Goal: Task Accomplishment & Management: Use online tool/utility

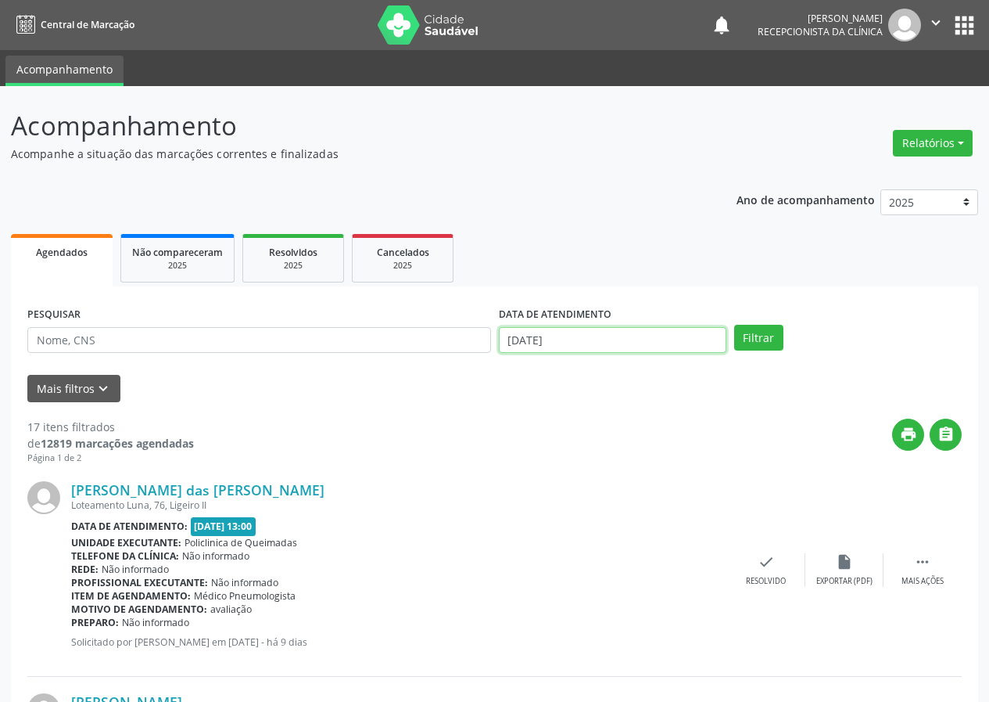
click at [626, 338] on input "[DATE]" at bounding box center [613, 340] width 228 height 27
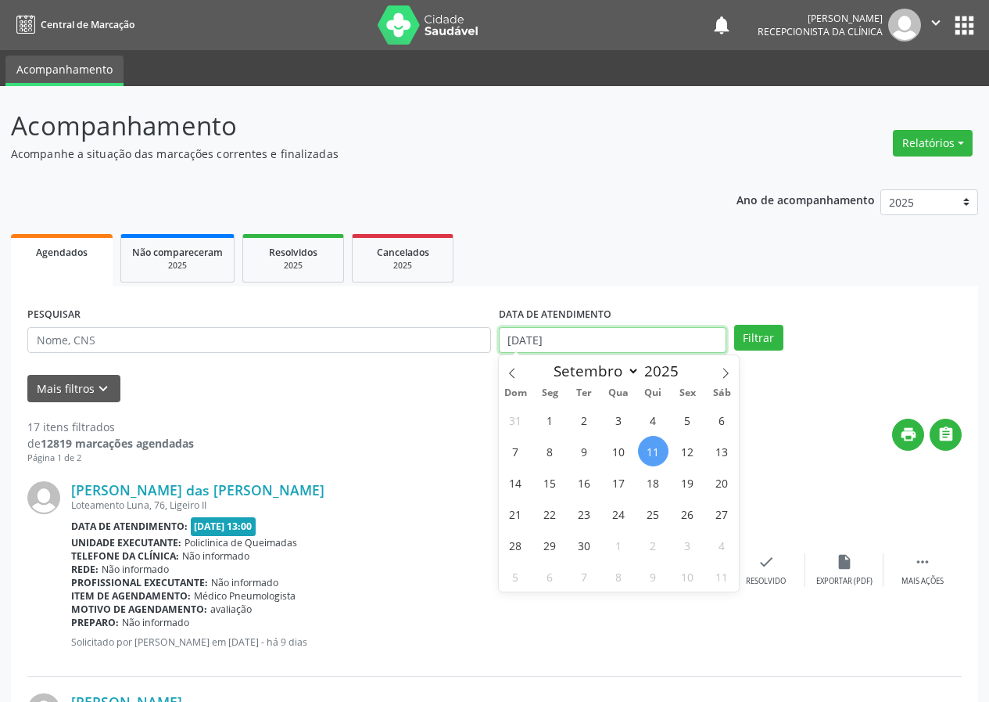
click at [626, 338] on input "[DATE]" at bounding box center [613, 340] width 228 height 27
click at [360, 362] on div "PESQUISAR" at bounding box center [259, 333] width 472 height 61
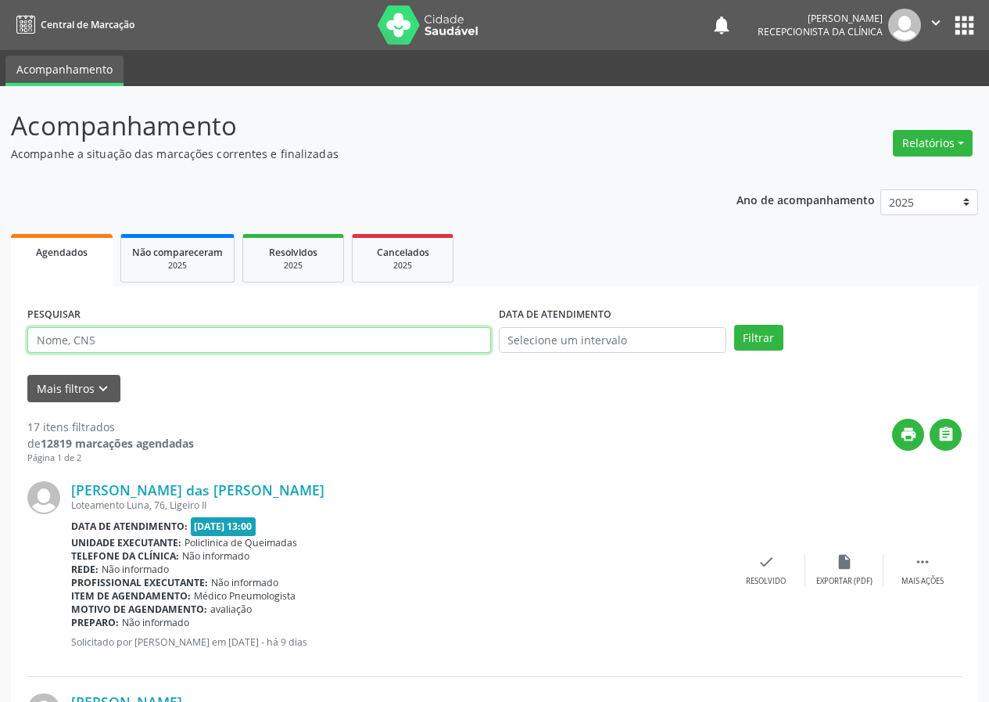
click at [362, 350] on input "text" at bounding box center [259, 340] width 464 height 27
type input "703103872282660"
click at [734, 325] on button "Filtrar" at bounding box center [758, 338] width 49 height 27
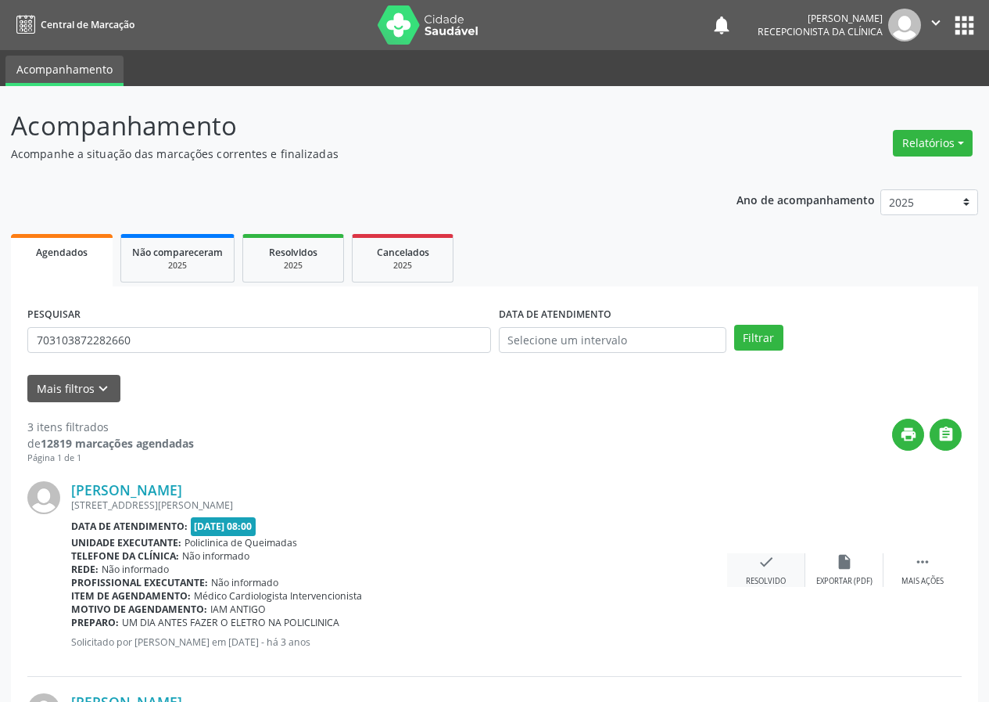
click at [767, 566] on icon "check" at bounding box center [766, 561] width 17 height 17
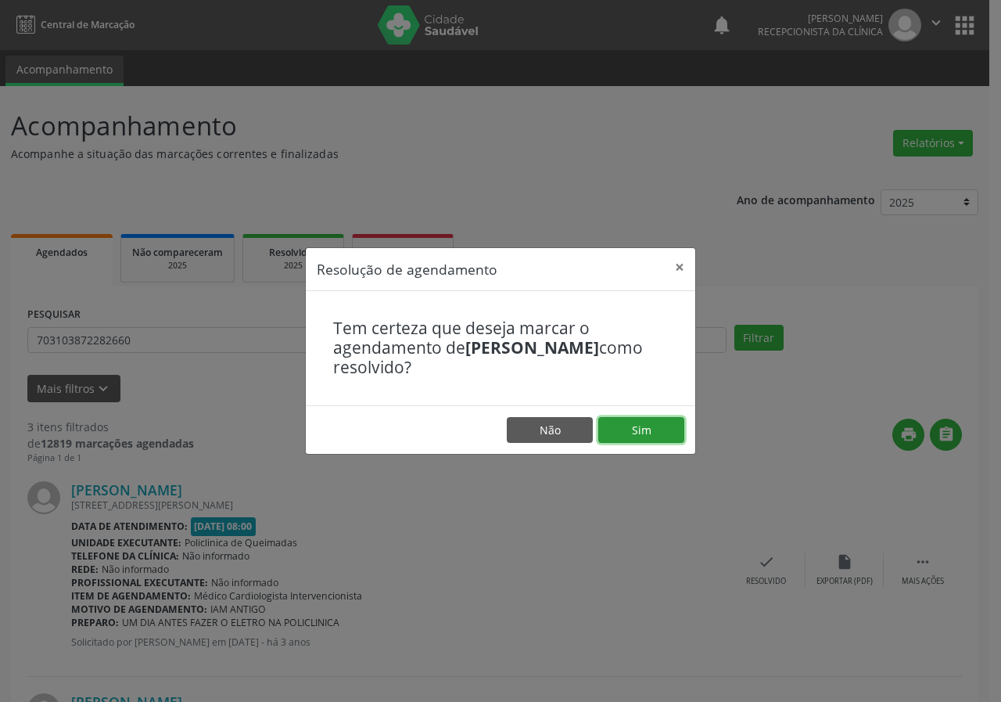
click at [638, 433] on button "Sim" at bounding box center [641, 430] width 86 height 27
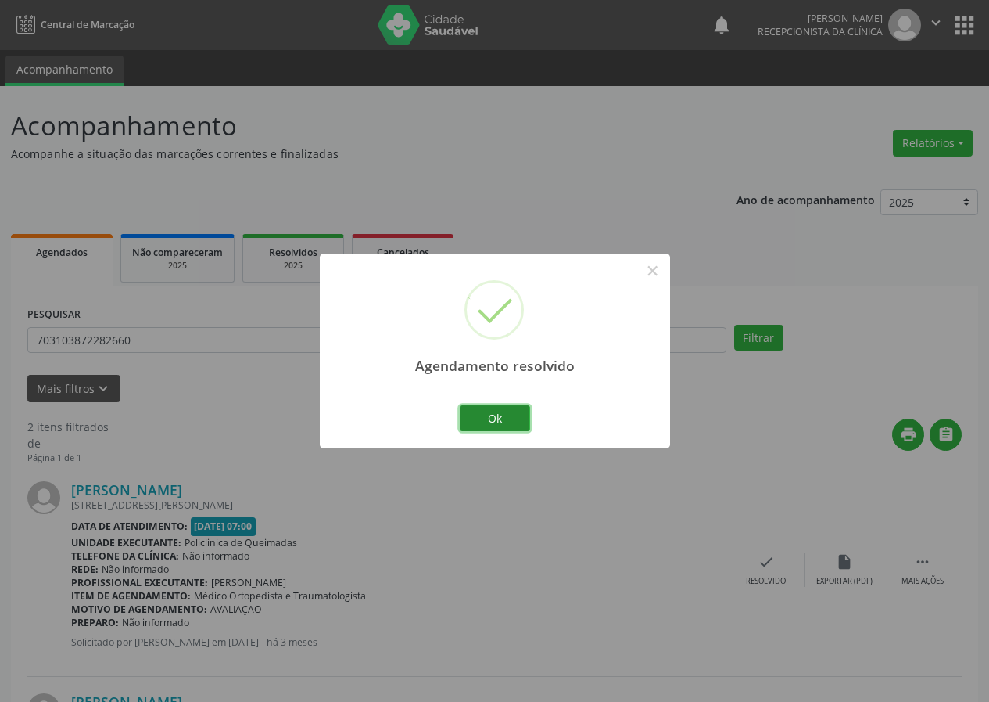
click at [511, 418] on button "Ok" at bounding box center [495, 418] width 70 height 27
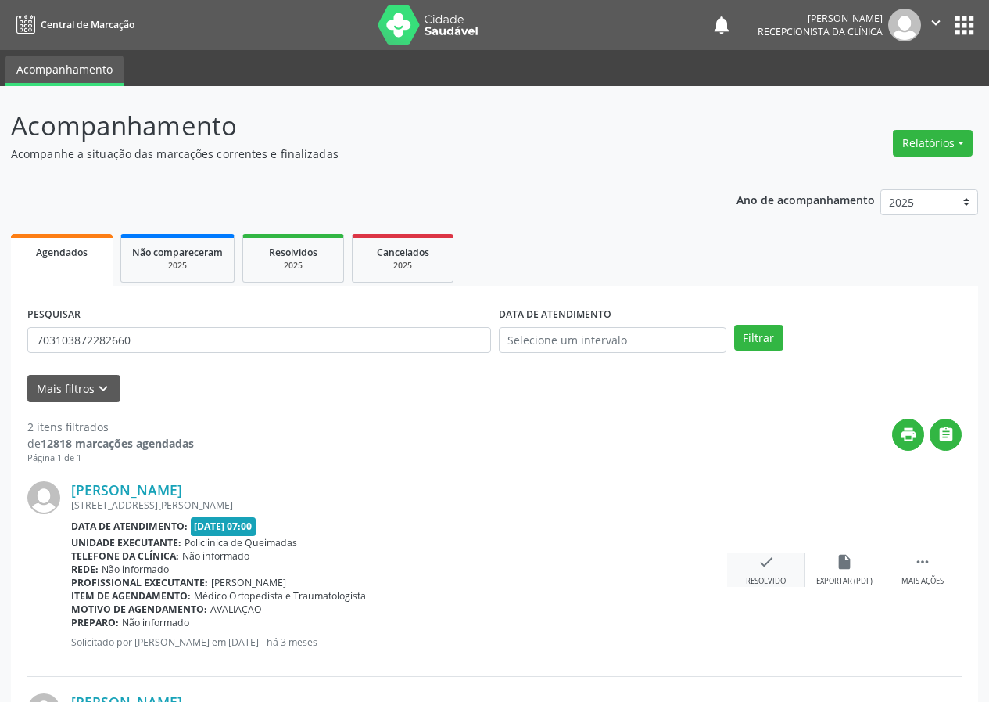
click at [770, 561] on icon "check" at bounding box center [766, 561] width 17 height 17
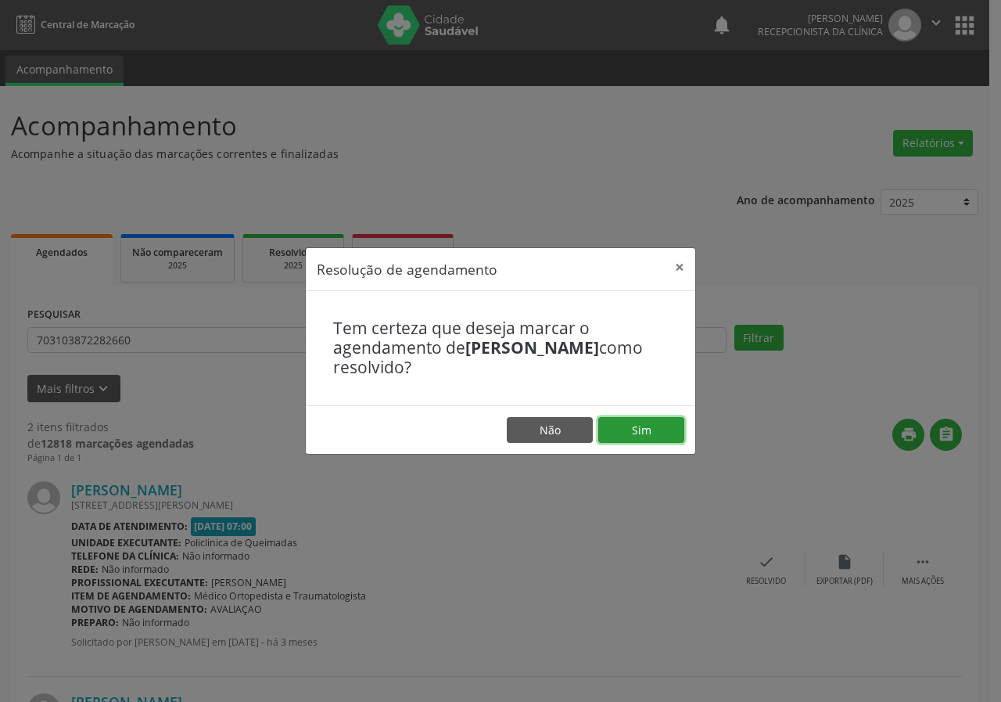
click at [659, 429] on button "Sim" at bounding box center [641, 430] width 86 height 27
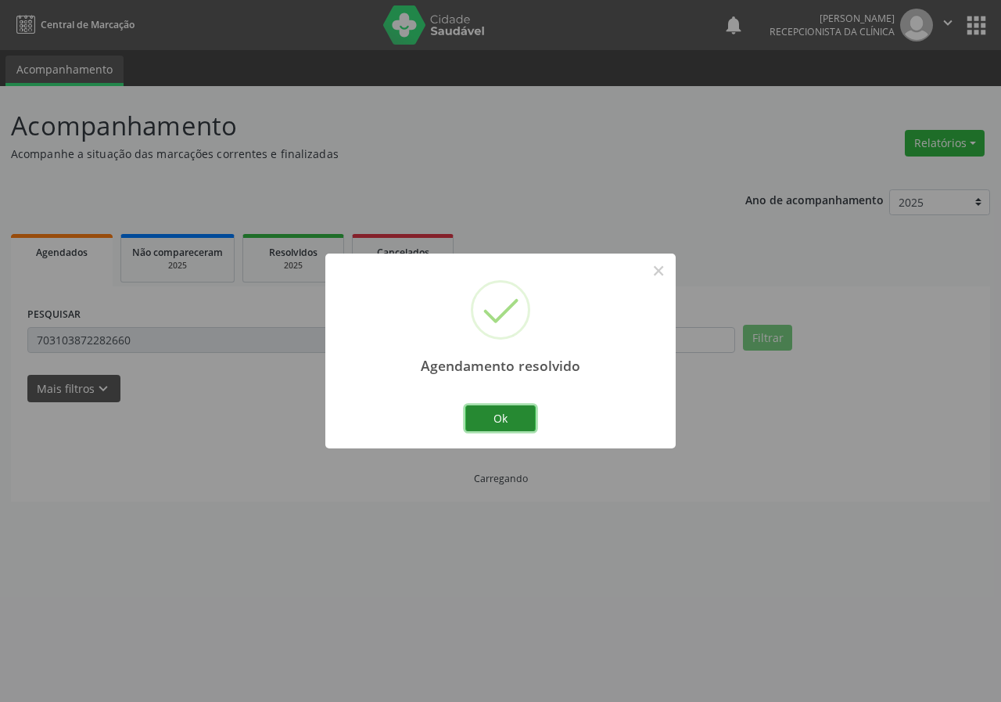
click at [496, 415] on button "Ok" at bounding box center [500, 418] width 70 height 27
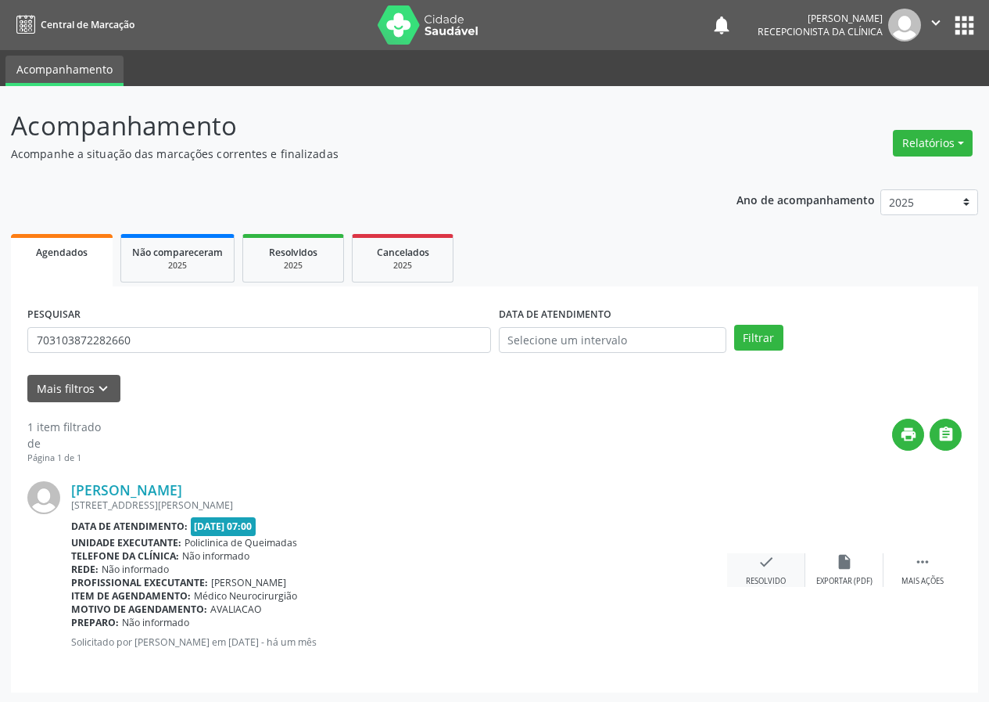
click at [759, 559] on icon "check" at bounding box center [766, 561] width 17 height 17
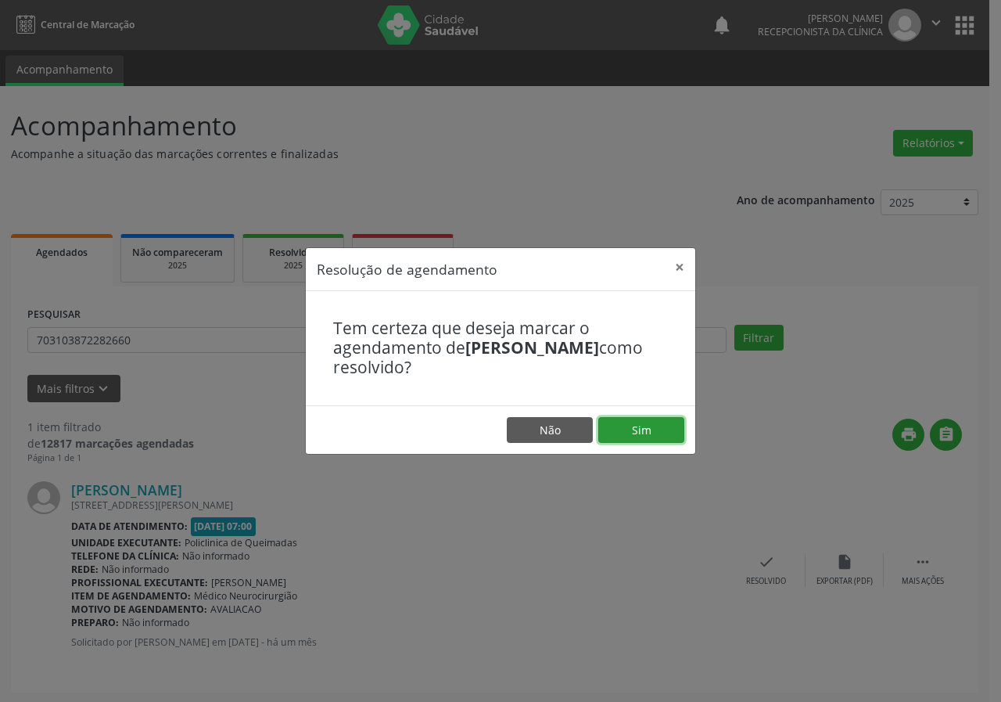
click at [637, 433] on button "Sim" at bounding box center [641, 430] width 86 height 27
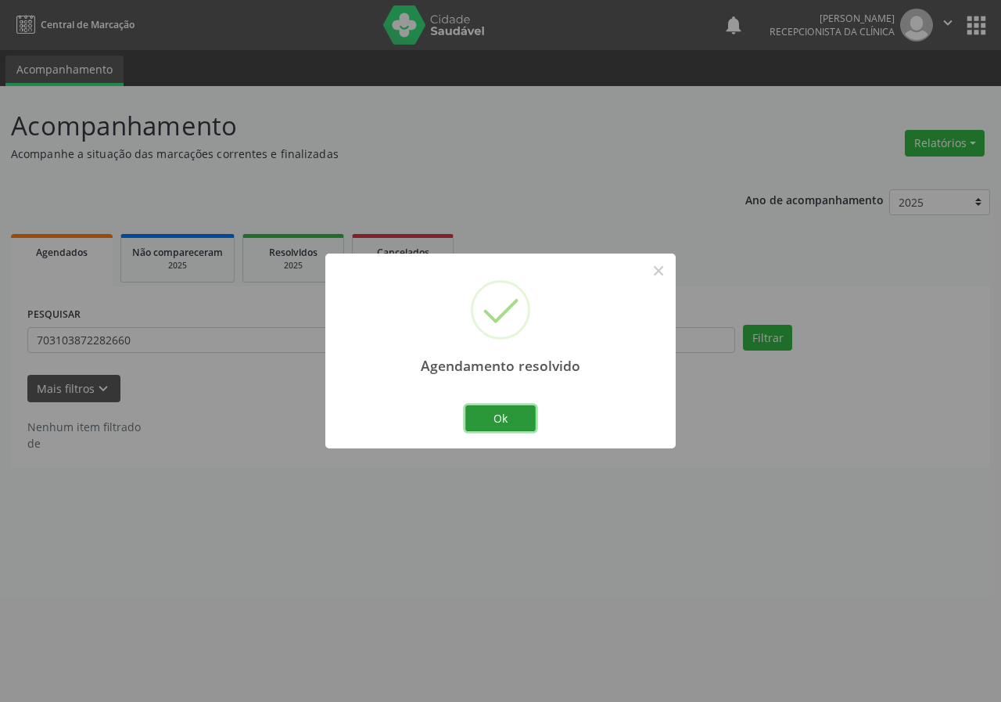
drag, startPoint x: 519, startPoint y: 419, endPoint x: 480, endPoint y: 397, distance: 44.8
click at [519, 418] on button "Ok" at bounding box center [500, 418] width 70 height 27
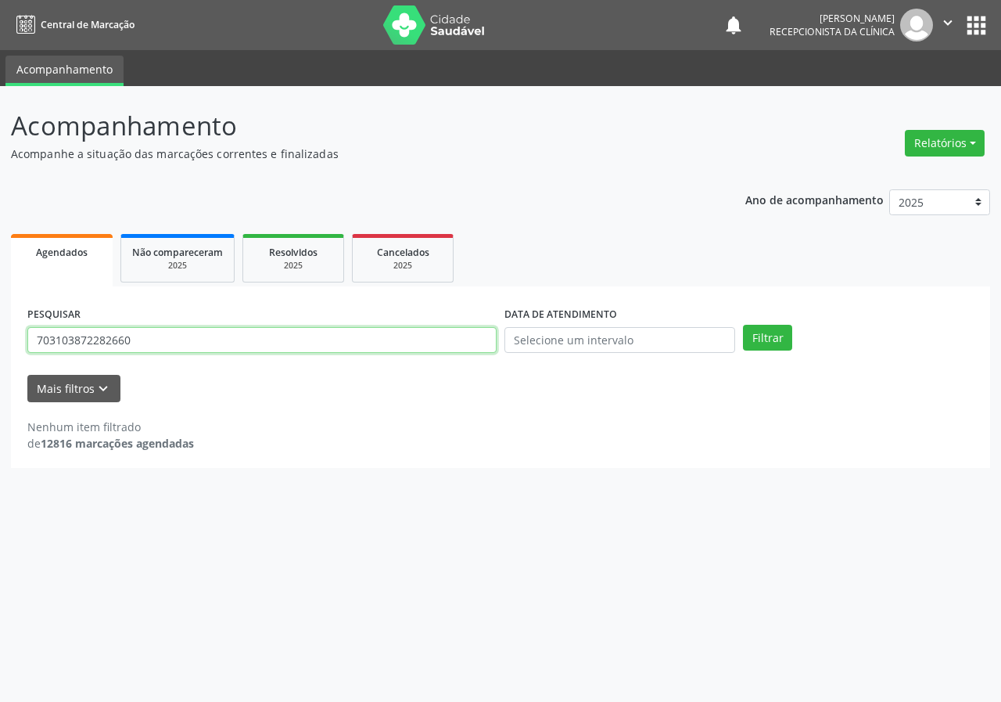
click at [445, 331] on input "703103872282660" at bounding box center [261, 340] width 469 height 27
type input "702606200525043"
click at [743, 325] on button "Filtrar" at bounding box center [767, 338] width 49 height 27
click at [159, 345] on input "702606200525043" at bounding box center [261, 340] width 469 height 27
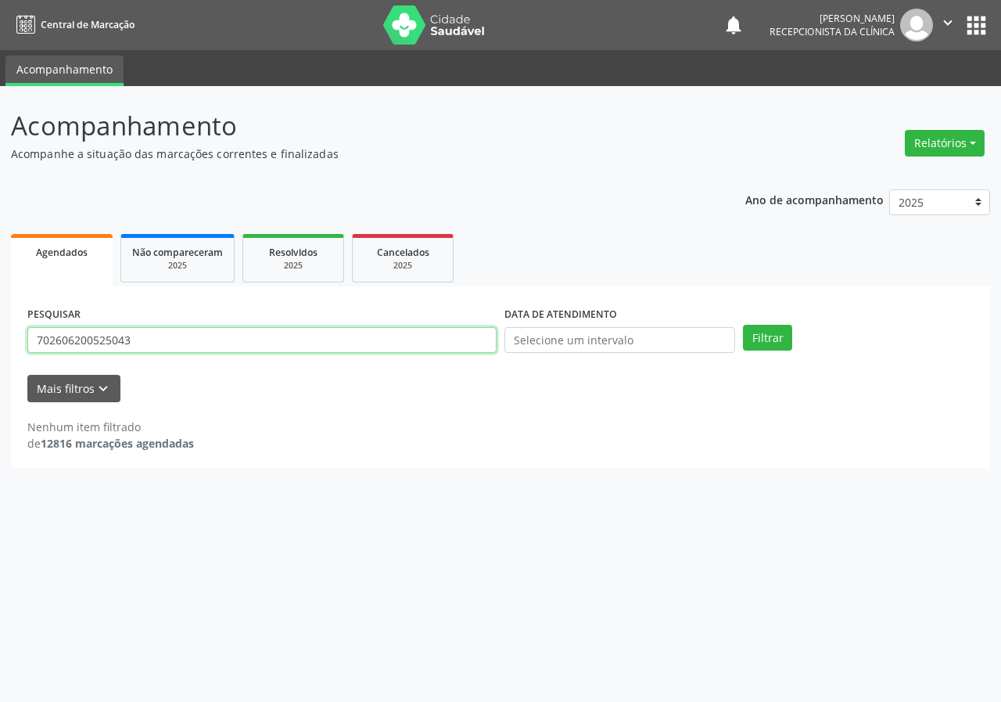
click at [159, 345] on input "702606200525043" at bounding box center [261, 340] width 469 height 27
type input "707806603771416"
click at [743, 325] on button "Filtrar" at bounding box center [767, 338] width 49 height 27
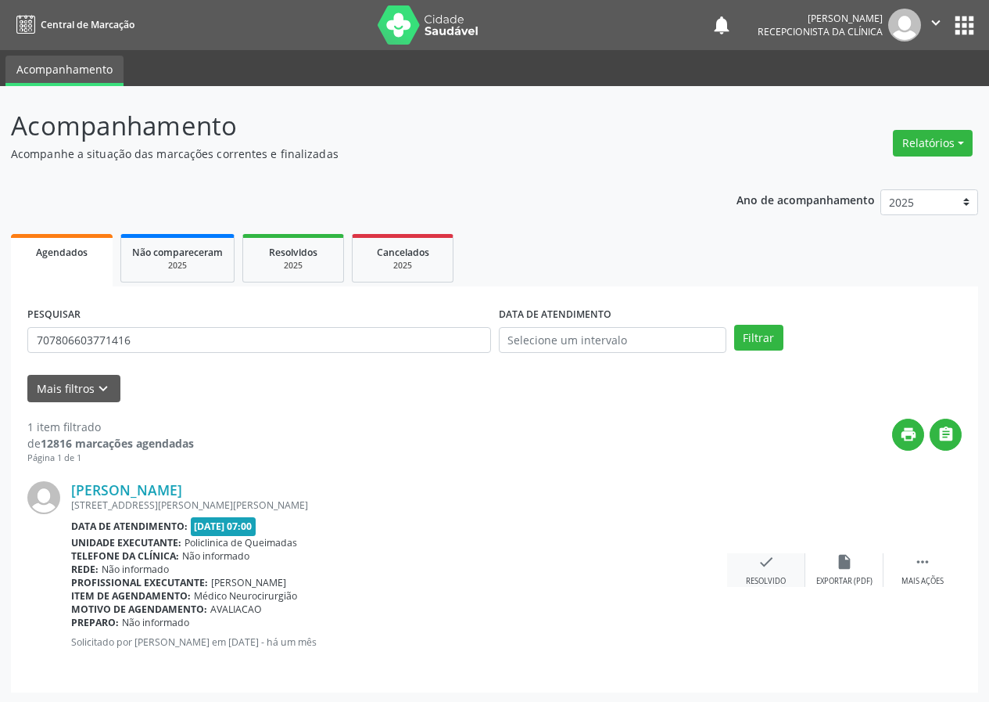
click at [773, 560] on icon "check" at bounding box center [766, 561] width 17 height 17
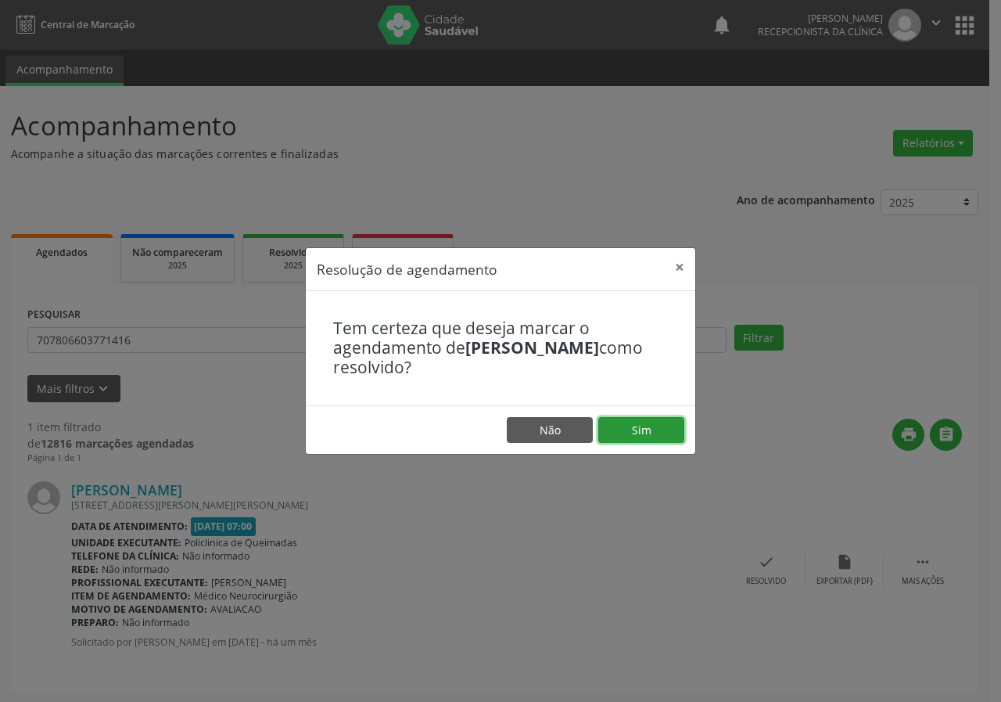
click at [665, 432] on button "Sim" at bounding box center [641, 430] width 86 height 27
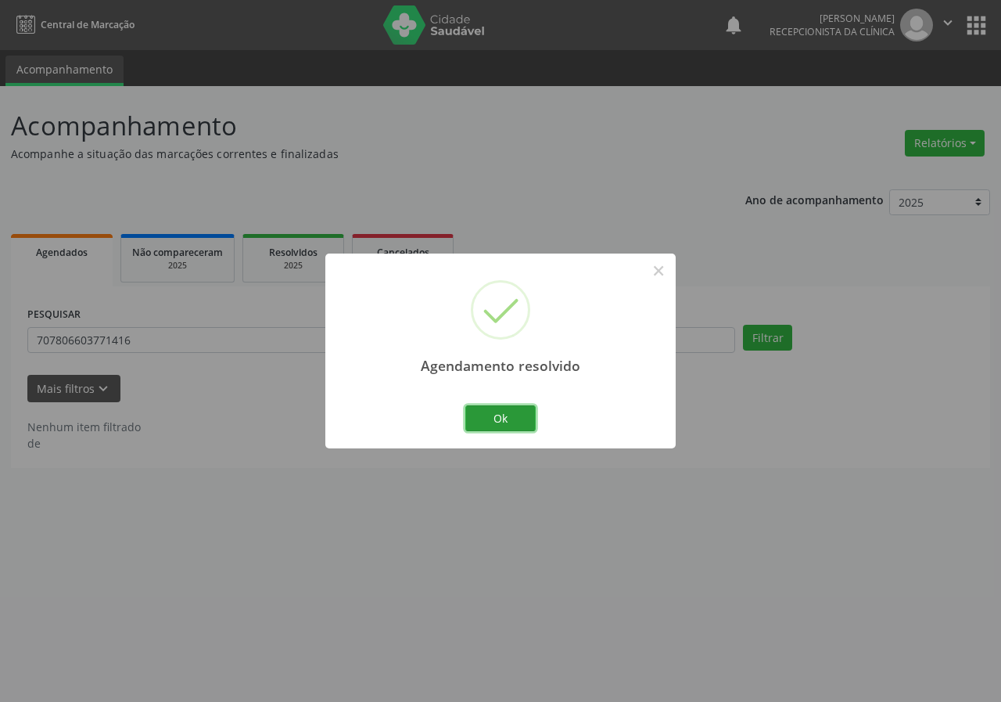
drag, startPoint x: 514, startPoint y: 418, endPoint x: 444, endPoint y: 332, distance: 110.1
click at [505, 407] on button "Ok" at bounding box center [500, 418] width 70 height 27
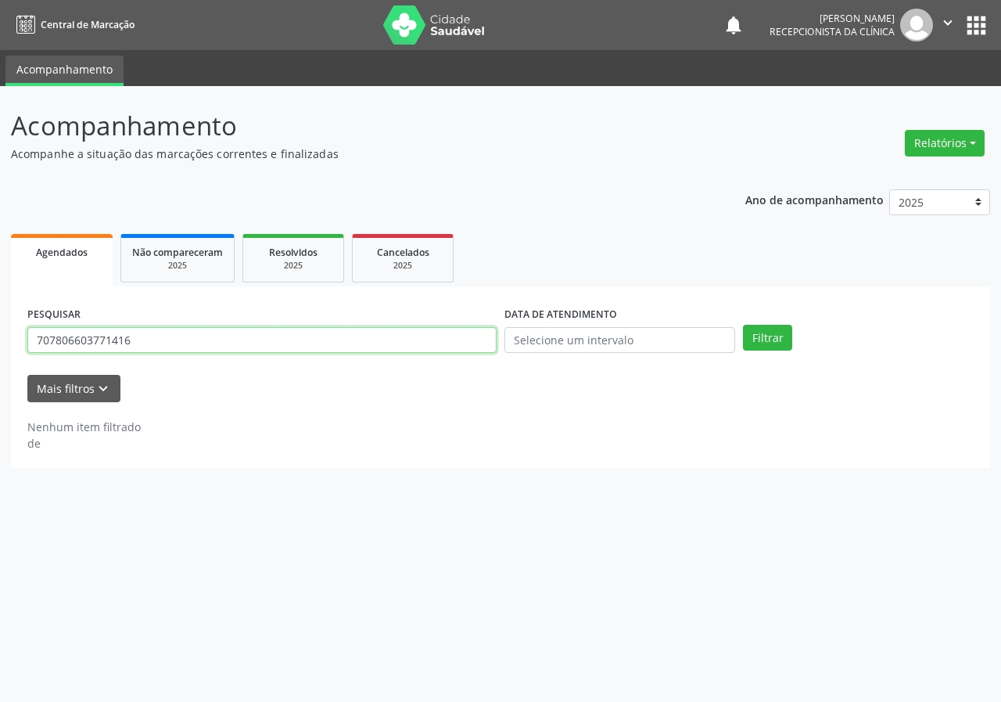
click at [393, 332] on input "707806603771416" at bounding box center [261, 340] width 469 height 27
type input "702606200525043"
click at [743, 325] on button "Filtrar" at bounding box center [767, 338] width 49 height 27
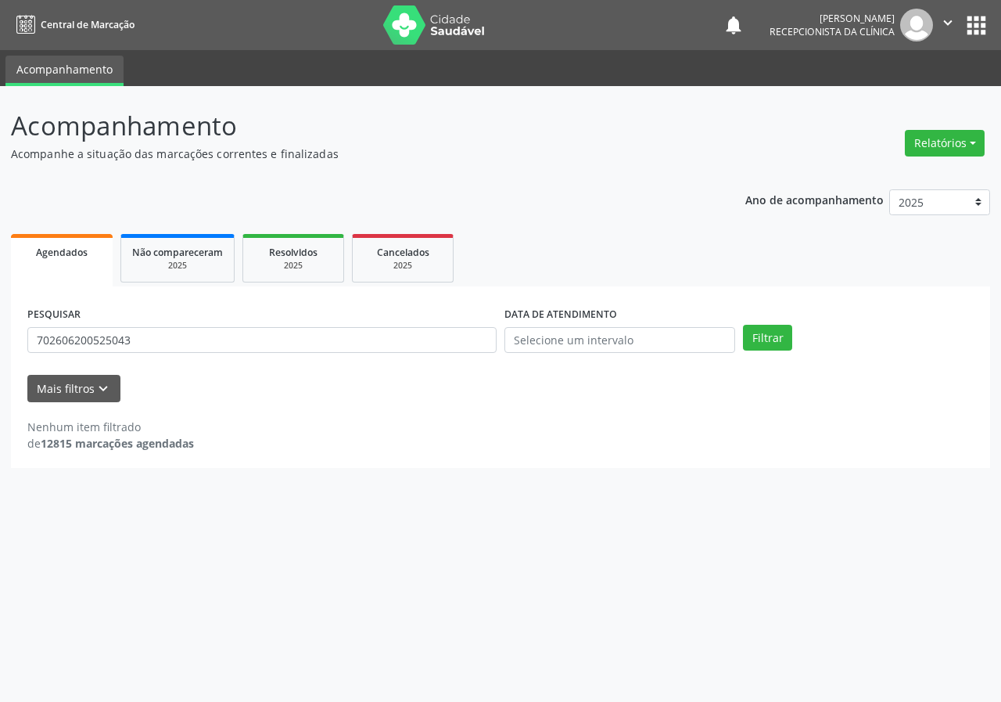
click at [154, 356] on div "PESQUISAR 702606200525043" at bounding box center [261, 333] width 477 height 61
click at [155, 356] on div "PESQUISAR 702606200525043" at bounding box center [261, 333] width 477 height 61
click at [160, 348] on input "702606200525043" at bounding box center [261, 340] width 469 height 27
type input "700000890680307"
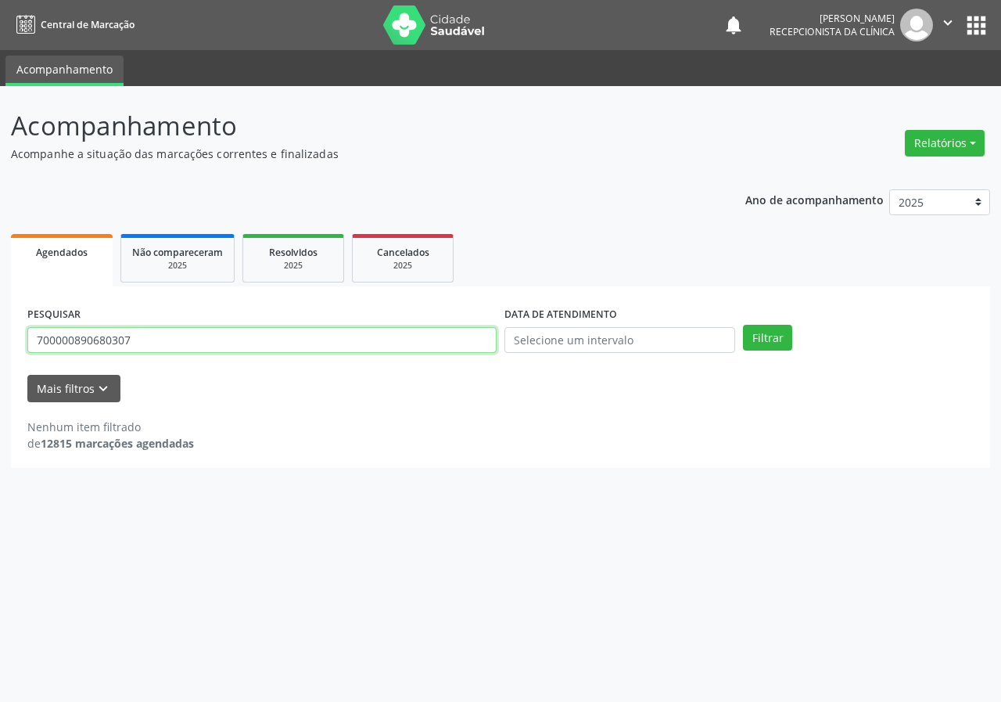
click at [743, 325] on button "Filtrar" at bounding box center [767, 338] width 49 height 27
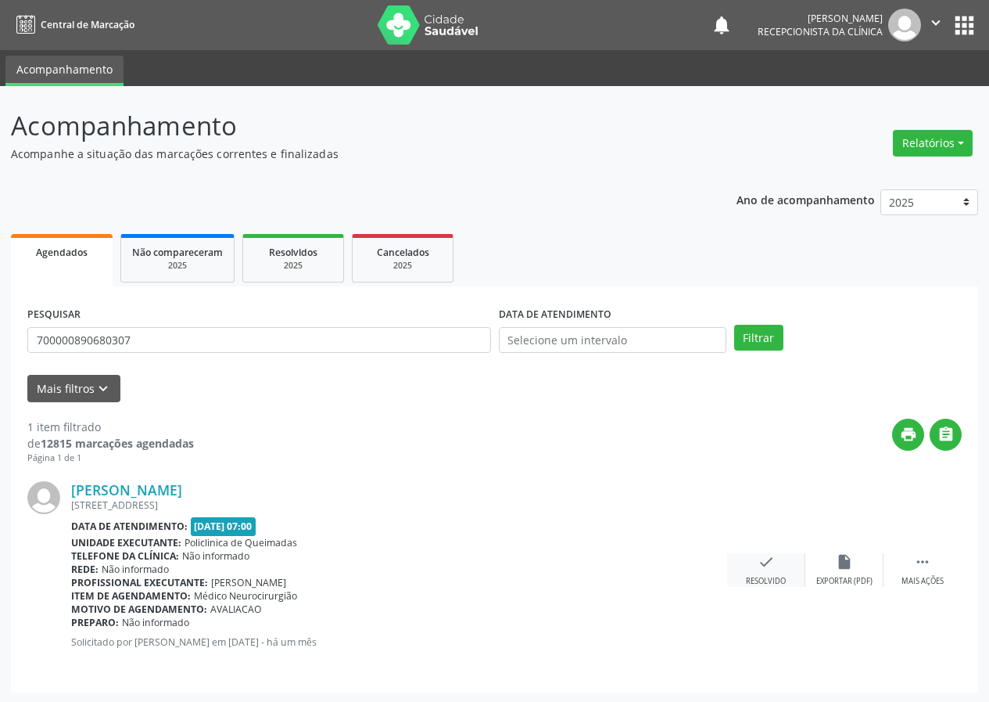
click at [764, 559] on icon "check" at bounding box center [766, 561] width 17 height 17
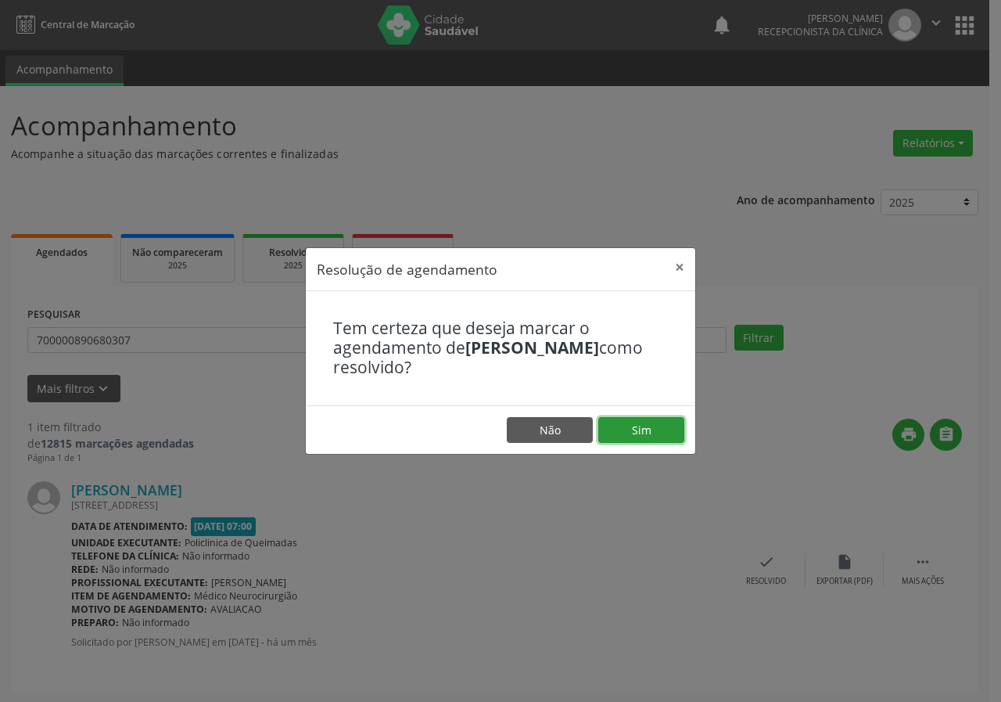
click at [663, 433] on button "Sim" at bounding box center [641, 430] width 86 height 27
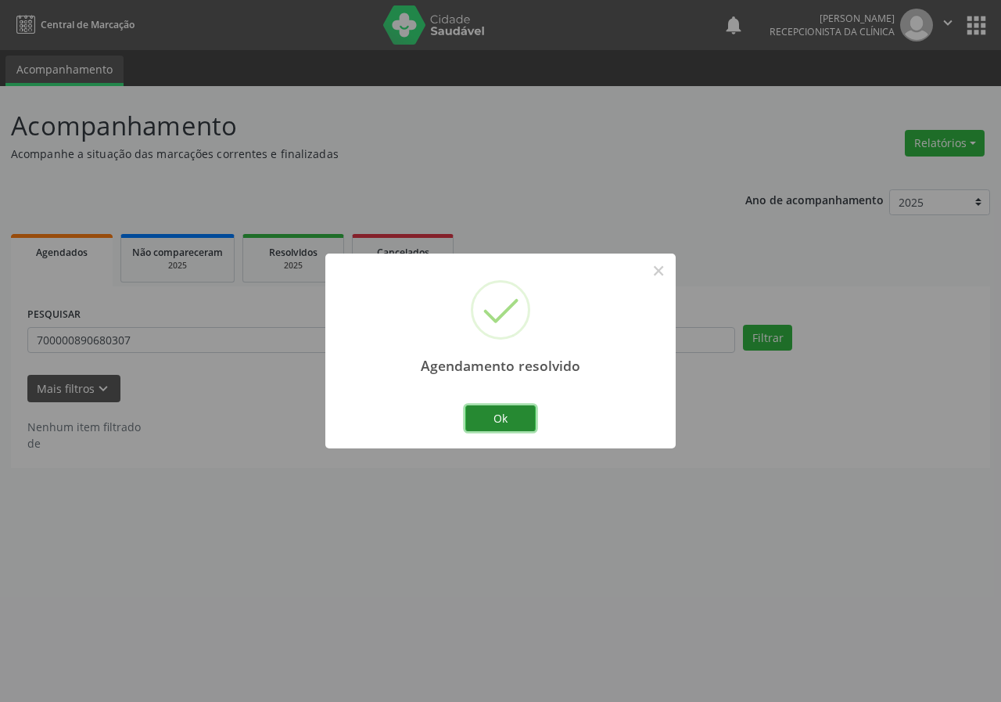
click at [501, 417] on button "Ok" at bounding box center [500, 418] width 70 height 27
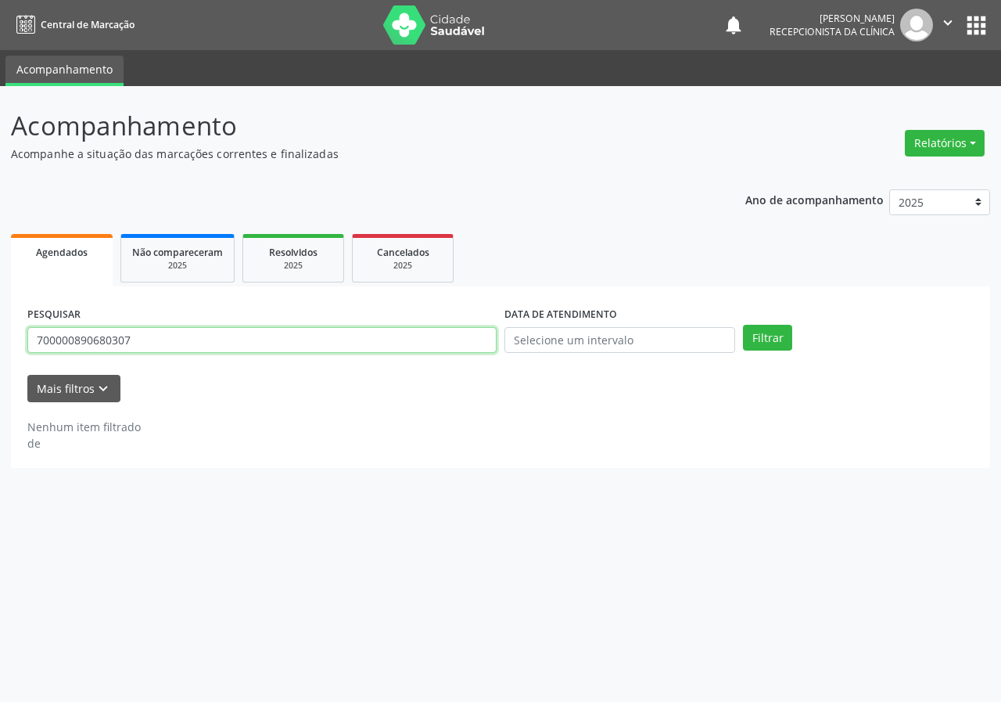
click at [418, 352] on input "700000890680307" at bounding box center [261, 340] width 469 height 27
type input "700508332701651"
click at [743, 325] on button "Filtrar" at bounding box center [767, 338] width 49 height 27
click at [273, 344] on input "700508332701651" at bounding box center [261, 340] width 469 height 27
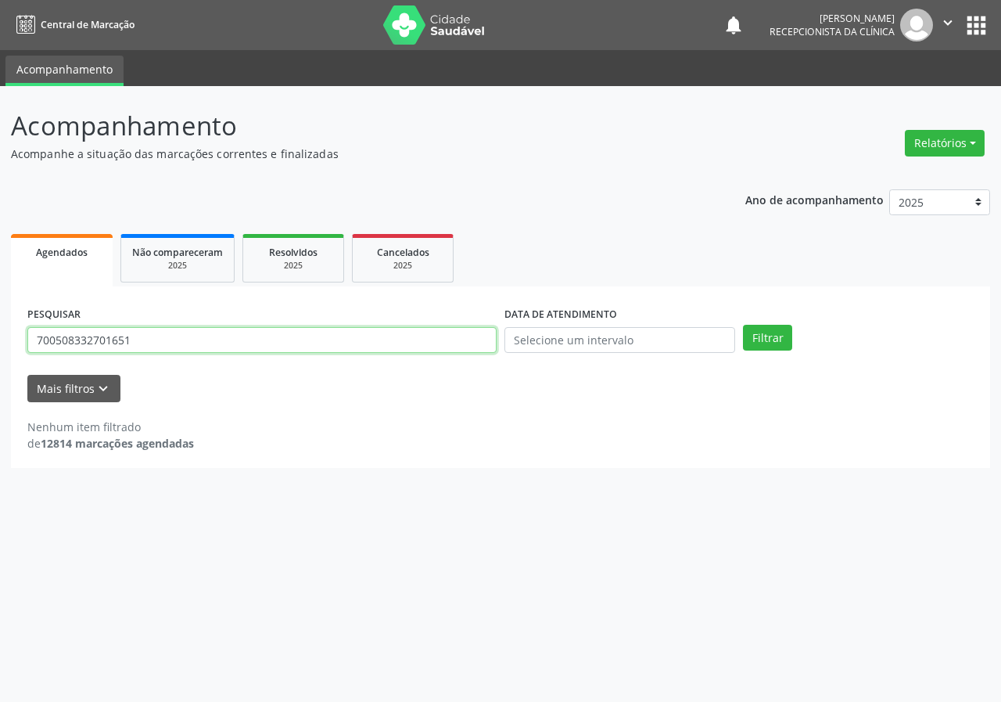
click at [273, 344] on input "700508332701651" at bounding box center [261, 340] width 469 height 27
type input "708409738387066"
click at [743, 325] on button "Filtrar" at bounding box center [767, 338] width 49 height 27
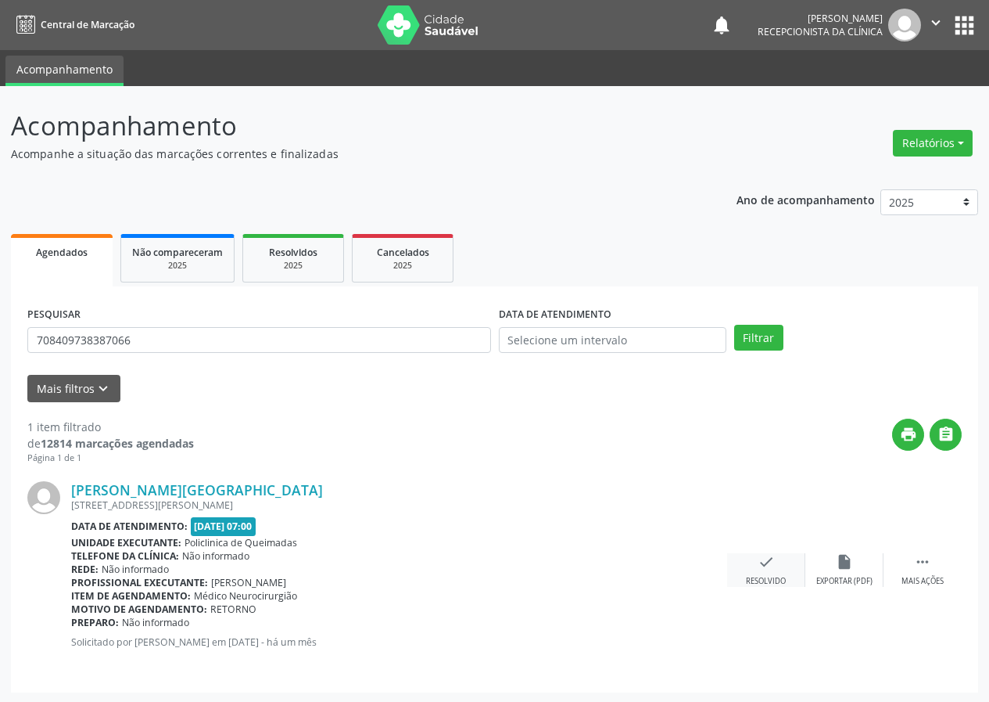
click at [764, 572] on div "check Resolvido" at bounding box center [766, 570] width 78 height 34
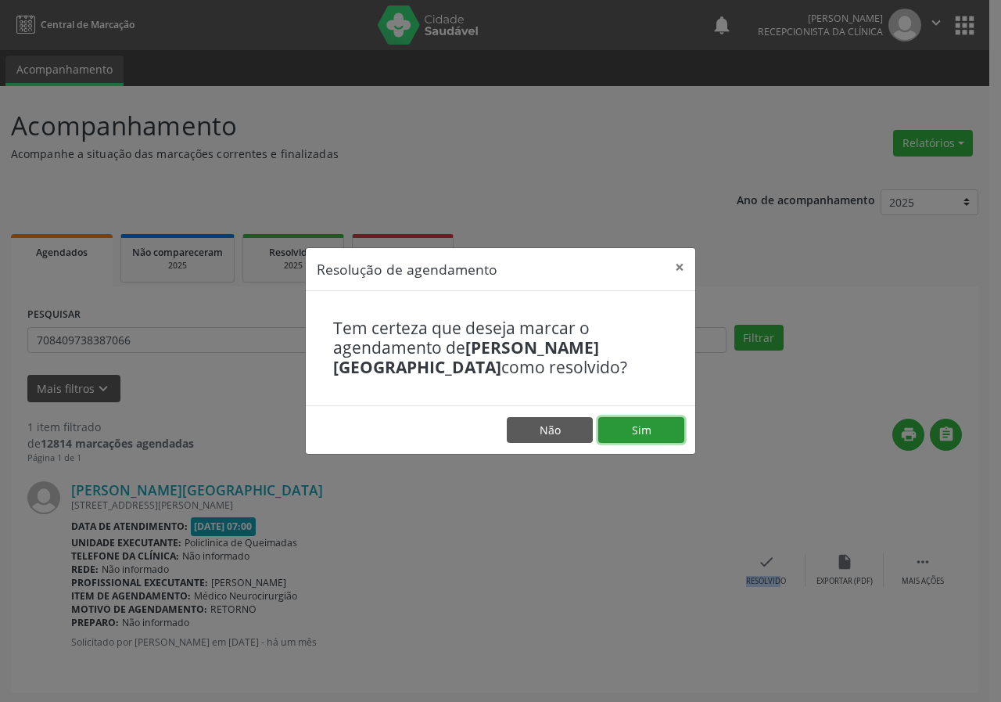
click at [659, 435] on button "Sim" at bounding box center [641, 430] width 86 height 27
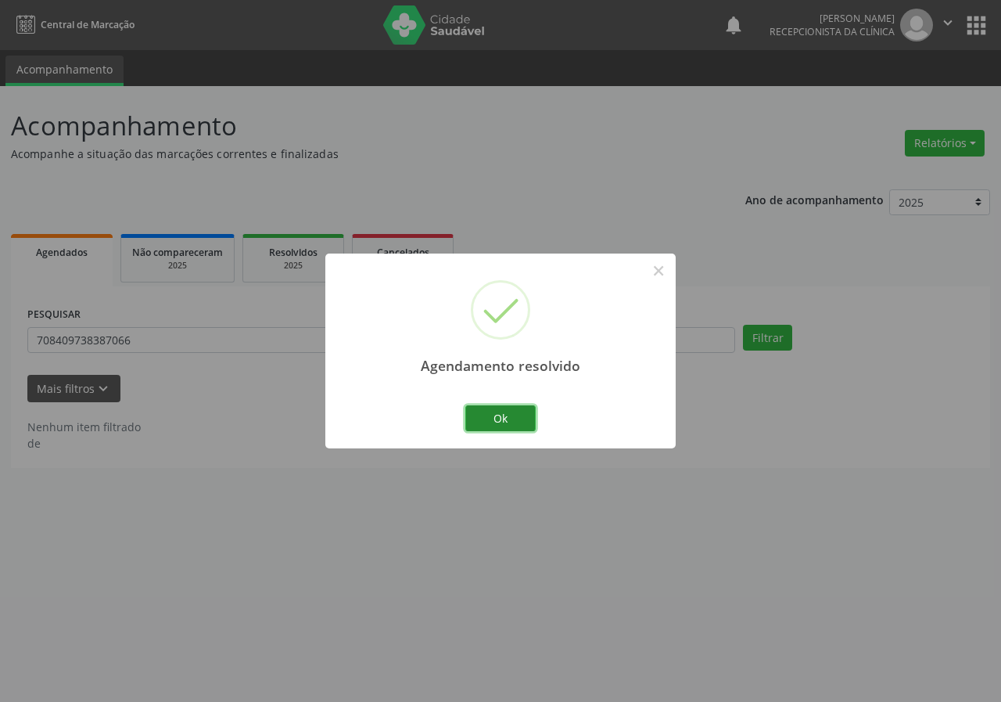
drag, startPoint x: 511, startPoint y: 422, endPoint x: 500, endPoint y: 407, distance: 18.9
click at [511, 420] on button "Ok" at bounding box center [500, 418] width 70 height 27
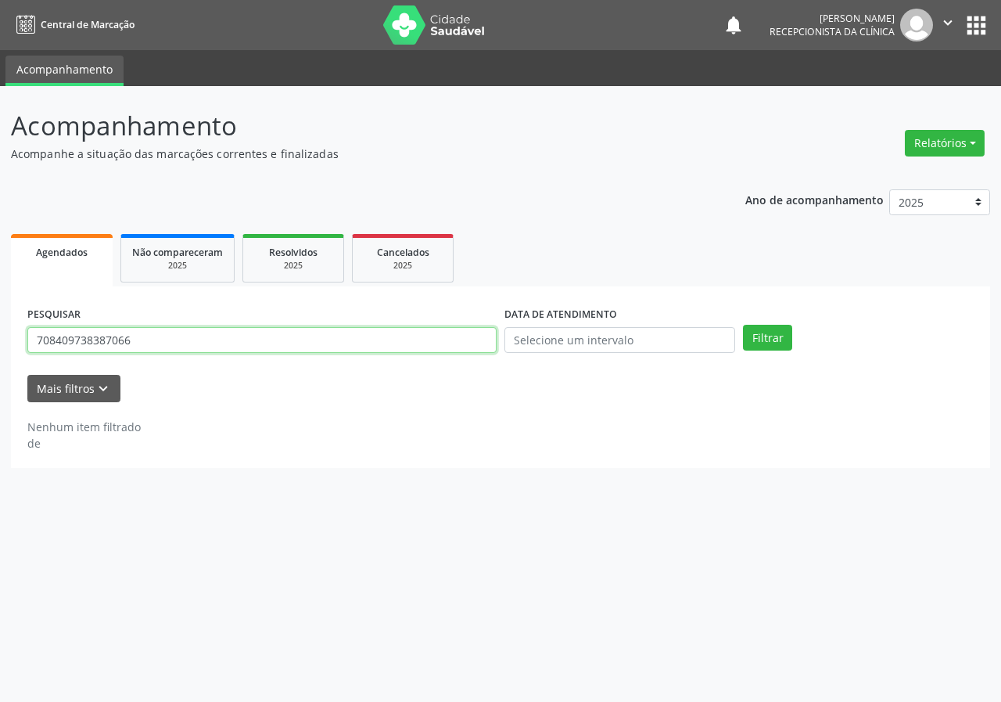
click at [428, 331] on input "708409738387066" at bounding box center [261, 340] width 469 height 27
type input "709505662532870"
click at [743, 325] on button "Filtrar" at bounding box center [767, 338] width 49 height 27
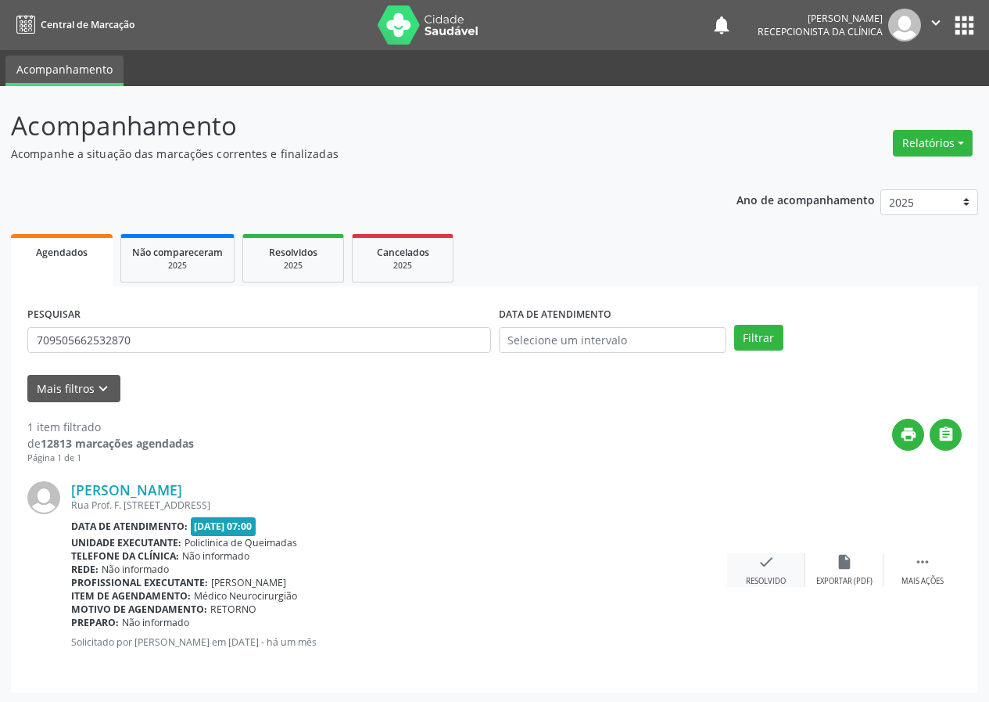
click at [769, 565] on icon "check" at bounding box center [766, 561] width 17 height 17
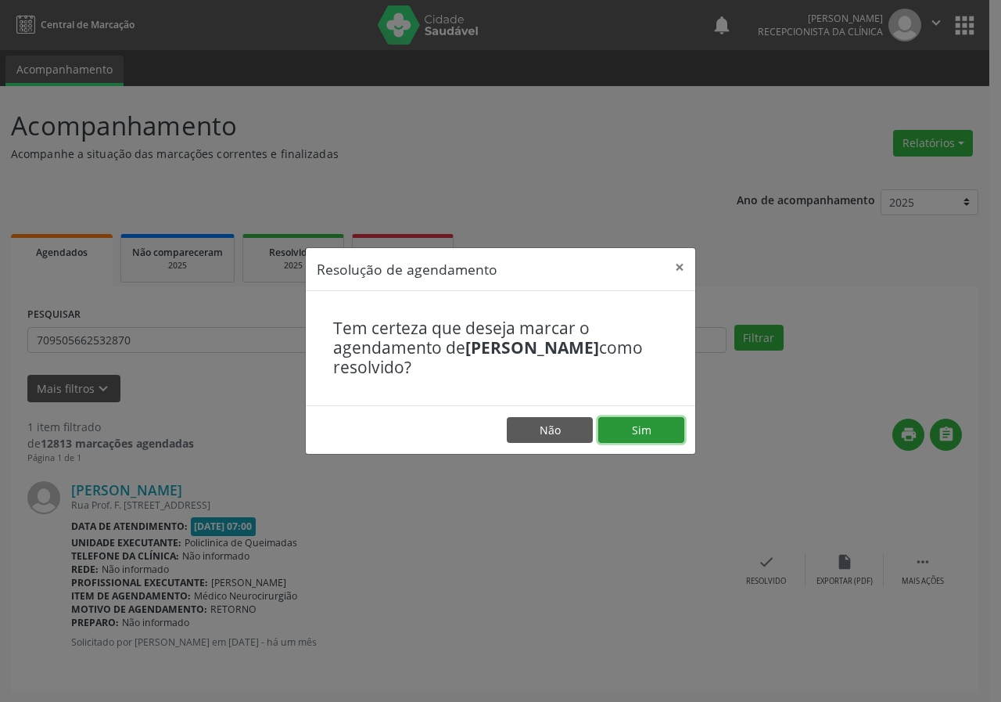
click at [644, 422] on button "Sim" at bounding box center [641, 430] width 86 height 27
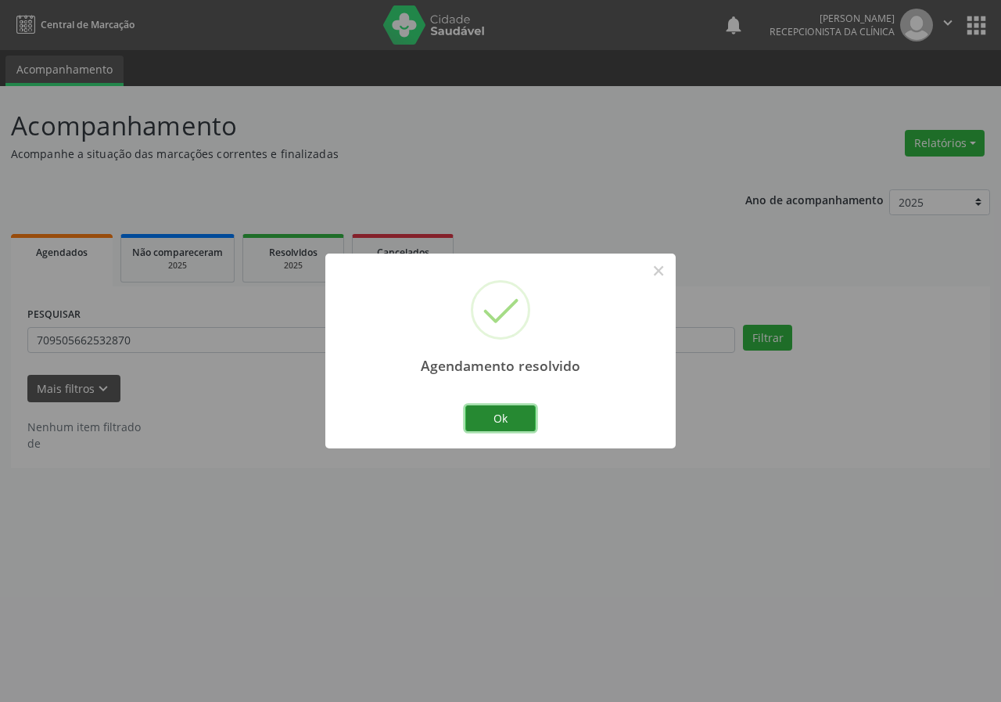
drag, startPoint x: 517, startPoint y: 417, endPoint x: 497, endPoint y: 410, distance: 20.8
click at [497, 410] on button "Ok" at bounding box center [500, 418] width 70 height 27
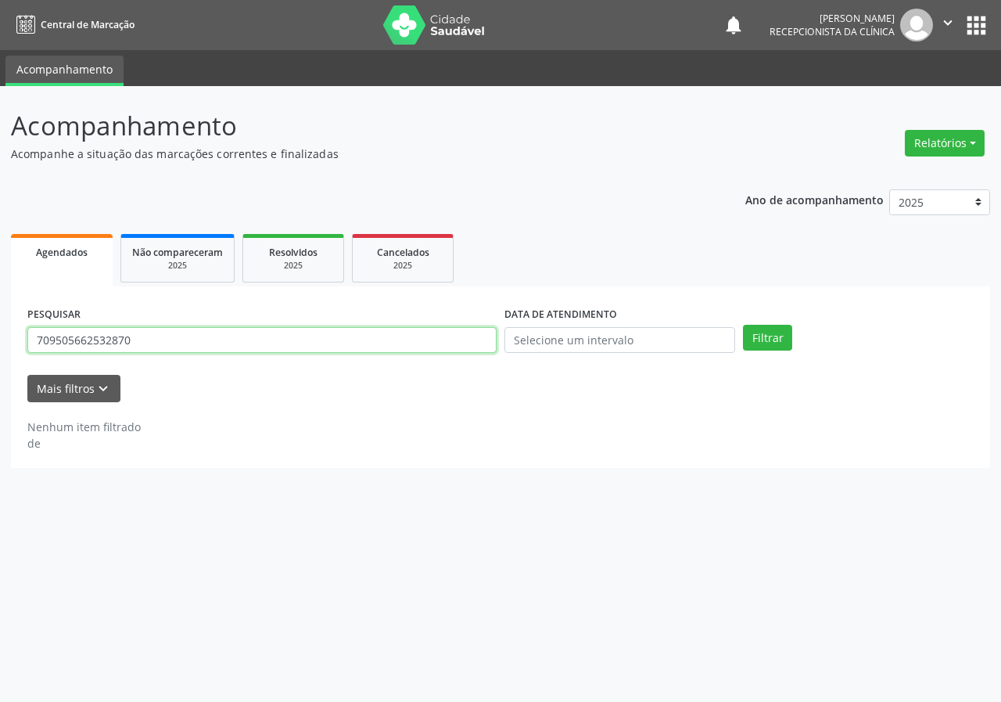
click at [374, 349] on input "709505662532870" at bounding box center [261, 340] width 469 height 27
type input "7020089"
click at [269, 331] on input "7020089" at bounding box center [261, 340] width 469 height 27
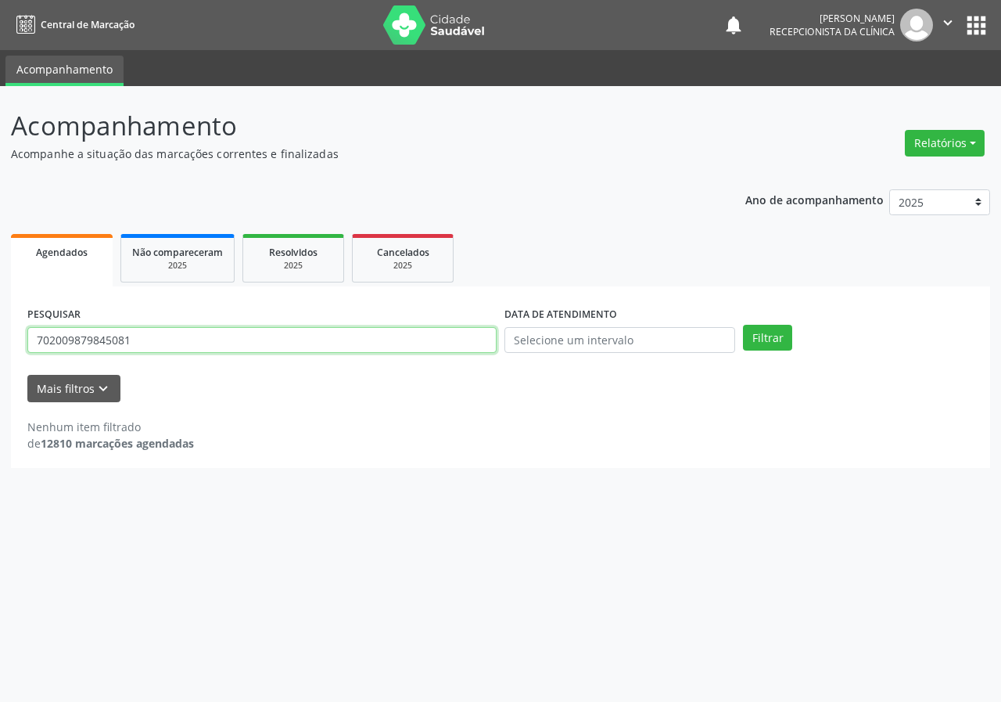
type input "702009879845081"
click at [743, 325] on button "Filtrar" at bounding box center [767, 338] width 49 height 27
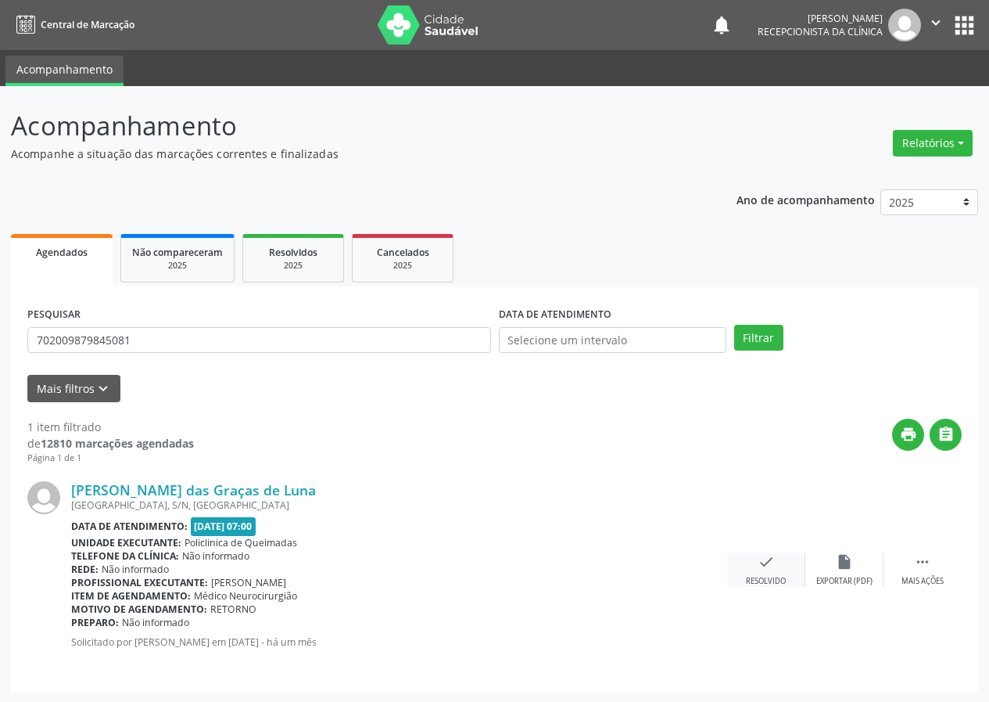
click at [768, 565] on icon "check" at bounding box center [766, 561] width 17 height 17
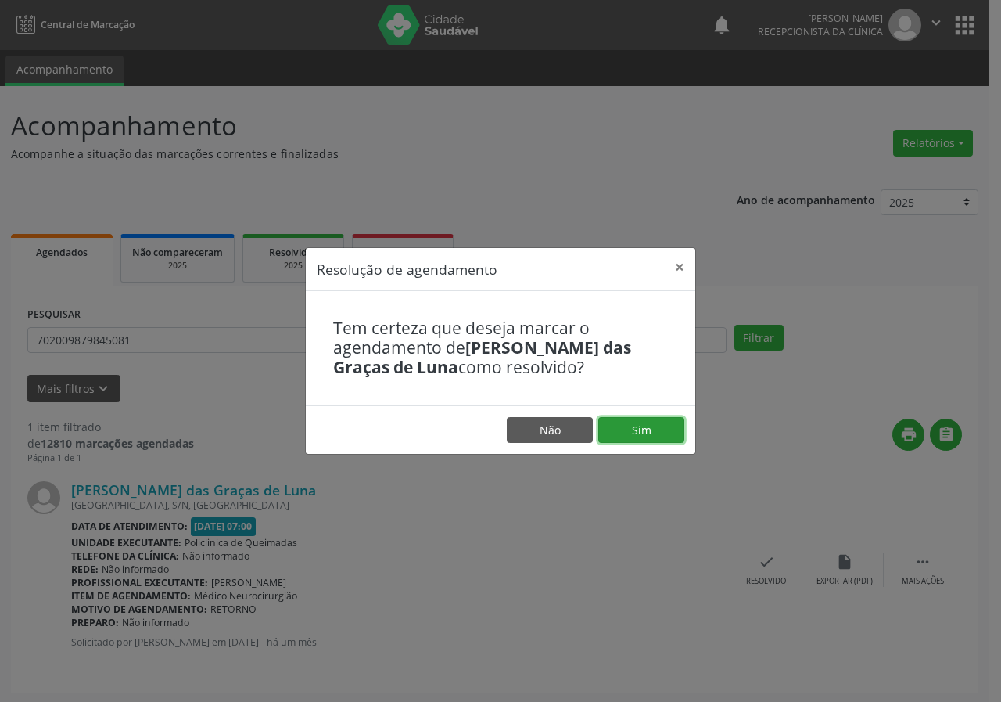
click at [634, 435] on button "Sim" at bounding box center [641, 430] width 86 height 27
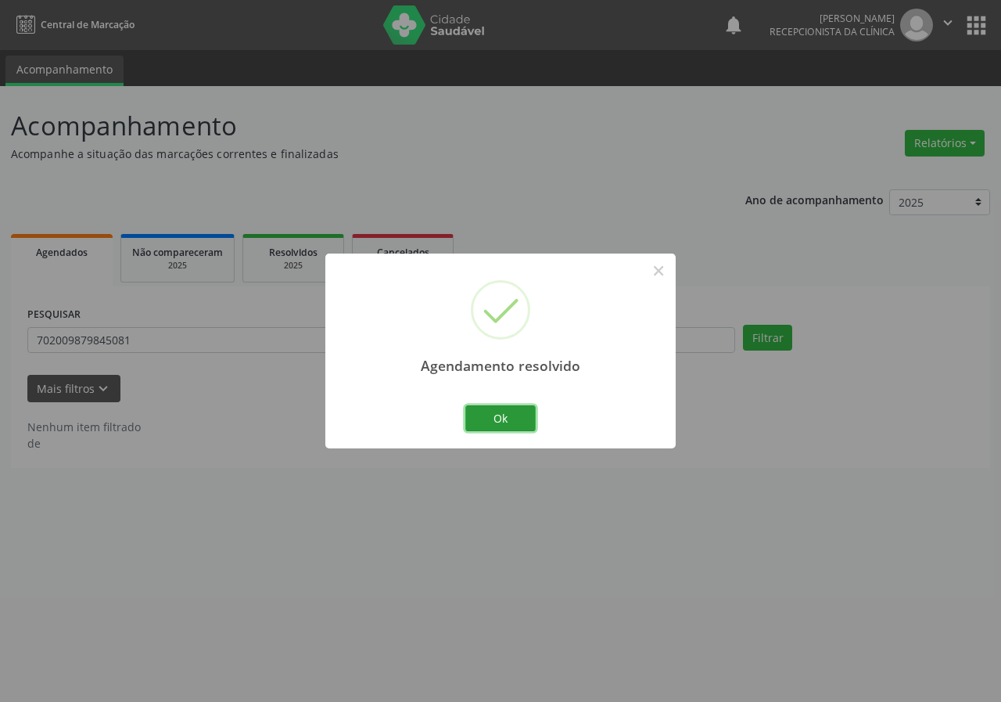
drag, startPoint x: 512, startPoint y: 425, endPoint x: 405, endPoint y: 378, distance: 117.3
click at [508, 424] on button "Ok" at bounding box center [500, 418] width 70 height 27
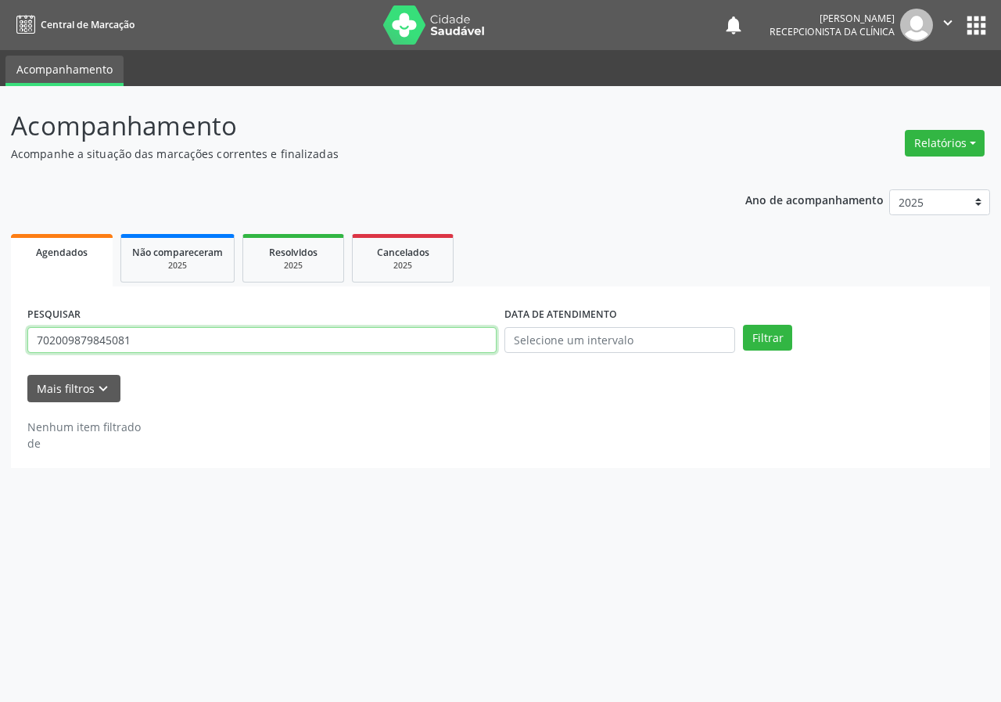
click at [400, 343] on input "702009879845081" at bounding box center [261, 340] width 469 height 27
type input "7087821345634565490"
click at [743, 325] on button "Filtrar" at bounding box center [767, 338] width 49 height 27
click at [203, 346] on input "7087821345634565490" at bounding box center [261, 340] width 469 height 27
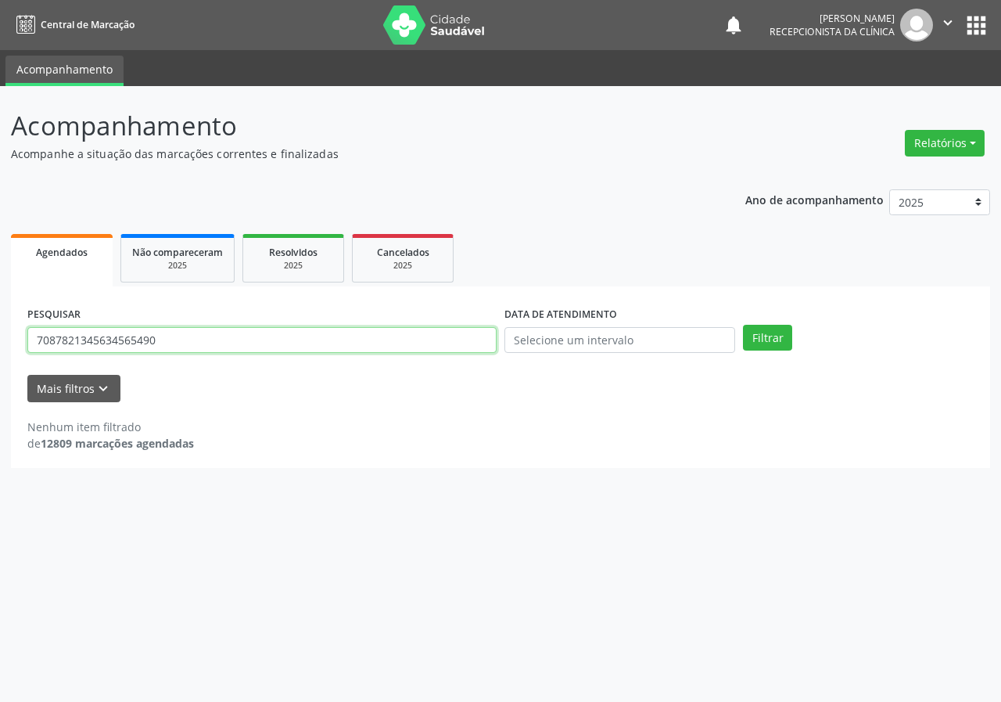
click at [203, 346] on input "7087821345634565490" at bounding box center [261, 340] width 469 height 27
type input "708702134565490"
click at [743, 325] on button "Filtrar" at bounding box center [767, 338] width 49 height 27
click at [269, 338] on input "708702134565490" at bounding box center [261, 340] width 469 height 27
click at [270, 338] on input "708702134565490" at bounding box center [261, 340] width 469 height 27
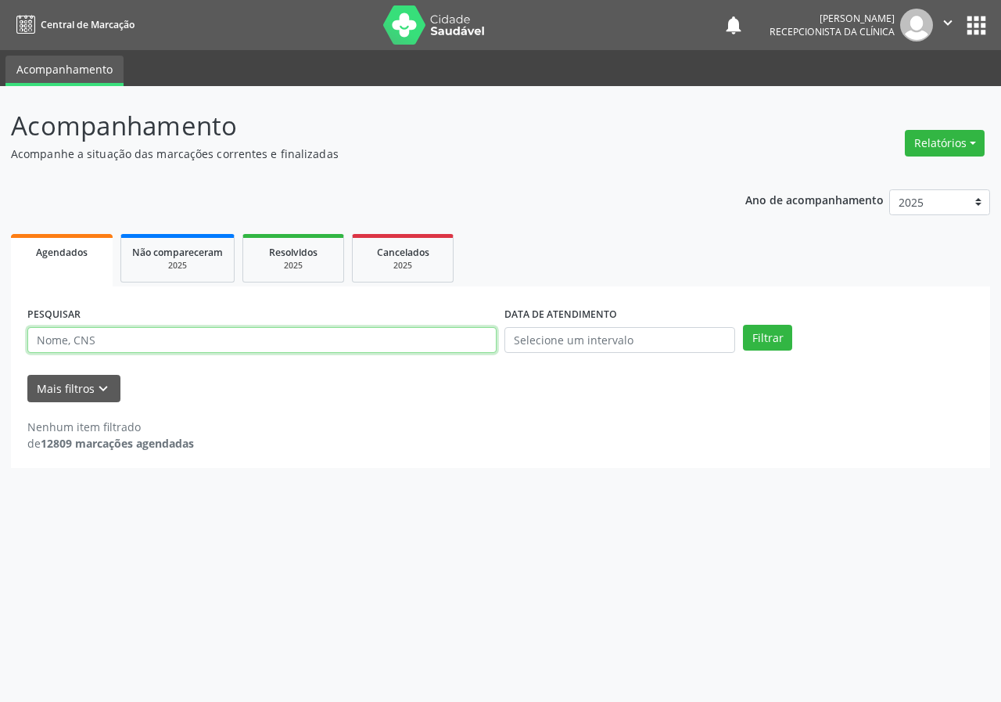
click at [264, 341] on input "text" at bounding box center [261, 340] width 469 height 27
type input "700007860902405"
click at [743, 325] on button "Filtrar" at bounding box center [767, 338] width 49 height 27
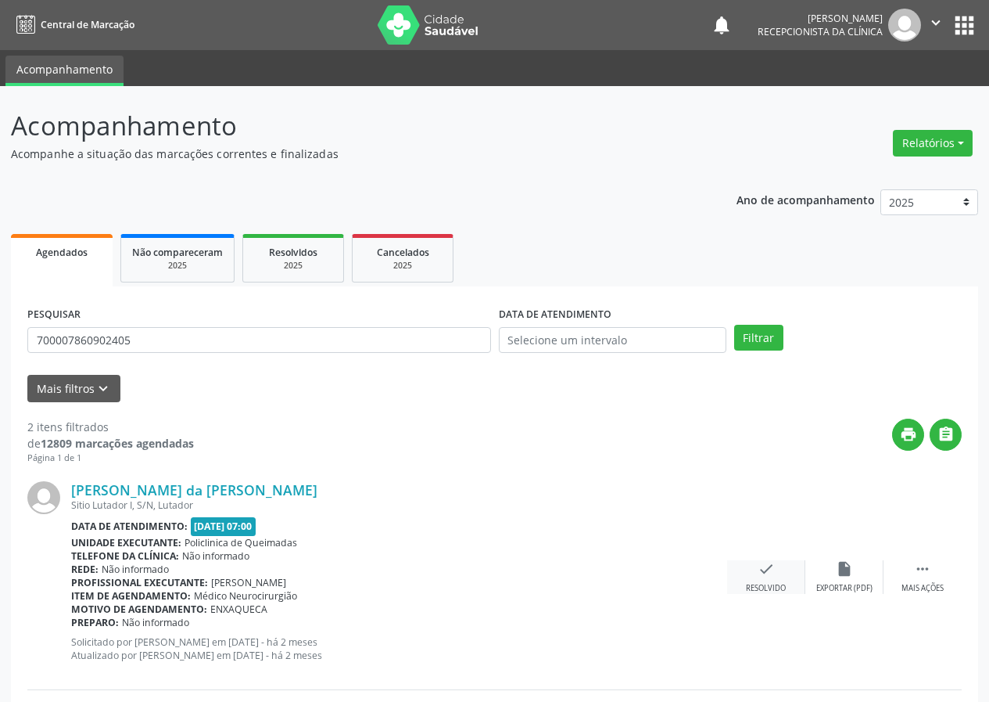
click at [766, 573] on icon "check" at bounding box center [766, 568] width 17 height 17
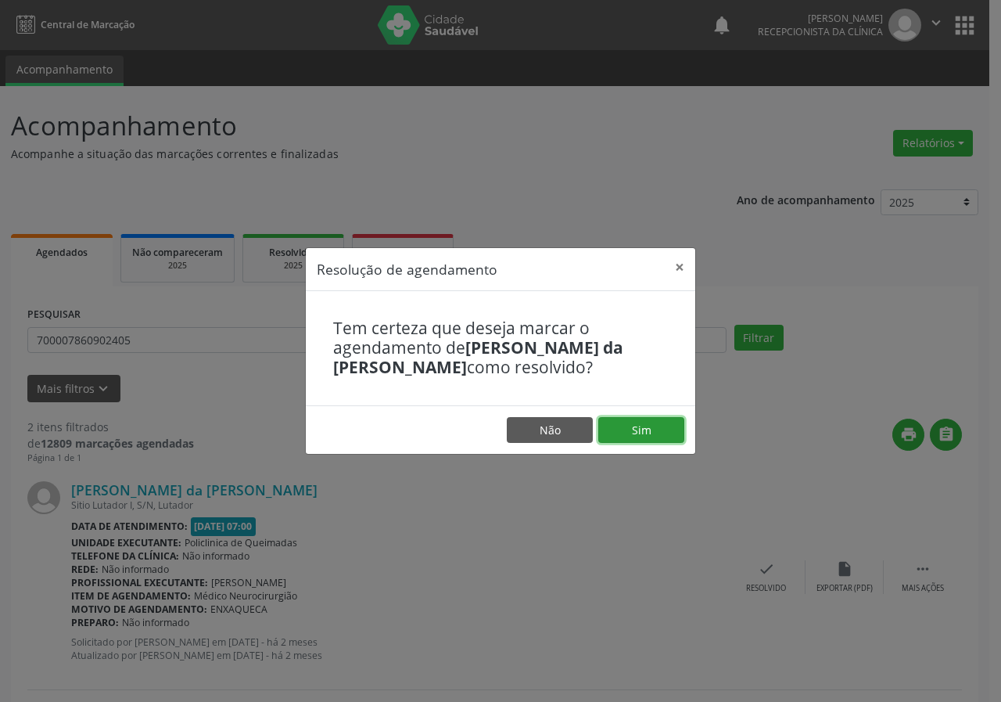
click at [662, 436] on button "Sim" at bounding box center [641, 430] width 86 height 27
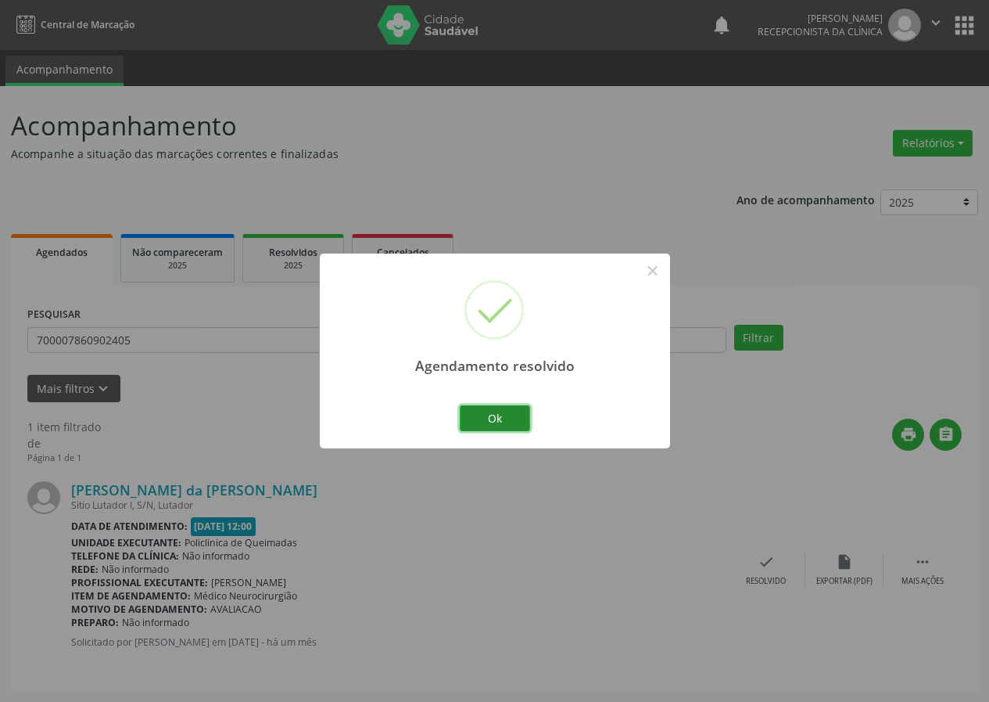
click at [495, 422] on button "Ok" at bounding box center [495, 418] width 70 height 27
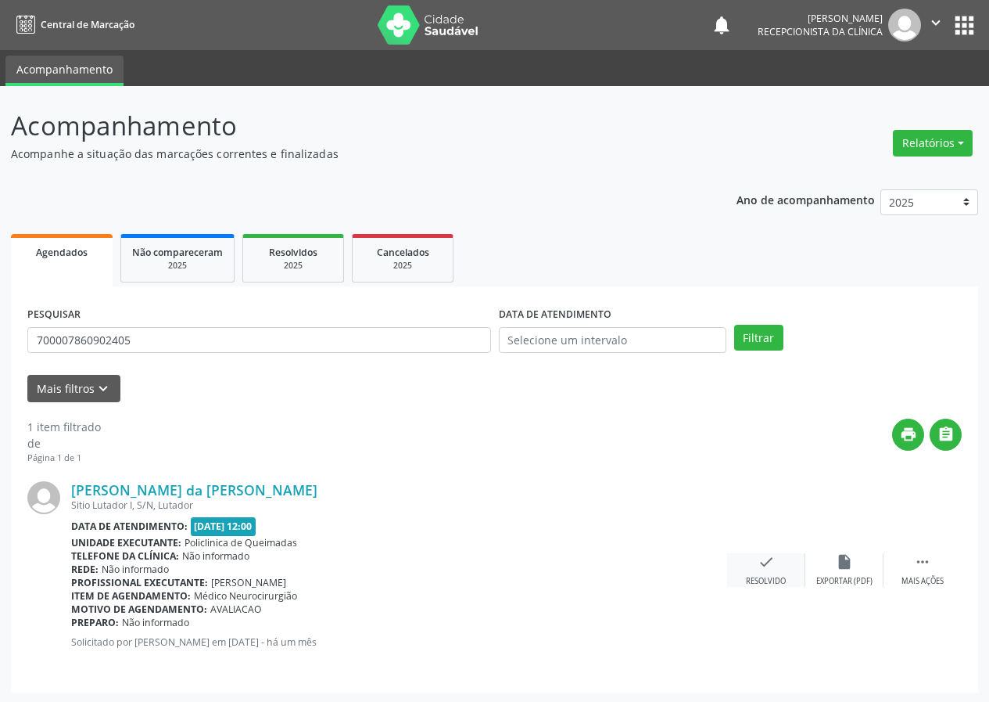
click at [782, 566] on div "check Resolvido" at bounding box center [766, 570] width 78 height 34
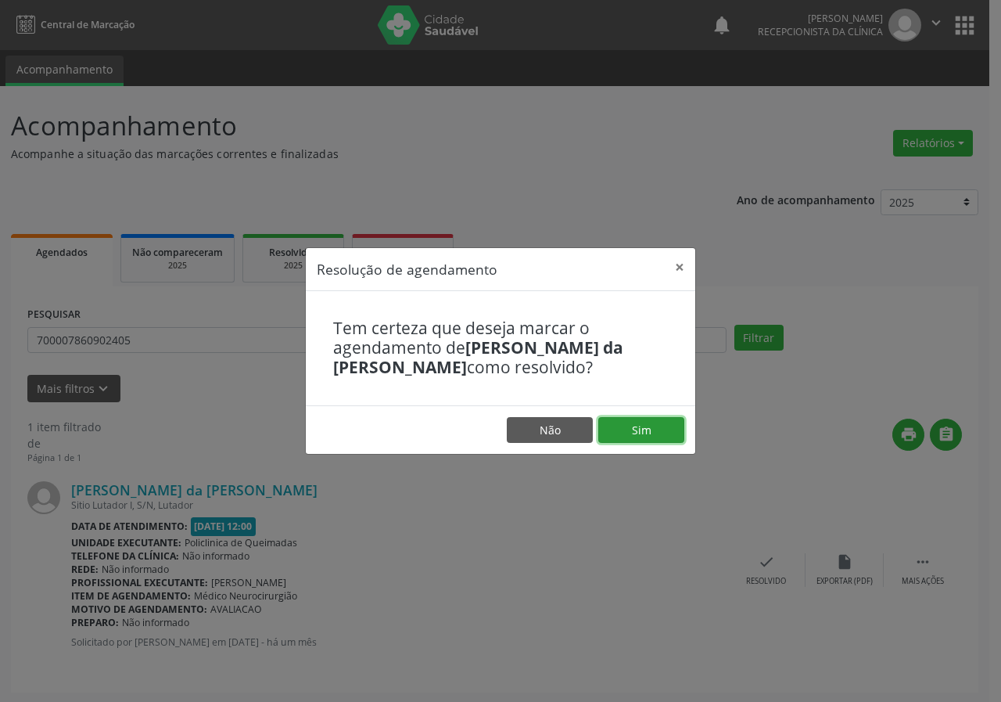
click at [665, 433] on button "Sim" at bounding box center [641, 430] width 86 height 27
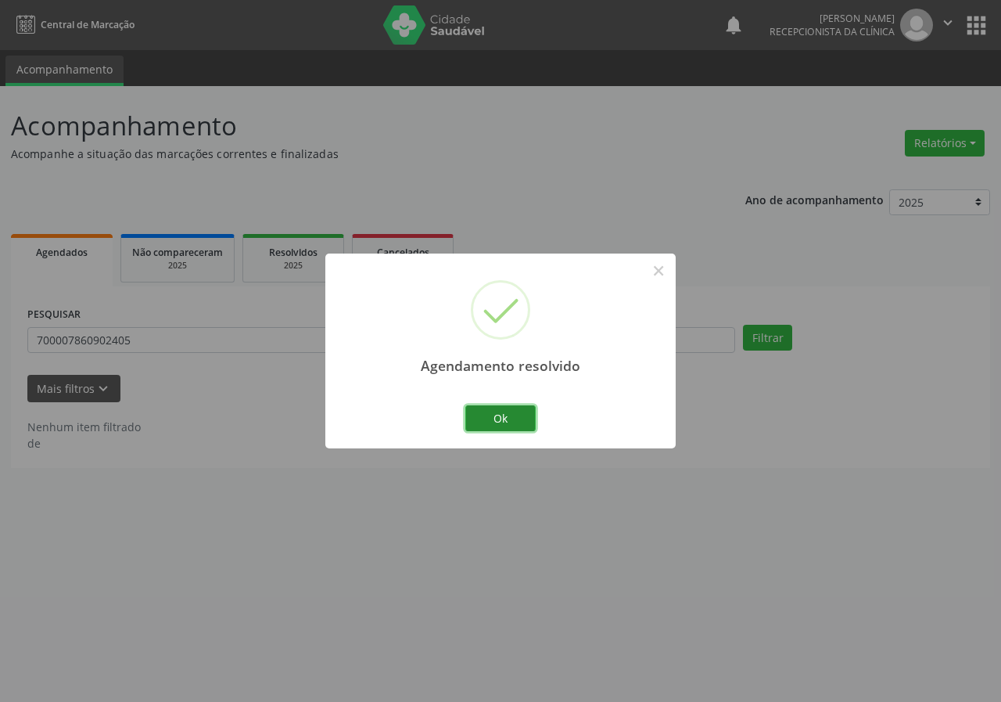
click at [516, 422] on button "Ok" at bounding box center [500, 418] width 70 height 27
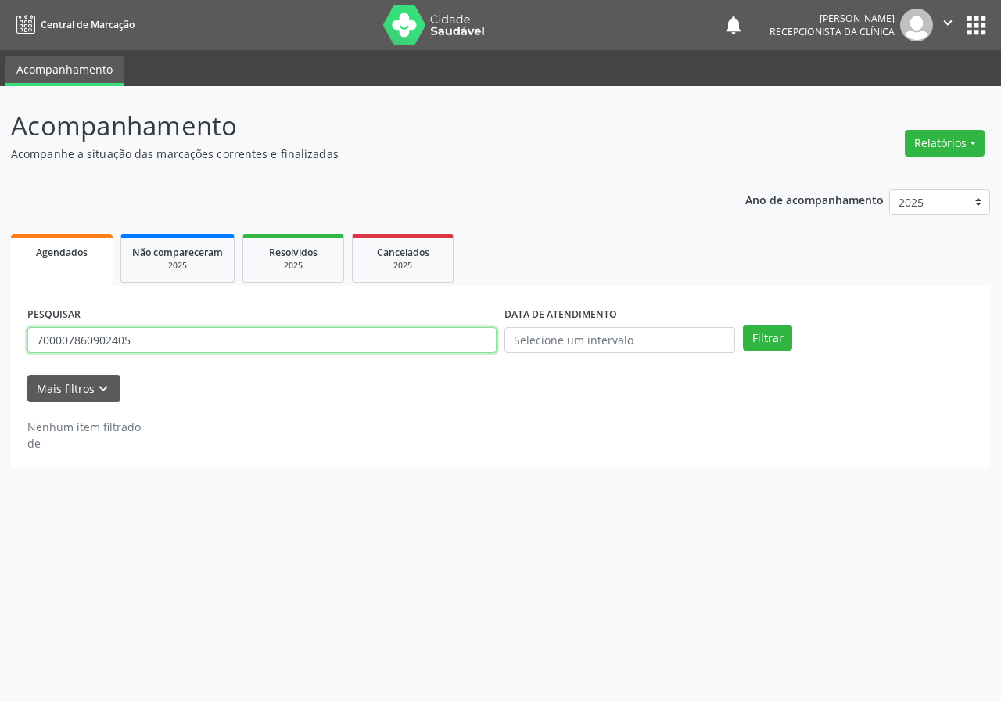
click at [429, 343] on input "700007860902405" at bounding box center [261, 340] width 469 height 27
type input "7014056793634"
click at [743, 325] on button "Filtrar" at bounding box center [767, 338] width 49 height 27
click at [127, 346] on input "7014056793634" at bounding box center [261, 340] width 469 height 27
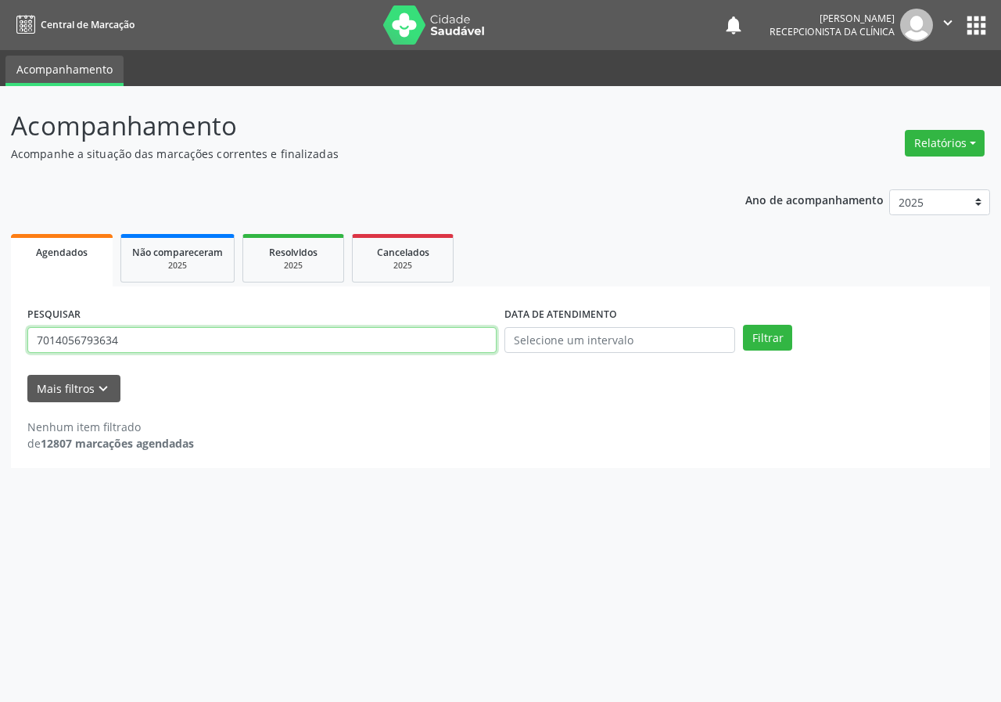
click at [127, 346] on input "7014056793634" at bounding box center [261, 340] width 469 height 27
type input "701405679113634"
click at [743, 325] on button "Filtrar" at bounding box center [767, 338] width 49 height 27
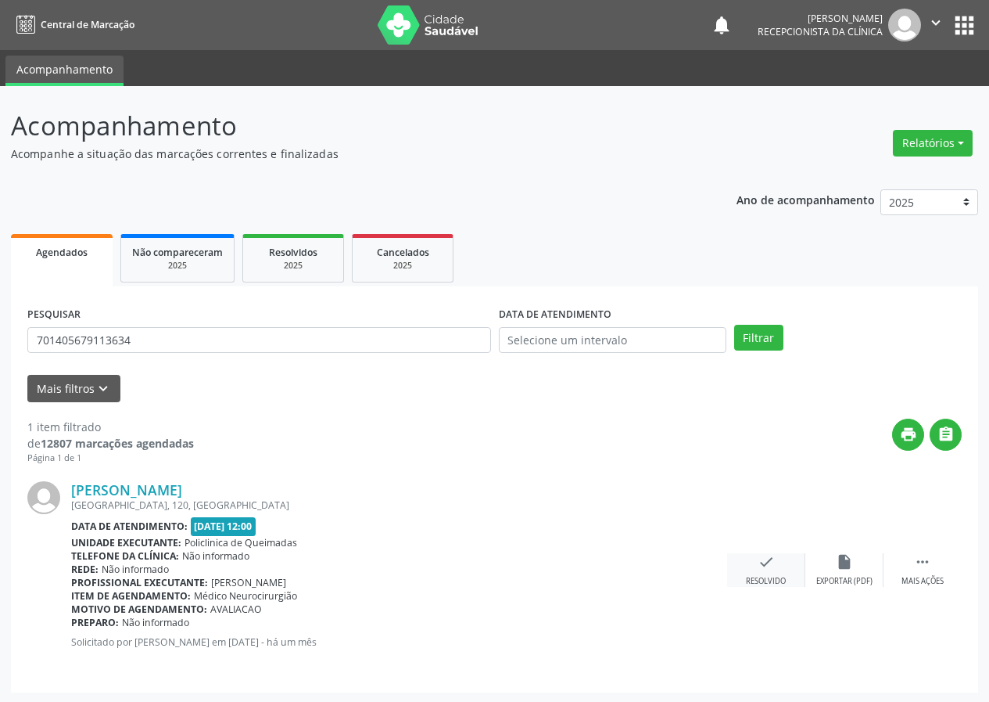
click at [777, 560] on div "check Resolvido" at bounding box center [766, 570] width 78 height 34
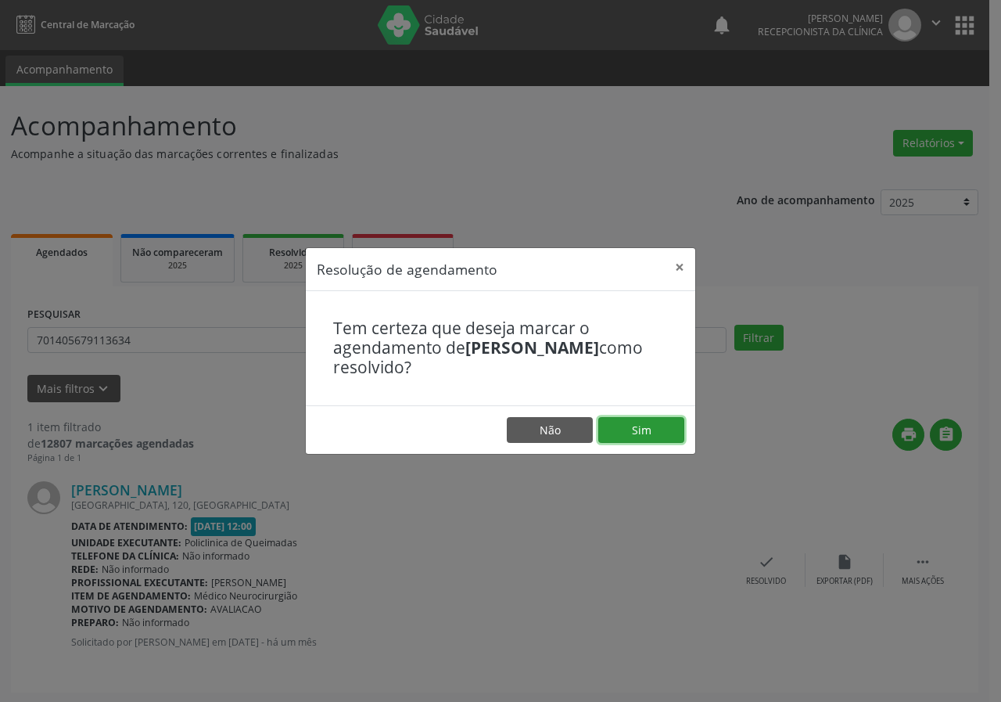
click at [666, 435] on button "Sim" at bounding box center [641, 430] width 86 height 27
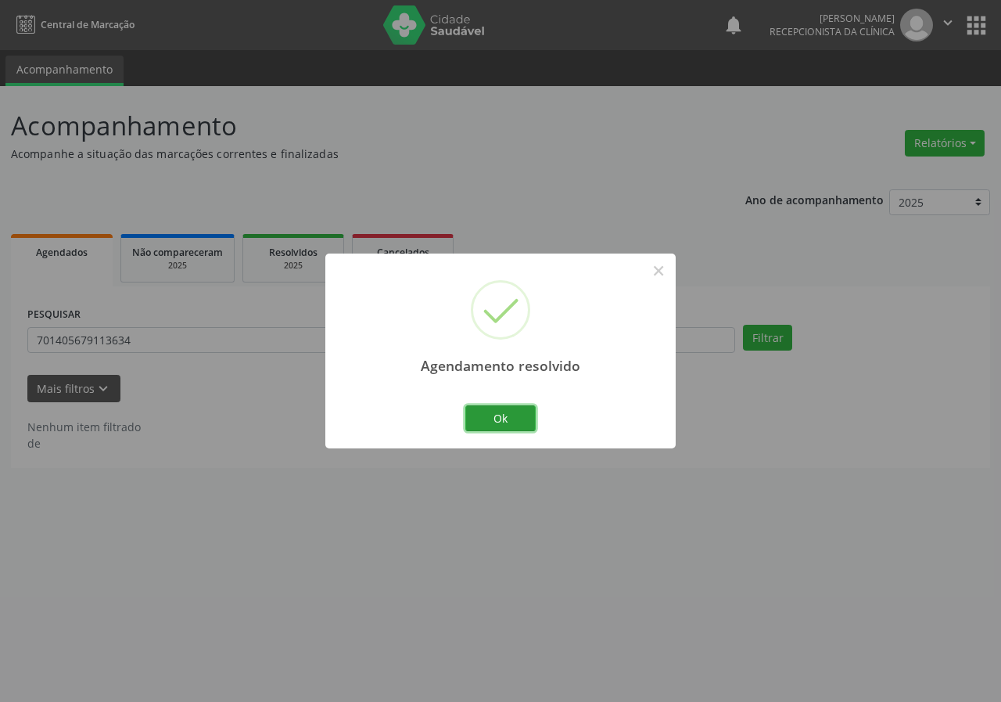
drag, startPoint x: 506, startPoint y: 414, endPoint x: 264, endPoint y: 283, distance: 274.7
click at [504, 414] on button "Ok" at bounding box center [500, 418] width 70 height 27
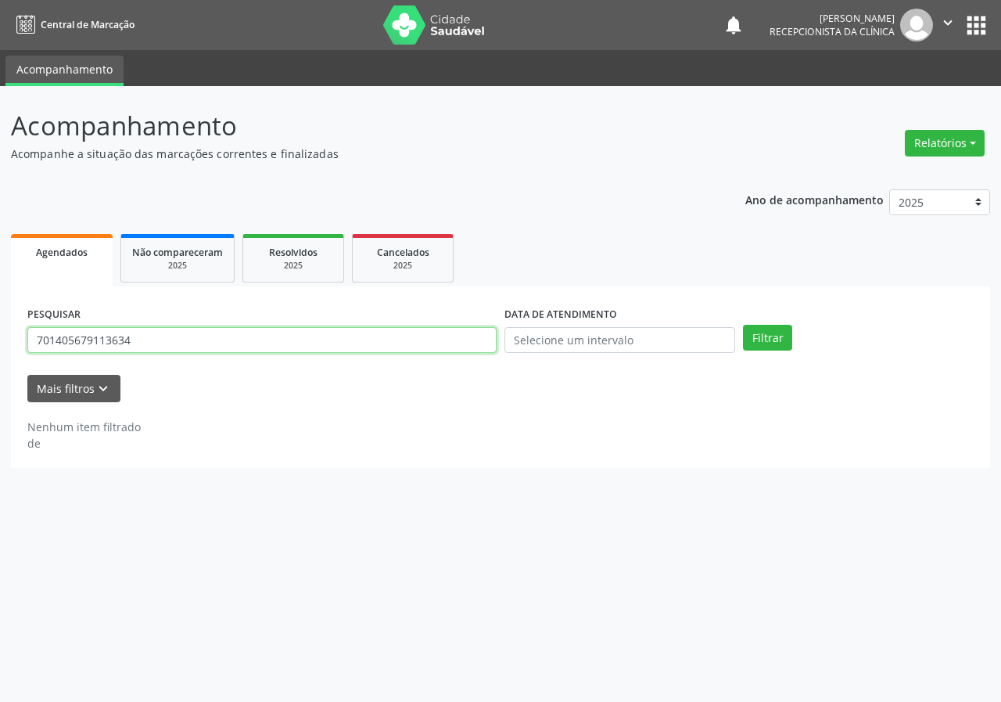
click at [343, 339] on input "701405679113634" at bounding box center [261, 340] width 469 height 27
type input "709005867660417"
click at [743, 325] on button "Filtrar" at bounding box center [767, 338] width 49 height 27
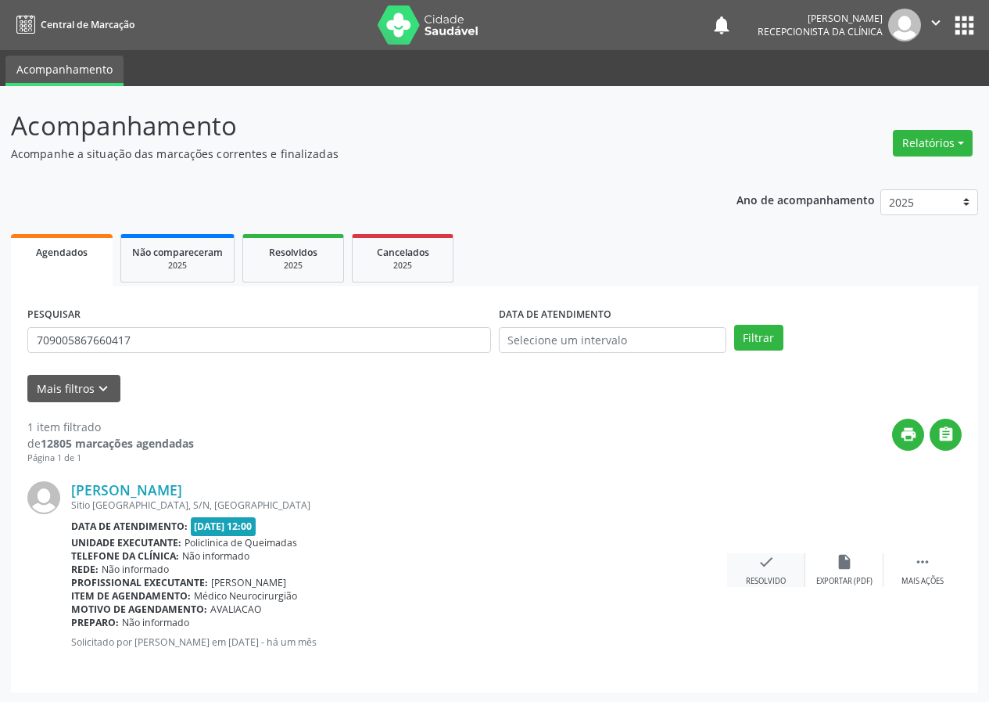
click at [778, 569] on div "check Resolvido" at bounding box center [766, 570] width 78 height 34
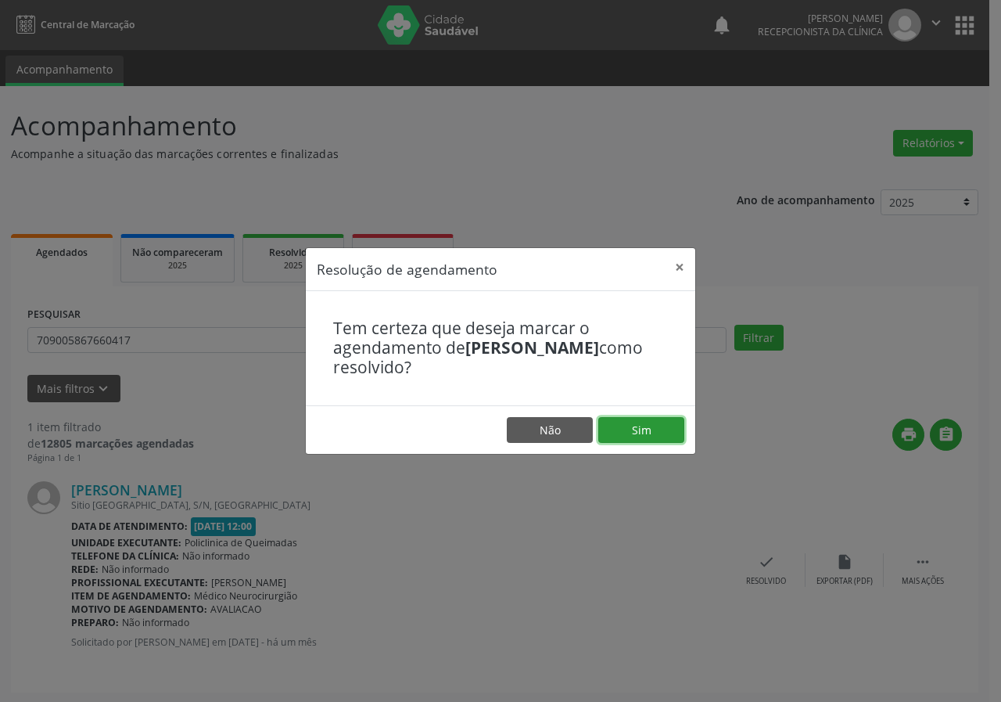
click at [678, 433] on button "Sim" at bounding box center [641, 430] width 86 height 27
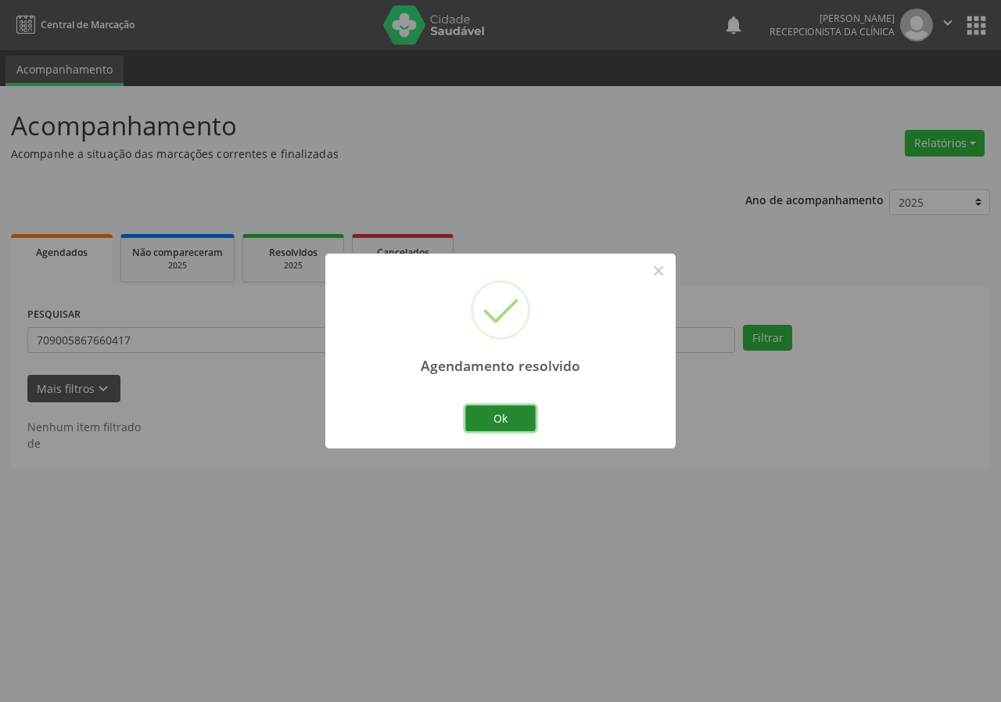
drag, startPoint x: 498, startPoint y: 414, endPoint x: 472, endPoint y: 392, distance: 33.8
click at [498, 413] on button "Ok" at bounding box center [500, 418] width 70 height 27
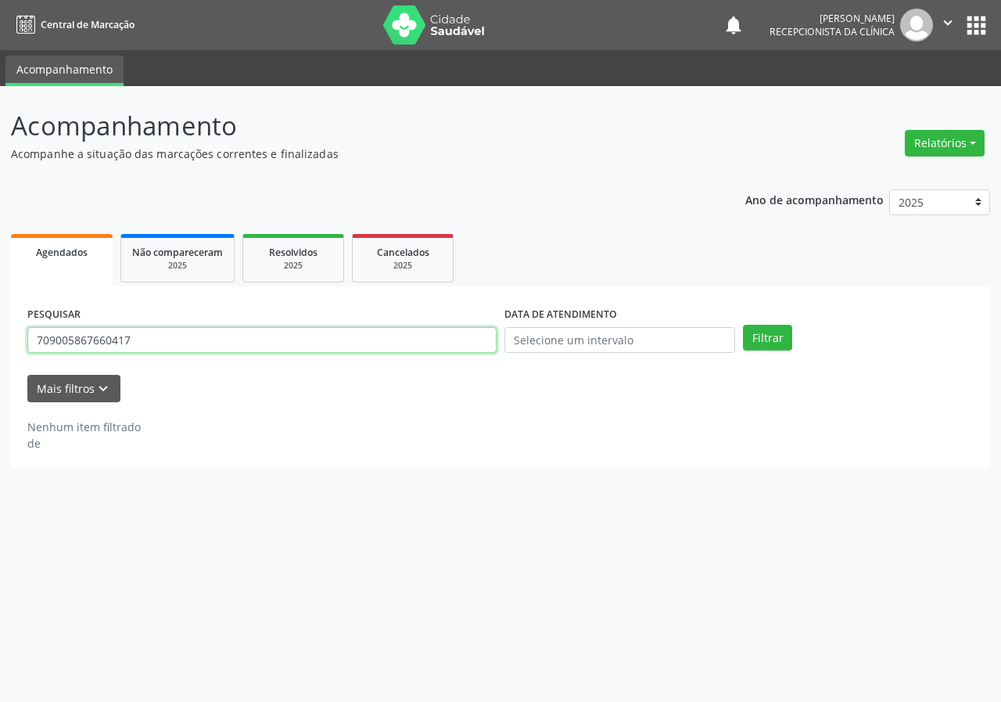
click at [454, 349] on input "709005867660417" at bounding box center [261, 340] width 469 height 27
type input "7"
type input "702405040560327"
click at [743, 325] on button "Filtrar" at bounding box center [767, 338] width 49 height 27
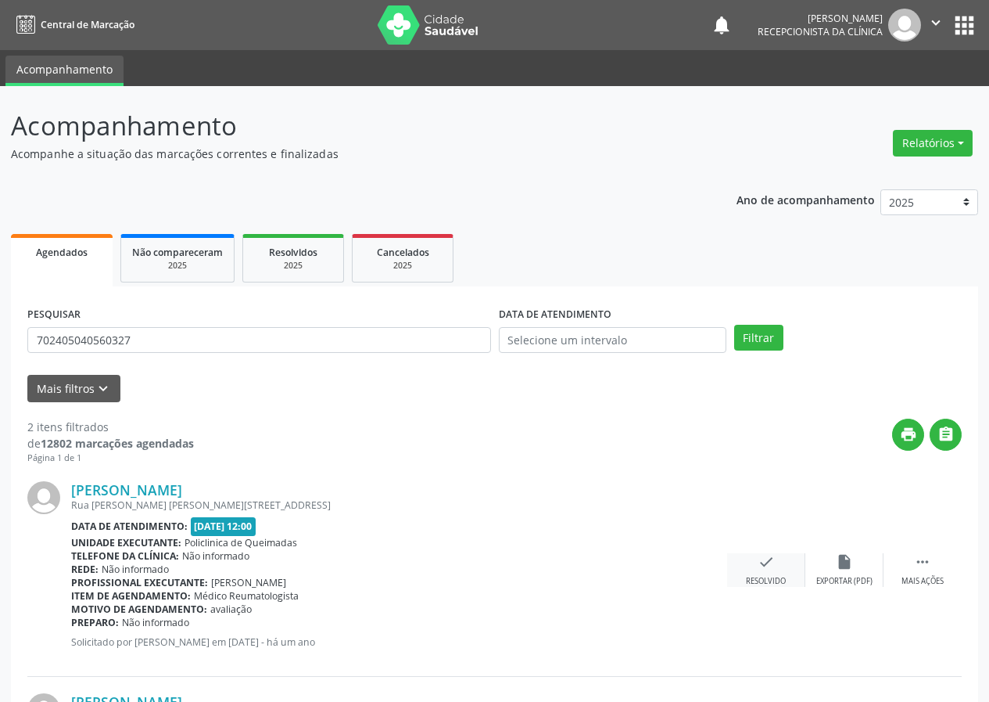
click at [767, 566] on icon "check" at bounding box center [766, 561] width 17 height 17
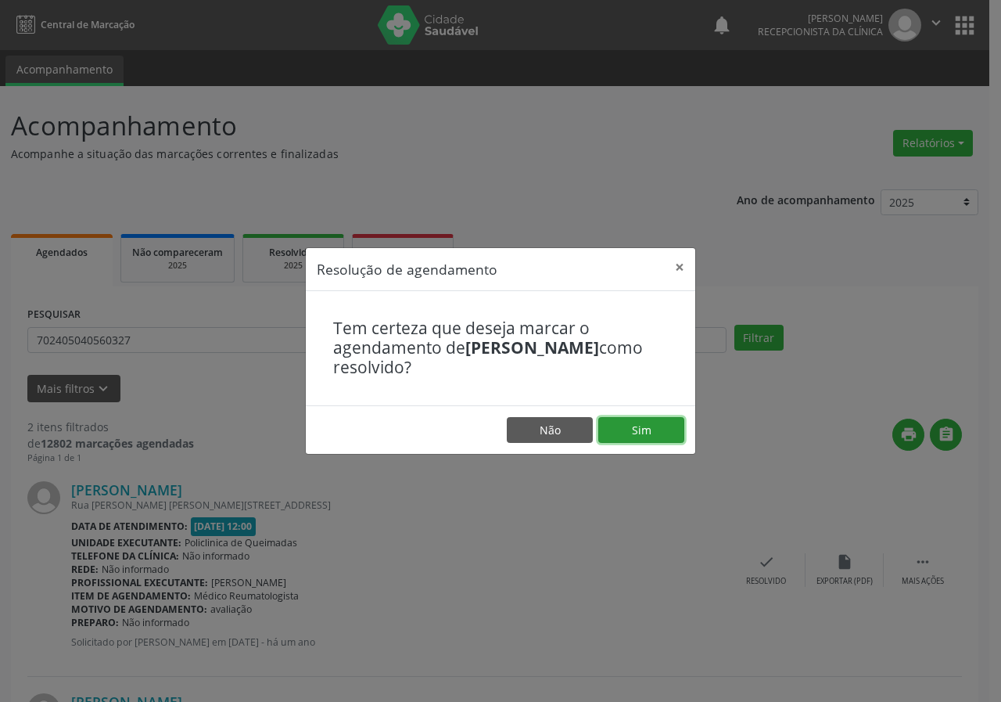
click at [672, 433] on button "Sim" at bounding box center [641, 430] width 86 height 27
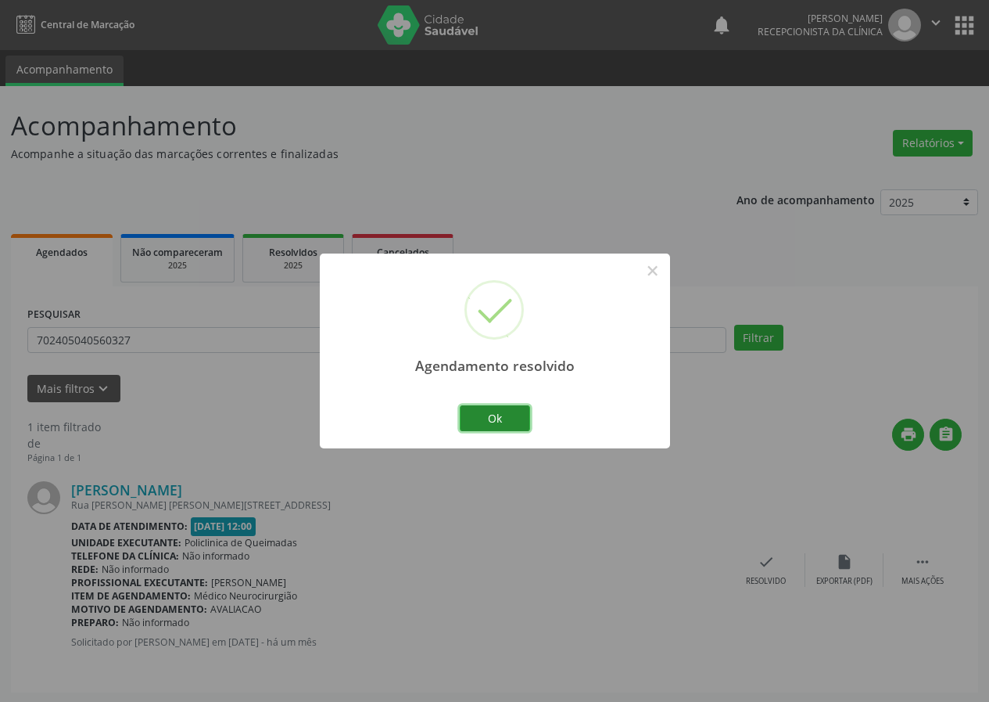
click at [522, 418] on button "Ok" at bounding box center [495, 418] width 70 height 27
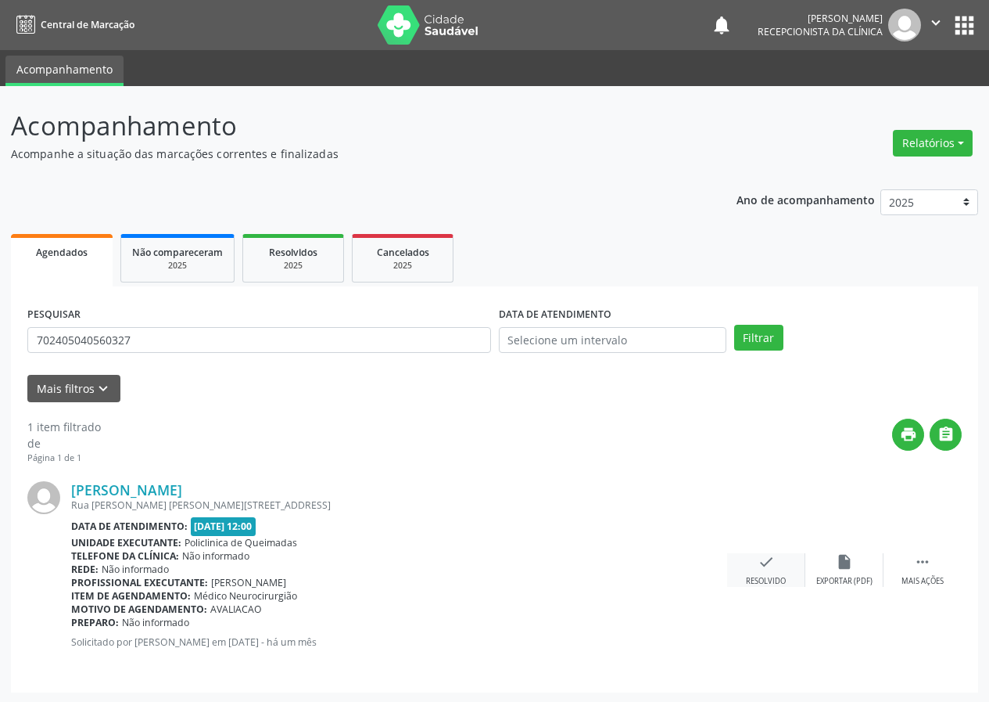
click at [771, 571] on div "check Resolvido" at bounding box center [766, 570] width 78 height 34
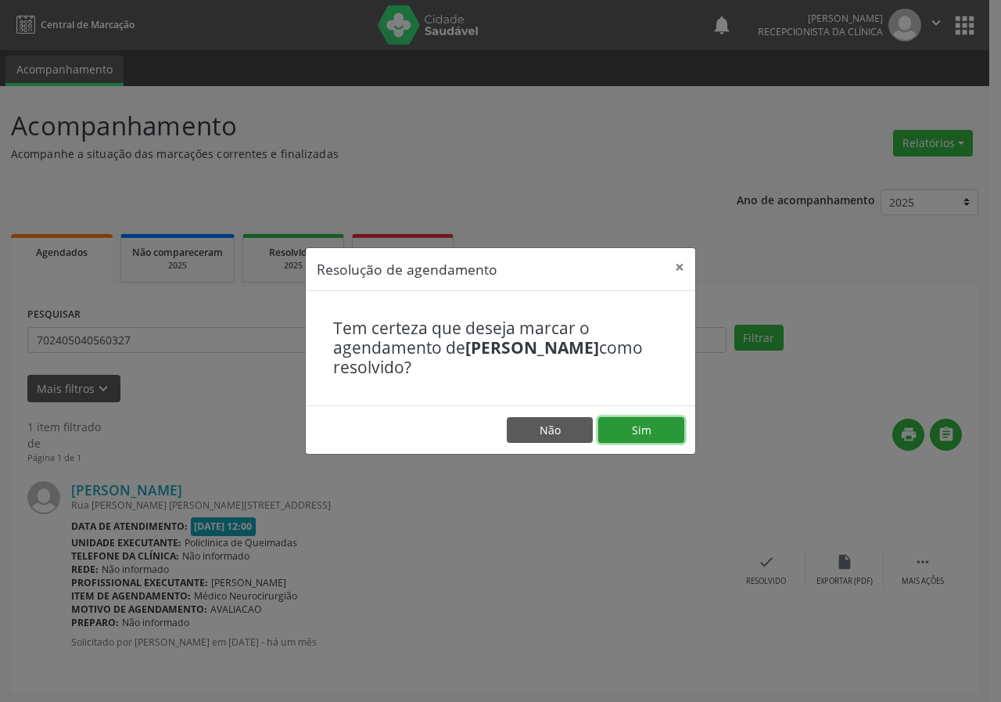
click at [668, 425] on button "Sim" at bounding box center [641, 430] width 86 height 27
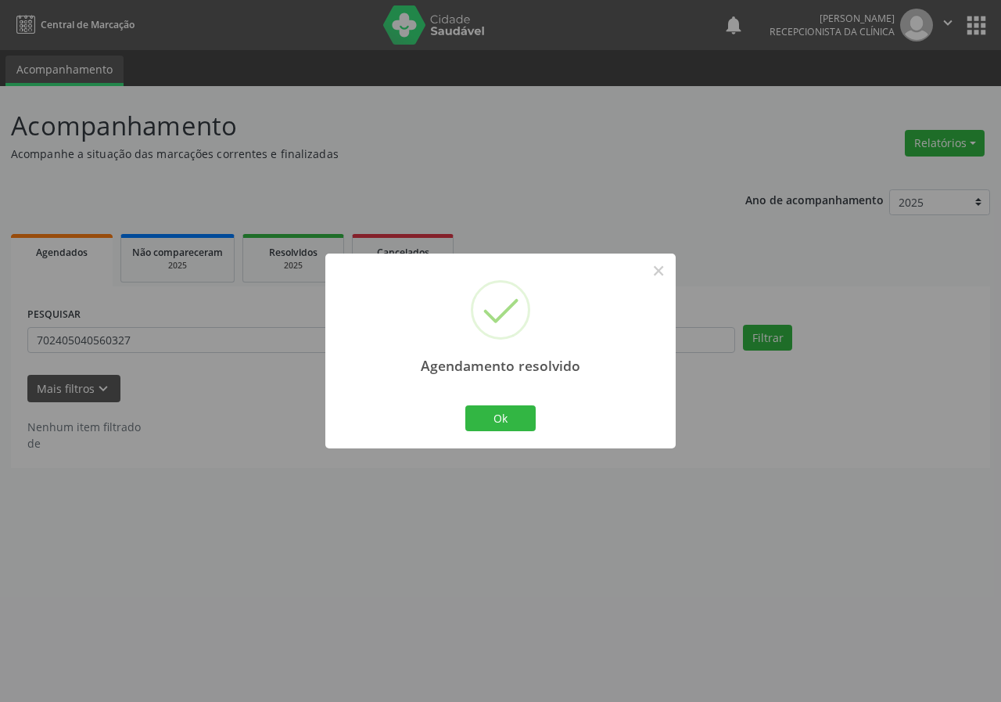
click at [484, 404] on div "Ok Cancel" at bounding box center [500, 417] width 77 height 33
click at [490, 418] on button "Ok" at bounding box center [500, 418] width 70 height 27
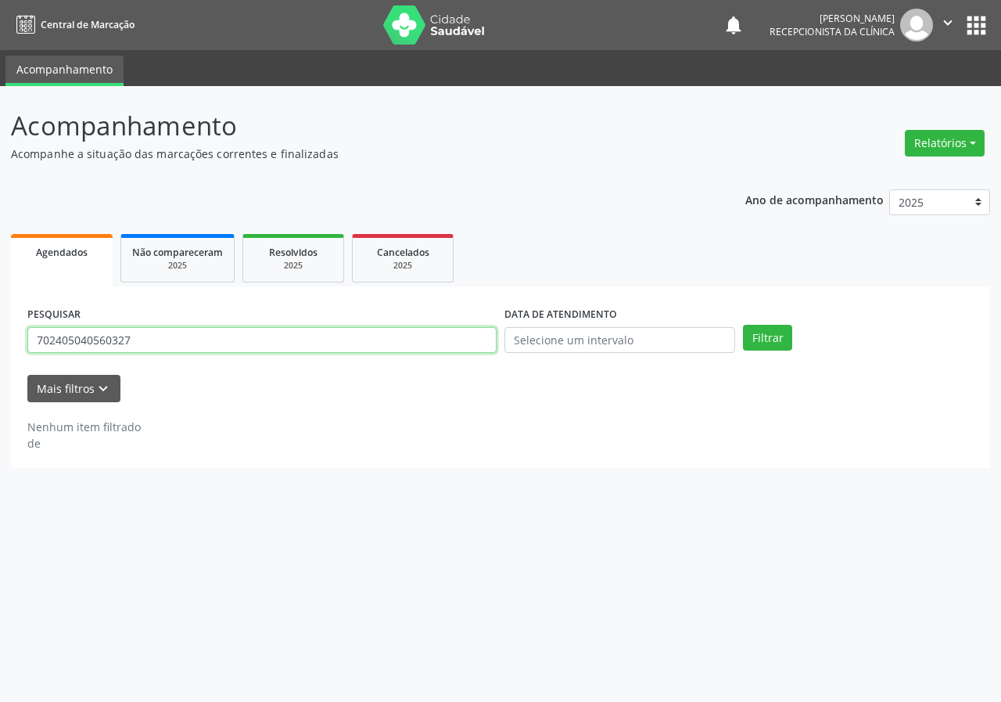
click at [345, 343] on input "702405040560327" at bounding box center [261, 340] width 469 height 27
type input "700009206967104"
click at [743, 325] on button "Filtrar" at bounding box center [767, 338] width 49 height 27
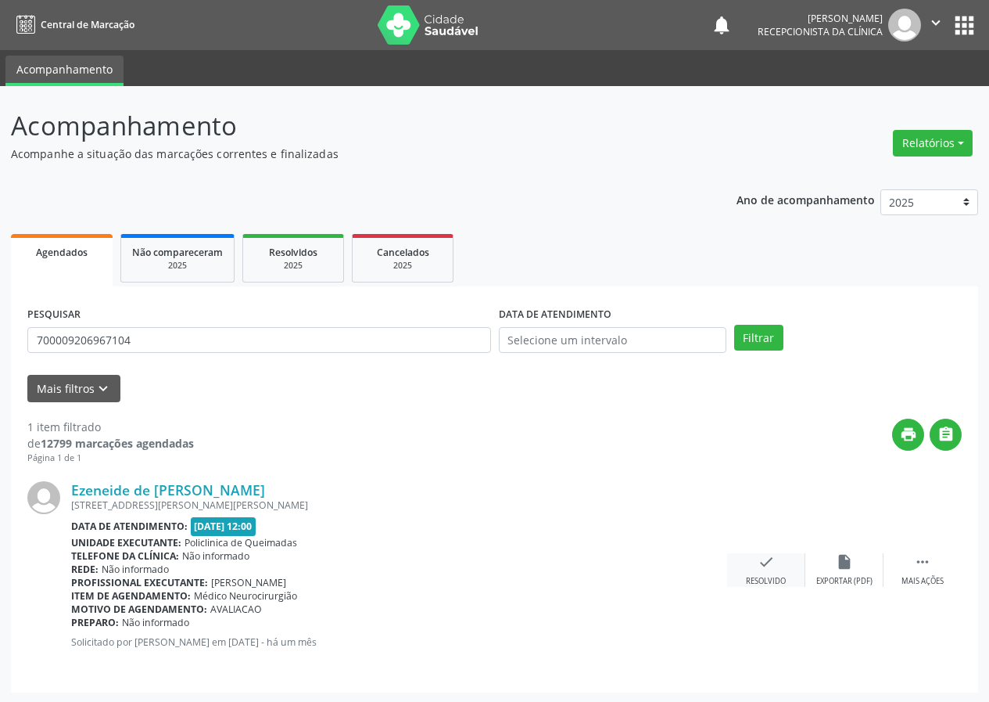
click at [766, 566] on icon "check" at bounding box center [766, 561] width 17 height 17
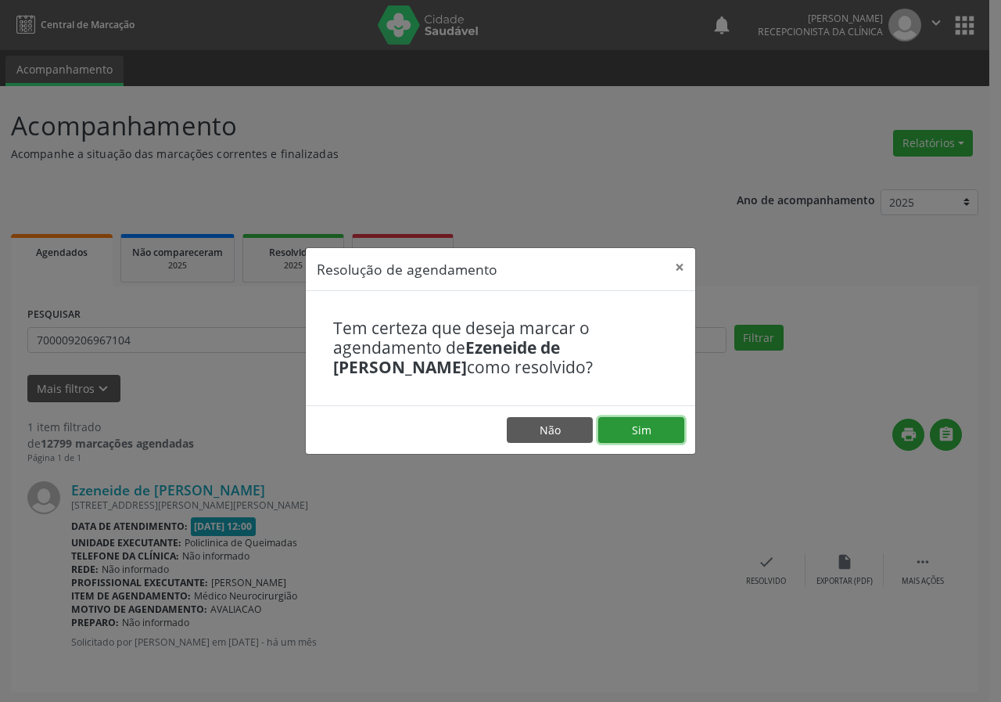
click at [660, 432] on button "Sim" at bounding box center [641, 430] width 86 height 27
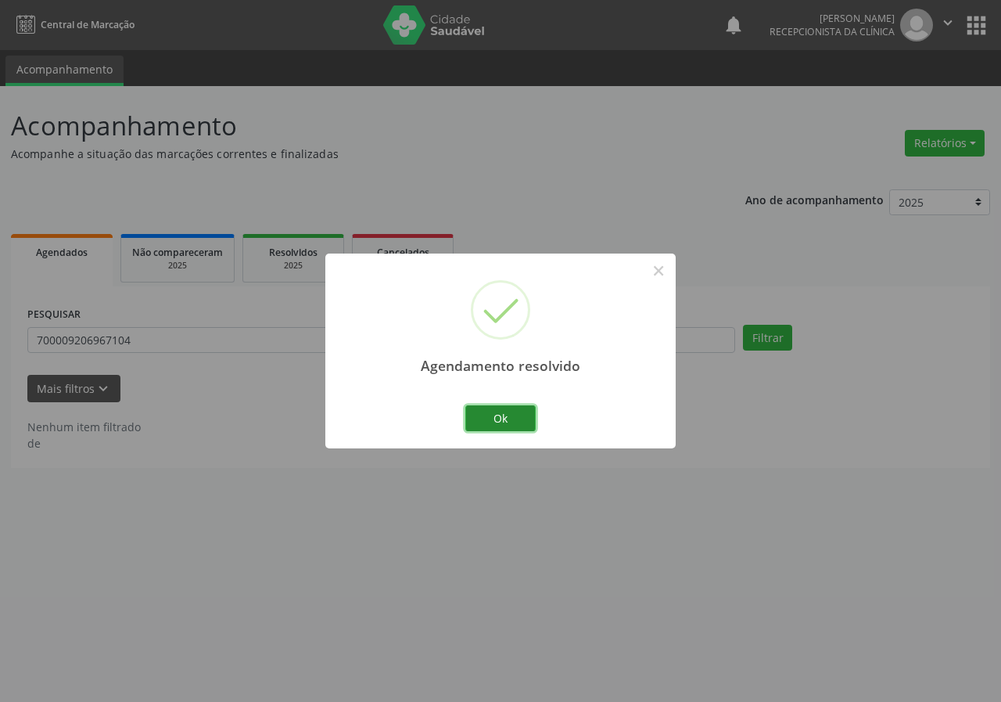
click at [493, 409] on button "Ok" at bounding box center [500, 418] width 70 height 27
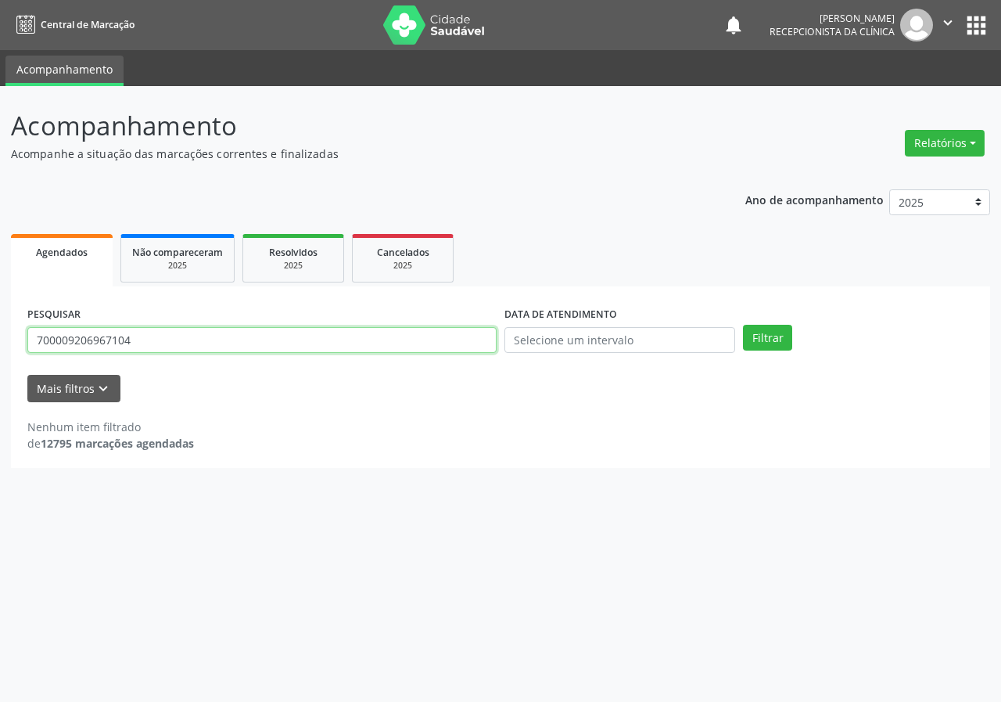
click at [447, 350] on input "700009206967104" at bounding box center [261, 340] width 469 height 27
click at [486, 342] on input "700009206967104" at bounding box center [261, 340] width 469 height 27
type input "706003875756448"
click at [743, 325] on button "Filtrar" at bounding box center [767, 338] width 49 height 27
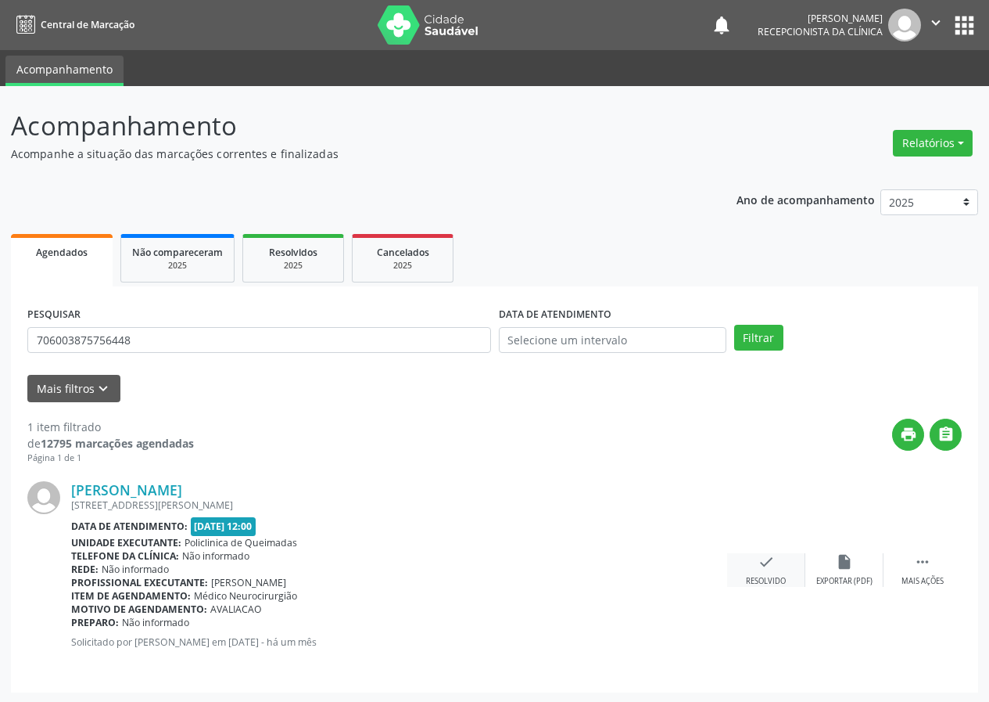
click at [768, 559] on icon "check" at bounding box center [766, 561] width 17 height 17
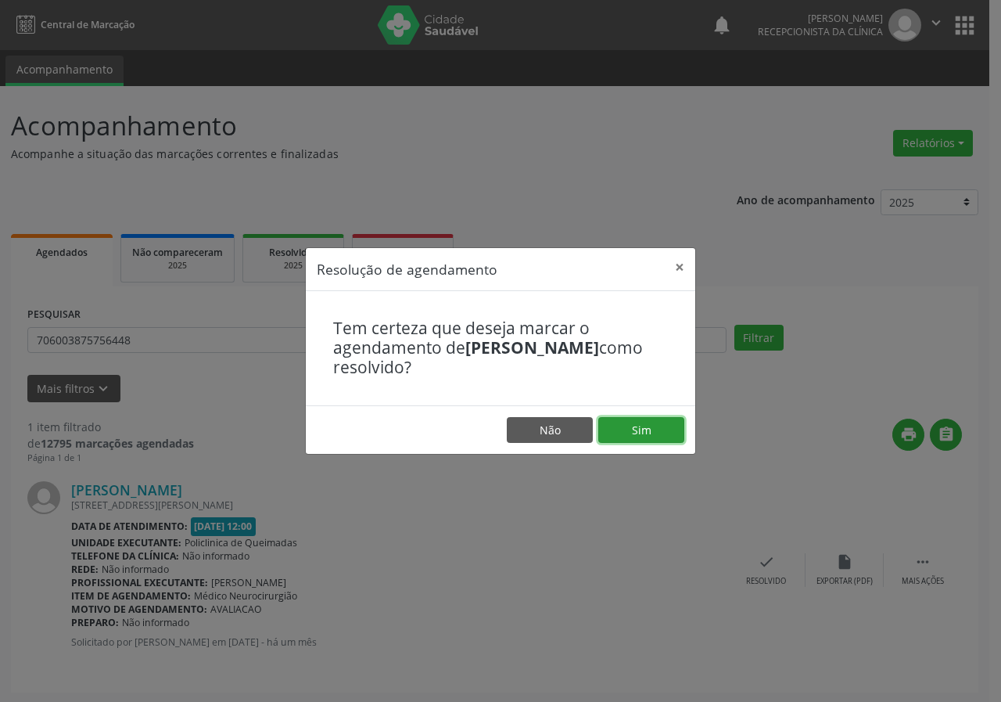
click at [647, 417] on button "Sim" at bounding box center [641, 430] width 86 height 27
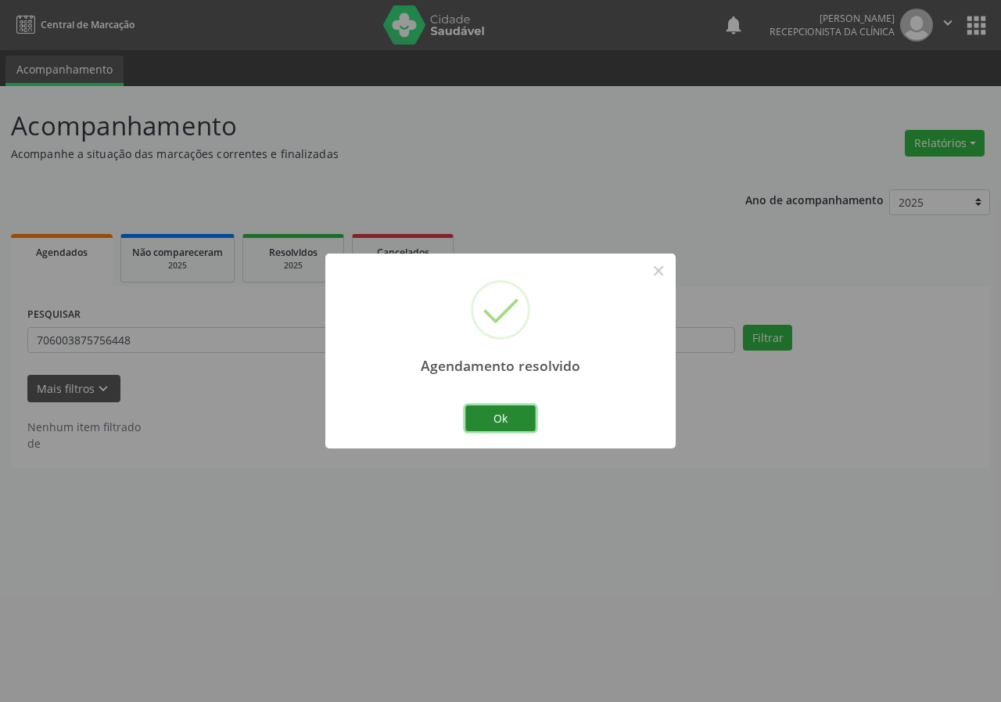
click at [522, 417] on button "Ok" at bounding box center [500, 418] width 70 height 27
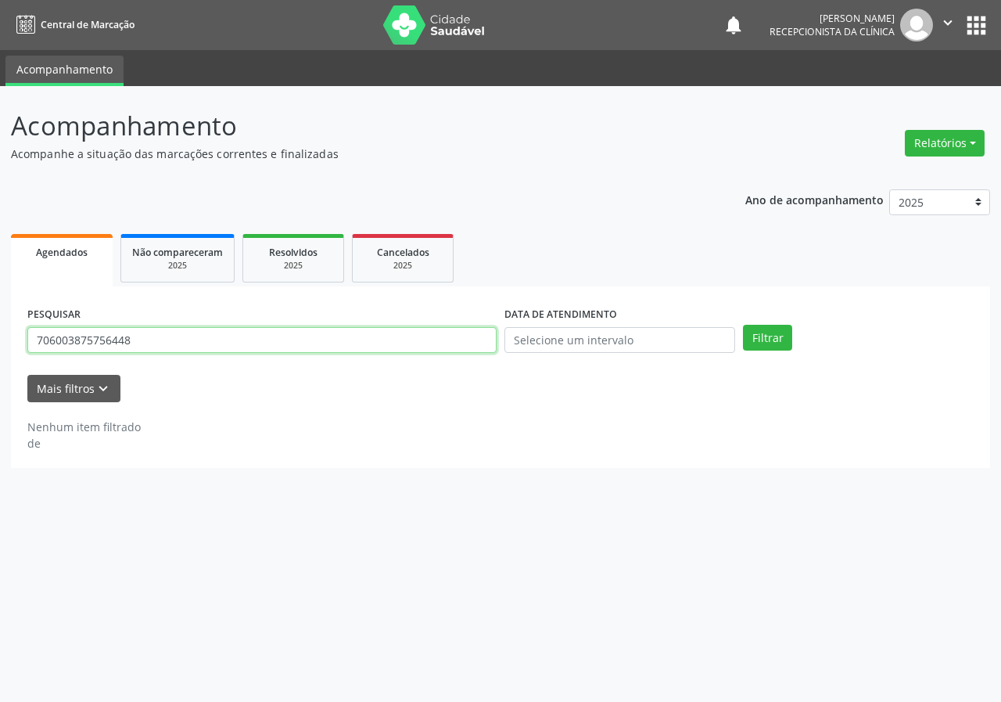
click at [458, 339] on input "706003875756448" at bounding box center [261, 340] width 469 height 27
type input "702706167838660"
click at [743, 325] on button "Filtrar" at bounding box center [767, 338] width 49 height 27
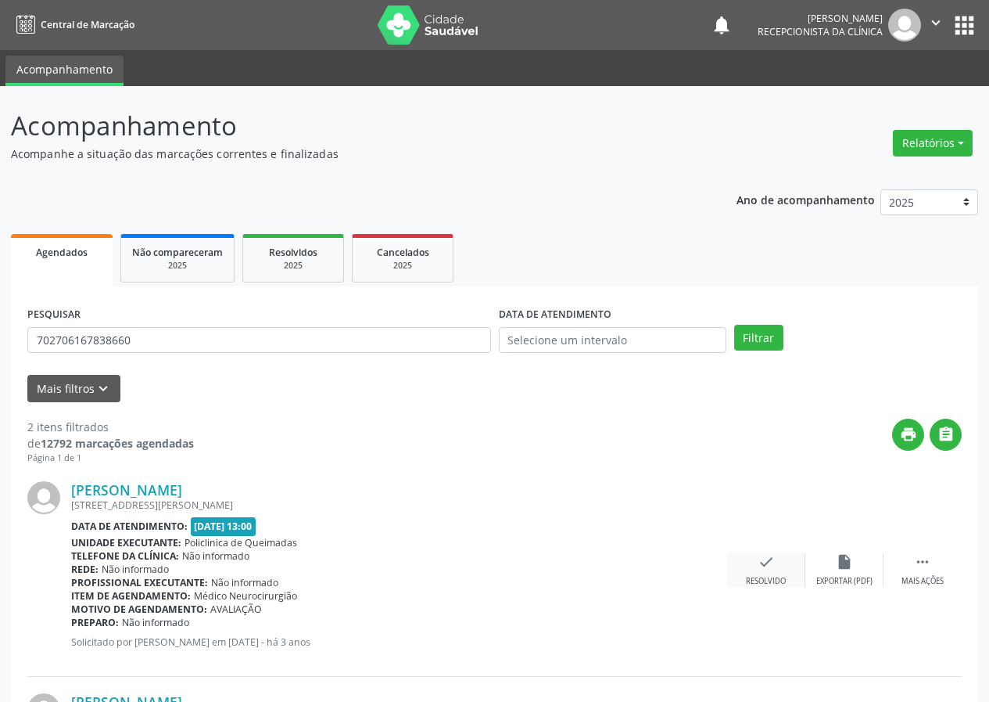
click at [774, 564] on icon "check" at bounding box center [766, 561] width 17 height 17
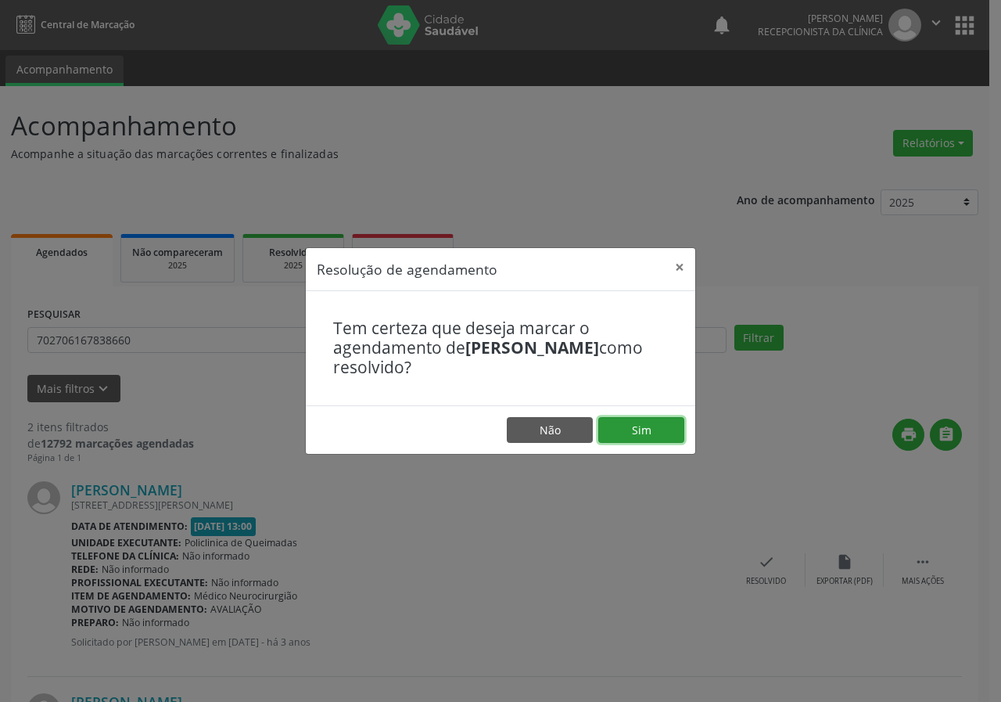
click at [675, 424] on button "Sim" at bounding box center [641, 430] width 86 height 27
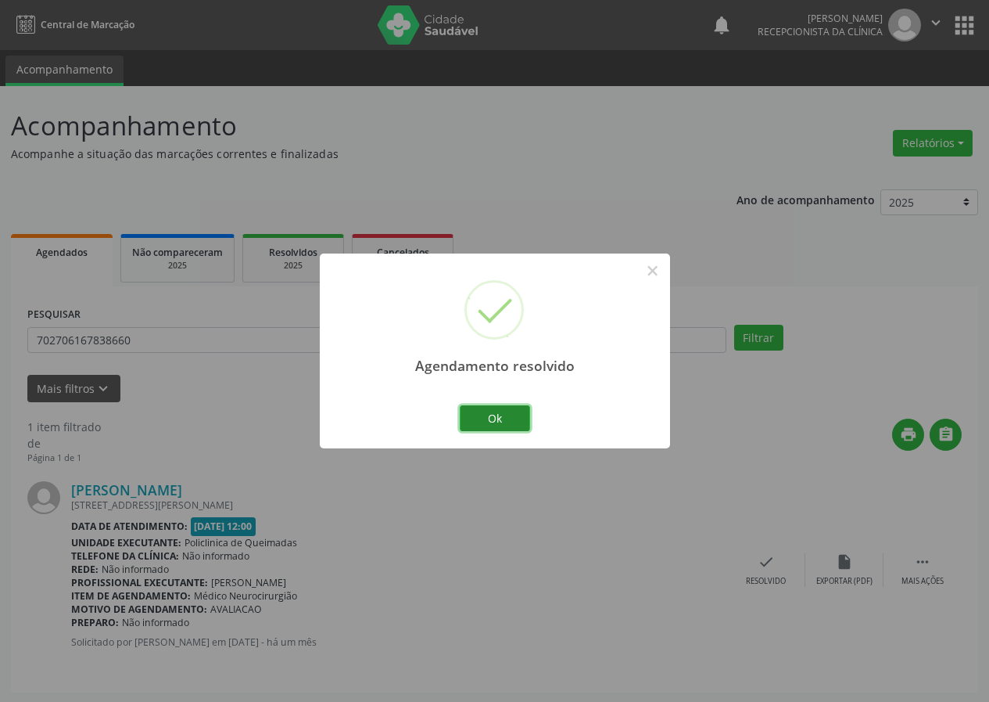
drag, startPoint x: 513, startPoint y: 415, endPoint x: 502, endPoint y: 415, distance: 11.0
click at [513, 414] on button "Ok" at bounding box center [495, 418] width 70 height 27
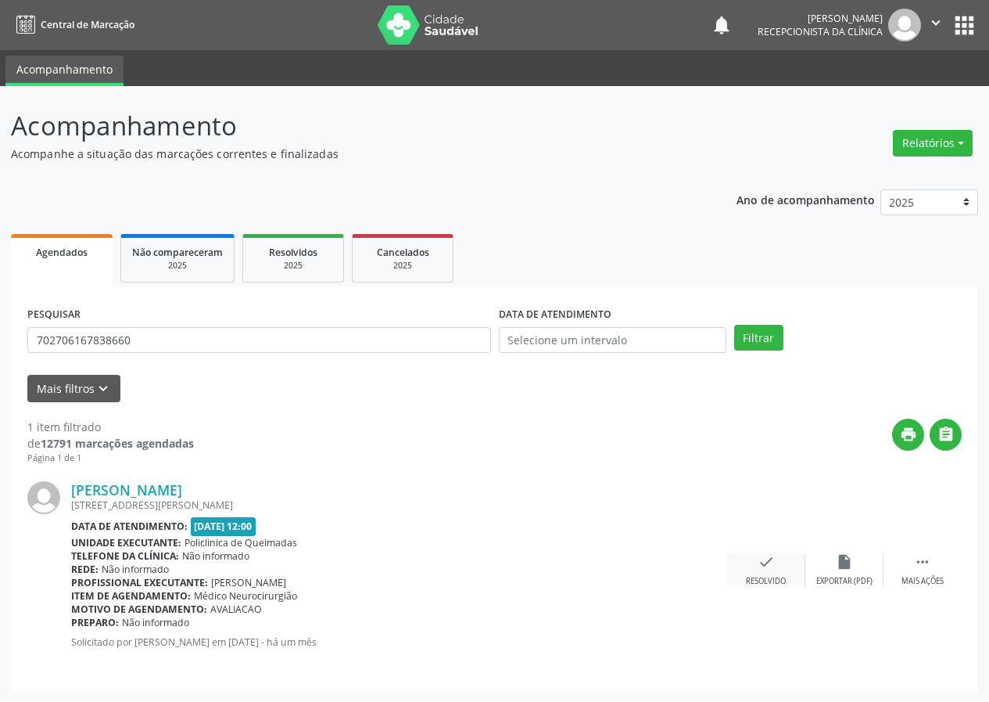
click at [777, 570] on div "check Resolvido" at bounding box center [766, 570] width 78 height 34
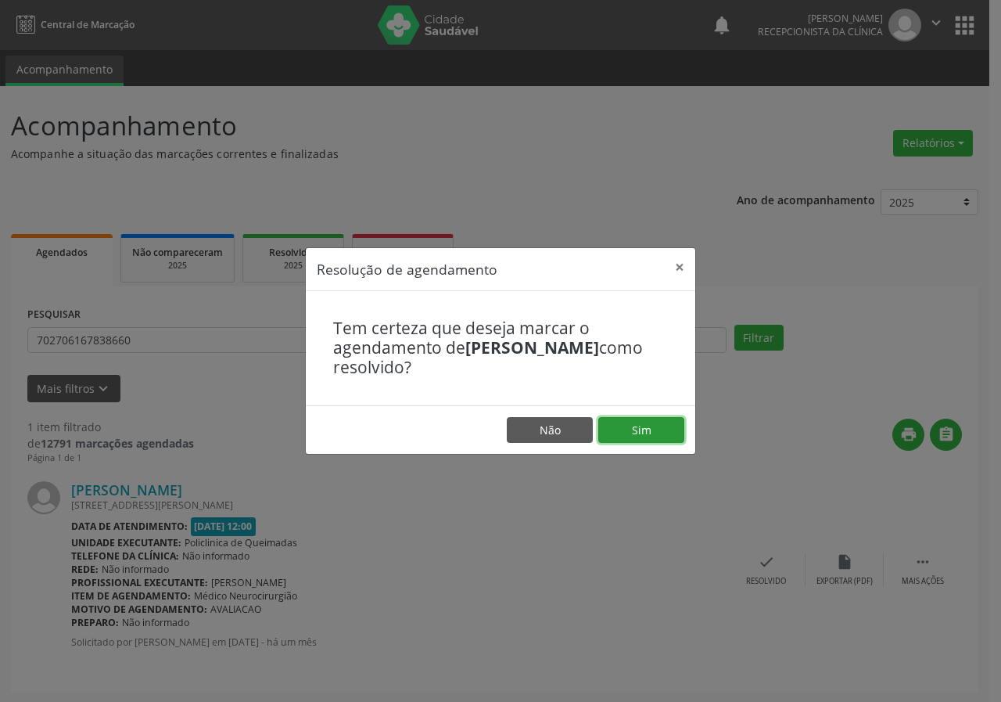
click at [666, 417] on button "Sim" at bounding box center [641, 430] width 86 height 27
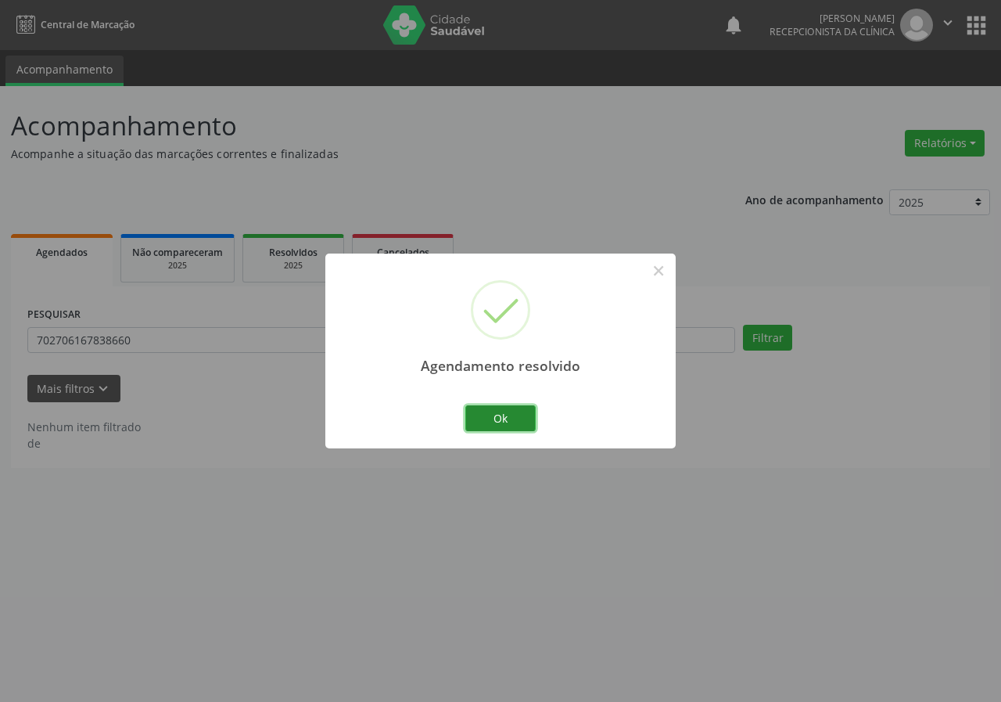
click at [497, 414] on button "Ok" at bounding box center [500, 418] width 70 height 27
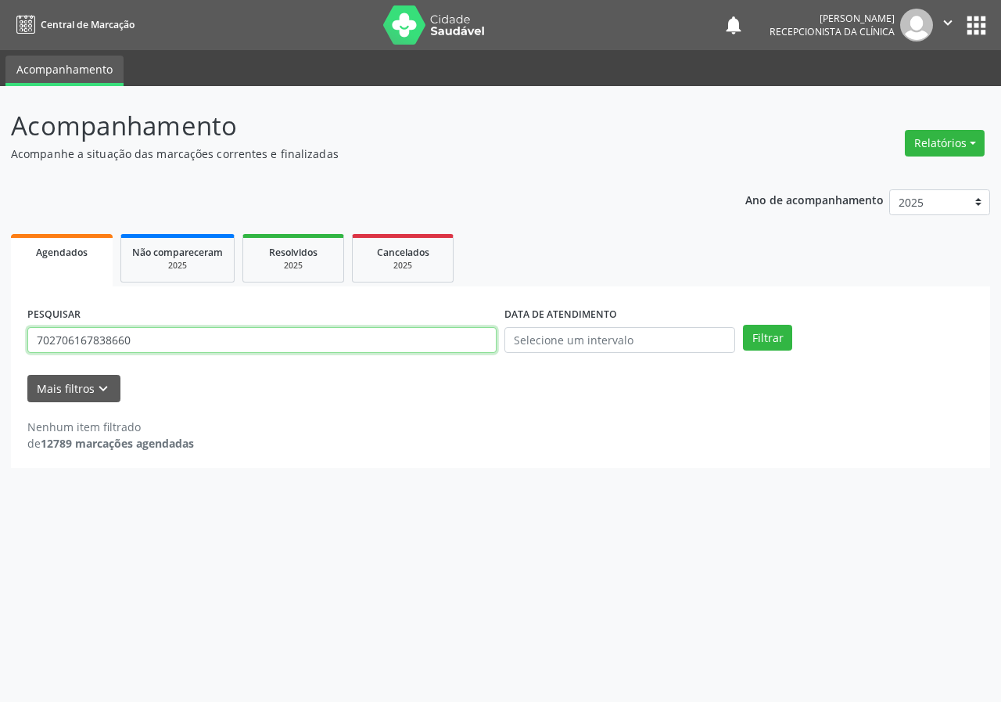
click at [411, 340] on input "702706167838660" at bounding box center [261, 340] width 469 height 27
type input "706808242942524"
click at [743, 325] on button "Filtrar" at bounding box center [767, 338] width 49 height 27
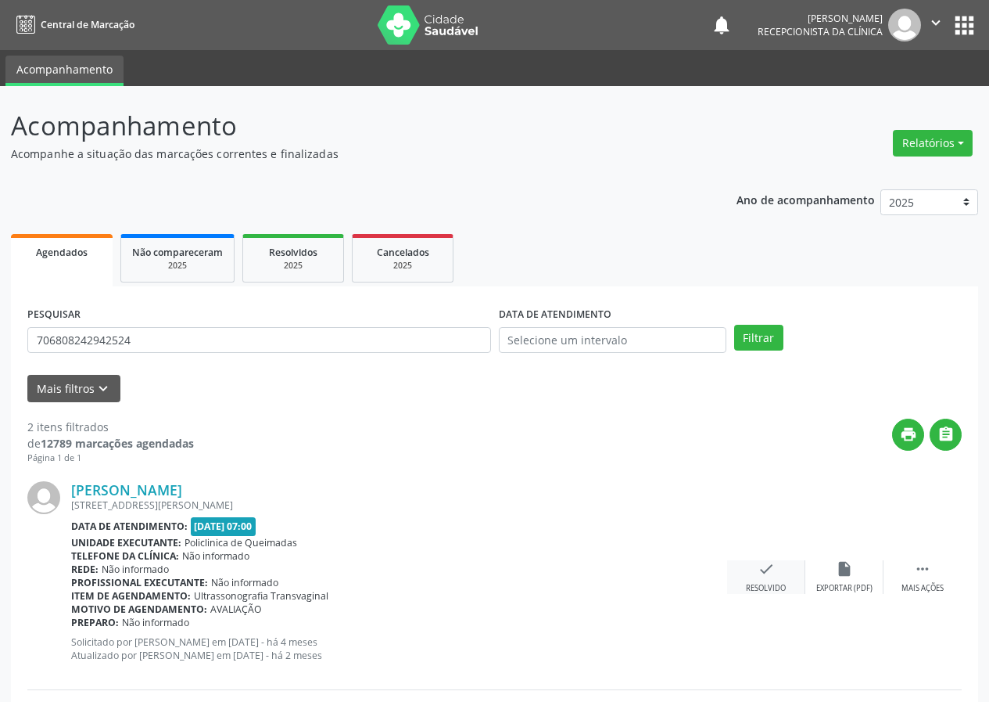
click at [756, 573] on div "check Resolvido" at bounding box center [766, 577] width 78 height 34
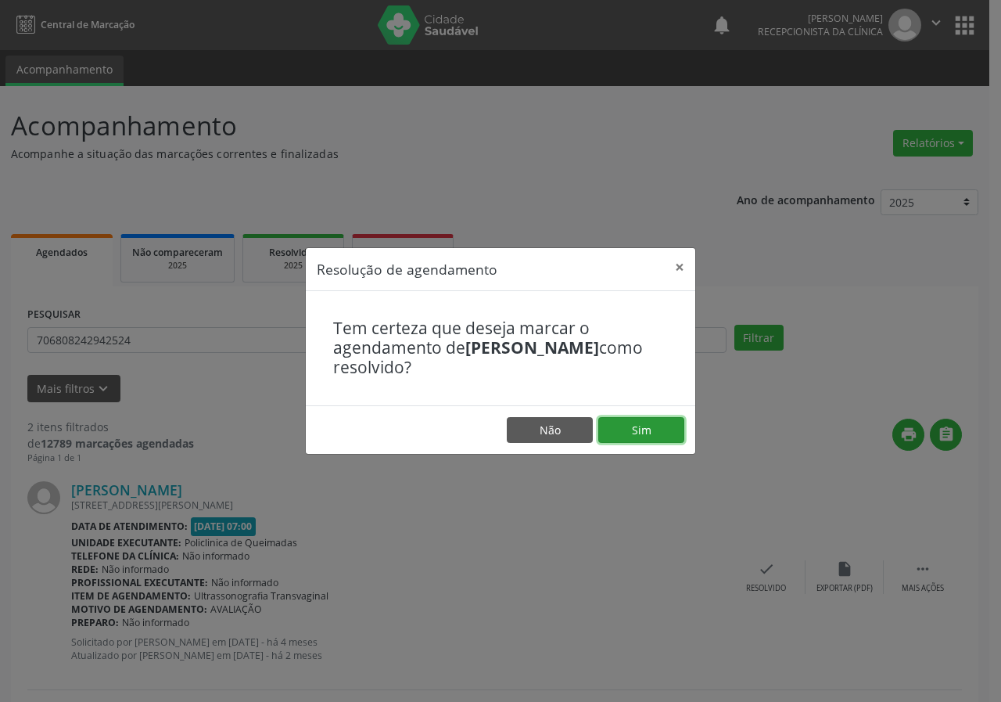
click at [644, 435] on button "Sim" at bounding box center [641, 430] width 86 height 27
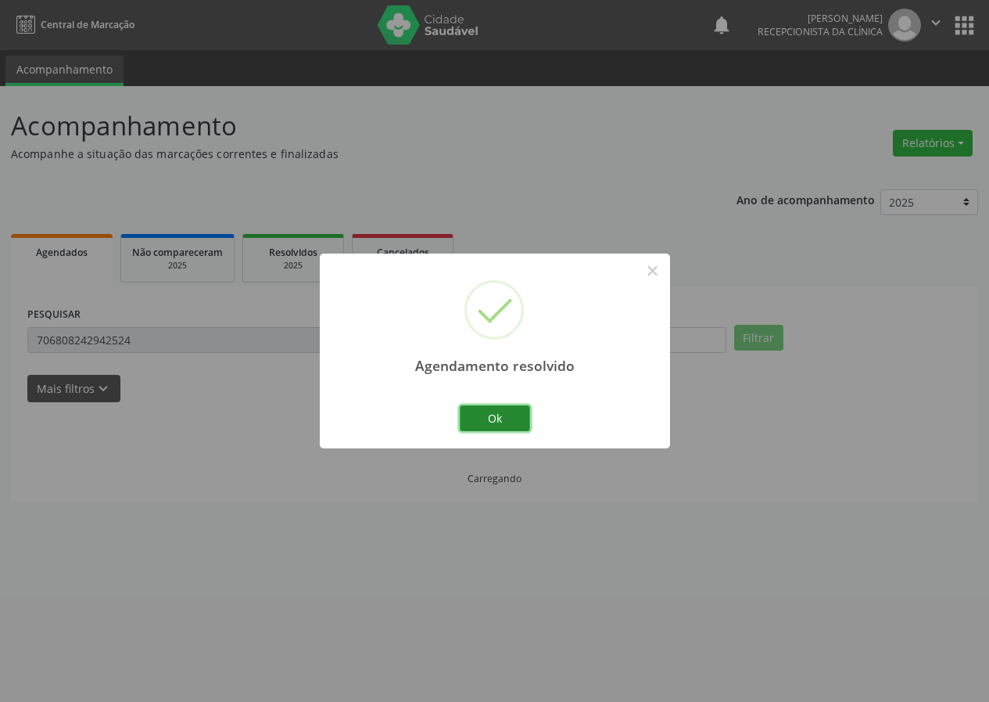
click at [498, 424] on button "Ok" at bounding box center [495, 418] width 70 height 27
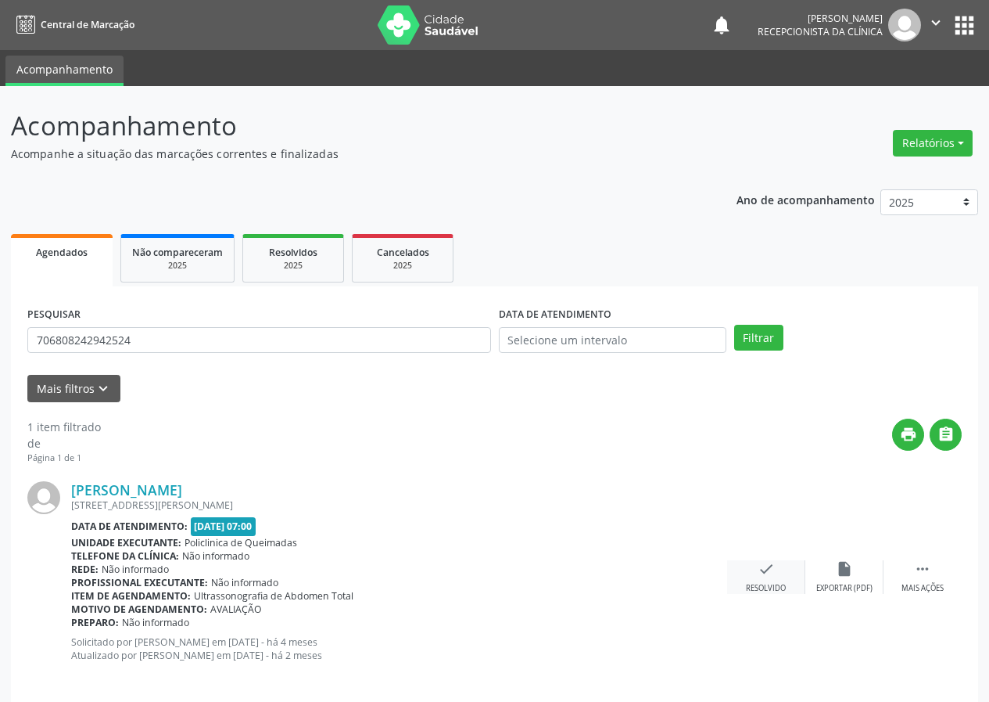
click at [756, 580] on div "check Resolvido" at bounding box center [766, 577] width 78 height 34
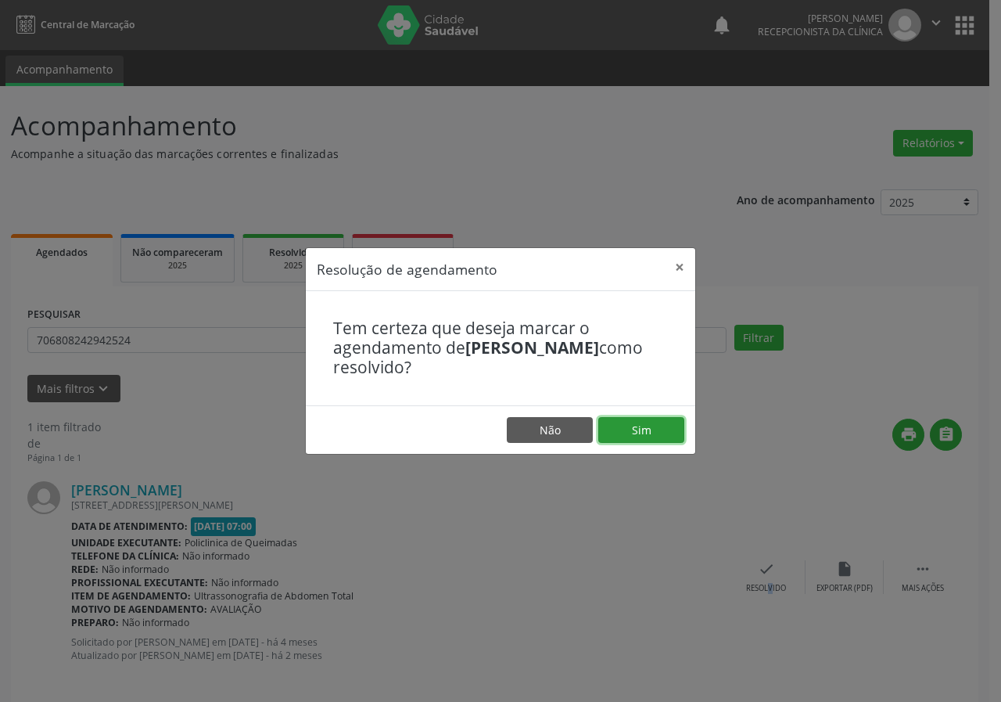
click at [637, 423] on button "Sim" at bounding box center [641, 430] width 86 height 27
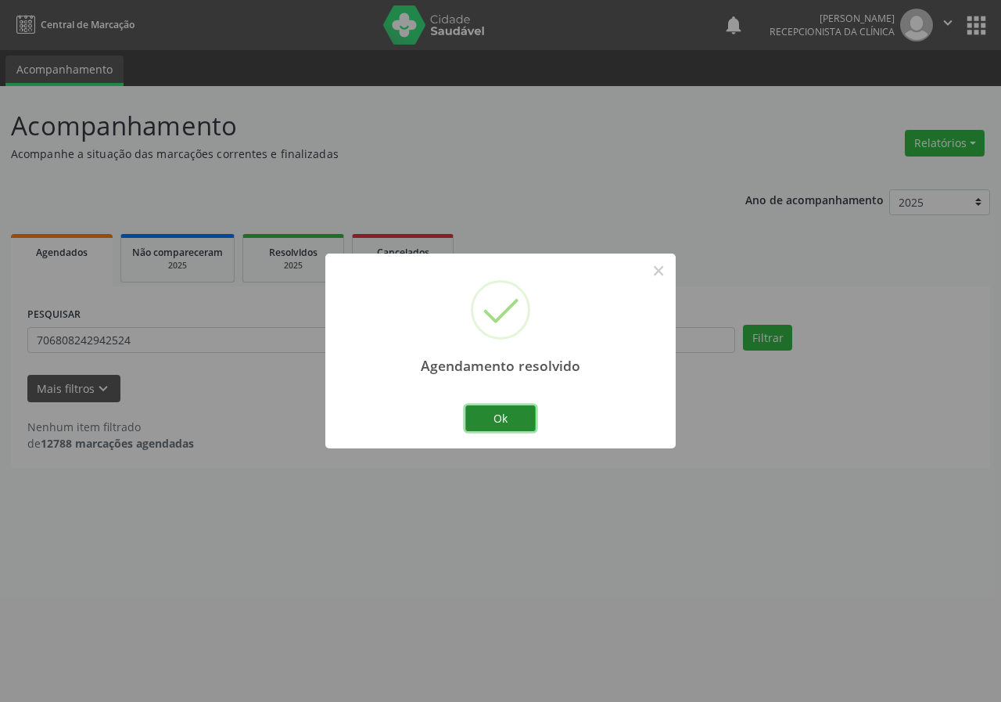
click at [523, 411] on button "Ok" at bounding box center [500, 418] width 70 height 27
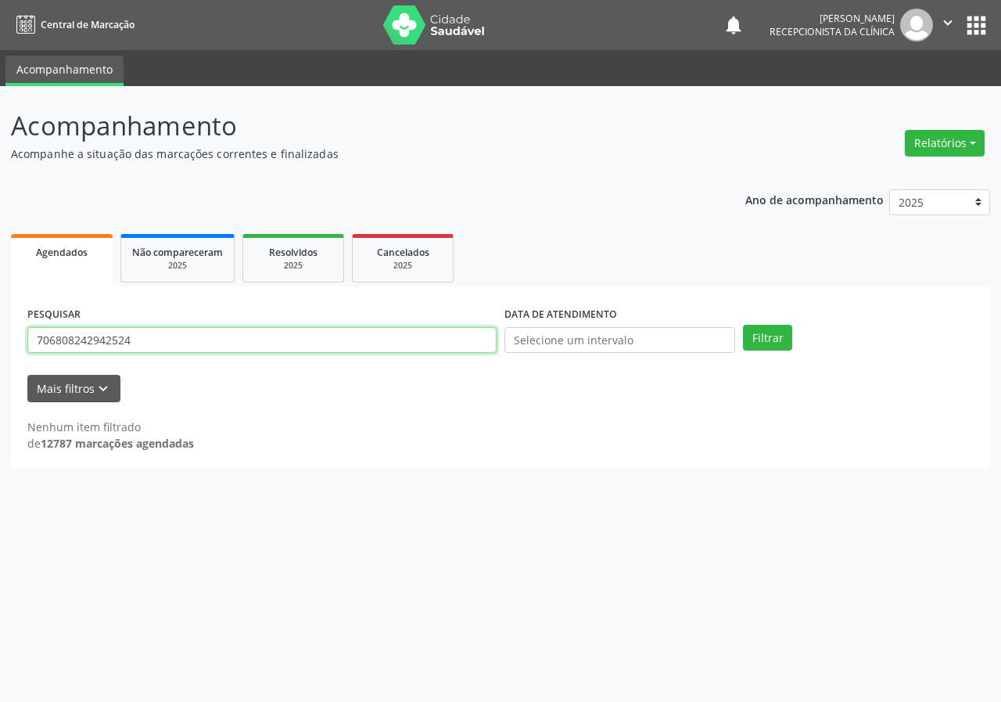
click at [422, 346] on input "706808242942524" at bounding box center [261, 340] width 469 height 27
type input "700004819415209"
click at [743, 325] on button "Filtrar" at bounding box center [767, 338] width 49 height 27
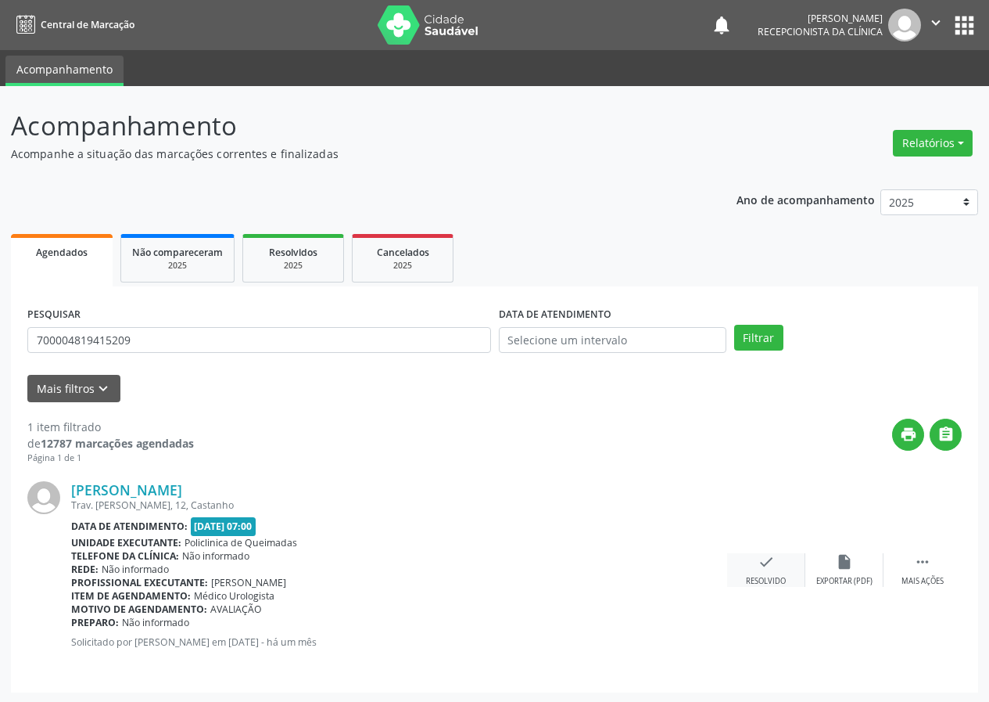
click at [769, 564] on icon "check" at bounding box center [766, 561] width 17 height 17
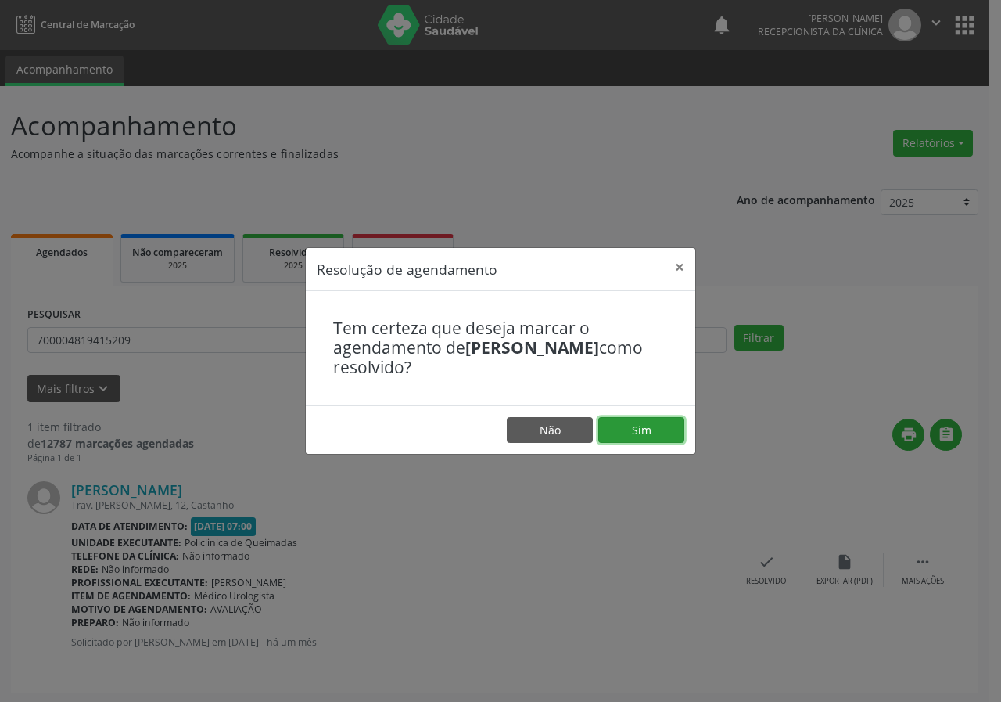
click at [658, 436] on button "Sim" at bounding box center [641, 430] width 86 height 27
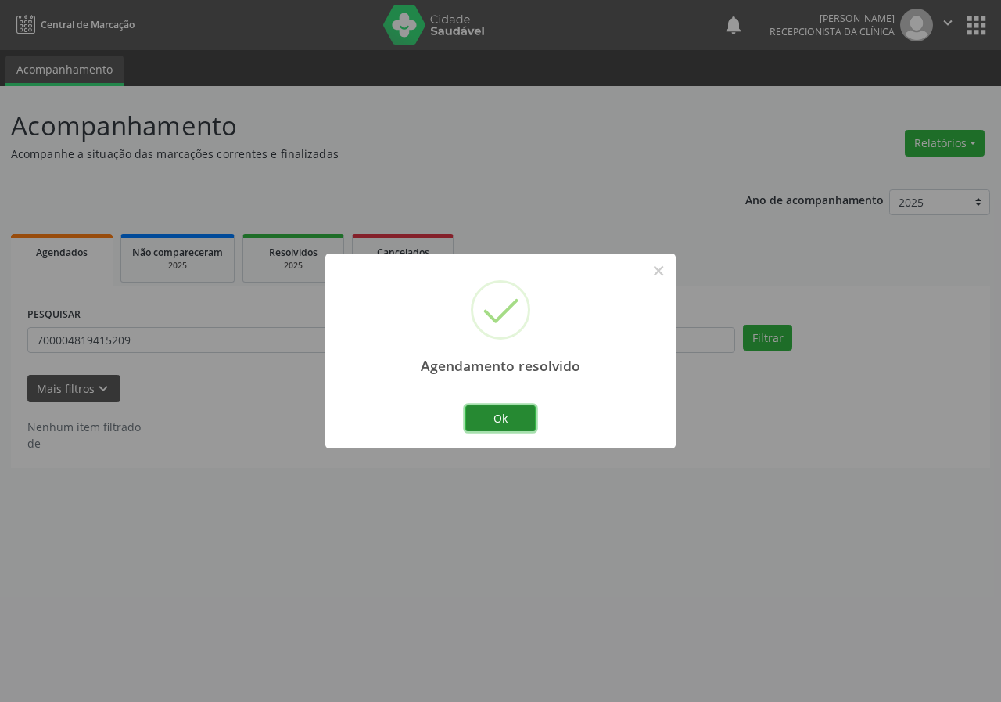
click at [518, 421] on button "Ok" at bounding box center [500, 418] width 70 height 27
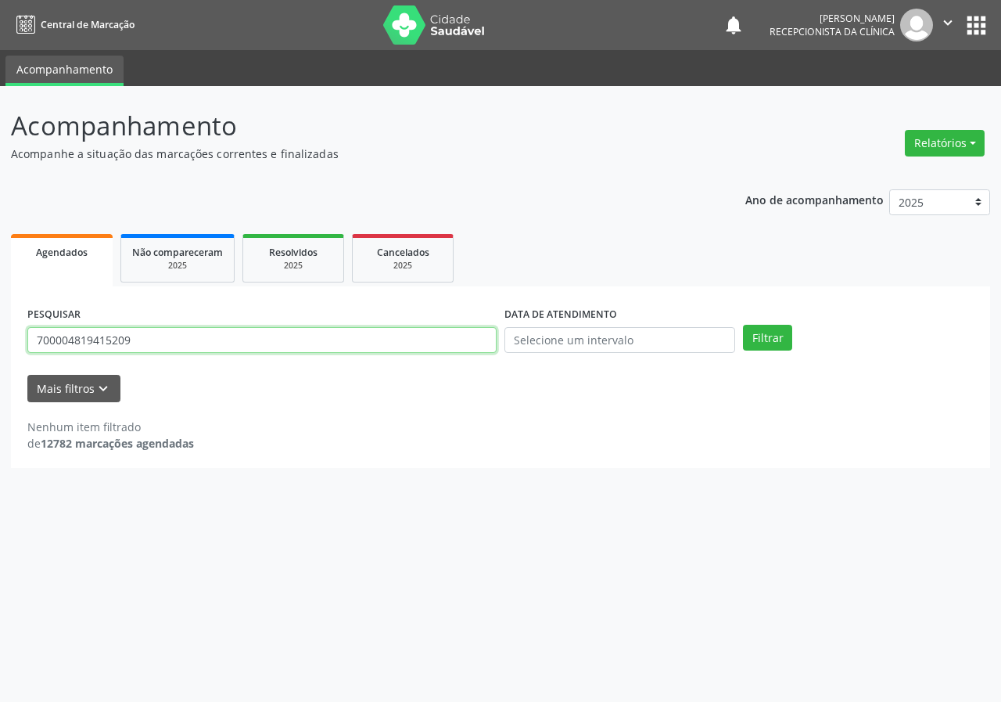
click at [369, 338] on input "700004819415209" at bounding box center [261, 340] width 469 height 27
type input "708905775346612"
click at [743, 325] on button "Filtrar" at bounding box center [767, 338] width 49 height 27
click at [199, 353] on input "708905775346612" at bounding box center [261, 340] width 469 height 27
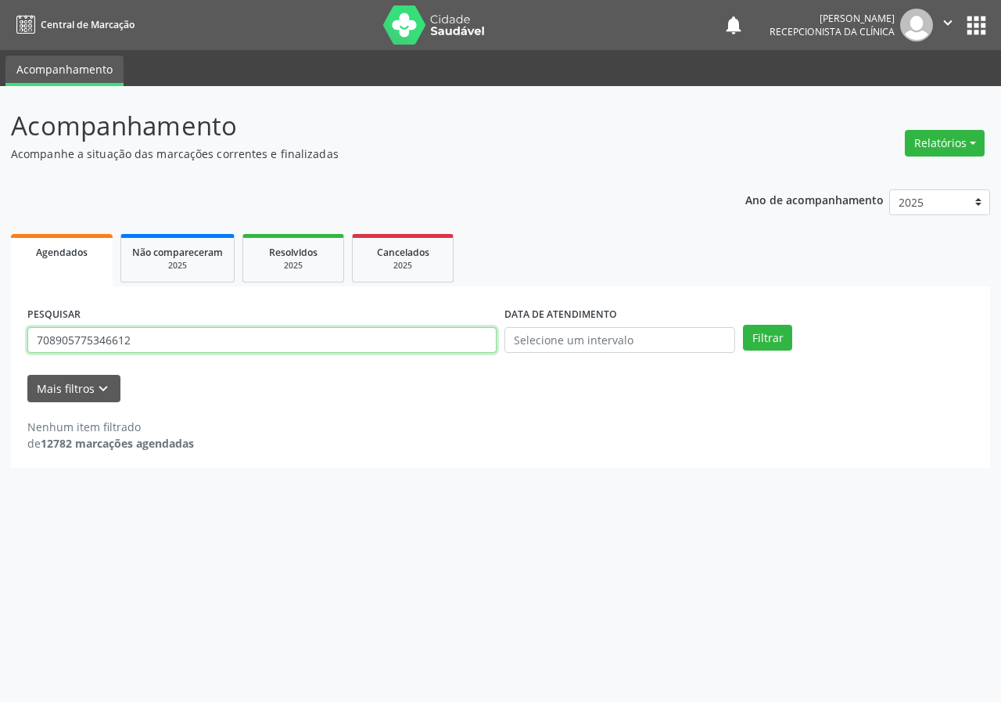
click at [199, 353] on input "708905775346612" at bounding box center [261, 340] width 469 height 27
type input "706707582416713"
click at [743, 325] on button "Filtrar" at bounding box center [767, 338] width 49 height 27
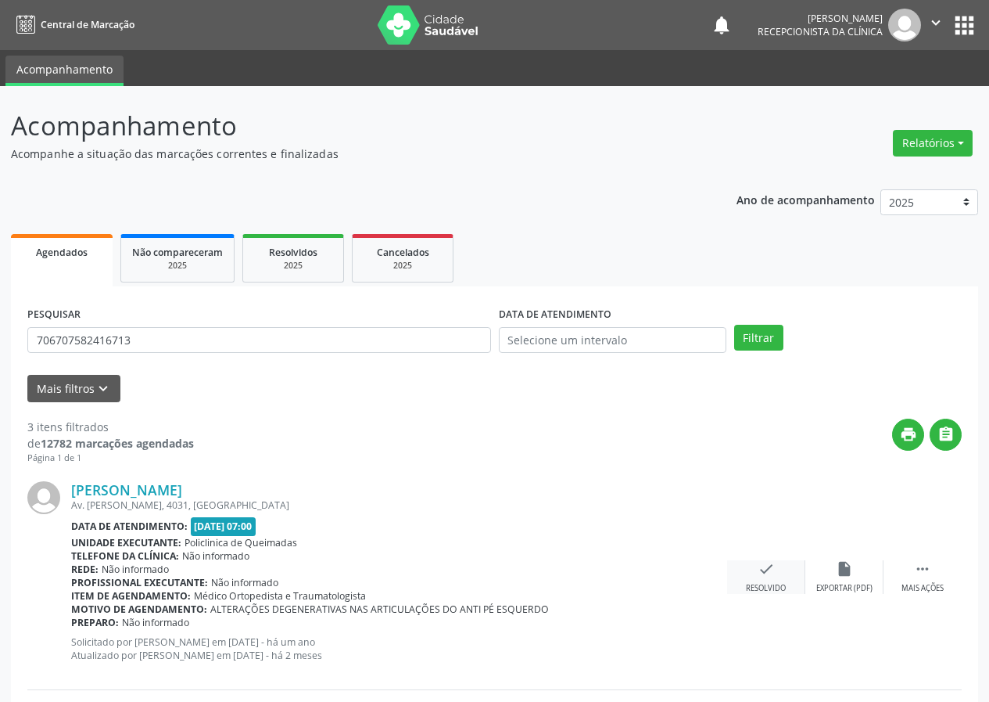
click at [770, 572] on icon "check" at bounding box center [766, 568] width 17 height 17
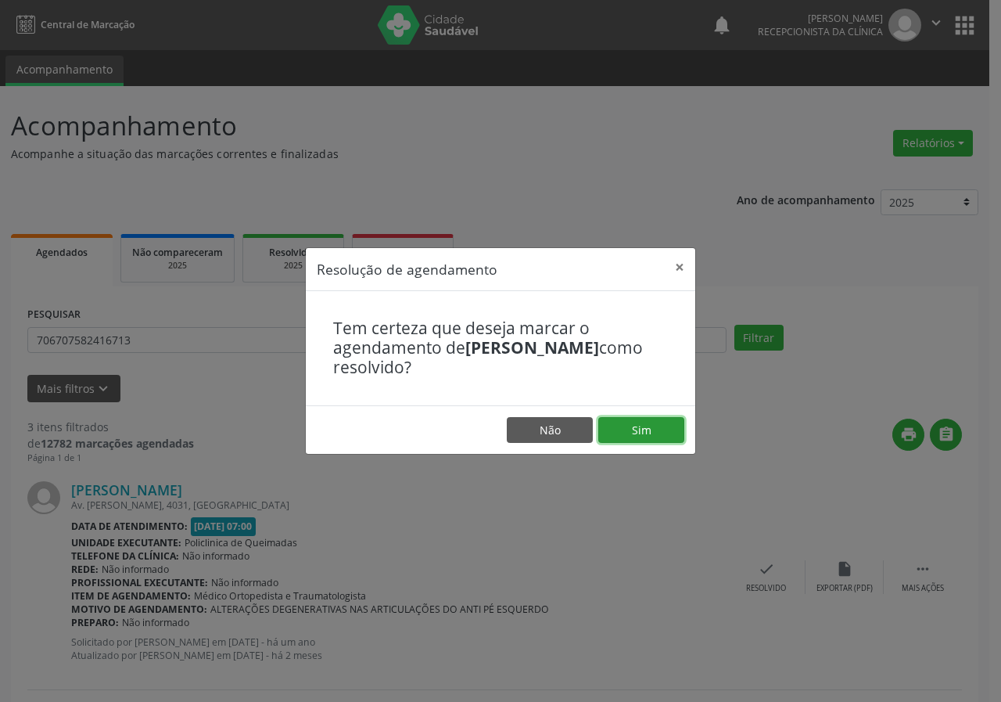
click at [655, 424] on button "Sim" at bounding box center [641, 430] width 86 height 27
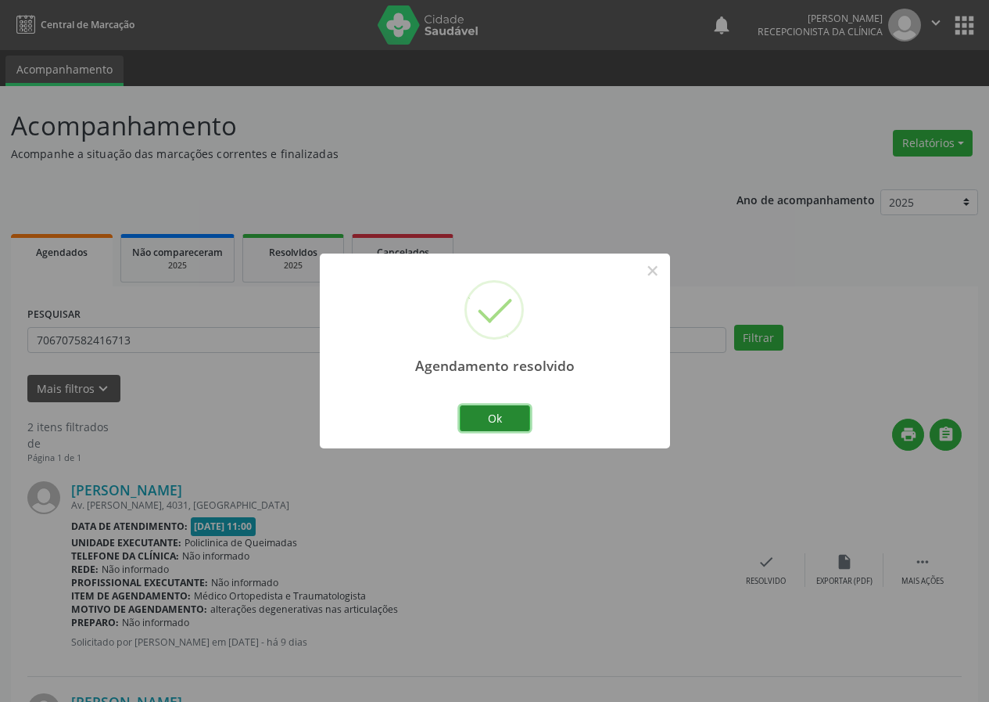
click at [519, 412] on button "Ok" at bounding box center [495, 418] width 70 height 27
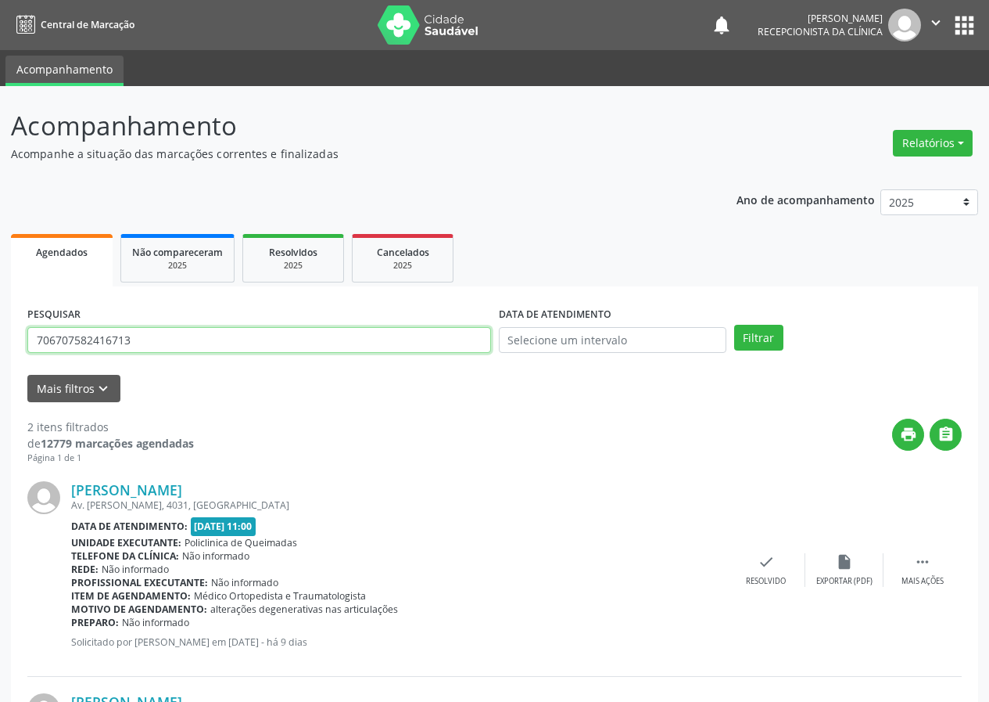
click at [436, 348] on input "706707582416713" at bounding box center [259, 340] width 464 height 27
type input "704804528458543"
click at [734, 325] on button "Filtrar" at bounding box center [758, 338] width 49 height 27
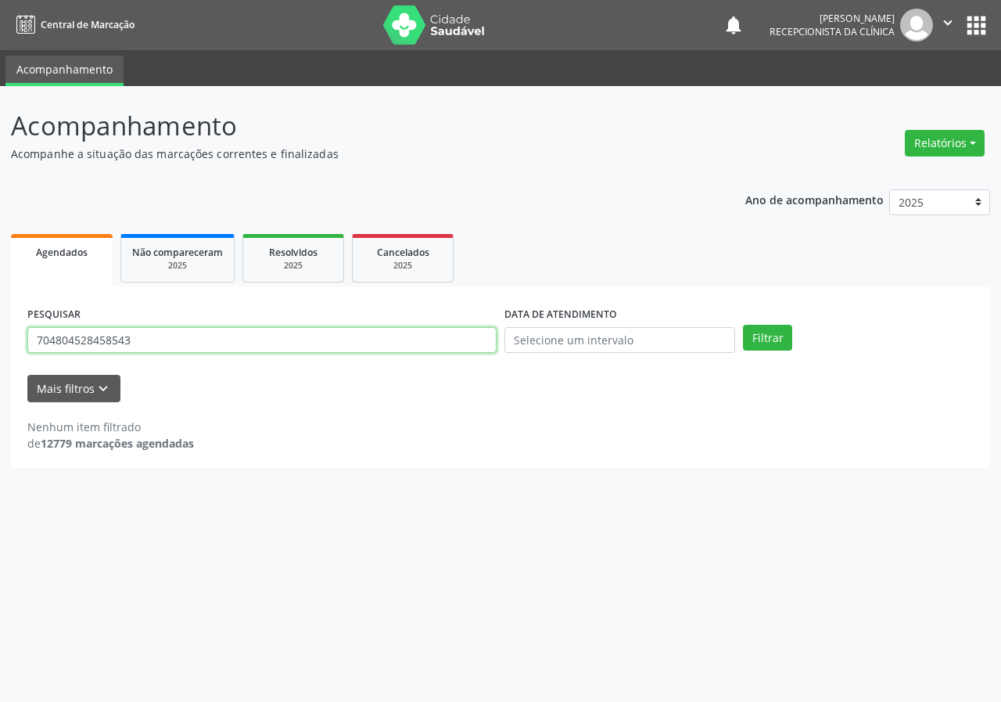
click at [173, 334] on input "704804528458543" at bounding box center [261, 340] width 469 height 27
type input "700509985721152"
click at [743, 325] on button "Filtrar" at bounding box center [767, 338] width 49 height 27
click at [241, 343] on input "700509985721152" at bounding box center [261, 340] width 469 height 27
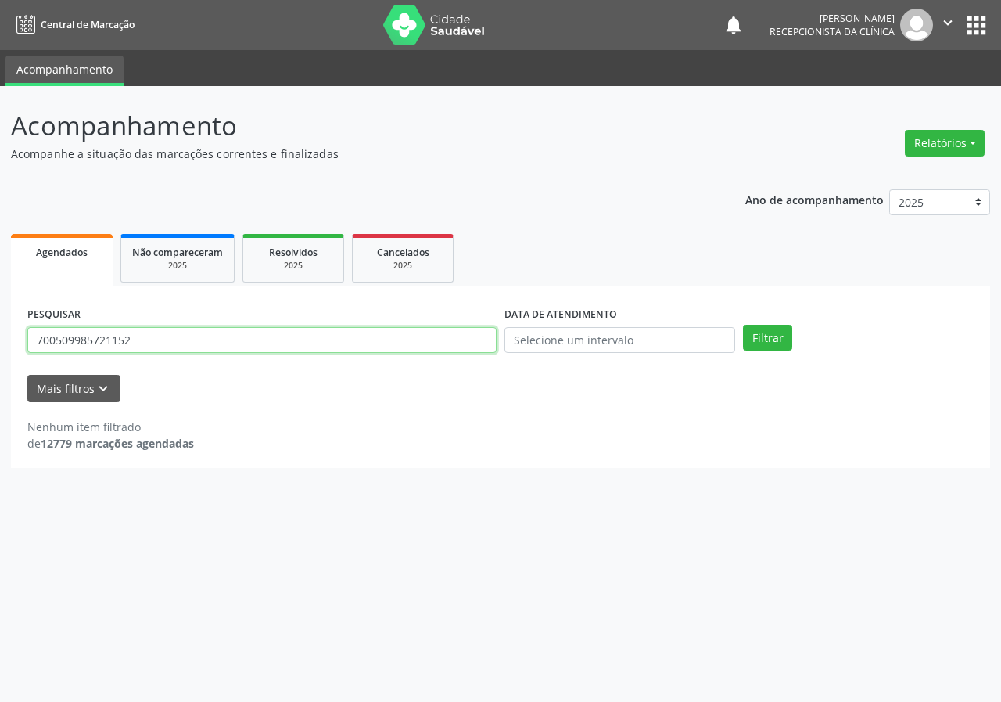
click at [241, 343] on input "700509985721152" at bounding box center [261, 340] width 469 height 27
type input "703002833104374"
click at [743, 325] on button "Filtrar" at bounding box center [767, 338] width 49 height 27
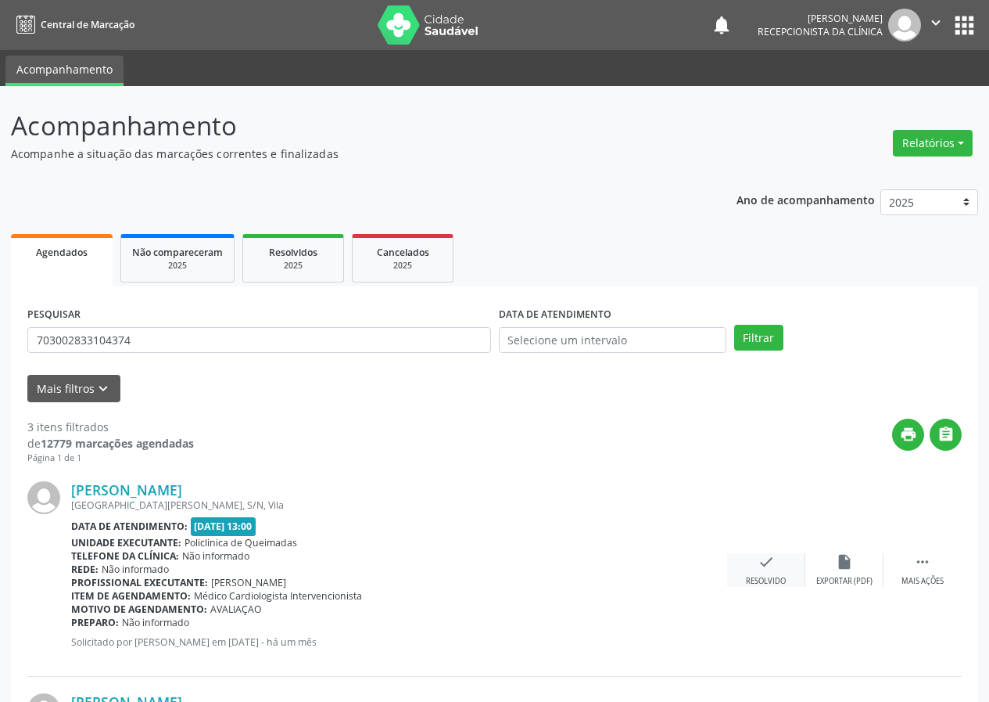
click at [770, 569] on div "check Resolvido" at bounding box center [766, 570] width 78 height 34
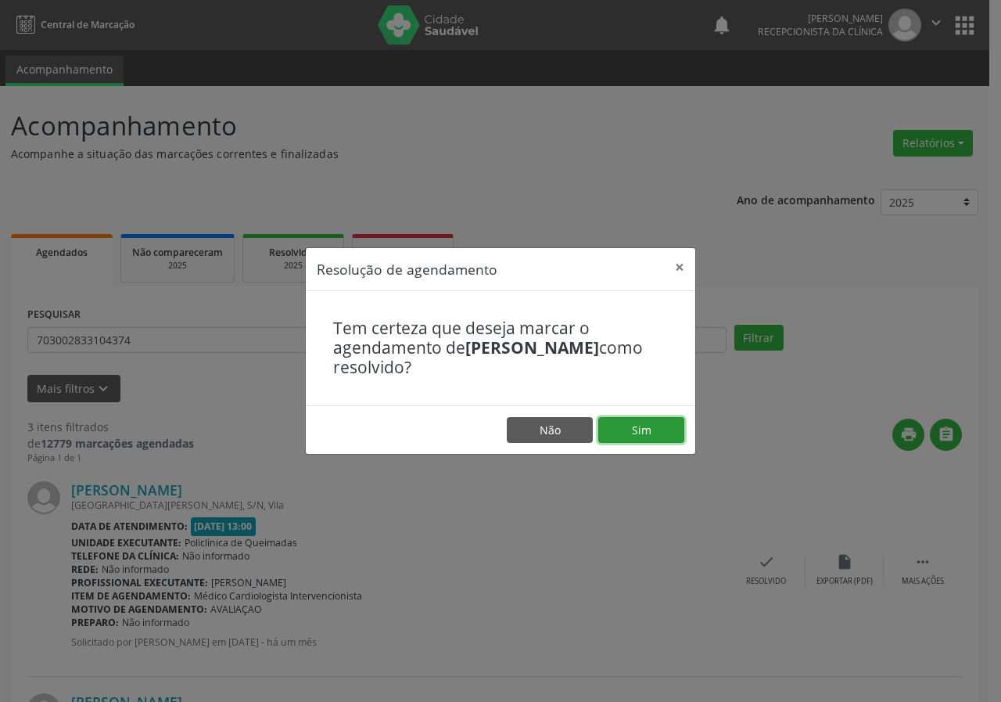
click at [625, 429] on button "Sim" at bounding box center [641, 430] width 86 height 27
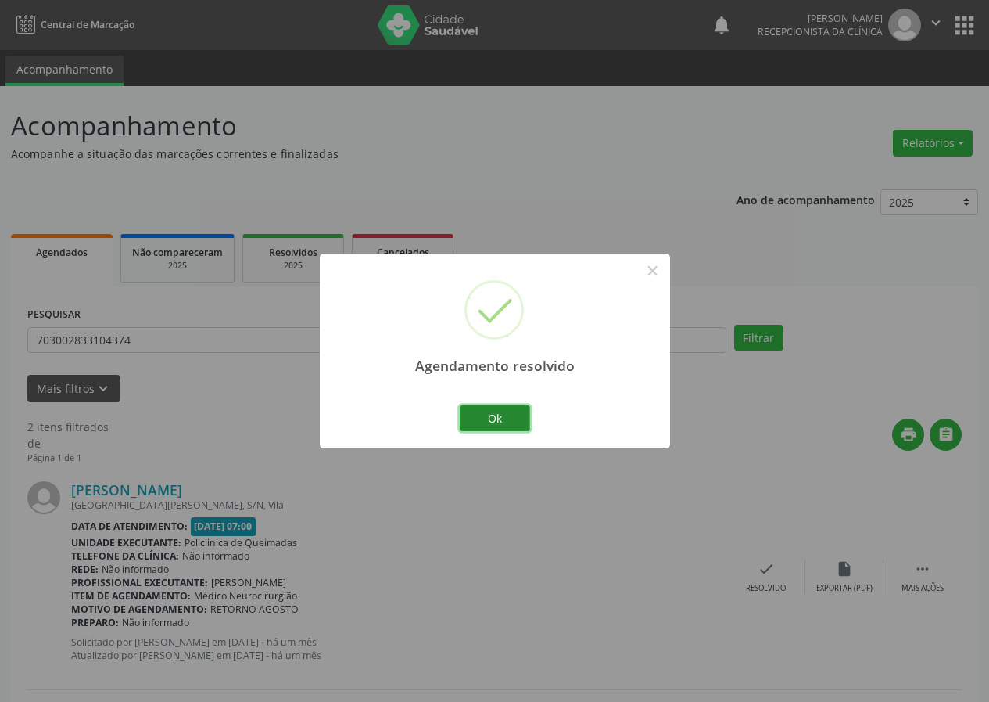
click at [506, 413] on button "Ok" at bounding box center [495, 418] width 70 height 27
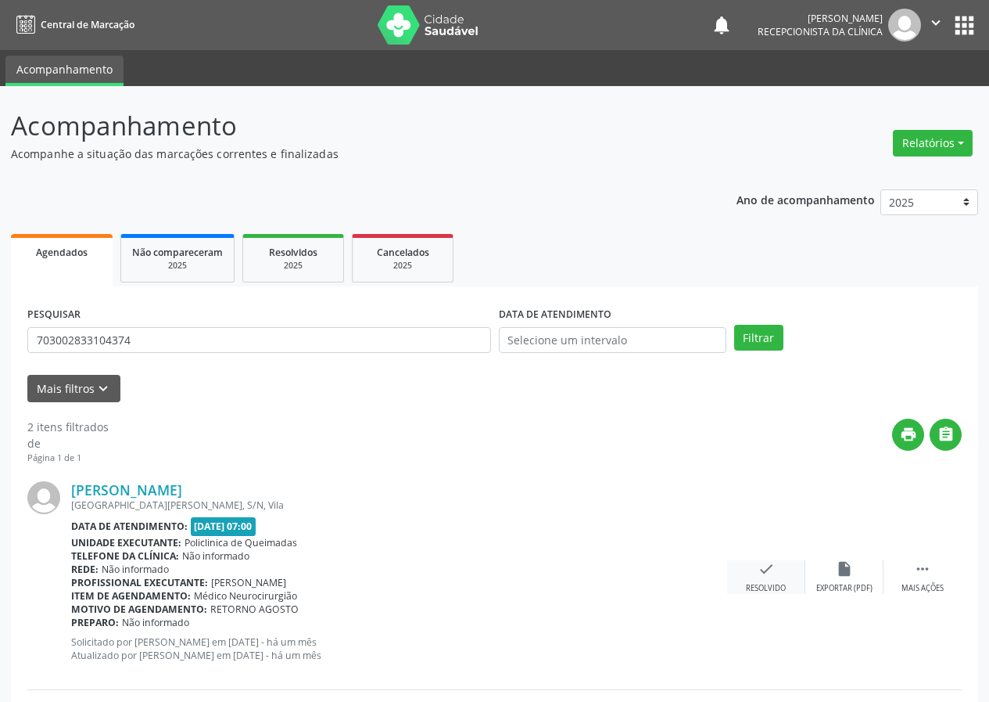
click at [770, 572] on icon "check" at bounding box center [766, 568] width 17 height 17
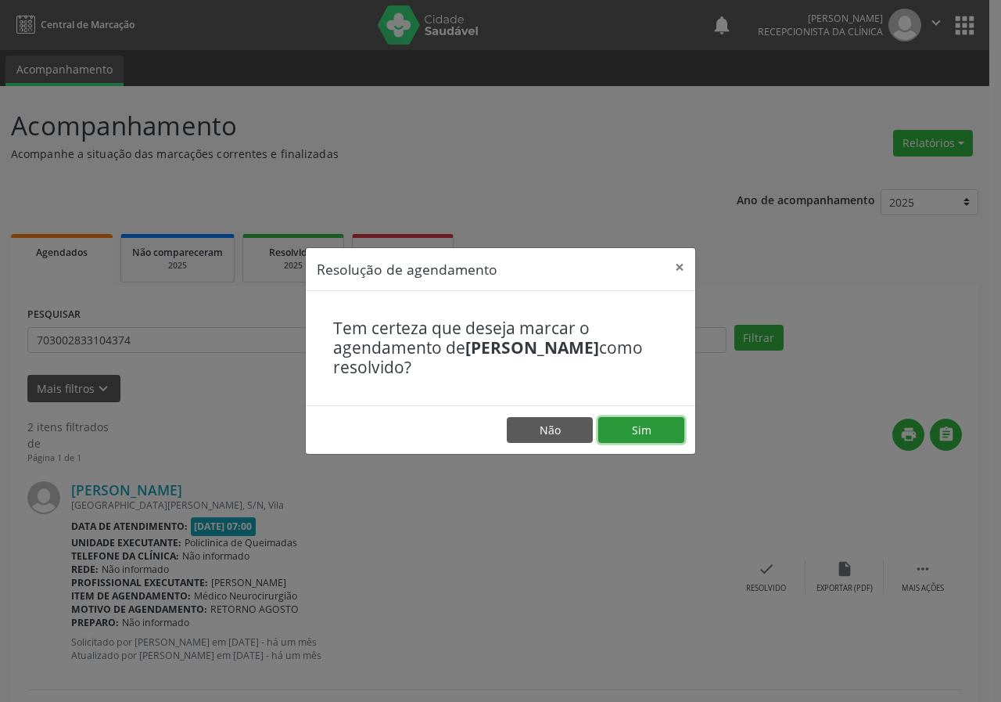
click at [676, 423] on button "Sim" at bounding box center [641, 430] width 86 height 27
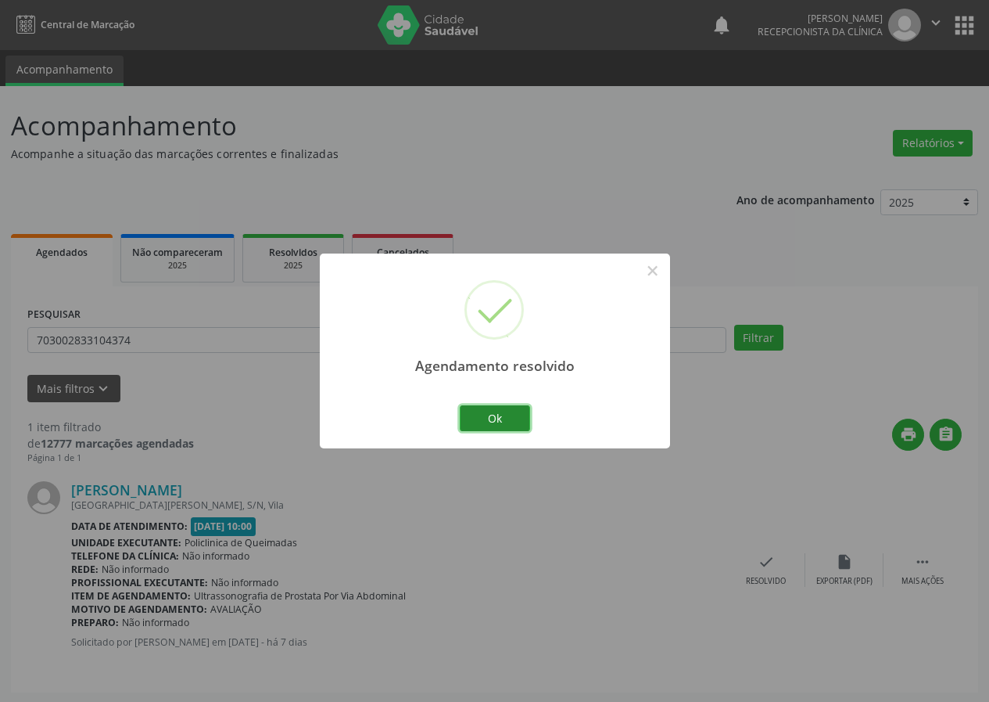
click at [529, 418] on button "Ok" at bounding box center [495, 418] width 70 height 27
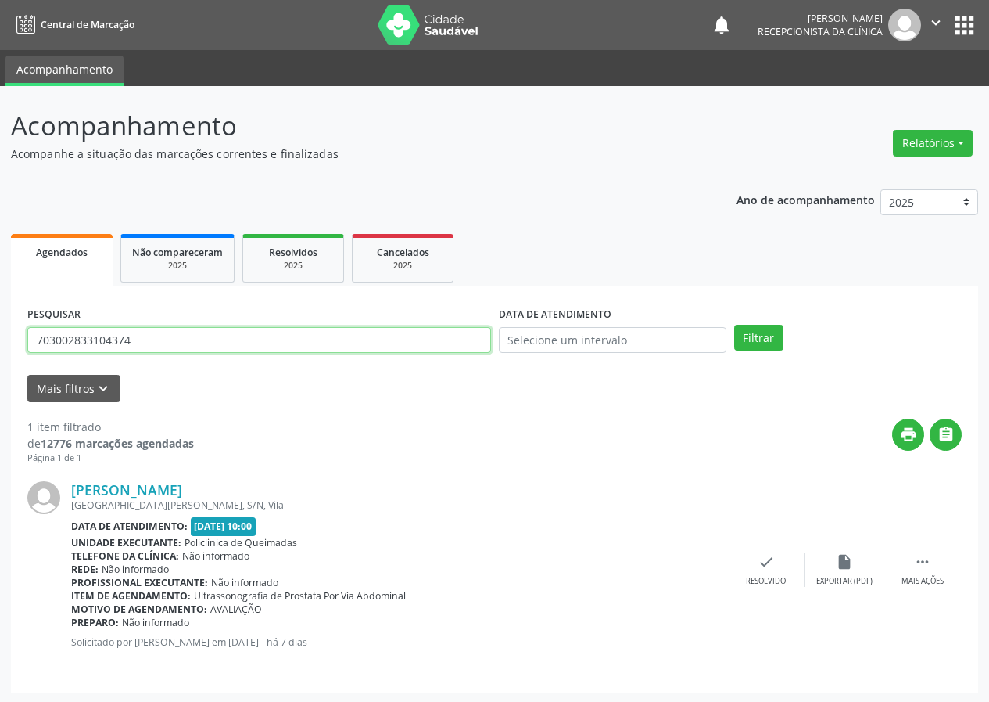
click at [222, 343] on input "703002833104374" at bounding box center [259, 340] width 464 height 27
click at [734, 325] on button "Filtrar" at bounding box center [758, 338] width 49 height 27
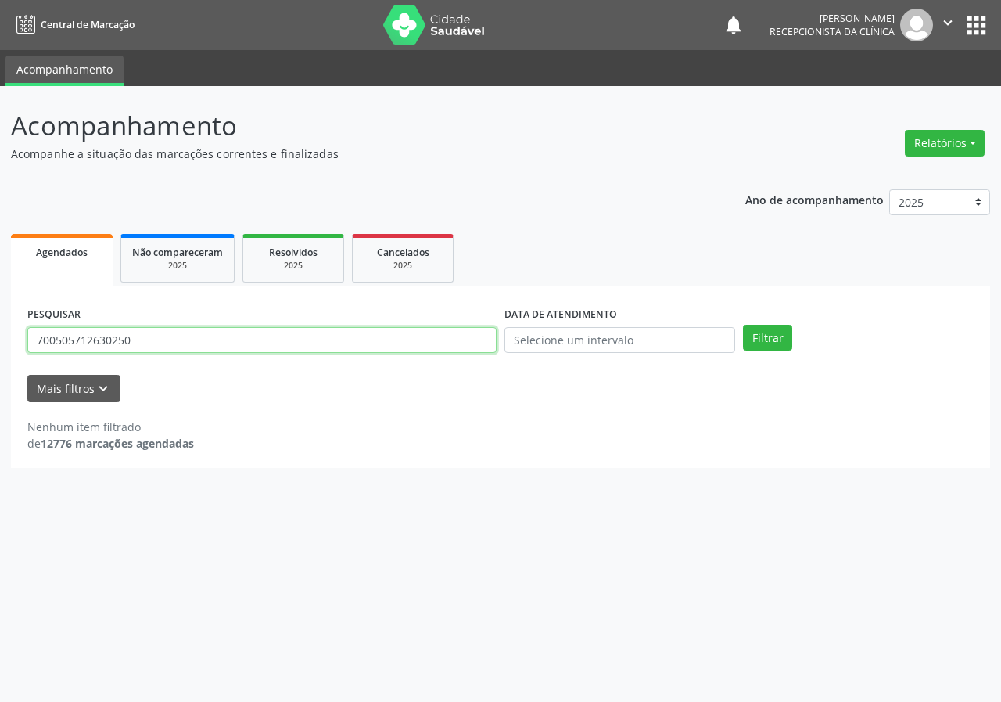
click at [237, 336] on input "700505712630250" at bounding box center [261, 340] width 469 height 27
click at [237, 335] on input "700505712630250" at bounding box center [261, 340] width 469 height 27
click at [81, 341] on input "700505712630250" at bounding box center [261, 340] width 469 height 27
click at [131, 343] on input "700505912630250" at bounding box center [261, 340] width 469 height 27
type input "700505912630250"
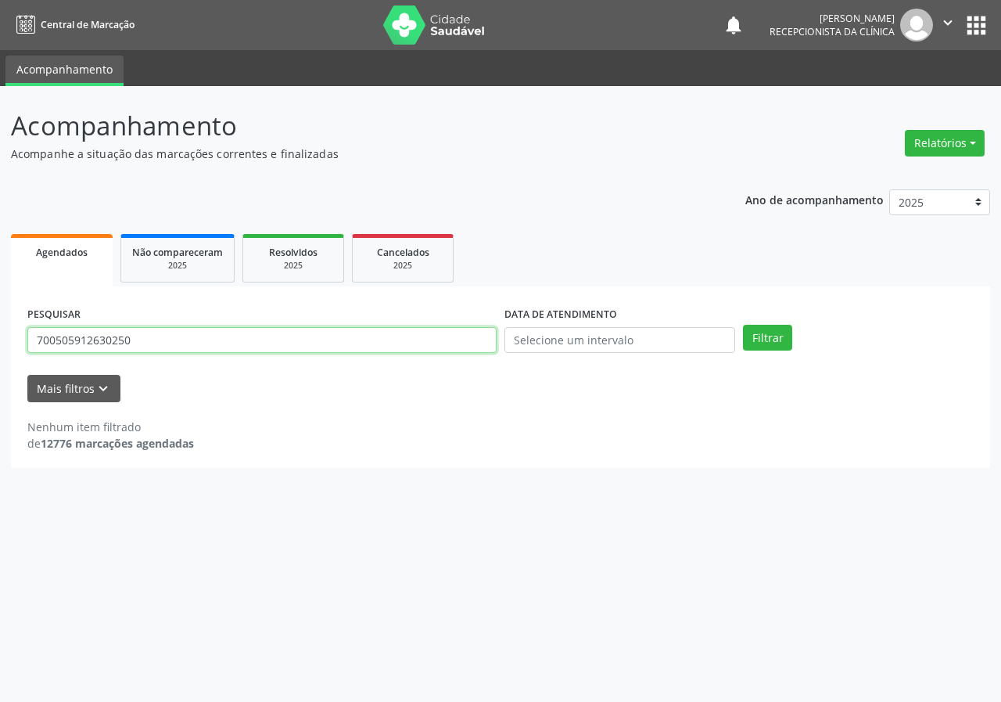
click at [743, 325] on button "Filtrar" at bounding box center [767, 338] width 49 height 27
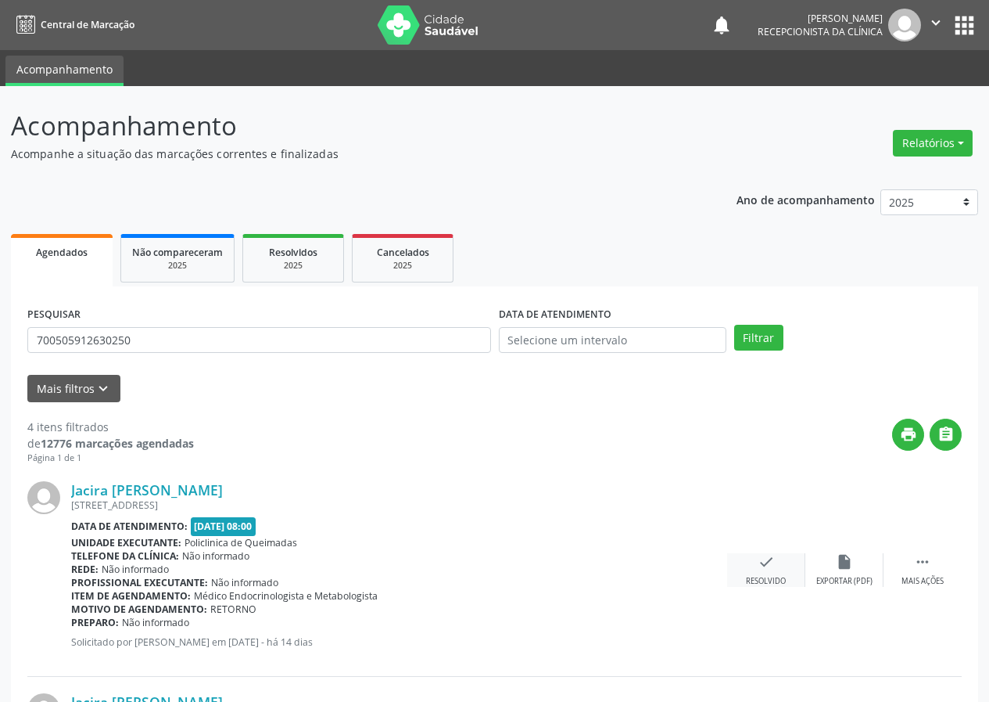
click at [775, 562] on div "check Resolvido" at bounding box center [766, 570] width 78 height 34
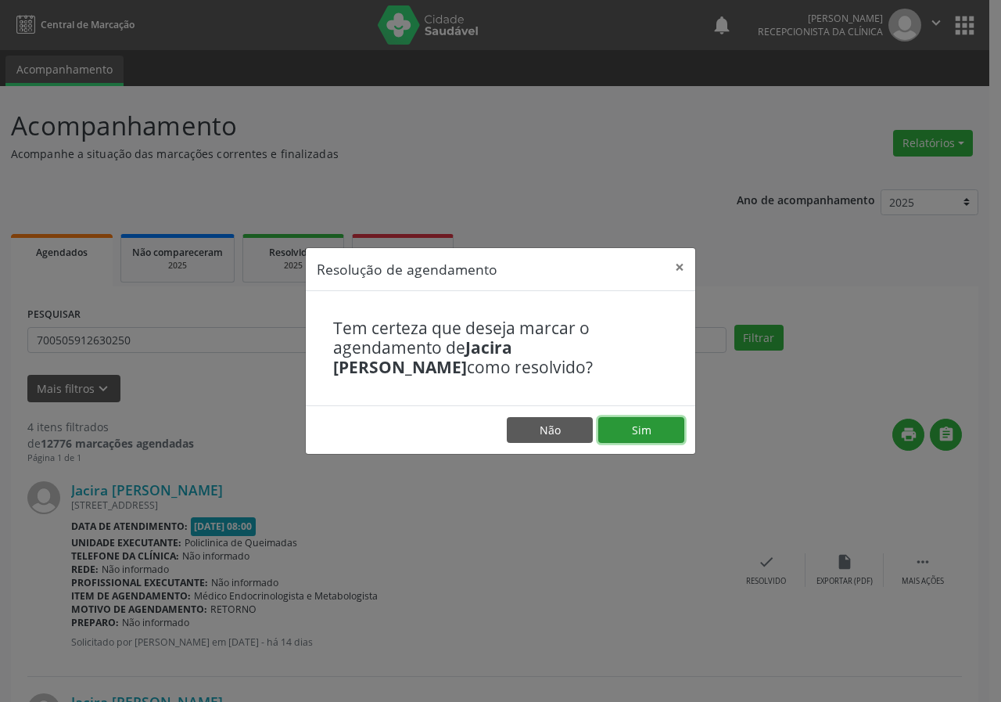
click at [677, 436] on button "Sim" at bounding box center [641, 430] width 86 height 27
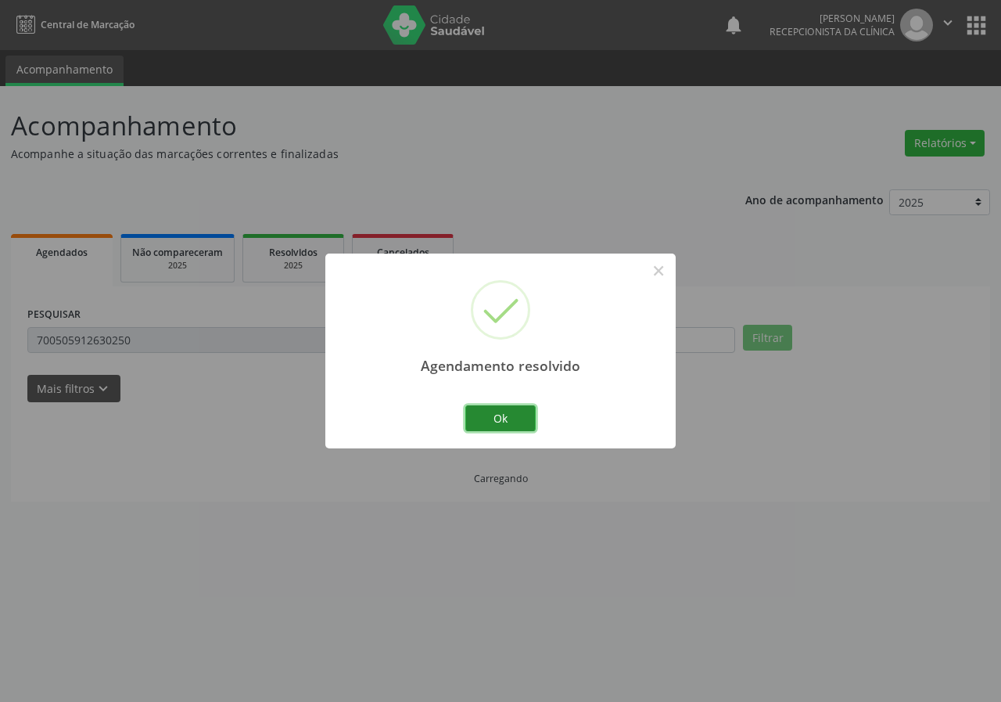
click at [499, 409] on button "Ok" at bounding box center [500, 418] width 70 height 27
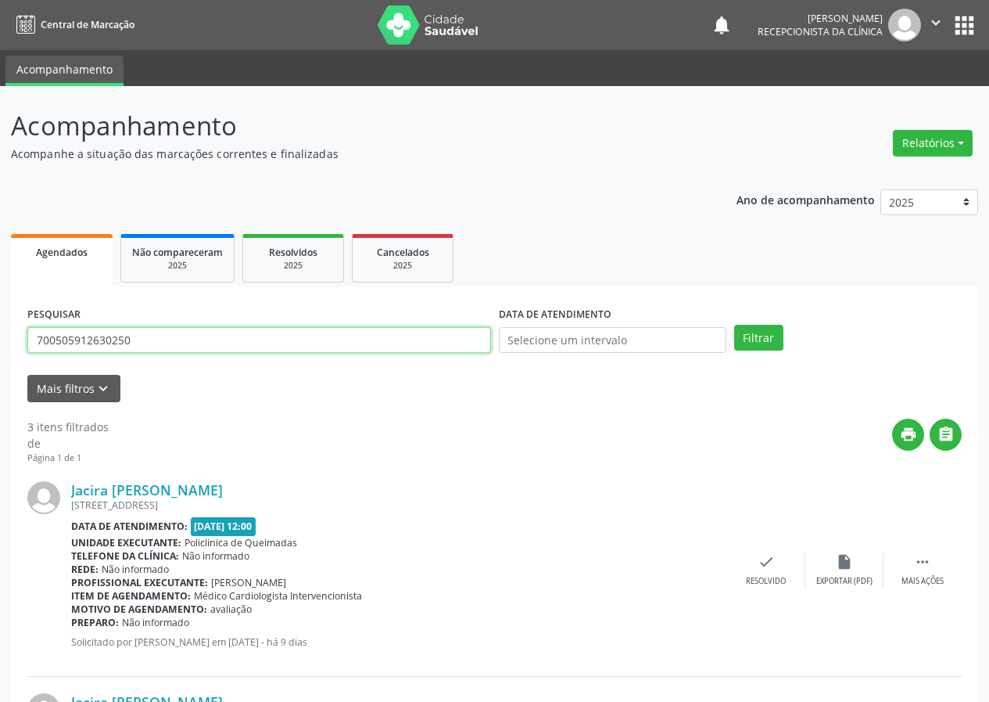
click at [419, 351] on input "700505912630250" at bounding box center [259, 340] width 464 height 27
type input "703002833104374"
click at [734, 325] on button "Filtrar" at bounding box center [758, 338] width 49 height 27
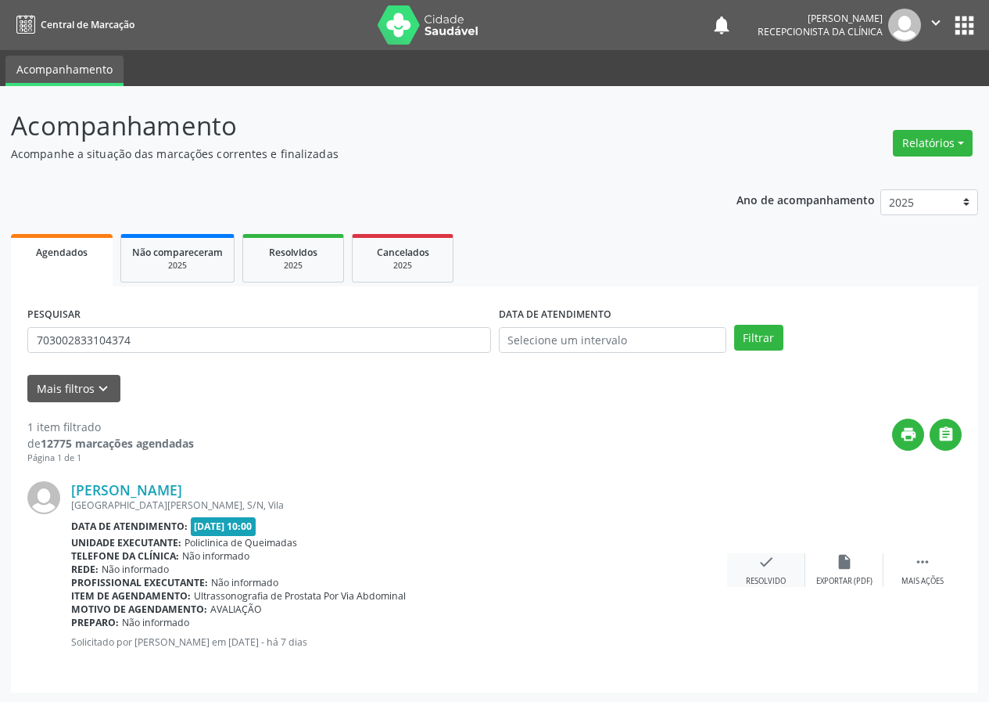
click at [760, 562] on icon "check" at bounding box center [766, 561] width 17 height 17
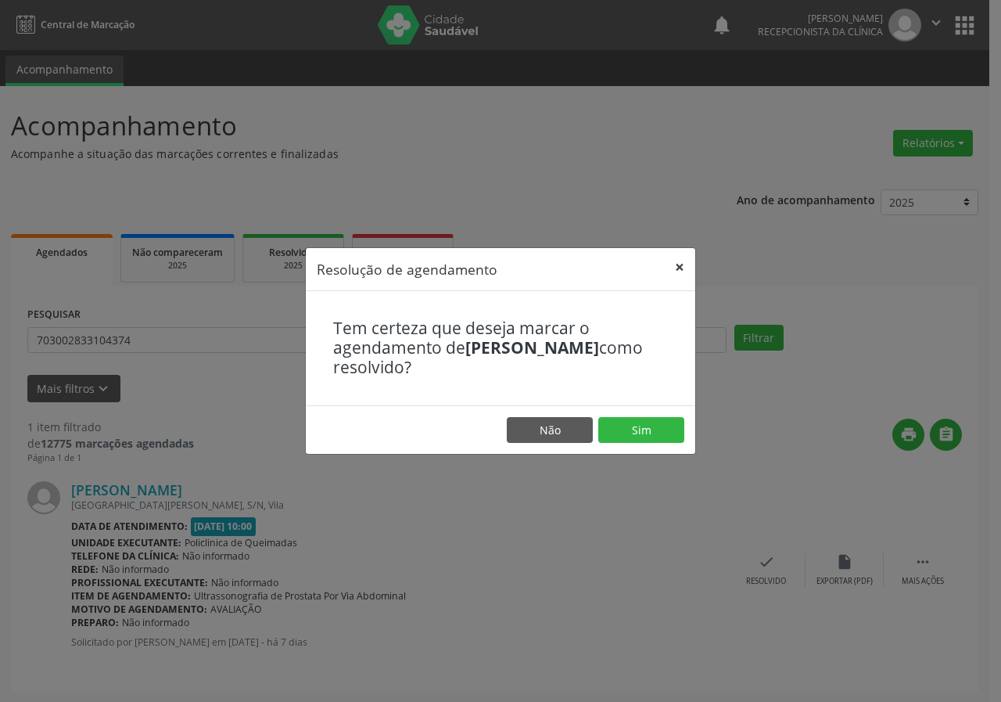
click at [677, 257] on button "×" at bounding box center [679, 267] width 31 height 38
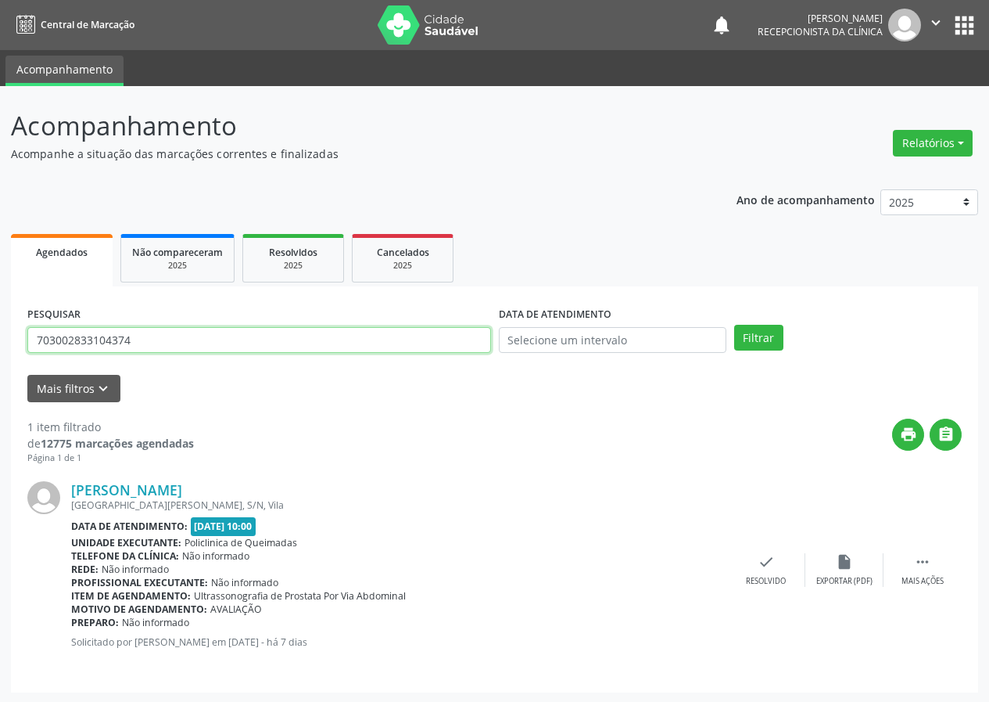
click at [482, 348] on input "703002833104374" at bounding box center [259, 340] width 464 height 27
type input "700509985721152"
click at [734, 325] on button "Filtrar" at bounding box center [758, 338] width 49 height 27
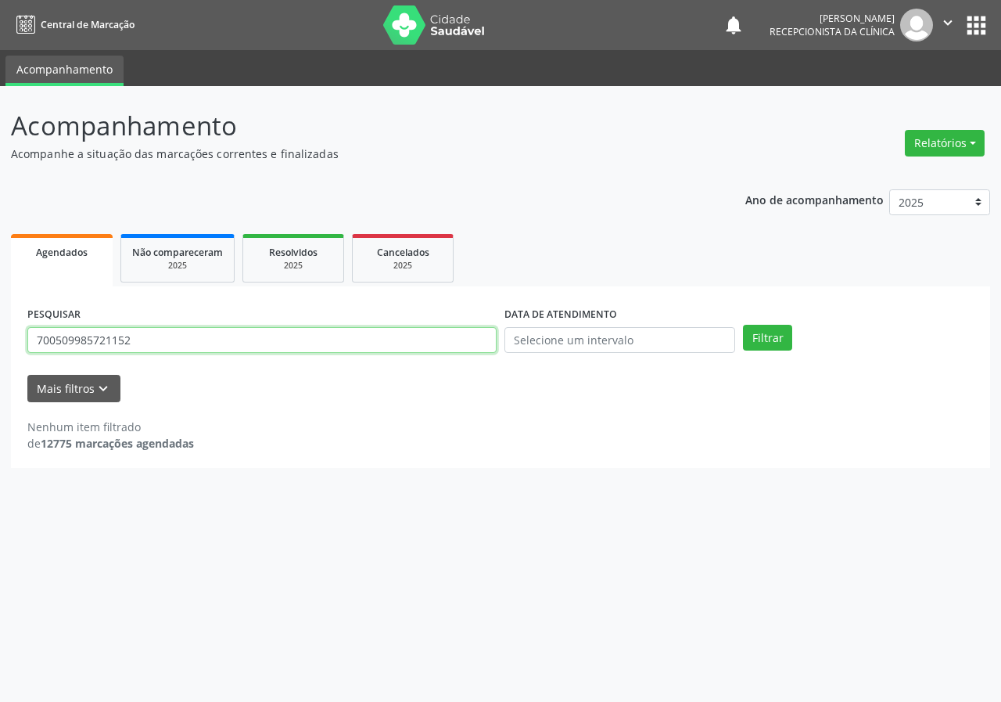
click at [357, 343] on input "700509985721152" at bounding box center [261, 340] width 469 height 27
click at [356, 342] on input "700509985721152" at bounding box center [261, 340] width 469 height 27
type input "700009951138009"
click at [743, 325] on button "Filtrar" at bounding box center [767, 338] width 49 height 27
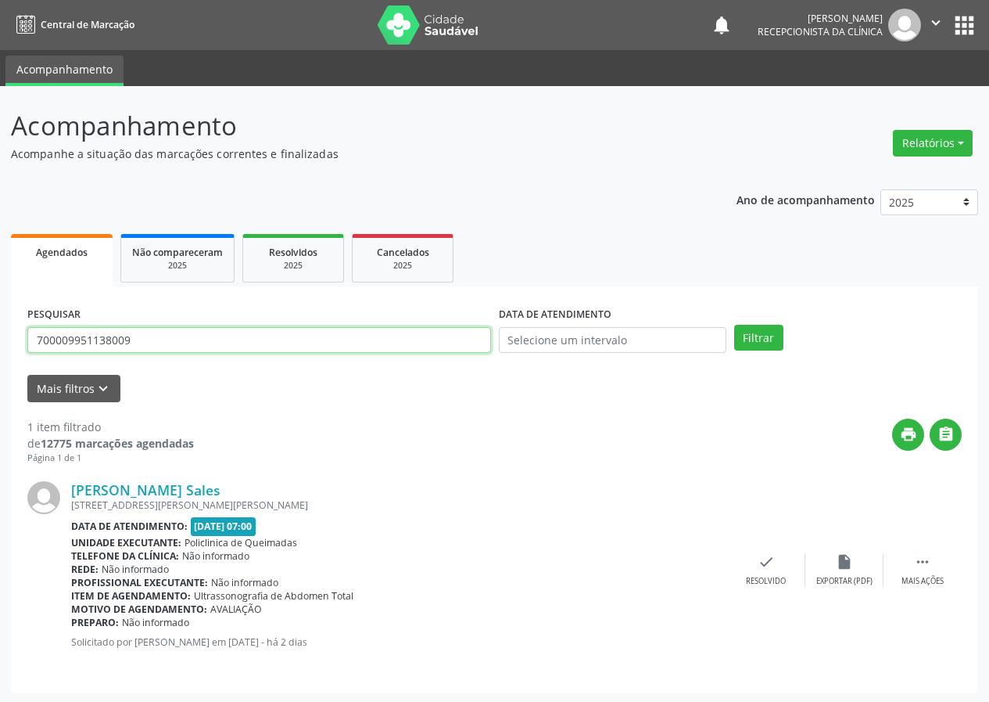
click at [257, 346] on input "700009951138009" at bounding box center [259, 340] width 464 height 27
type input "700501384870059"
click at [734, 325] on button "Filtrar" at bounding box center [758, 338] width 49 height 27
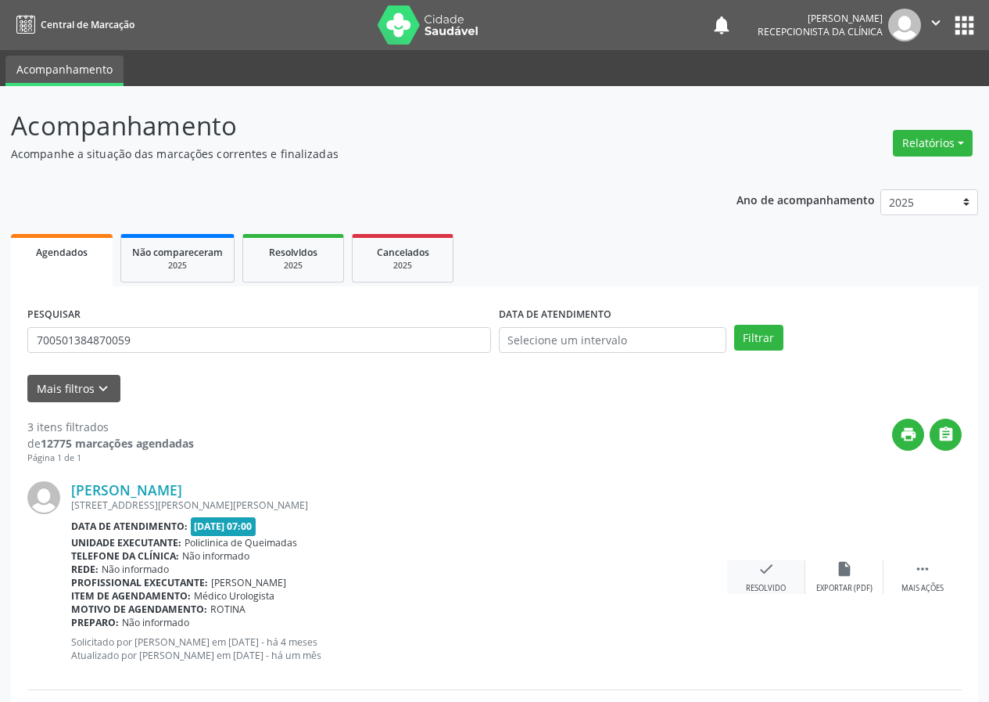
click at [762, 568] on icon "check" at bounding box center [766, 568] width 17 height 17
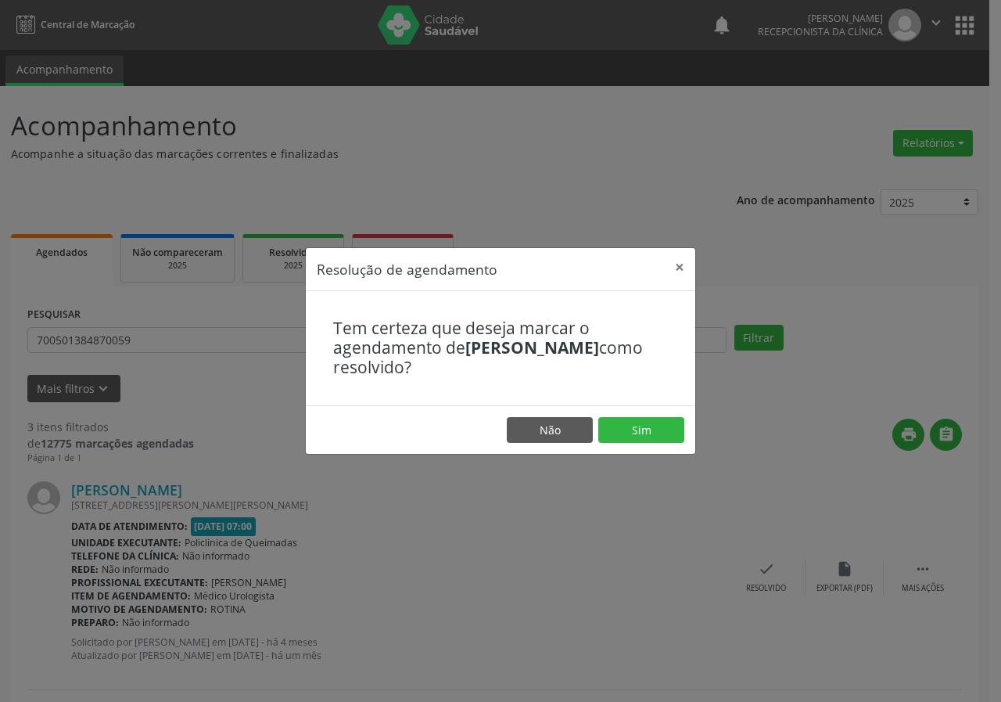
drag, startPoint x: 655, startPoint y: 411, endPoint x: 644, endPoint y: 412, distance: 11.8
click at [655, 411] on footer "Não Sim" at bounding box center [500, 429] width 389 height 49
click at [664, 414] on footer "Não Sim" at bounding box center [500, 429] width 389 height 49
click at [663, 421] on button "Sim" at bounding box center [641, 430] width 86 height 27
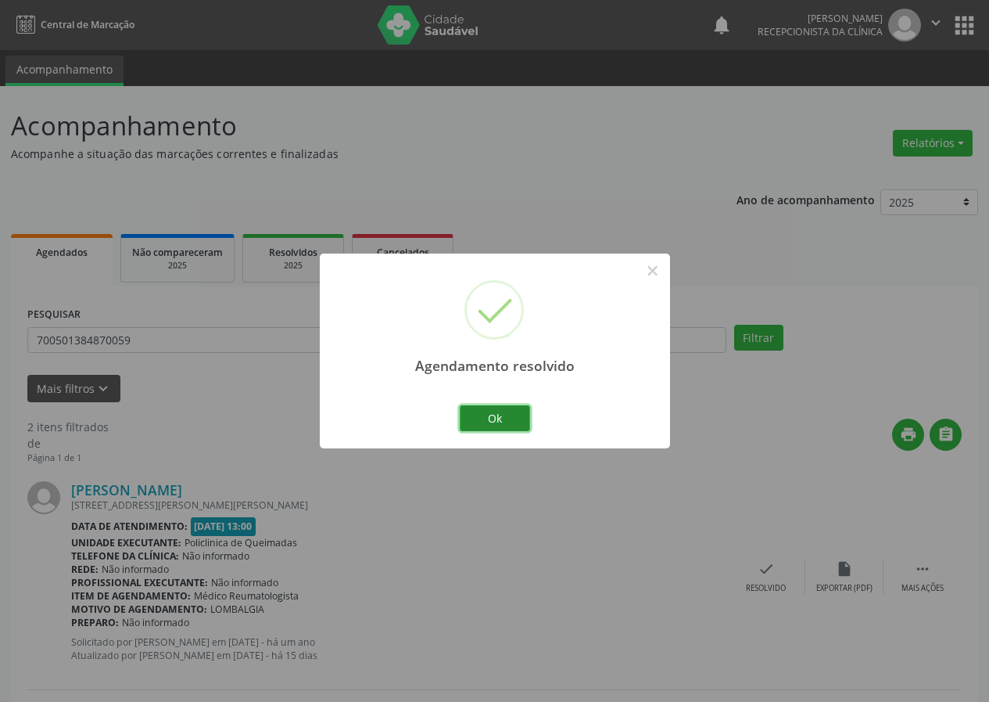
click at [515, 420] on button "Ok" at bounding box center [495, 418] width 70 height 27
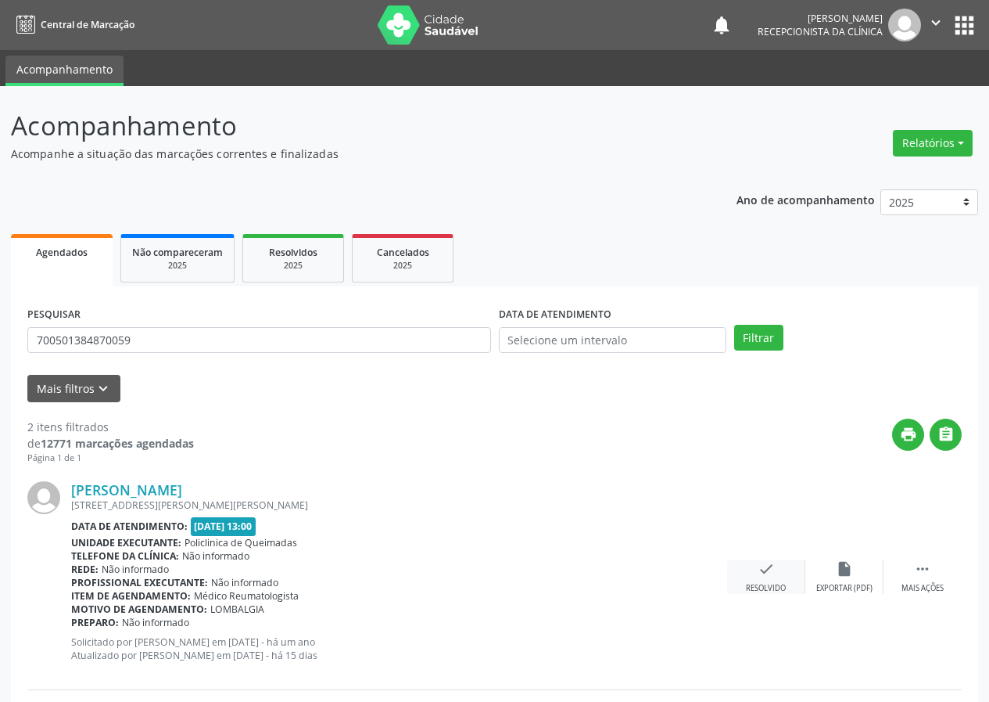
click at [782, 580] on div "check Resolvido" at bounding box center [766, 577] width 78 height 34
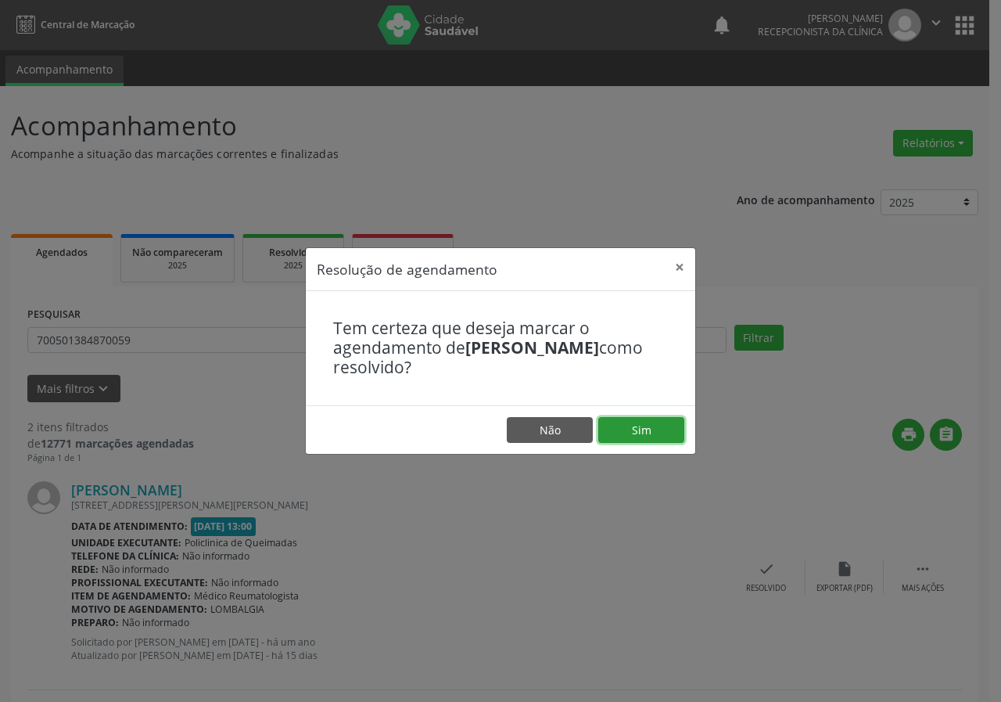
click at [619, 435] on button "Sim" at bounding box center [641, 430] width 86 height 27
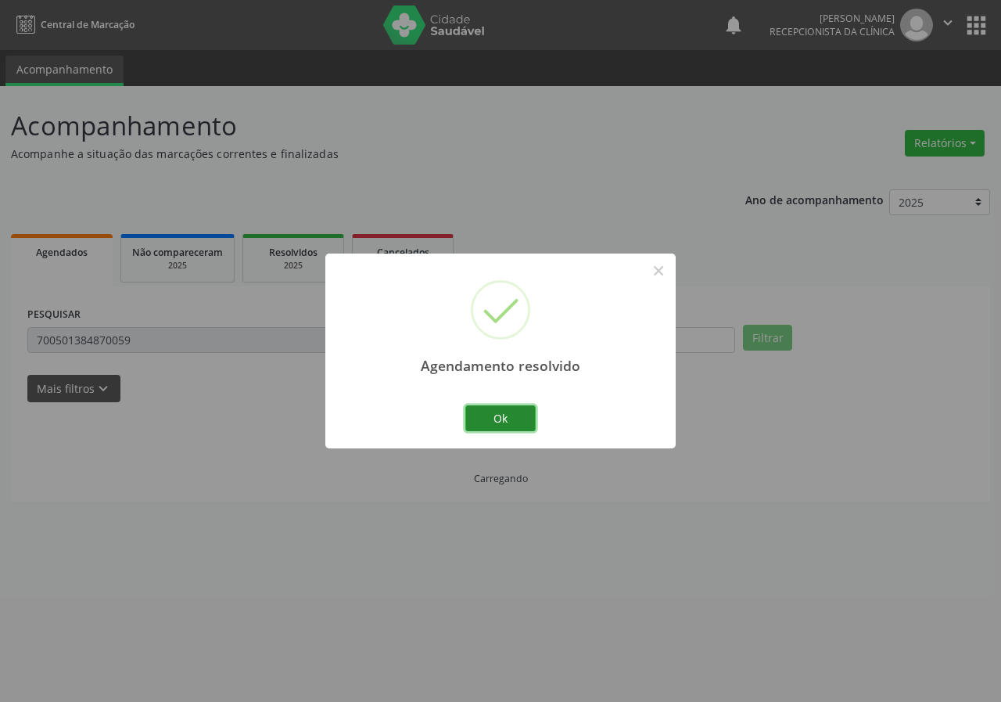
click at [508, 422] on button "Ok" at bounding box center [500, 418] width 70 height 27
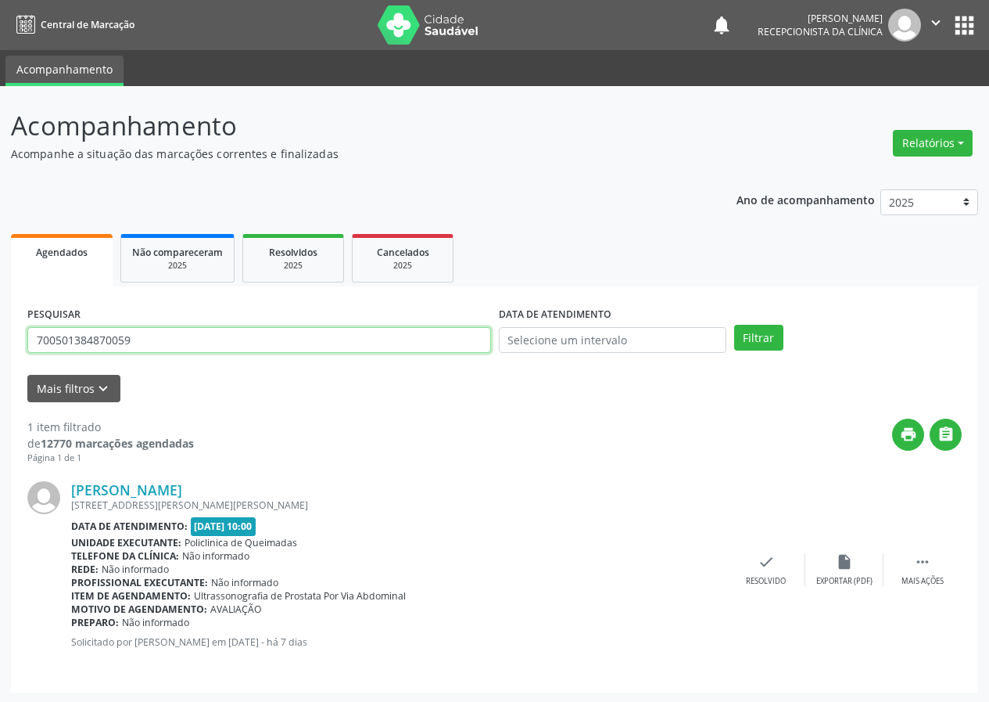
click at [313, 327] on input "700501384870059" at bounding box center [259, 340] width 464 height 27
type input "702802192282463"
click at [734, 325] on button "Filtrar" at bounding box center [758, 338] width 49 height 27
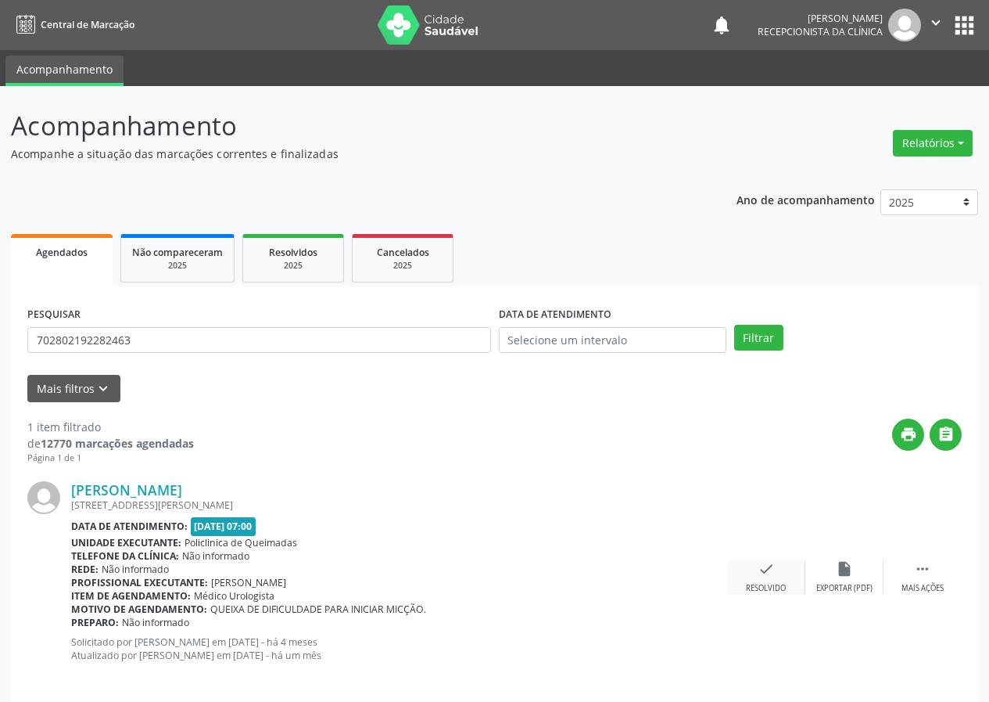
click at [754, 576] on div "check Resolvido" at bounding box center [766, 577] width 78 height 34
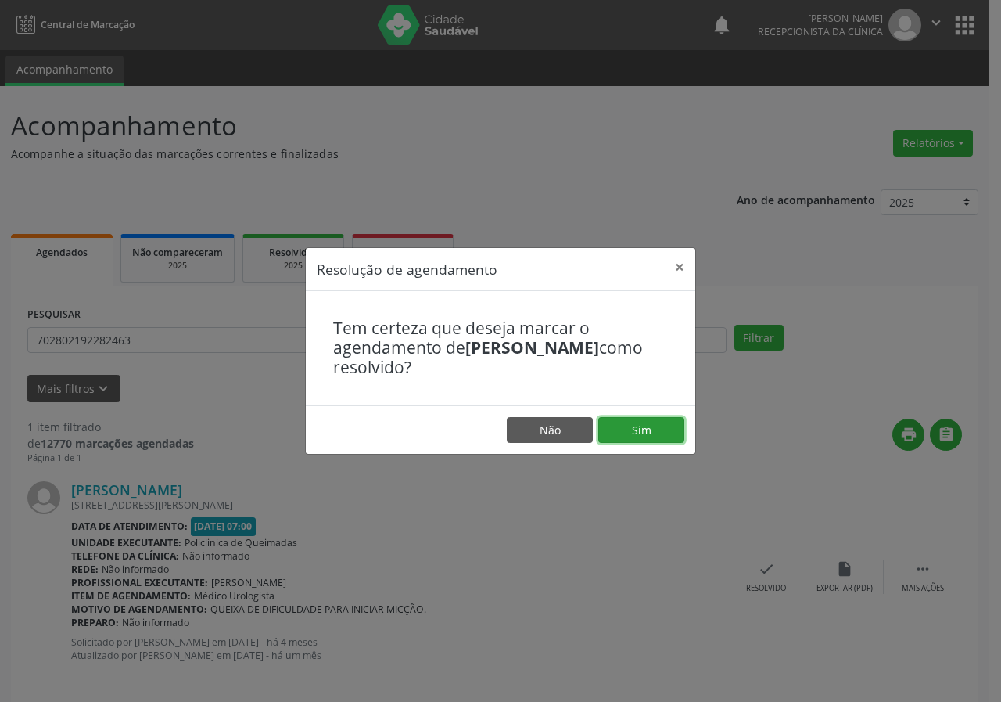
click at [654, 430] on button "Sim" at bounding box center [641, 430] width 86 height 27
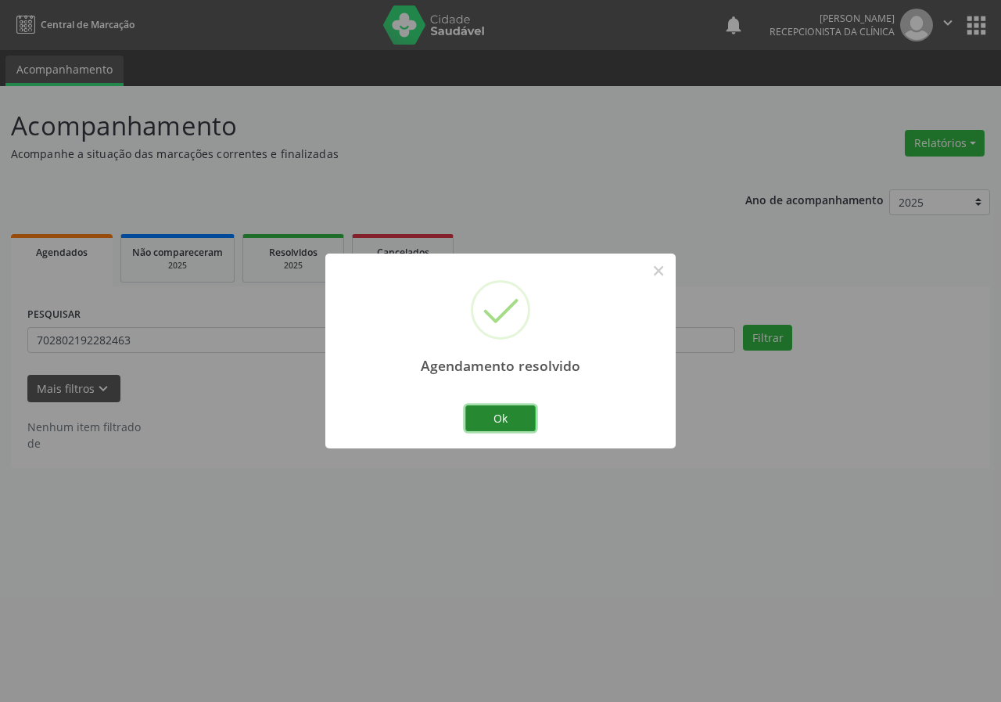
click at [500, 428] on button "Ok" at bounding box center [500, 418] width 70 height 27
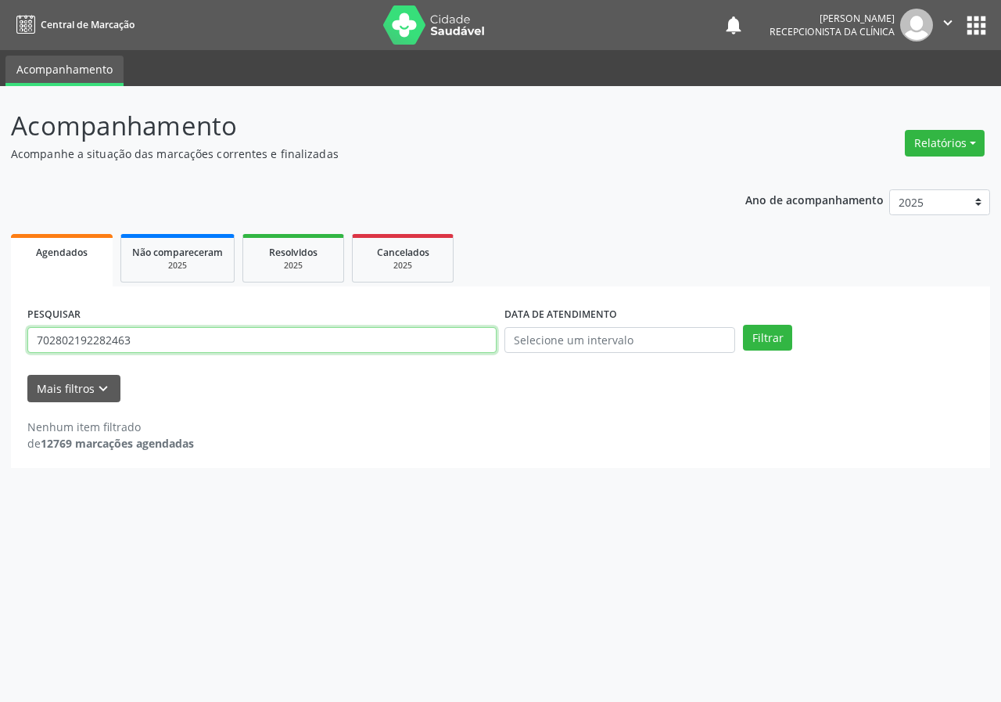
click at [401, 341] on input "702802192282463" at bounding box center [261, 340] width 469 height 27
type input "702405530765227"
click at [743, 325] on button "Filtrar" at bounding box center [767, 338] width 49 height 27
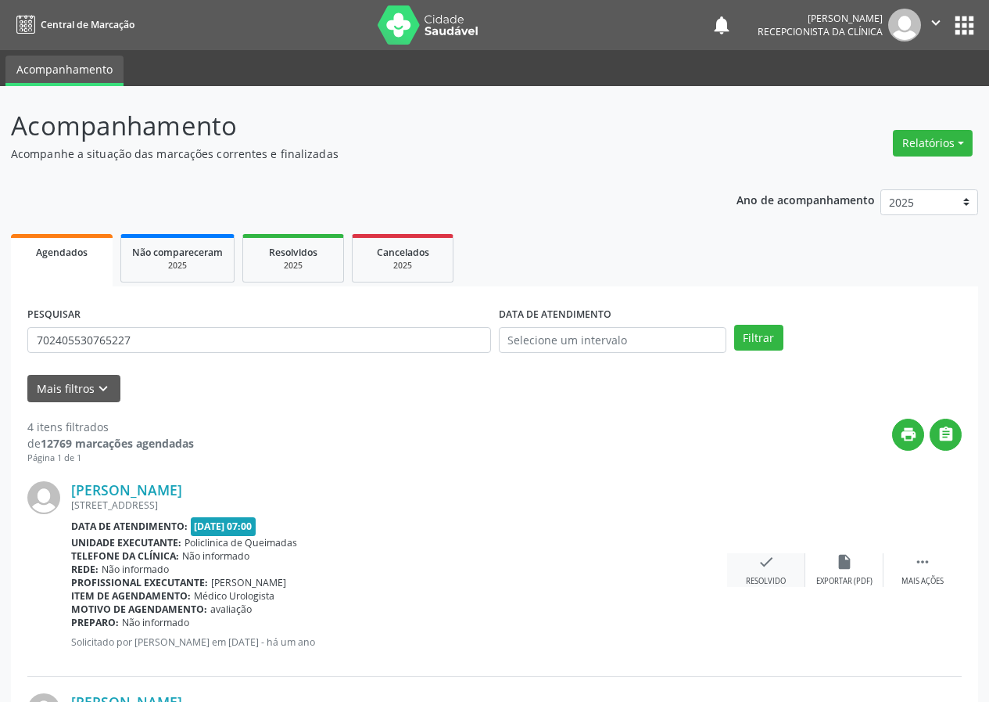
click at [757, 571] on div "check Resolvido" at bounding box center [766, 570] width 78 height 34
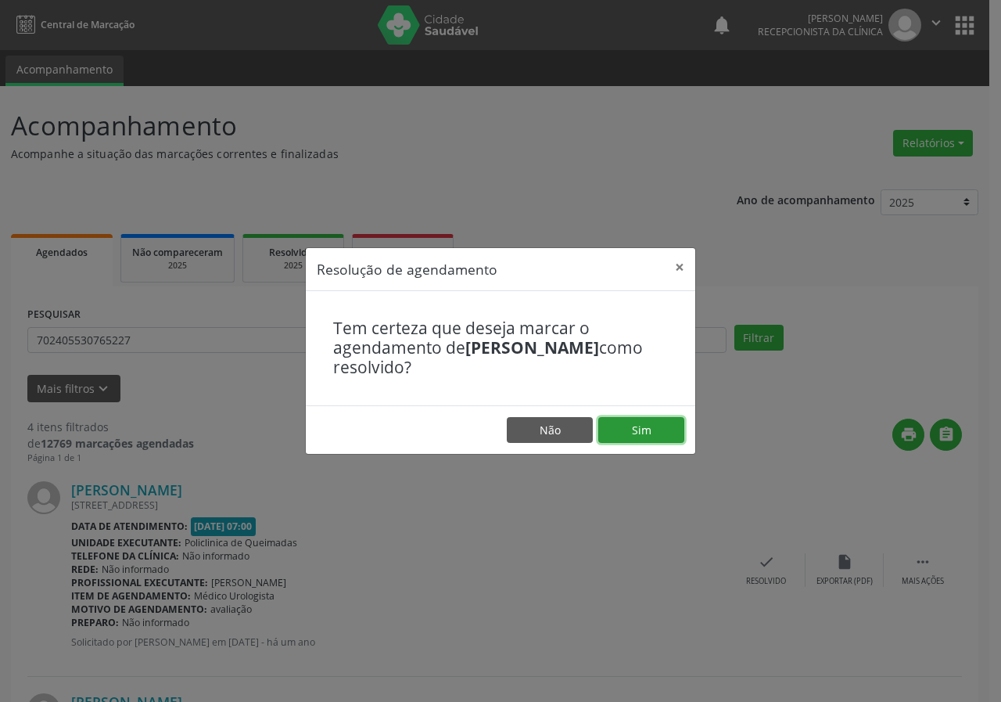
click at [647, 435] on button "Sim" at bounding box center [641, 430] width 86 height 27
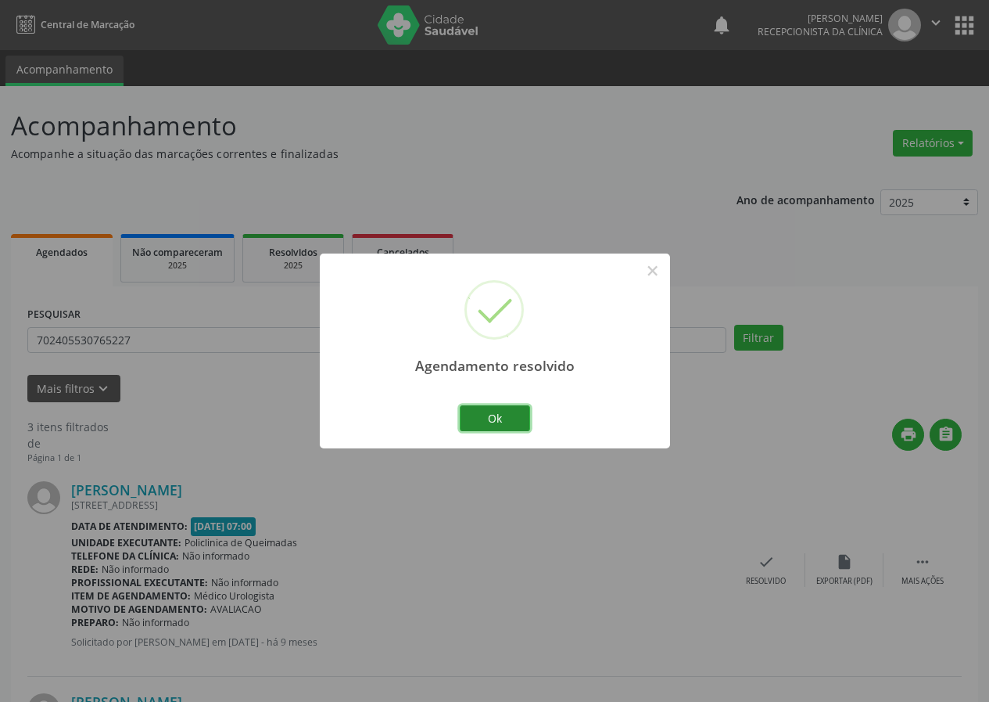
click at [521, 418] on button "Ok" at bounding box center [495, 418] width 70 height 27
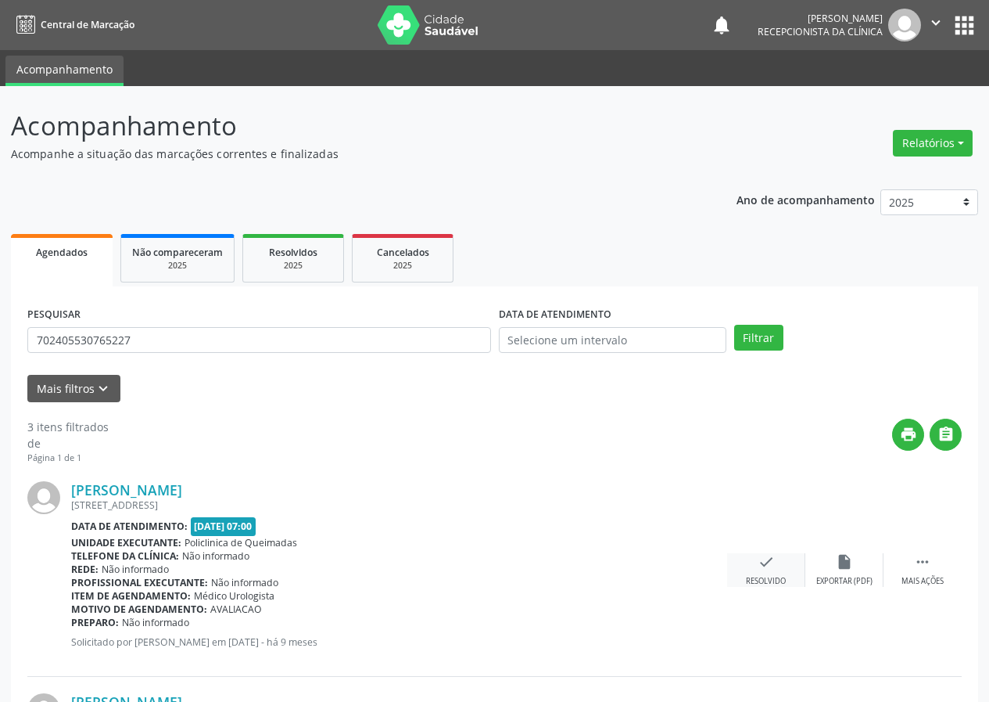
click at [761, 573] on div "check Resolvido" at bounding box center [766, 570] width 78 height 34
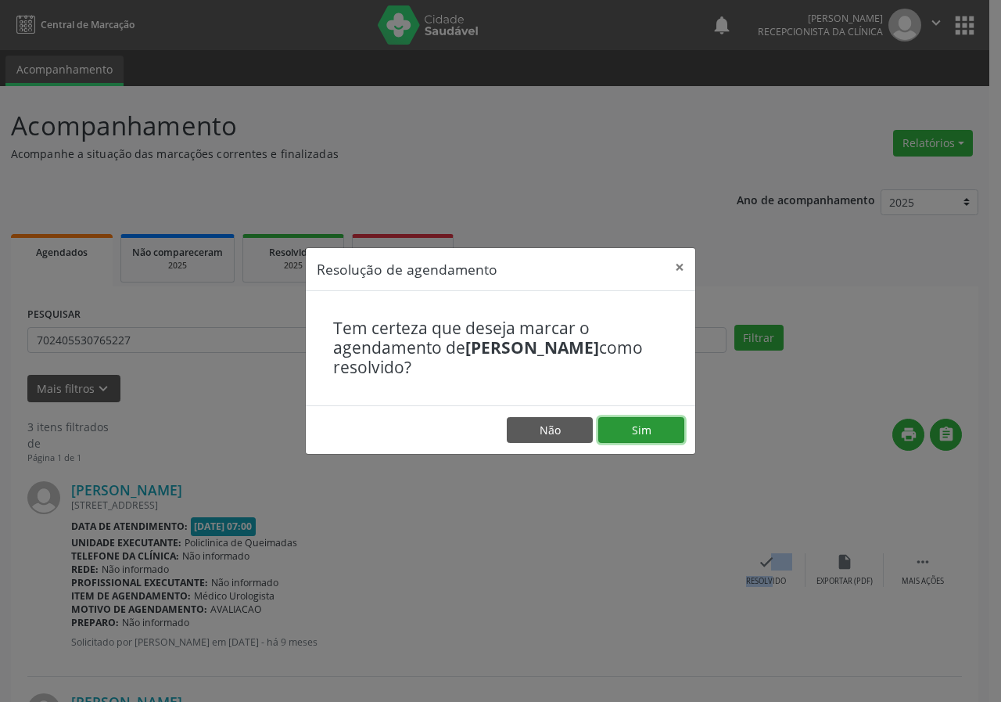
click at [632, 431] on button "Sim" at bounding box center [641, 430] width 86 height 27
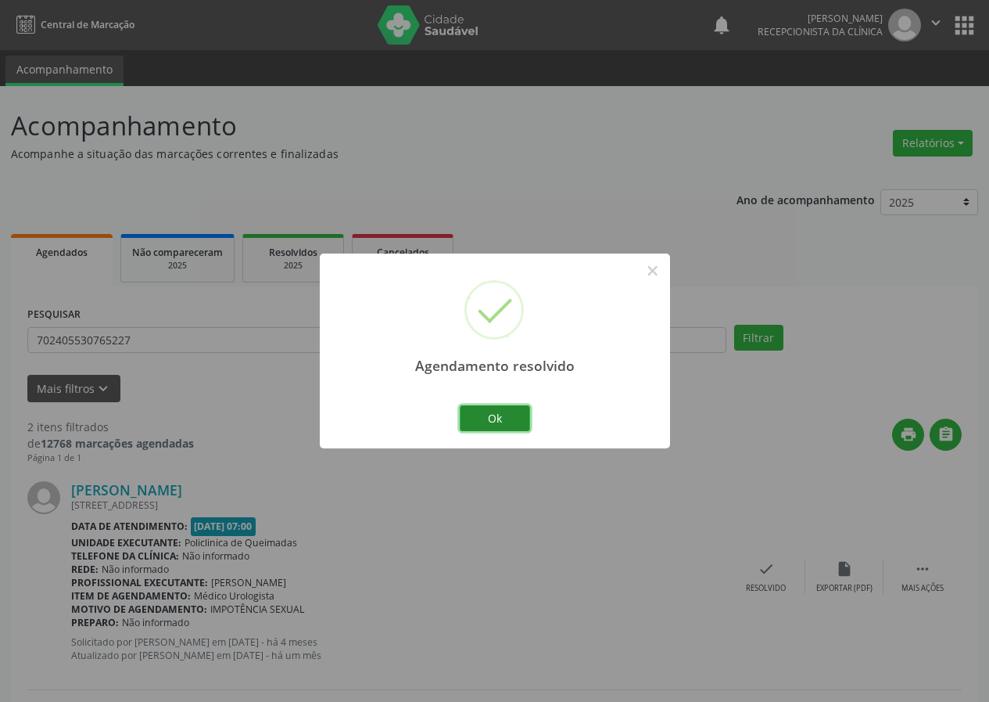
click at [514, 410] on button "Ok" at bounding box center [495, 418] width 70 height 27
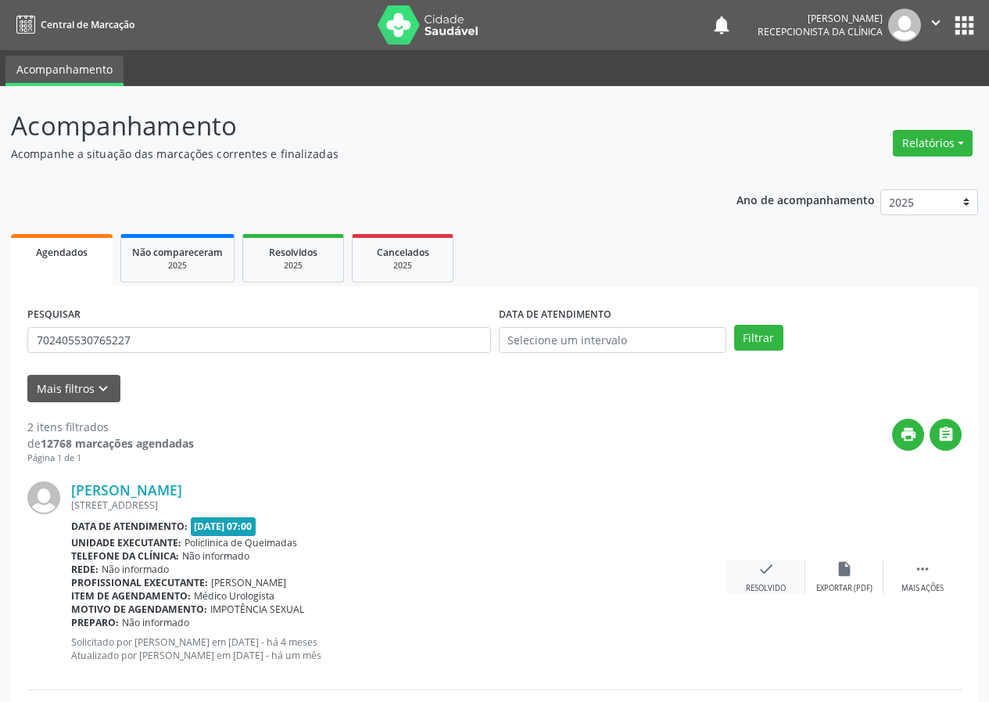
click at [758, 575] on div "check Resolvido" at bounding box center [766, 577] width 78 height 34
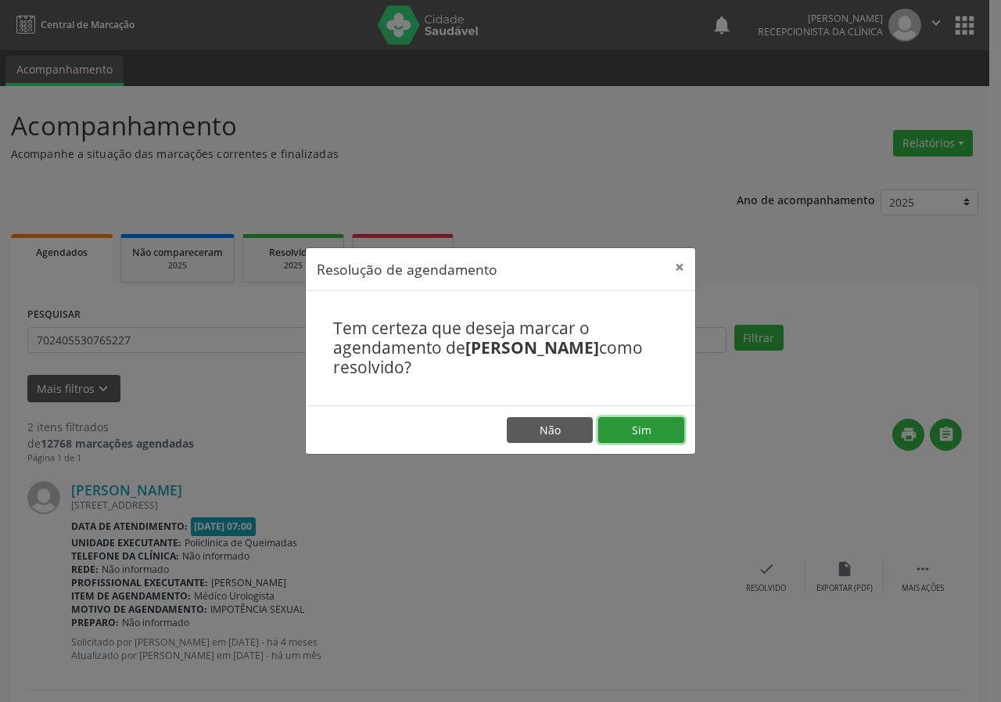
click at [629, 424] on button "Sim" at bounding box center [641, 430] width 86 height 27
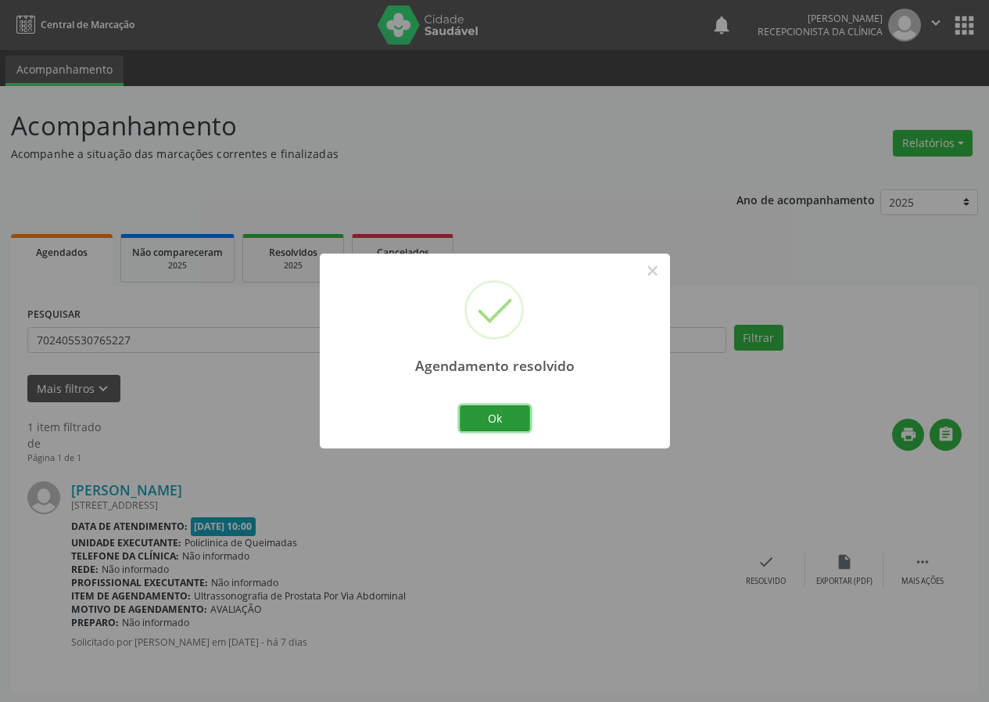
drag, startPoint x: 515, startPoint y: 407, endPoint x: 546, endPoint y: 462, distance: 63.1
click at [515, 410] on button "Ok" at bounding box center [495, 418] width 70 height 27
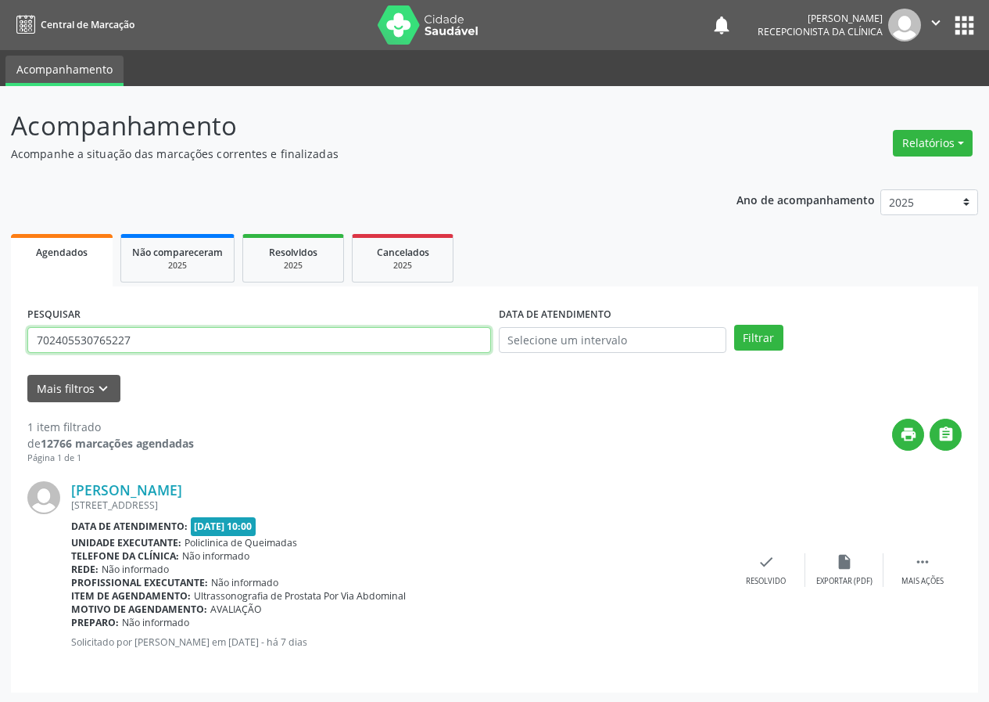
click at [250, 346] on input "702405530765227" at bounding box center [259, 340] width 464 height 27
type input "709204291801730"
click at [734, 325] on button "Filtrar" at bounding box center [758, 338] width 49 height 27
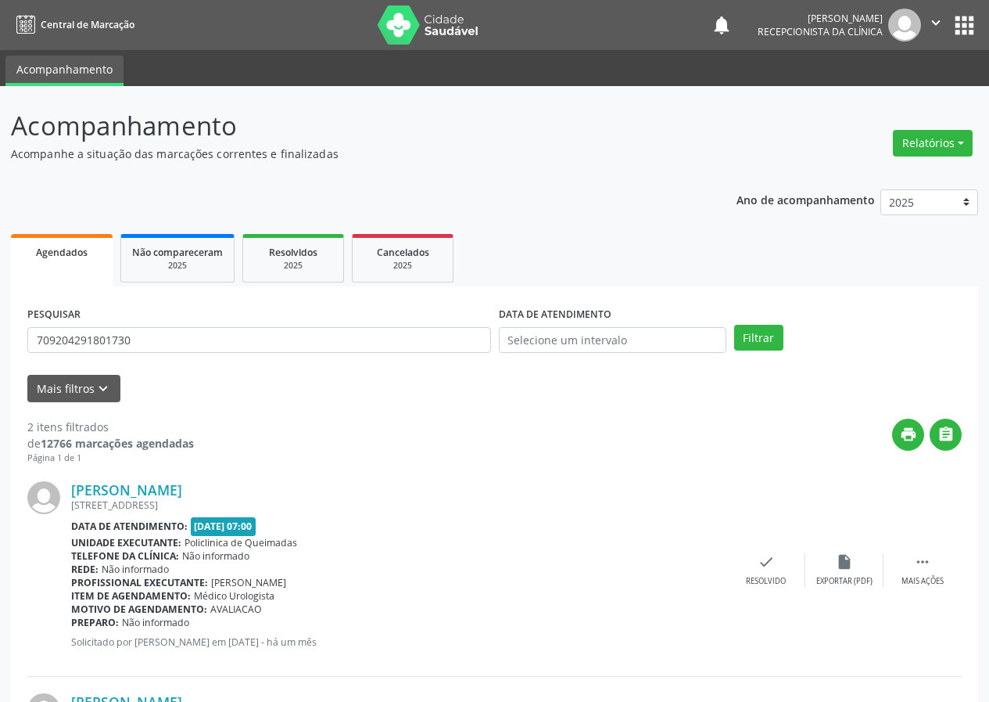
drag, startPoint x: 803, startPoint y: 542, endPoint x: 798, endPoint y: 533, distance: 10.2
click at [798, 533] on div "[PERSON_NAME] [STREET_ADDRESS] Data de atendimento: [DATE] 07:00 Unidade execut…" at bounding box center [494, 571] width 935 height 212
click at [751, 573] on div "check Resolvido" at bounding box center [766, 570] width 78 height 34
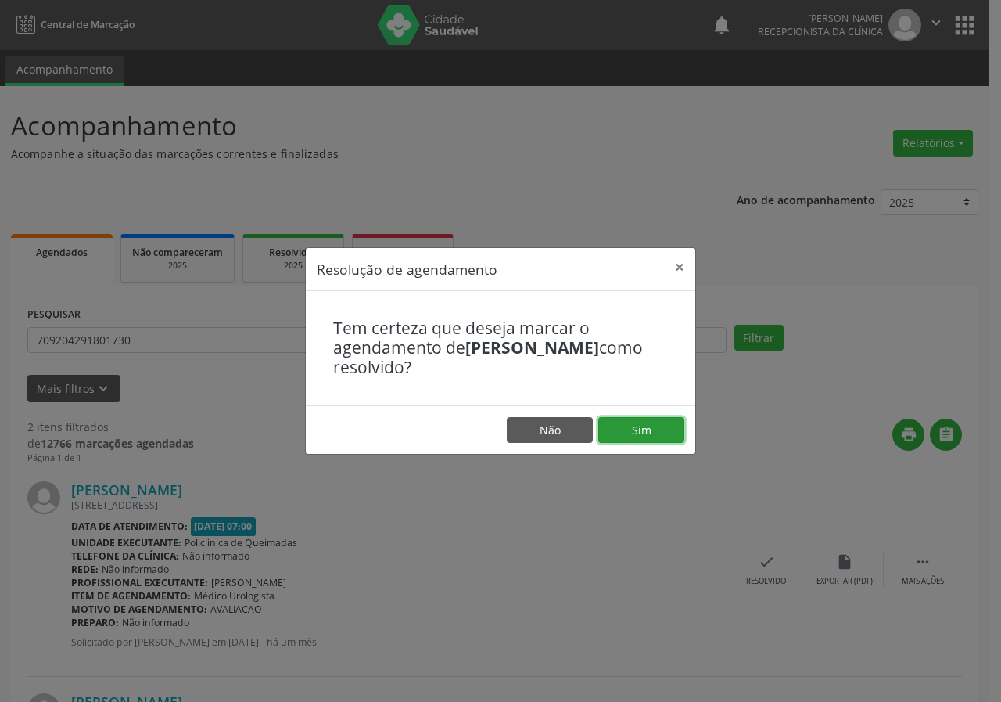
click at [659, 430] on button "Sim" at bounding box center [641, 430] width 86 height 27
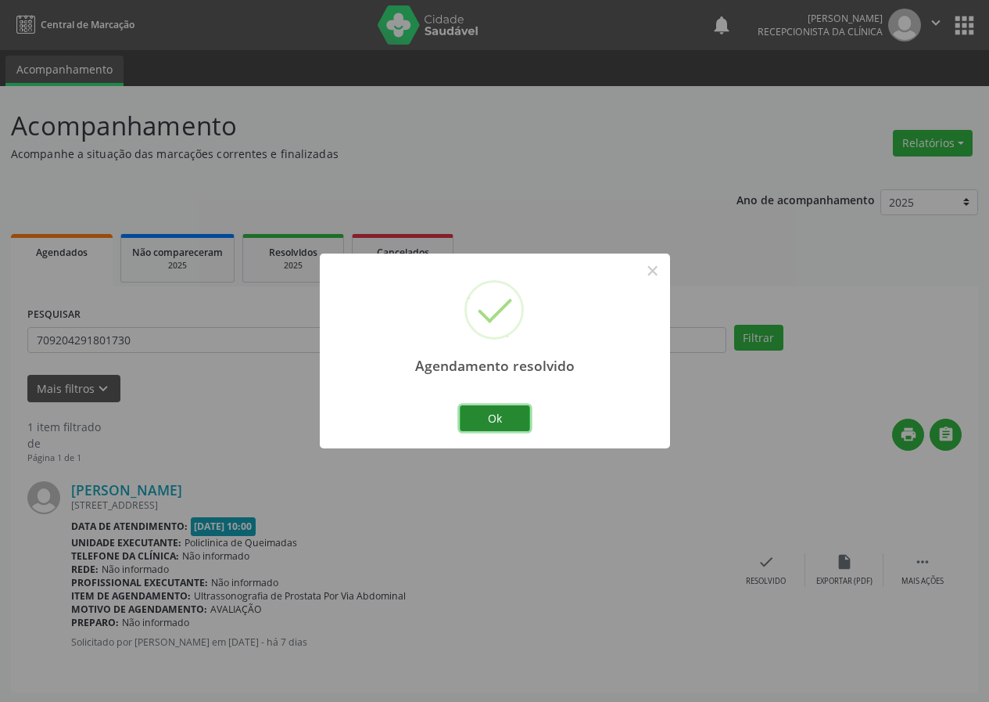
click at [517, 417] on button "Ok" at bounding box center [495, 418] width 70 height 27
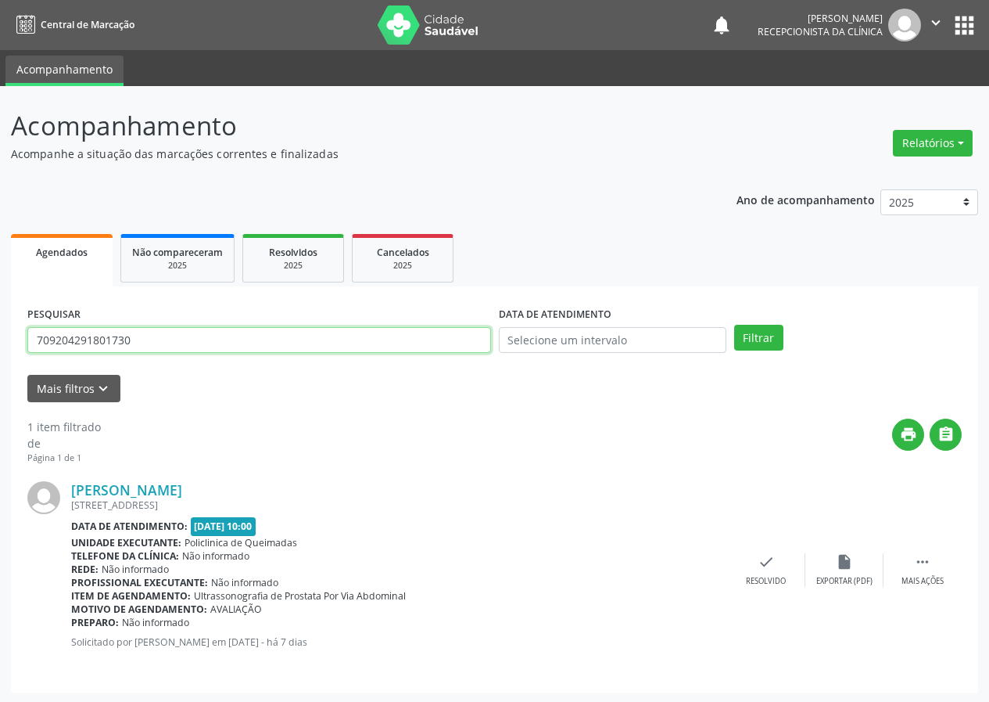
click at [329, 346] on input "709204291801730" at bounding box center [259, 340] width 464 height 27
type input "703106368221060"
click at [734, 325] on button "Filtrar" at bounding box center [758, 338] width 49 height 27
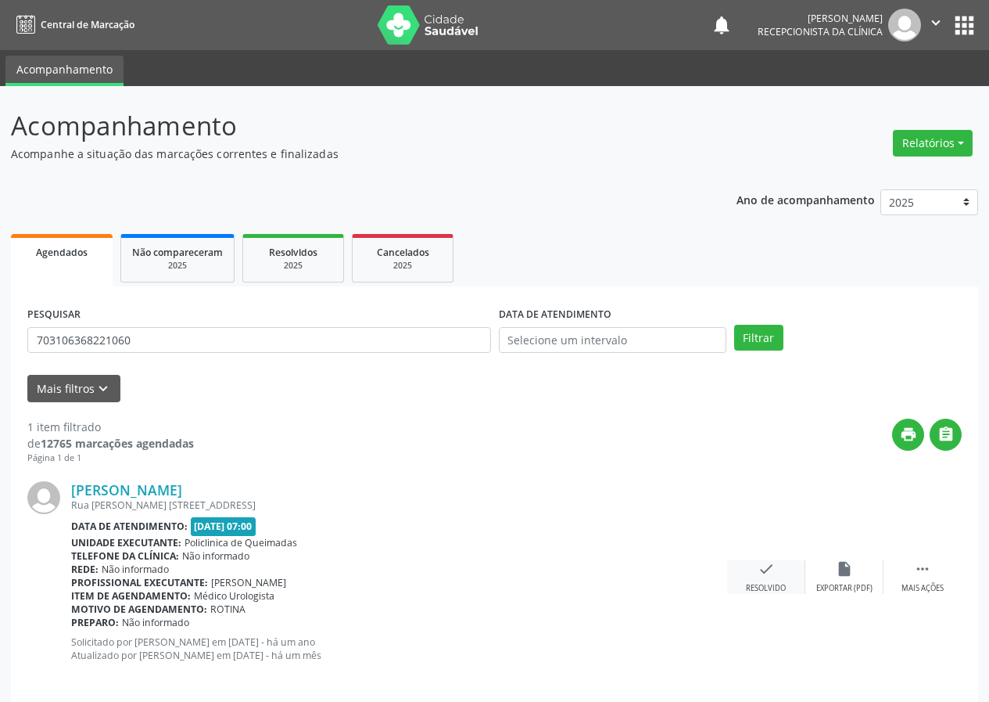
click at [758, 580] on div "check Resolvido" at bounding box center [766, 577] width 78 height 34
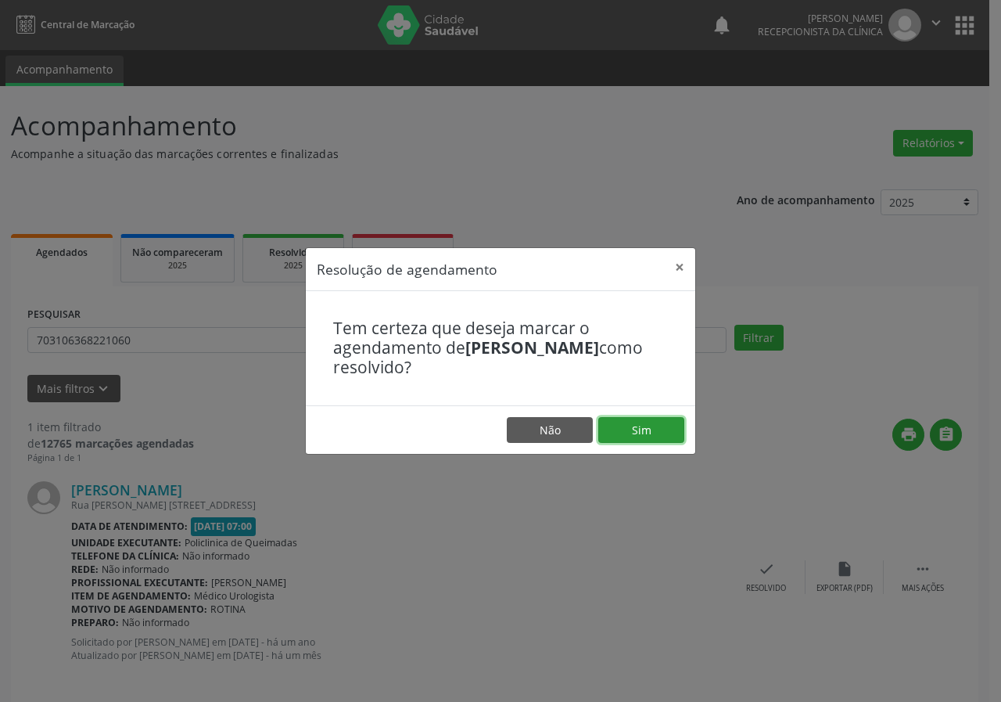
click at [643, 417] on button "Sim" at bounding box center [641, 430] width 86 height 27
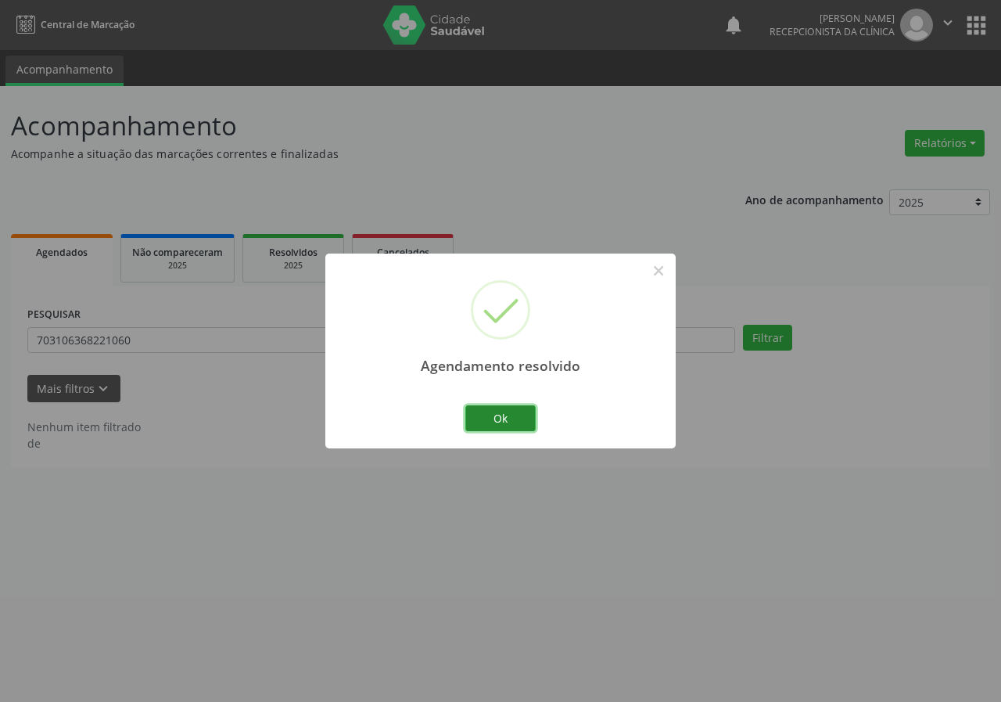
click at [508, 422] on button "Ok" at bounding box center [500, 418] width 70 height 27
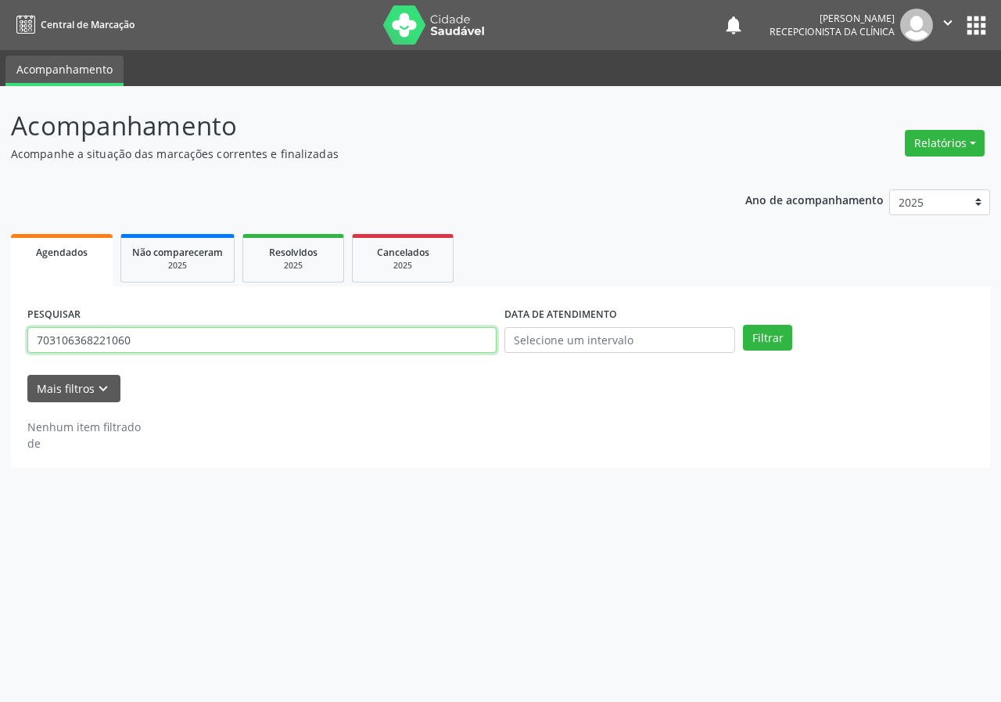
click at [364, 336] on input "703106368221060" at bounding box center [261, 340] width 469 height 27
type input "700407434695340"
click at [743, 325] on button "Filtrar" at bounding box center [767, 338] width 49 height 27
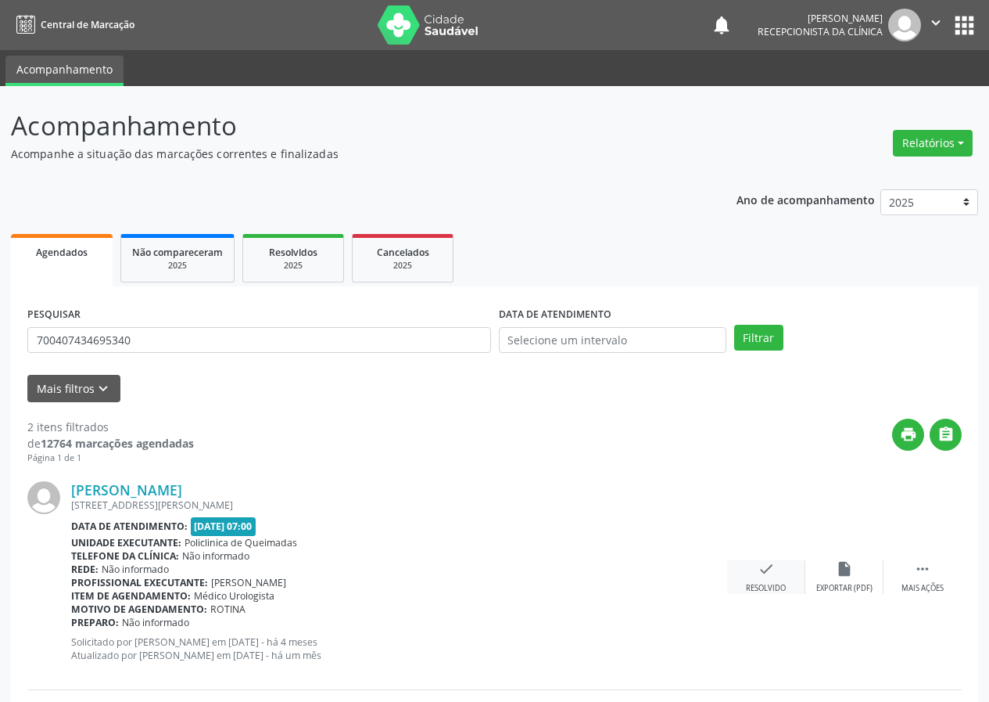
click at [755, 568] on div "check Resolvido" at bounding box center [766, 577] width 78 height 34
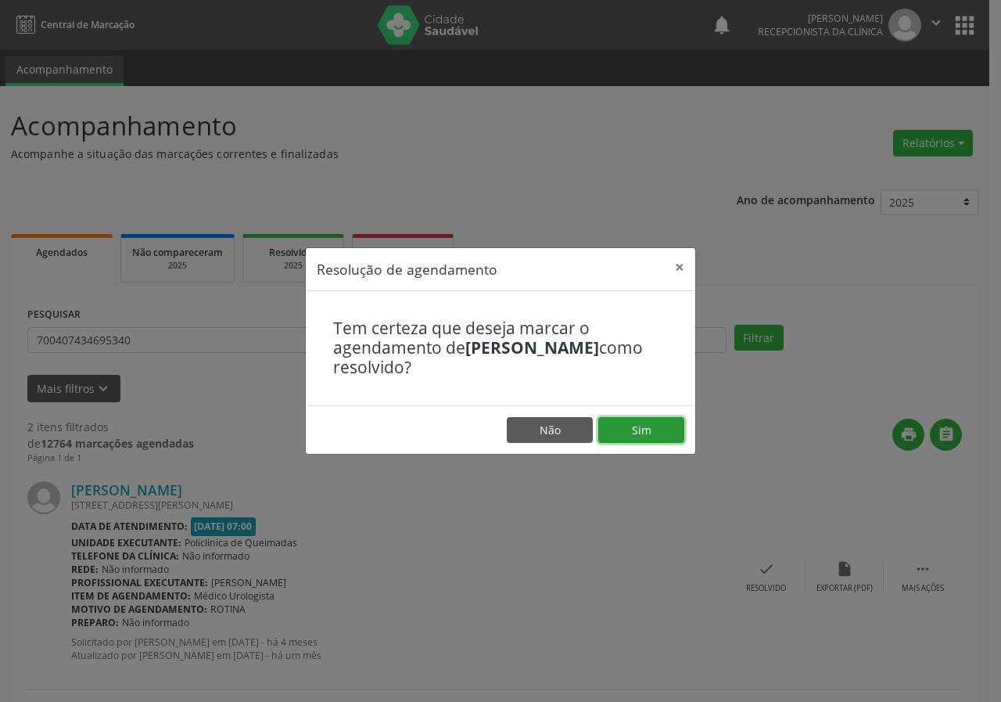
click at [648, 425] on button "Sim" at bounding box center [641, 430] width 86 height 27
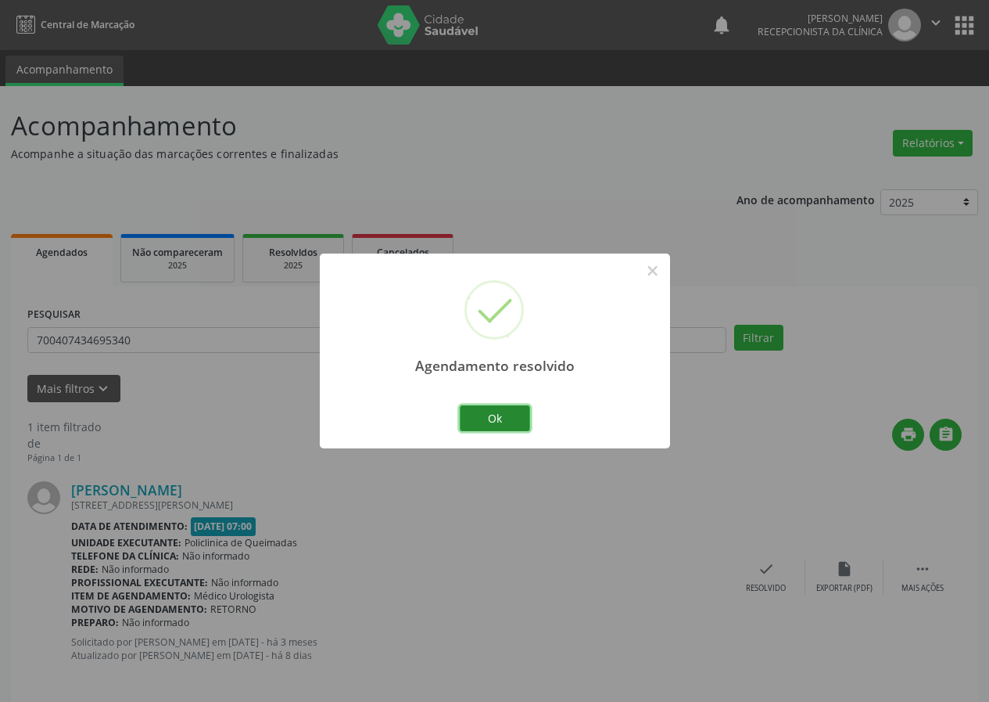
click at [526, 418] on button "Ok" at bounding box center [495, 418] width 70 height 27
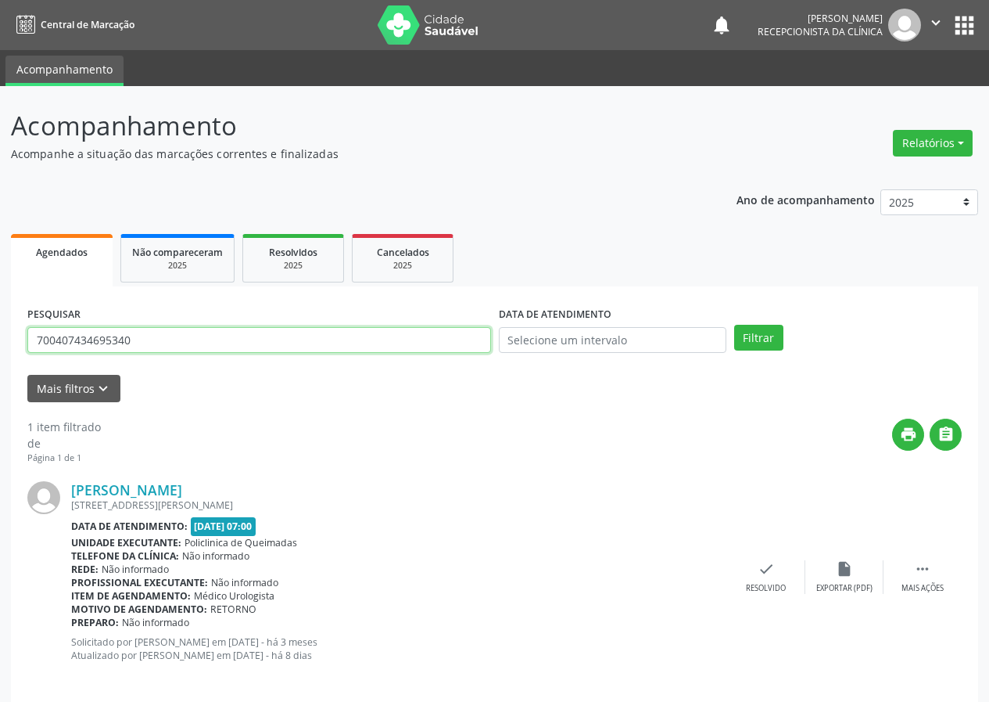
click at [226, 344] on input "700407434695340" at bounding box center [259, 340] width 464 height 27
type input "702505380900034"
click at [734, 325] on button "Filtrar" at bounding box center [758, 338] width 49 height 27
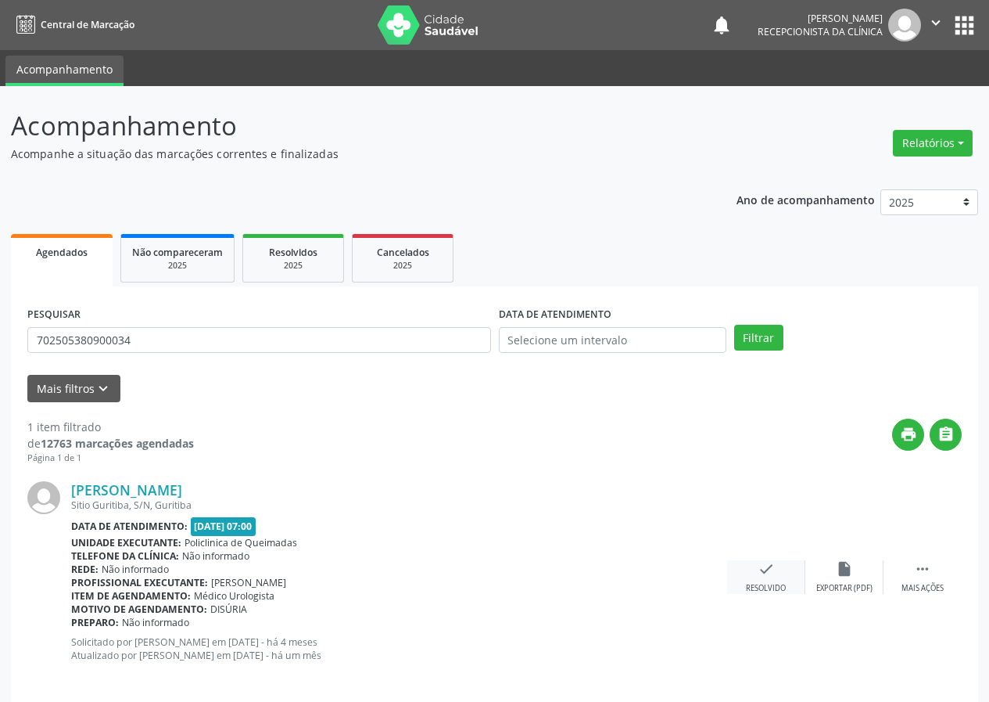
click at [771, 589] on div "Resolvido" at bounding box center [766, 588] width 40 height 11
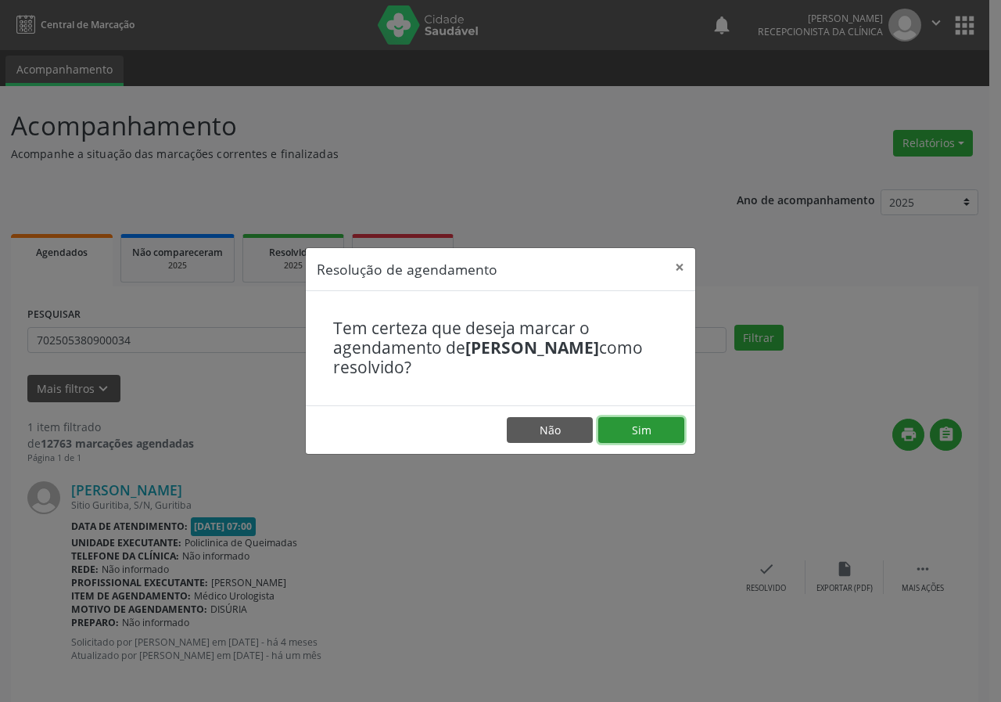
click at [666, 425] on button "Sim" at bounding box center [641, 430] width 86 height 27
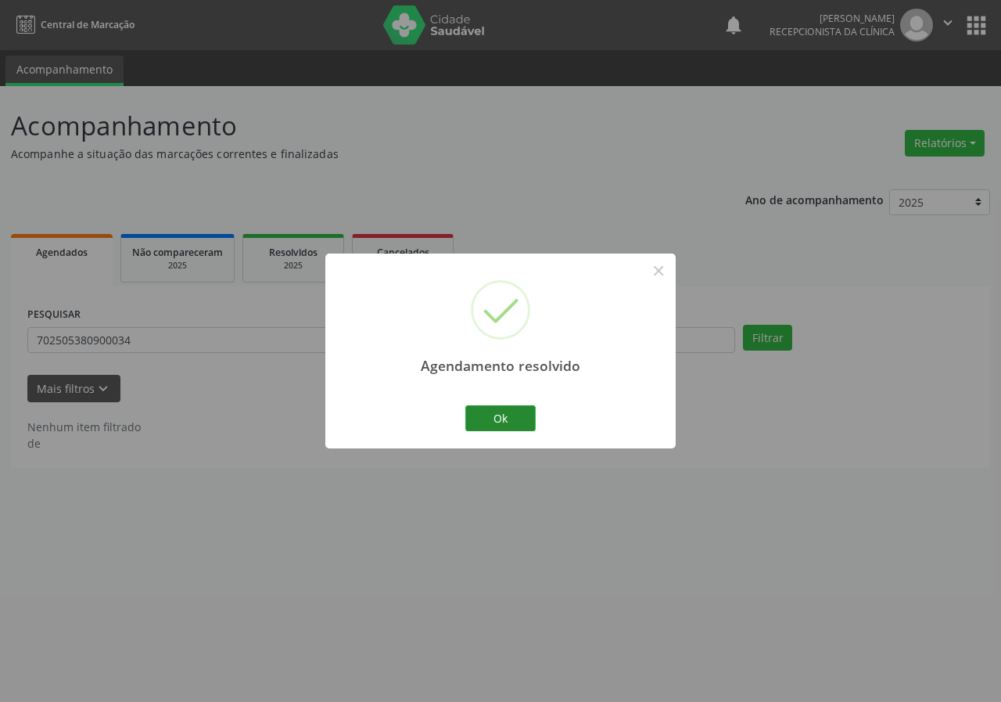
click at [515, 403] on div "Ok Cancel" at bounding box center [500, 417] width 77 height 33
click at [519, 415] on button "Ok" at bounding box center [500, 418] width 70 height 27
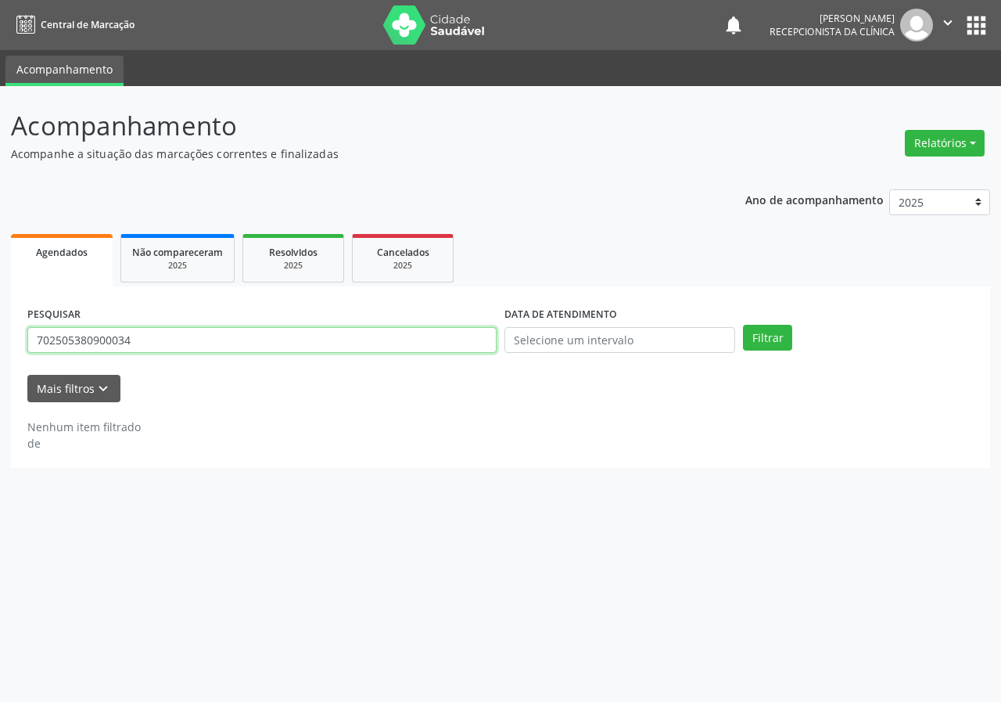
click at [434, 331] on input "702505380900034" at bounding box center [261, 340] width 469 height 27
type input "705007489813153"
click at [743, 325] on button "Filtrar" at bounding box center [767, 338] width 49 height 27
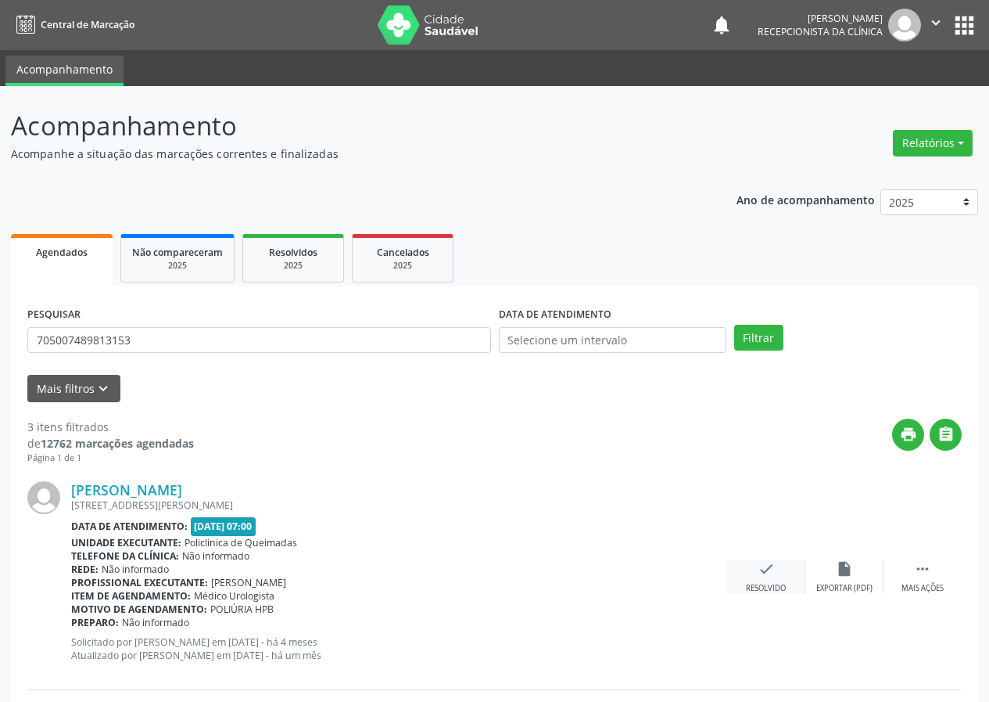
click at [767, 573] on icon "check" at bounding box center [766, 568] width 17 height 17
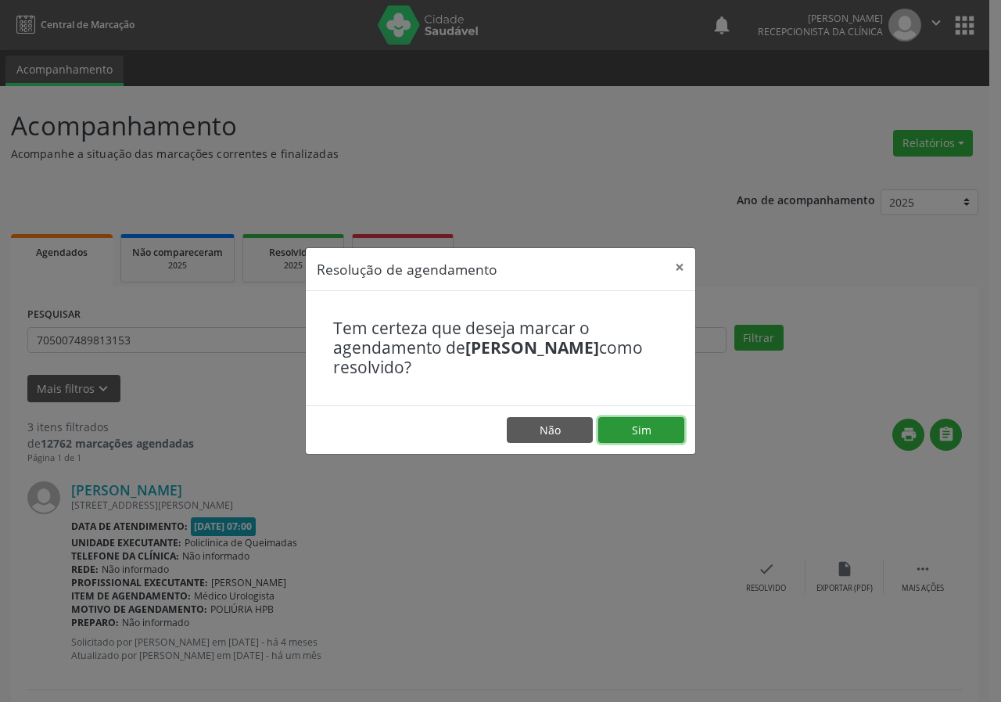
click at [661, 433] on button "Sim" at bounding box center [641, 430] width 86 height 27
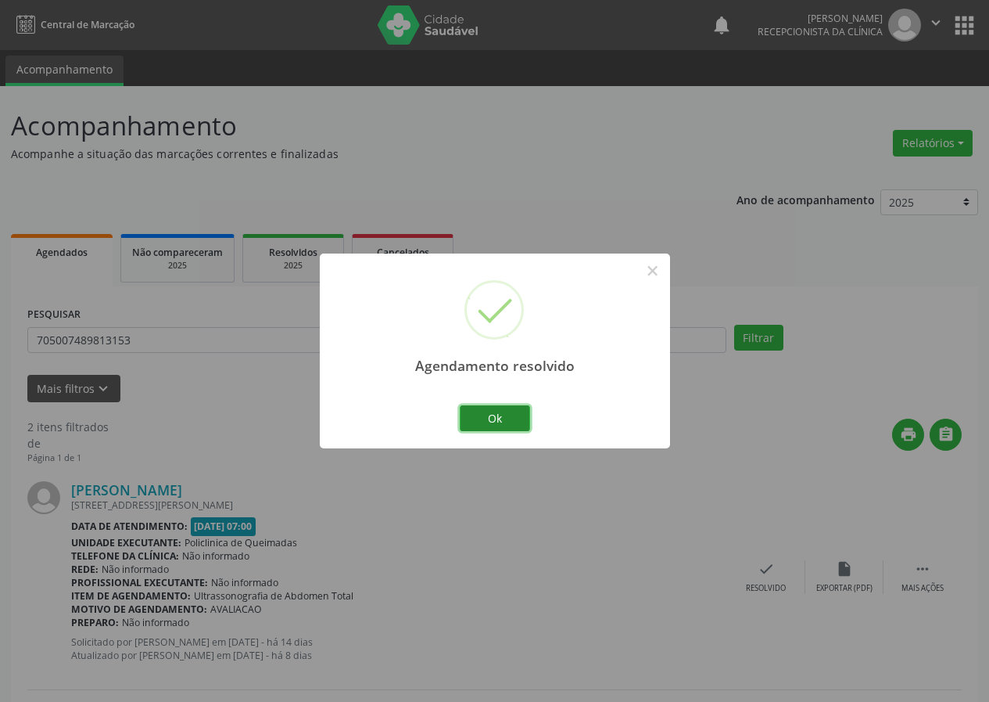
click at [464, 411] on button "Ok" at bounding box center [495, 418] width 70 height 27
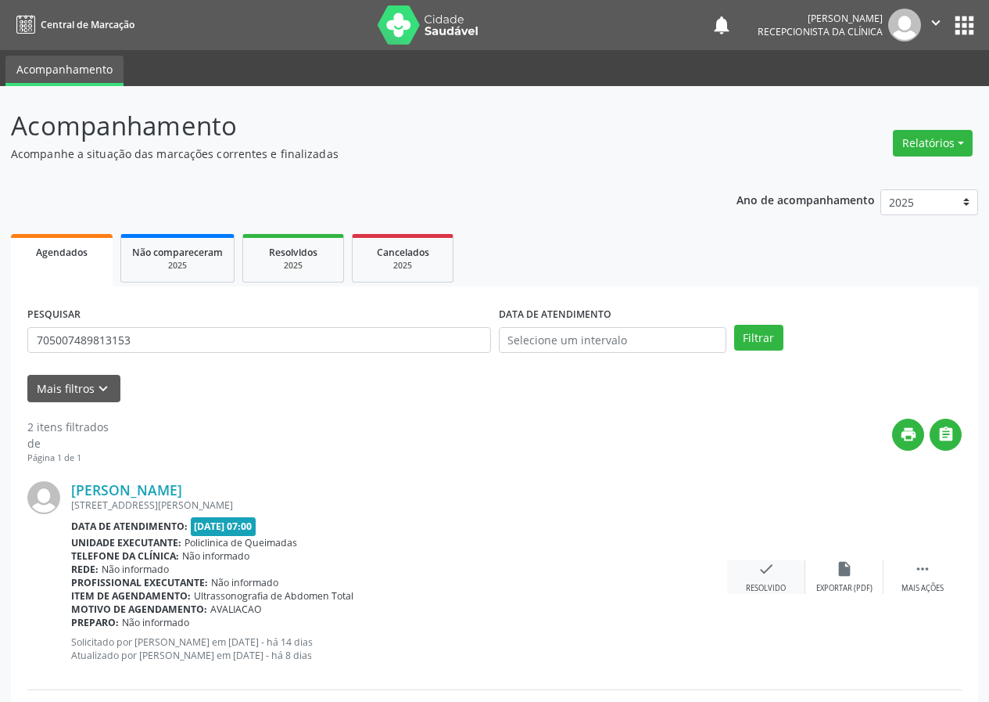
click at [774, 583] on div "Resolvido" at bounding box center [766, 588] width 40 height 11
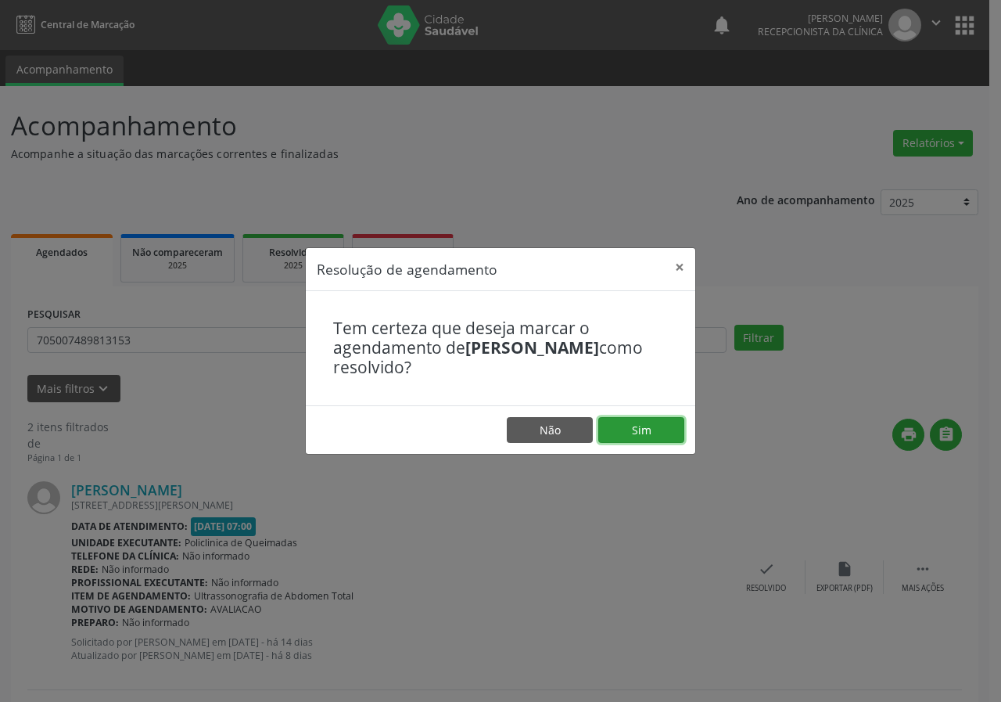
click at [668, 429] on button "Sim" at bounding box center [641, 430] width 86 height 27
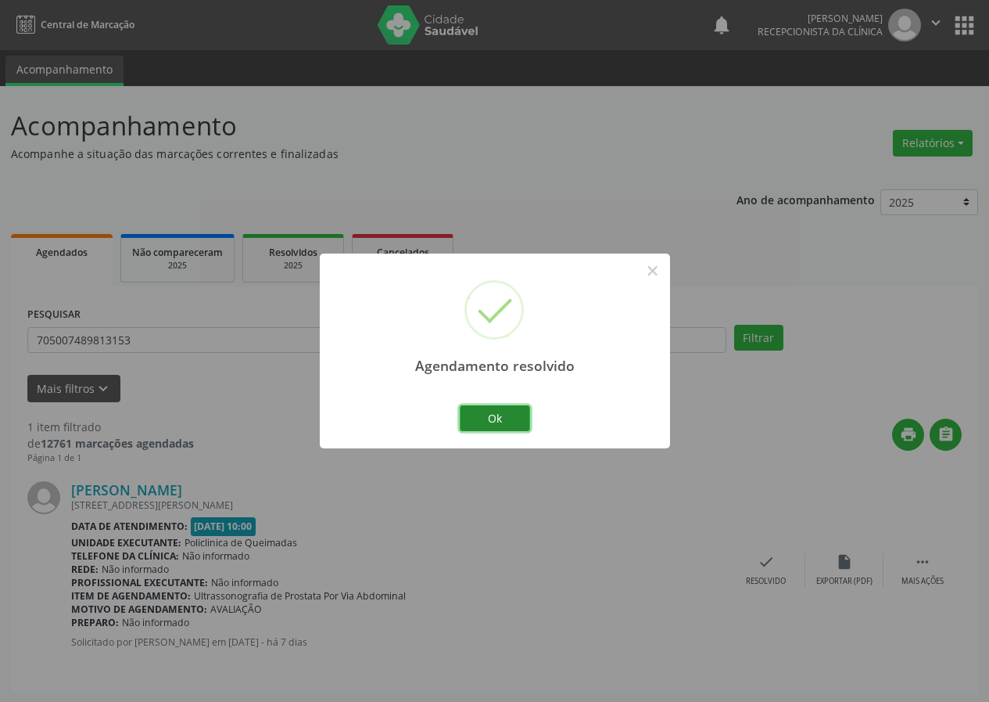
click at [516, 405] on button "Ok" at bounding box center [495, 418] width 70 height 27
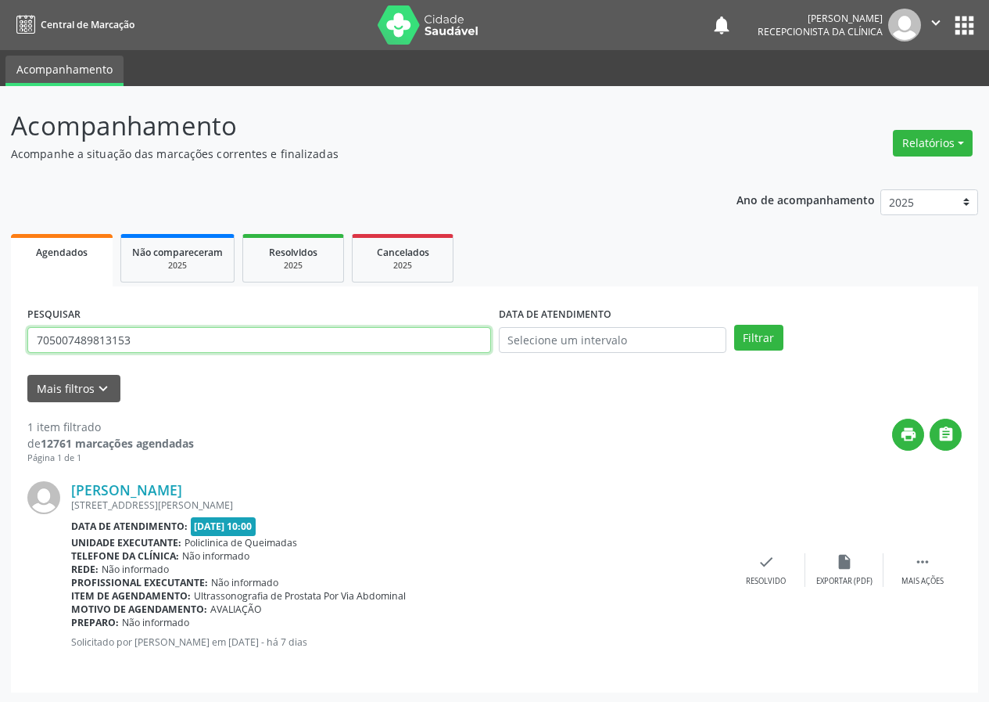
click at [286, 346] on input "705007489813153" at bounding box center [259, 340] width 464 height 27
type input "700007258846403"
click at [734, 325] on button "Filtrar" at bounding box center [758, 338] width 49 height 27
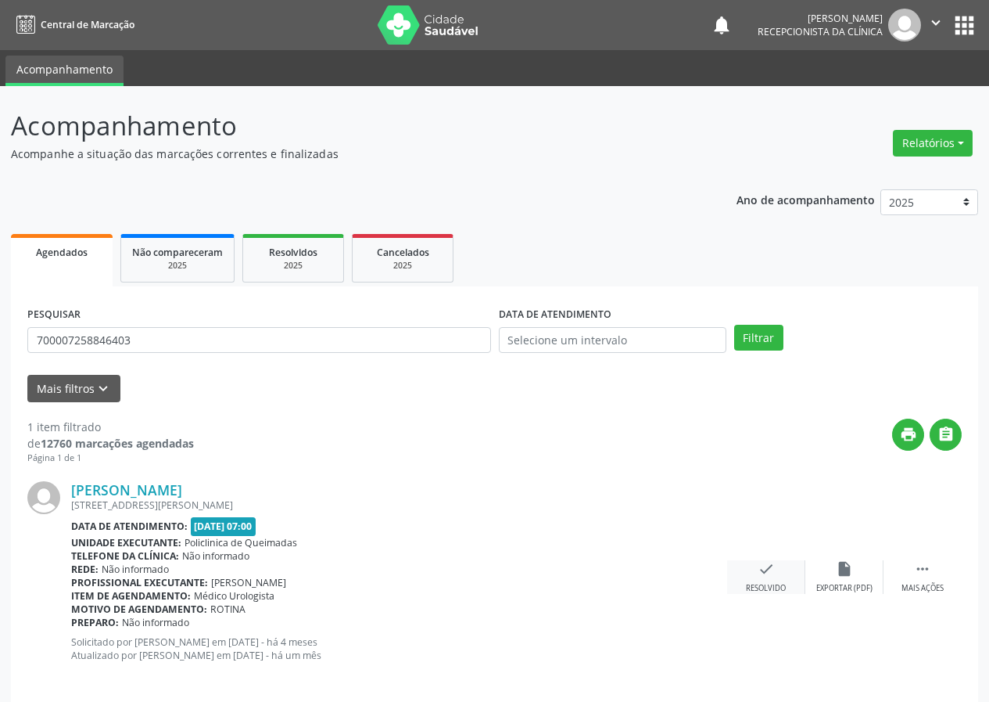
click at [764, 575] on icon "check" at bounding box center [766, 568] width 17 height 17
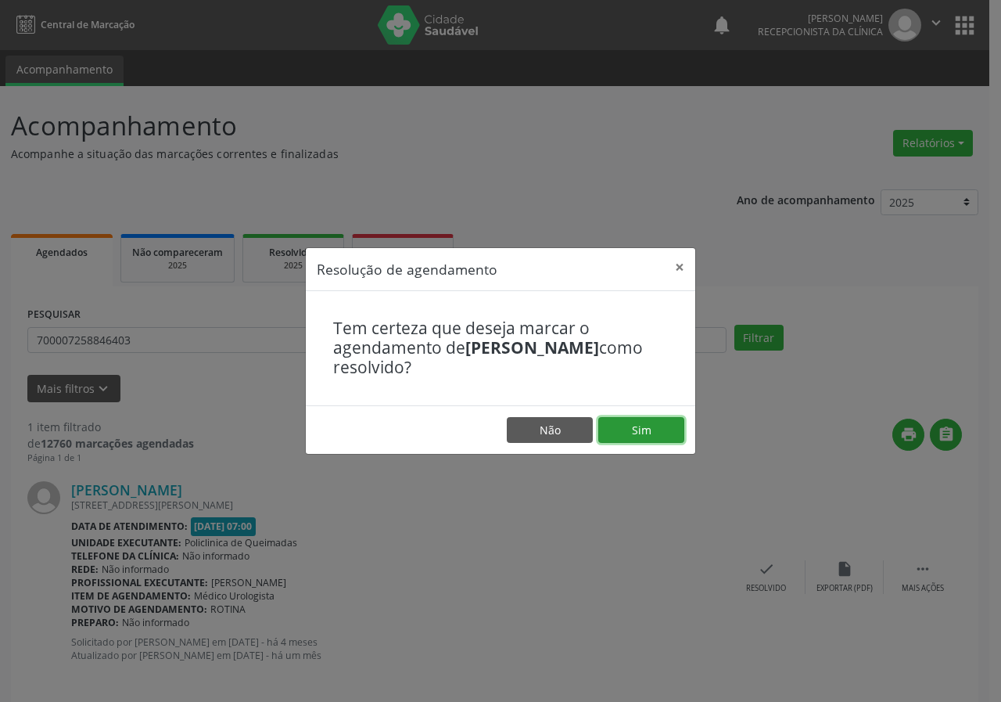
click at [655, 428] on button "Sim" at bounding box center [641, 430] width 86 height 27
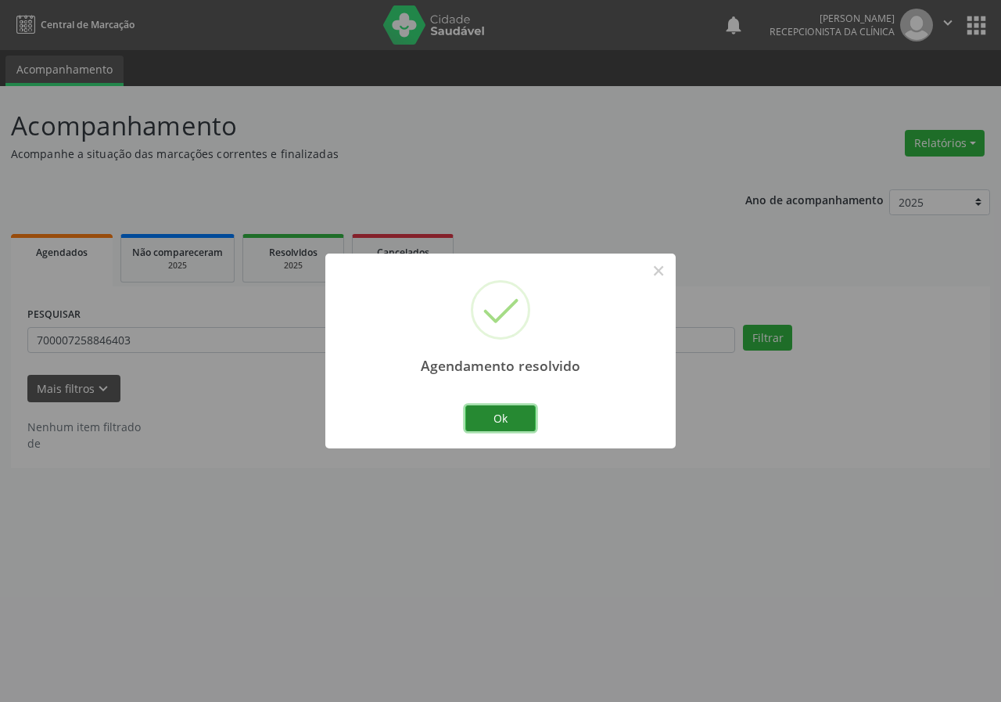
click at [511, 406] on button "Ok" at bounding box center [500, 418] width 70 height 27
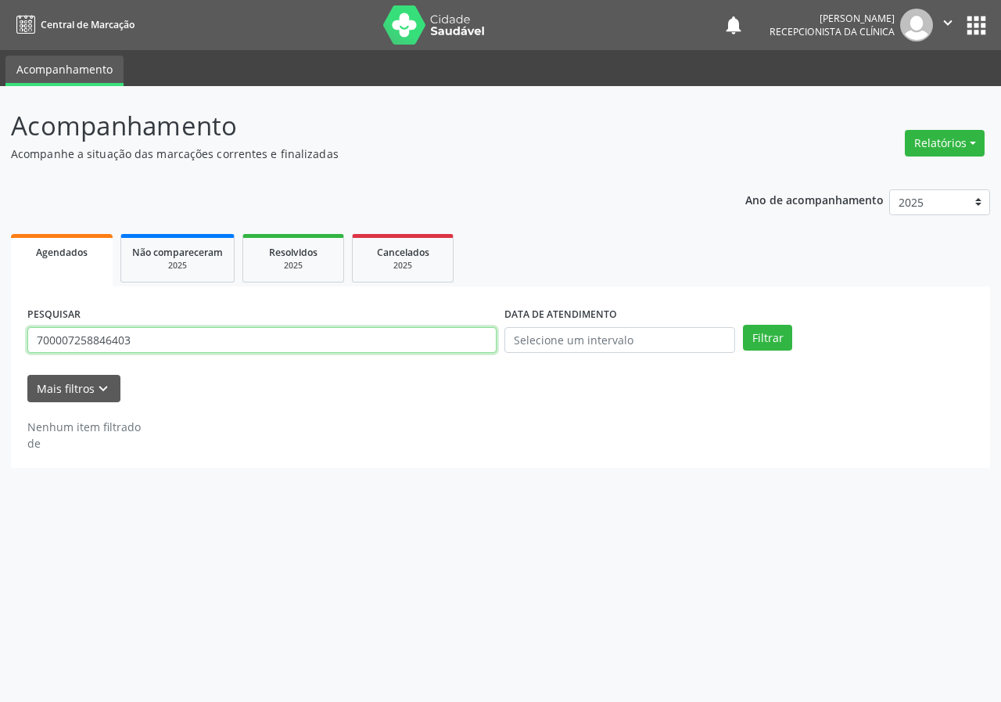
click at [404, 339] on input "700007258846403" at bounding box center [261, 340] width 469 height 27
click at [743, 325] on button "Filtrar" at bounding box center [767, 338] width 49 height 27
click at [228, 346] on input "702403066998931" at bounding box center [261, 340] width 469 height 27
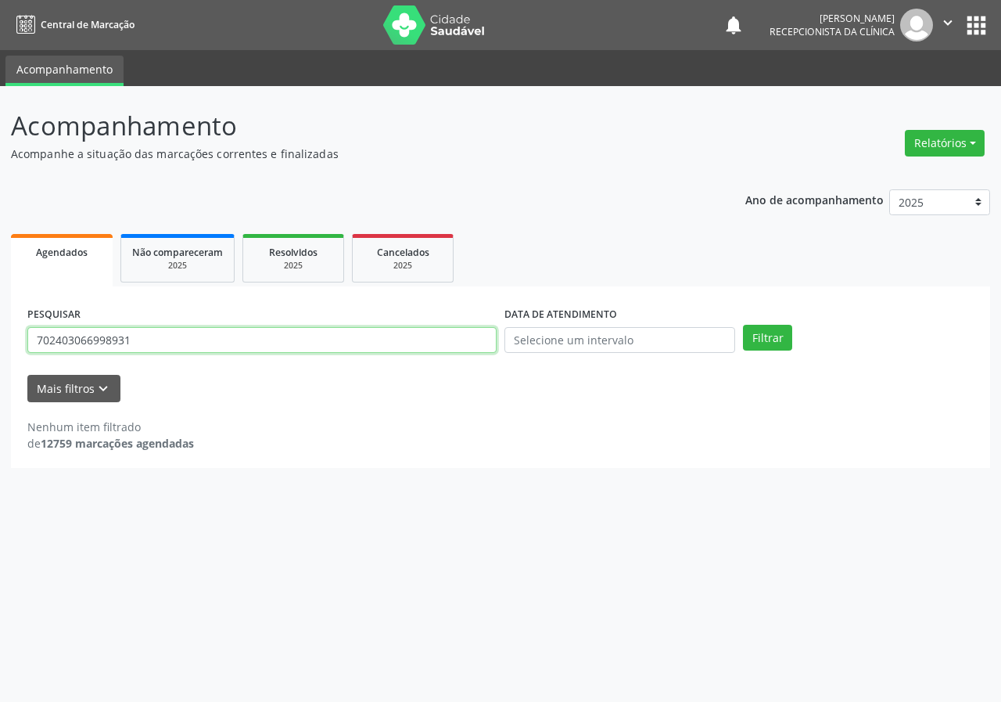
click at [228, 344] on input "702403066998931" at bounding box center [261, 340] width 469 height 27
click at [123, 343] on input "702403066998931" at bounding box center [261, 340] width 469 height 27
type input "702403066998921"
click at [743, 325] on button "Filtrar" at bounding box center [767, 338] width 49 height 27
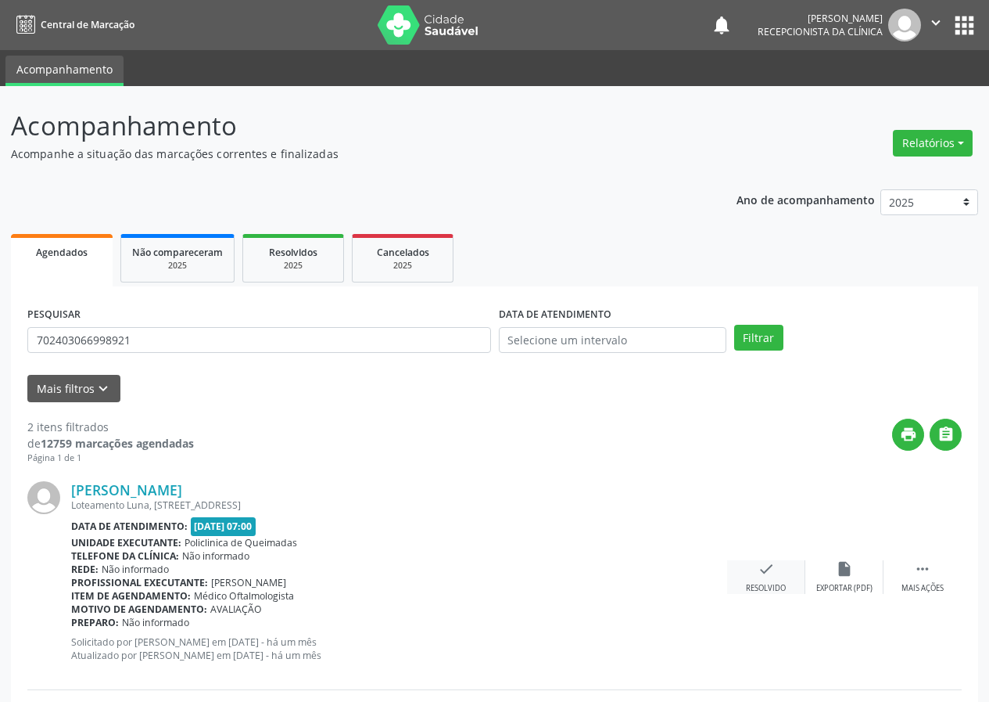
click at [763, 574] on icon "check" at bounding box center [766, 568] width 17 height 17
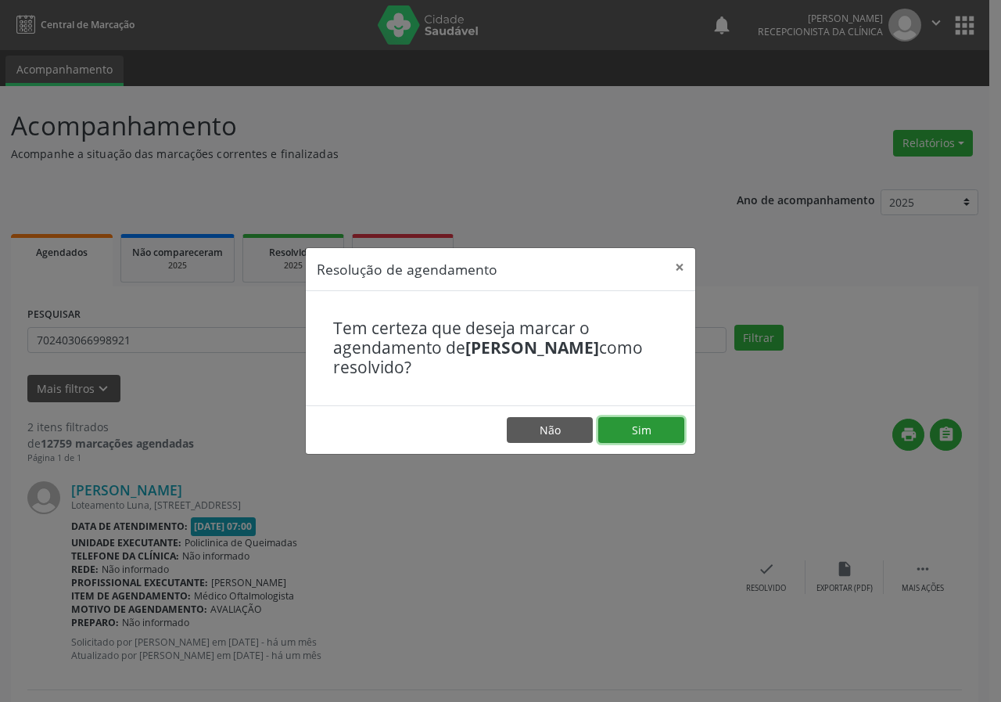
click at [644, 428] on button "Sim" at bounding box center [641, 430] width 86 height 27
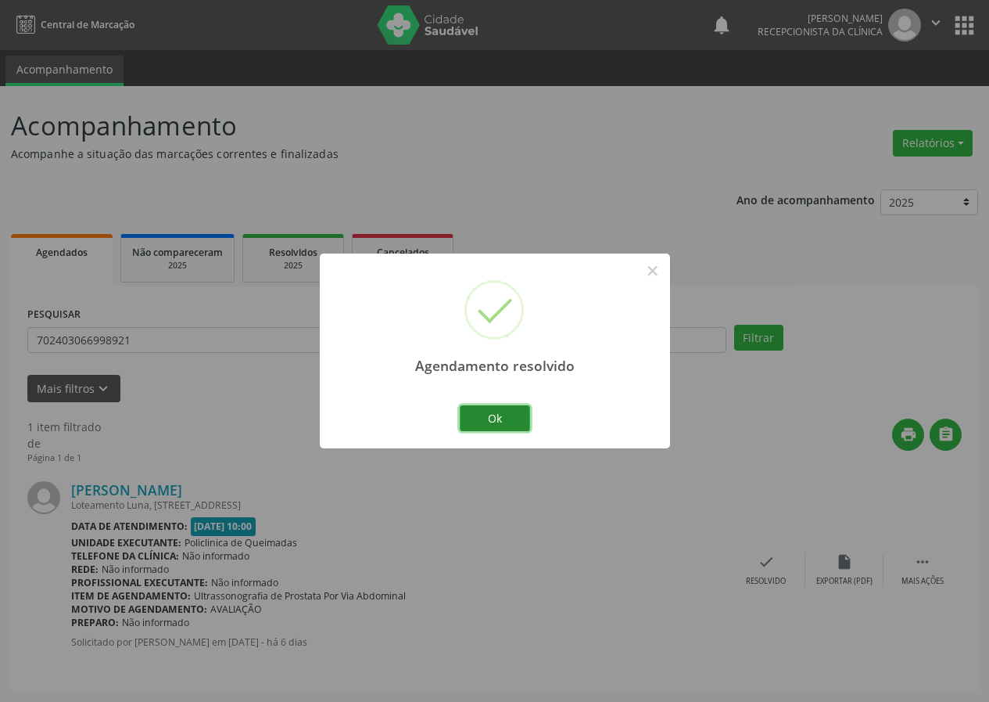
click at [526, 417] on button "Ok" at bounding box center [495, 418] width 70 height 27
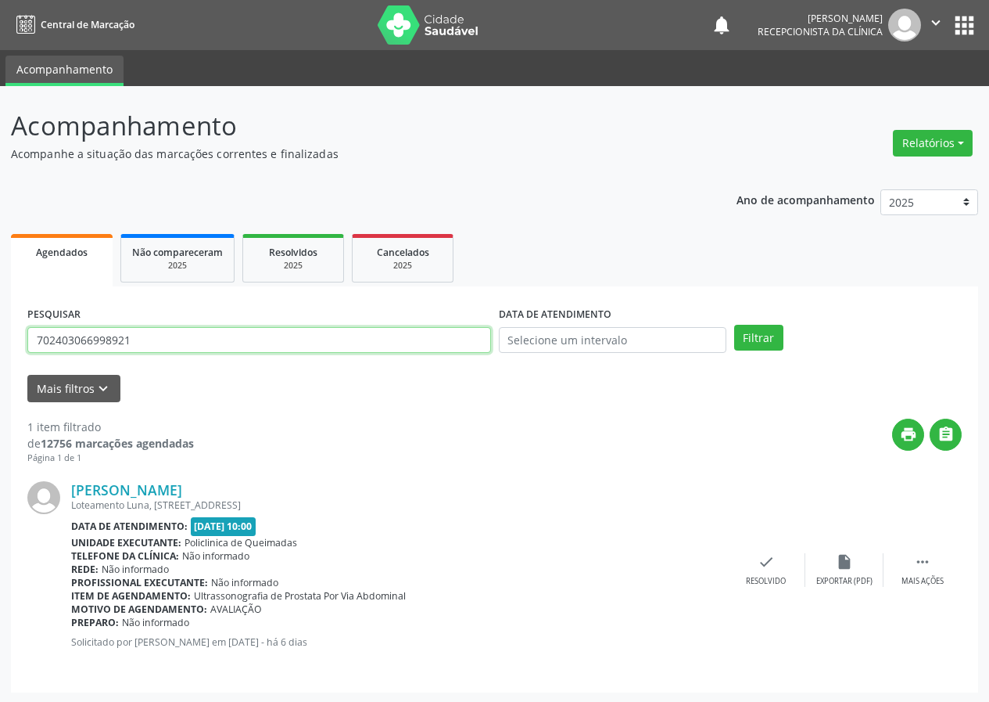
click at [196, 328] on input "702403066998921" at bounding box center [259, 340] width 464 height 27
type input "706404103512482"
click at [734, 325] on button "Filtrar" at bounding box center [758, 338] width 49 height 27
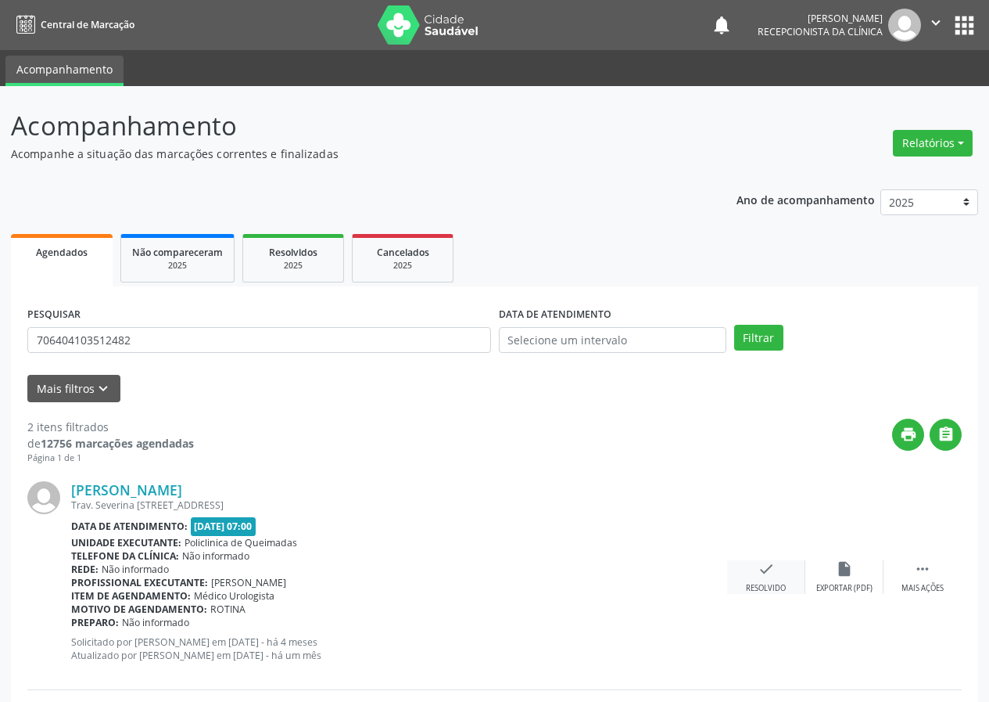
click at [779, 581] on div "check Resolvido" at bounding box center [766, 577] width 78 height 34
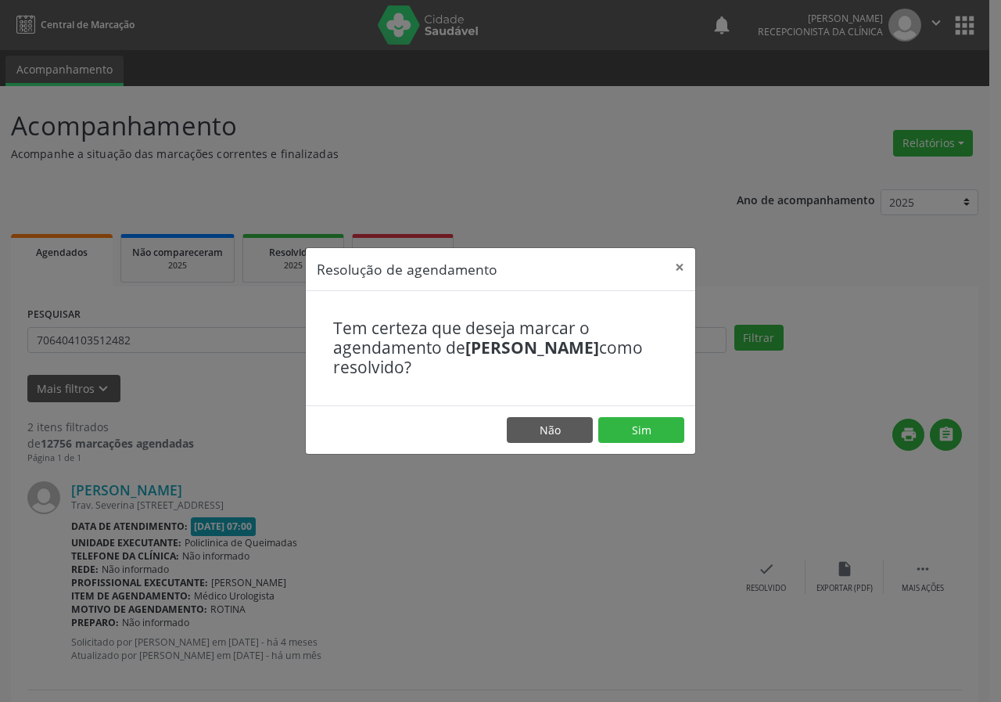
click at [639, 445] on footer "Não Sim" at bounding box center [500, 429] width 389 height 49
click at [651, 417] on button "Sim" at bounding box center [641, 430] width 86 height 27
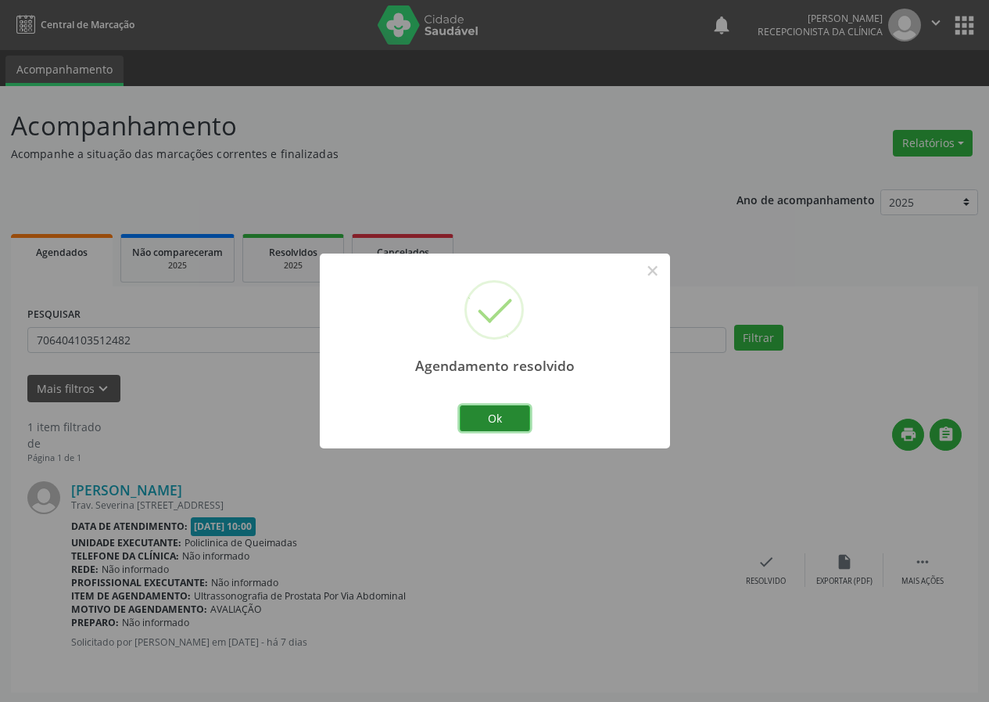
click at [504, 417] on button "Ok" at bounding box center [495, 418] width 70 height 27
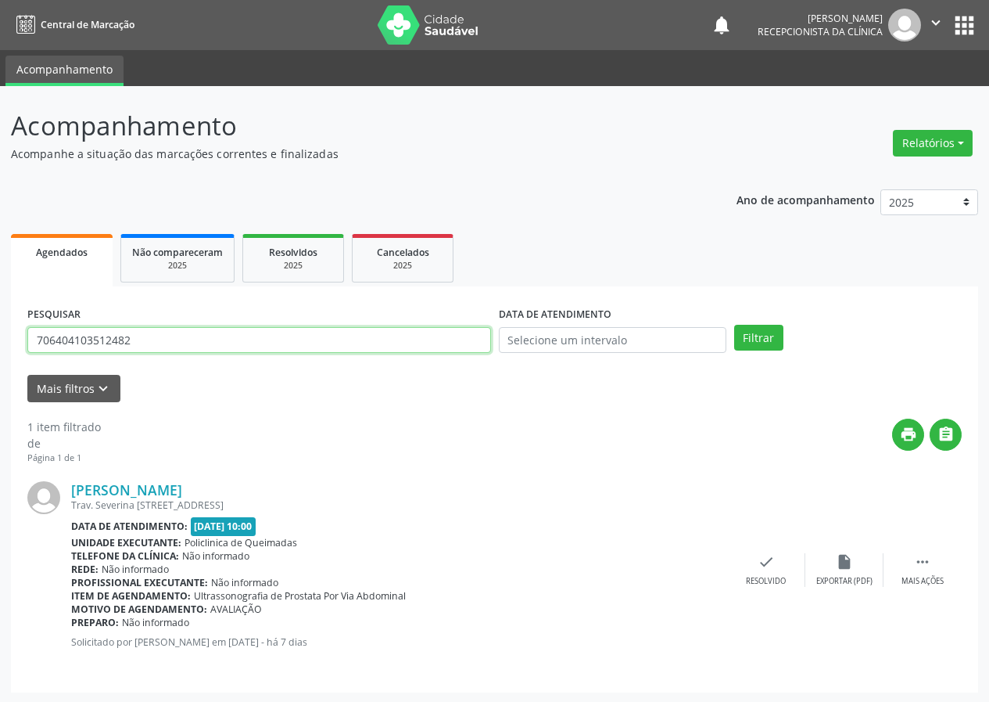
click at [249, 342] on input "706404103512482" at bounding box center [259, 340] width 464 height 27
type input "700408980866241"
click at [734, 325] on button "Filtrar" at bounding box center [758, 338] width 49 height 27
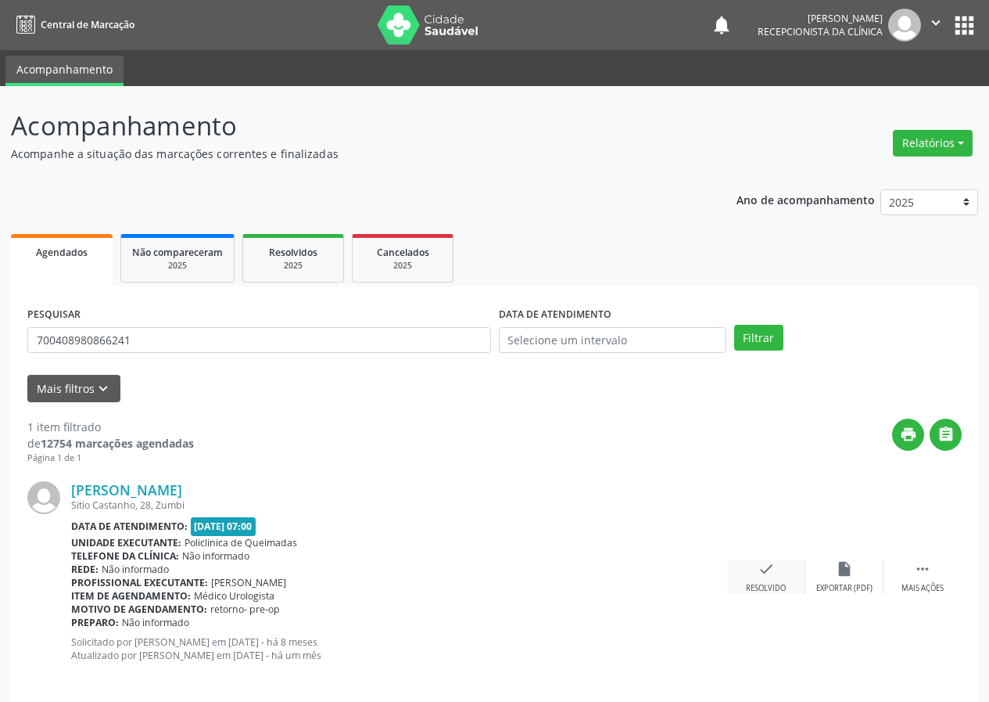
click at [771, 574] on icon "check" at bounding box center [766, 568] width 17 height 17
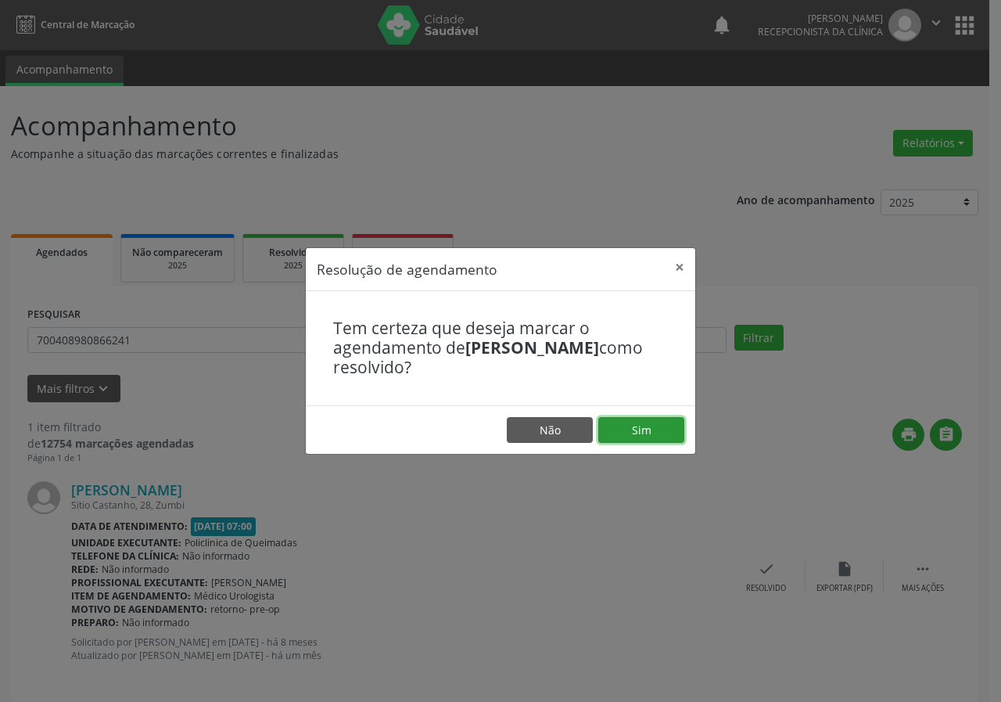
click at [668, 437] on button "Sim" at bounding box center [641, 430] width 86 height 27
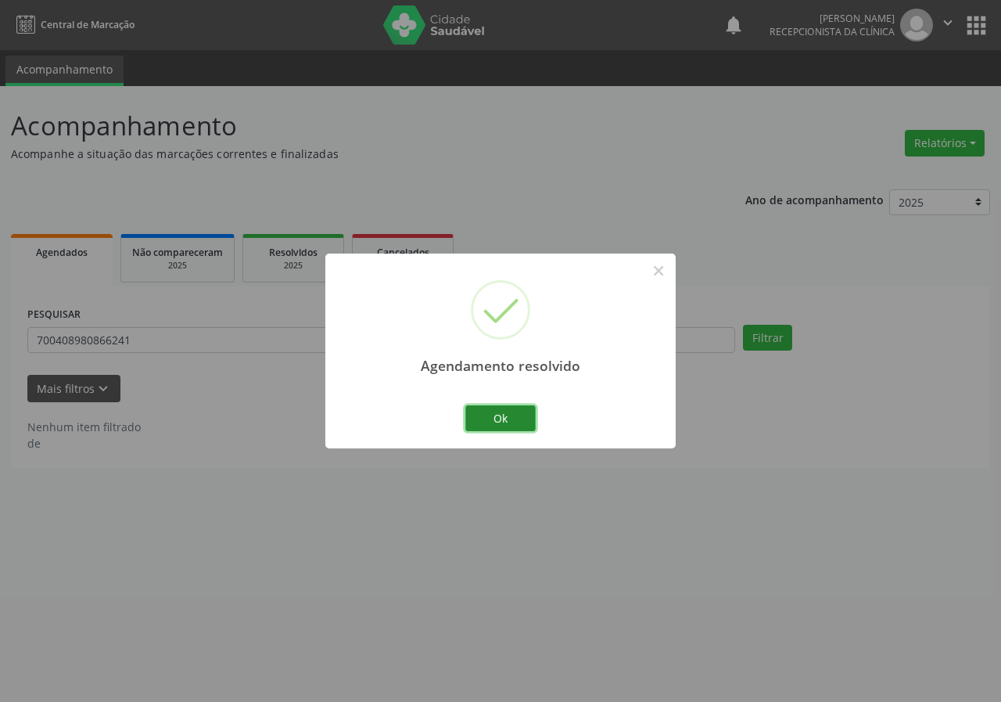
click at [504, 423] on button "Ok" at bounding box center [500, 418] width 70 height 27
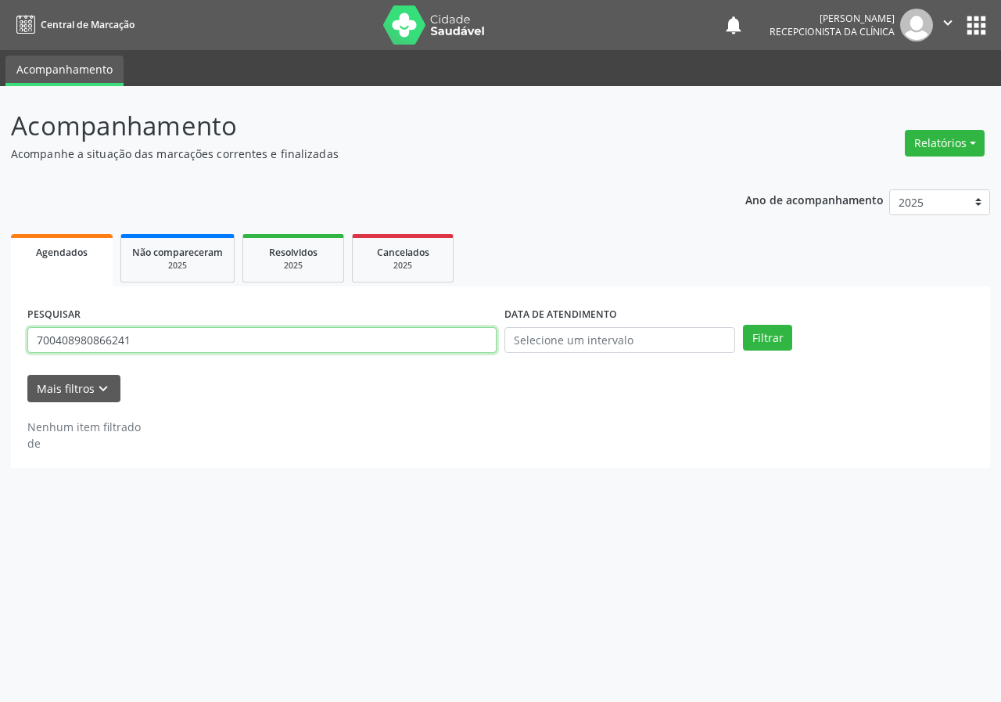
click at [404, 342] on input "700408980866241" at bounding box center [261, 340] width 469 height 27
type input "700509302969355"
click at [743, 325] on button "Filtrar" at bounding box center [767, 338] width 49 height 27
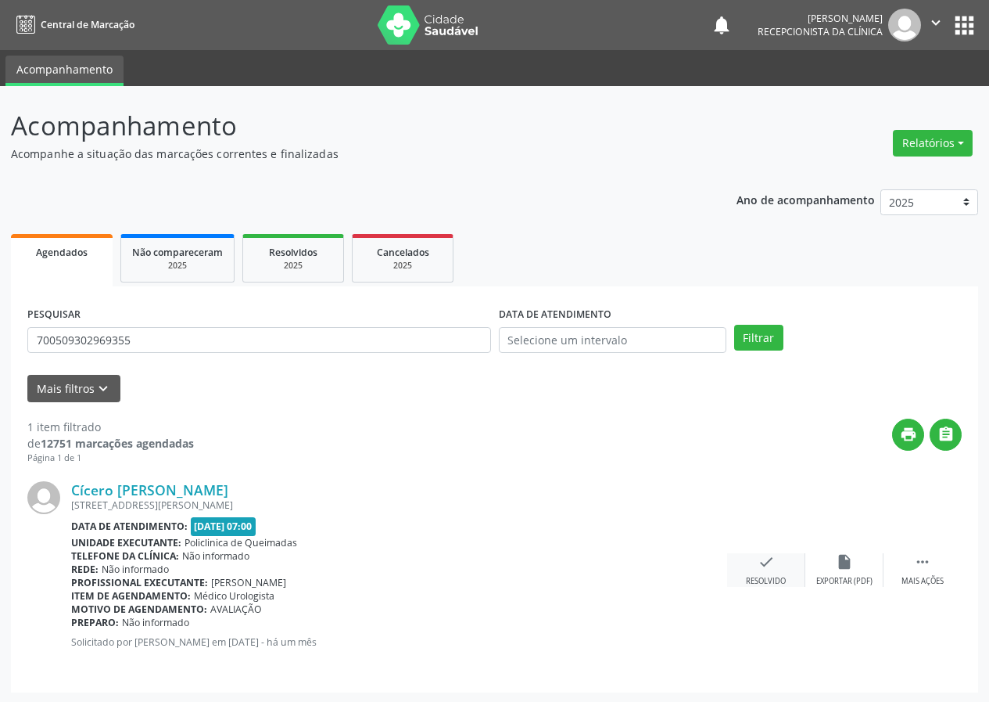
click at [771, 566] on icon "check" at bounding box center [766, 561] width 17 height 17
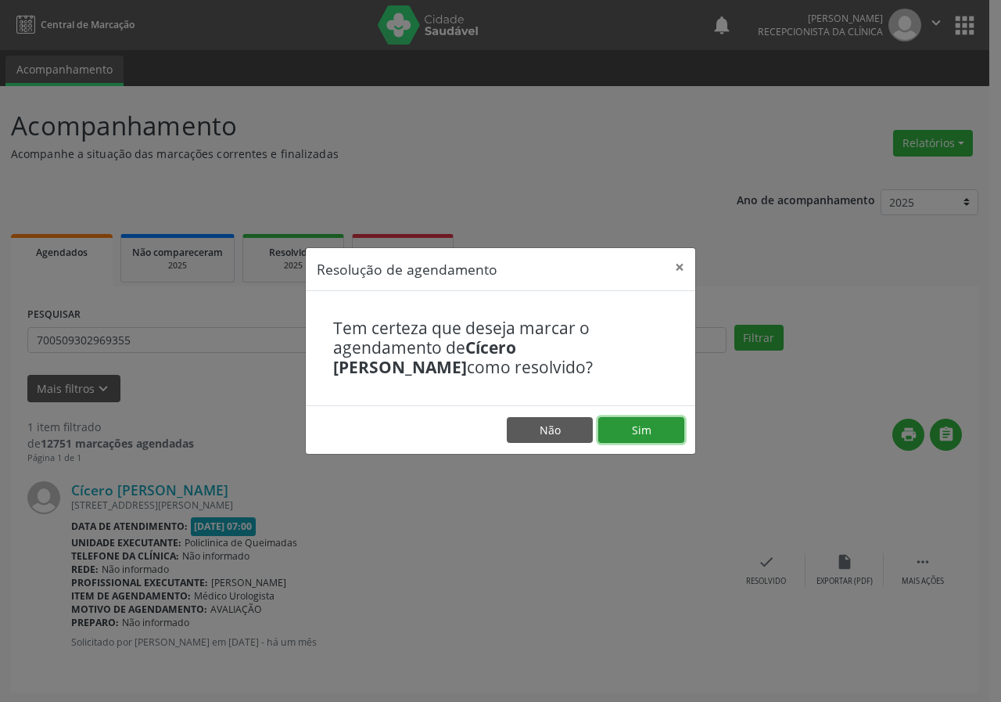
click at [669, 432] on button "Sim" at bounding box center [641, 430] width 86 height 27
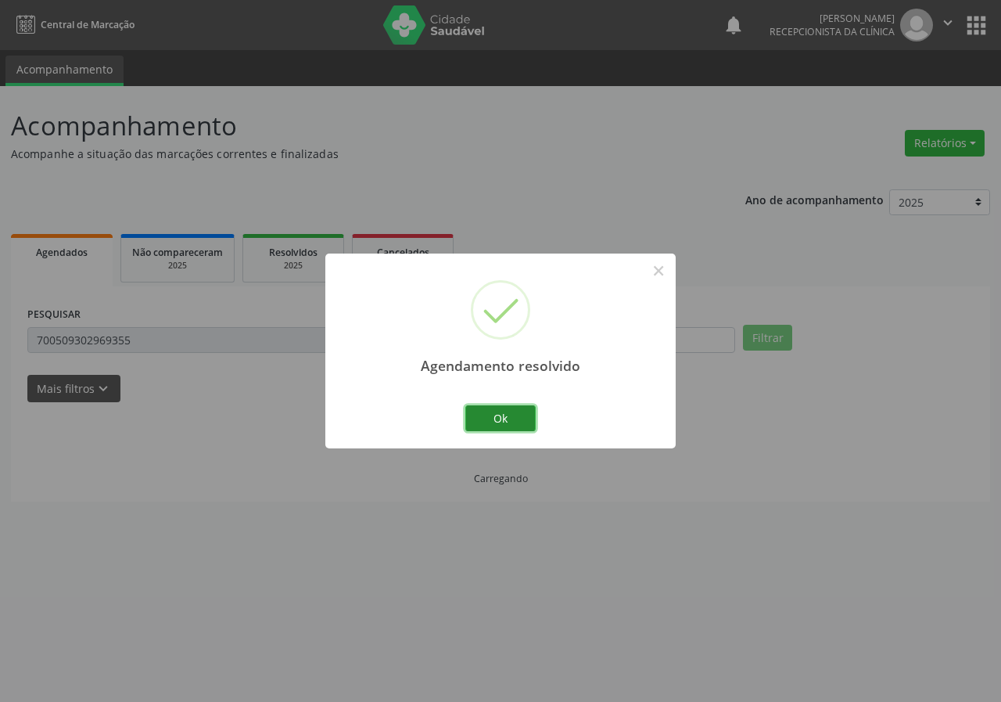
click at [512, 411] on button "Ok" at bounding box center [500, 418] width 70 height 27
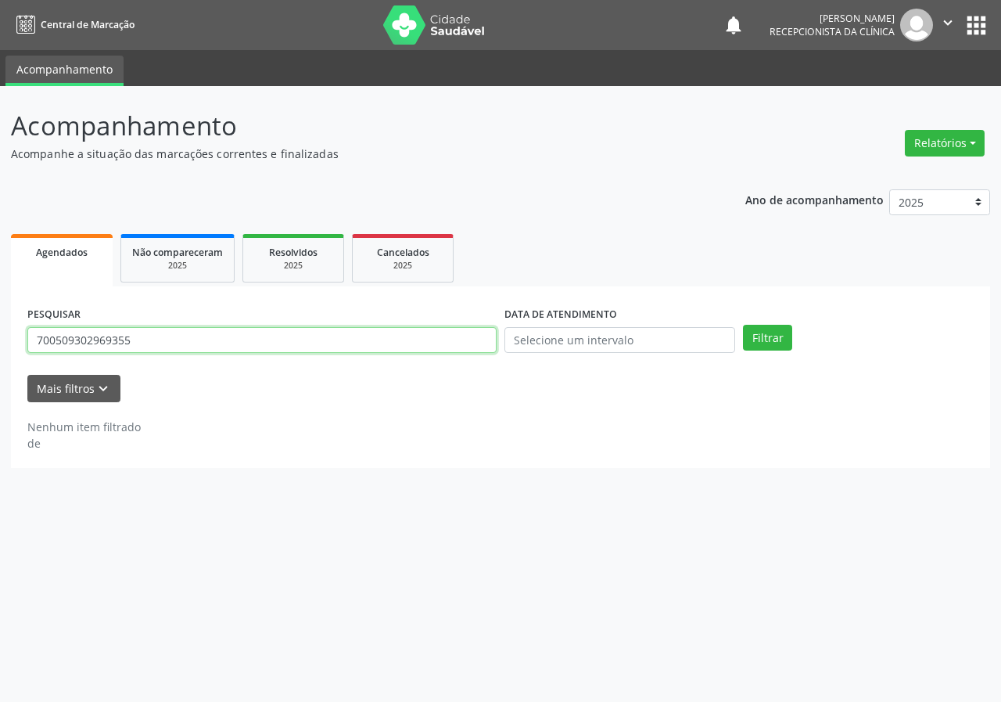
click at [325, 327] on input "700509302969355" at bounding box center [261, 340] width 469 height 27
type input "704105234531550"
click at [743, 325] on button "Filtrar" at bounding box center [767, 338] width 49 height 27
click at [140, 349] on input "704105234531550" at bounding box center [261, 340] width 469 height 27
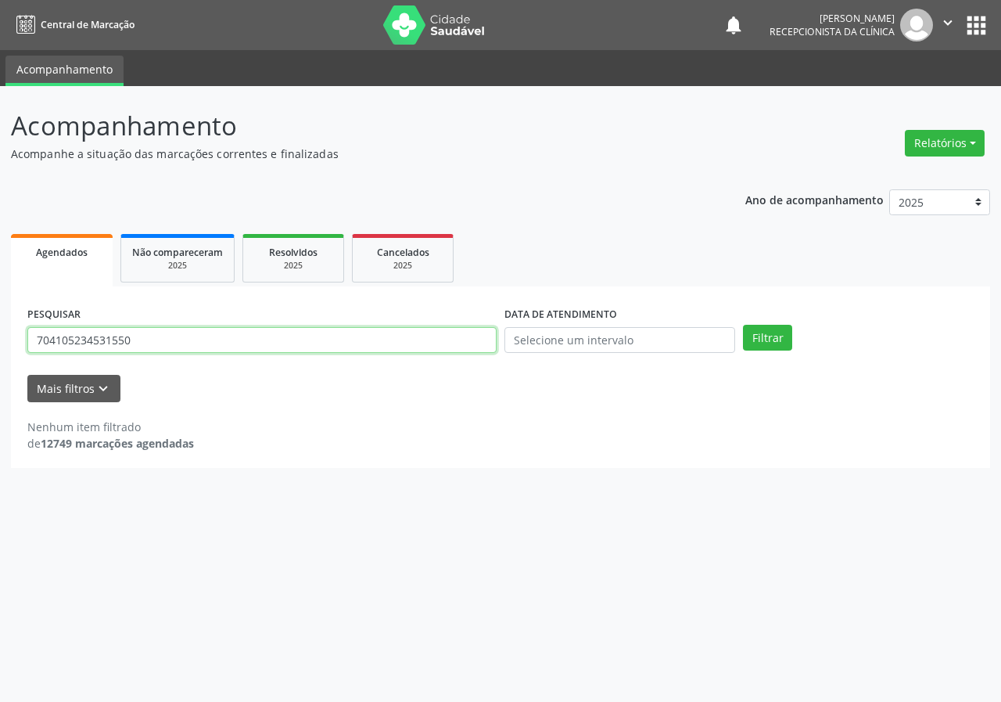
click at [140, 349] on input "704105234531550" at bounding box center [261, 340] width 469 height 27
type input "700606991741670"
click at [743, 325] on button "Filtrar" at bounding box center [767, 338] width 49 height 27
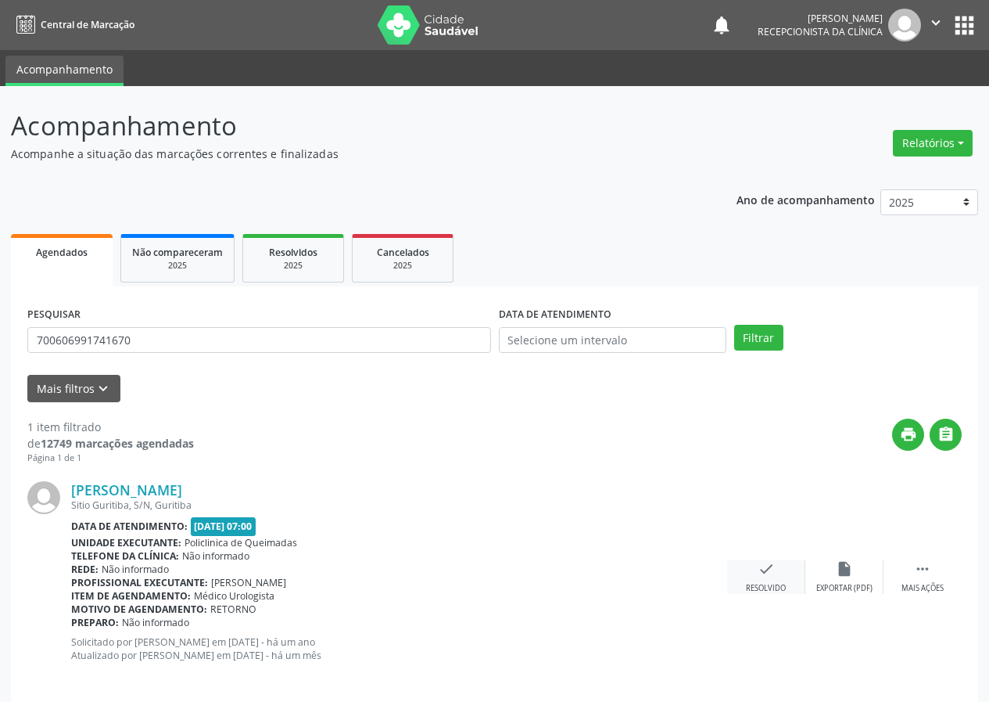
click at [761, 571] on icon "check" at bounding box center [766, 568] width 17 height 17
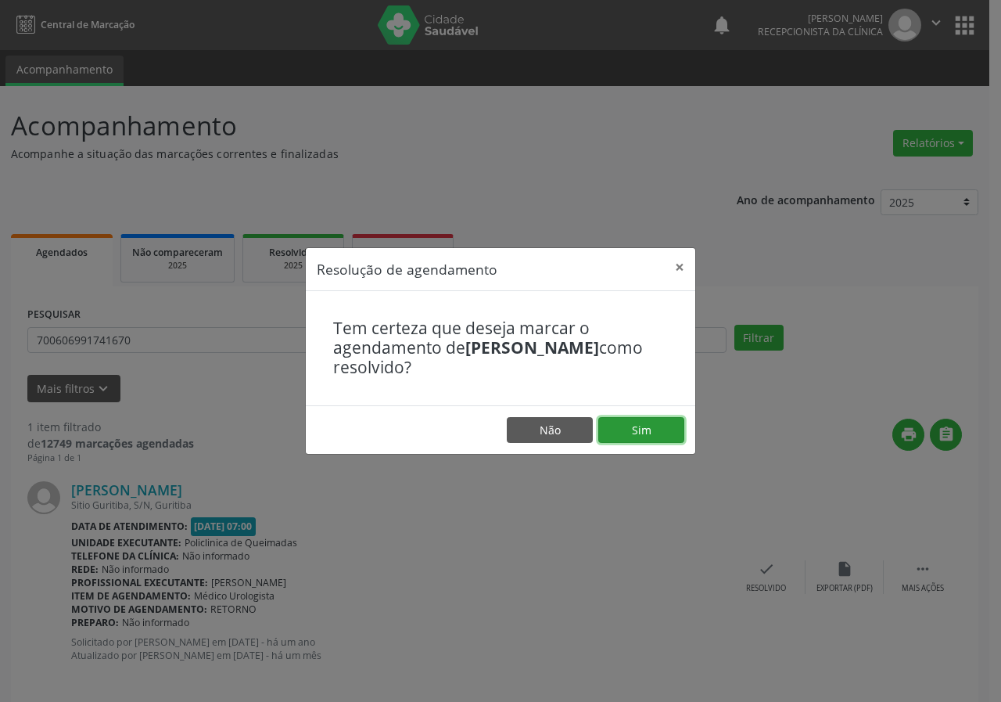
drag, startPoint x: 662, startPoint y: 435, endPoint x: 671, endPoint y: 397, distance: 38.5
click at [666, 426] on button "Sim" at bounding box center [641, 430] width 86 height 27
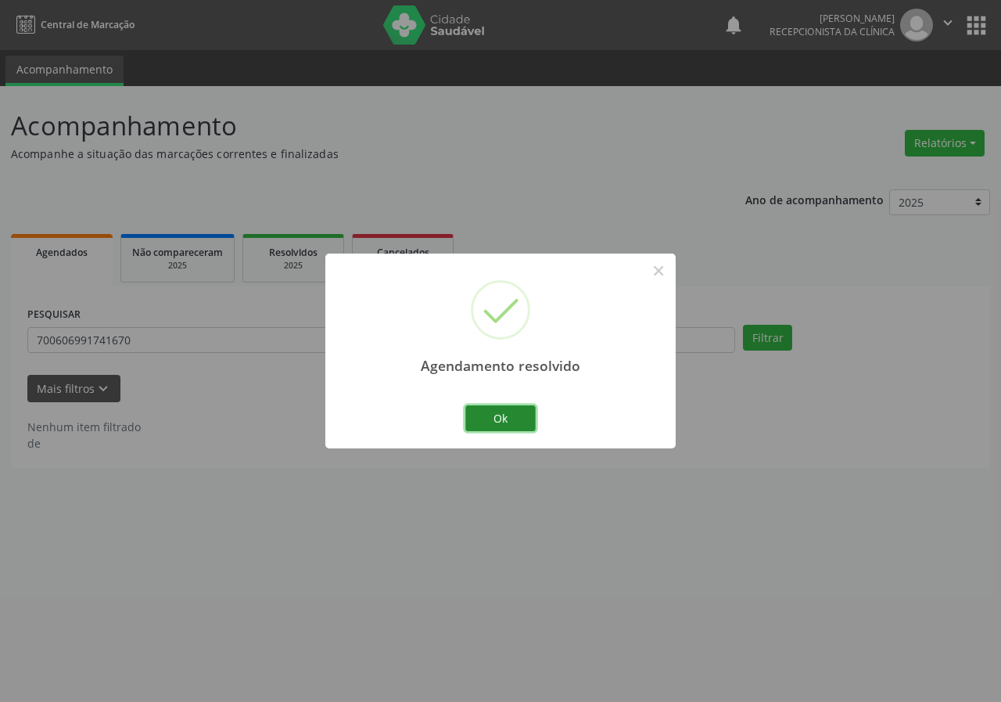
click at [491, 407] on button "Ok" at bounding box center [500, 418] width 70 height 27
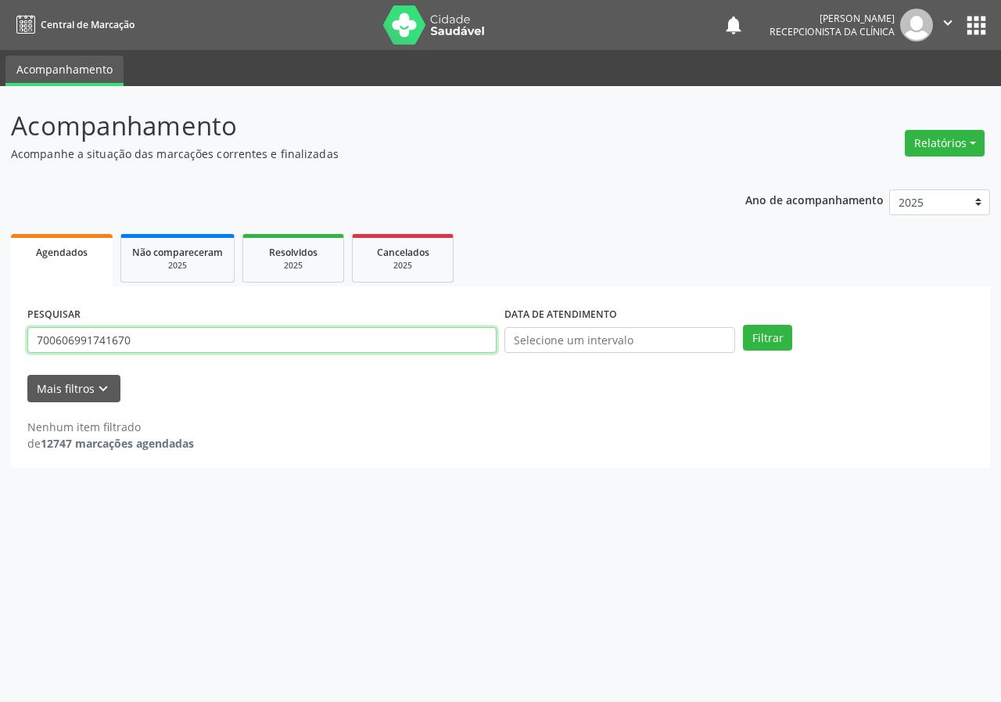
click at [417, 343] on input "700606991741670" at bounding box center [261, 340] width 469 height 27
type input "700503330286253"
click at [743, 325] on button "Filtrar" at bounding box center [767, 338] width 49 height 27
click at [133, 341] on input "700503330286253" at bounding box center [261, 340] width 469 height 27
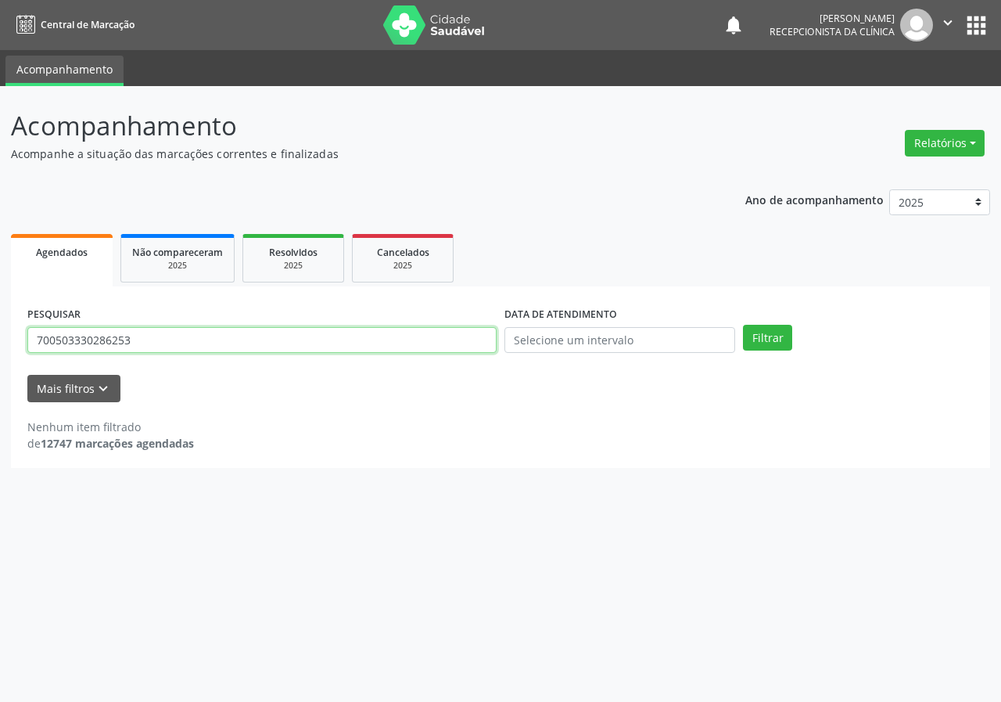
click at [133, 341] on input "700503330286253" at bounding box center [261, 340] width 469 height 27
type input "702008860667381"
click at [743, 325] on button "Filtrar" at bounding box center [767, 338] width 49 height 27
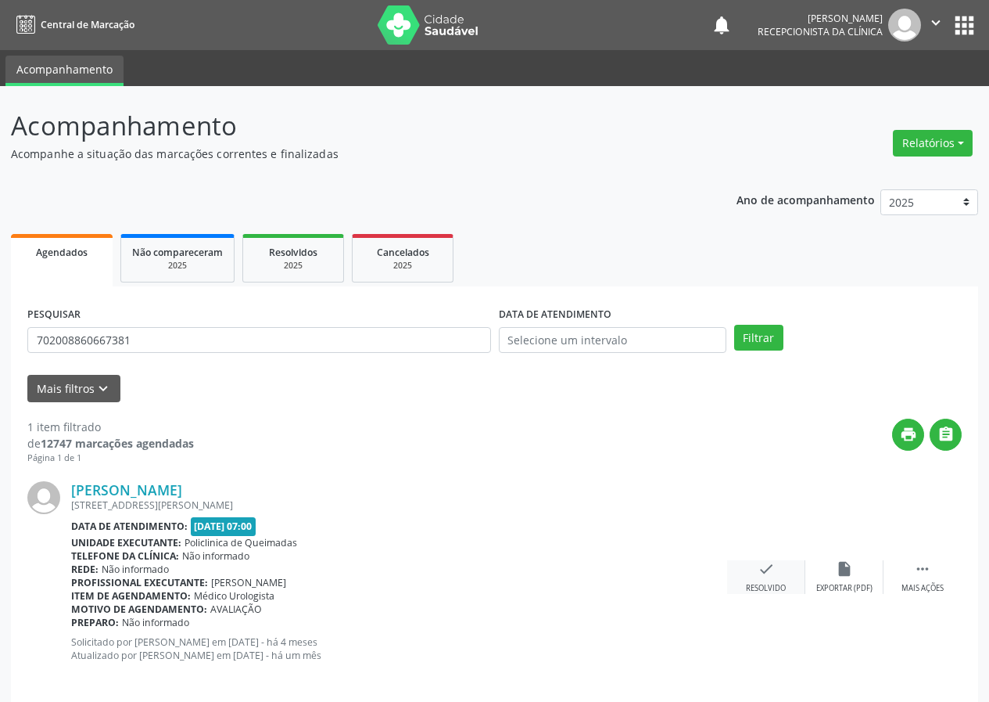
click at [766, 569] on icon "check" at bounding box center [766, 568] width 17 height 17
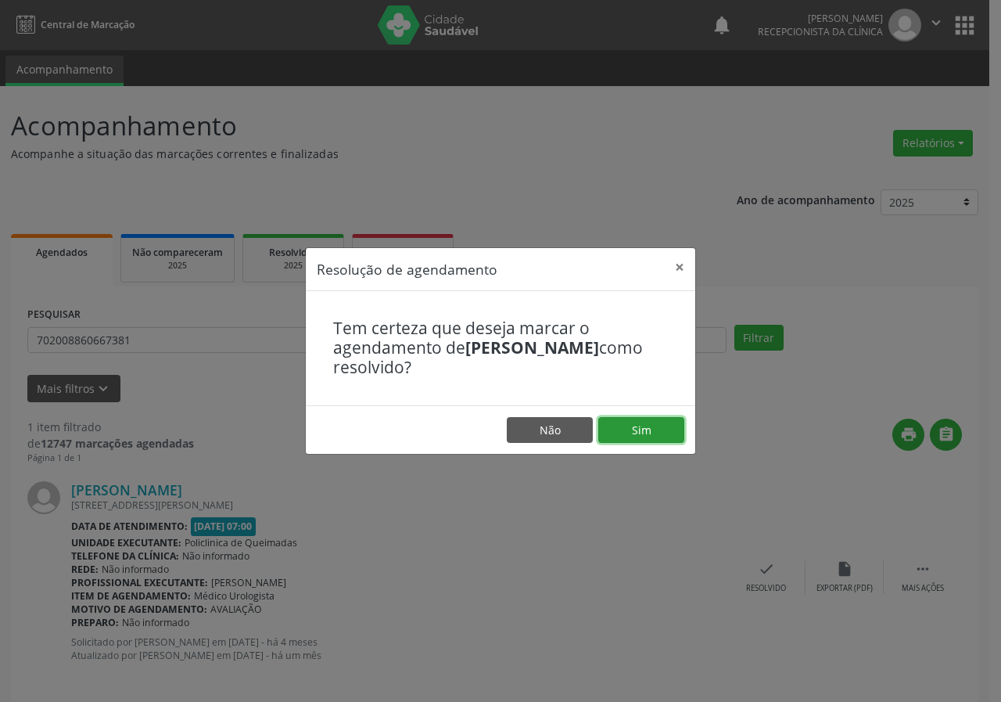
click at [639, 433] on button "Sim" at bounding box center [641, 430] width 86 height 27
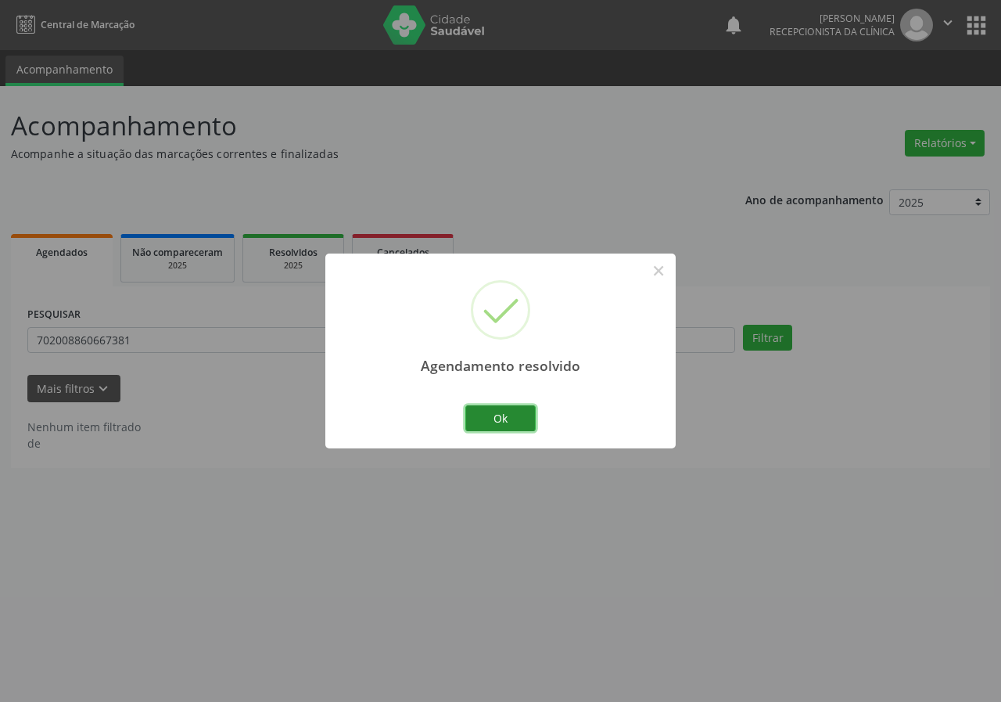
click at [513, 423] on button "Ok" at bounding box center [500, 418] width 70 height 27
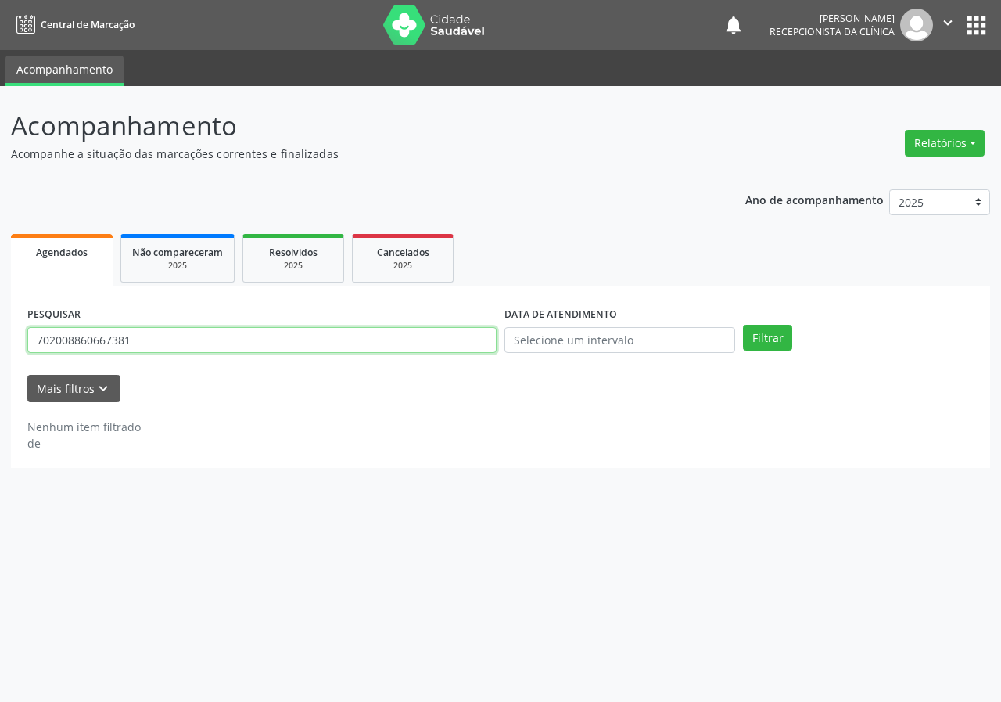
click at [483, 332] on input "702008860667381" at bounding box center [261, 340] width 469 height 27
type input "705002283307959"
click at [743, 325] on button "Filtrar" at bounding box center [767, 338] width 49 height 27
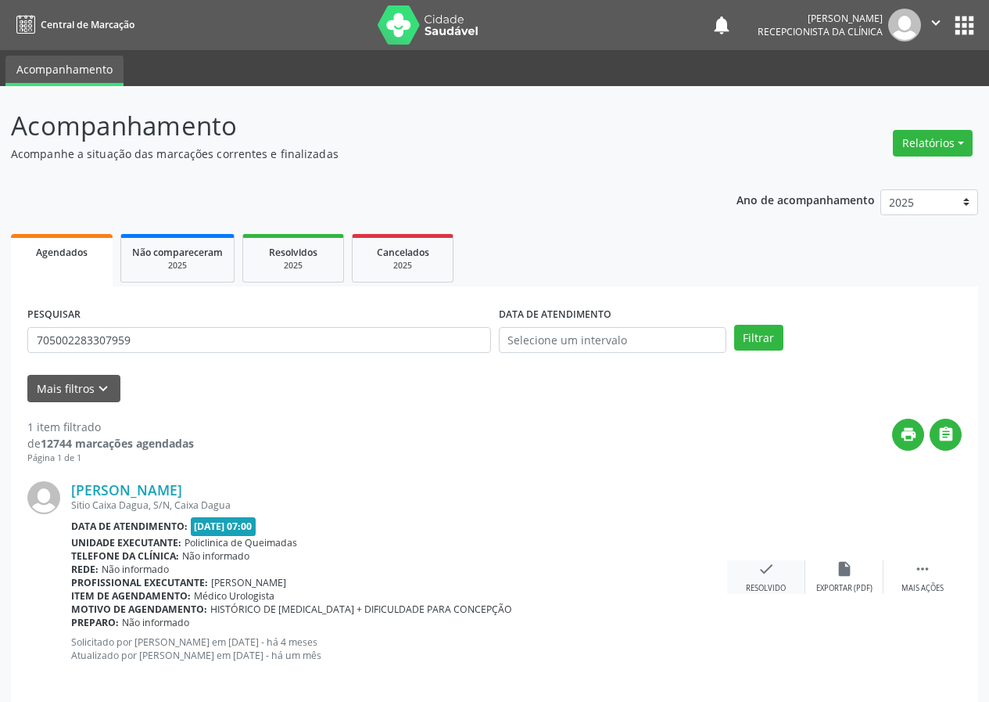
click at [774, 562] on icon "check" at bounding box center [766, 568] width 17 height 17
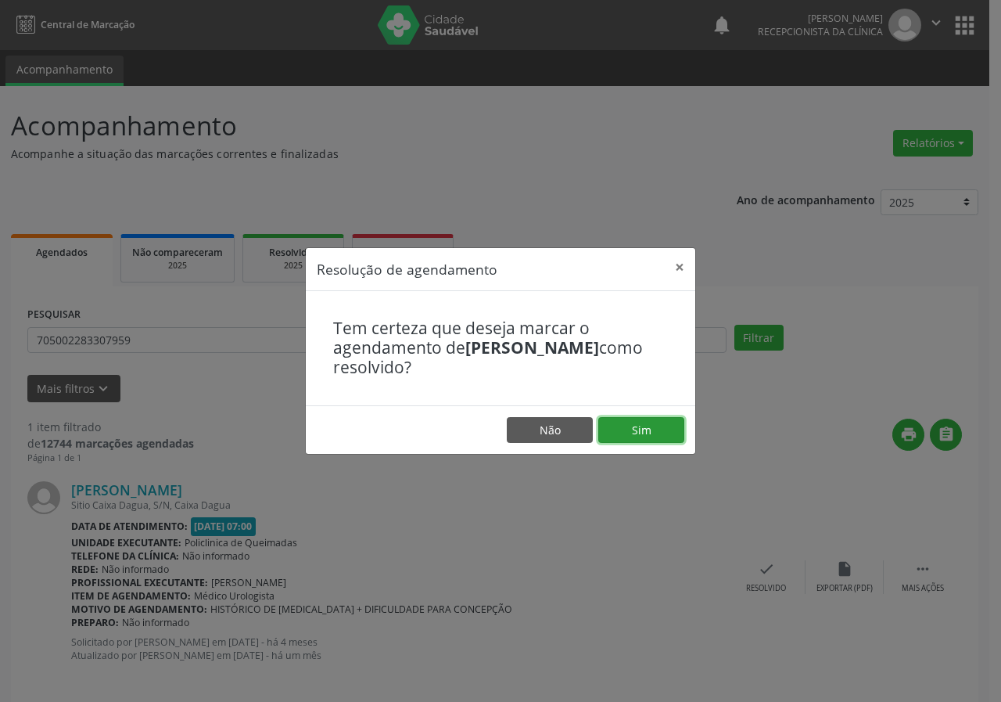
click at [655, 420] on button "Sim" at bounding box center [641, 430] width 86 height 27
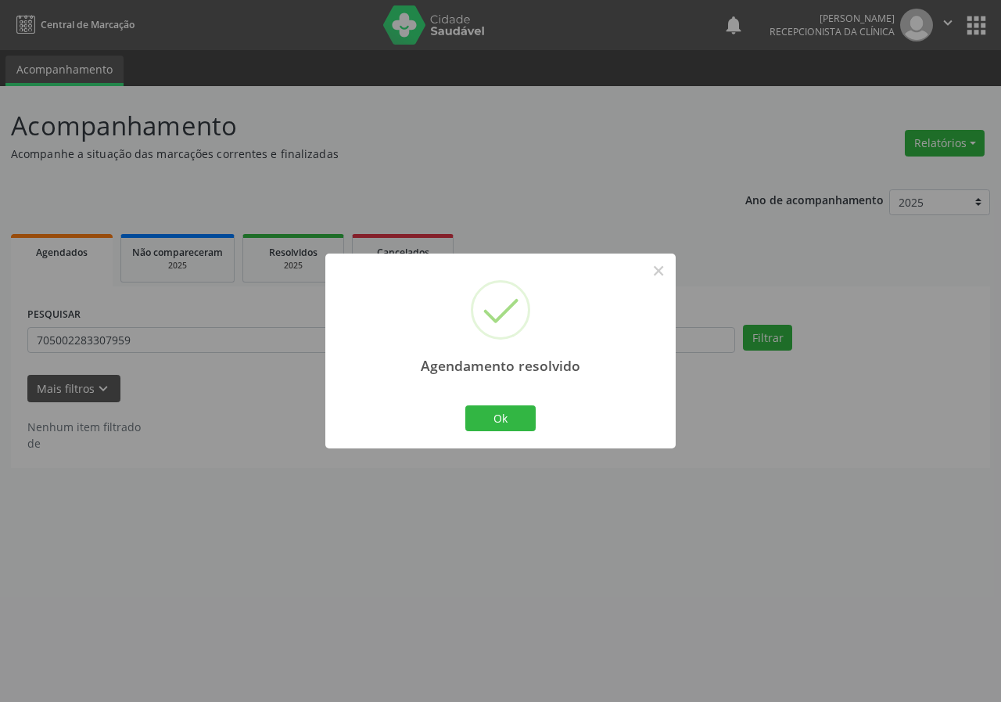
click at [498, 400] on div "Agendamento resolvido × Ok Cancel" at bounding box center [500, 350] width 350 height 195
drag, startPoint x: 494, startPoint y: 410, endPoint x: 199, endPoint y: 350, distance: 300.8
click at [492, 411] on button "Ok" at bounding box center [500, 418] width 70 height 27
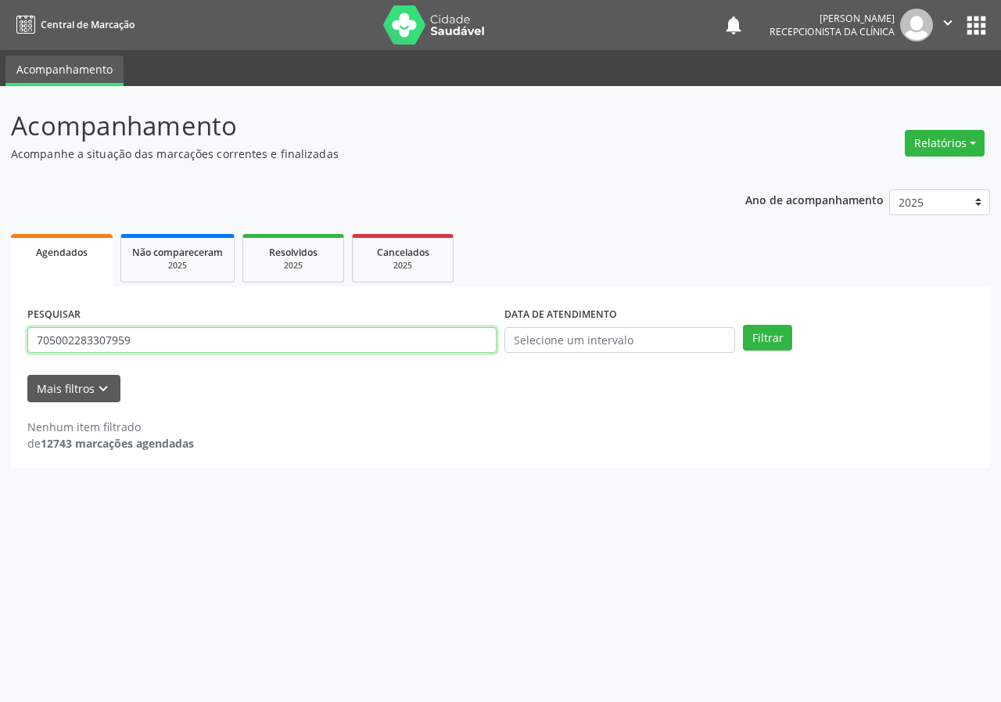
click at [201, 336] on input "705002283307959" at bounding box center [261, 340] width 469 height 27
type input "702000394673280"
click at [743, 325] on button "Filtrar" at bounding box center [767, 338] width 49 height 27
click at [143, 347] on input "702000394673280" at bounding box center [261, 340] width 469 height 27
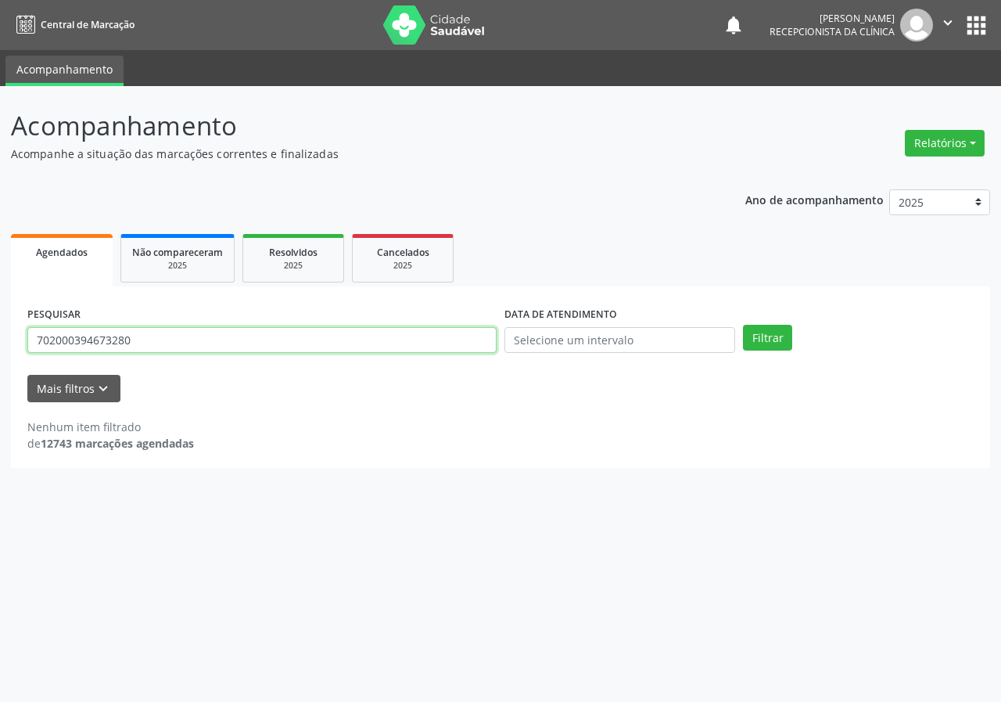
click at [143, 347] on input "702000394673280" at bounding box center [261, 340] width 469 height 27
type input "704806533093940"
click at [743, 325] on button "Filtrar" at bounding box center [767, 338] width 49 height 27
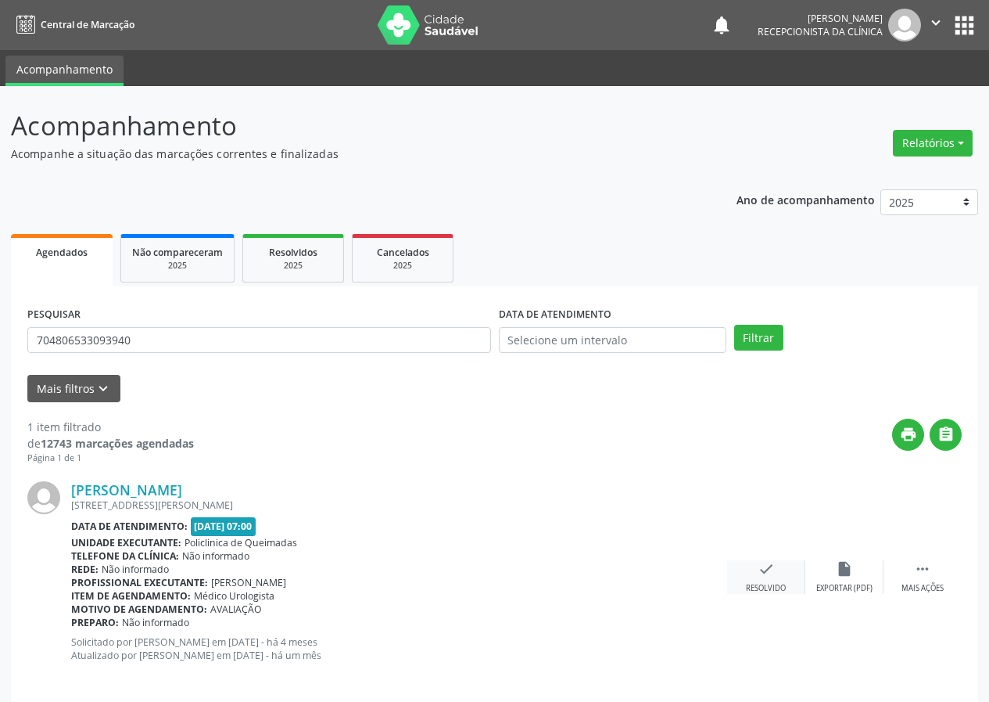
click at [771, 567] on icon "check" at bounding box center [766, 568] width 17 height 17
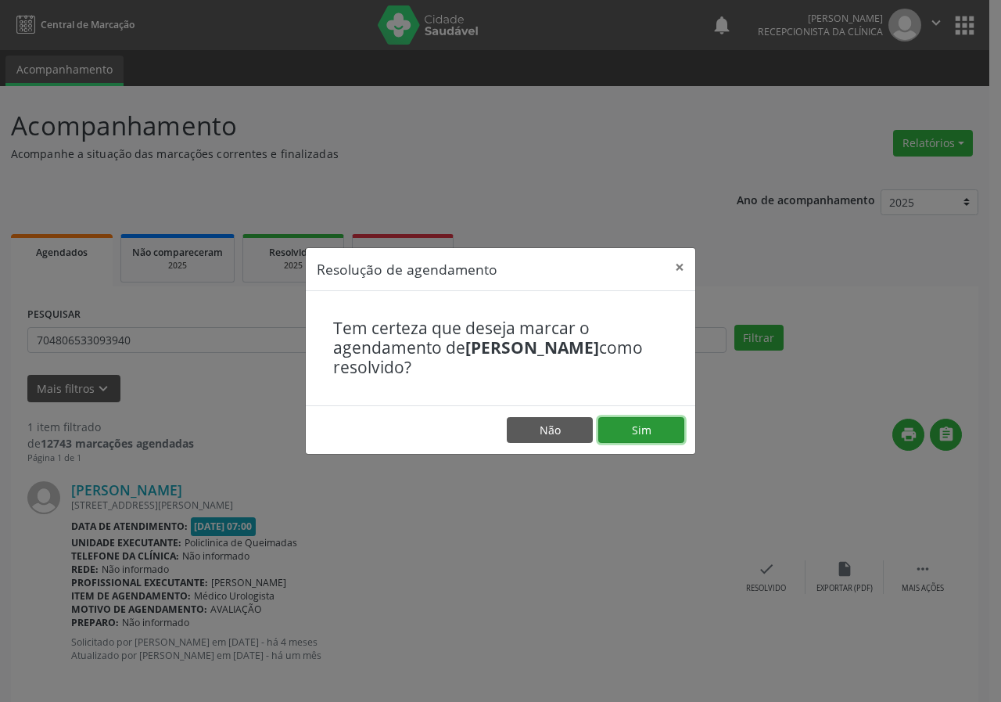
click at [666, 429] on button "Sim" at bounding box center [641, 430] width 86 height 27
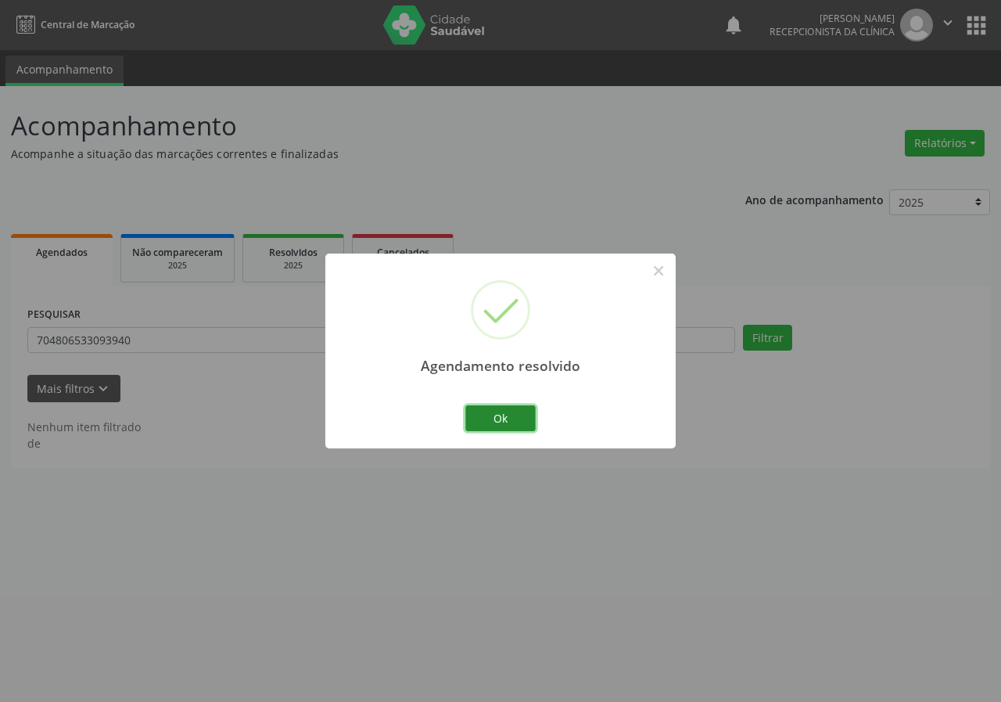
click at [502, 406] on button "Ok" at bounding box center [500, 418] width 70 height 27
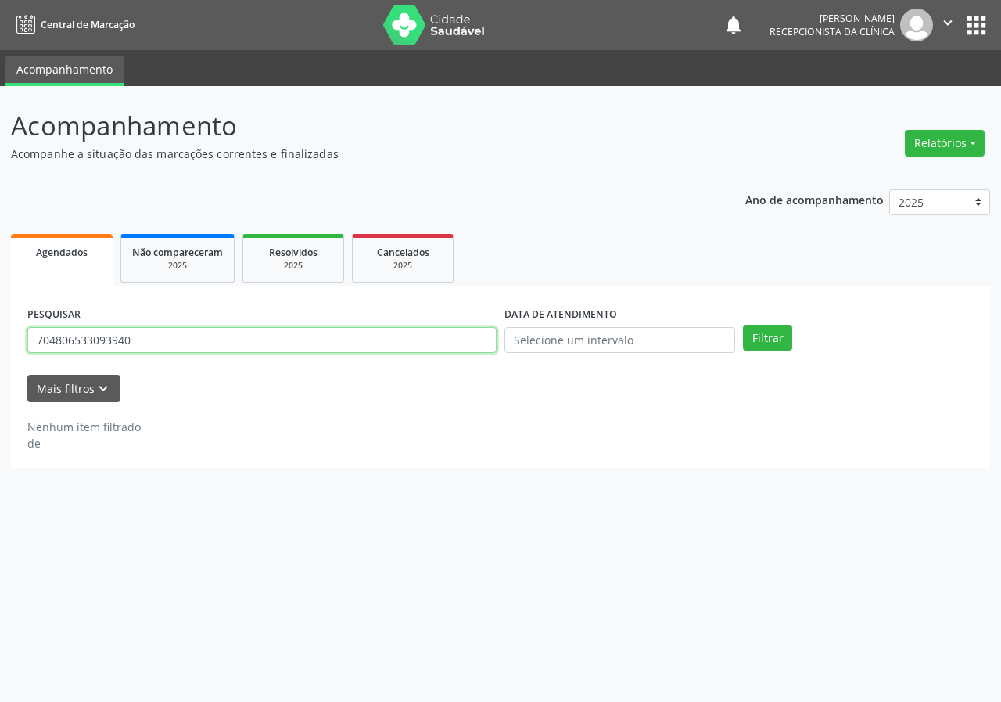
click at [459, 342] on input "704806533093940" at bounding box center [261, 340] width 469 height 27
type input "700006380011506"
click at [743, 325] on button "Filtrar" at bounding box center [767, 338] width 49 height 27
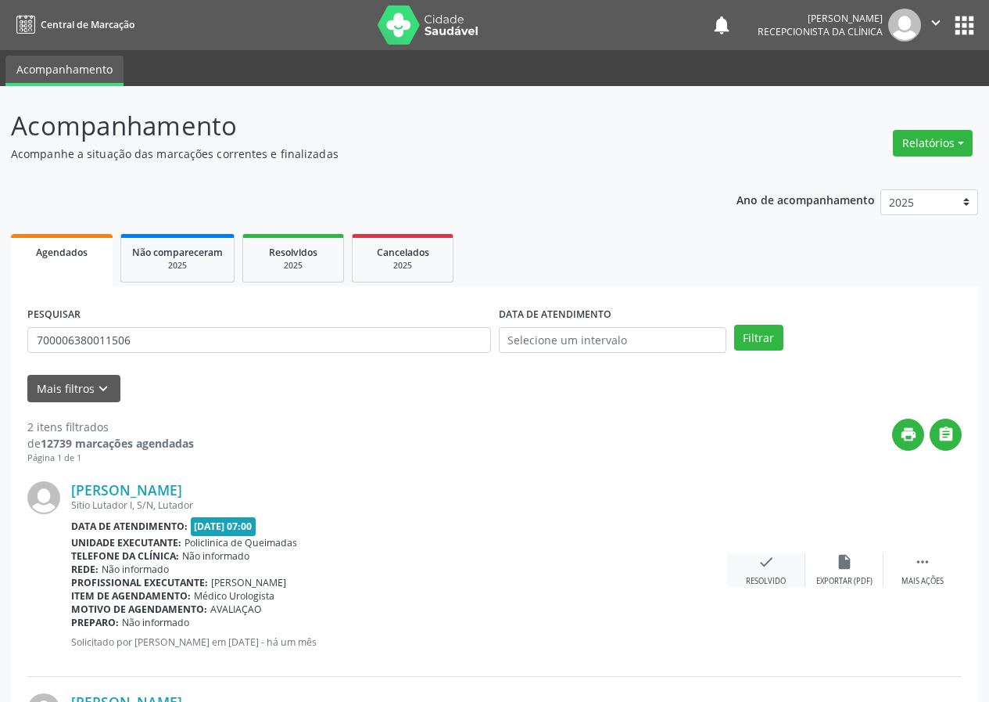
click at [770, 566] on icon "check" at bounding box center [766, 561] width 17 height 17
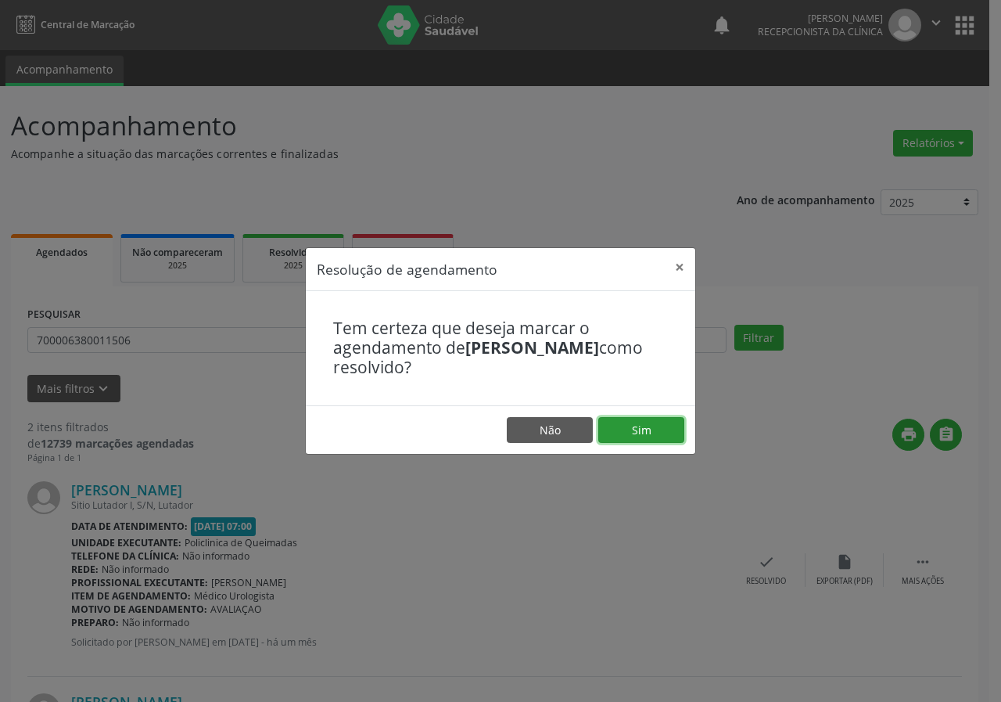
click at [641, 435] on button "Sim" at bounding box center [641, 430] width 86 height 27
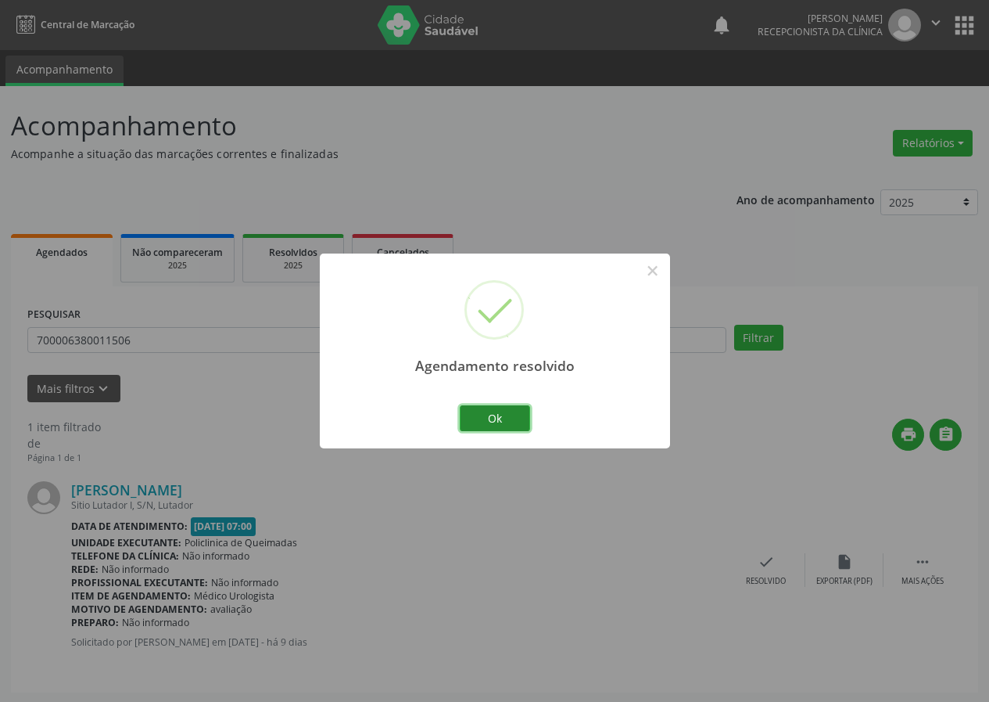
click at [509, 411] on button "Ok" at bounding box center [495, 418] width 70 height 27
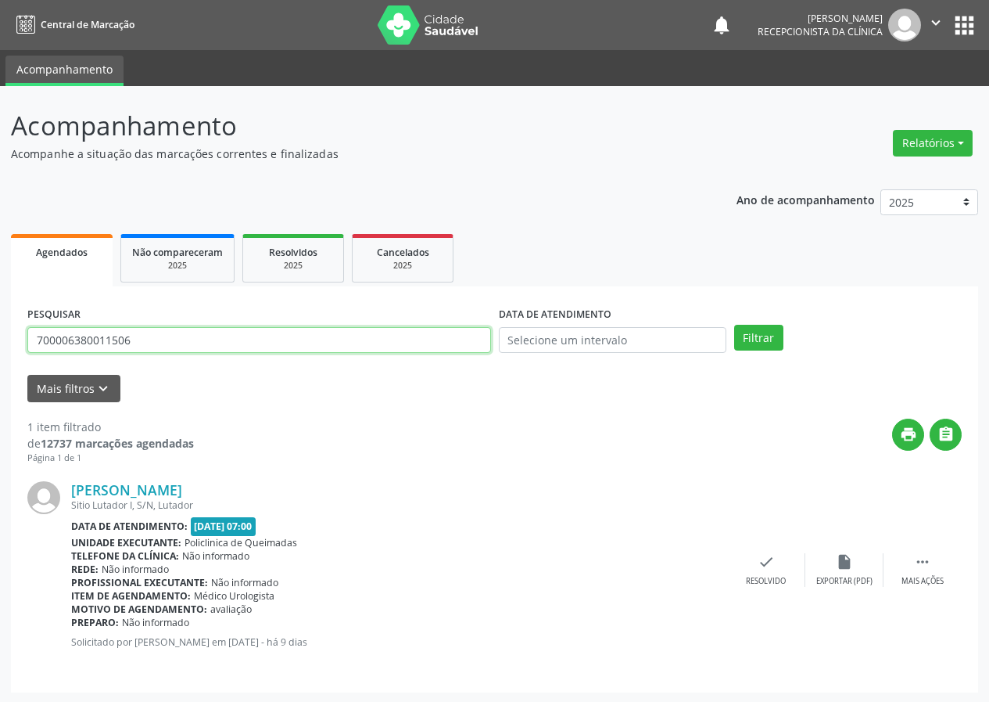
click at [239, 346] on input "700006380011506" at bounding box center [259, 340] width 464 height 27
type input "700406749298150"
click at [734, 325] on button "Filtrar" at bounding box center [758, 338] width 49 height 27
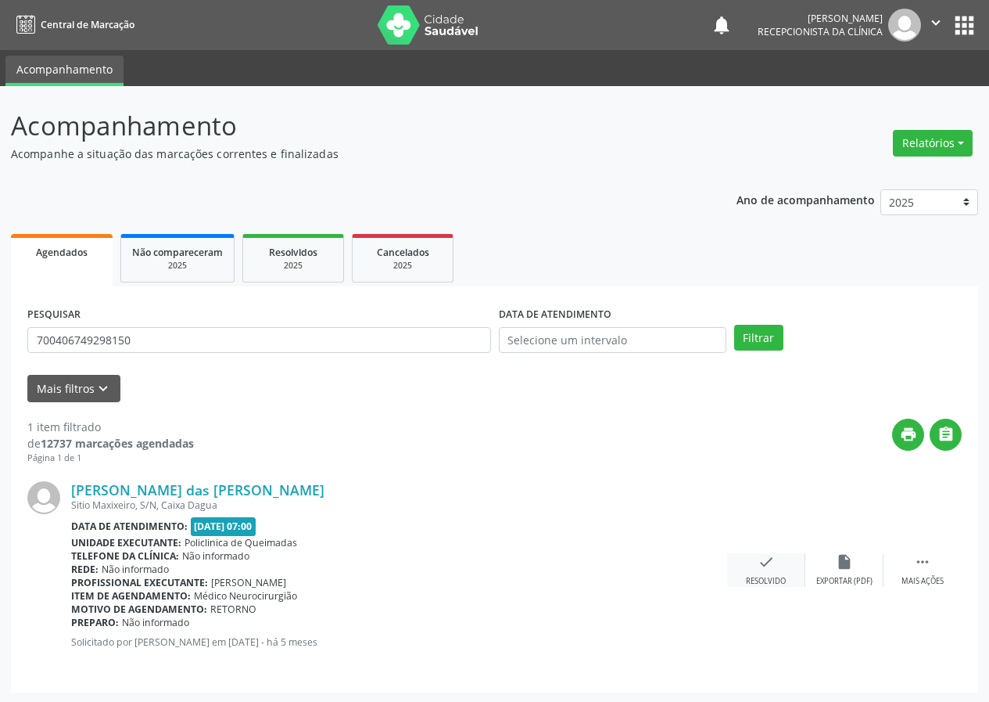
click at [761, 563] on icon "check" at bounding box center [766, 561] width 17 height 17
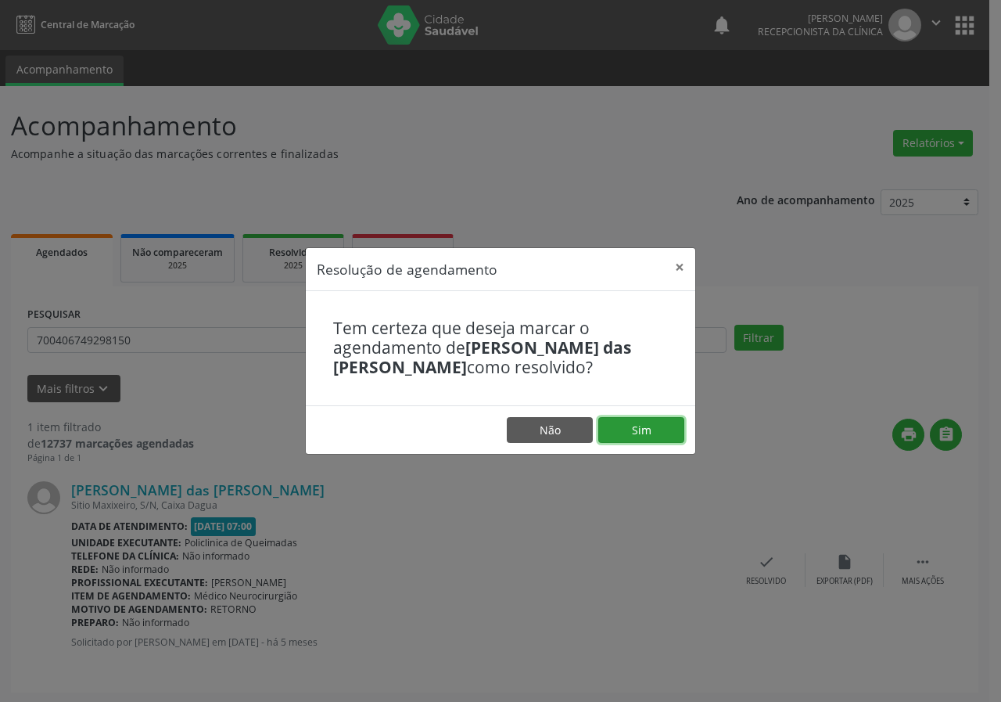
click at [666, 423] on button "Sim" at bounding box center [641, 430] width 86 height 27
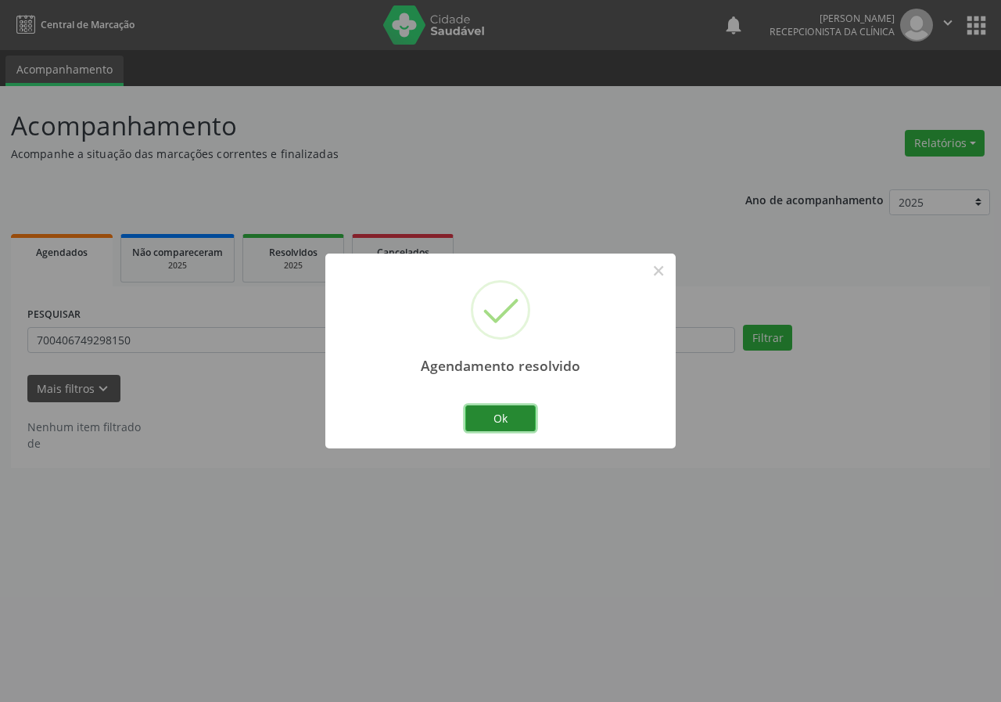
click at [490, 405] on button "Ok" at bounding box center [500, 418] width 70 height 27
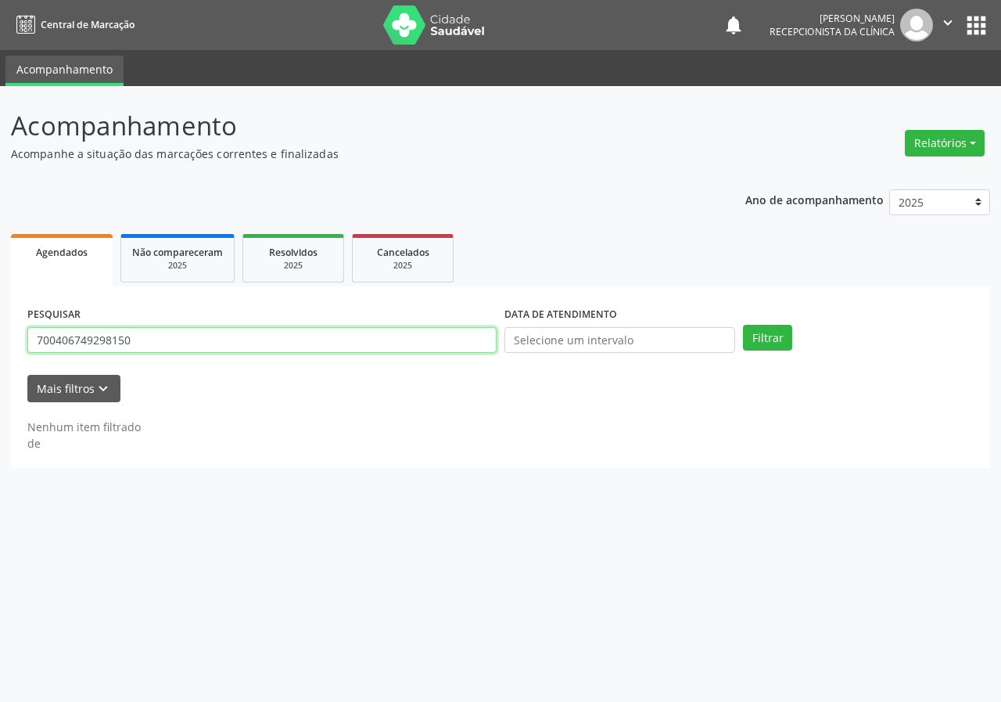
click at [460, 345] on input "700406749298150" at bounding box center [261, 340] width 469 height 27
type input "704702749667136"
click at [743, 325] on button "Filtrar" at bounding box center [767, 338] width 49 height 27
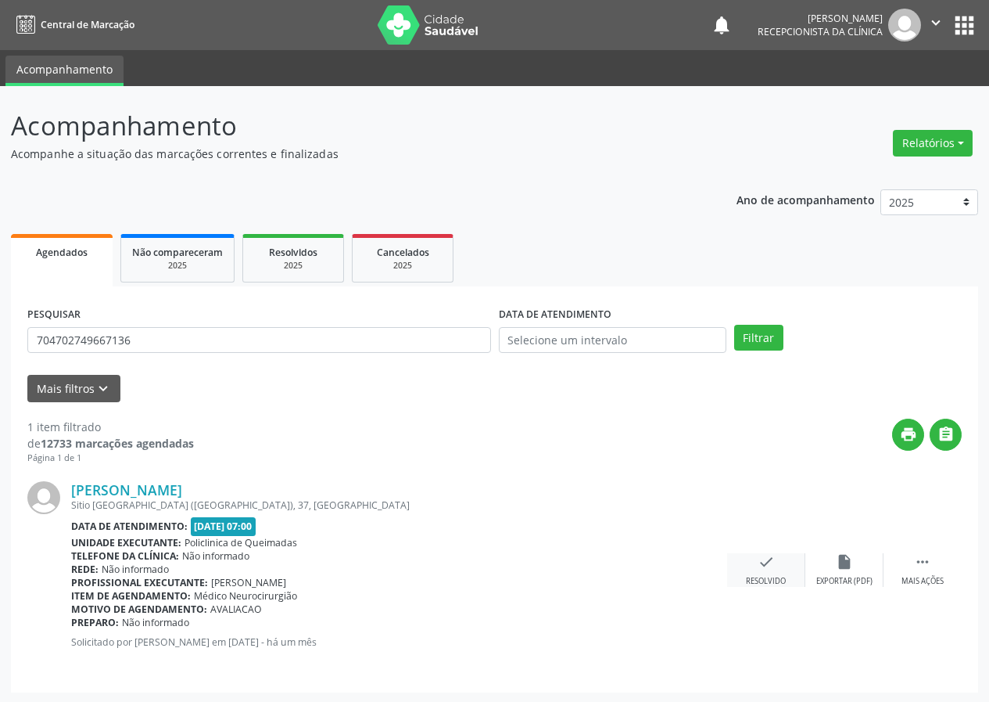
click at [765, 562] on icon "check" at bounding box center [766, 561] width 17 height 17
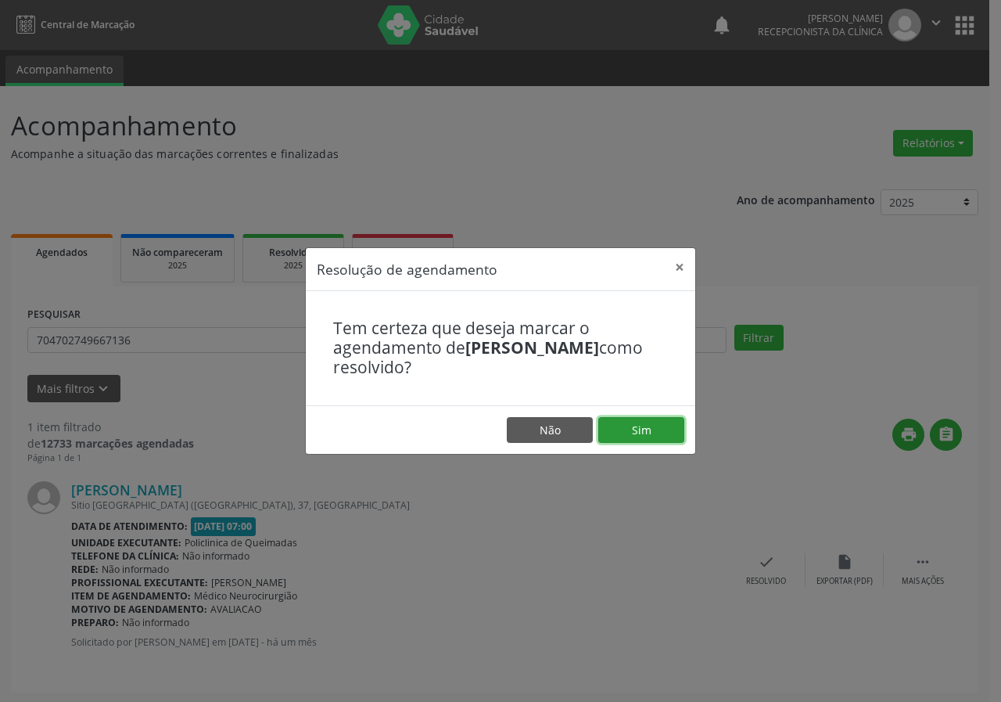
click at [670, 435] on button "Sim" at bounding box center [641, 430] width 86 height 27
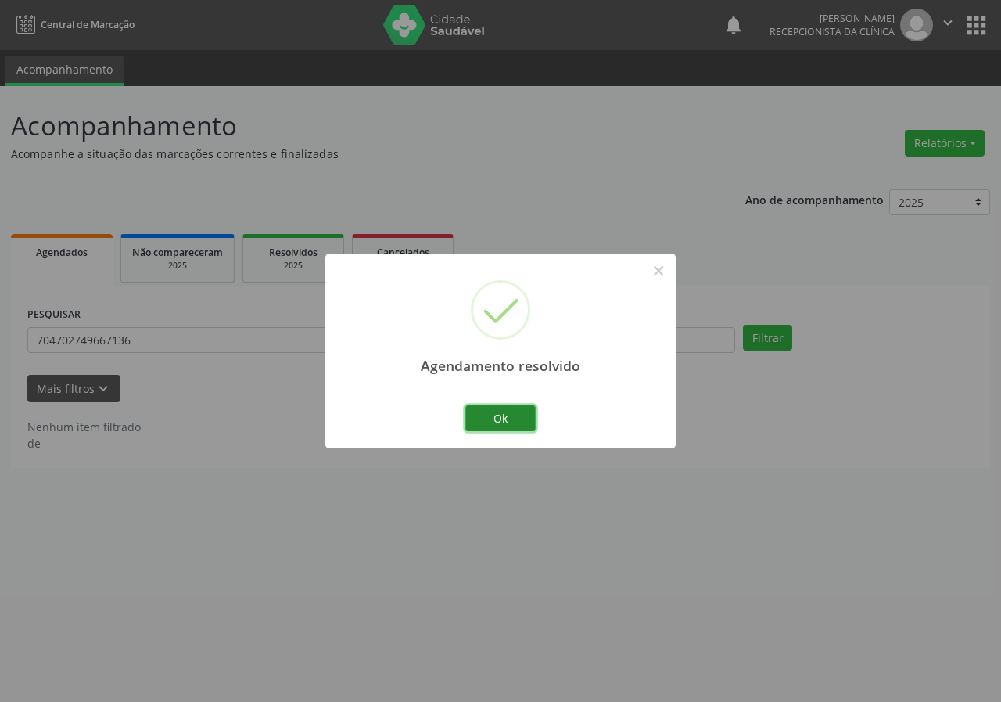
click at [516, 415] on button "Ok" at bounding box center [500, 418] width 70 height 27
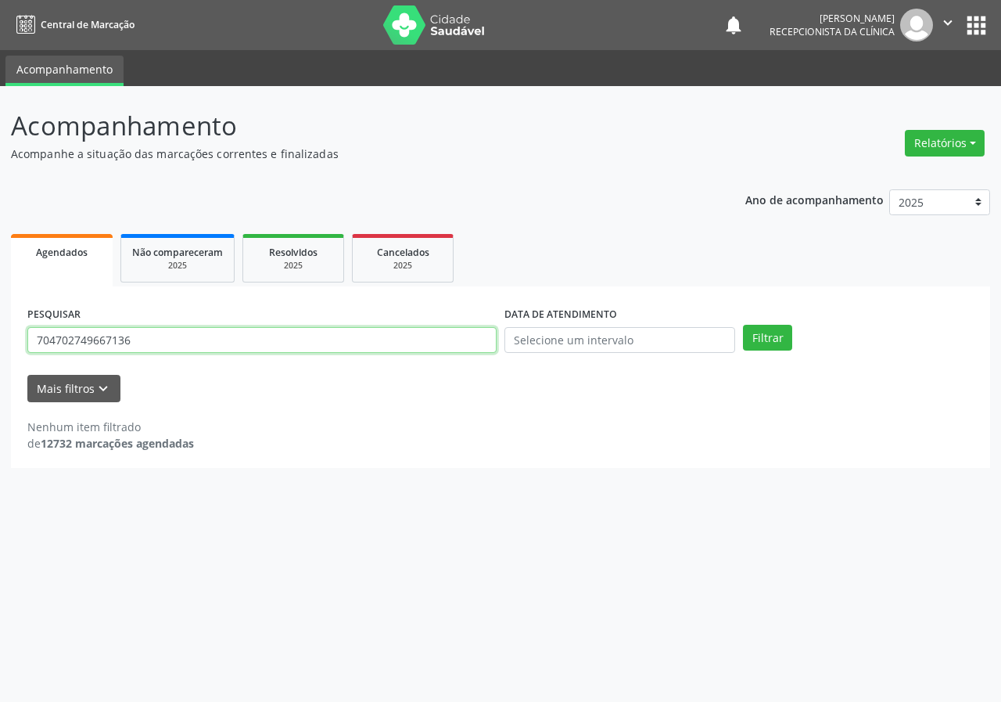
click at [462, 344] on input "704702749667136" at bounding box center [261, 340] width 469 height 27
type input "707803622444813"
click at [743, 325] on button "Filtrar" at bounding box center [767, 338] width 49 height 27
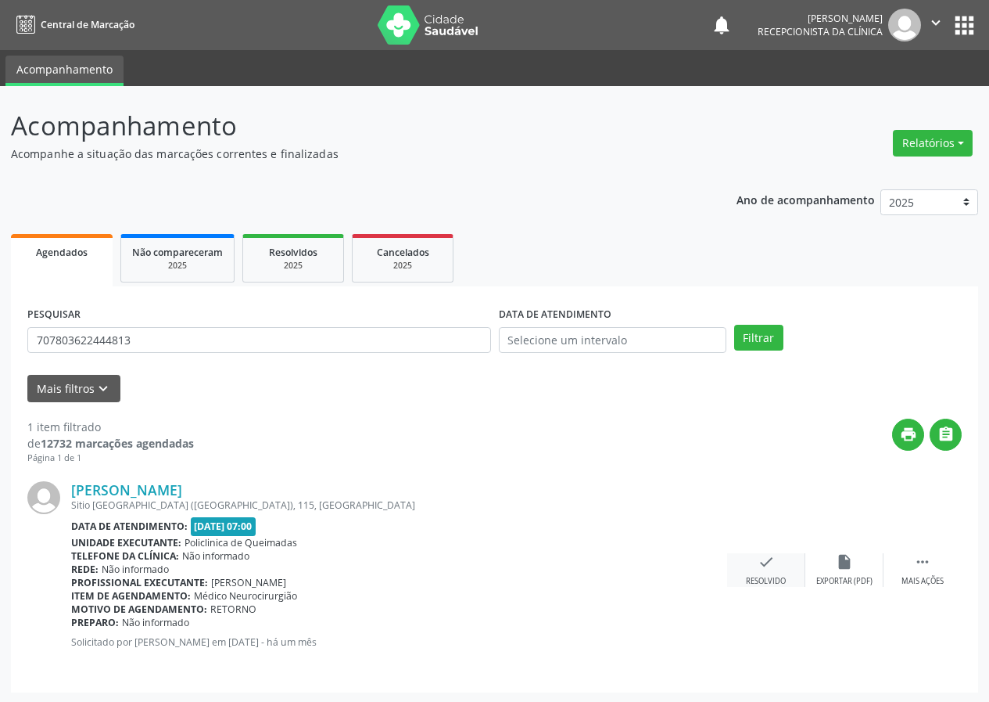
click at [767, 566] on icon "check" at bounding box center [766, 561] width 17 height 17
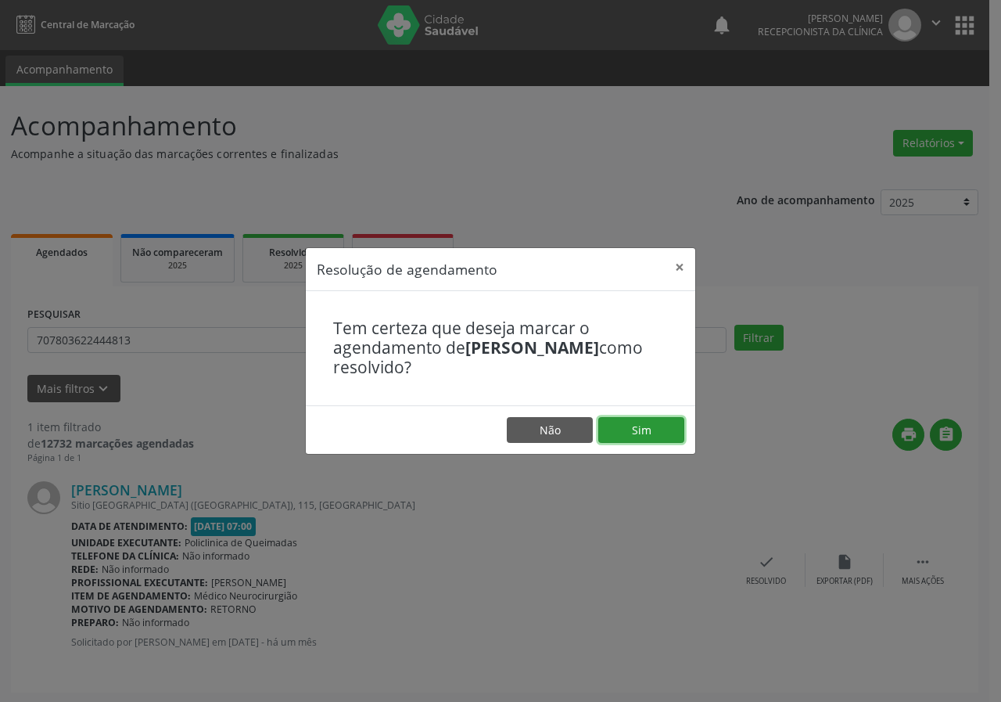
click at [634, 436] on button "Sim" at bounding box center [641, 430] width 86 height 27
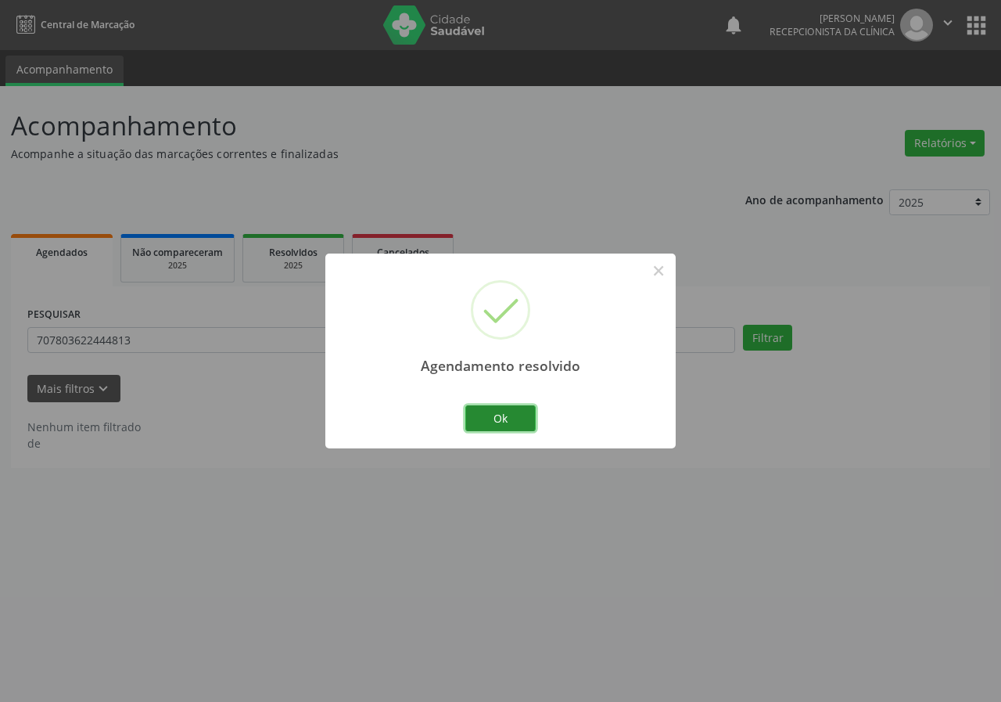
click at [530, 420] on button "Ok" at bounding box center [500, 418] width 70 height 27
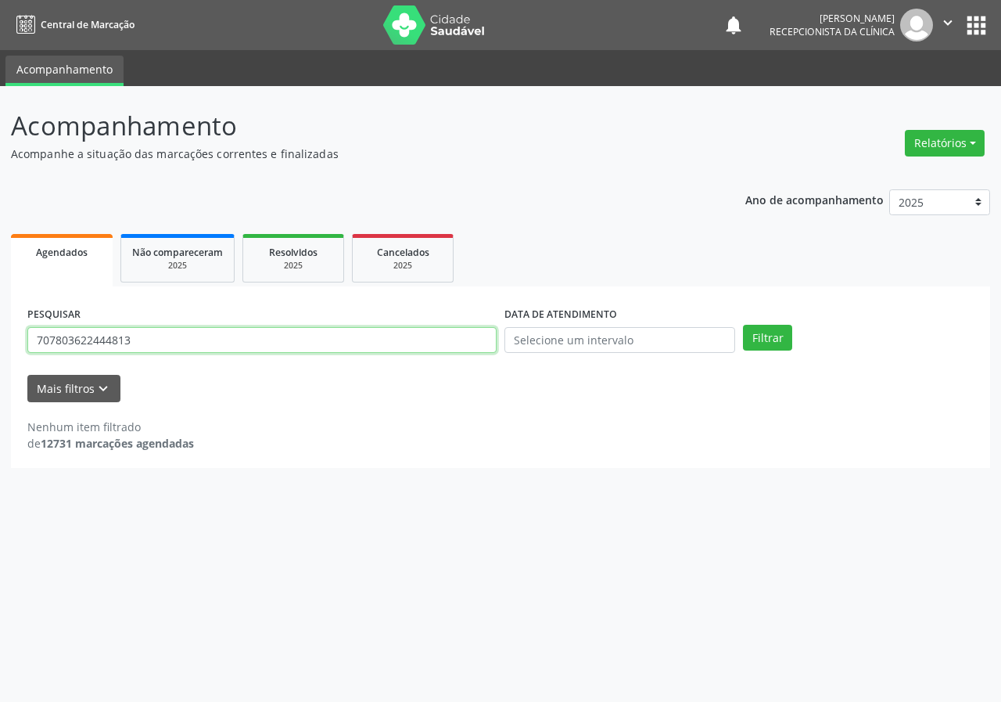
click at [404, 332] on input "707803622444813" at bounding box center [261, 340] width 469 height 27
type input "125115298410007"
click at [743, 325] on button "Filtrar" at bounding box center [767, 338] width 49 height 27
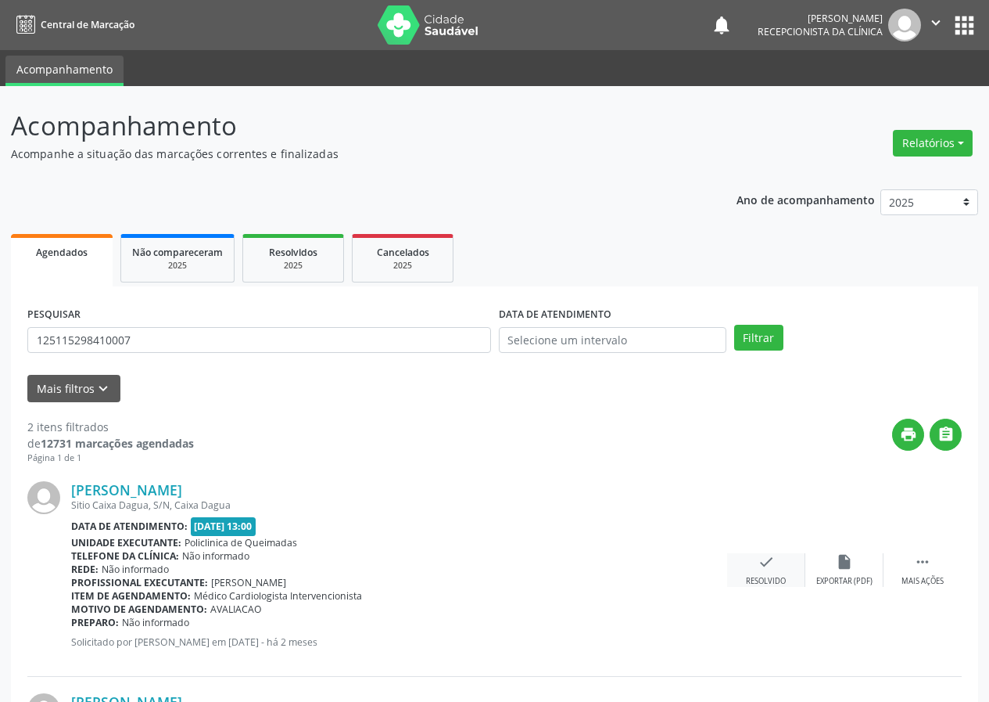
click at [774, 562] on icon "check" at bounding box center [766, 561] width 17 height 17
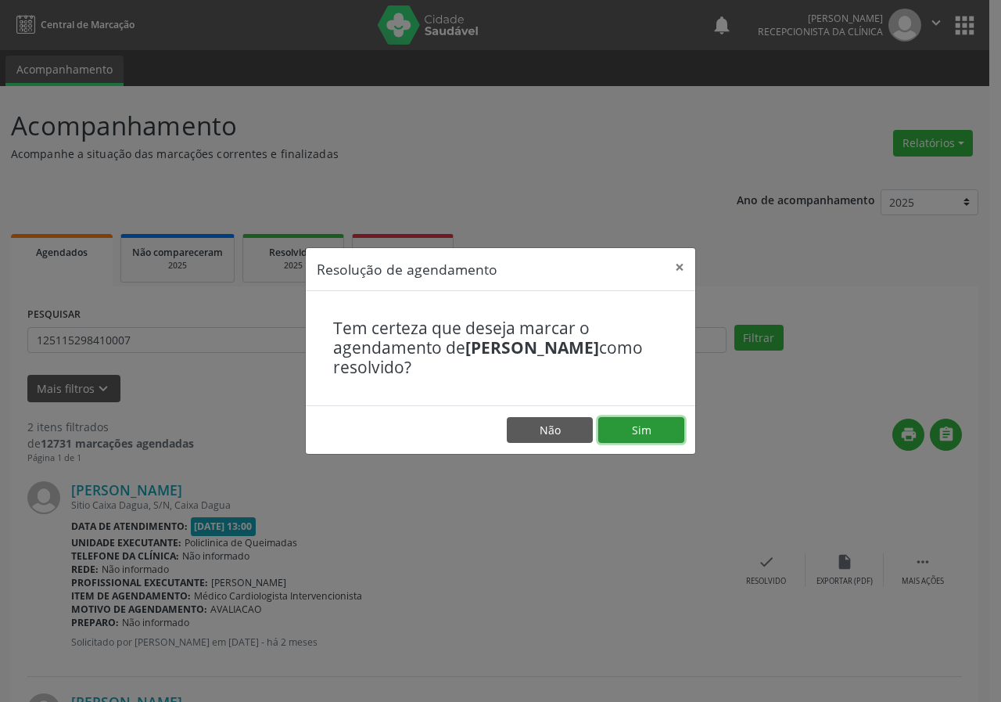
click at [664, 433] on button "Sim" at bounding box center [641, 430] width 86 height 27
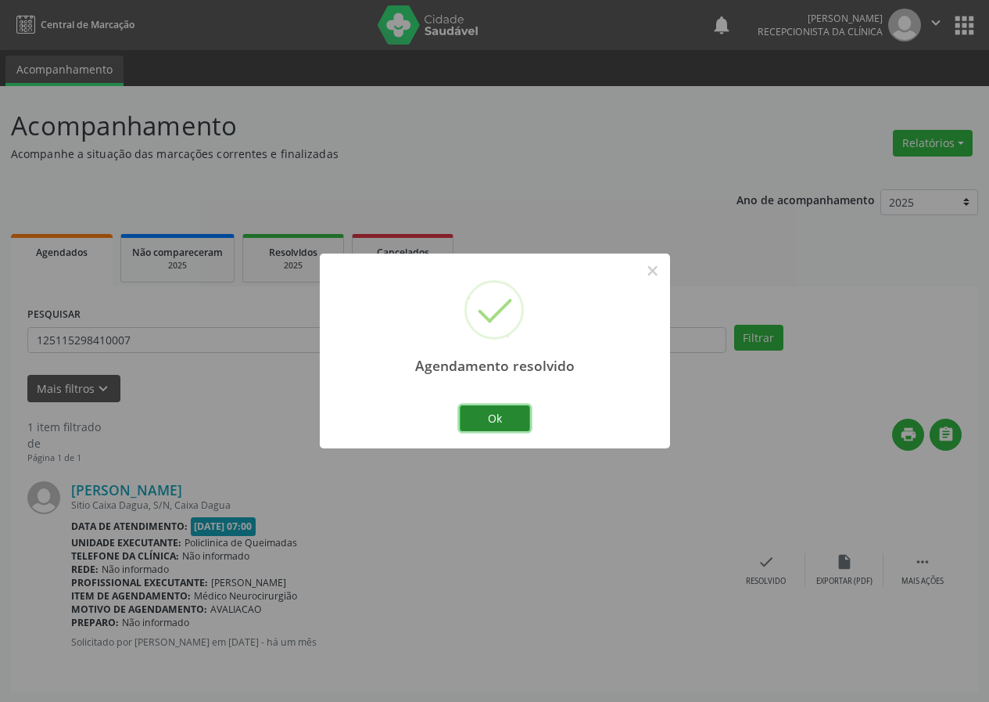
click at [506, 407] on button "Ok" at bounding box center [495, 418] width 70 height 27
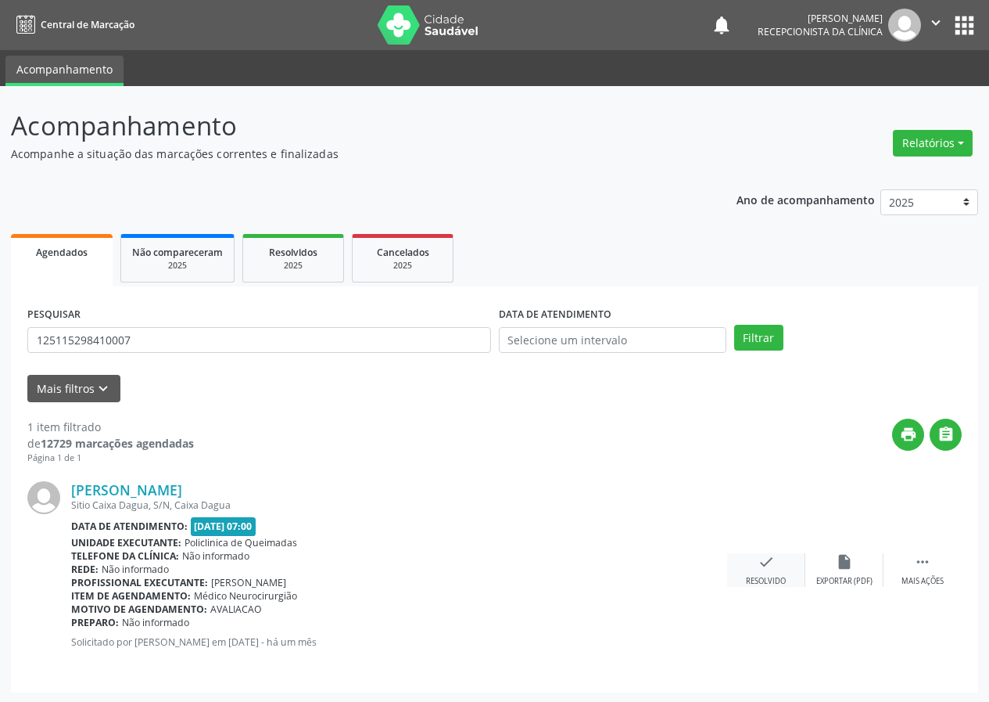
click at [760, 560] on icon "check" at bounding box center [766, 561] width 17 height 17
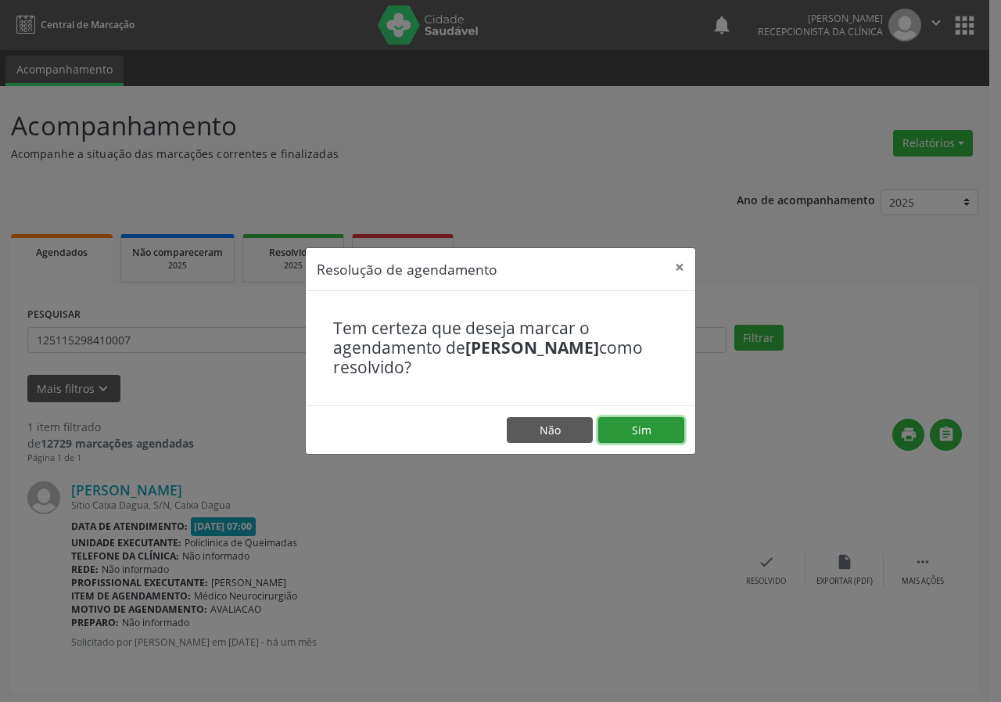
click at [637, 429] on button "Sim" at bounding box center [641, 430] width 86 height 27
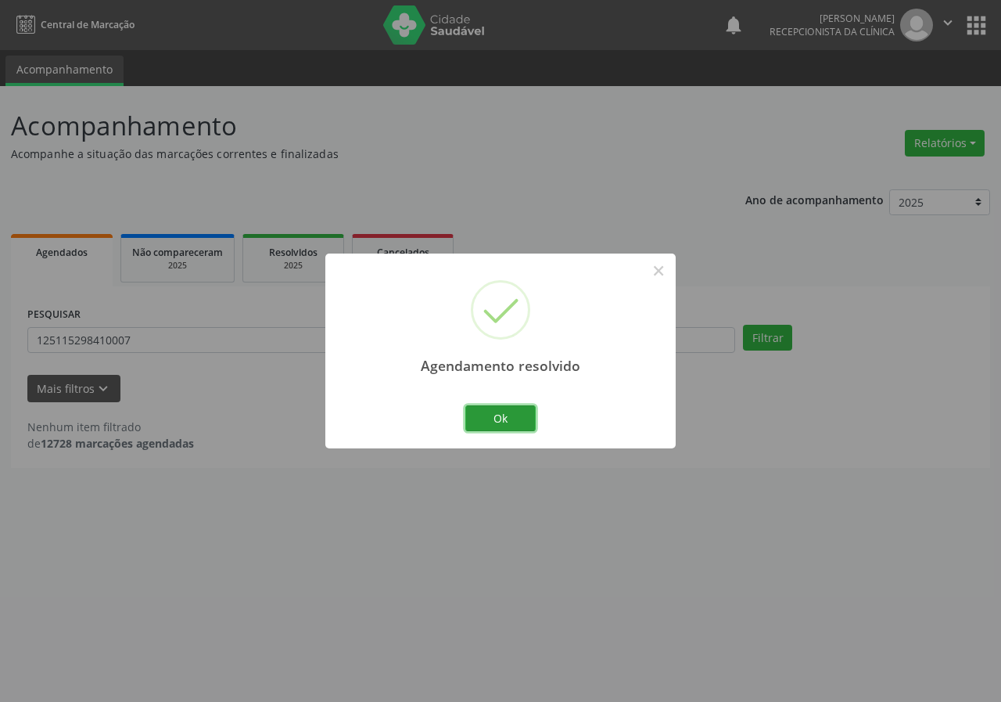
drag, startPoint x: 517, startPoint y: 422, endPoint x: 311, endPoint y: 353, distance: 216.9
click at [511, 418] on button "Ok" at bounding box center [500, 418] width 70 height 27
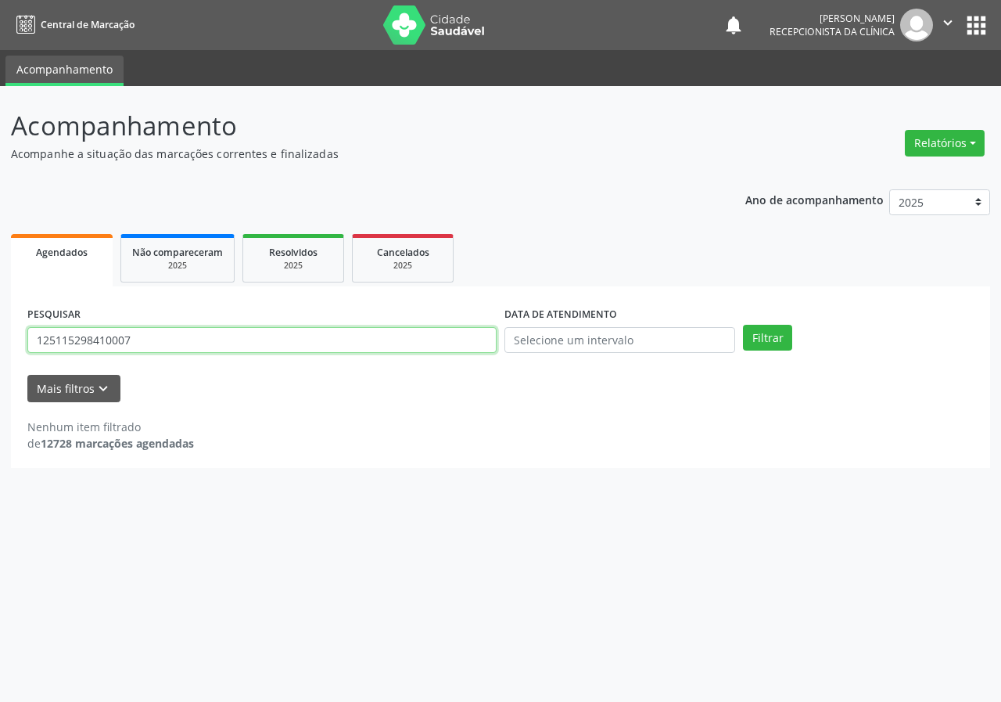
click at [321, 343] on input "125115298410007" at bounding box center [261, 340] width 469 height 27
type input "700506544280054"
click at [743, 325] on button "Filtrar" at bounding box center [767, 338] width 49 height 27
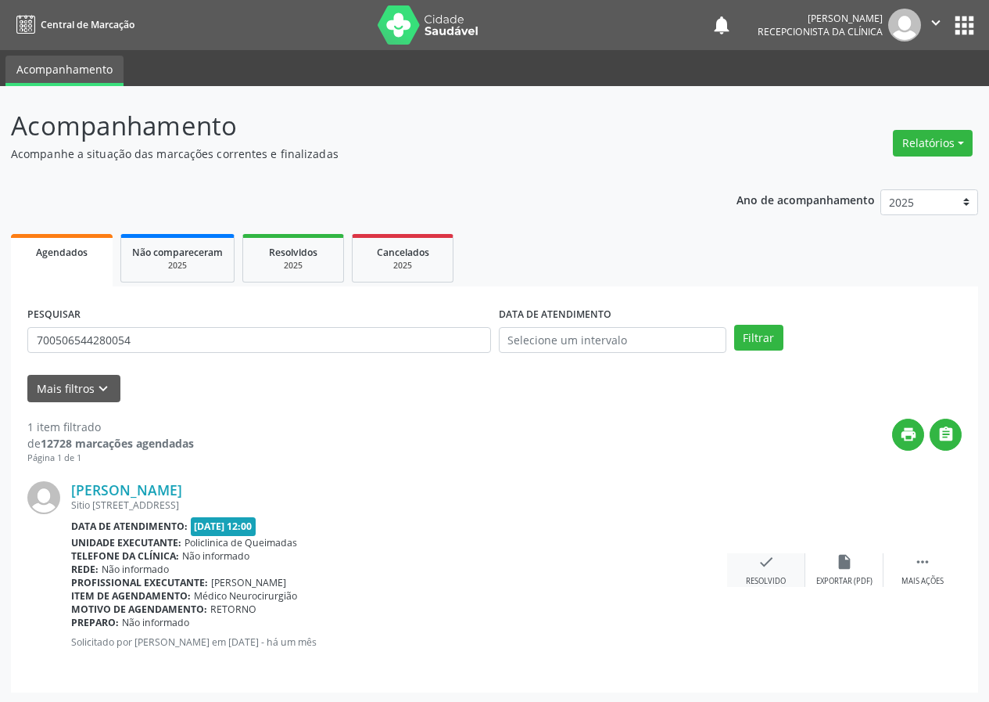
click at [758, 569] on icon "check" at bounding box center [766, 561] width 17 height 17
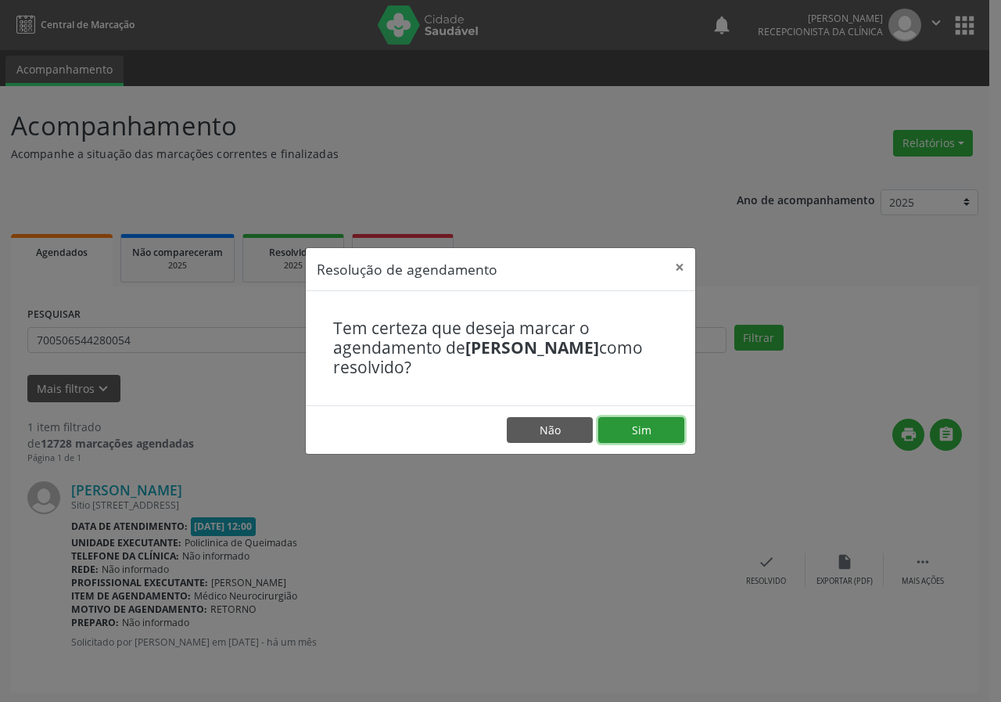
click at [634, 434] on button "Sim" at bounding box center [641, 430] width 86 height 27
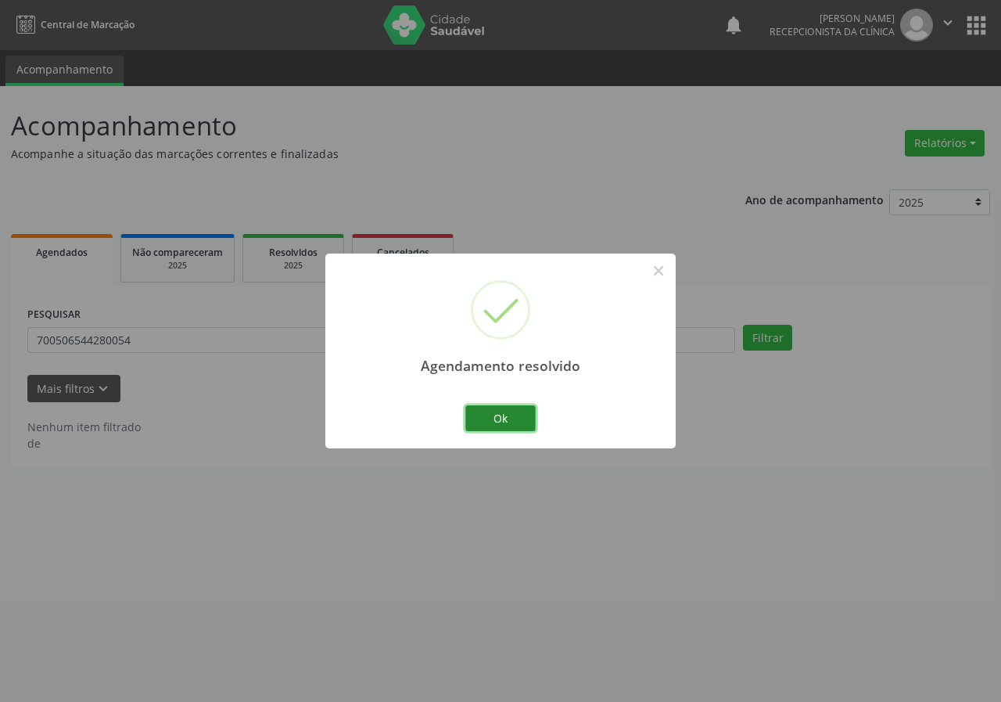
click at [524, 418] on button "Ok" at bounding box center [500, 418] width 70 height 27
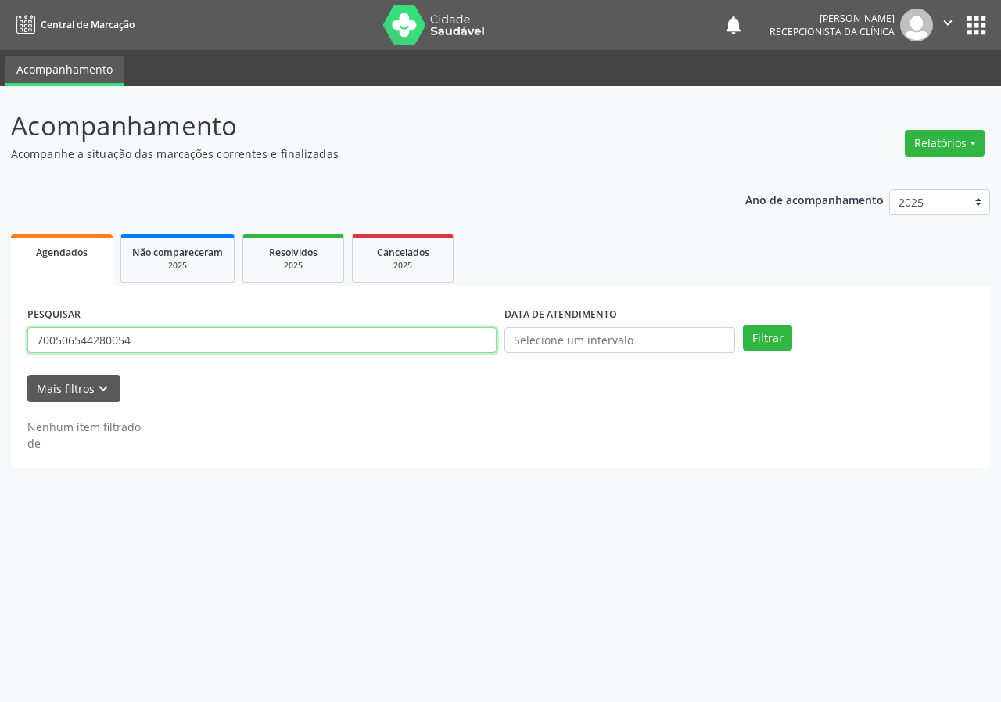
click at [398, 350] on input "700506544280054" at bounding box center [261, 340] width 469 height 27
type input "702408021872621"
click at [743, 325] on button "Filtrar" at bounding box center [767, 338] width 49 height 27
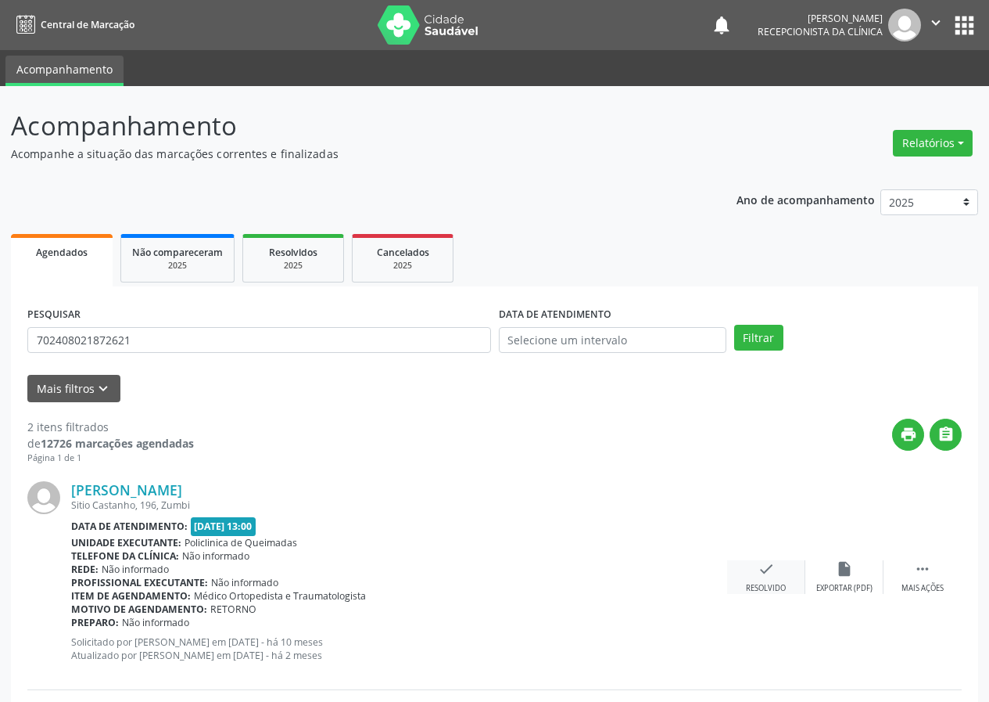
click at [745, 566] on div "check Resolvido" at bounding box center [766, 577] width 78 height 34
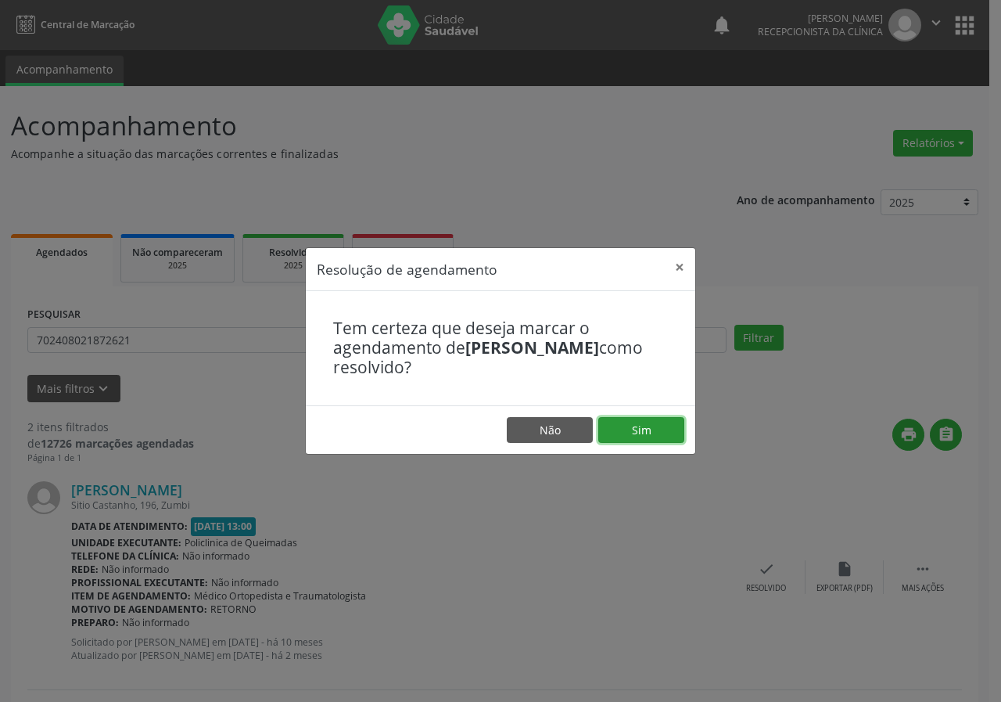
click at [665, 439] on button "Sim" at bounding box center [641, 430] width 86 height 27
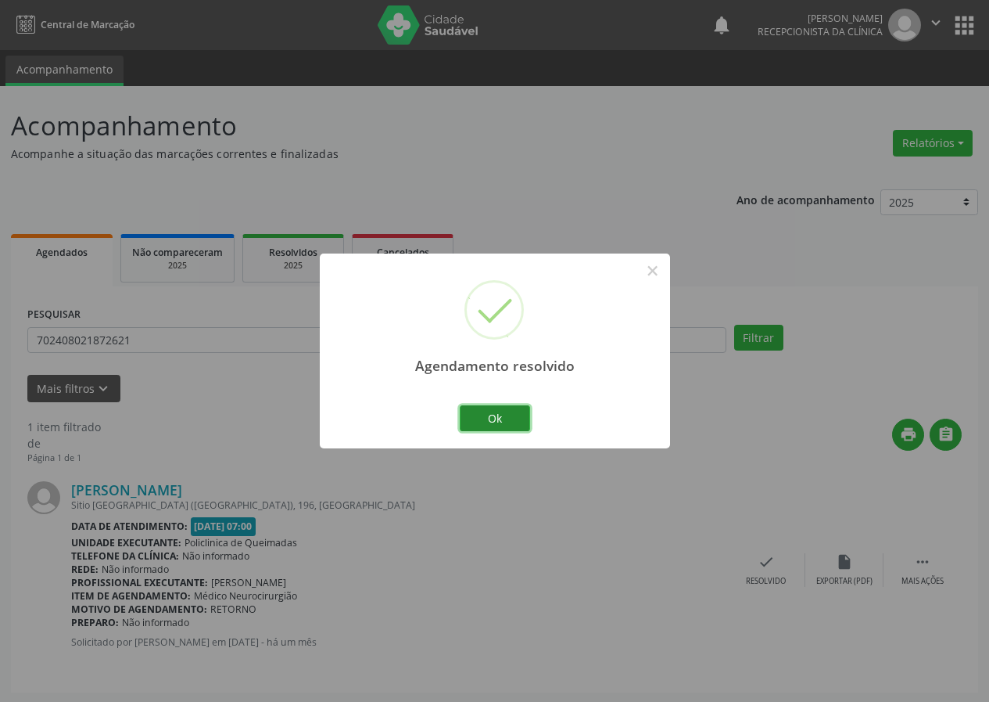
click at [519, 421] on button "Ok" at bounding box center [495, 418] width 70 height 27
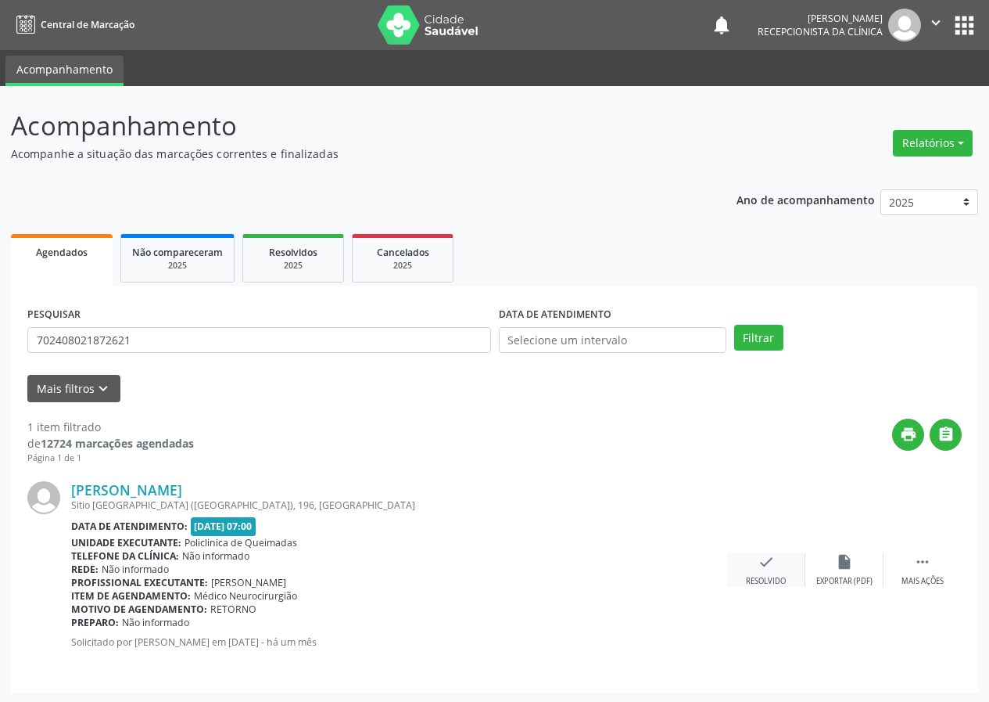
click at [766, 570] on div "check Resolvido" at bounding box center [766, 570] width 78 height 34
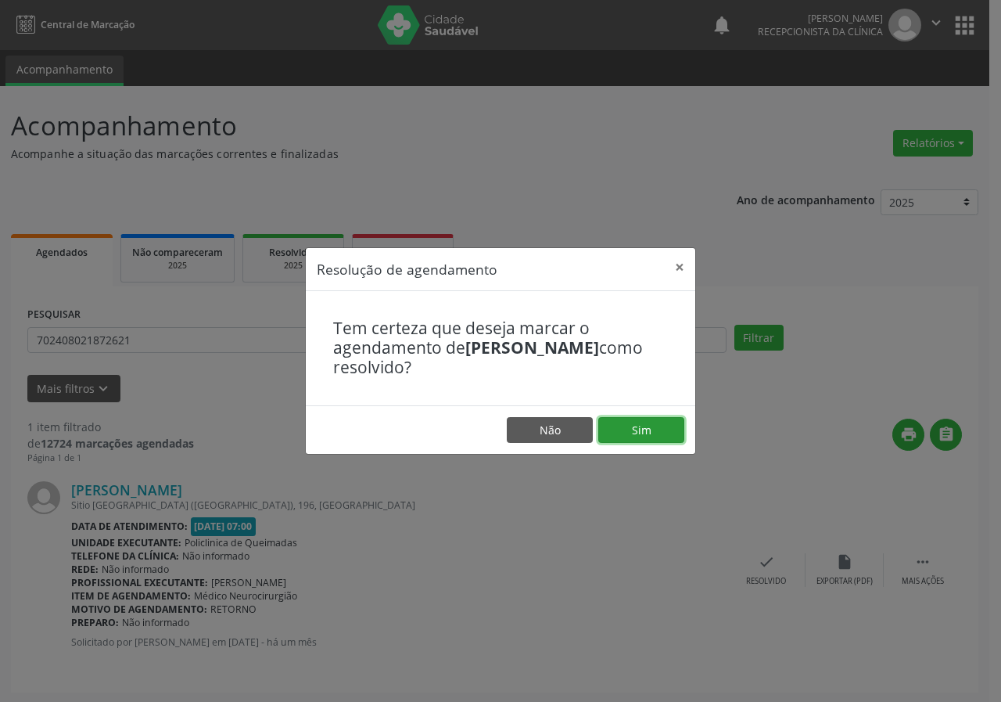
click at [649, 431] on button "Sim" at bounding box center [641, 430] width 86 height 27
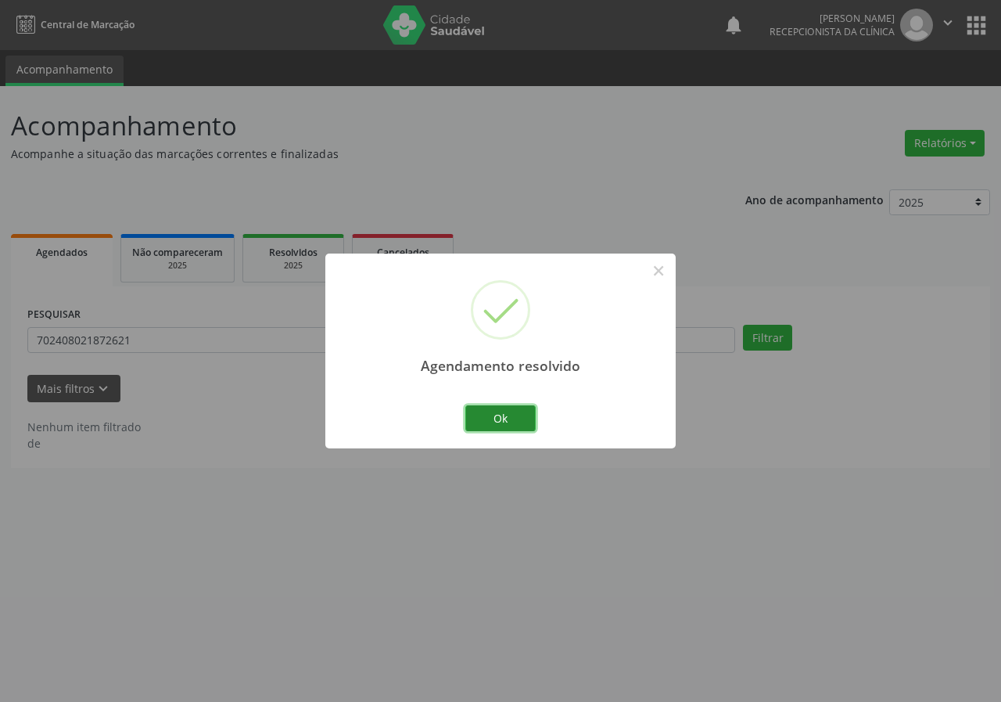
click at [521, 413] on button "Ok" at bounding box center [500, 418] width 70 height 27
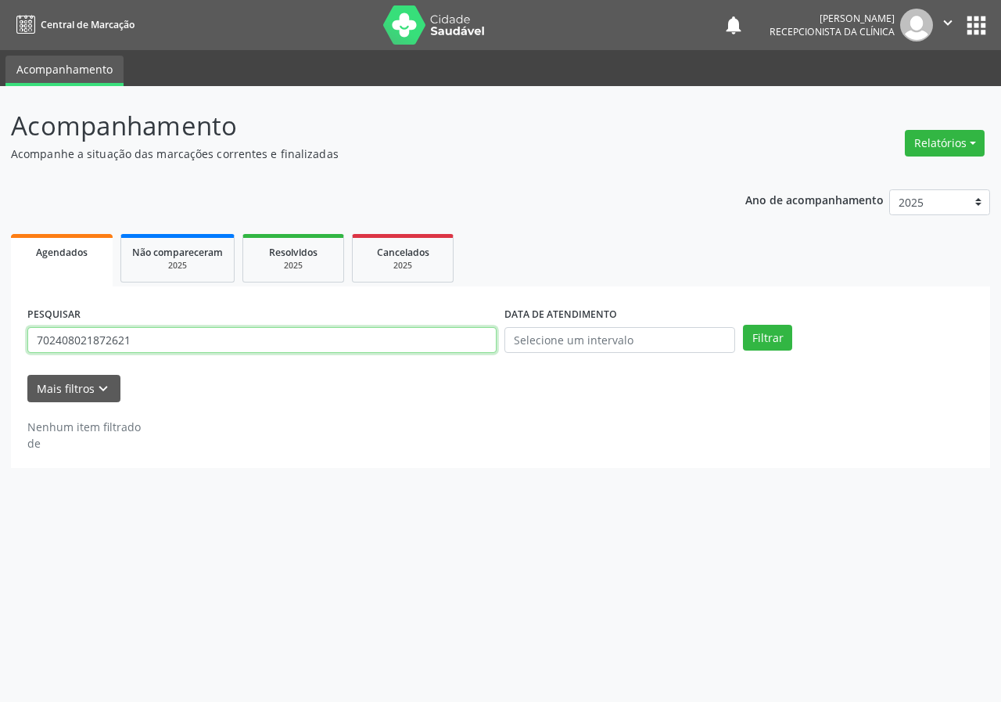
click at [409, 343] on input "702408021872621" at bounding box center [261, 340] width 469 height 27
click at [743, 325] on button "Filtrar" at bounding box center [767, 338] width 49 height 27
click at [109, 343] on input "700004397176608" at bounding box center [261, 340] width 469 height 27
type input "700004397179608"
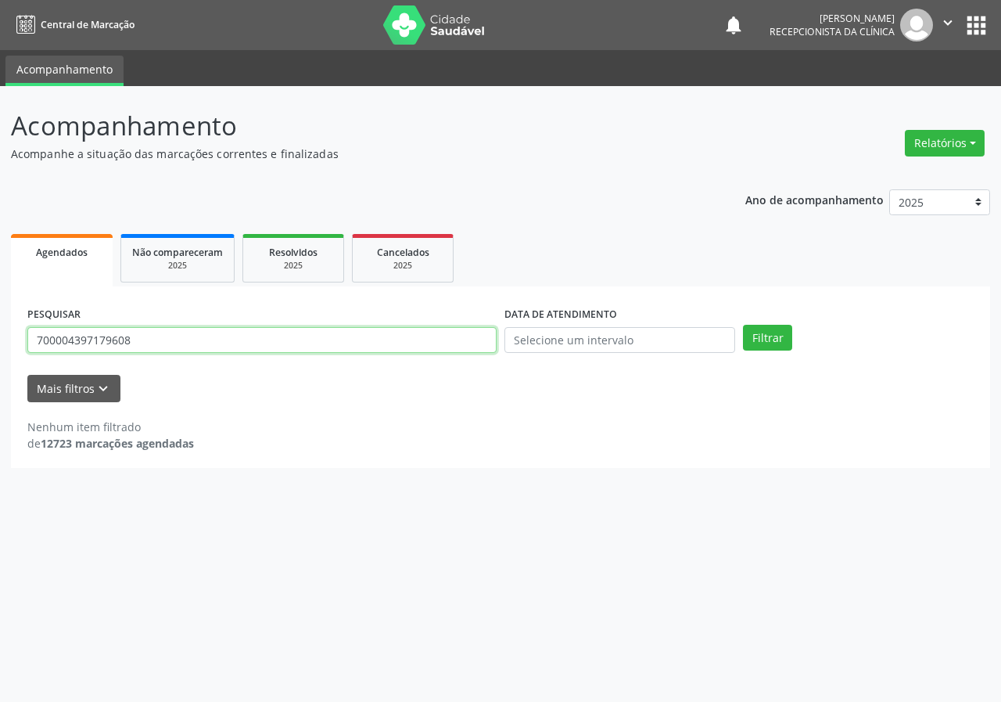
click at [743, 325] on button "Filtrar" at bounding box center [767, 338] width 49 height 27
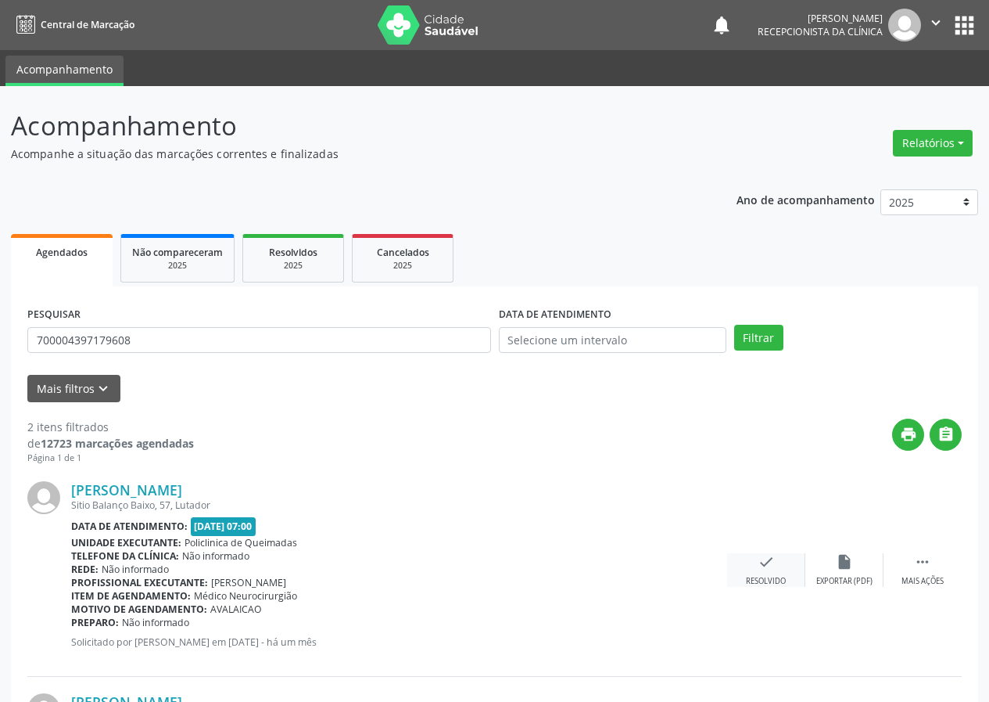
click at [759, 571] on div "check Resolvido" at bounding box center [766, 570] width 78 height 34
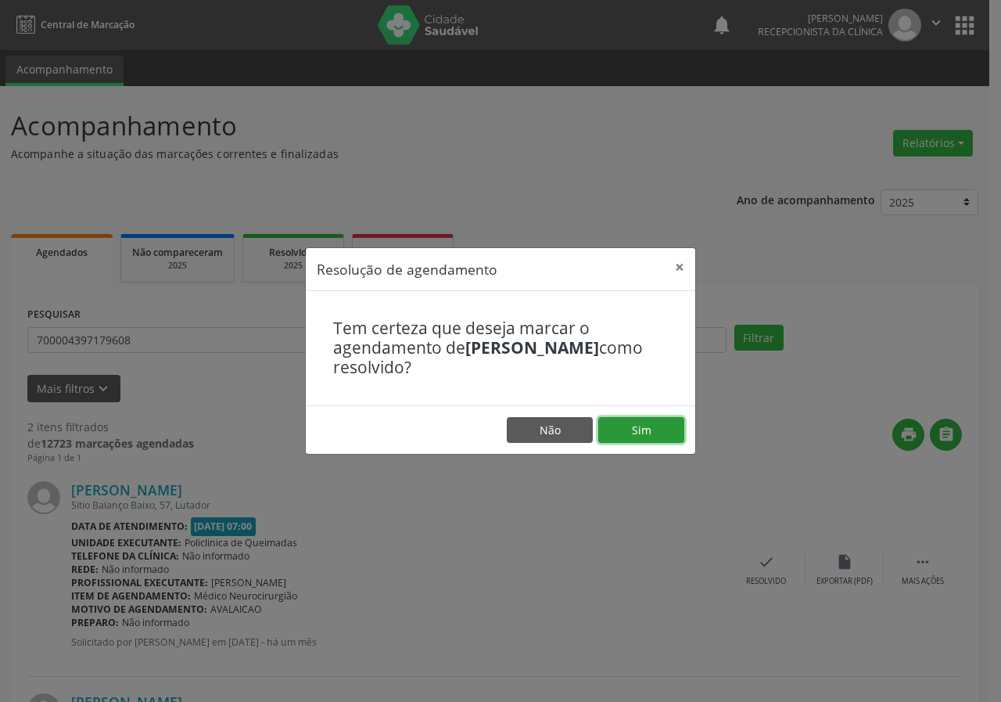
click at [681, 421] on button "Sim" at bounding box center [641, 430] width 86 height 27
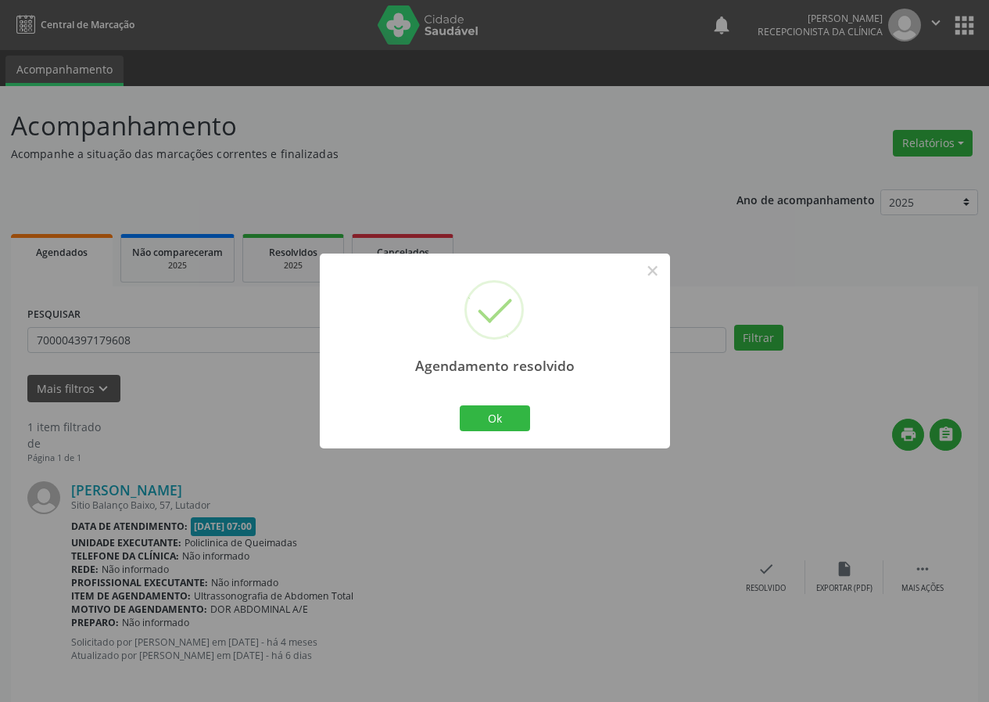
click at [520, 400] on div "Agendamento resolvido × Ok Cancel" at bounding box center [495, 350] width 350 height 195
click at [485, 424] on button "Ok" at bounding box center [495, 418] width 70 height 27
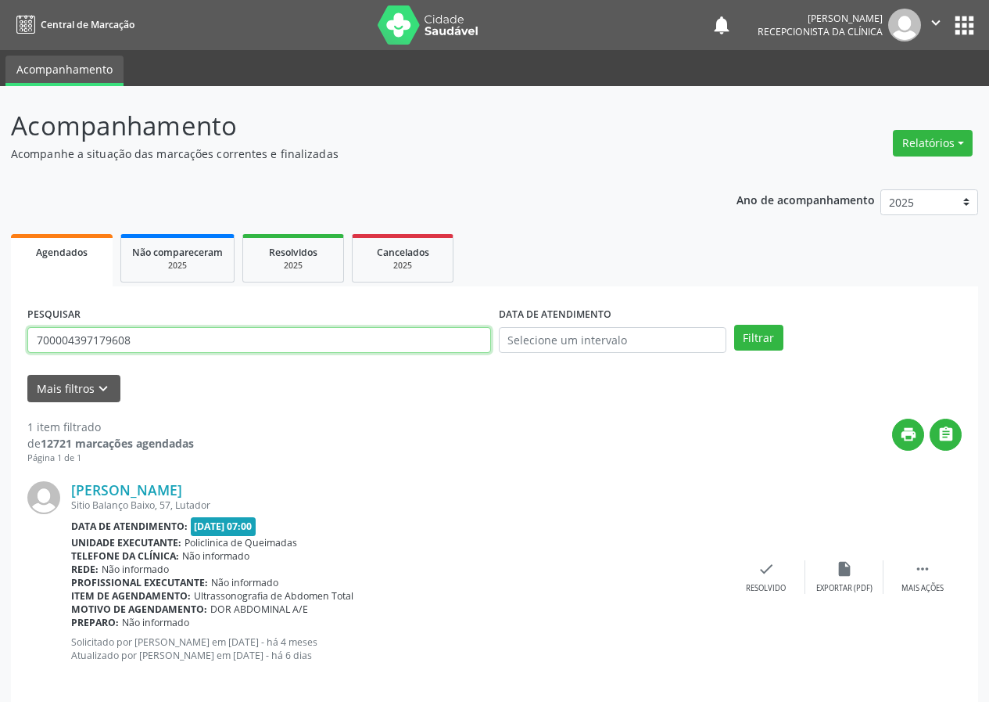
click at [340, 329] on input "700004397179608" at bounding box center [259, 340] width 464 height 27
type input "704806533050540"
click at [734, 325] on button "Filtrar" at bounding box center [758, 338] width 49 height 27
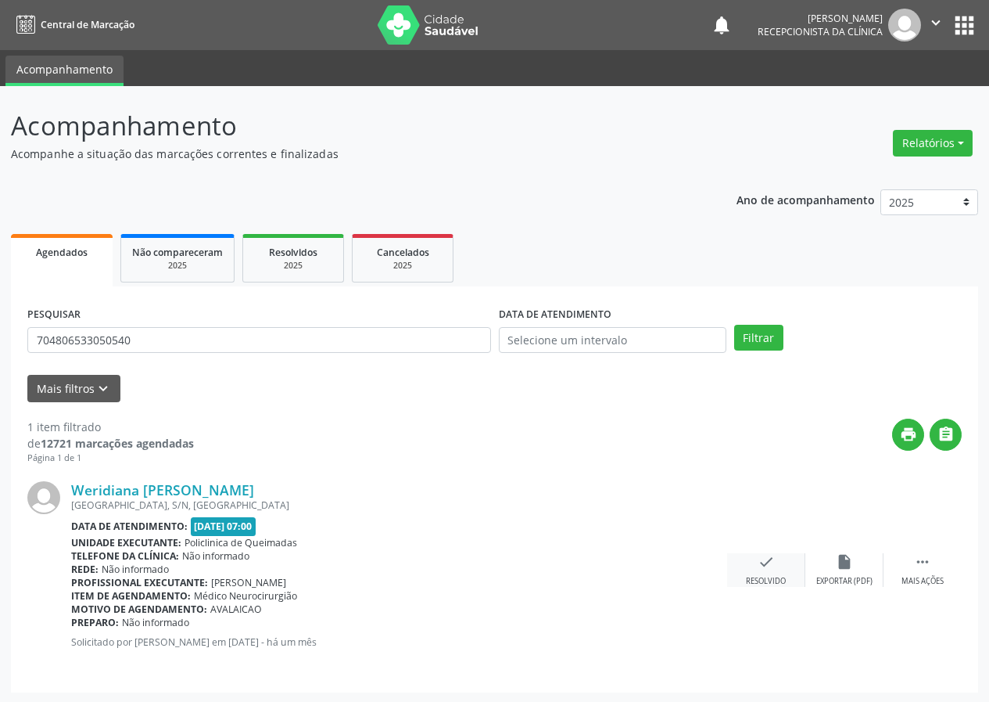
click at [777, 559] on div "check Resolvido" at bounding box center [766, 570] width 78 height 34
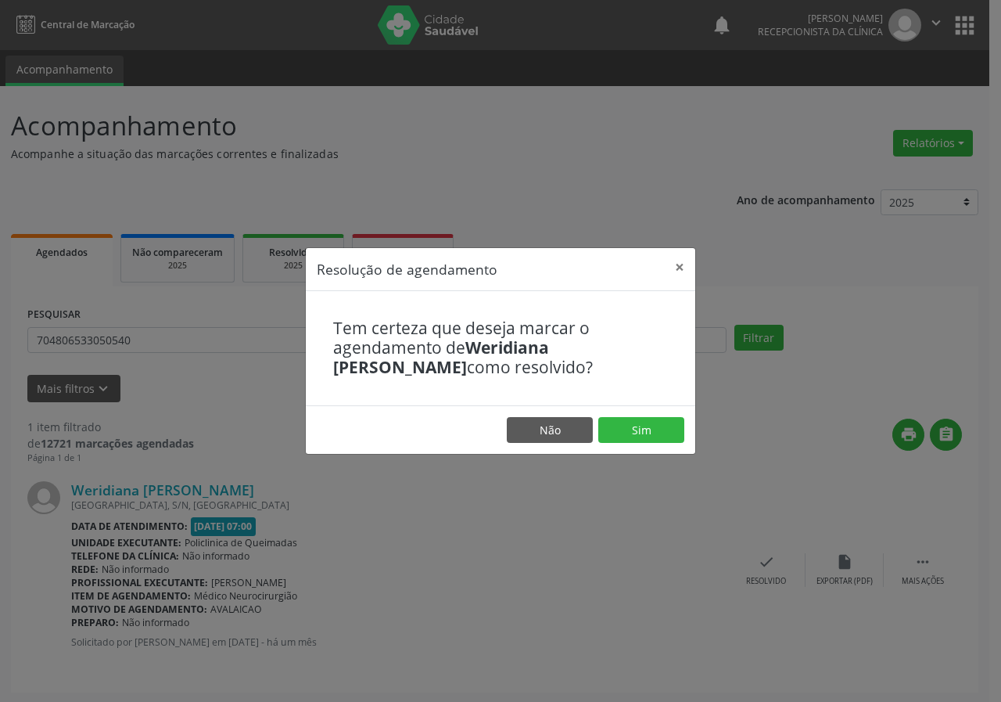
click at [663, 412] on footer "Não Sim" at bounding box center [500, 429] width 389 height 49
click at [663, 422] on button "Sim" at bounding box center [641, 430] width 86 height 27
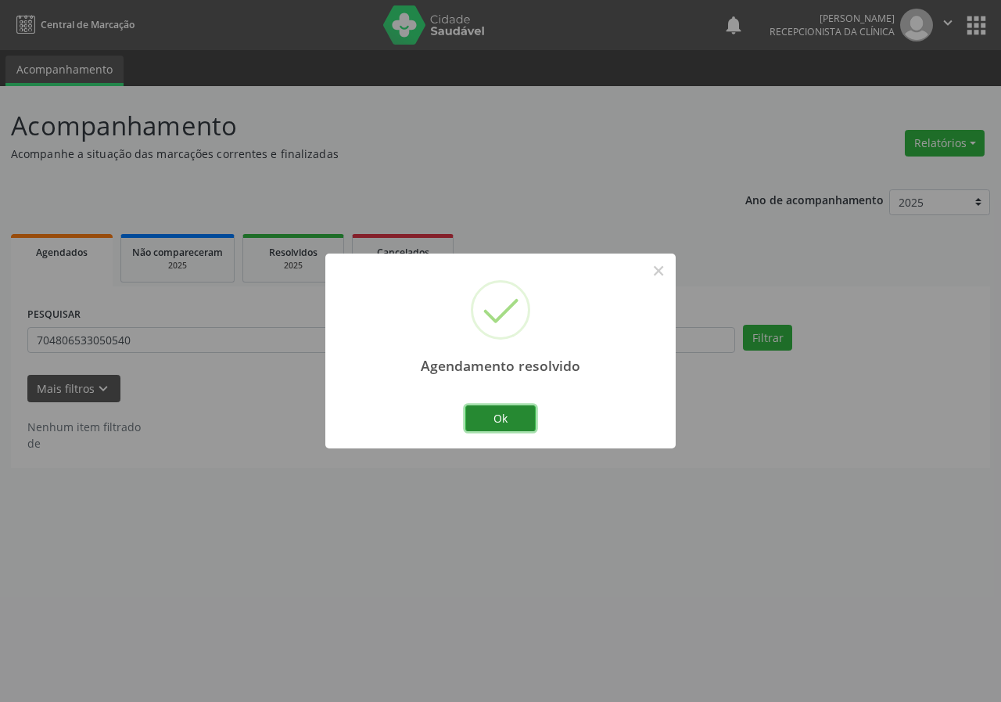
click at [522, 418] on button "Ok" at bounding box center [500, 418] width 70 height 27
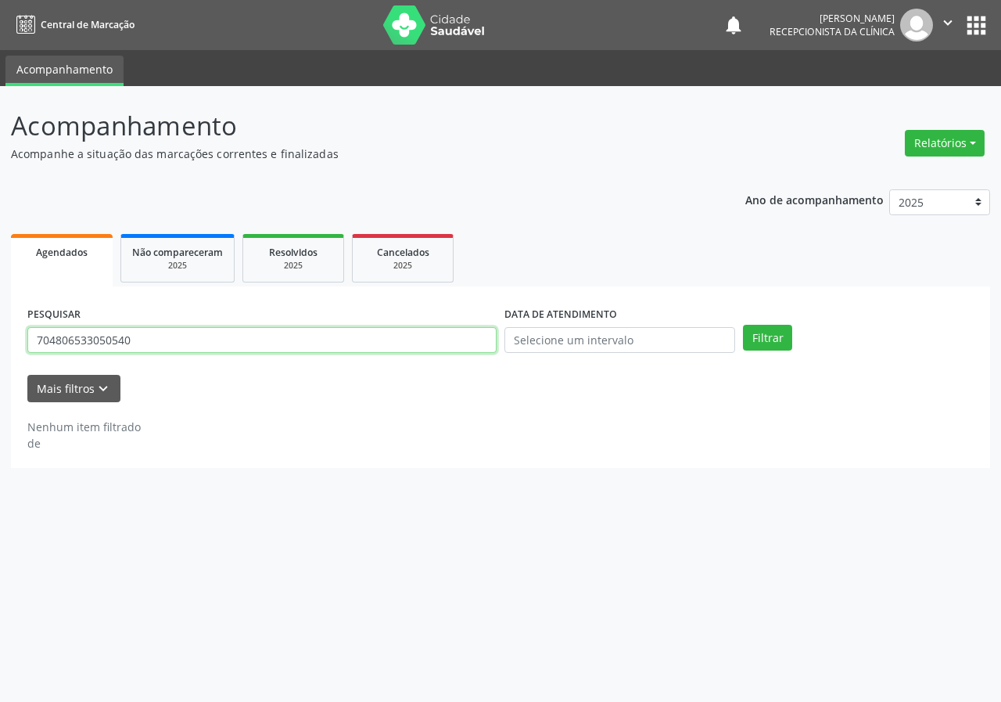
click at [234, 330] on input "704806533050540" at bounding box center [261, 340] width 469 height 27
type input "709208283150932"
click at [743, 325] on button "Filtrar" at bounding box center [767, 338] width 49 height 27
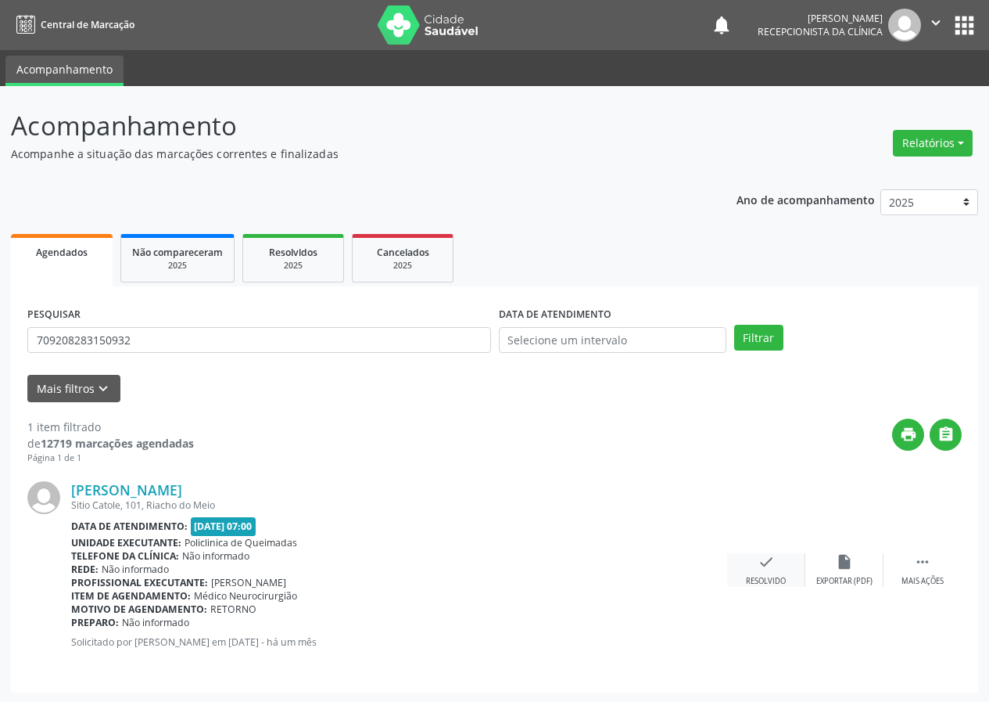
click at [770, 569] on icon "check" at bounding box center [766, 561] width 17 height 17
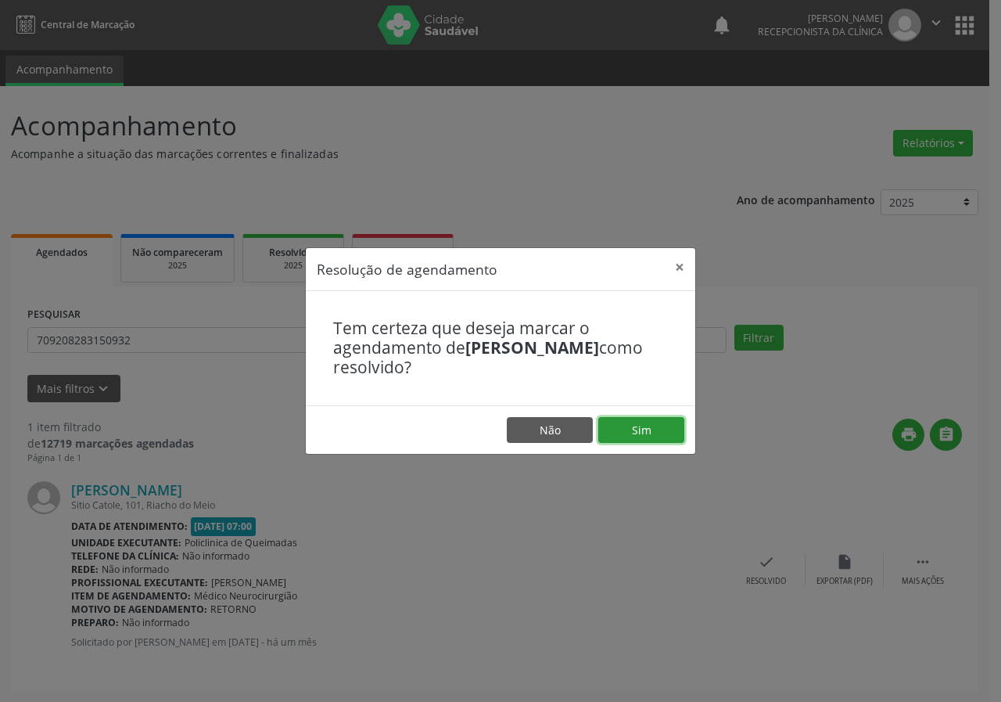
click at [644, 437] on button "Sim" at bounding box center [641, 430] width 86 height 27
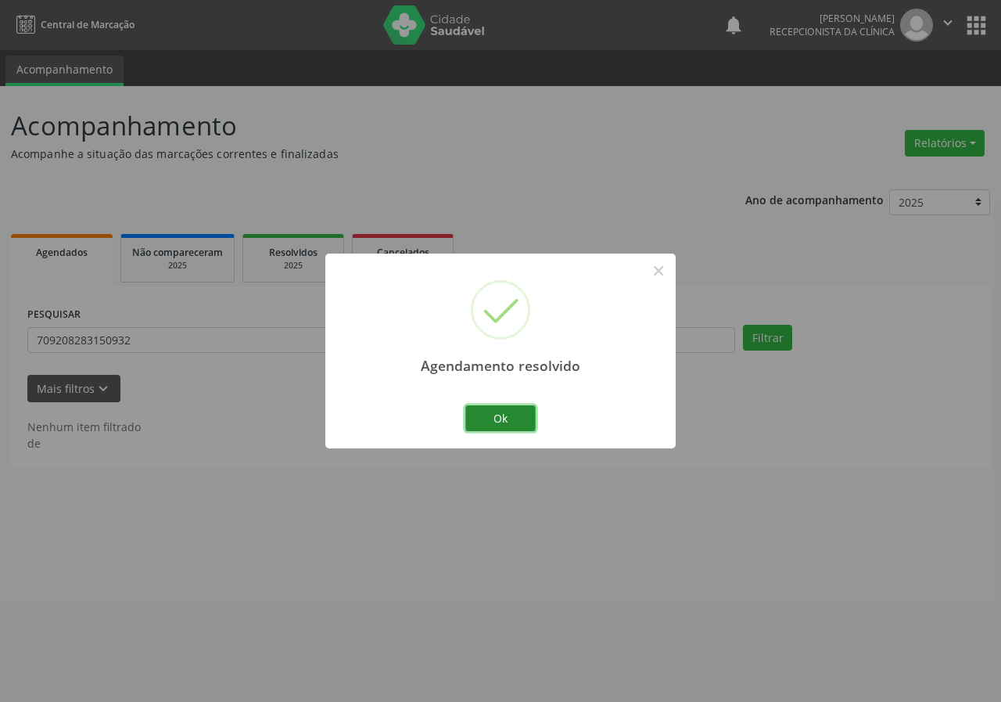
click at [487, 421] on button "Ok" at bounding box center [500, 418] width 70 height 27
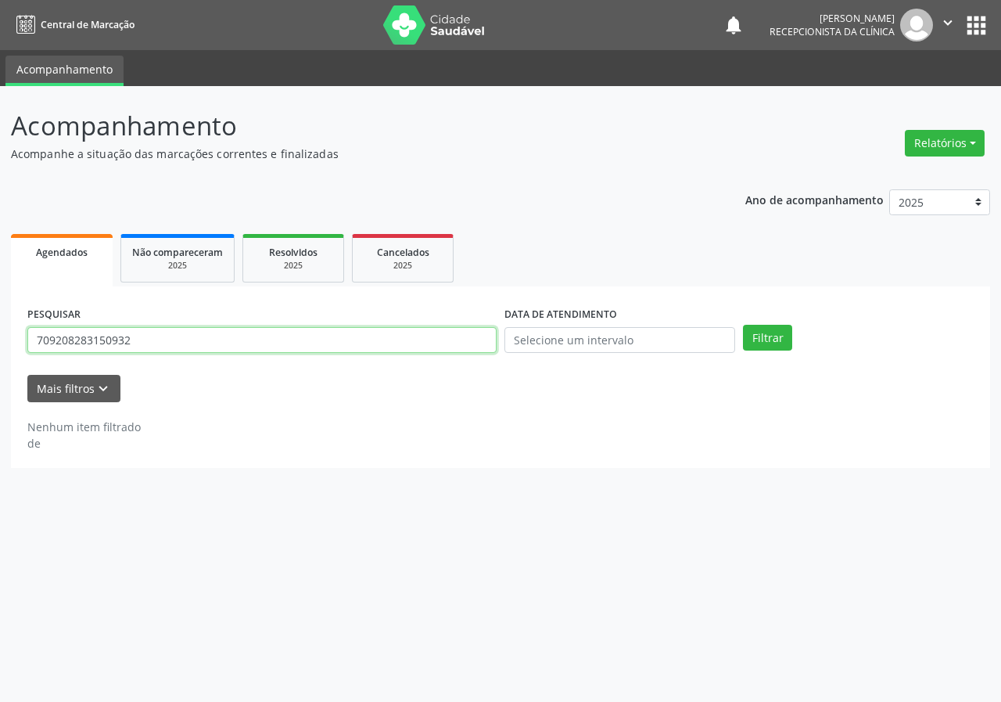
click at [440, 336] on input "709208283150932" at bounding box center [261, 340] width 469 height 27
click at [440, 334] on input "709208283150932" at bounding box center [261, 340] width 469 height 27
type input "708002310720127"
click at [743, 325] on button "Filtrar" at bounding box center [767, 338] width 49 height 27
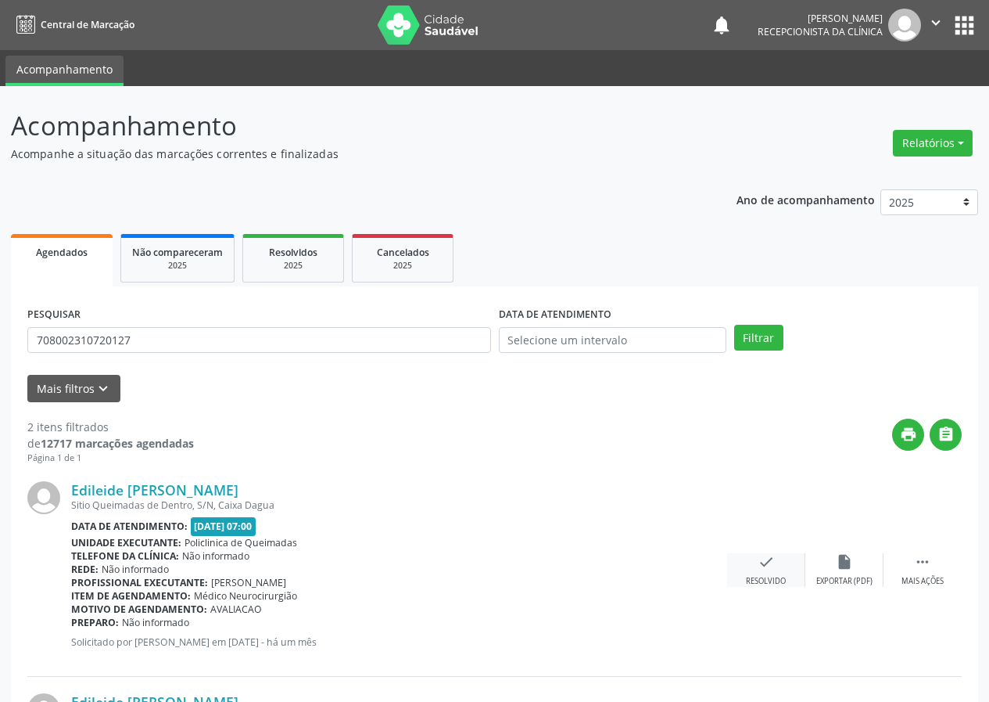
click at [759, 558] on icon "check" at bounding box center [766, 561] width 17 height 17
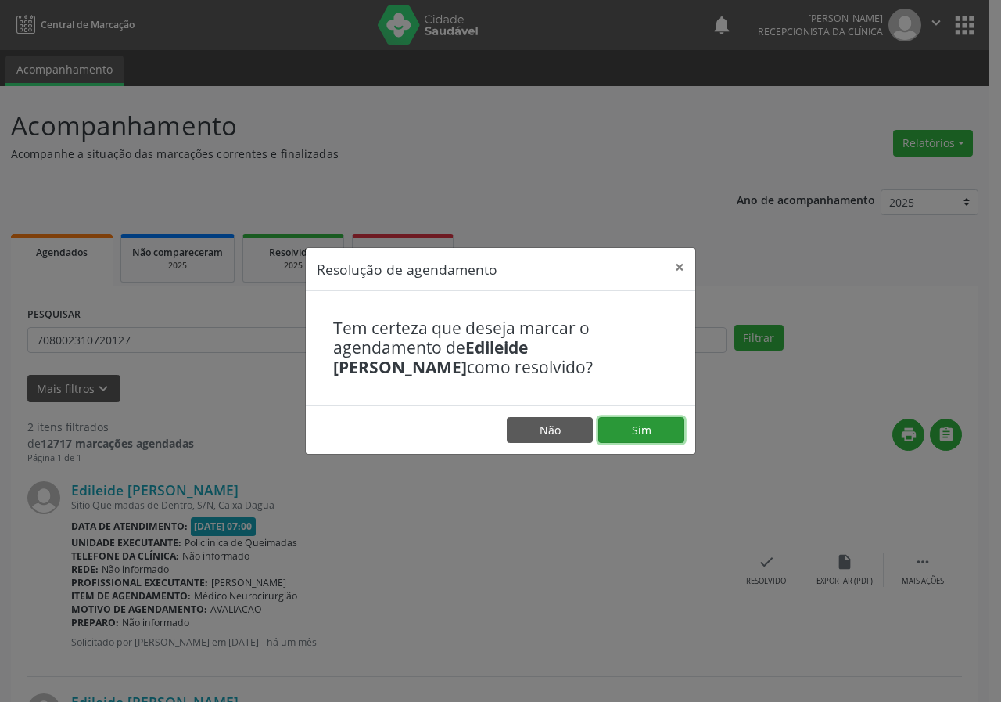
click at [665, 424] on button "Sim" at bounding box center [641, 430] width 86 height 27
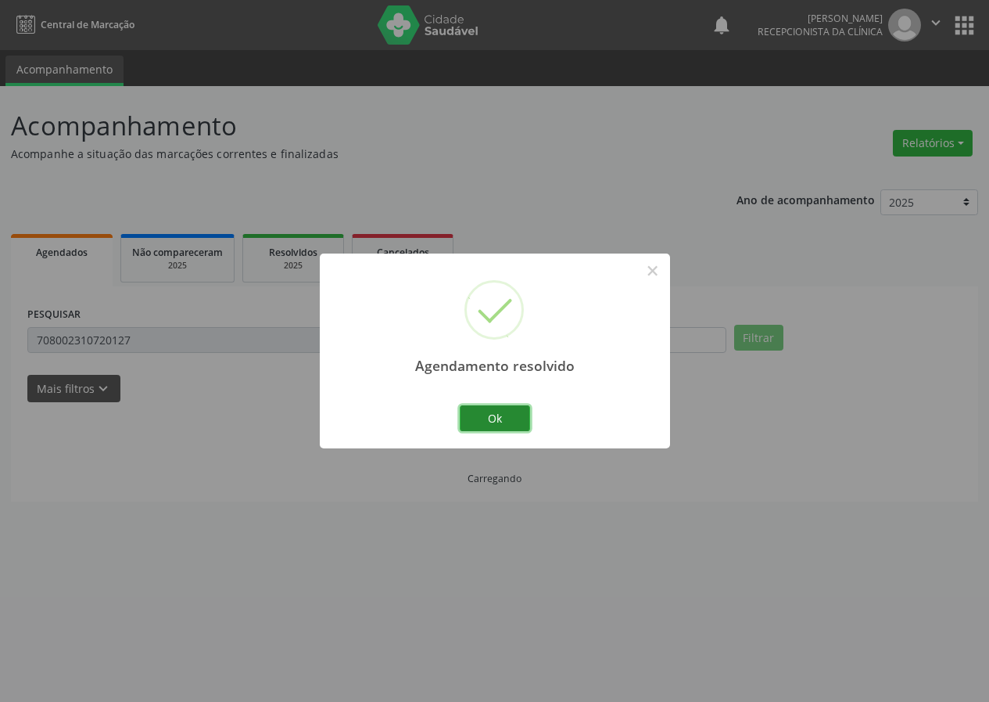
click at [501, 423] on button "Ok" at bounding box center [495, 418] width 70 height 27
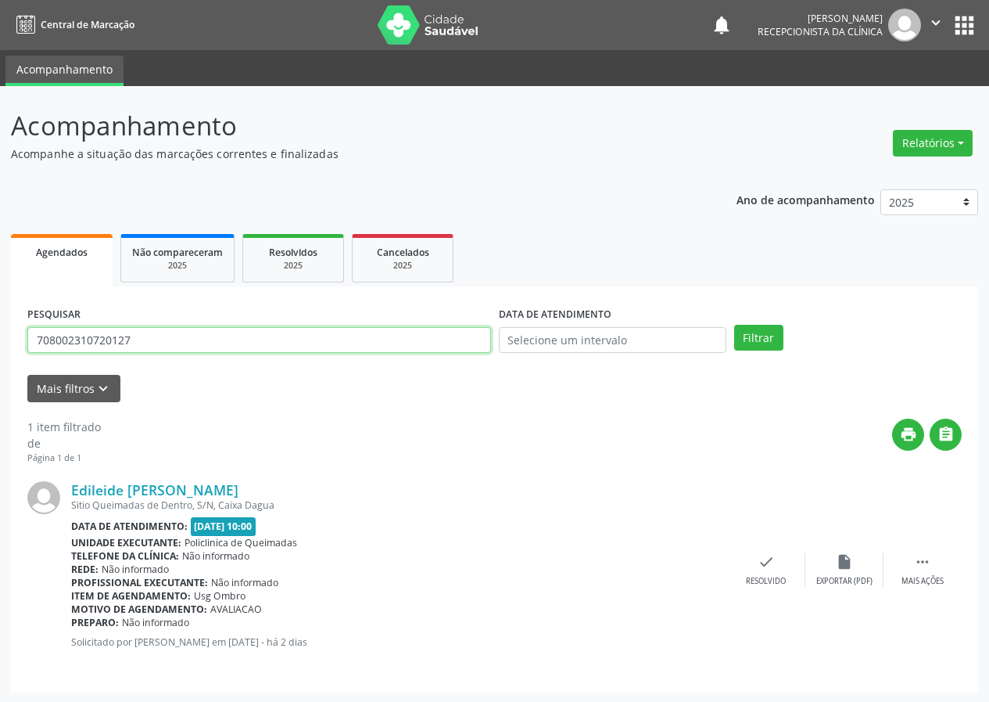
click at [376, 337] on input "708002310720127" at bounding box center [259, 340] width 464 height 27
type input "708702112577097"
click at [734, 325] on button "Filtrar" at bounding box center [758, 338] width 49 height 27
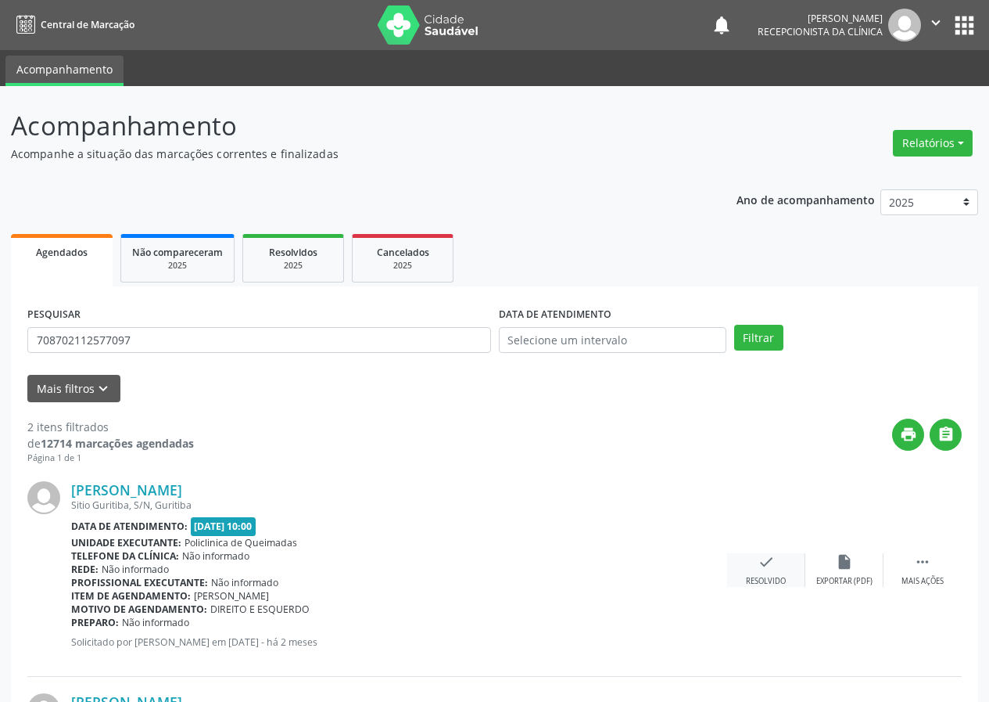
click at [761, 558] on icon "check" at bounding box center [766, 561] width 17 height 17
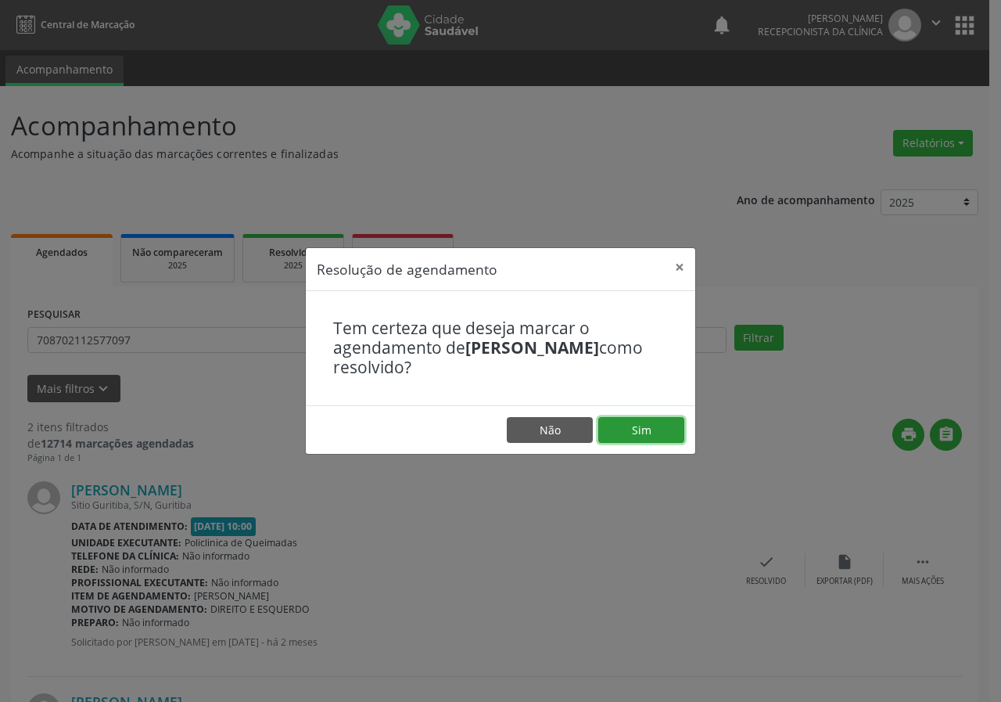
click at [683, 432] on button "Sim" at bounding box center [641, 430] width 86 height 27
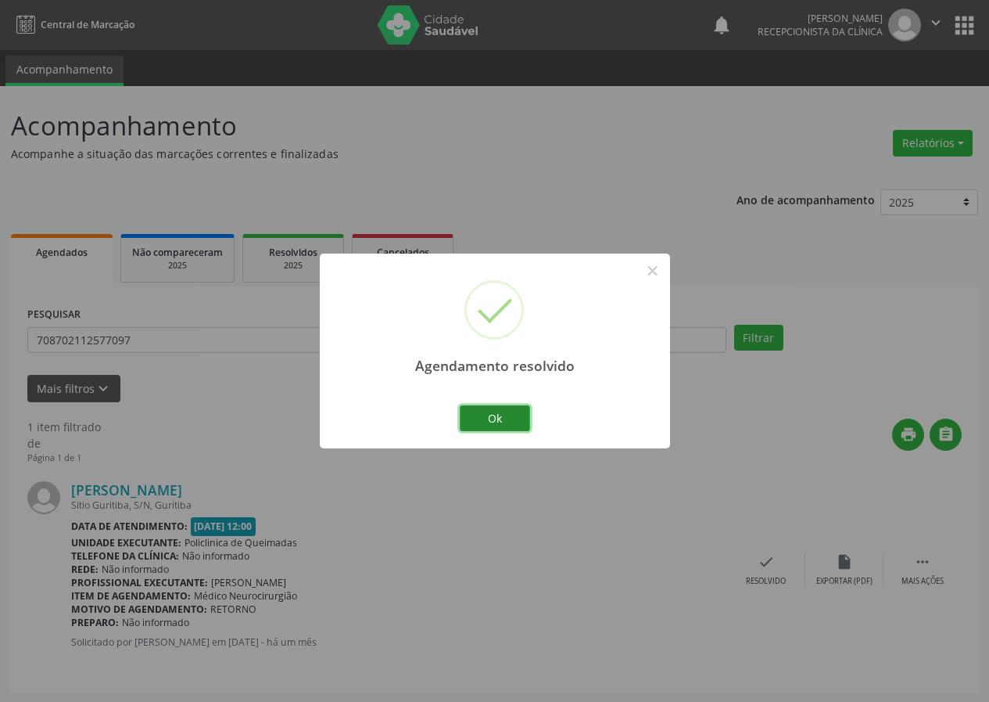
drag, startPoint x: 526, startPoint y: 417, endPoint x: 496, endPoint y: 411, distance: 30.2
click at [525, 416] on button "Ok" at bounding box center [495, 418] width 70 height 27
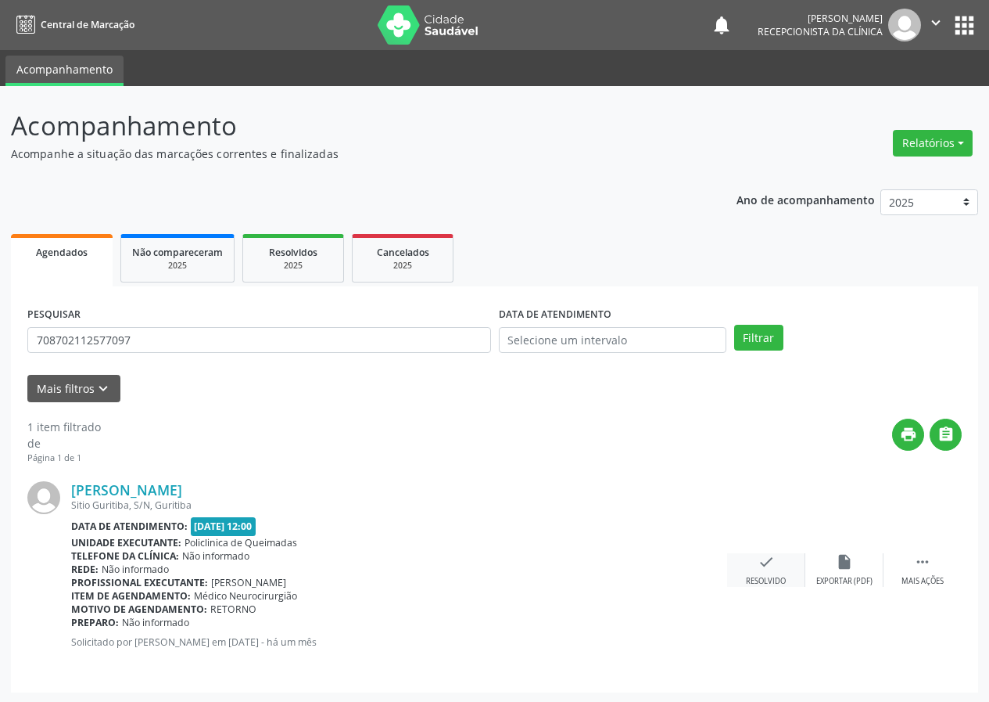
click at [759, 567] on icon "check" at bounding box center [766, 561] width 17 height 17
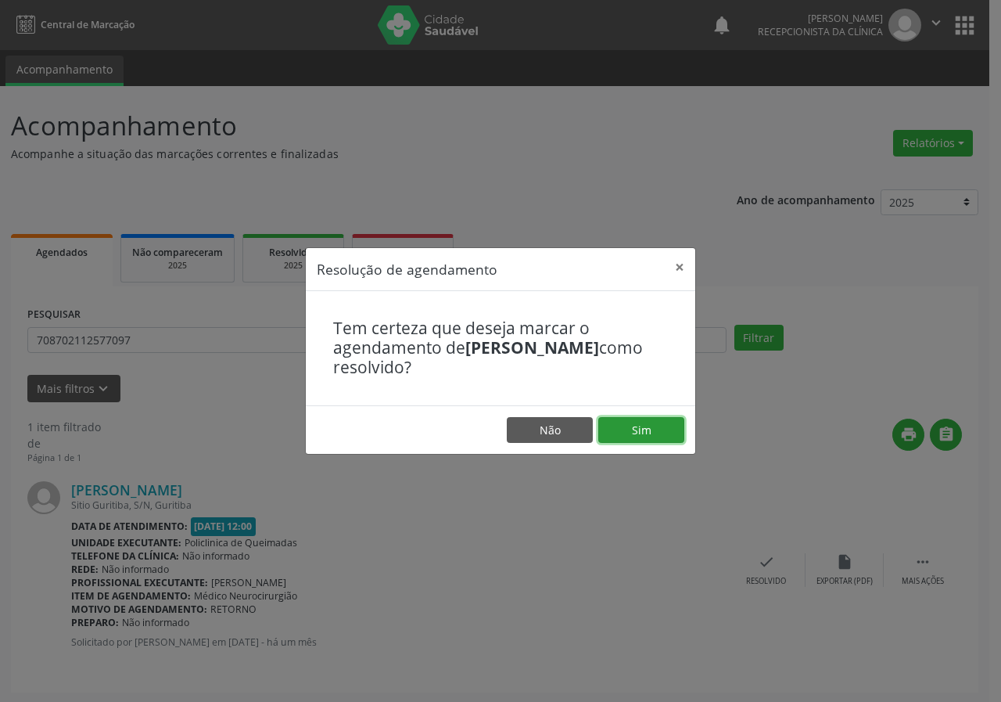
click at [662, 438] on button "Sim" at bounding box center [641, 430] width 86 height 27
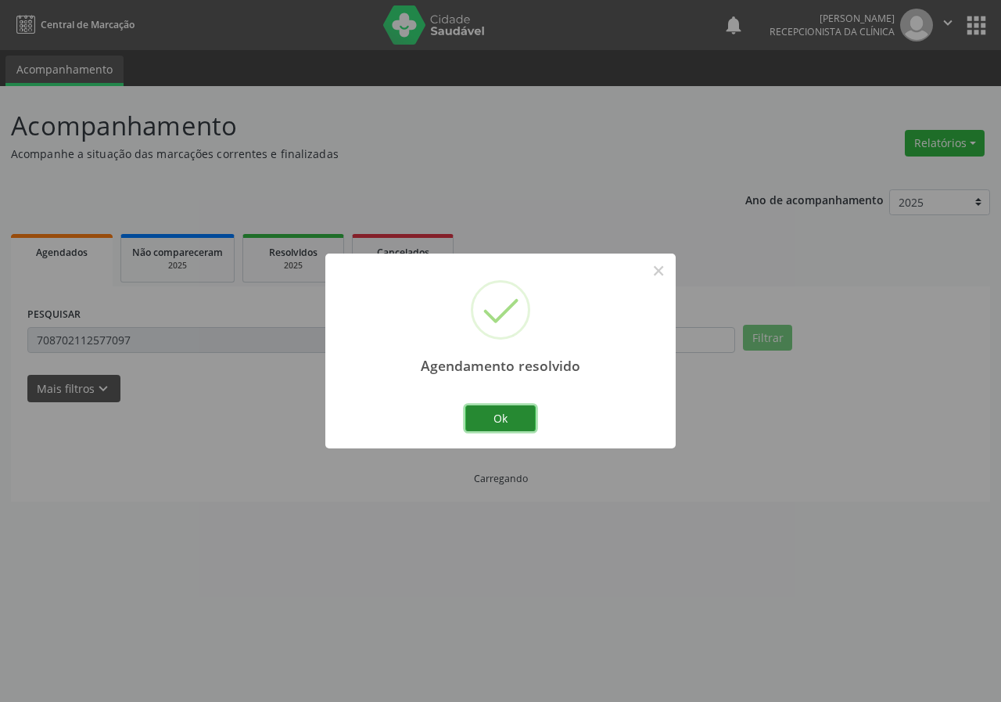
click at [522, 410] on button "Ok" at bounding box center [500, 418] width 70 height 27
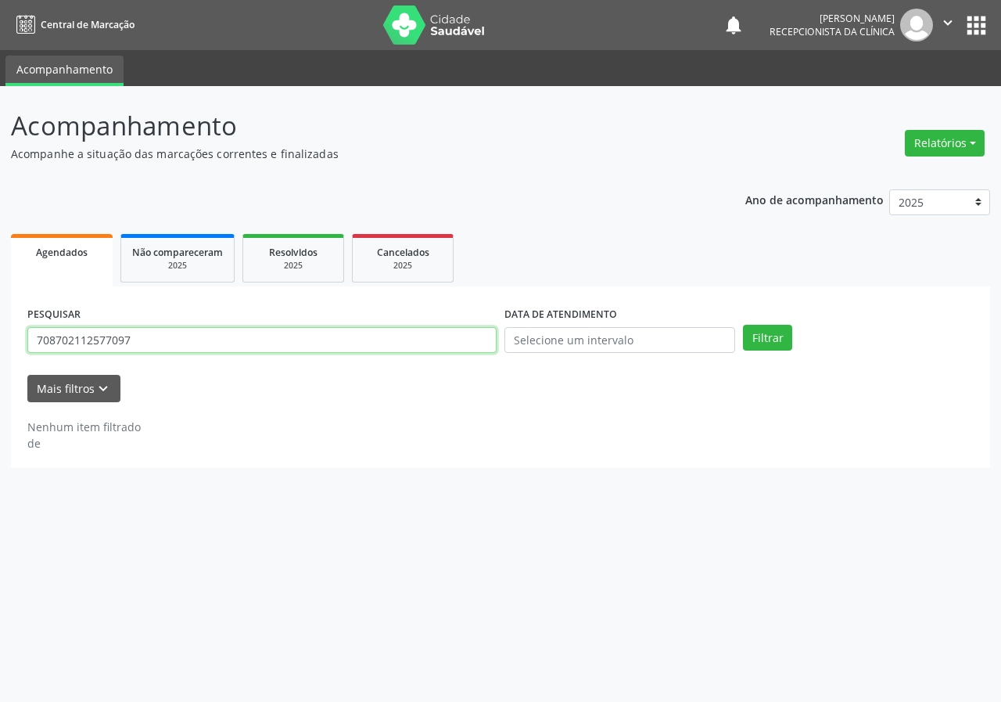
click at [429, 343] on input "708702112577097" at bounding box center [261, 340] width 469 height 27
type input "706902166283131"
click at [743, 325] on button "Filtrar" at bounding box center [767, 338] width 49 height 27
click at [141, 344] on input "706902166283131" at bounding box center [261, 340] width 469 height 27
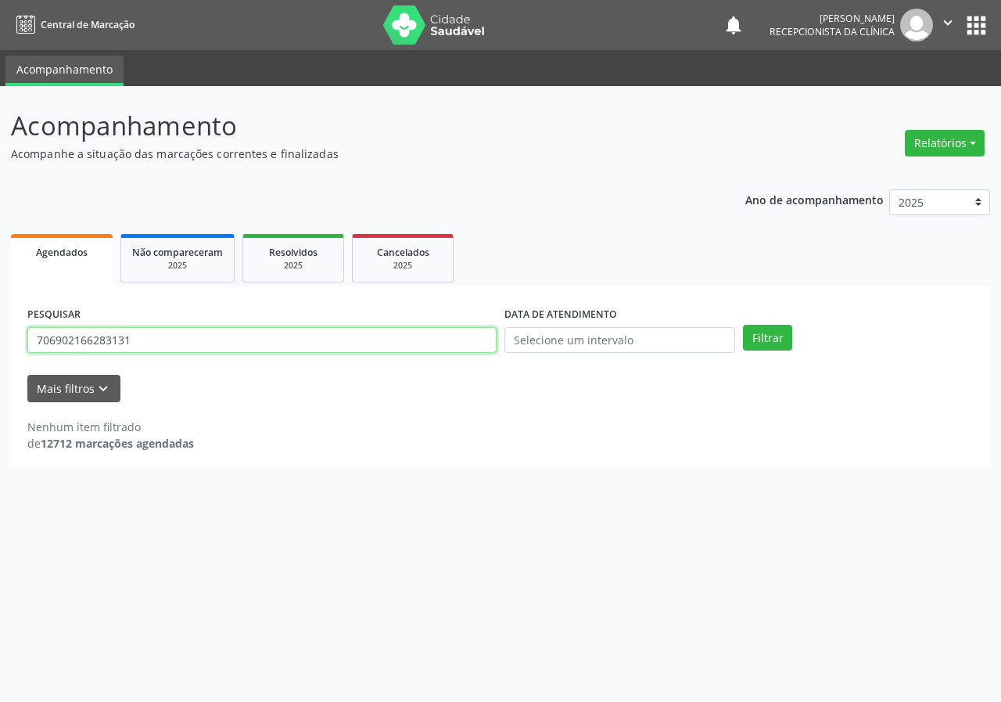
click at [141, 344] on input "706902166283131" at bounding box center [261, 340] width 469 height 27
click at [743, 325] on button "Filtrar" at bounding box center [767, 338] width 49 height 27
click at [69, 339] on input "705001472185232" at bounding box center [261, 340] width 469 height 27
type input "705801472185232"
click at [743, 325] on button "Filtrar" at bounding box center [767, 338] width 49 height 27
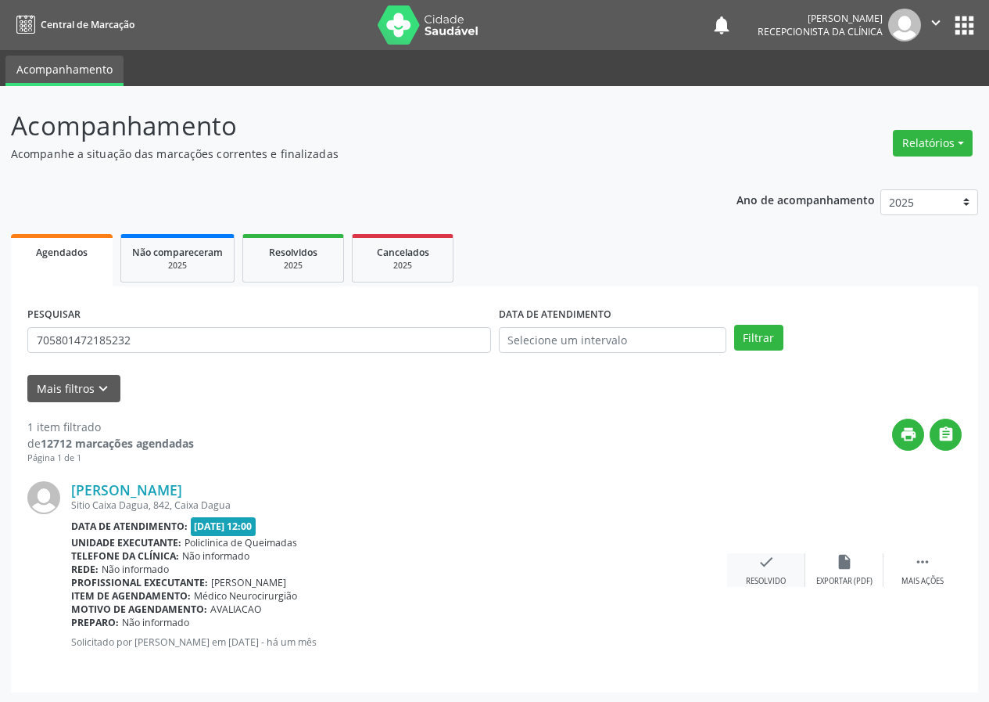
click at [775, 569] on div "check Resolvido" at bounding box center [766, 570] width 78 height 34
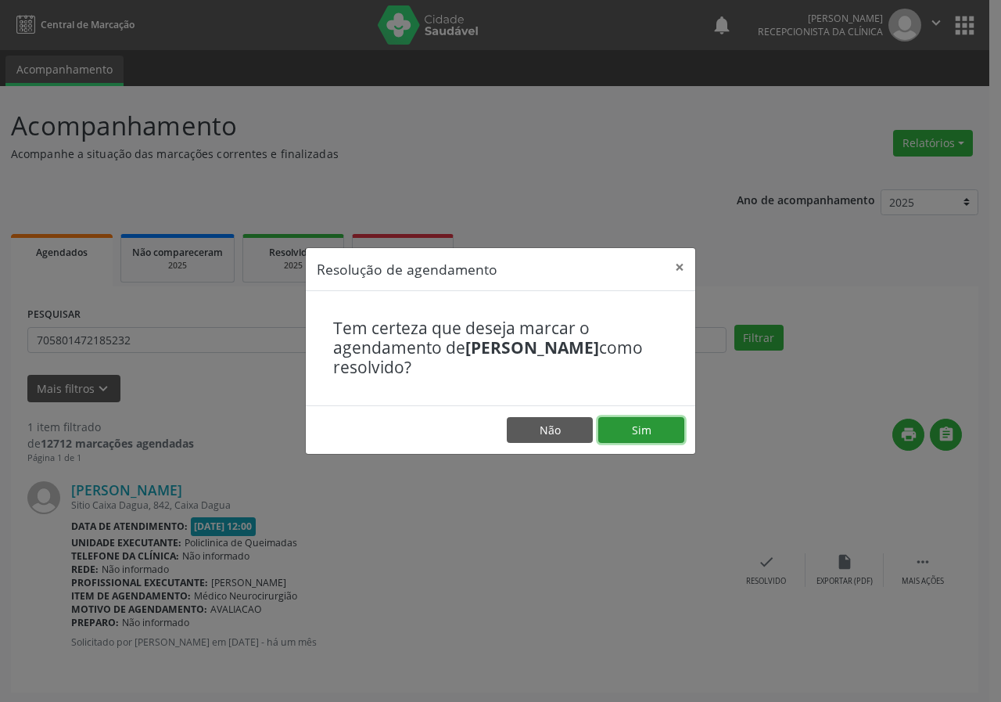
click at [636, 429] on button "Sim" at bounding box center [641, 430] width 86 height 27
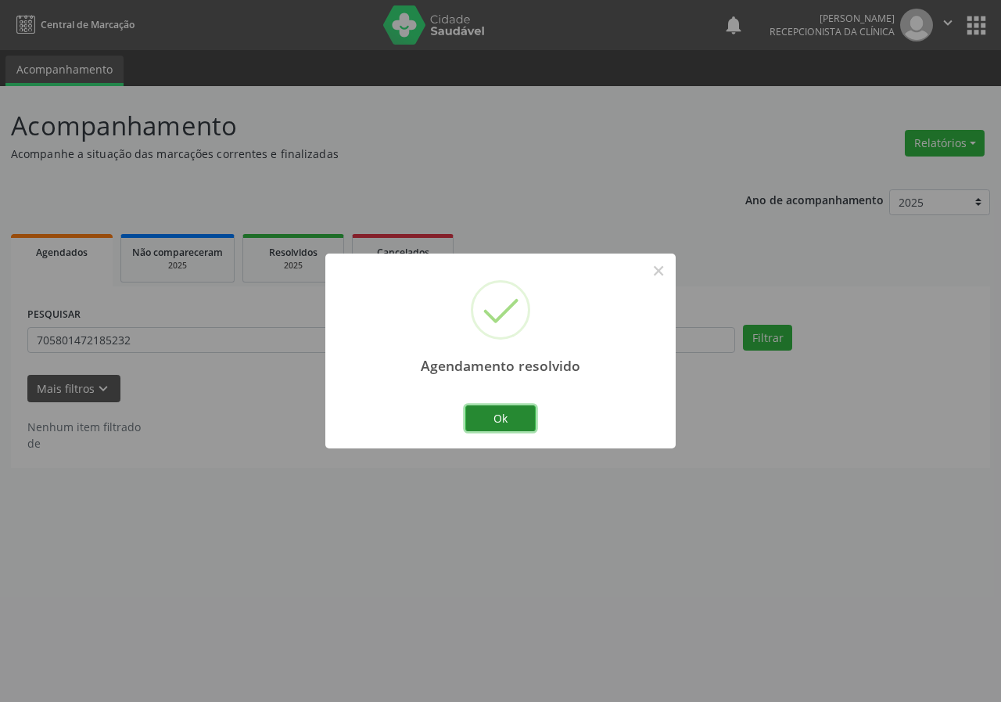
click at [502, 405] on button "Ok" at bounding box center [500, 418] width 70 height 27
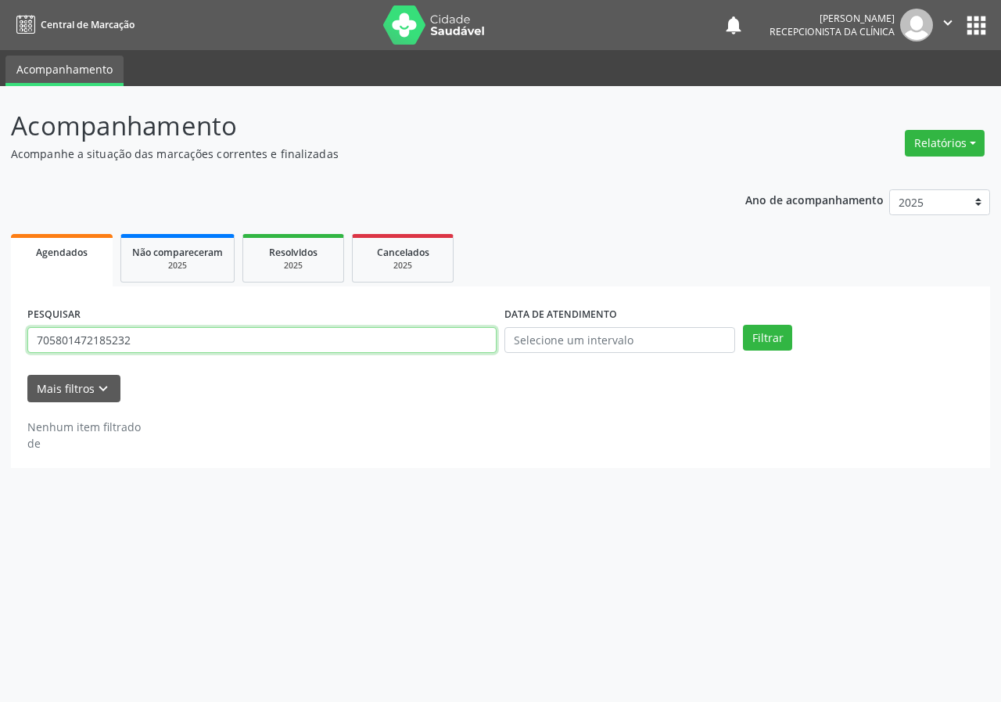
click at [457, 343] on input "705801472185232" at bounding box center [261, 340] width 469 height 27
type input "700502415094560"
click at [743, 325] on button "Filtrar" at bounding box center [767, 338] width 49 height 27
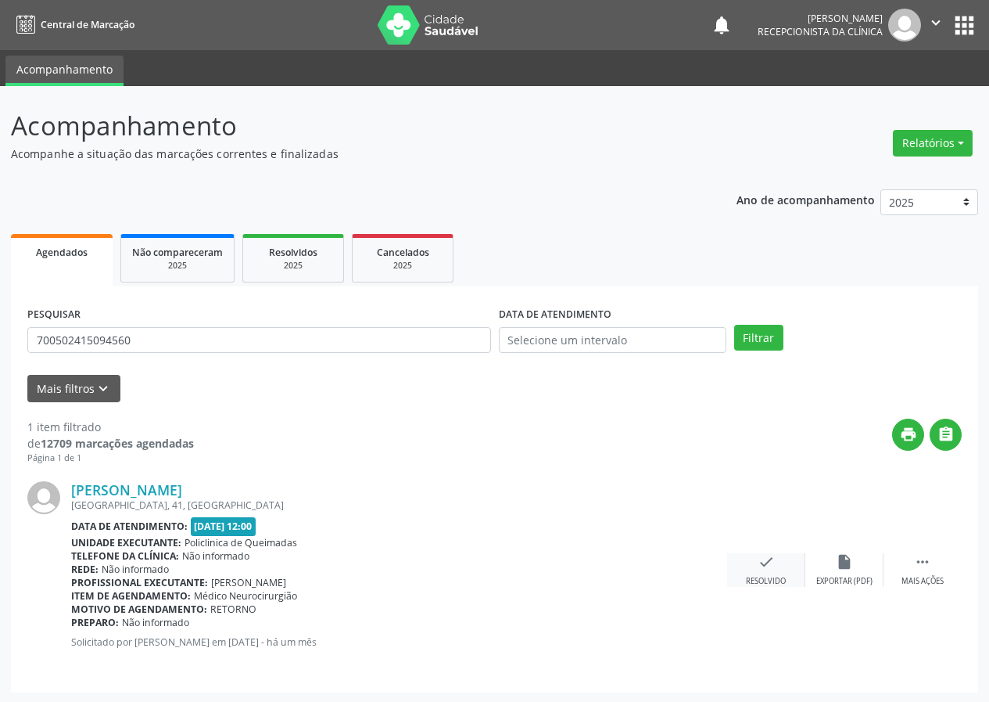
click at [763, 565] on icon "check" at bounding box center [766, 561] width 17 height 17
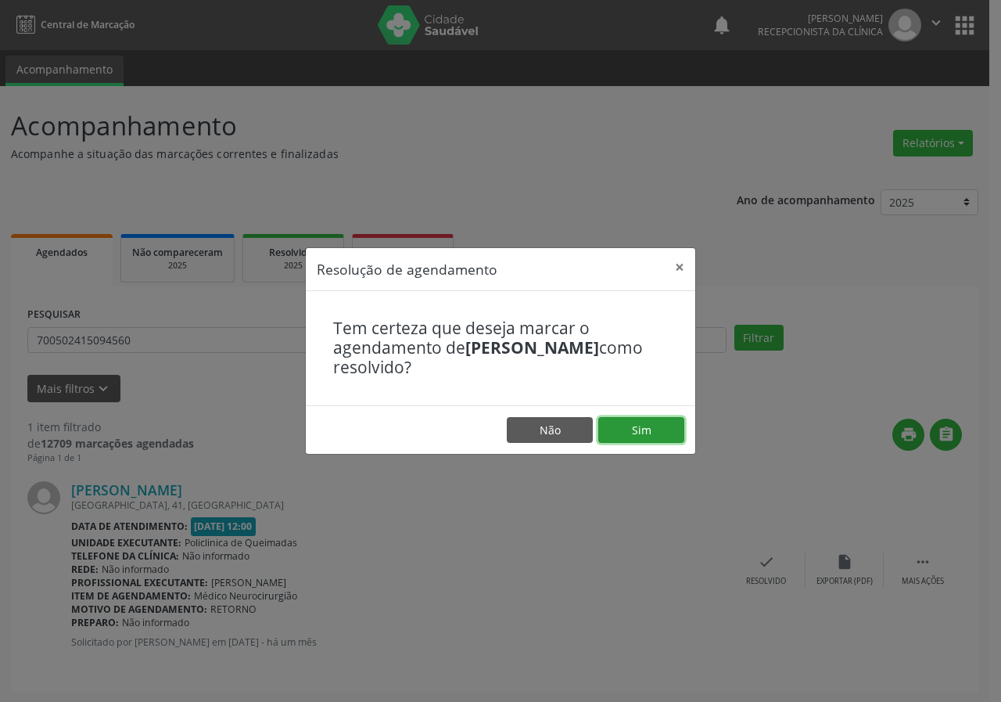
click at [628, 435] on button "Sim" at bounding box center [641, 430] width 86 height 27
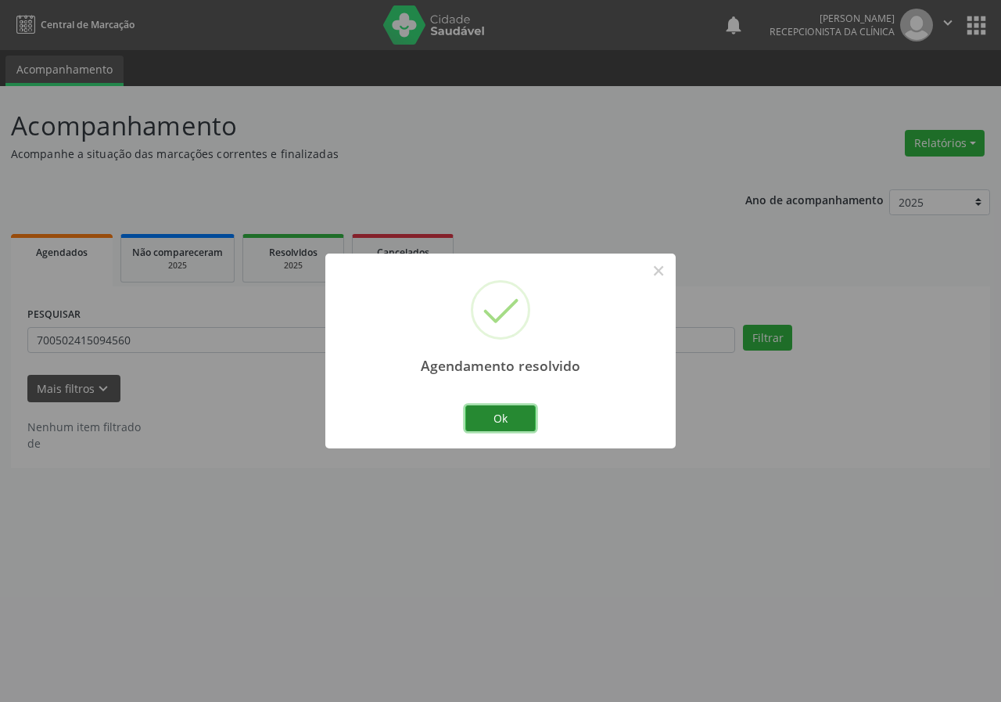
click at [508, 411] on button "Ok" at bounding box center [500, 418] width 70 height 27
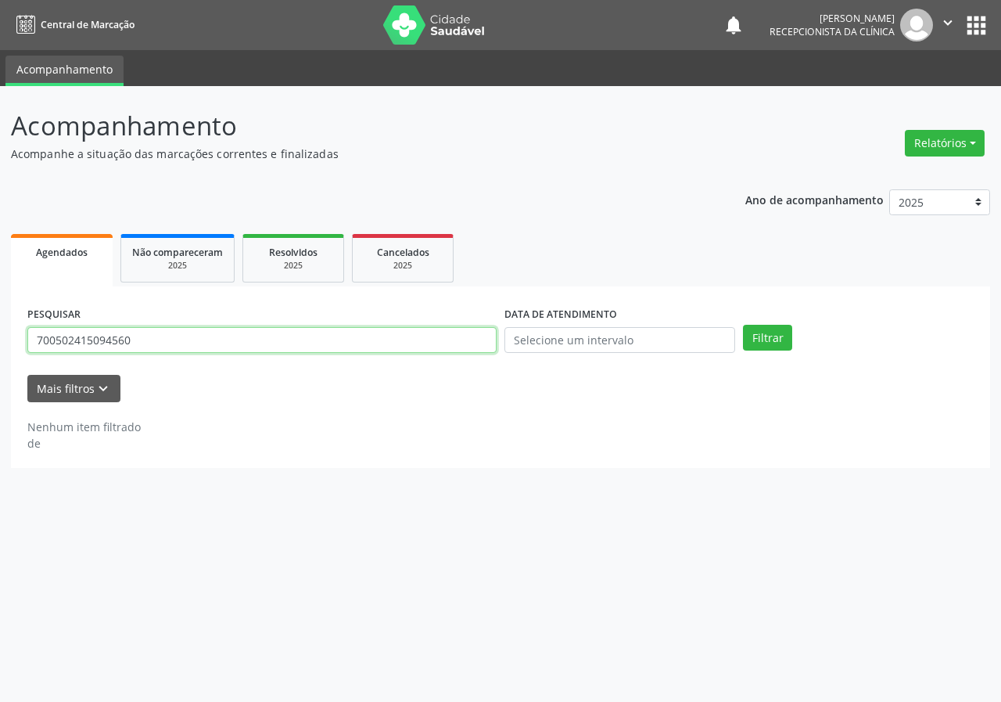
click at [357, 353] on input "700502415094560" at bounding box center [261, 340] width 469 height 27
click at [358, 353] on input "700502415094560" at bounding box center [261, 340] width 469 height 27
click at [743, 325] on button "Filtrar" at bounding box center [767, 338] width 49 height 27
click at [144, 344] on input "707801688281424" at bounding box center [261, 340] width 469 height 27
type input "707801688281414"
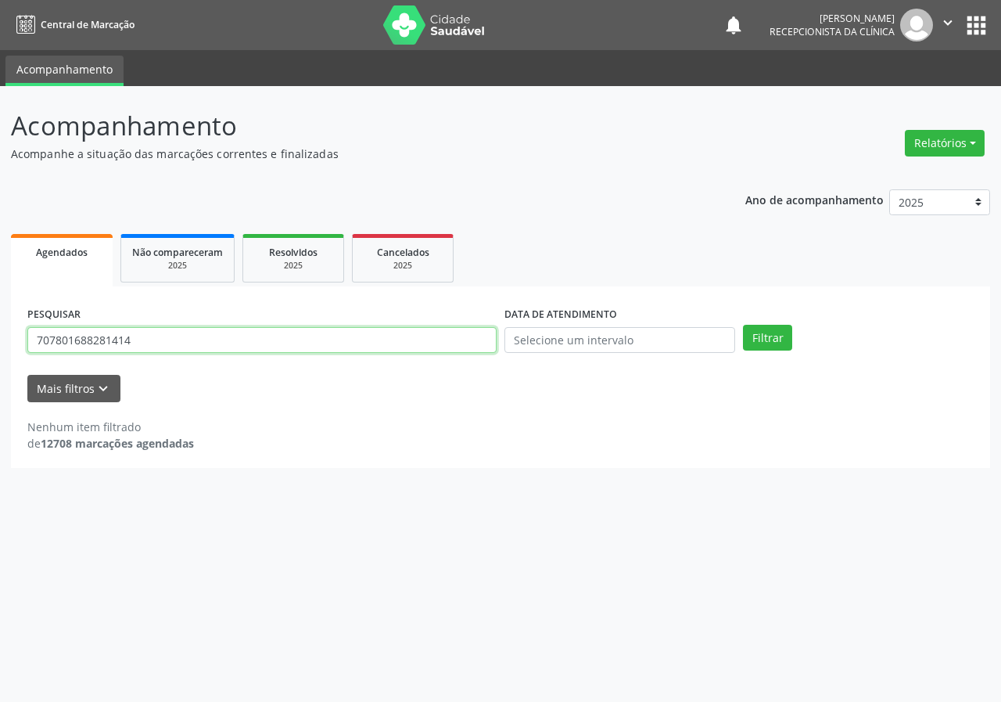
click at [743, 325] on button "Filtrar" at bounding box center [767, 338] width 49 height 27
click at [173, 345] on input "707801688281414" at bounding box center [261, 340] width 469 height 27
type input "706204517638164"
click at [743, 325] on button "Filtrar" at bounding box center [767, 338] width 49 height 27
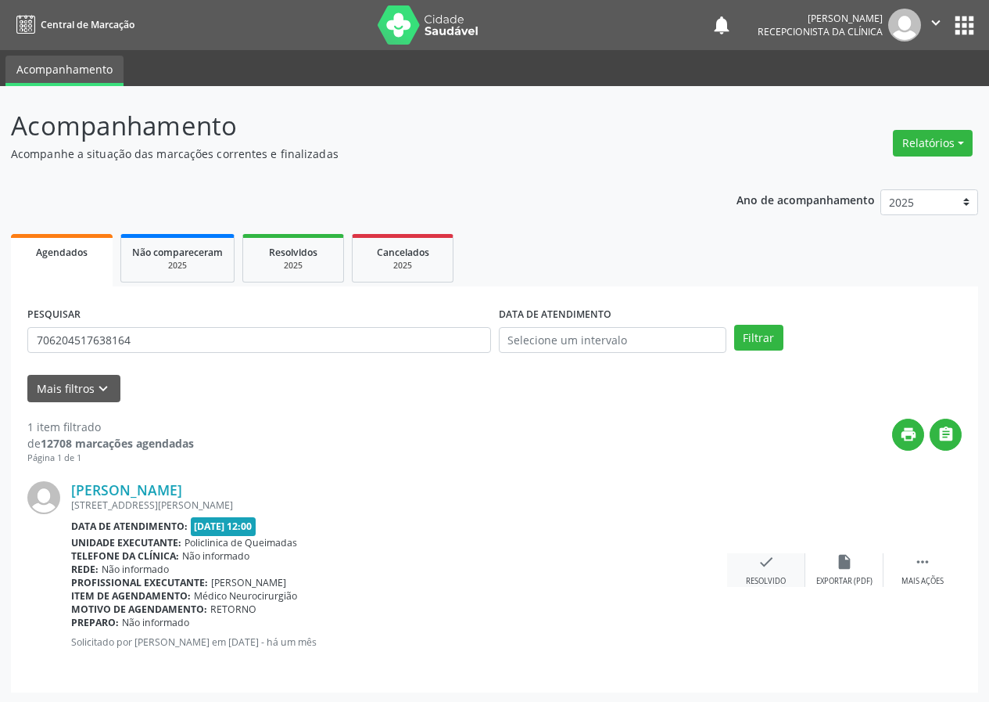
click at [770, 562] on icon "check" at bounding box center [766, 561] width 17 height 17
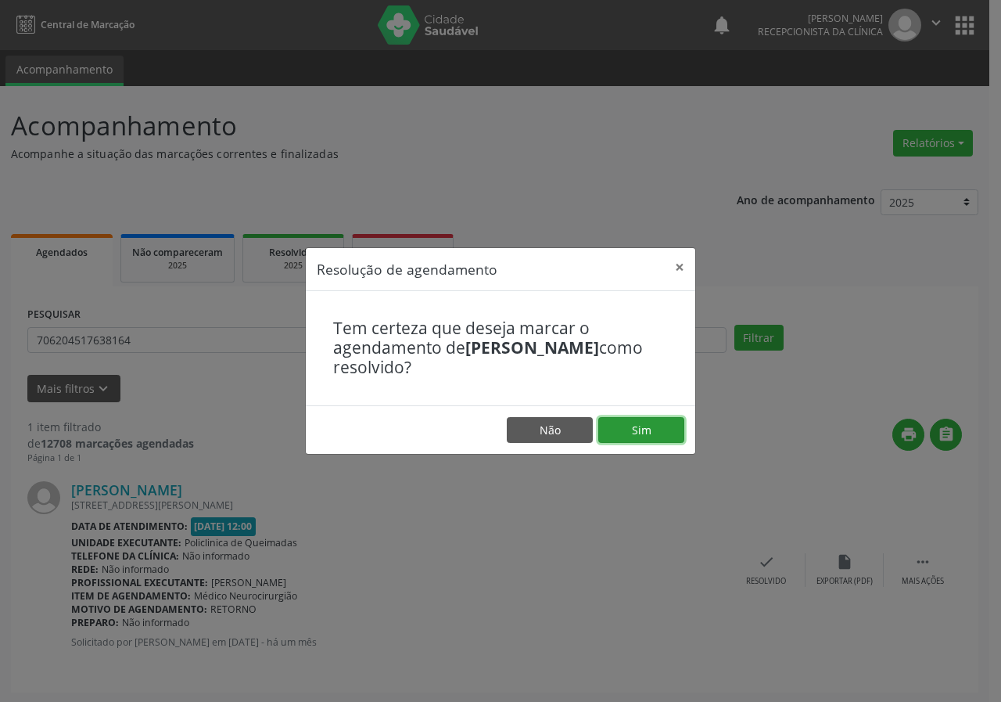
click at [675, 436] on button "Sim" at bounding box center [641, 430] width 86 height 27
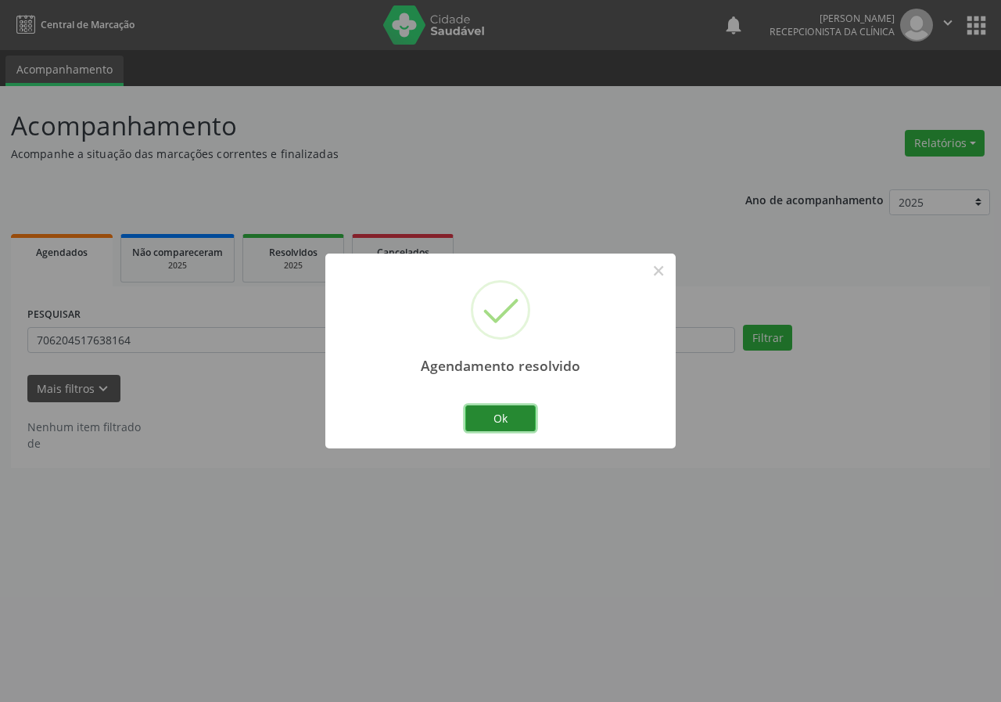
click at [516, 422] on button "Ok" at bounding box center [500, 418] width 70 height 27
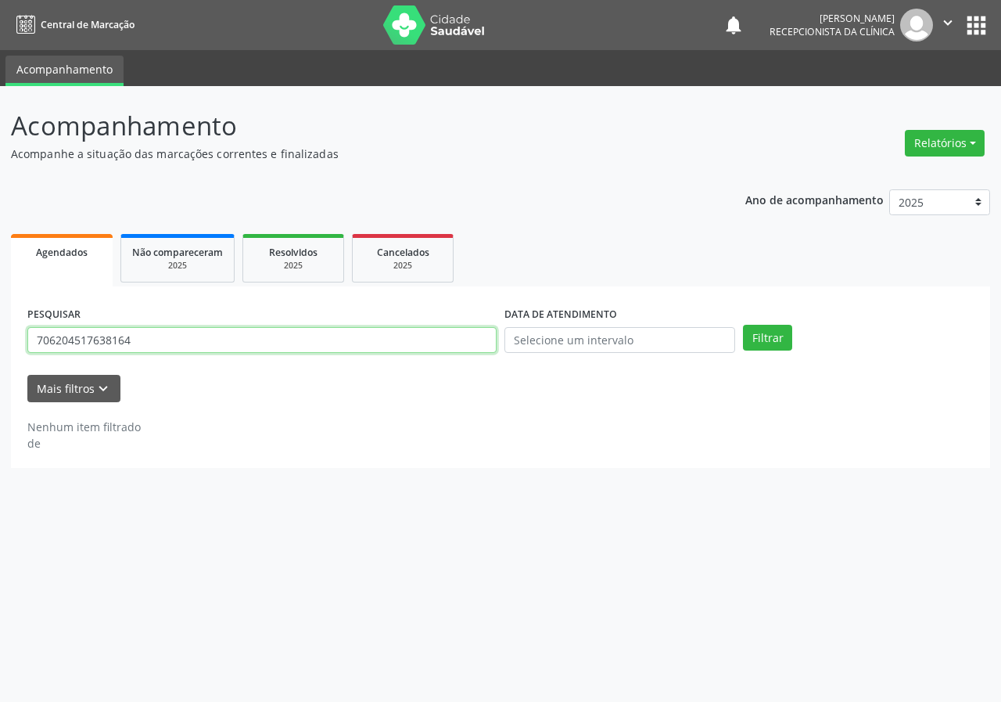
click at [389, 339] on input "706204517638164" at bounding box center [261, 340] width 469 height 27
type input "700509975801358"
click at [743, 325] on button "Filtrar" at bounding box center [767, 338] width 49 height 27
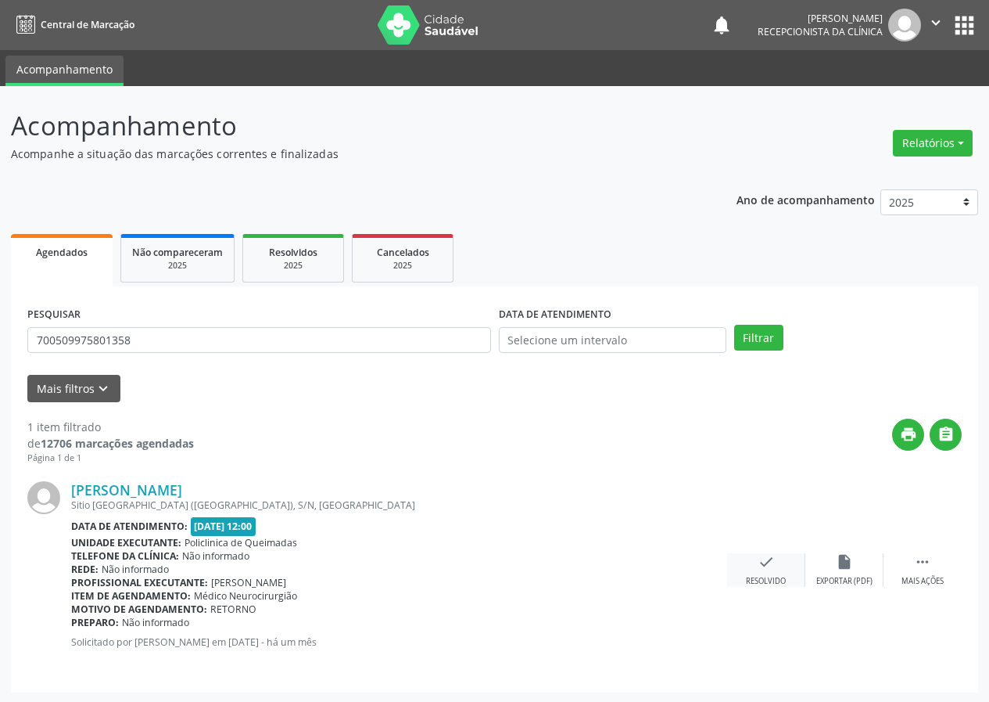
click at [749, 567] on div "check Resolvido" at bounding box center [766, 570] width 78 height 34
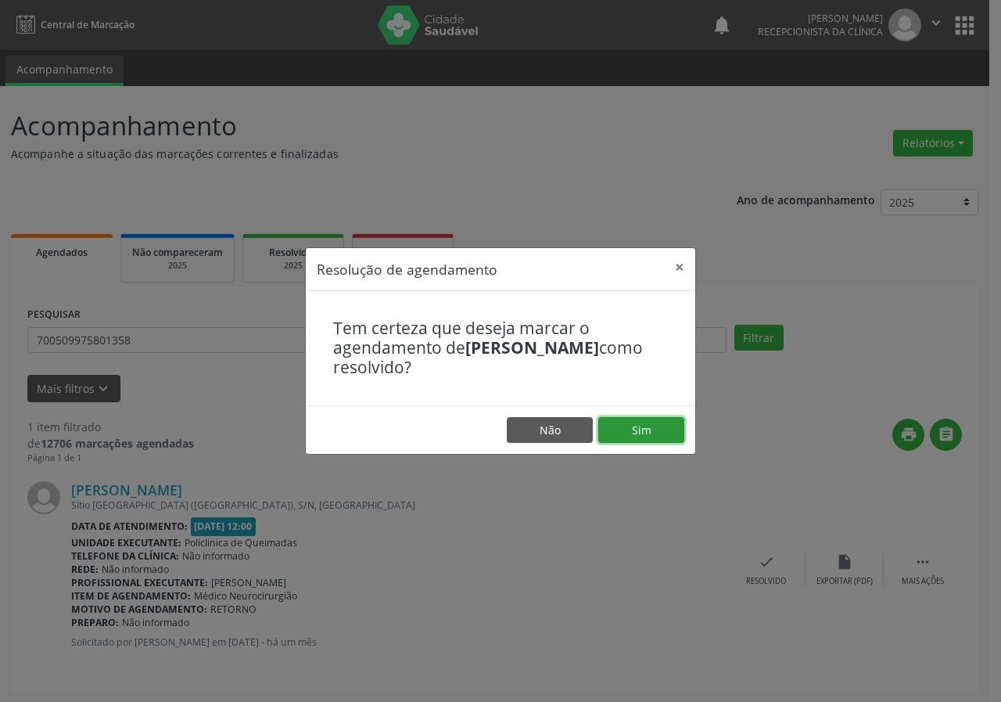
click at [676, 433] on button "Sim" at bounding box center [641, 430] width 86 height 27
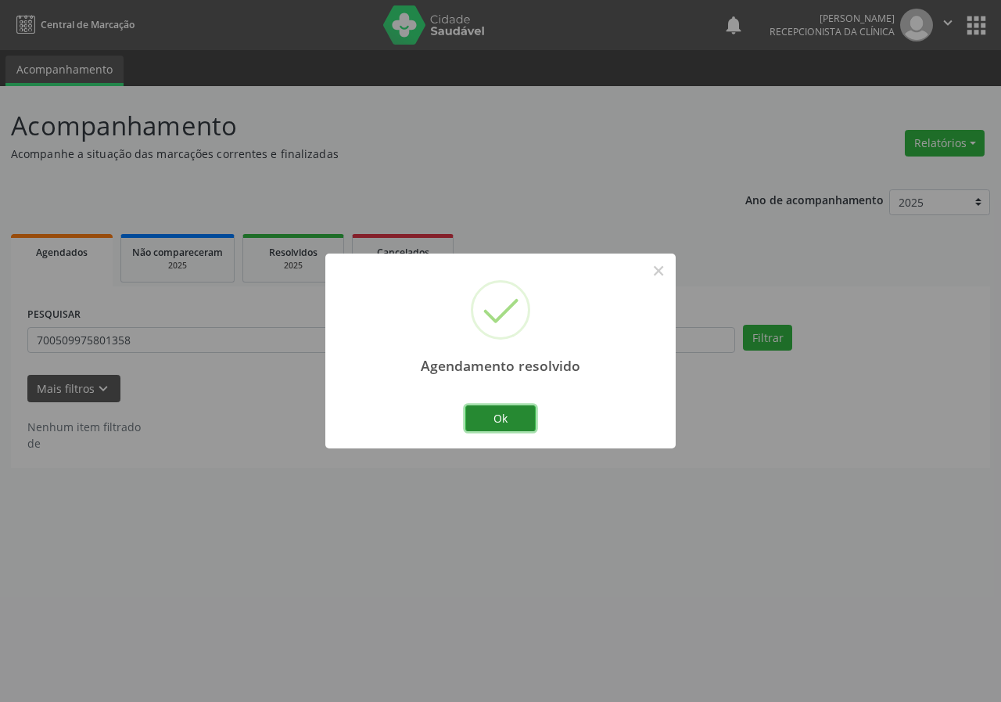
click at [505, 424] on button "Ok" at bounding box center [500, 418] width 70 height 27
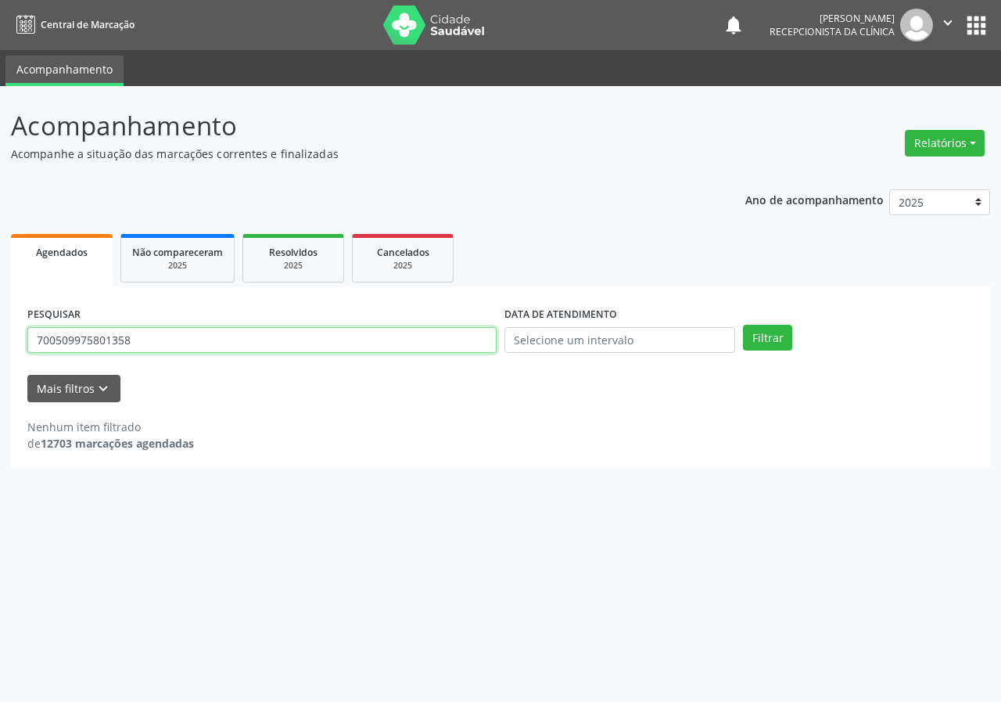
click at [433, 332] on input "700509975801358" at bounding box center [261, 340] width 469 height 27
type input "701007853453798"
click at [743, 325] on button "Filtrar" at bounding box center [767, 338] width 49 height 27
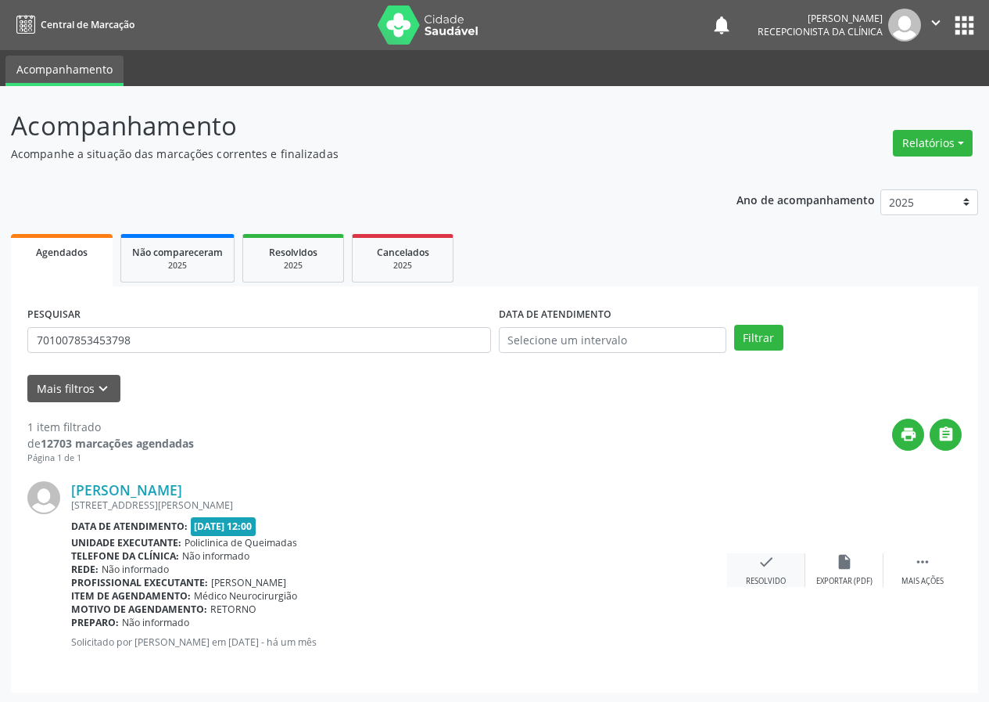
click at [764, 569] on icon "check" at bounding box center [766, 561] width 17 height 17
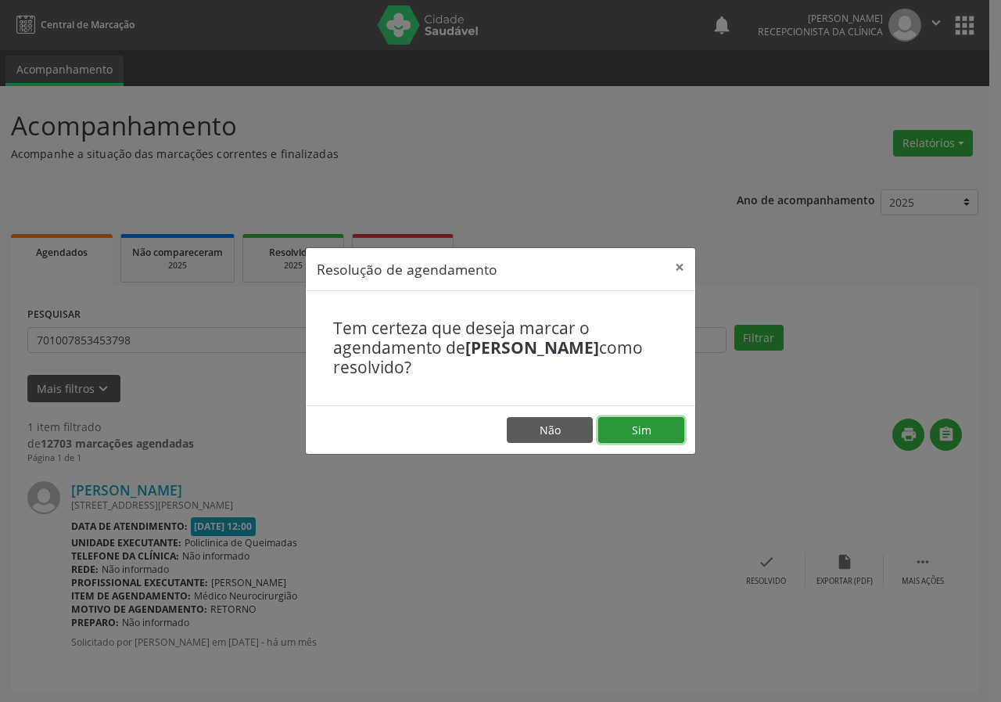
click at [652, 426] on button "Sim" at bounding box center [641, 430] width 86 height 27
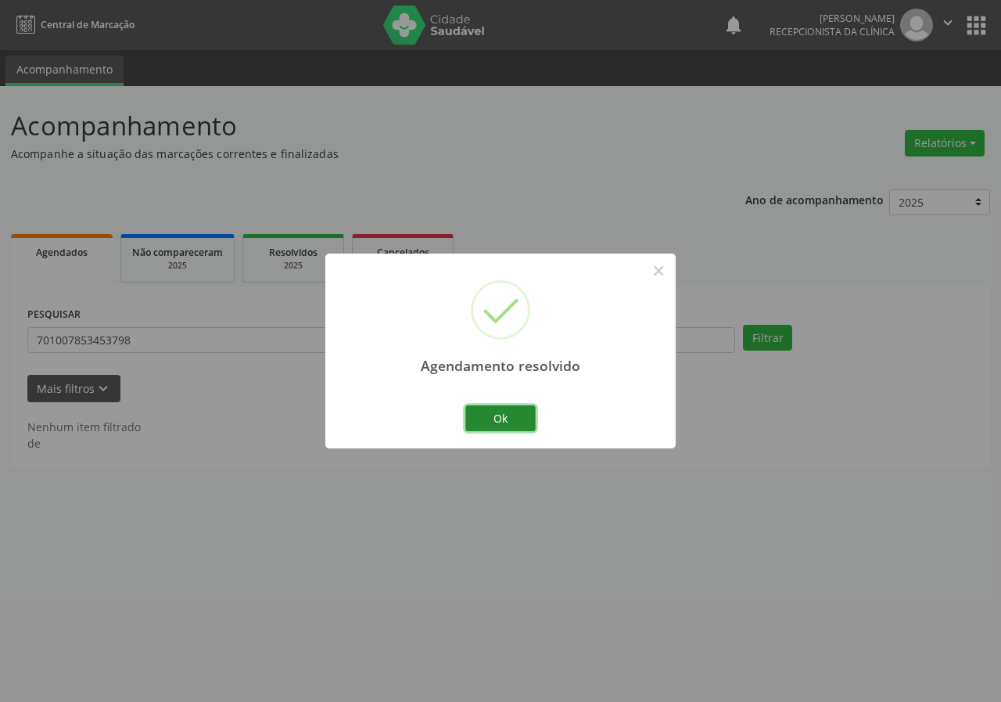
click at [507, 423] on button "Ok" at bounding box center [500, 418] width 70 height 27
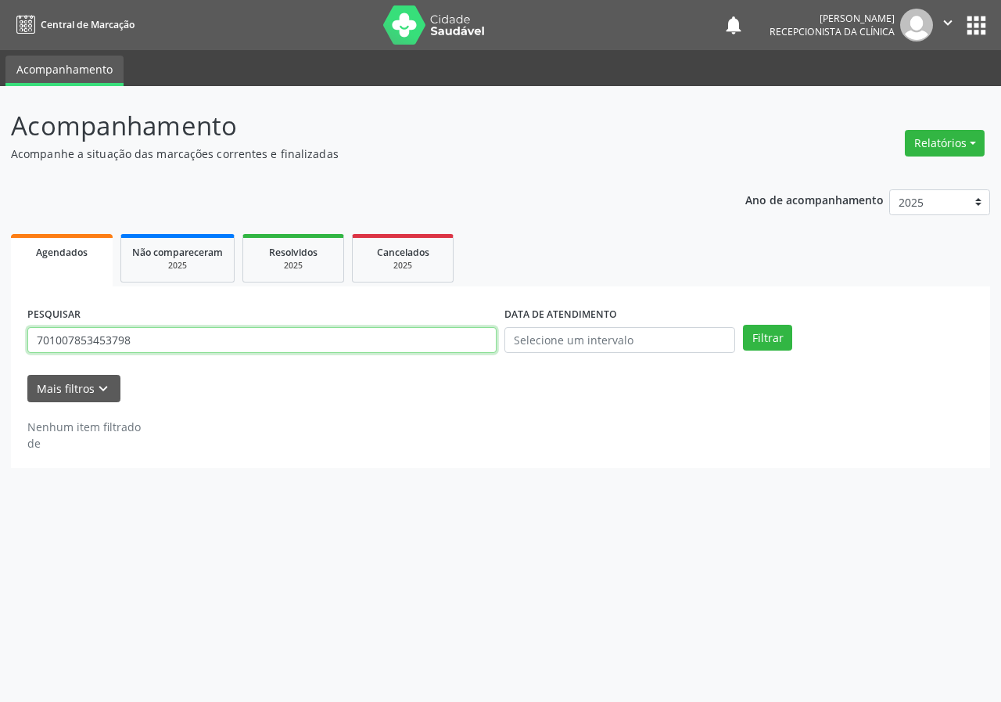
click at [467, 346] on input "701007853453798" at bounding box center [261, 340] width 469 height 27
type input "700501532308957"
click at [743, 325] on button "Filtrar" at bounding box center [767, 338] width 49 height 27
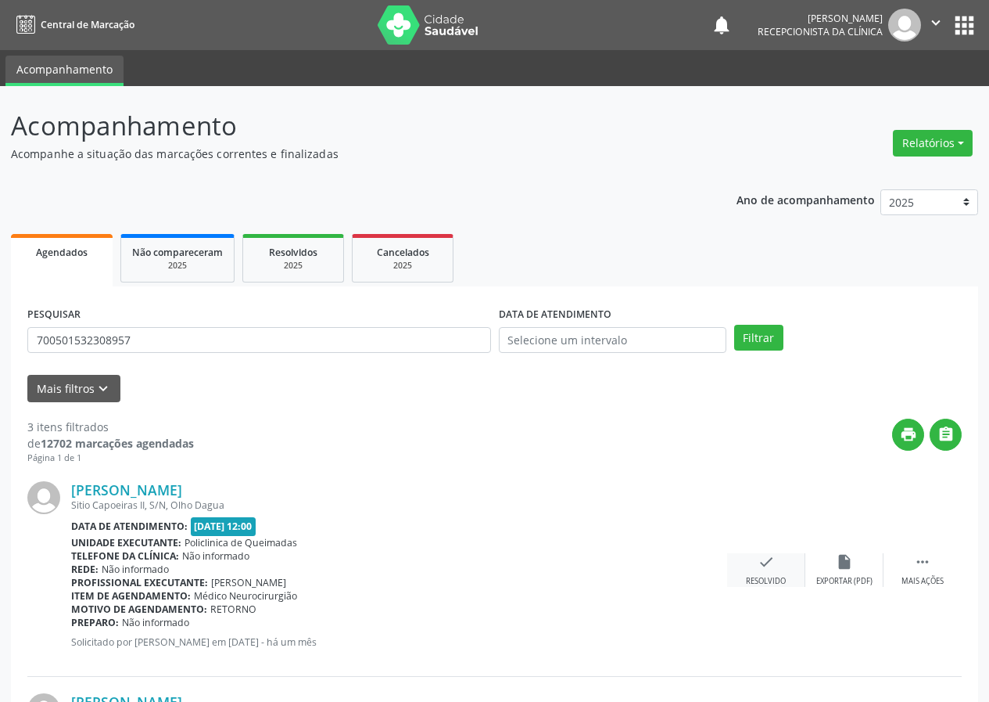
click at [777, 565] on div "check Resolvido" at bounding box center [766, 570] width 78 height 34
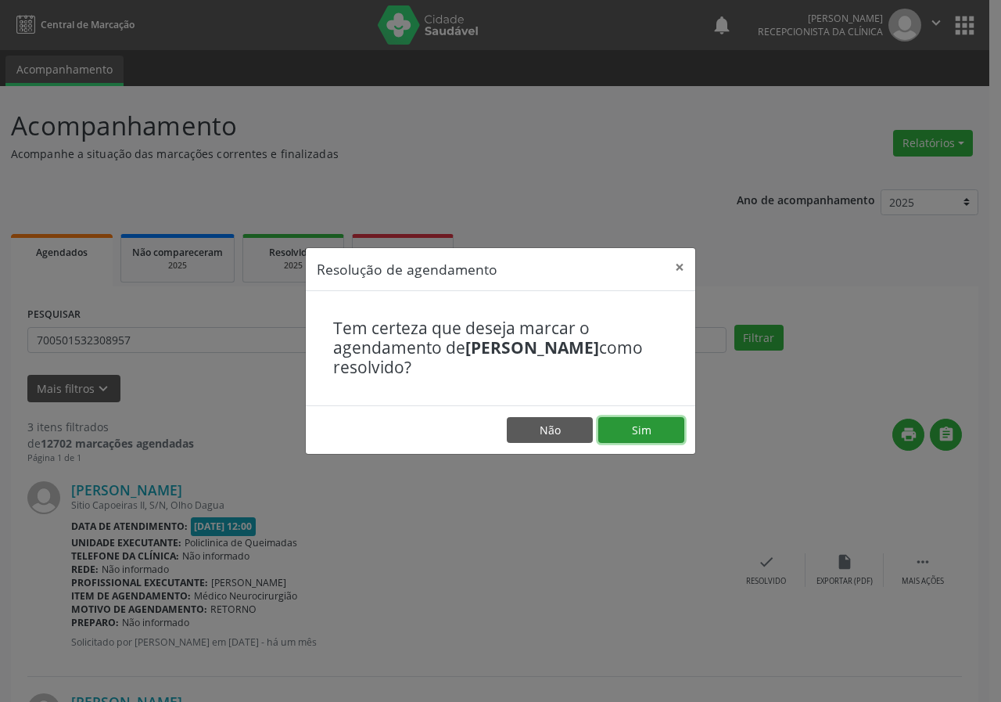
click at [641, 436] on button "Sim" at bounding box center [641, 430] width 86 height 27
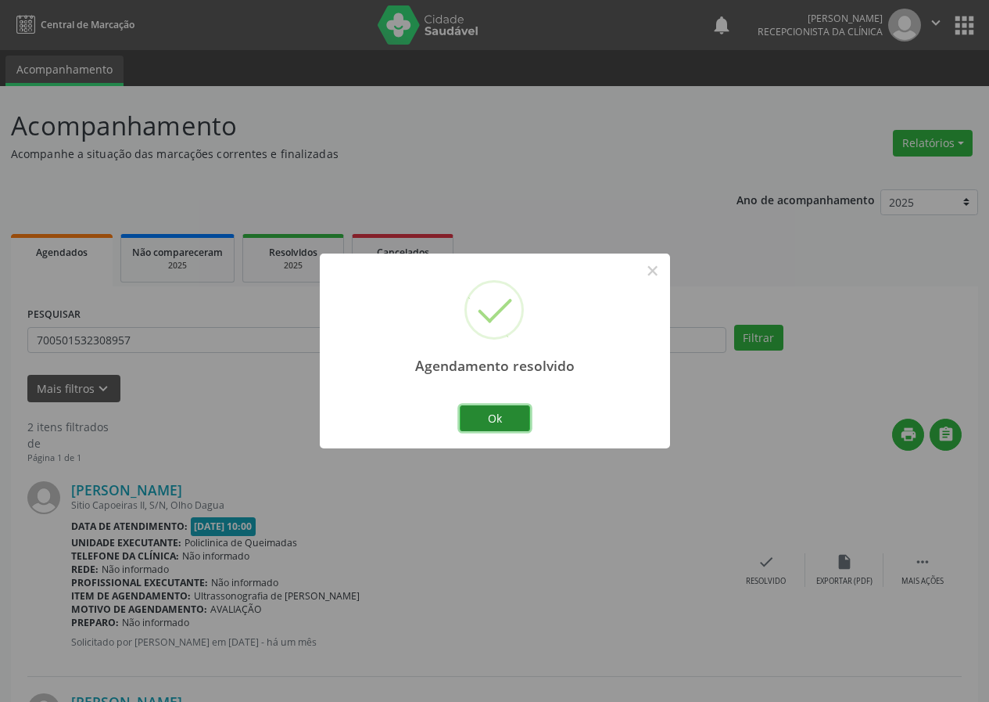
click at [515, 415] on button "Ok" at bounding box center [495, 418] width 70 height 27
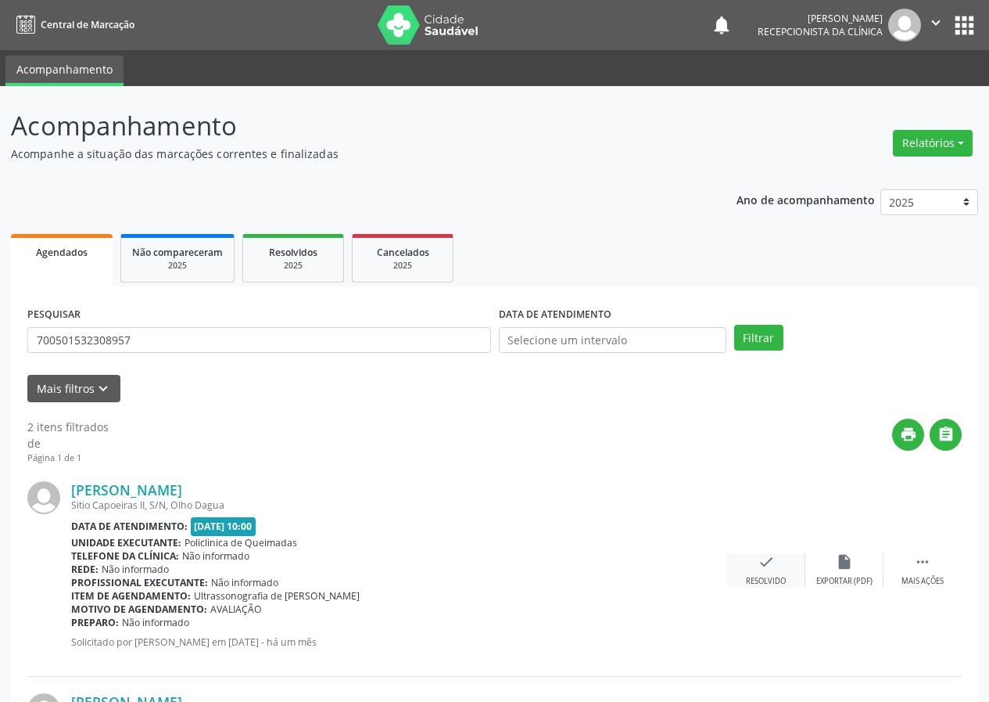
click at [760, 575] on div "check Resolvido" at bounding box center [766, 570] width 78 height 34
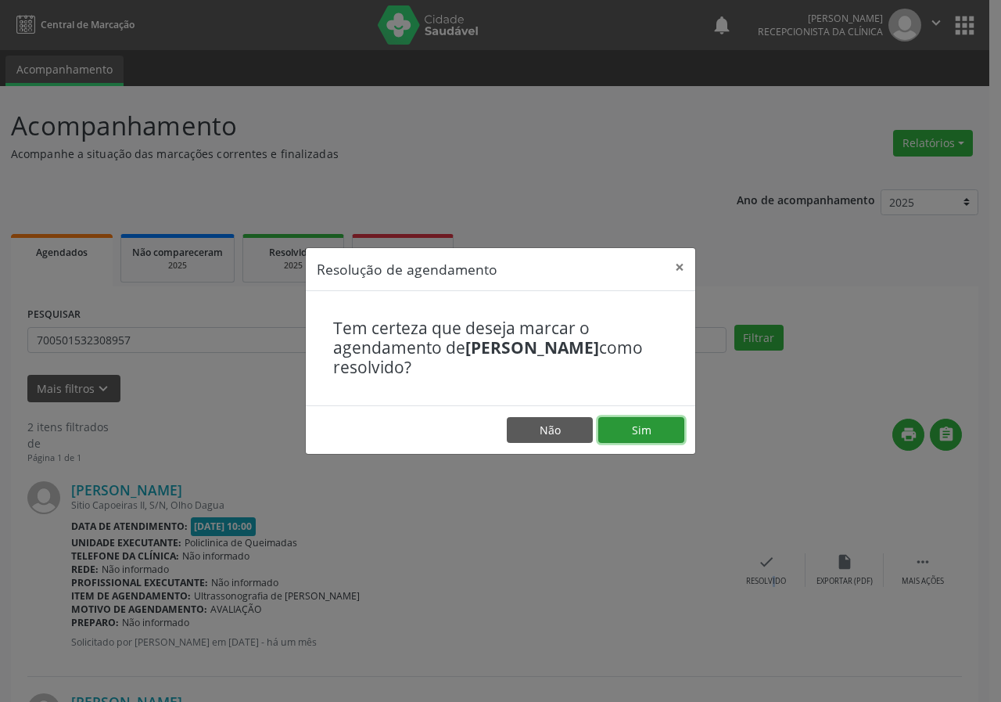
click at [629, 434] on button "Sim" at bounding box center [641, 430] width 86 height 27
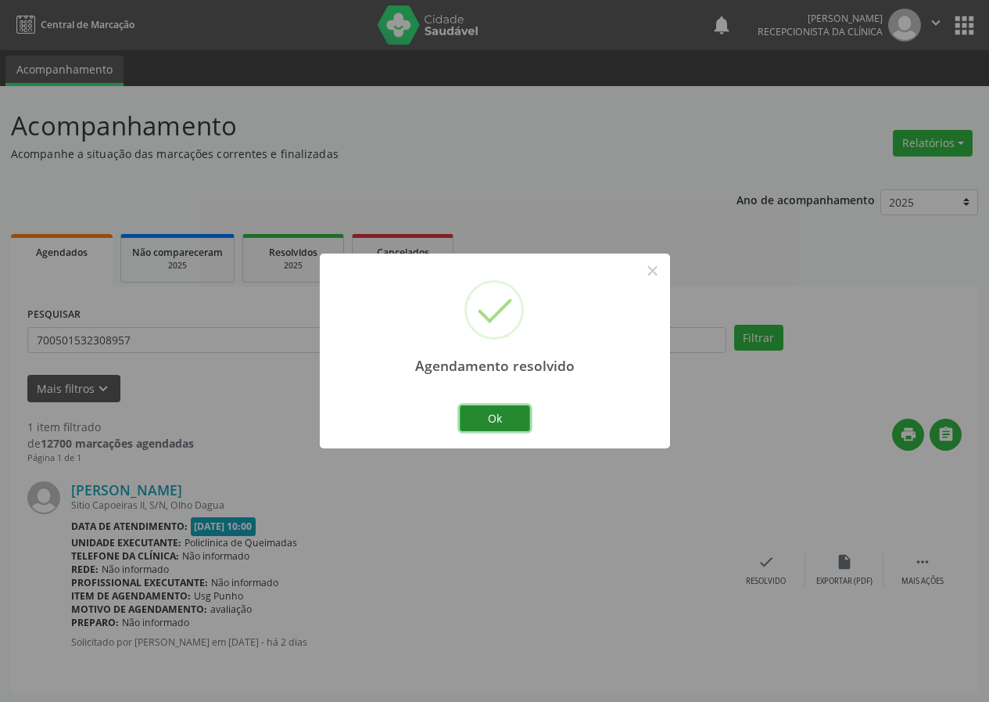
click at [512, 430] on button "Ok" at bounding box center [495, 418] width 70 height 27
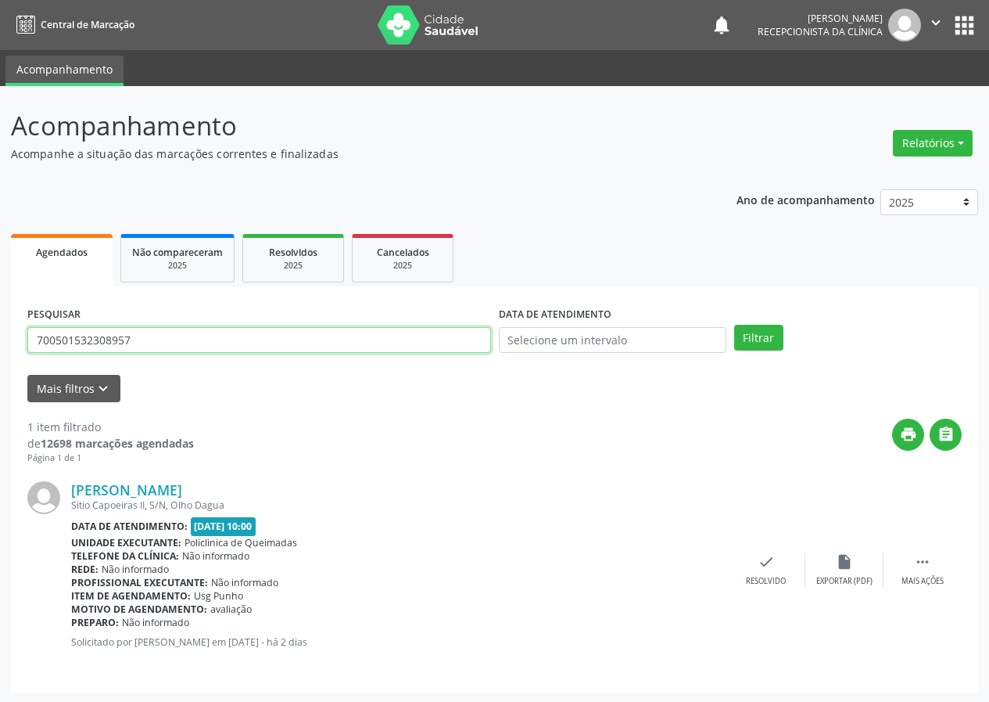
click at [361, 337] on input "700501532308957" at bounding box center [259, 340] width 464 height 27
type input "705806488303536"
click at [734, 325] on button "Filtrar" at bounding box center [758, 338] width 49 height 27
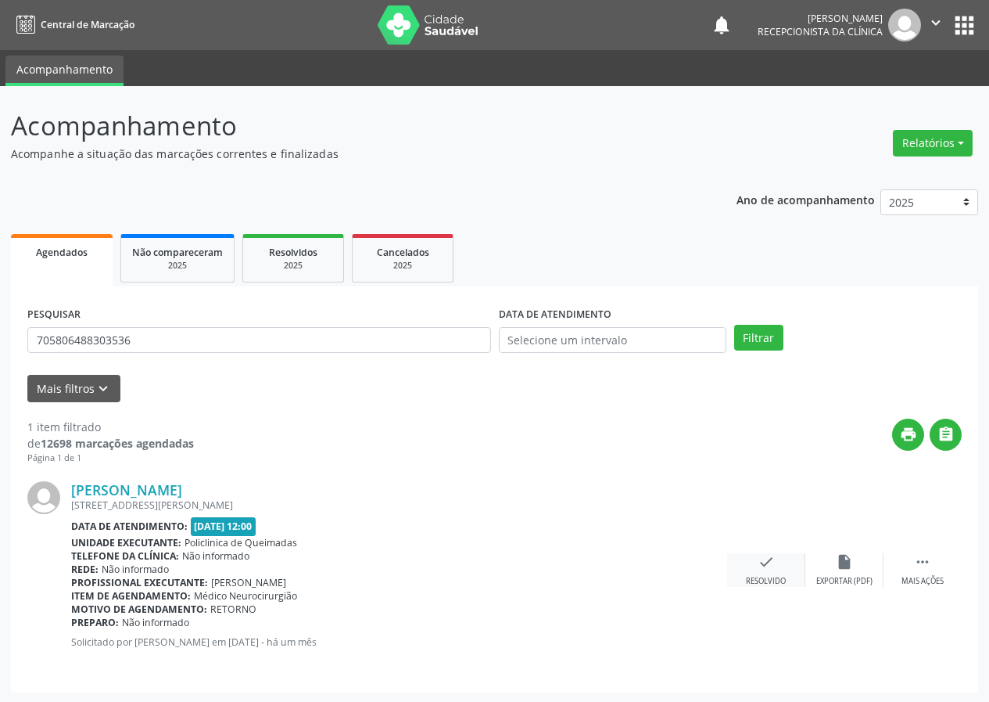
click at [777, 571] on div "check Resolvido" at bounding box center [766, 570] width 78 height 34
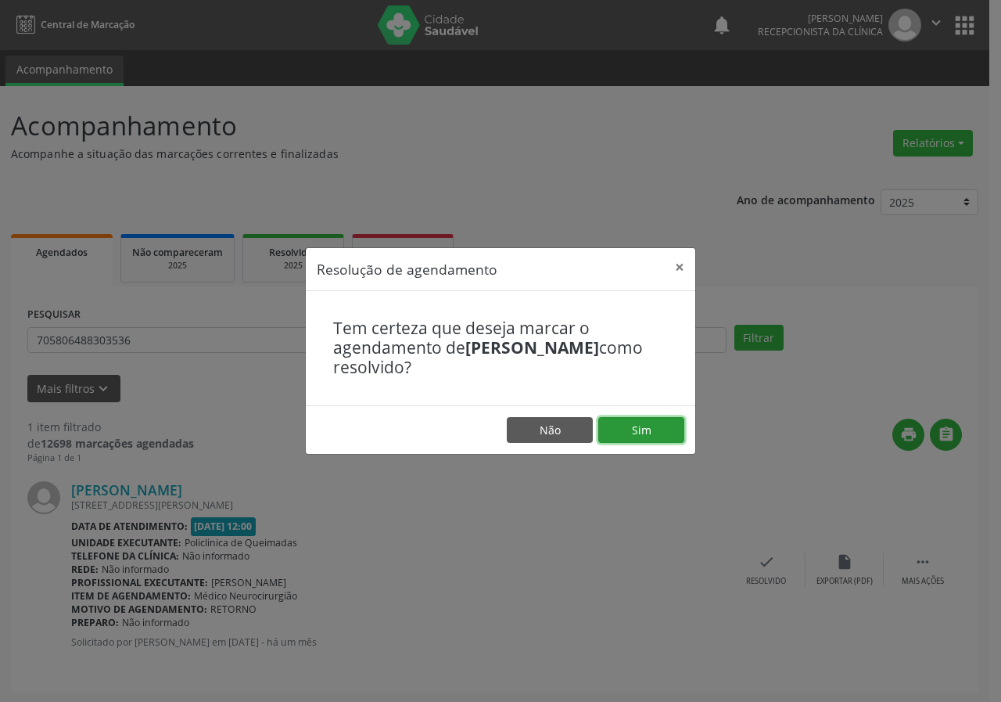
click at [662, 436] on button "Sim" at bounding box center [641, 430] width 86 height 27
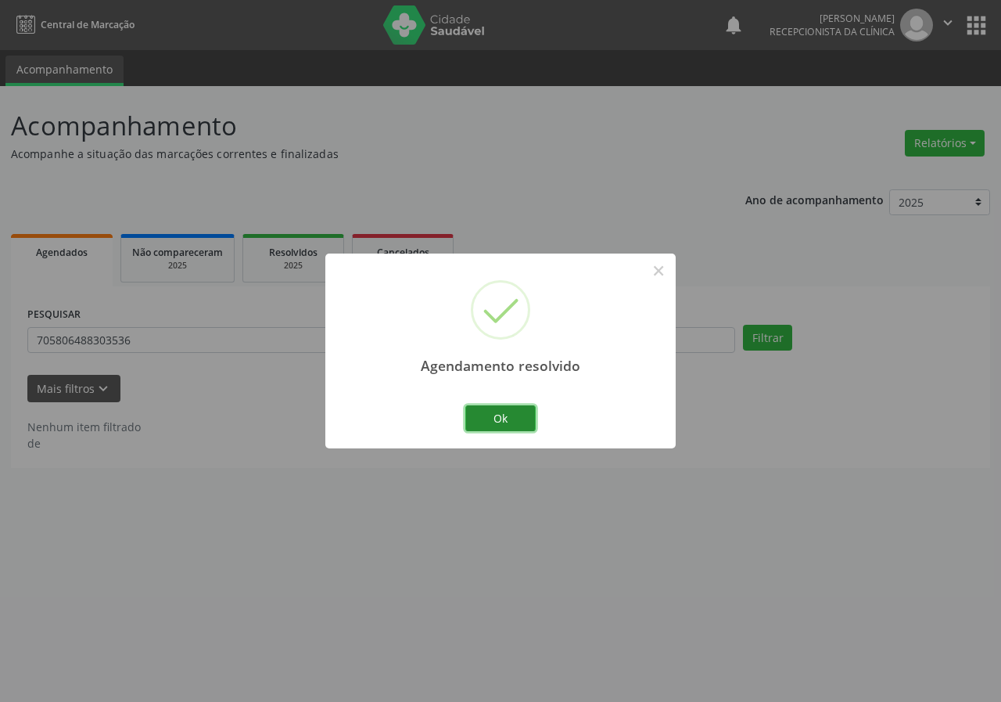
click at [503, 426] on button "Ok" at bounding box center [500, 418] width 70 height 27
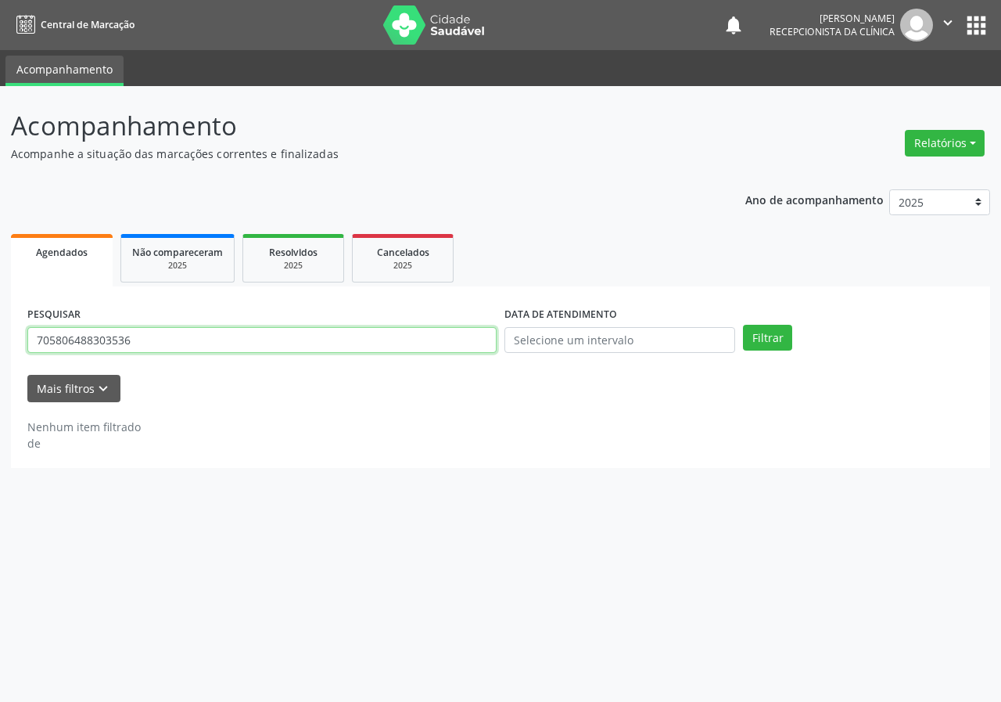
click at [428, 344] on input "705806488303536" at bounding box center [261, 340] width 469 height 27
click at [743, 325] on button "Filtrar" at bounding box center [767, 338] width 49 height 27
click at [322, 341] on input "7045053167278113" at bounding box center [261, 340] width 469 height 27
type input "704505316727811"
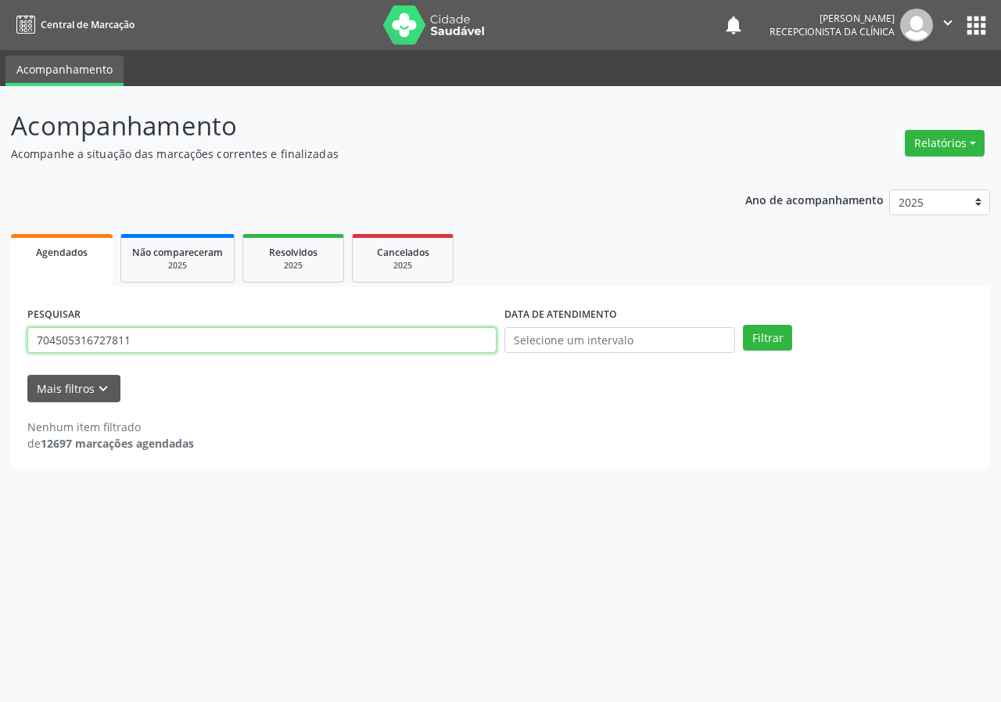
click at [743, 325] on button "Filtrar" at bounding box center [767, 338] width 49 height 27
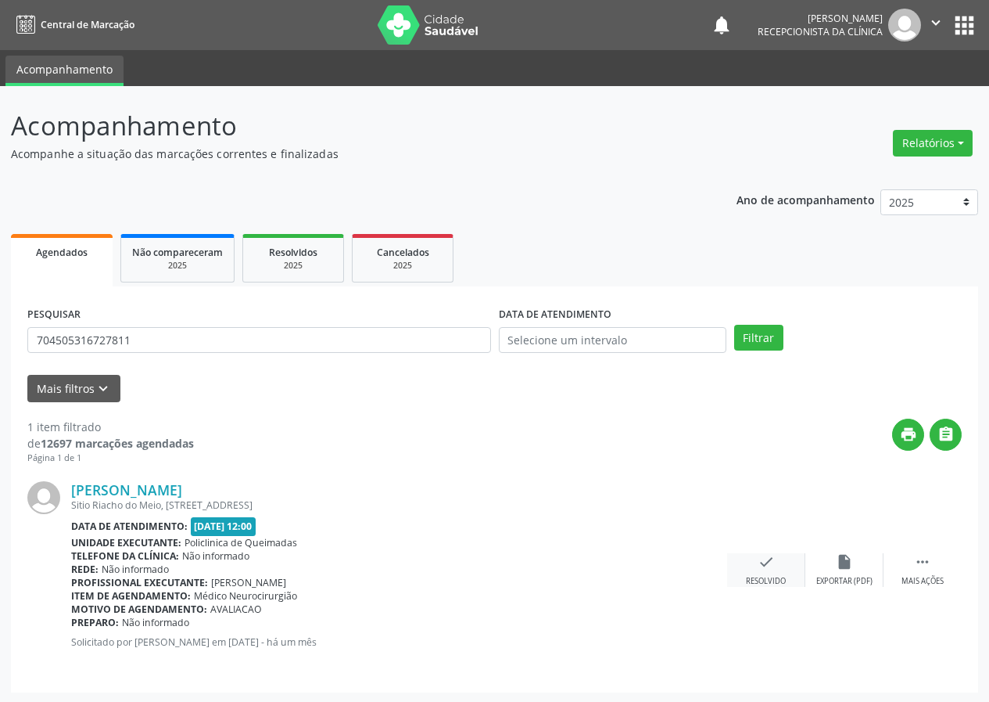
click at [772, 560] on icon "check" at bounding box center [766, 561] width 17 height 17
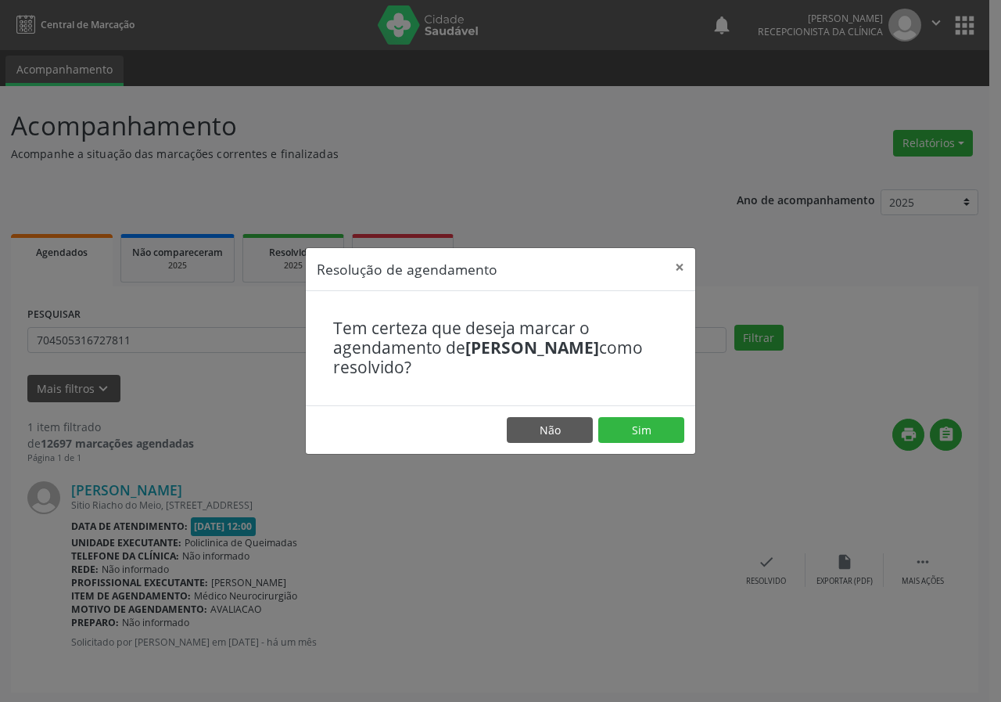
click at [626, 445] on footer "Não Sim" at bounding box center [500, 429] width 389 height 49
click at [626, 442] on button "Sim" at bounding box center [641, 430] width 86 height 27
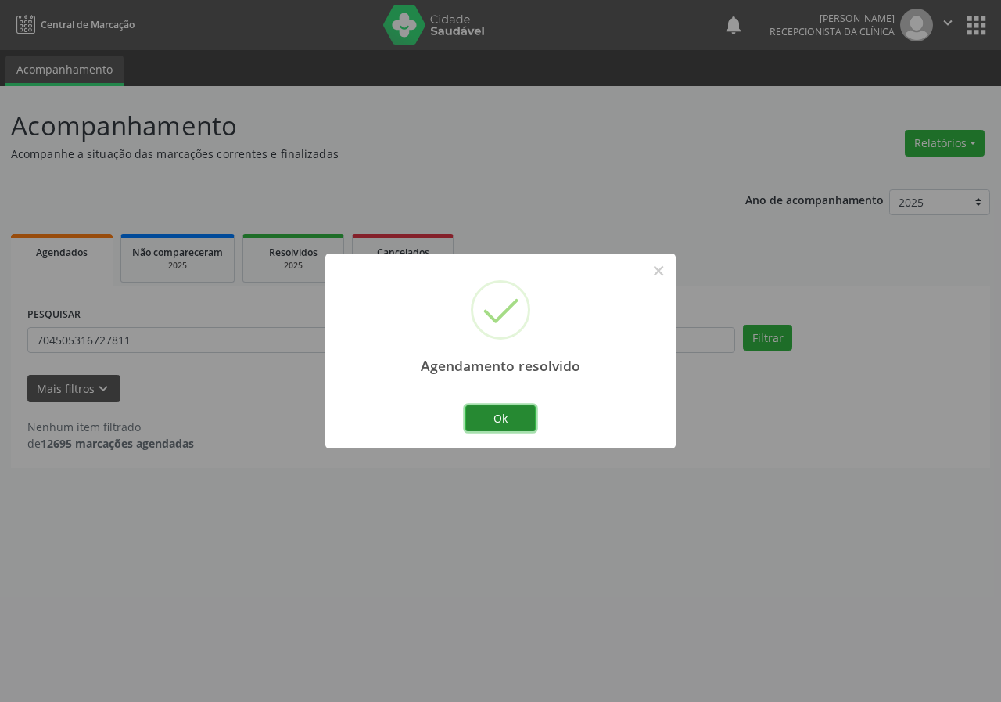
click at [512, 411] on button "Ok" at bounding box center [500, 418] width 70 height 27
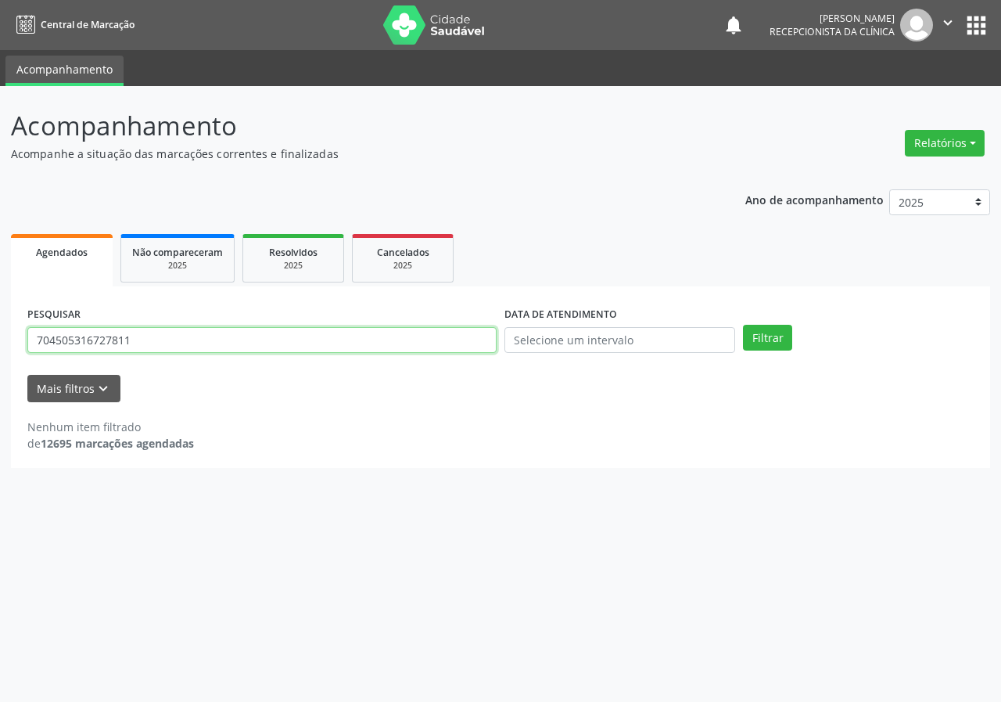
click at [422, 344] on input "704505316727811" at bounding box center [261, 340] width 469 height 27
click at [743, 325] on button "Filtrar" at bounding box center [767, 338] width 49 height 27
click at [111, 339] on input "706205015750763" at bounding box center [261, 340] width 469 height 27
click at [743, 325] on button "Filtrar" at bounding box center [767, 338] width 49 height 27
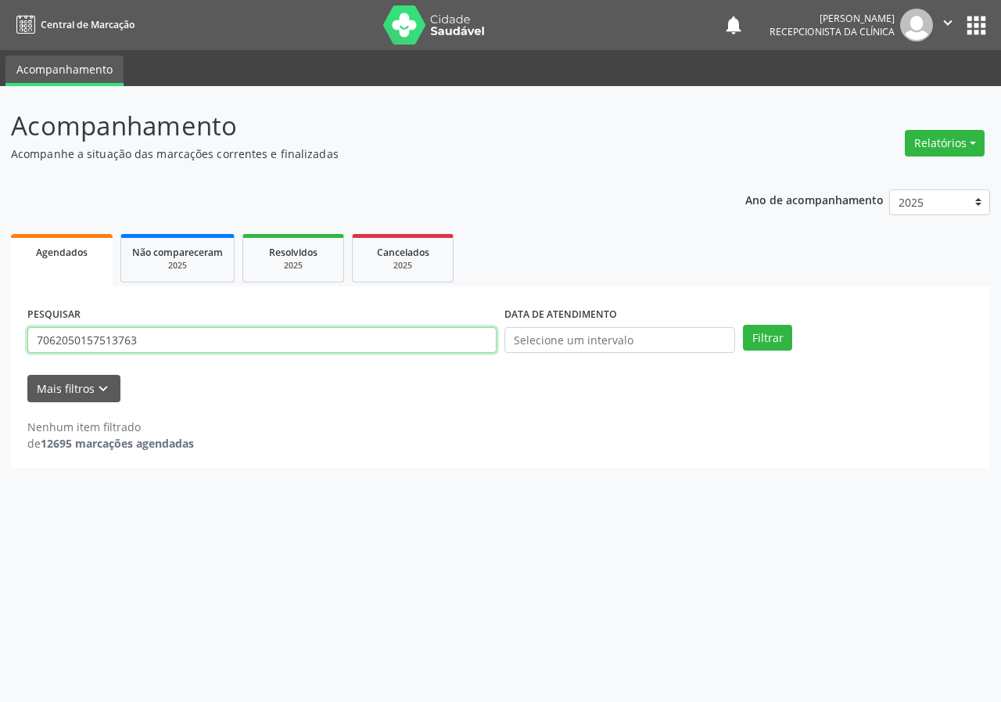
click at [119, 339] on input "7062050157513763" at bounding box center [261, 340] width 469 height 27
click at [188, 344] on input "706205015751763" at bounding box center [261, 340] width 469 height 27
type input "706205015751763"
click at [743, 325] on button "Filtrar" at bounding box center [767, 338] width 49 height 27
click at [219, 344] on input "706205015751763" at bounding box center [261, 340] width 469 height 27
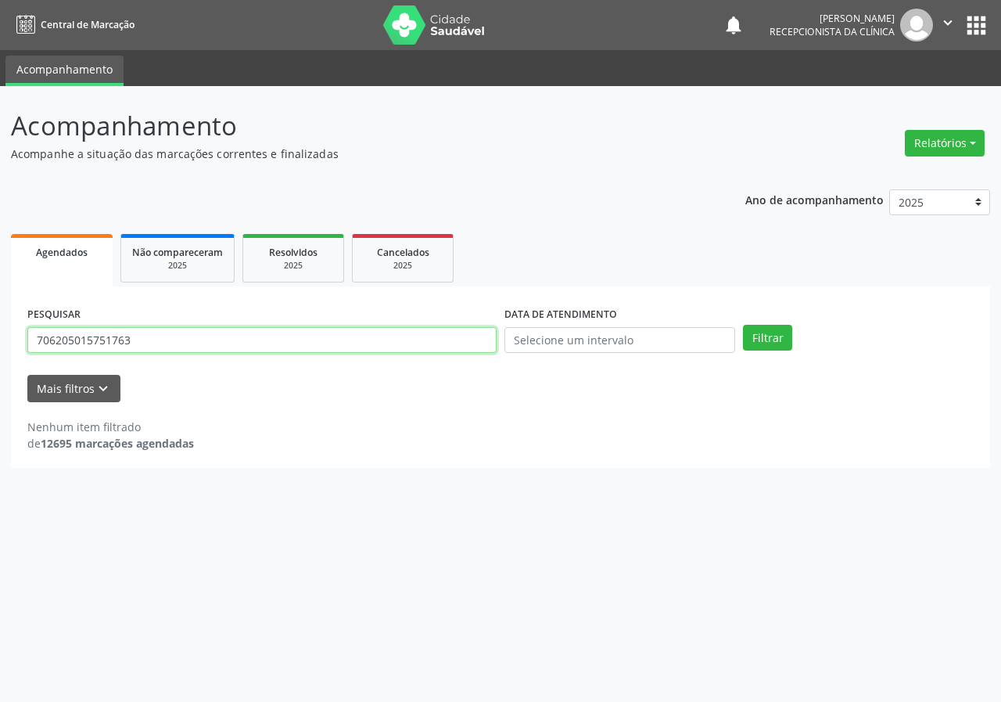
click at [219, 344] on input "706205015751763" at bounding box center [261, 340] width 469 height 27
type input "705002253816758"
click at [743, 325] on button "Filtrar" at bounding box center [767, 338] width 49 height 27
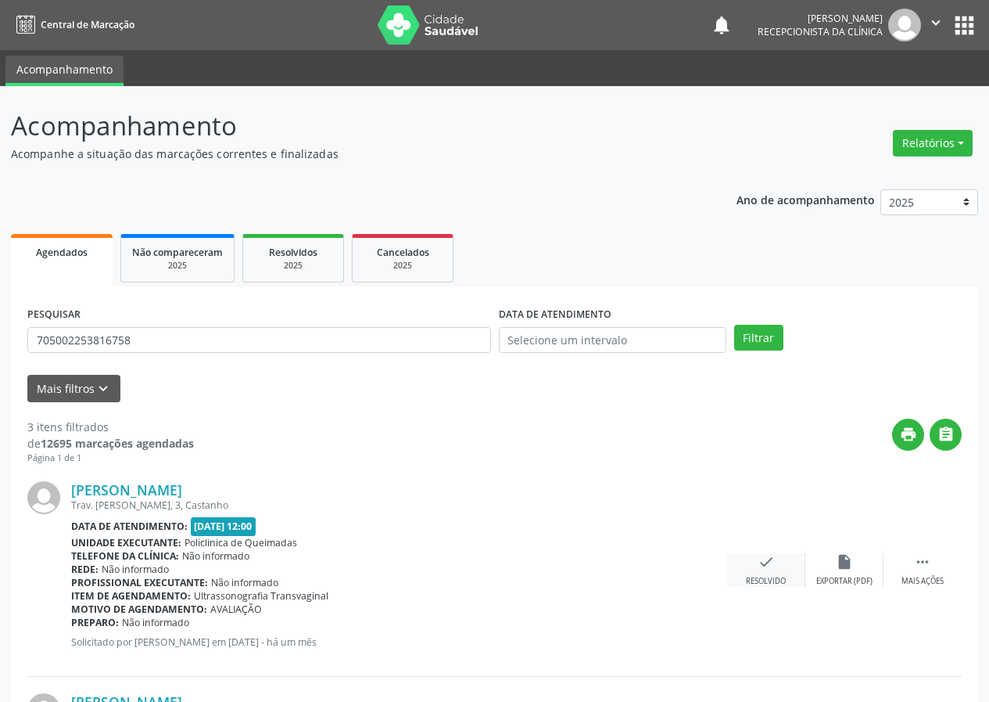
click at [771, 562] on icon "check" at bounding box center [766, 561] width 17 height 17
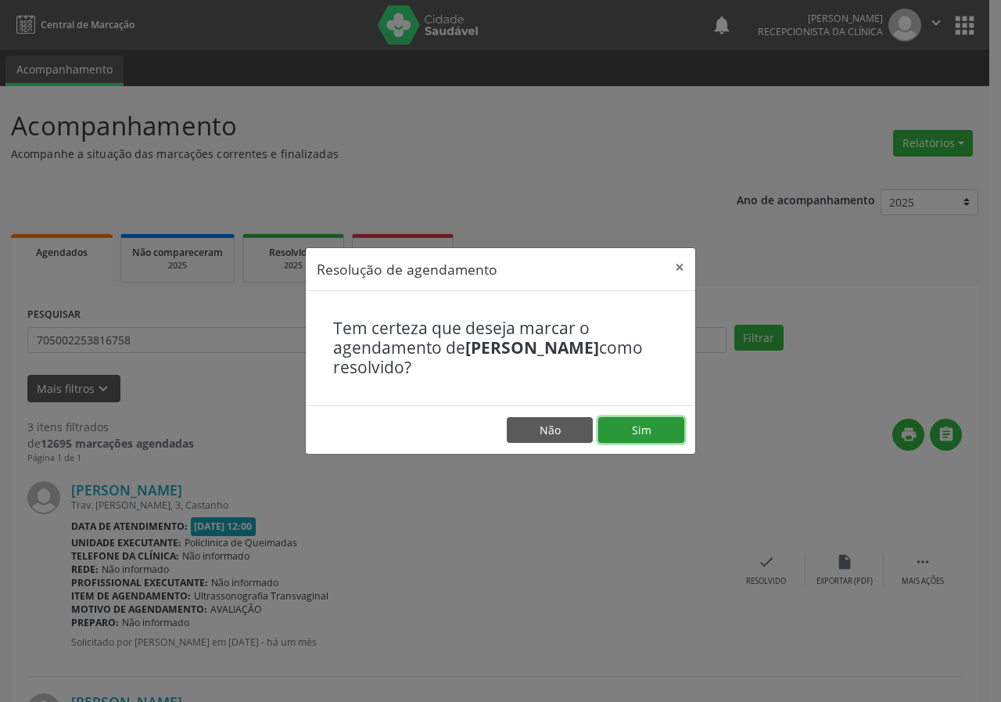
click at [673, 438] on button "Sim" at bounding box center [641, 430] width 86 height 27
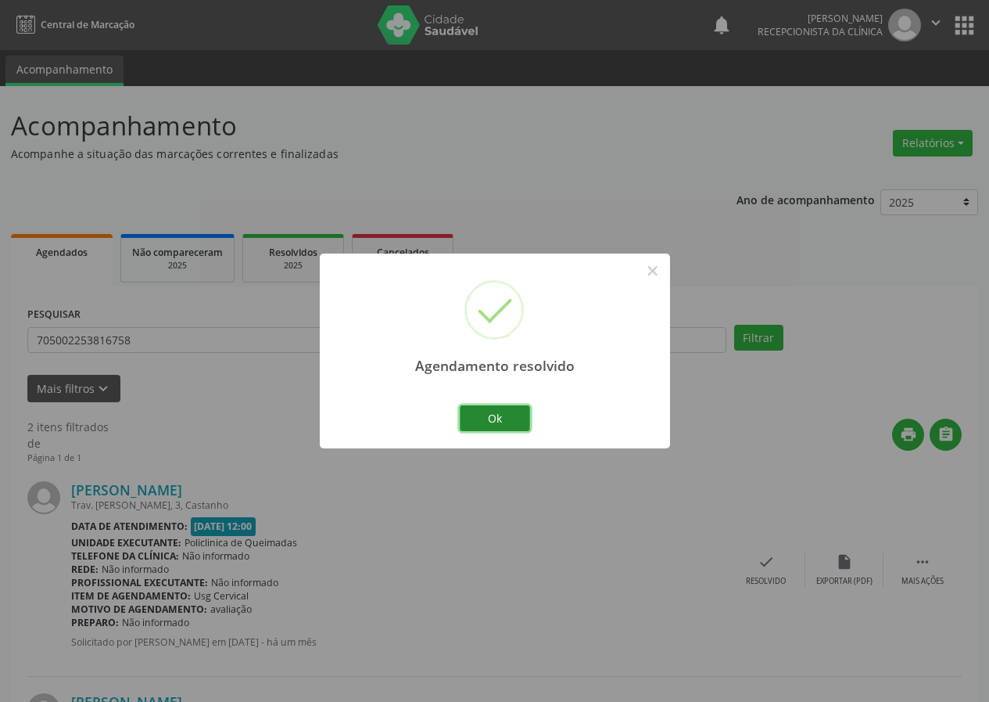
click at [524, 411] on button "Ok" at bounding box center [495, 418] width 70 height 27
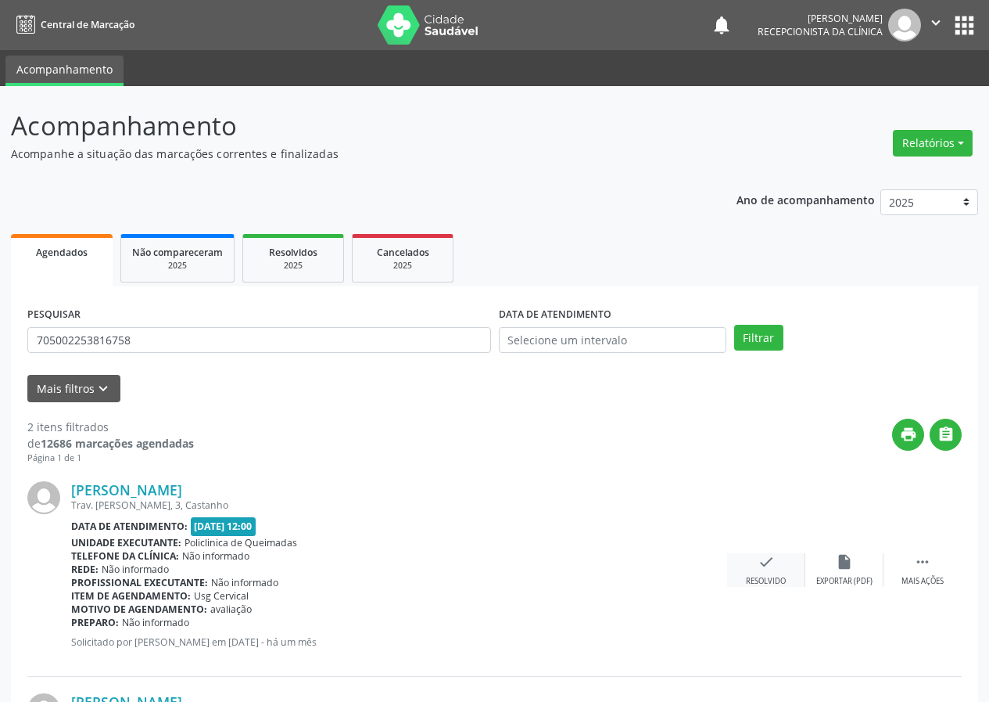
click at [768, 569] on icon "check" at bounding box center [766, 561] width 17 height 17
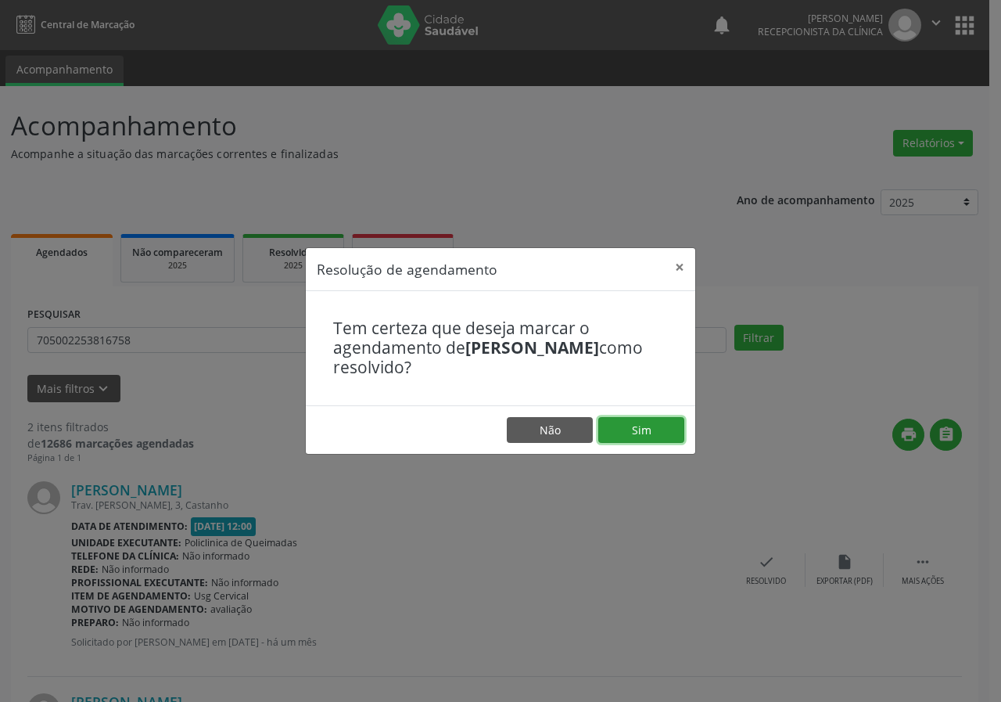
click at [635, 431] on button "Sim" at bounding box center [641, 430] width 86 height 27
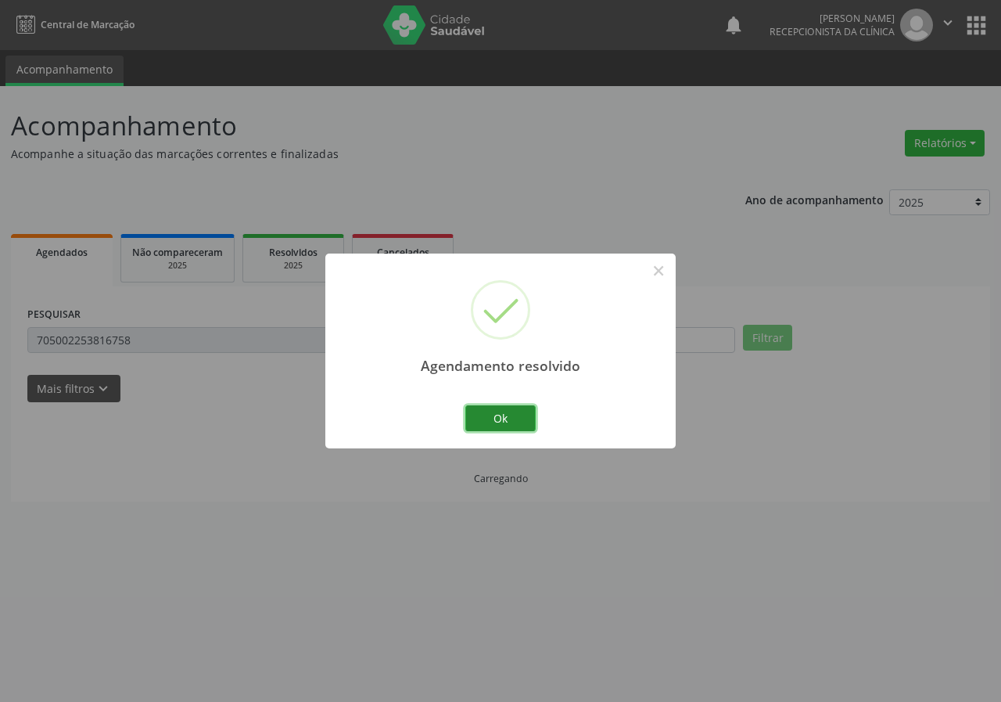
click at [519, 414] on button "Ok" at bounding box center [500, 418] width 70 height 27
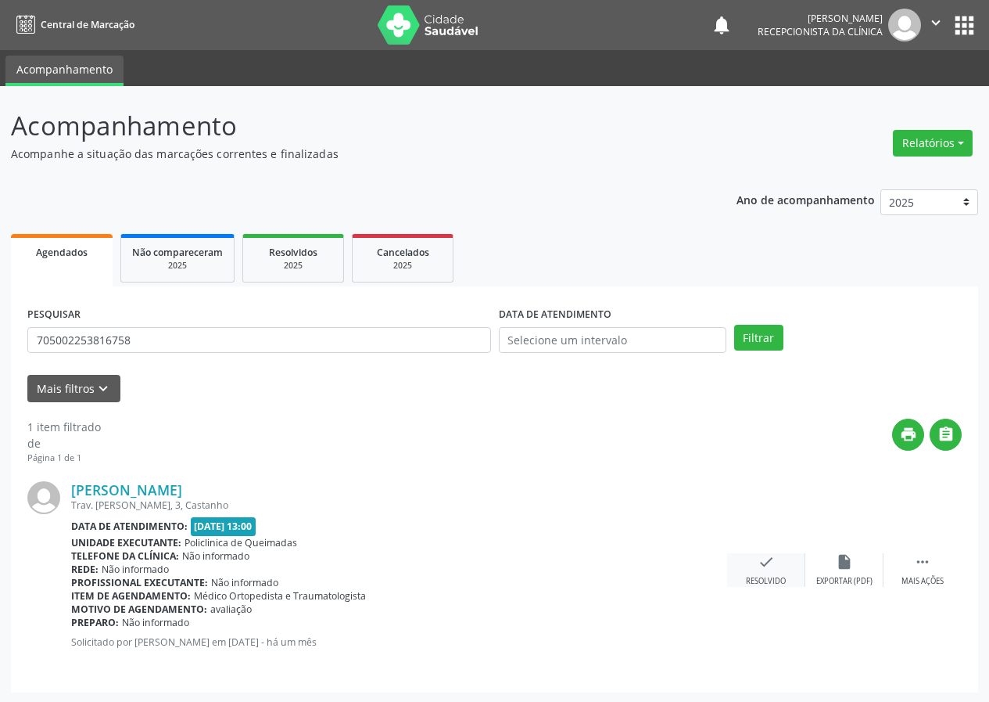
click at [756, 561] on div "check Resolvido" at bounding box center [766, 570] width 78 height 34
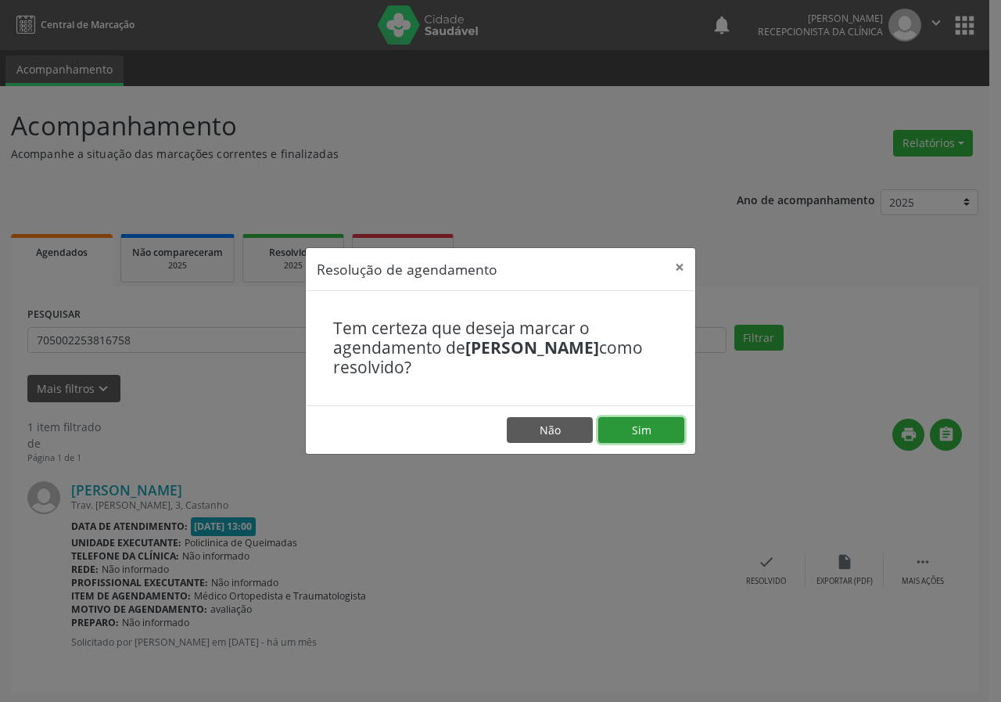
click at [672, 430] on button "Sim" at bounding box center [641, 430] width 86 height 27
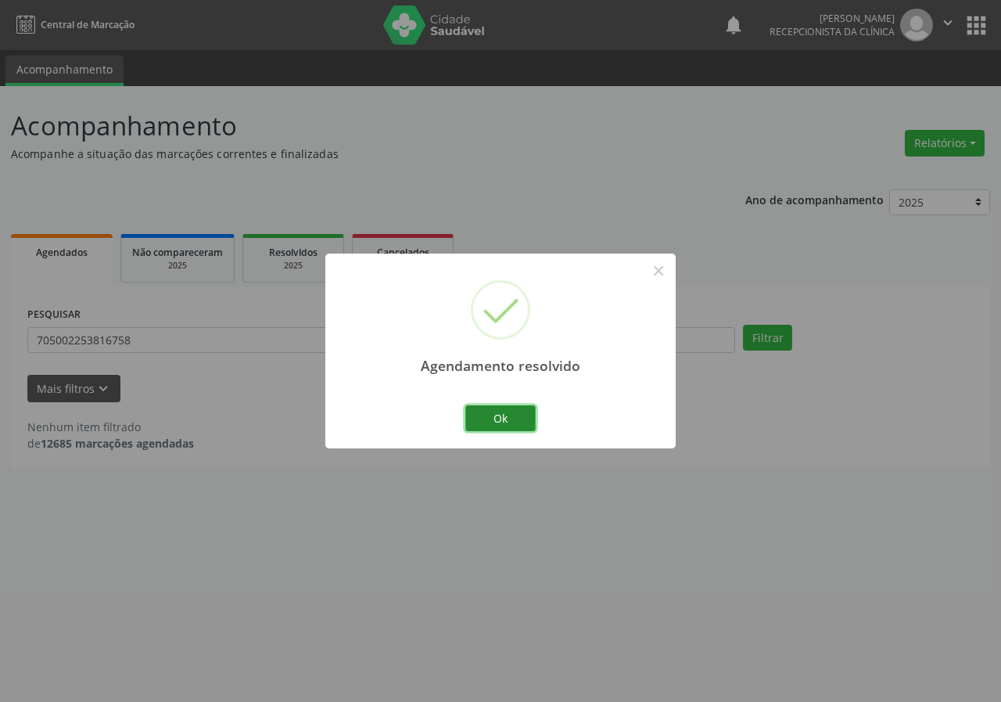
click at [529, 413] on button "Ok" at bounding box center [500, 418] width 70 height 27
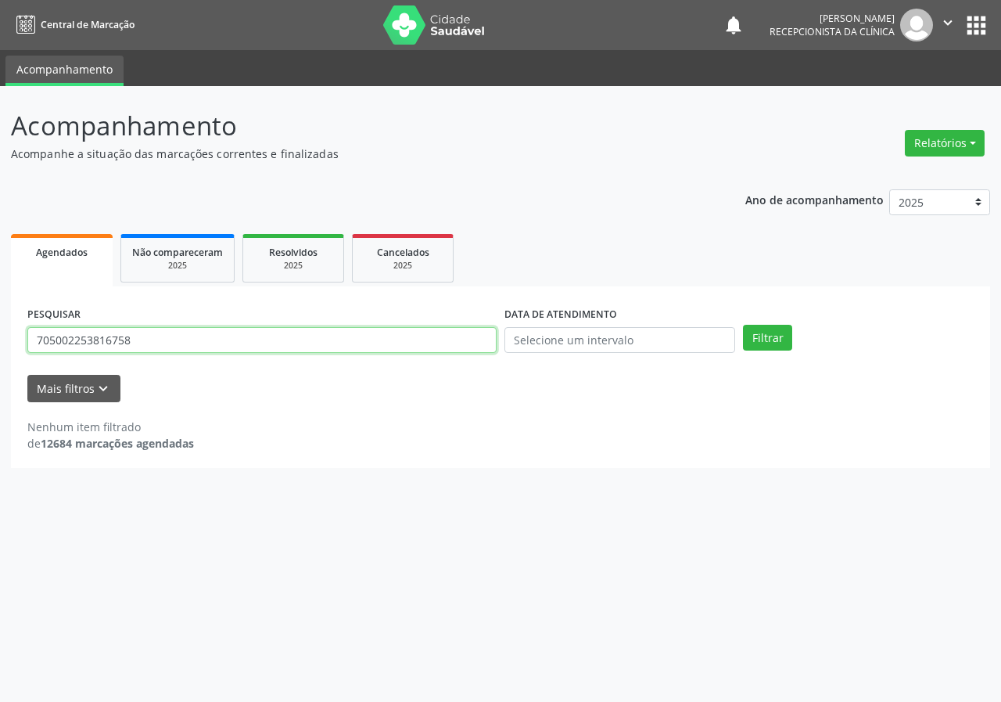
click at [472, 343] on input "705002253816758" at bounding box center [261, 340] width 469 height 27
type input "700502364325951"
click at [743, 325] on button "Filtrar" at bounding box center [767, 338] width 49 height 27
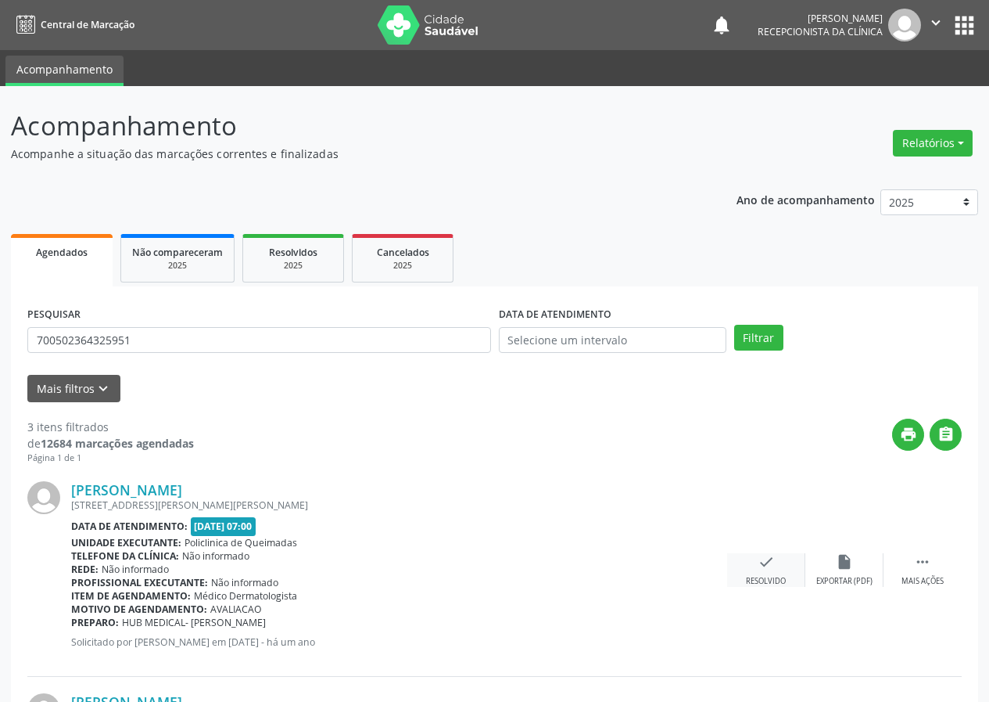
click at [771, 557] on icon "check" at bounding box center [766, 561] width 17 height 17
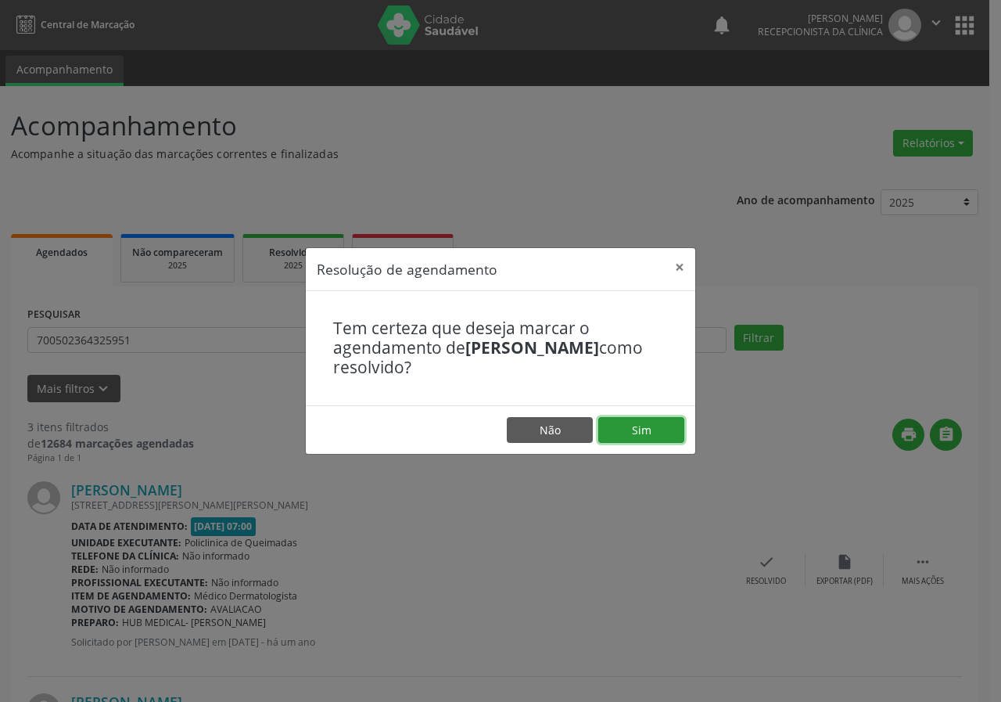
click at [677, 429] on button "Sim" at bounding box center [641, 430] width 86 height 27
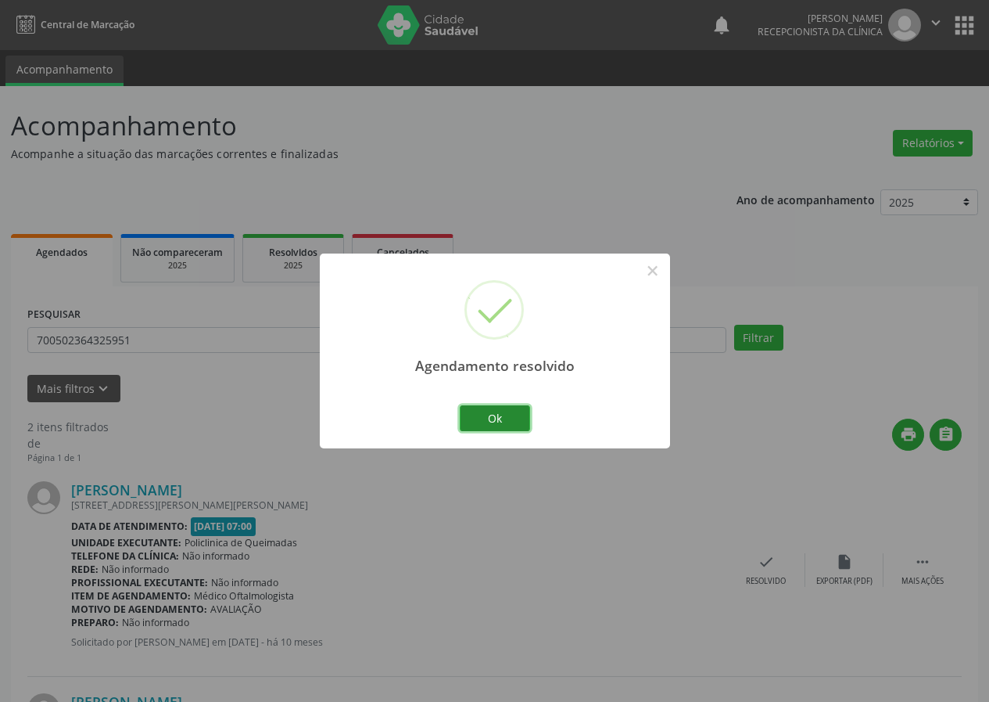
click at [509, 419] on button "Ok" at bounding box center [495, 418] width 70 height 27
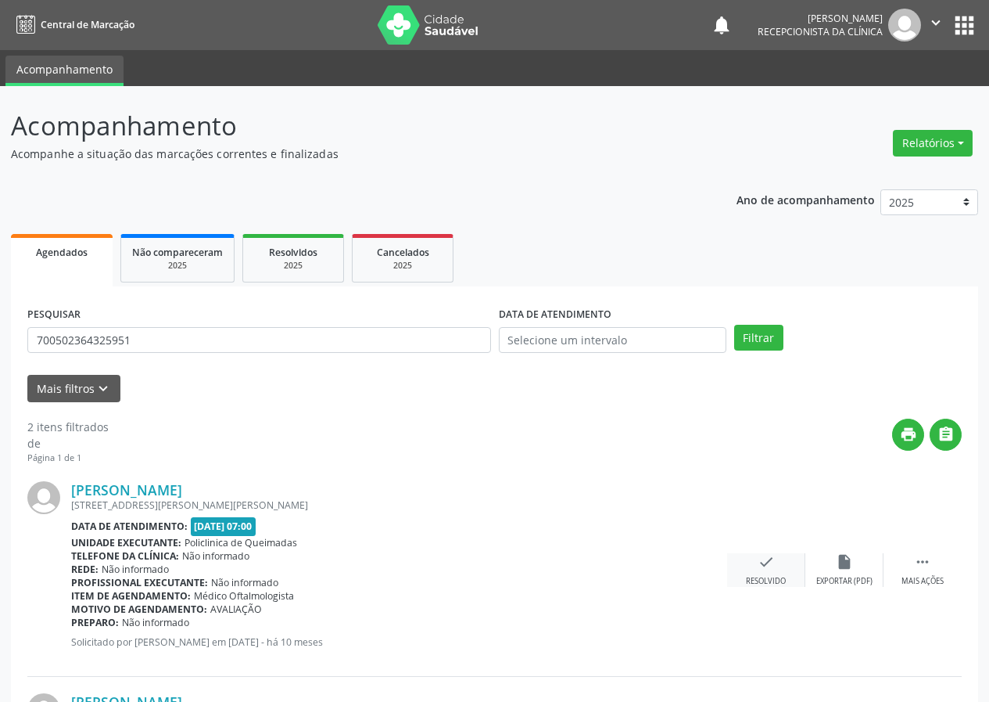
click at [748, 573] on div "check Resolvido" at bounding box center [766, 570] width 78 height 34
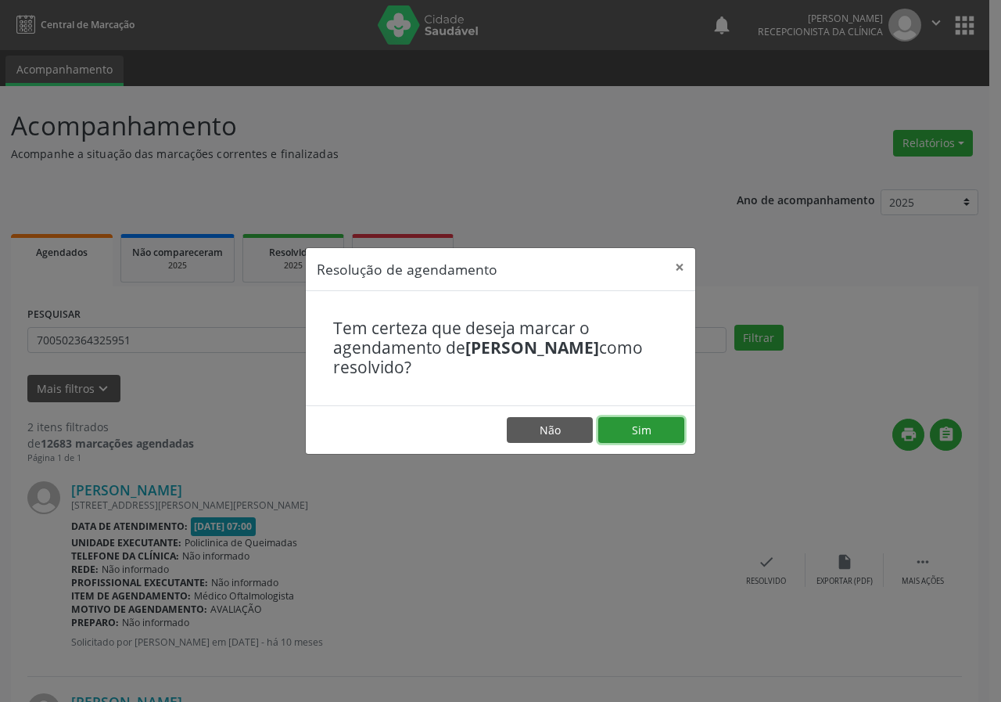
click at [619, 425] on button "Sim" at bounding box center [641, 430] width 86 height 27
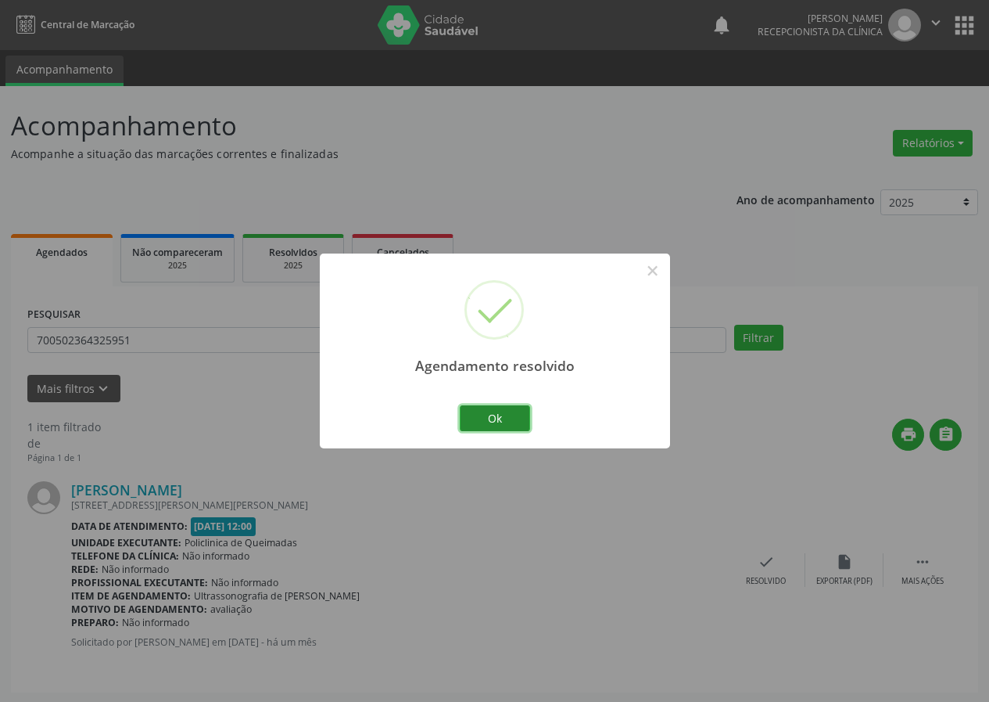
click at [503, 422] on button "Ok" at bounding box center [495, 418] width 70 height 27
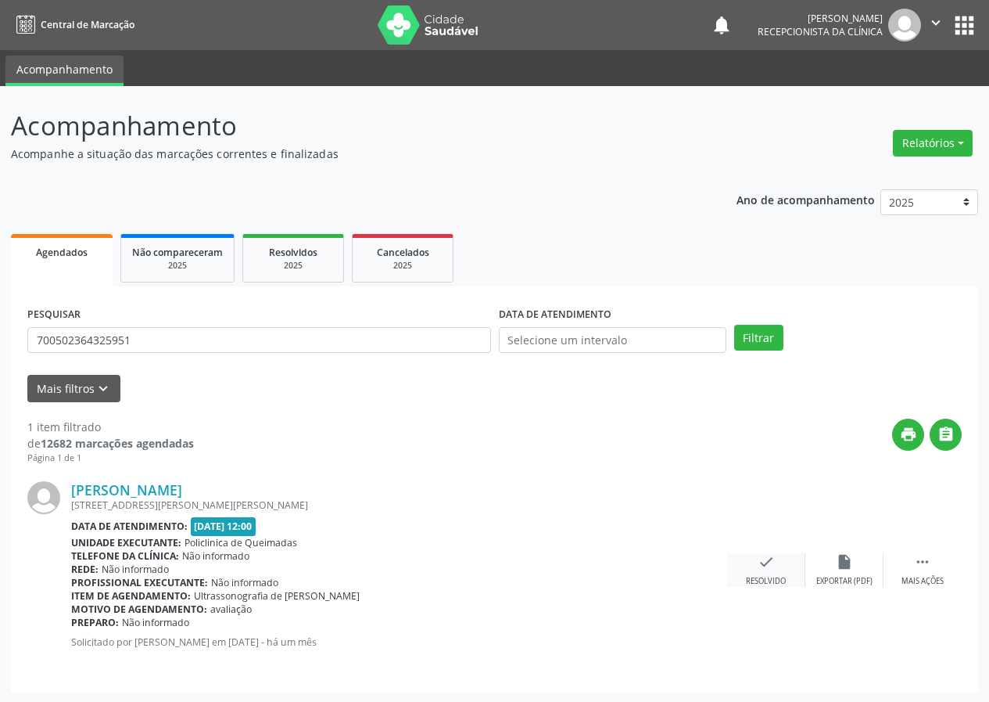
click at [776, 571] on div "check Resolvido" at bounding box center [766, 570] width 78 height 34
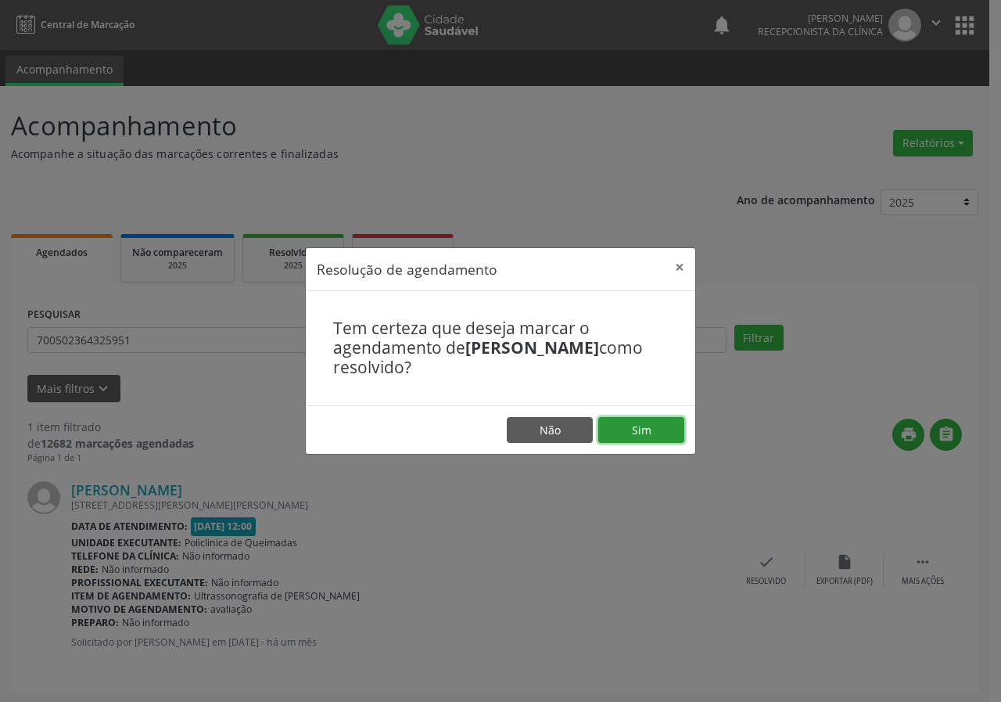
click at [660, 436] on button "Sim" at bounding box center [641, 430] width 86 height 27
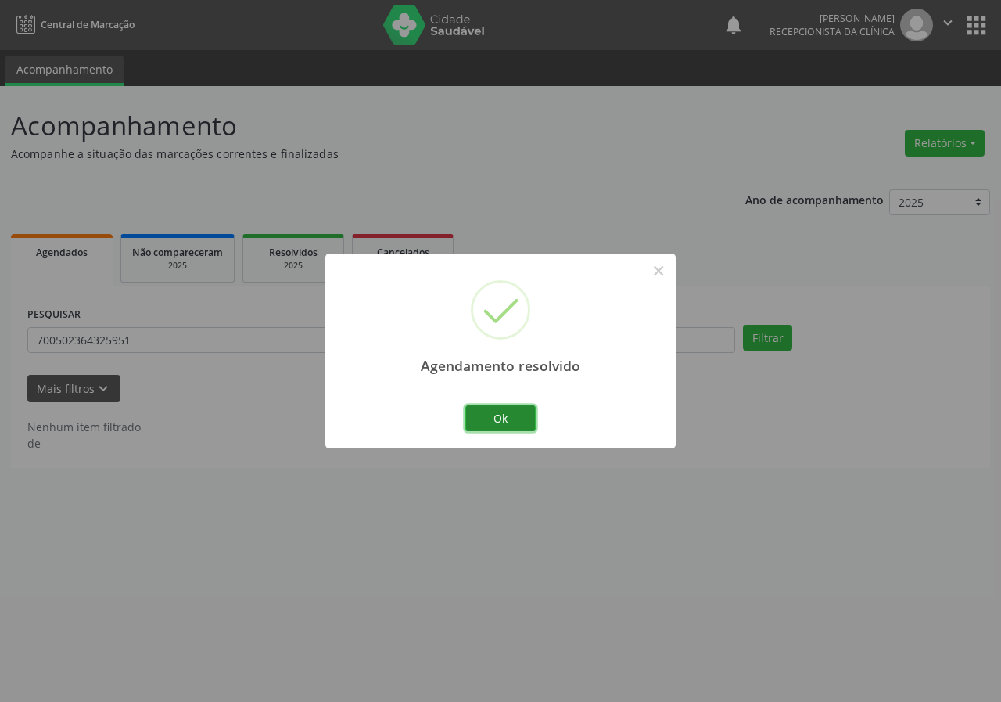
click at [517, 409] on button "Ok" at bounding box center [500, 418] width 70 height 27
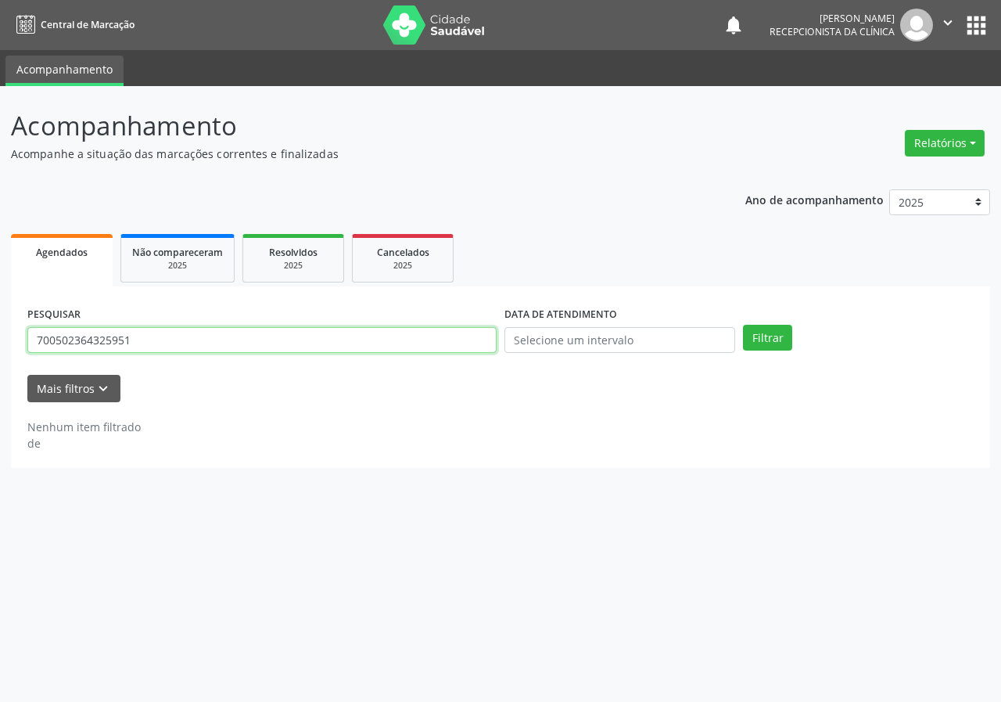
click at [449, 347] on input "700502364325951" at bounding box center [261, 340] width 469 height 27
type input "704700016608640"
click at [743, 325] on button "Filtrar" at bounding box center [767, 338] width 49 height 27
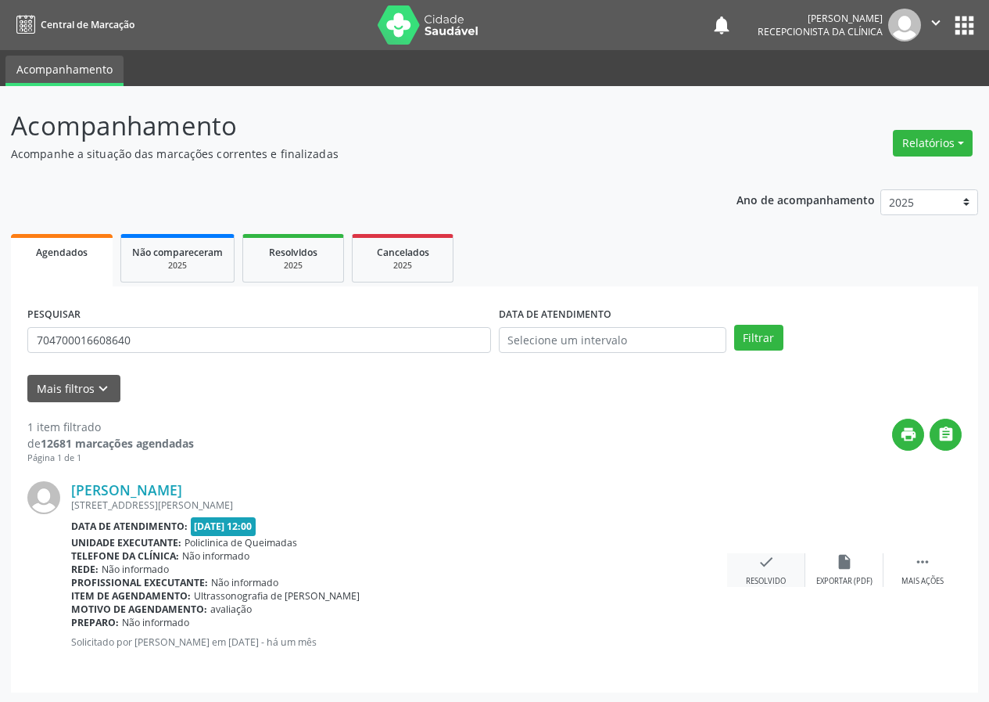
click at [764, 563] on icon "check" at bounding box center [766, 561] width 17 height 17
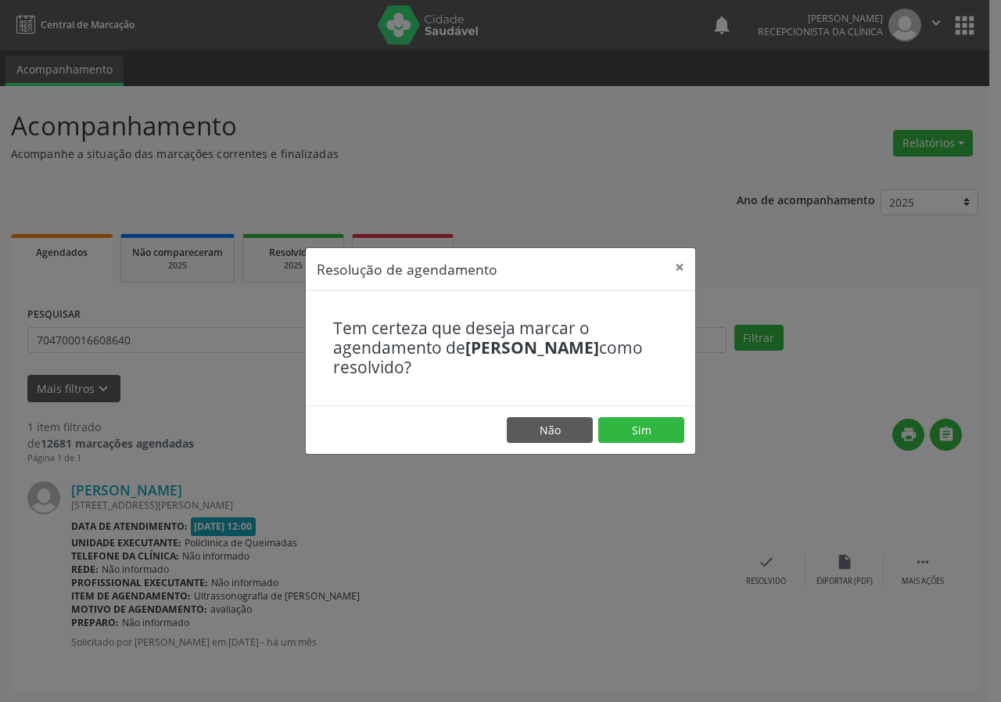
click at [630, 407] on footer "Não Sim" at bounding box center [500, 429] width 389 height 49
click at [630, 430] on button "Sim" at bounding box center [641, 430] width 86 height 27
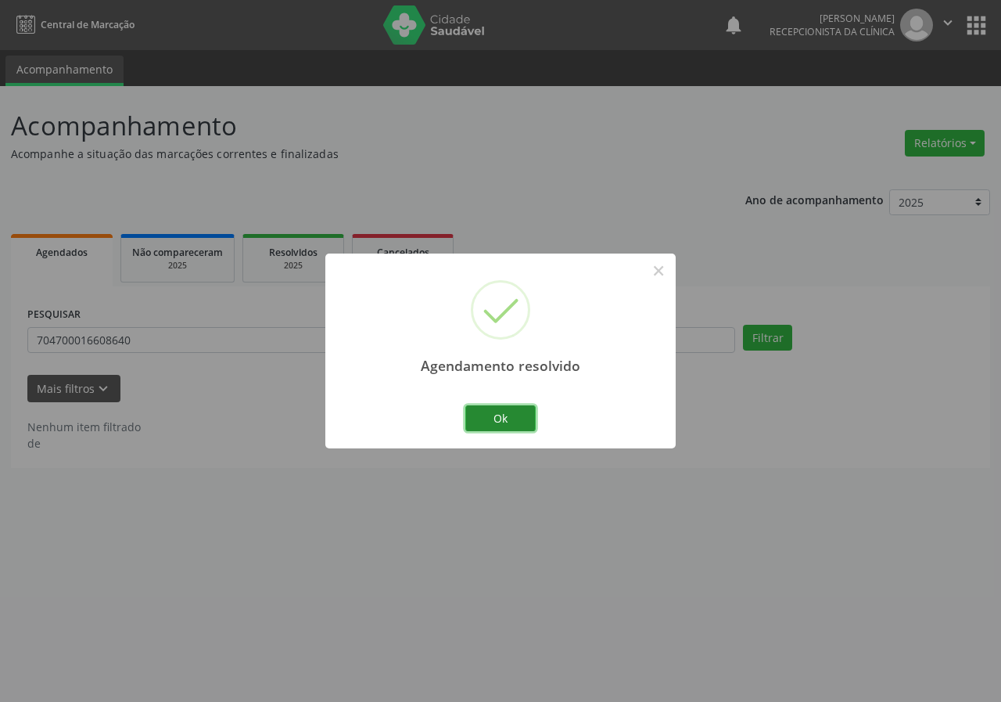
click at [520, 422] on button "Ok" at bounding box center [500, 418] width 70 height 27
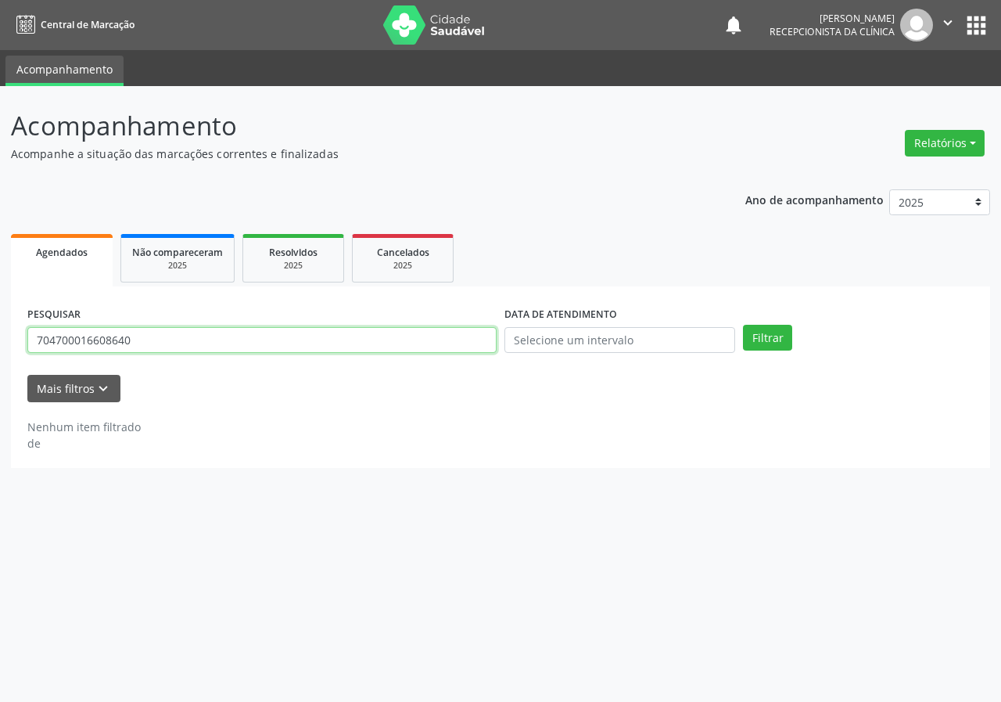
click at [472, 341] on input "704700016608640" at bounding box center [261, 340] width 469 height 27
type input "700506308850454"
click at [743, 325] on button "Filtrar" at bounding box center [767, 338] width 49 height 27
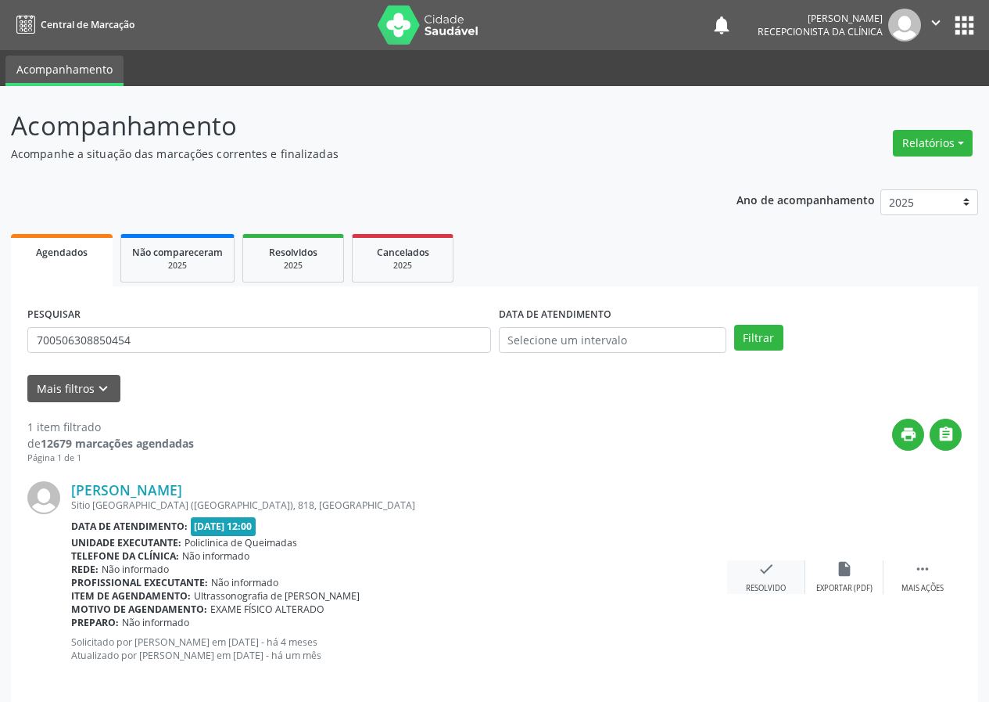
click at [756, 568] on div "check Resolvido" at bounding box center [766, 577] width 78 height 34
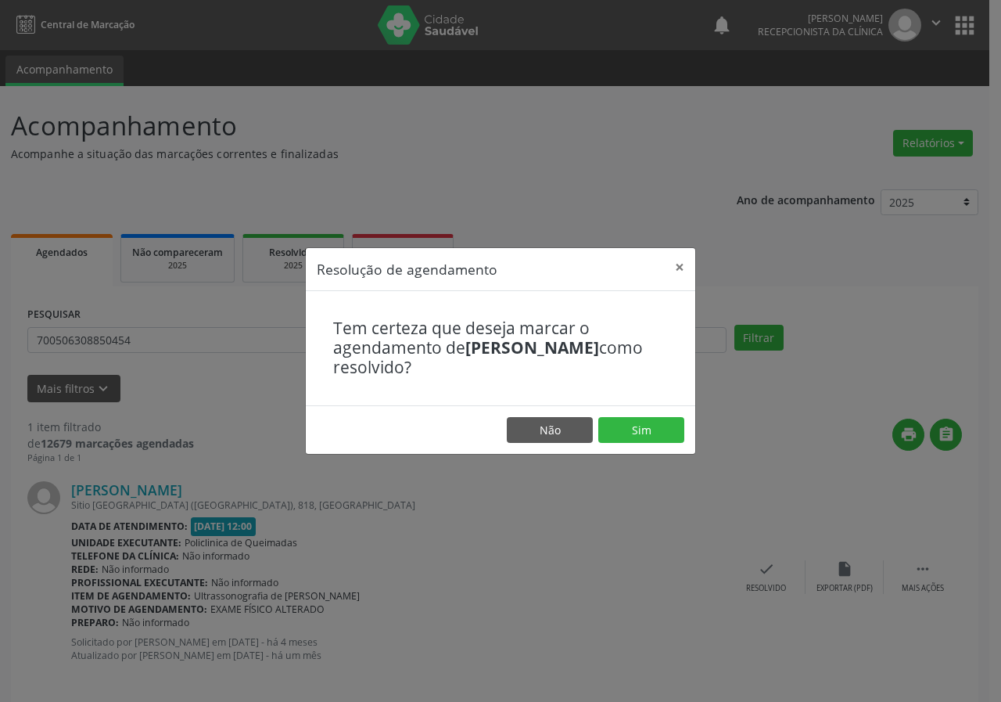
click at [638, 411] on footer "Não Sim" at bounding box center [500, 429] width 389 height 49
click at [623, 427] on button "Sim" at bounding box center [641, 430] width 86 height 27
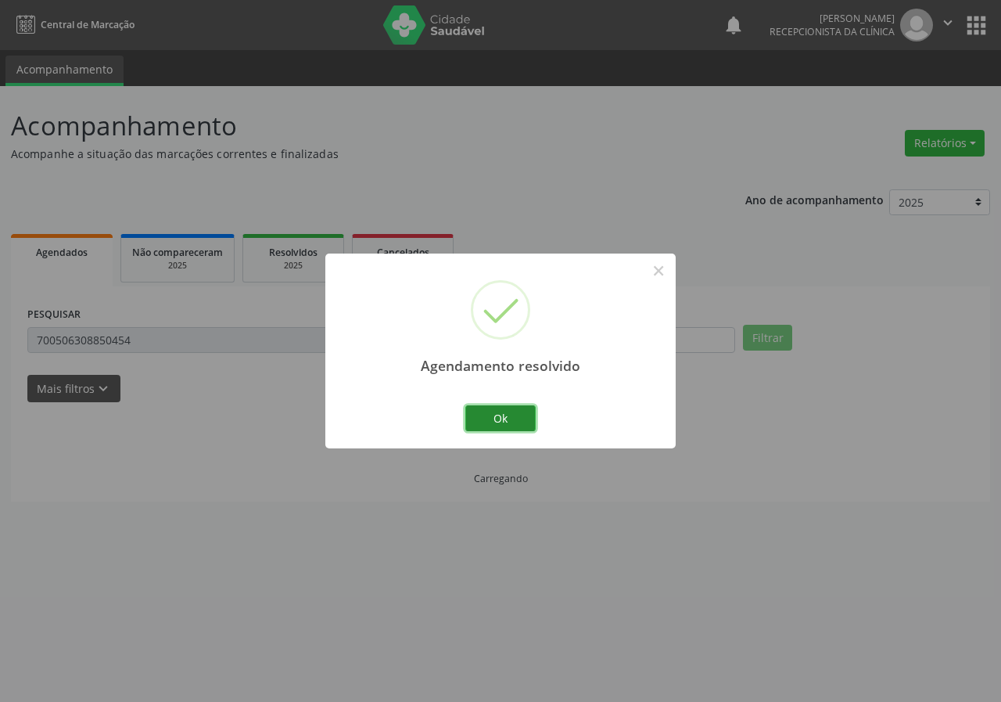
click at [508, 413] on button "Ok" at bounding box center [500, 418] width 70 height 27
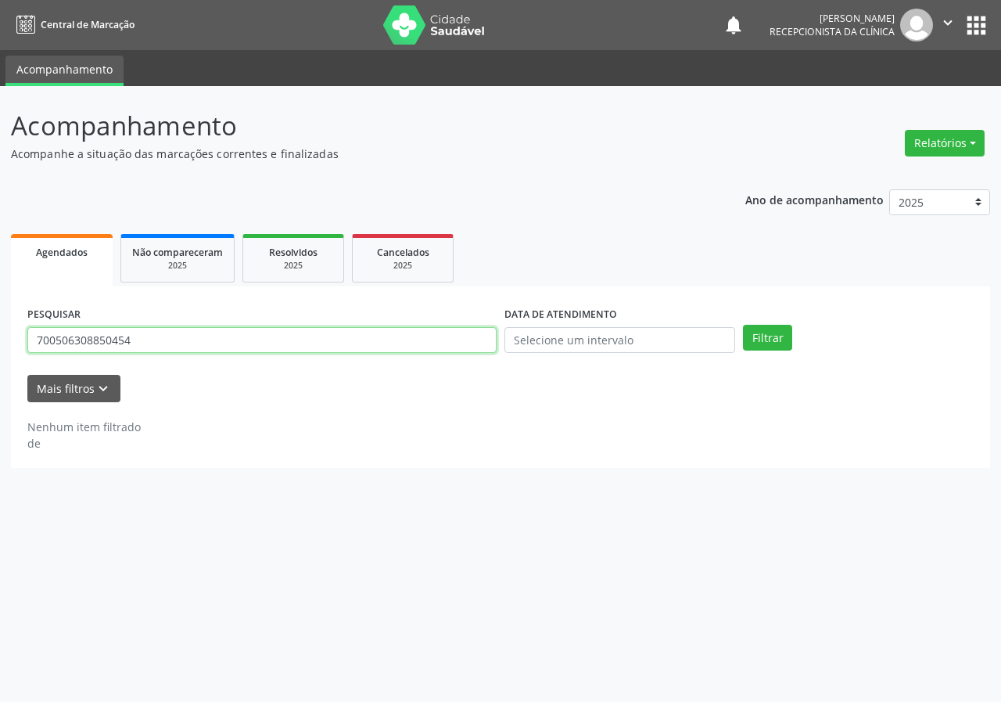
click at [417, 330] on input "700506308850454" at bounding box center [261, 340] width 469 height 27
type input "702005763522290"
click at [743, 325] on button "Filtrar" at bounding box center [767, 338] width 49 height 27
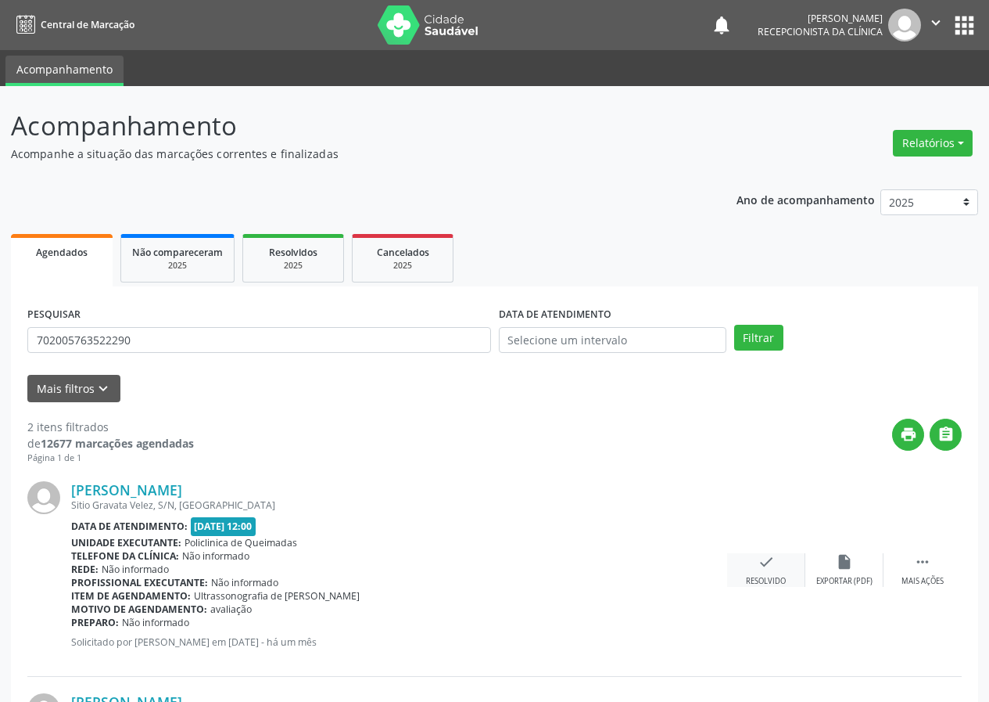
click at [760, 562] on icon "check" at bounding box center [766, 561] width 17 height 17
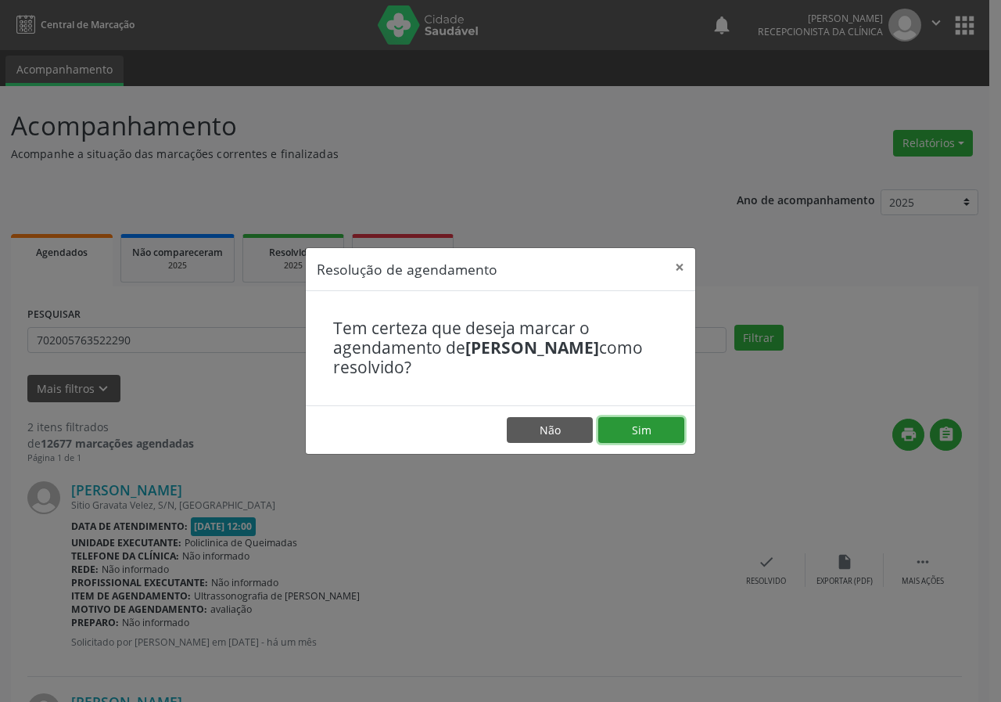
click at [646, 431] on button "Sim" at bounding box center [641, 430] width 86 height 27
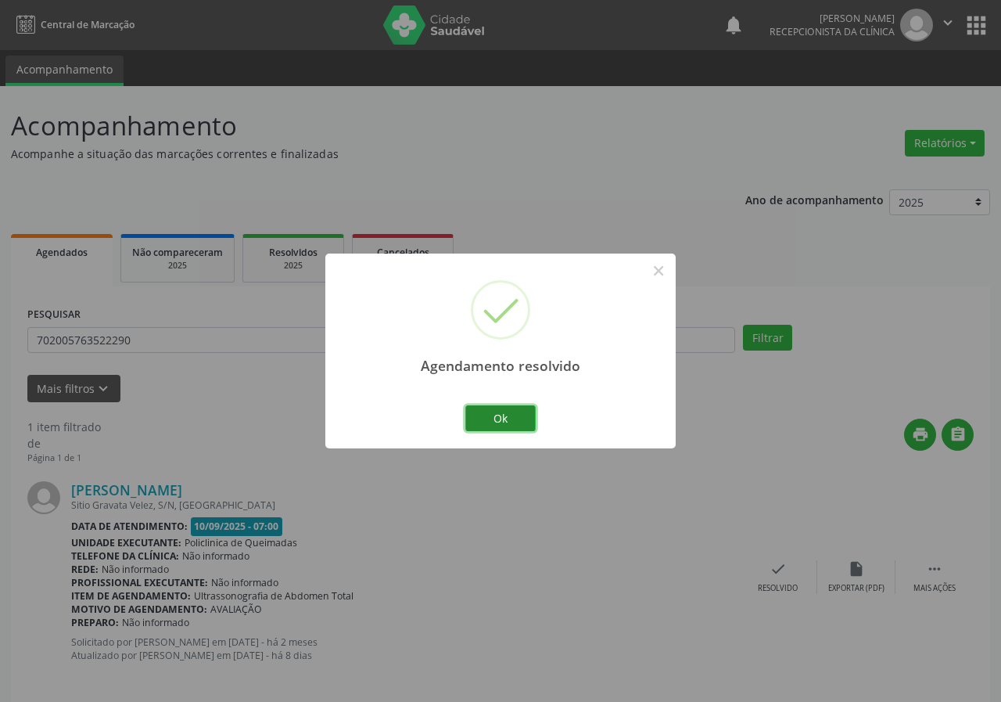
click at [506, 416] on button "Ok" at bounding box center [500, 418] width 70 height 27
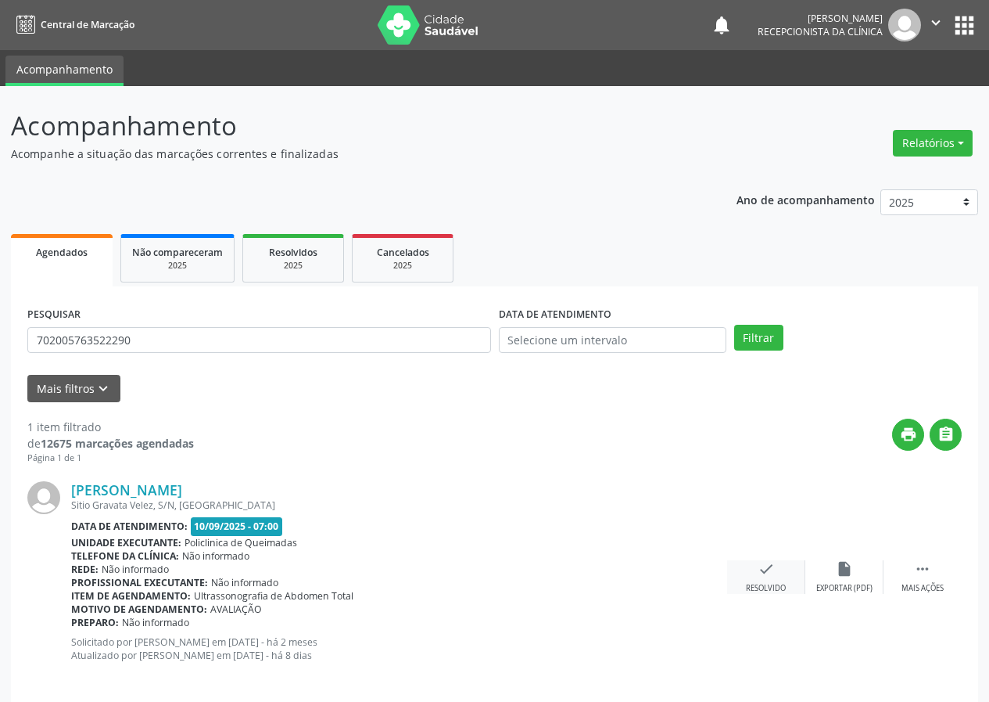
click at [769, 565] on icon "check" at bounding box center [766, 568] width 17 height 17
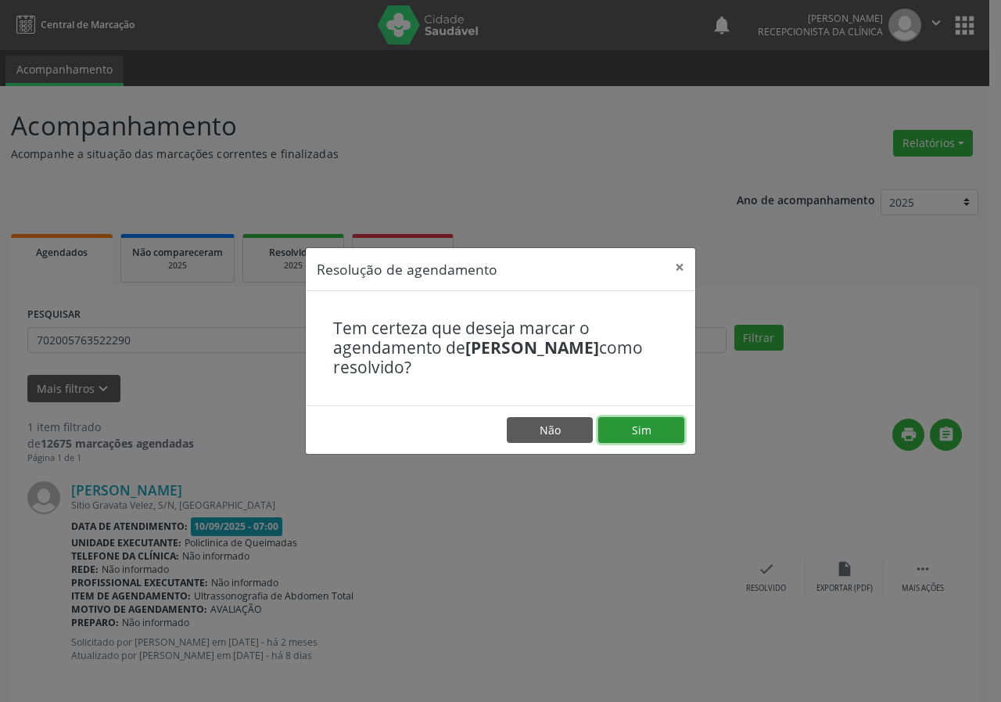
click at [641, 421] on button "Sim" at bounding box center [641, 430] width 86 height 27
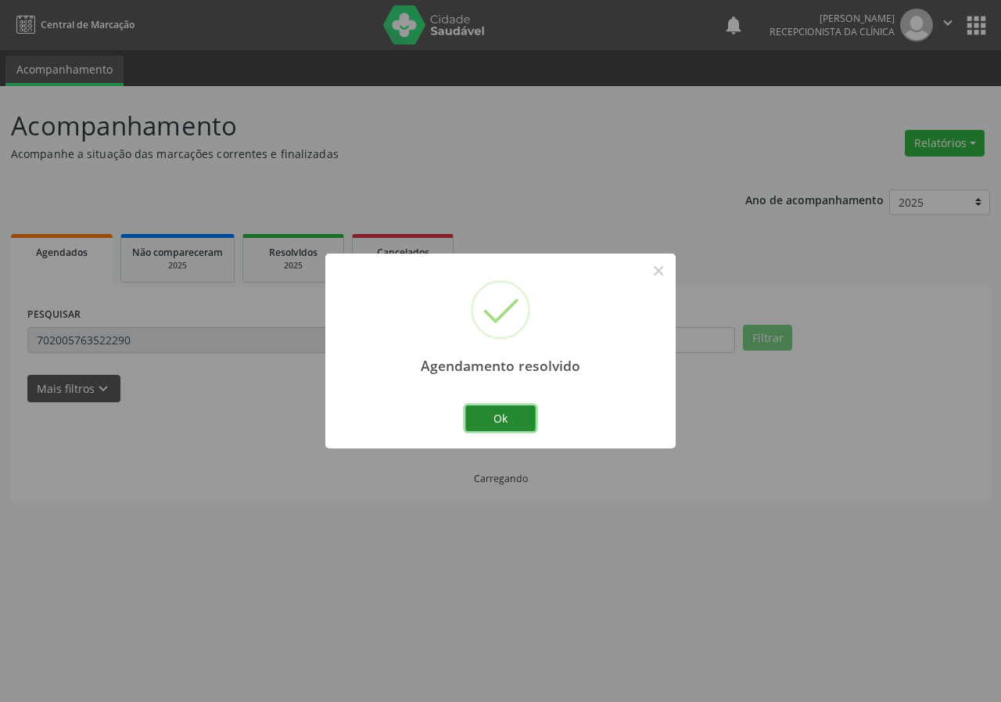
click at [508, 422] on button "Ok" at bounding box center [500, 418] width 70 height 27
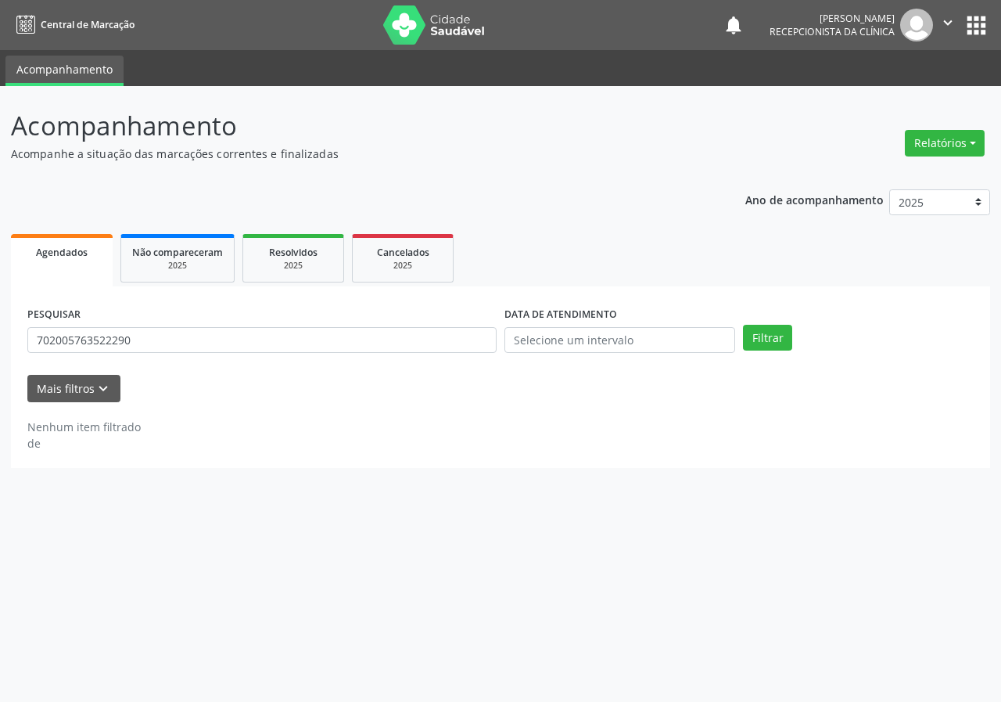
click at [441, 356] on div "PESQUISAR 702005763522290" at bounding box center [261, 333] width 477 height 61
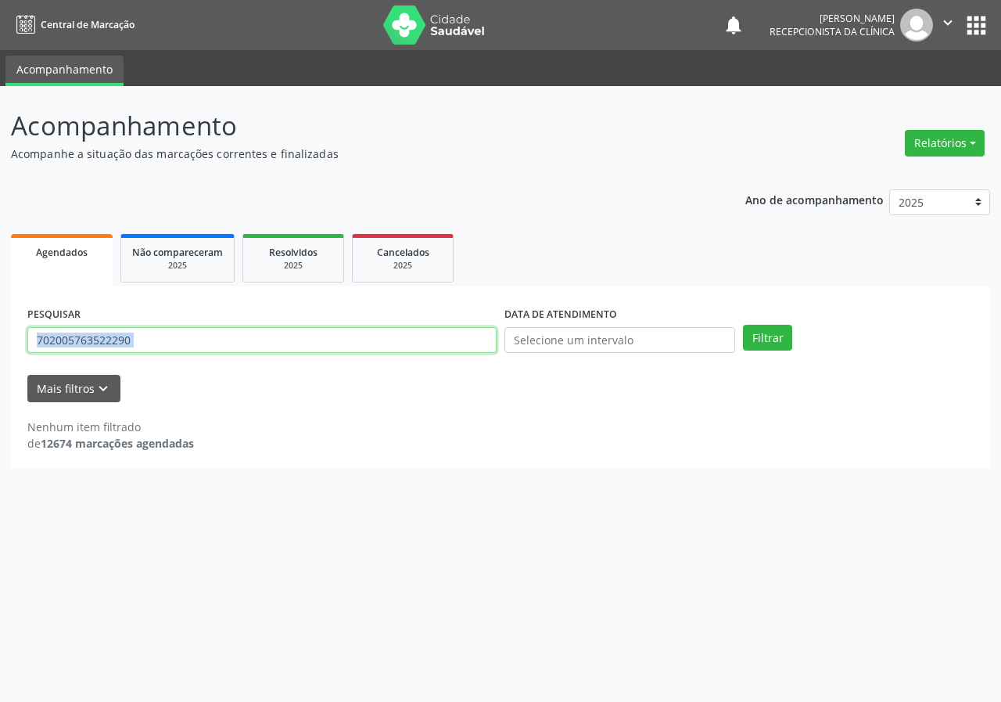
click at [454, 342] on input "702005763522290" at bounding box center [261, 340] width 469 height 27
type input "703209664865599"
click at [743, 325] on button "Filtrar" at bounding box center [767, 338] width 49 height 27
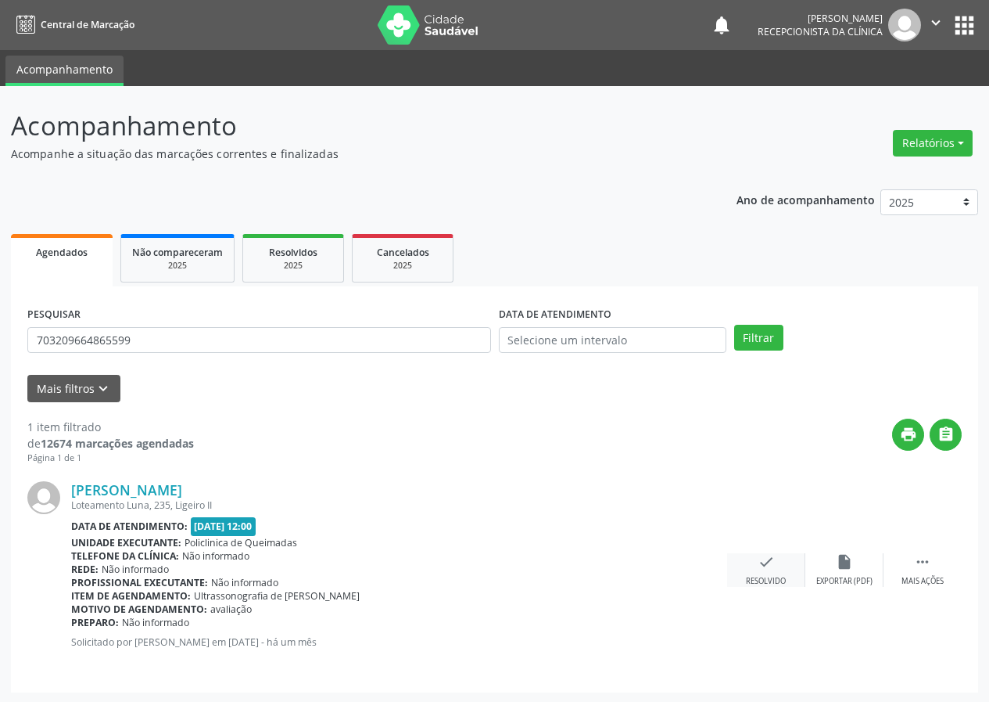
click at [774, 575] on div "check Resolvido" at bounding box center [766, 570] width 78 height 34
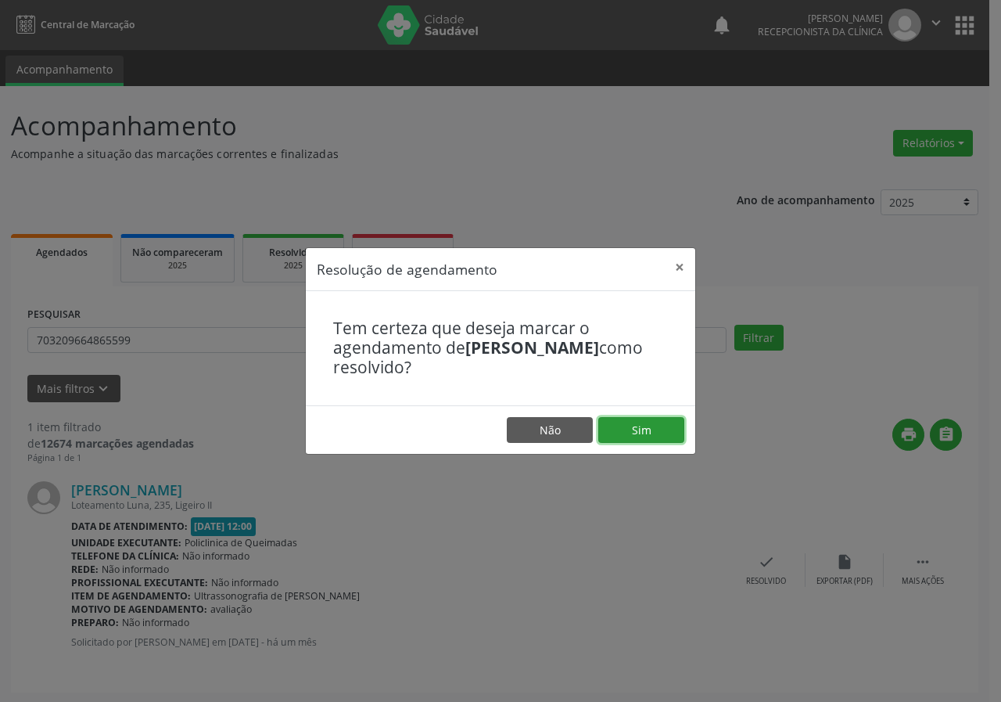
click at [637, 422] on button "Sim" at bounding box center [641, 430] width 86 height 27
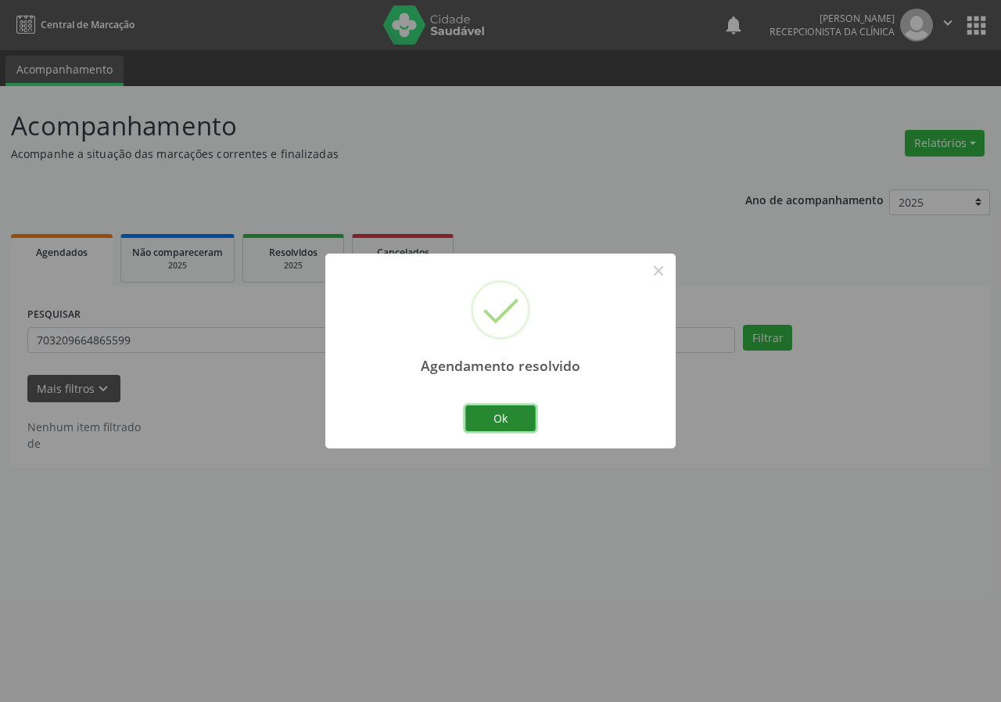
click at [508, 420] on button "Ok" at bounding box center [500, 418] width 70 height 27
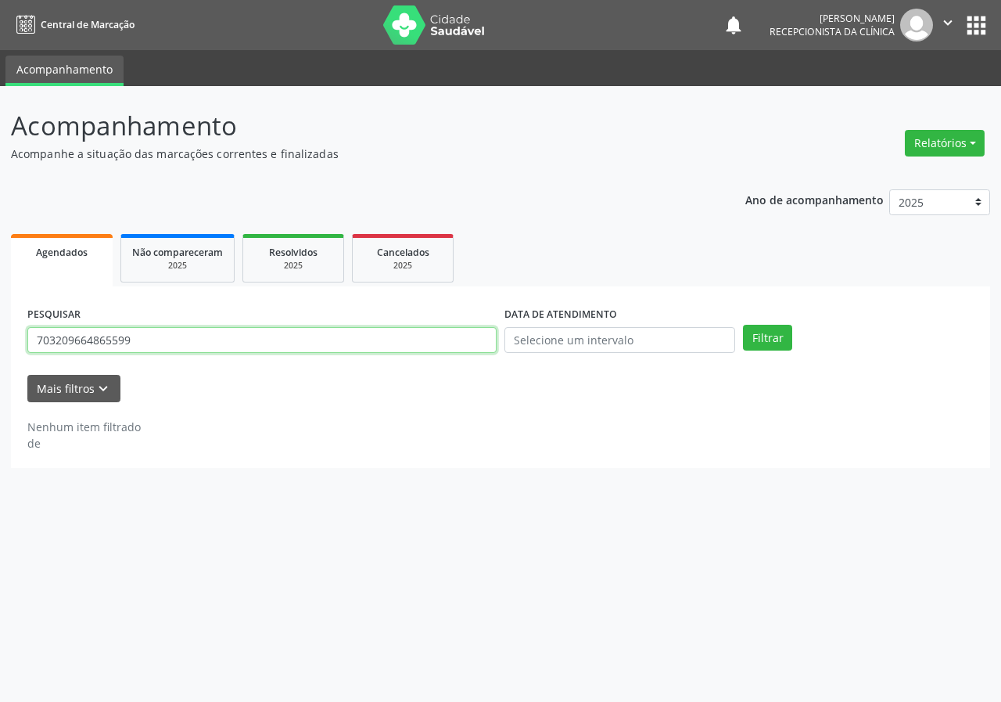
click at [463, 341] on input "703209664865599" at bounding box center [261, 340] width 469 height 27
type input "706206044378960"
click at [743, 325] on button "Filtrar" at bounding box center [767, 338] width 49 height 27
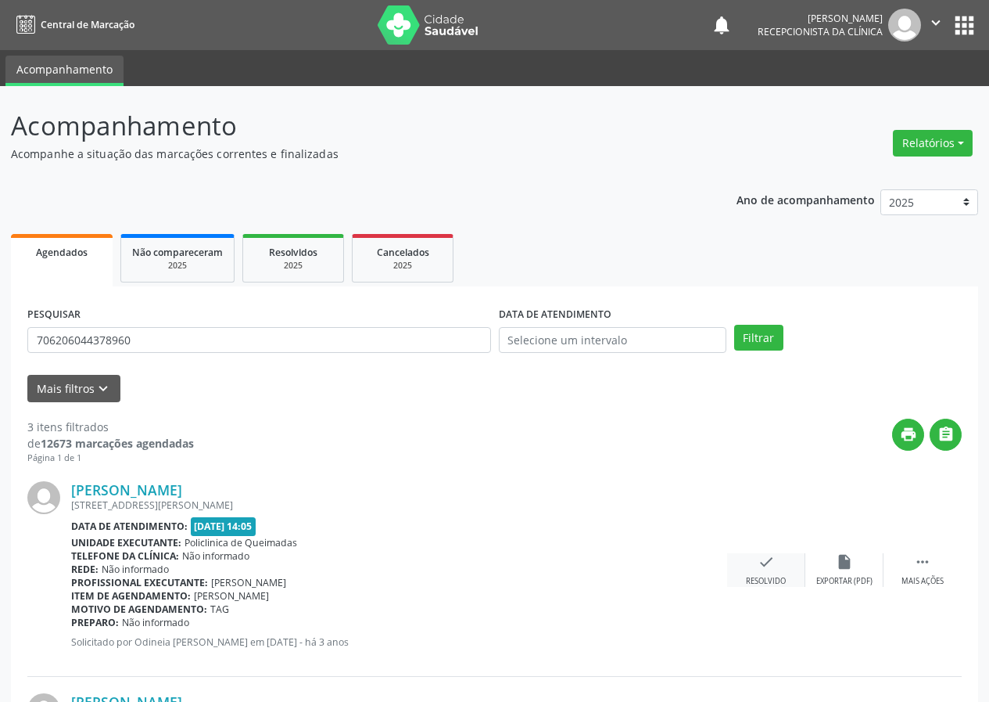
click at [759, 572] on div "check Resolvido" at bounding box center [766, 570] width 78 height 34
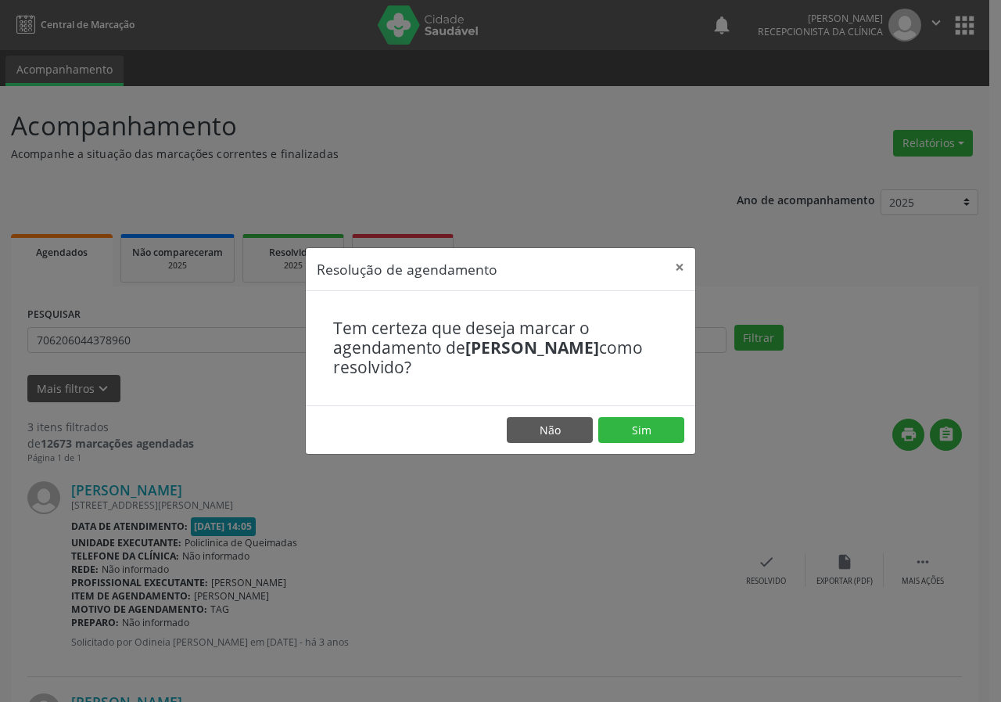
click at [642, 447] on footer "Não Sim" at bounding box center [500, 429] width 389 height 49
click at [633, 433] on button "Sim" at bounding box center [641, 430] width 86 height 27
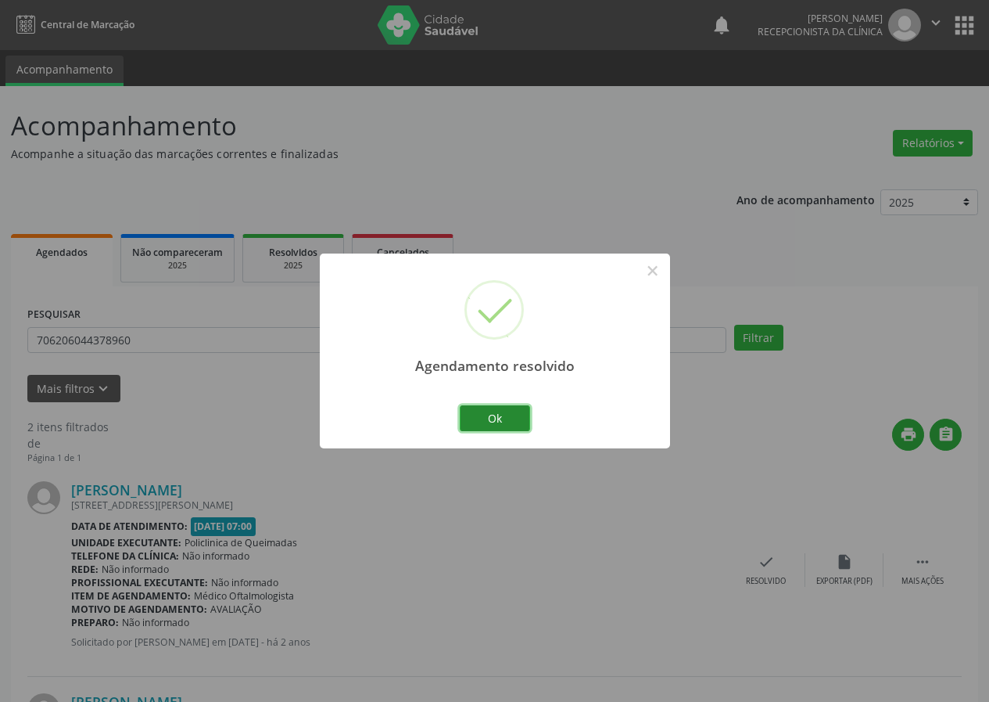
click at [505, 429] on button "Ok" at bounding box center [495, 418] width 70 height 27
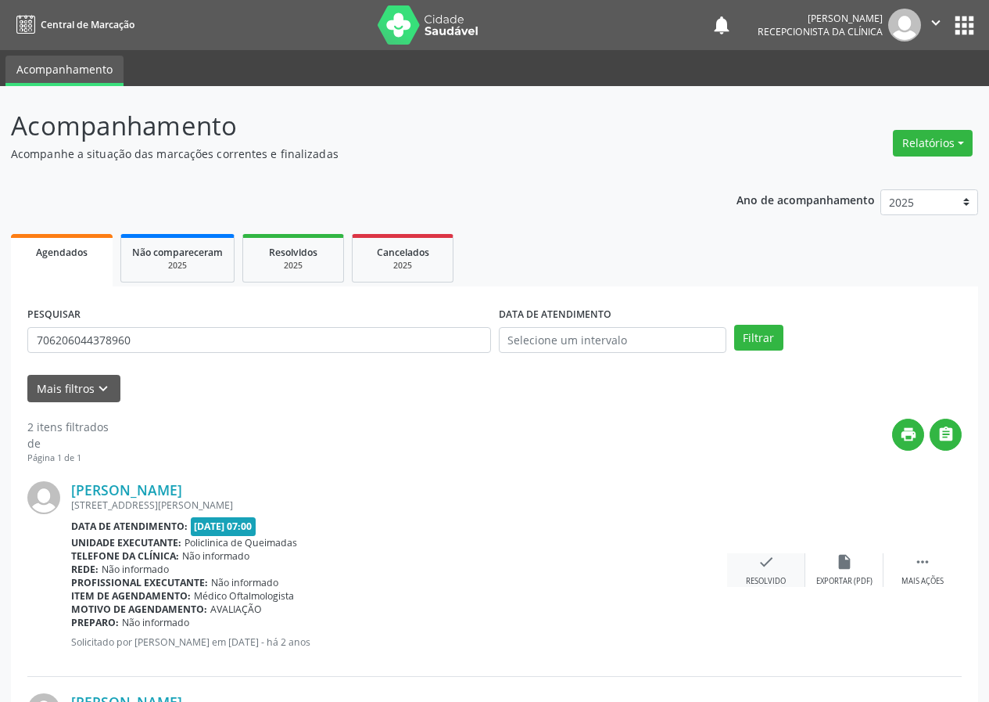
drag, startPoint x: 773, startPoint y: 558, endPoint x: 760, endPoint y: 555, distance: 12.7
click at [760, 555] on icon "check" at bounding box center [766, 561] width 17 height 17
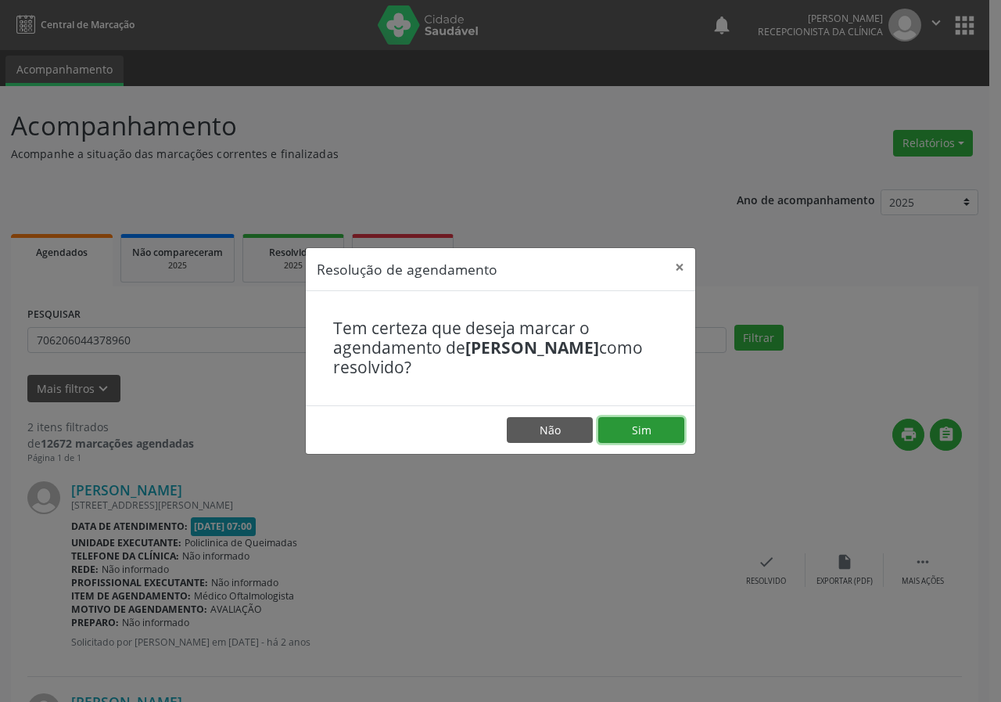
click at [634, 422] on button "Sim" at bounding box center [641, 430] width 86 height 27
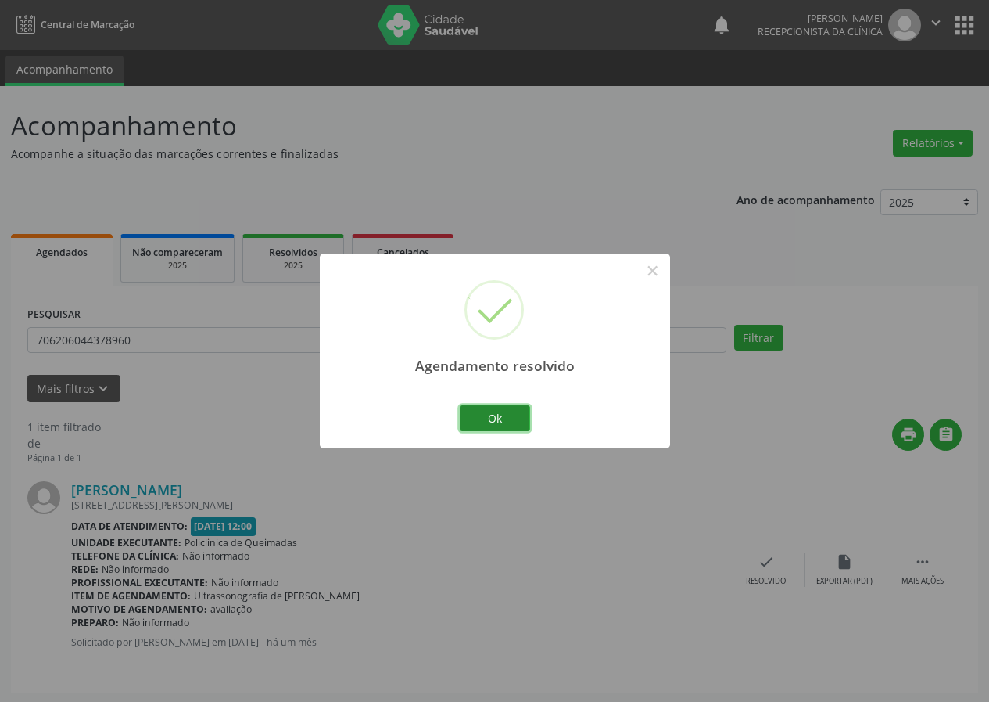
click at [520, 412] on button "Ok" at bounding box center [495, 418] width 70 height 27
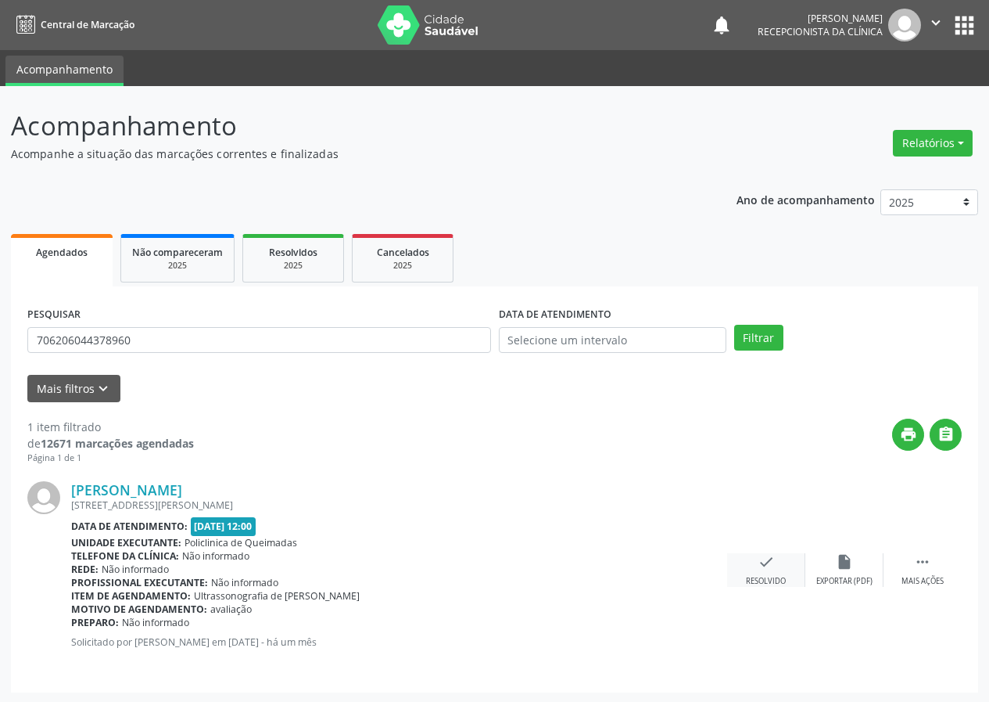
click at [768, 569] on icon "check" at bounding box center [766, 561] width 17 height 17
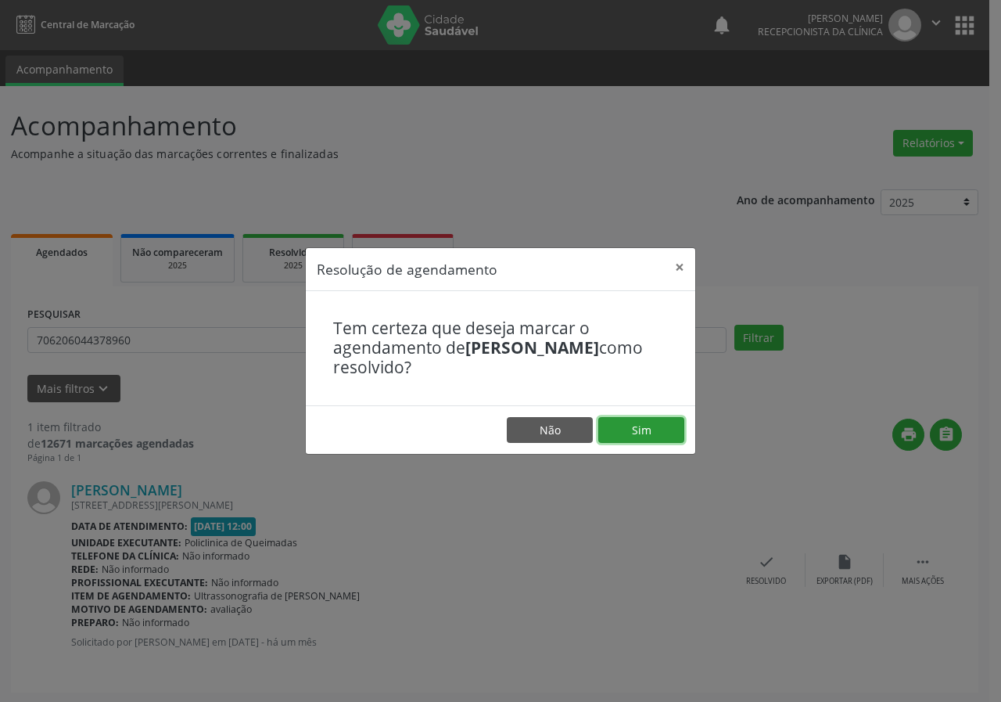
click at [672, 432] on button "Sim" at bounding box center [641, 430] width 86 height 27
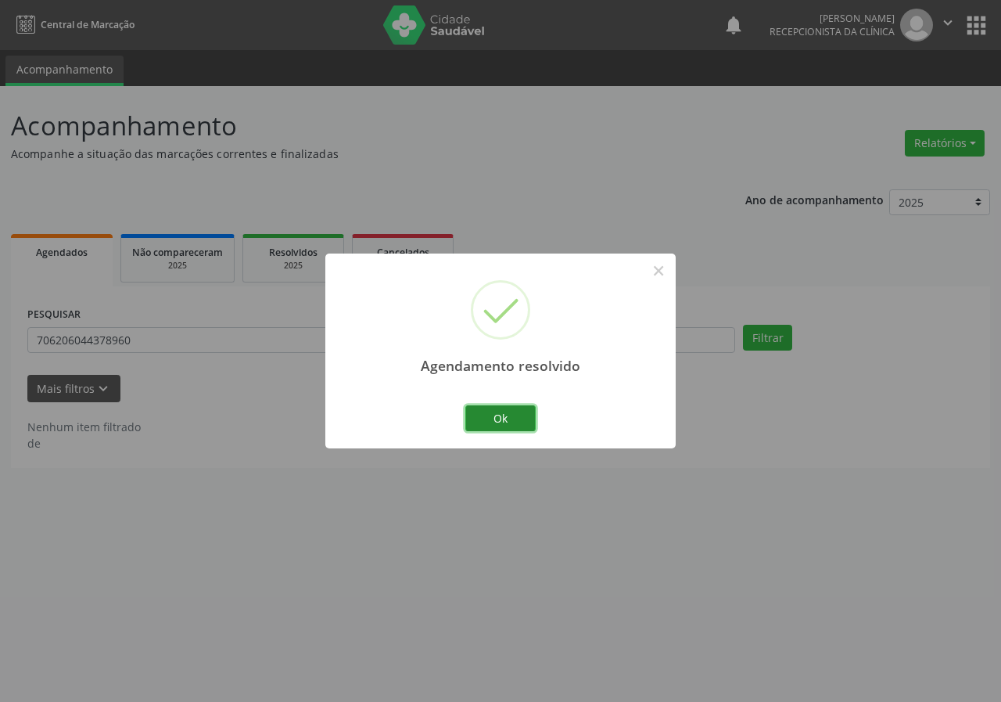
click at [510, 415] on button "Ok" at bounding box center [500, 418] width 70 height 27
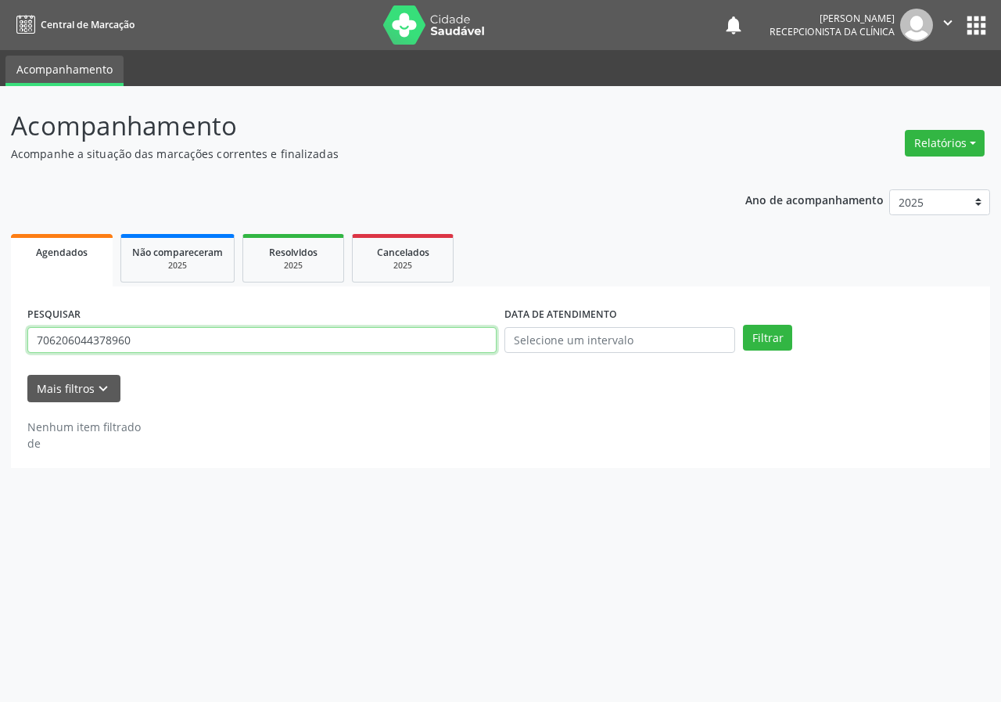
click at [482, 336] on input "706206044378960" at bounding box center [261, 340] width 469 height 27
type input "700508786166859"
click at [743, 325] on button "Filtrar" at bounding box center [767, 338] width 49 height 27
click at [149, 342] on input "700508786166859" at bounding box center [261, 340] width 469 height 27
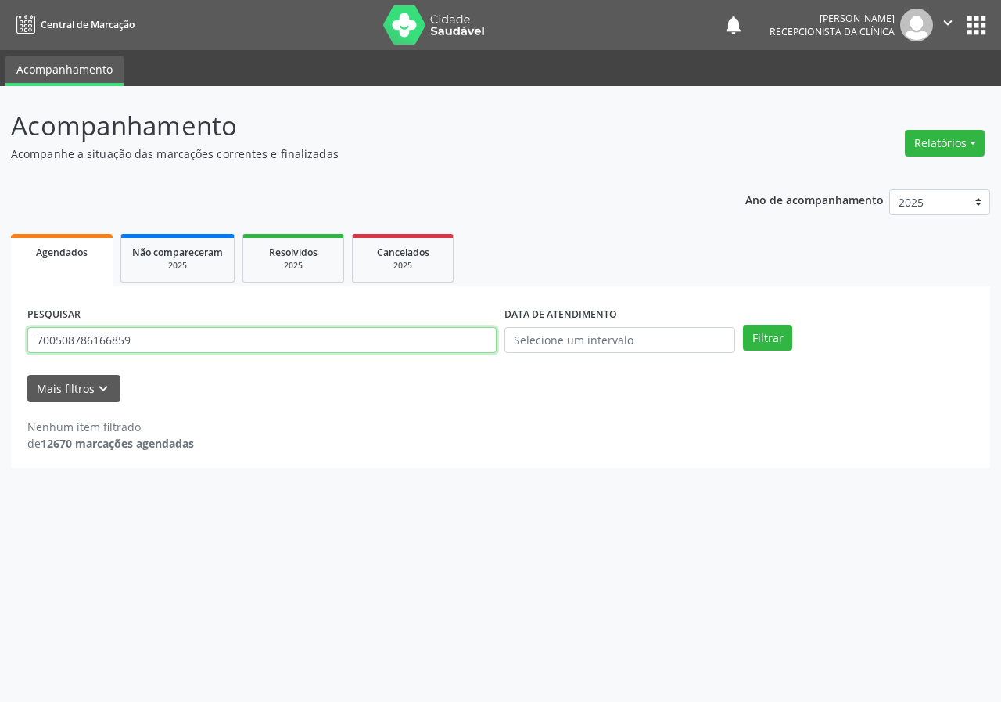
click at [149, 340] on input "700508786166859" at bounding box center [261, 340] width 469 height 27
click at [168, 343] on input "700508786166859" at bounding box center [261, 340] width 469 height 27
click at [169, 343] on input "700508786166859" at bounding box center [261, 340] width 469 height 27
type input "700406978373843"
click at [743, 325] on button "Filtrar" at bounding box center [767, 338] width 49 height 27
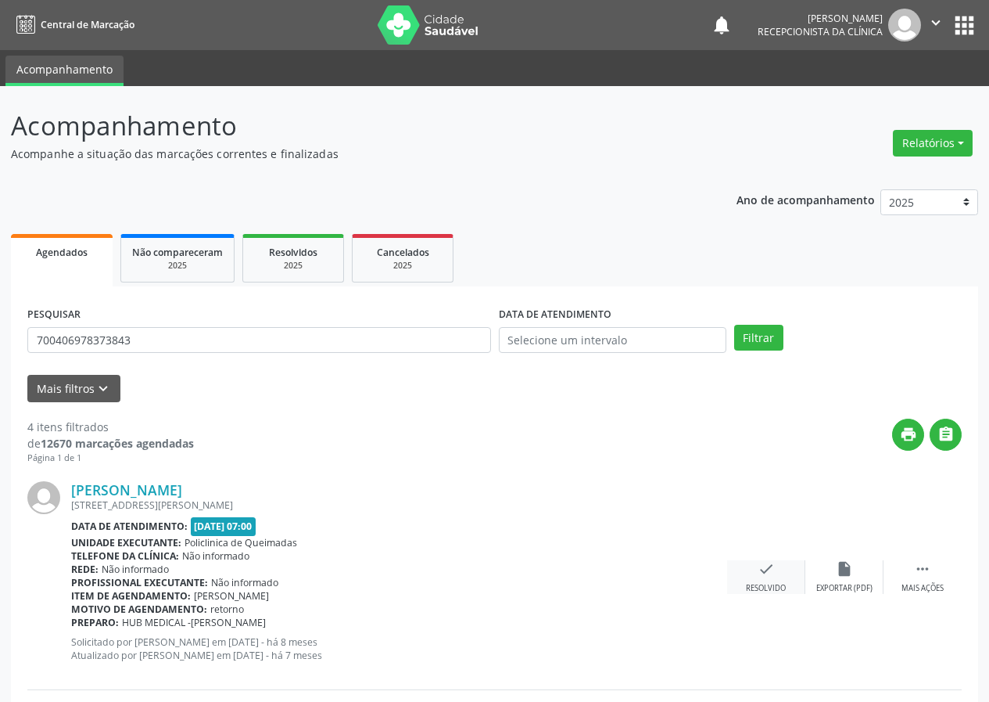
click at [759, 581] on div "check Resolvido" at bounding box center [766, 577] width 78 height 34
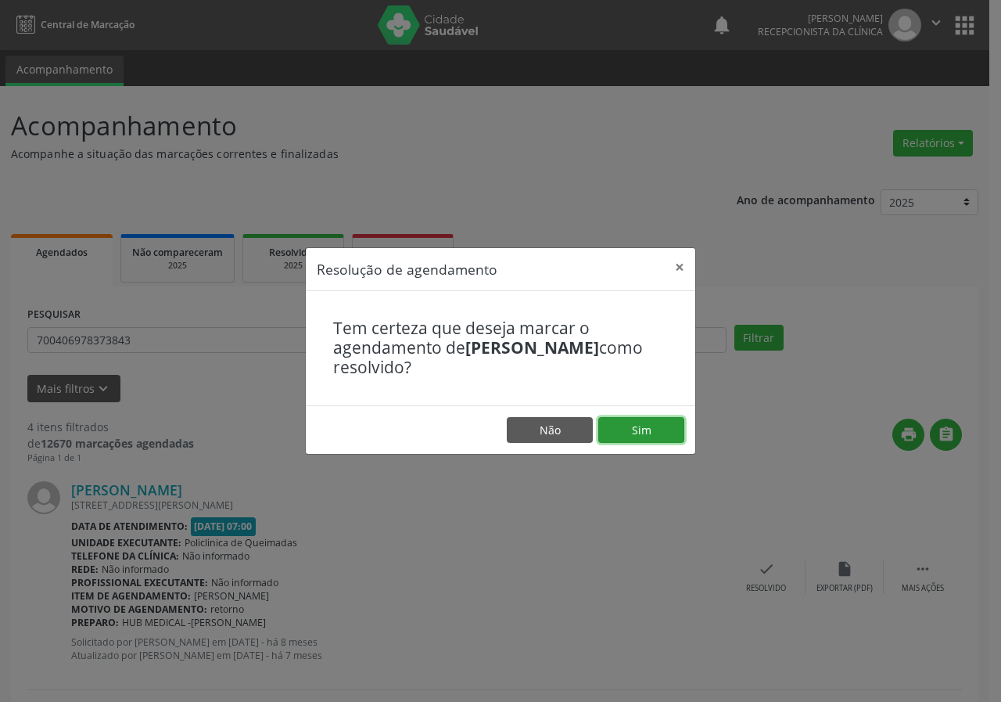
click at [663, 430] on button "Sim" at bounding box center [641, 430] width 86 height 27
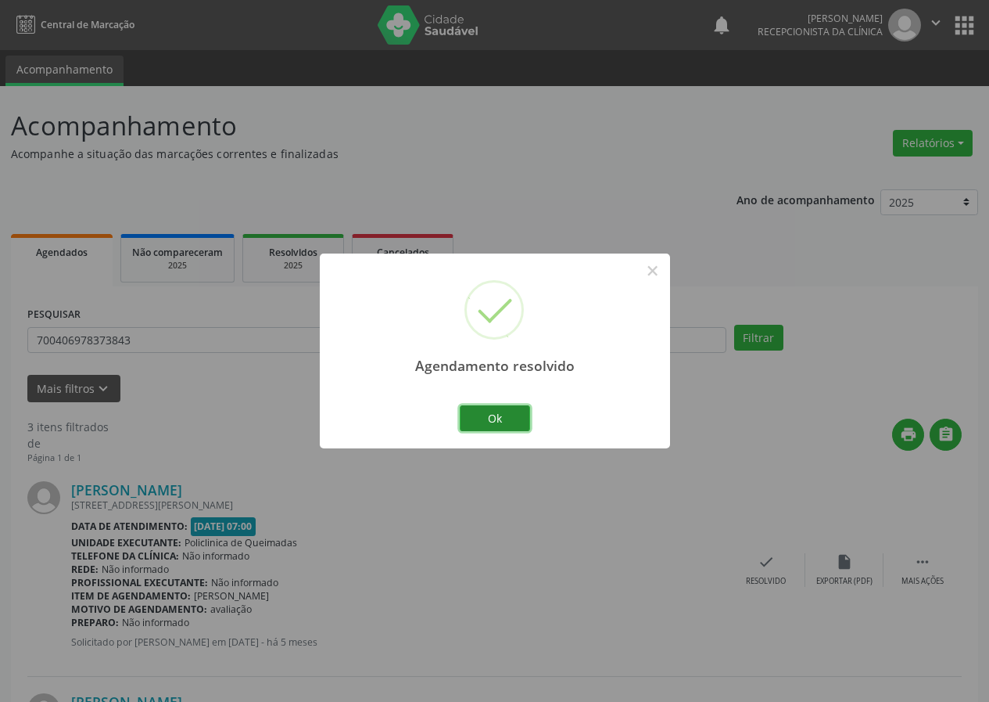
click at [524, 417] on button "Ok" at bounding box center [495, 418] width 70 height 27
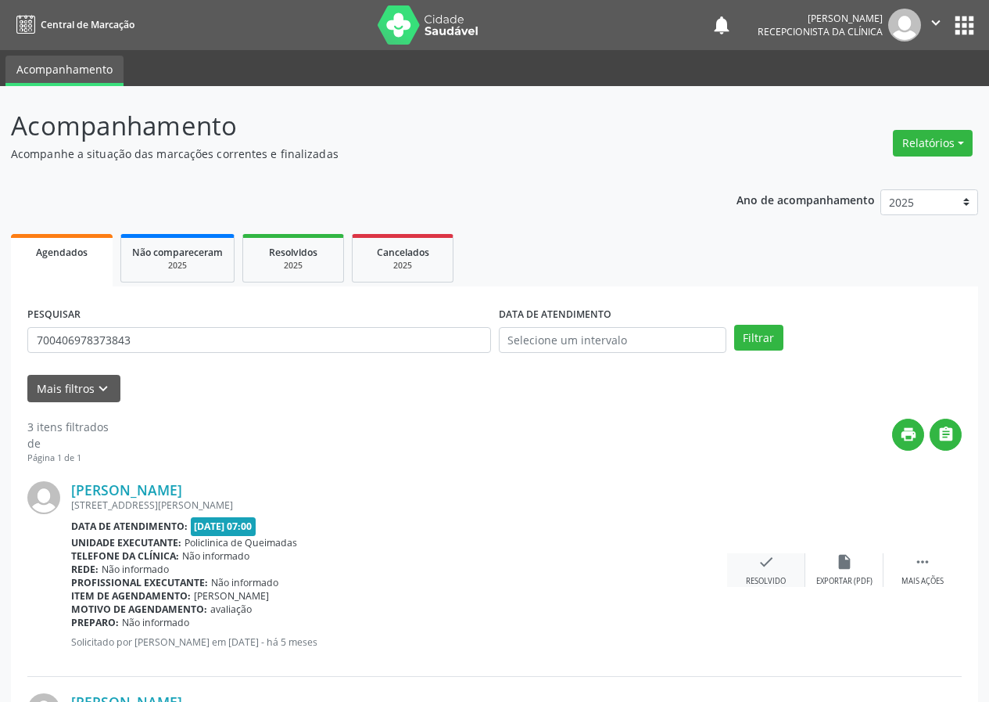
click at [744, 568] on div "check Resolvido" at bounding box center [766, 570] width 78 height 34
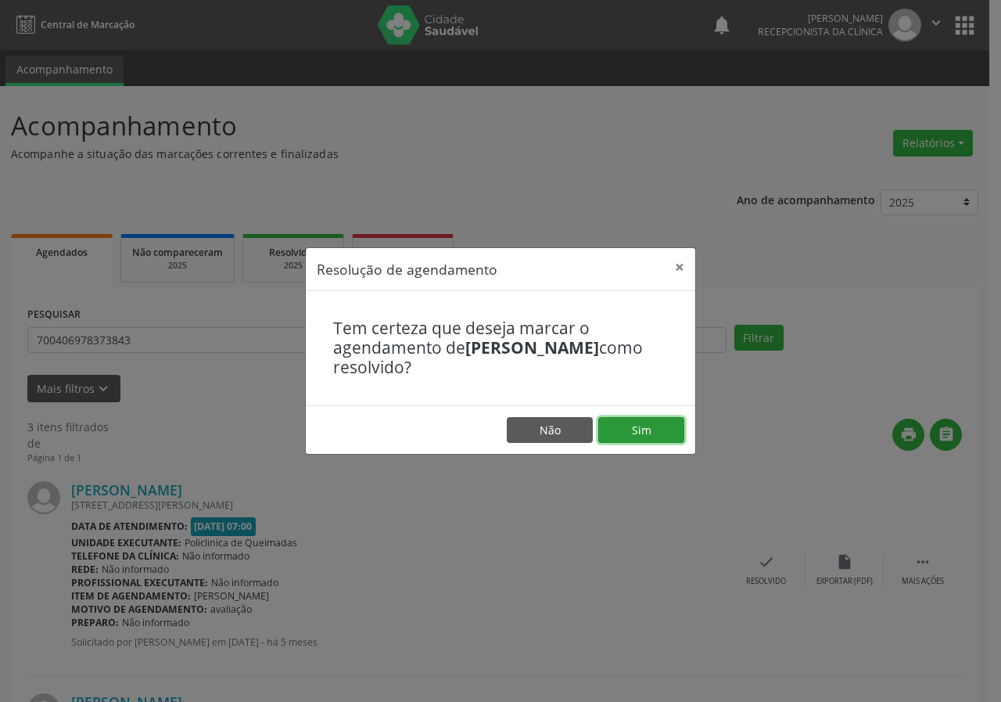
click at [647, 433] on button "Sim" at bounding box center [641, 430] width 86 height 27
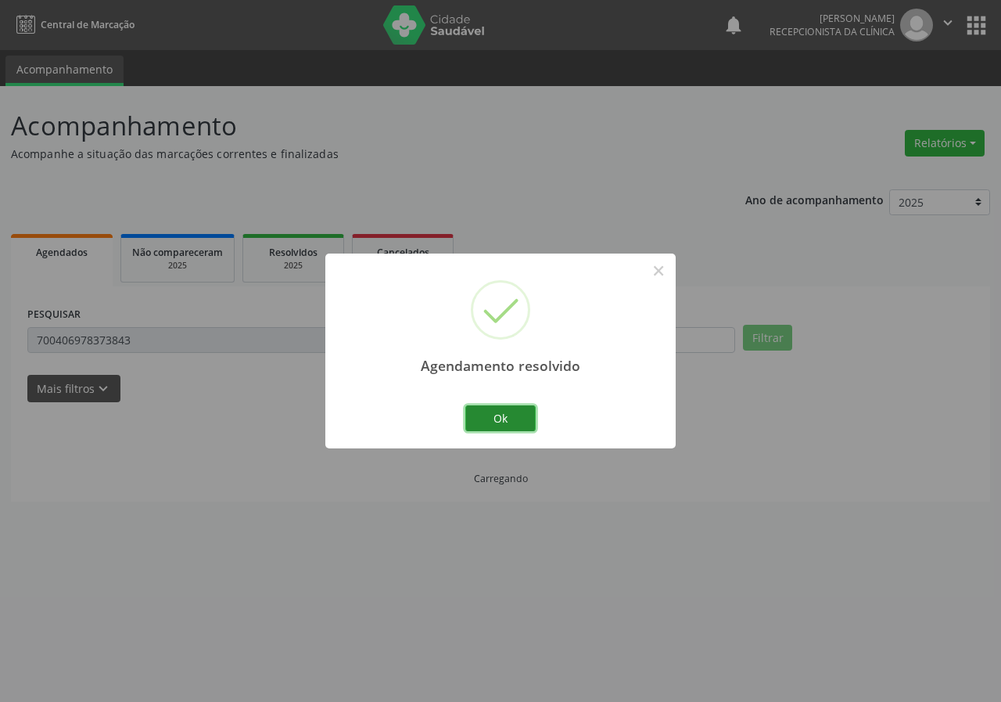
click at [511, 415] on button "Ok" at bounding box center [500, 418] width 70 height 27
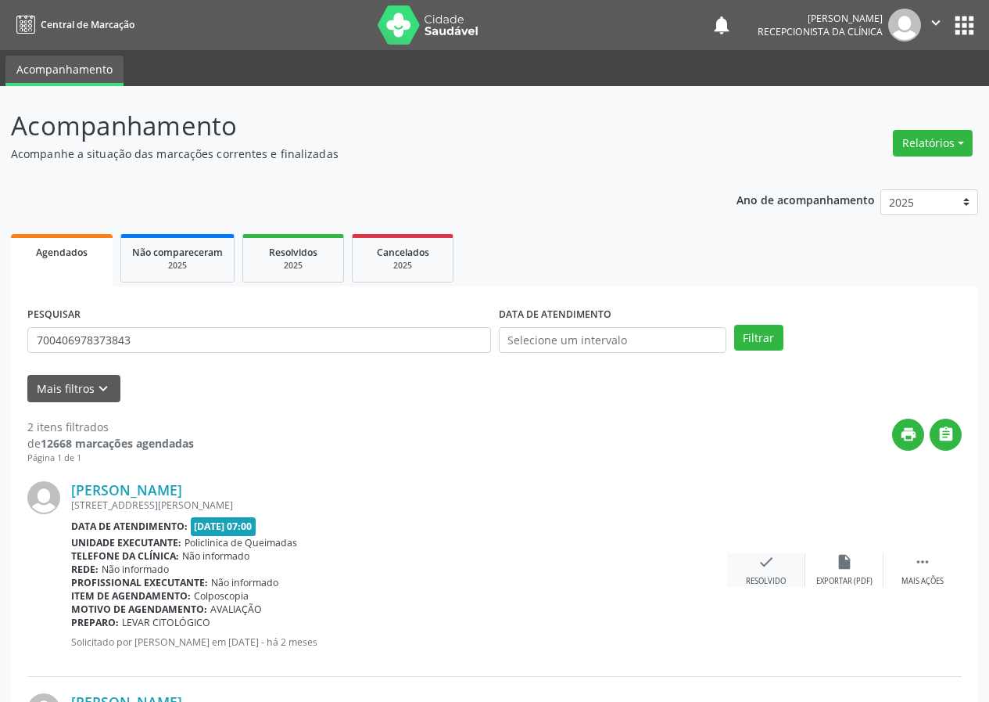
click at [771, 567] on icon "check" at bounding box center [766, 561] width 17 height 17
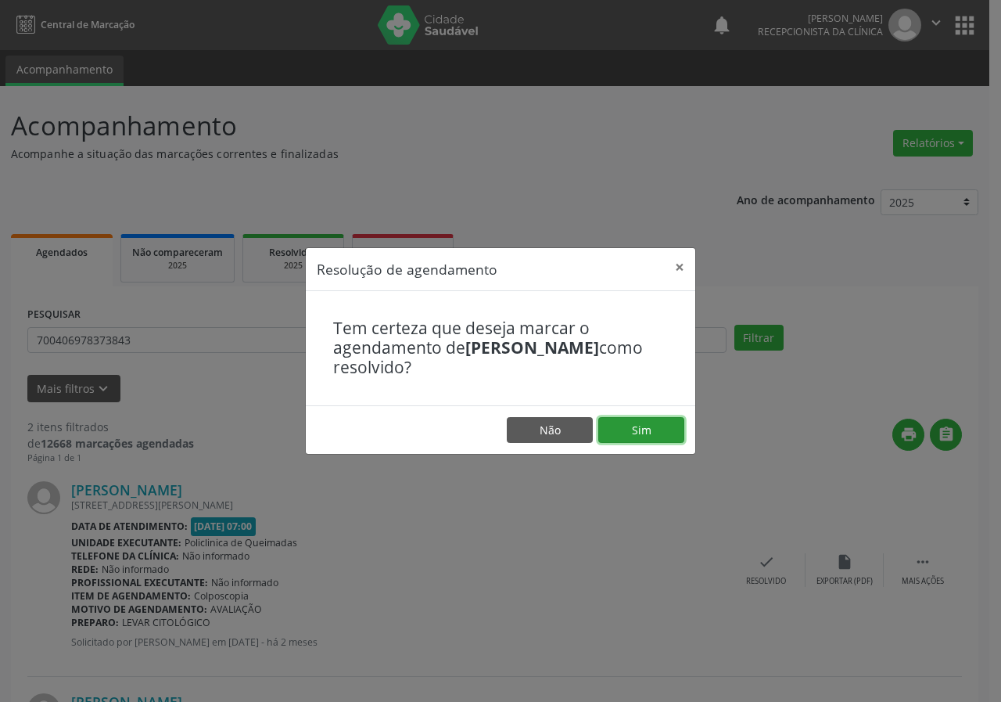
click at [674, 442] on button "Sim" at bounding box center [641, 430] width 86 height 27
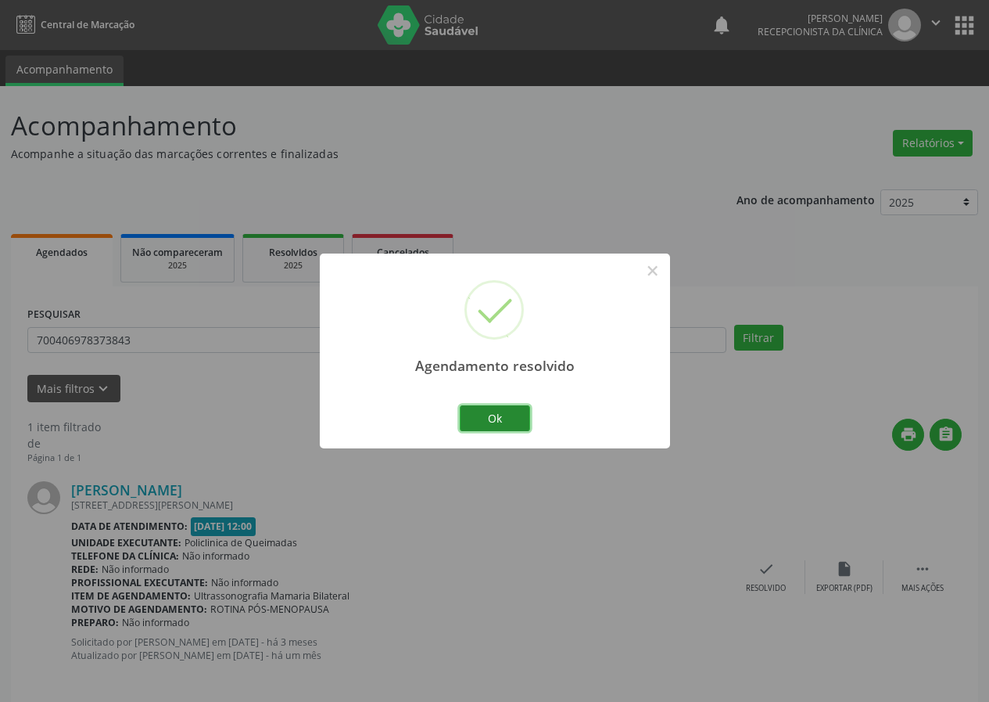
click at [518, 419] on button "Ok" at bounding box center [495, 418] width 70 height 27
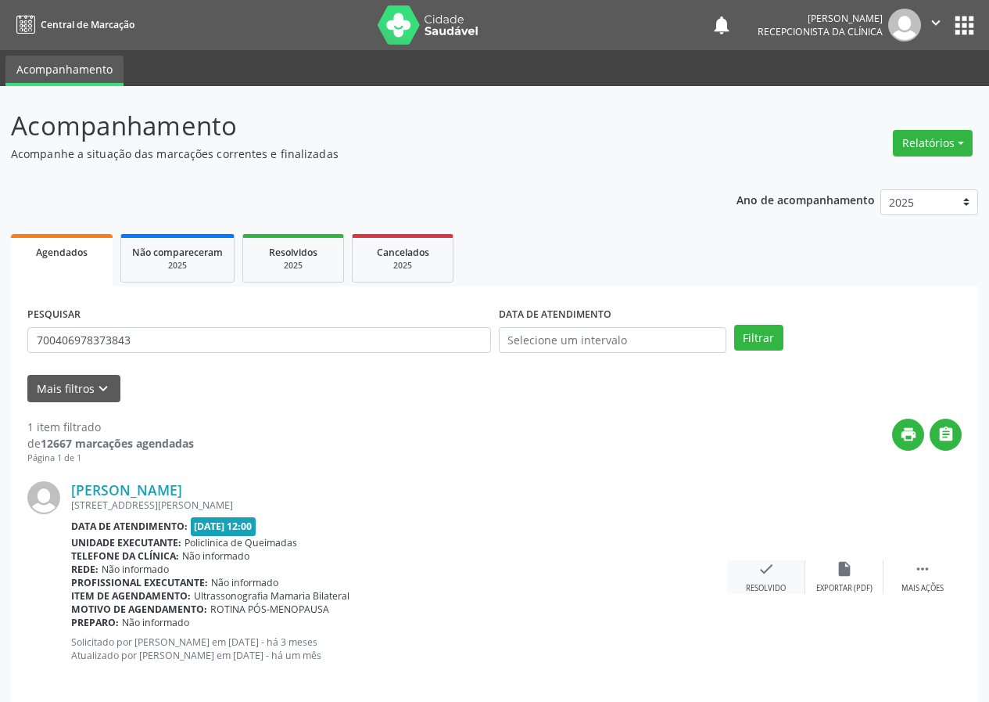
click at [755, 576] on div "check Resolvido" at bounding box center [766, 577] width 78 height 34
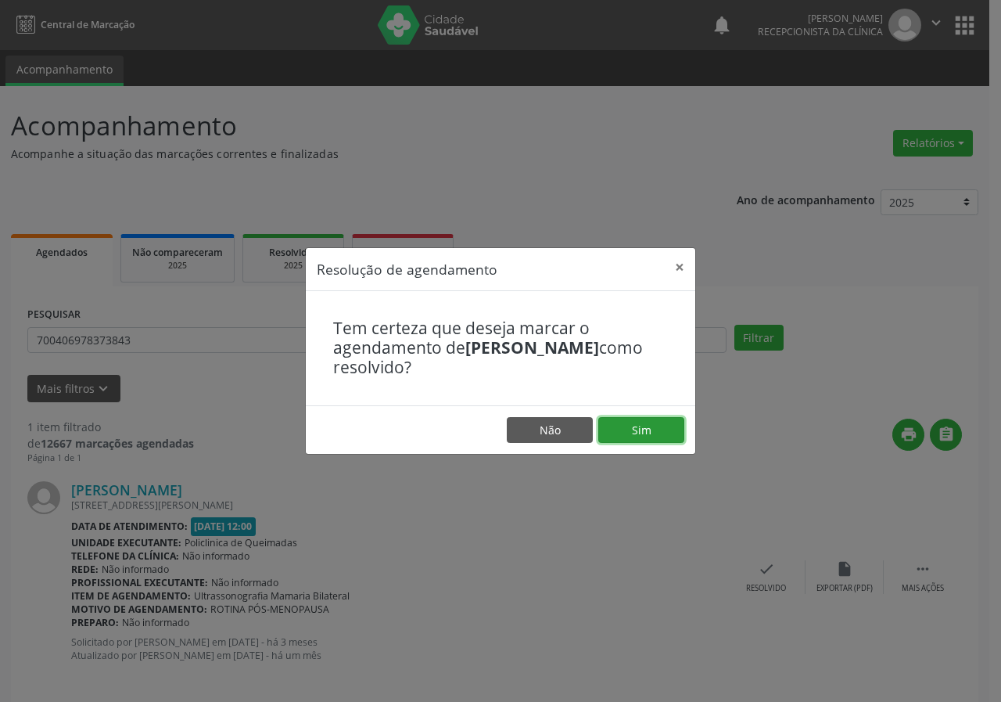
click at [616, 422] on button "Sim" at bounding box center [641, 430] width 86 height 27
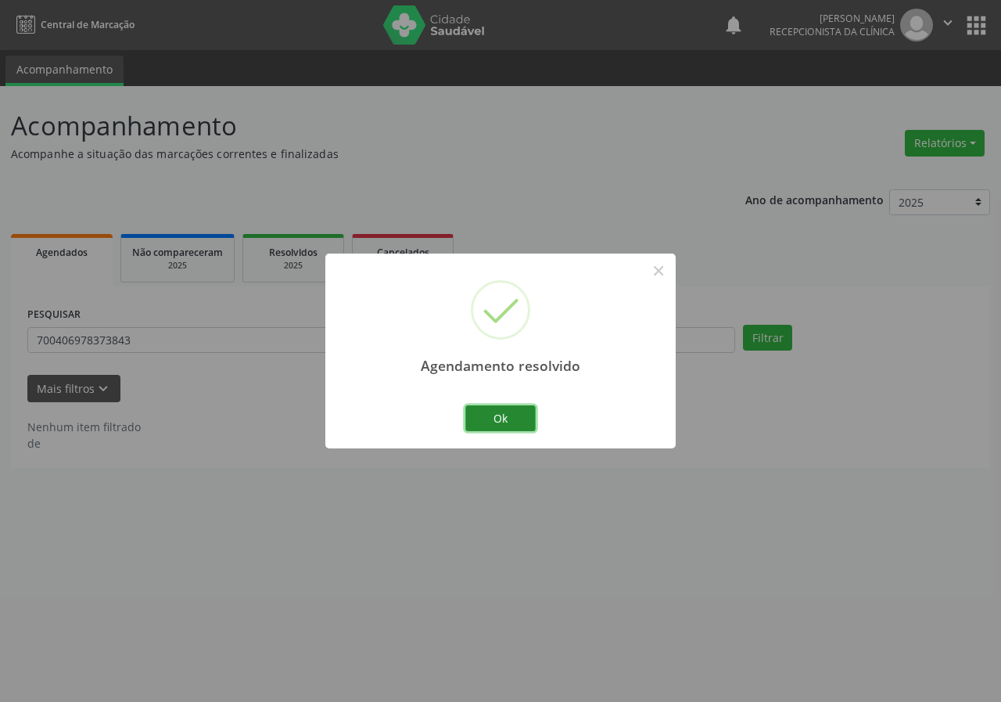
click at [519, 411] on button "Ok" at bounding box center [500, 418] width 70 height 27
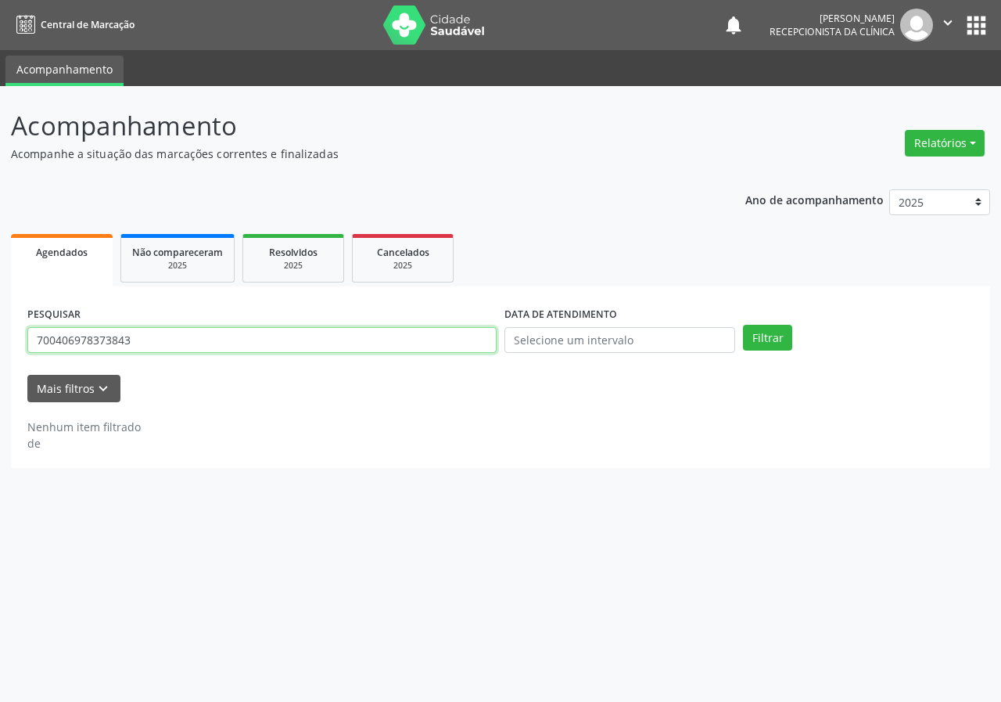
click at [440, 345] on input "700406978373843" at bounding box center [261, 340] width 469 height 27
type input "700805997498880"
click at [743, 325] on button "Filtrar" at bounding box center [767, 338] width 49 height 27
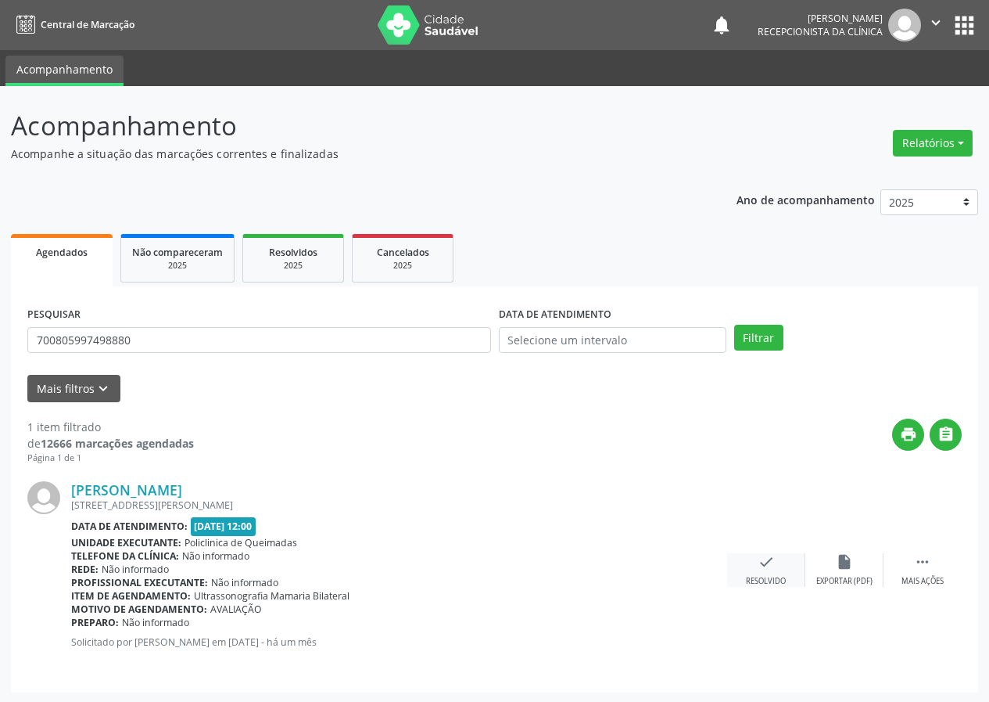
click at [766, 569] on icon "check" at bounding box center [766, 561] width 17 height 17
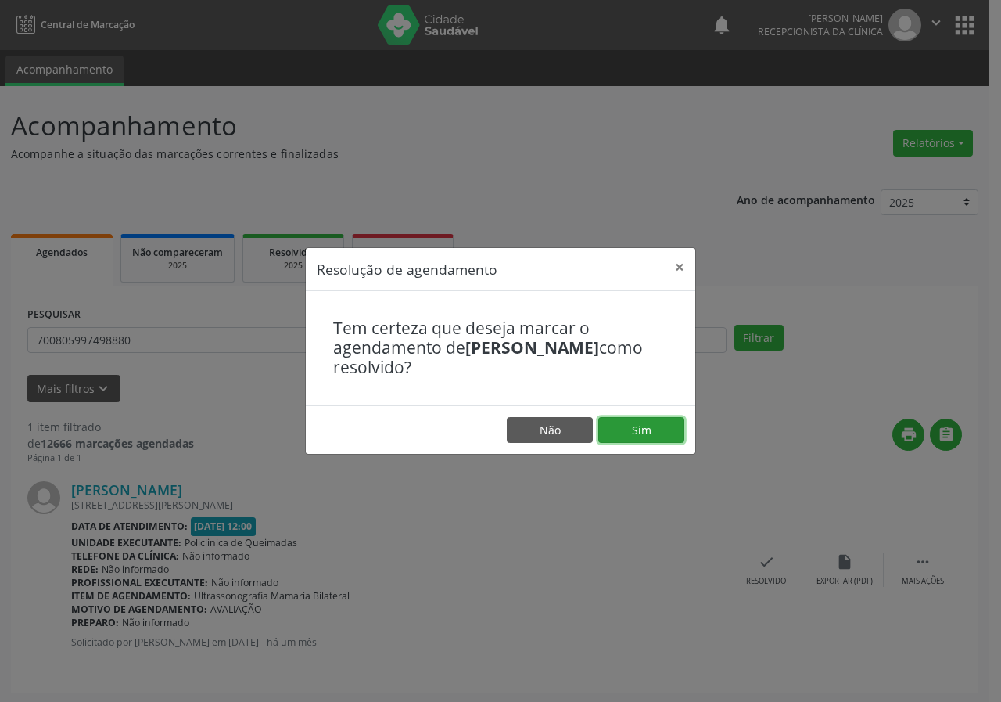
click at [640, 422] on button "Sim" at bounding box center [641, 430] width 86 height 27
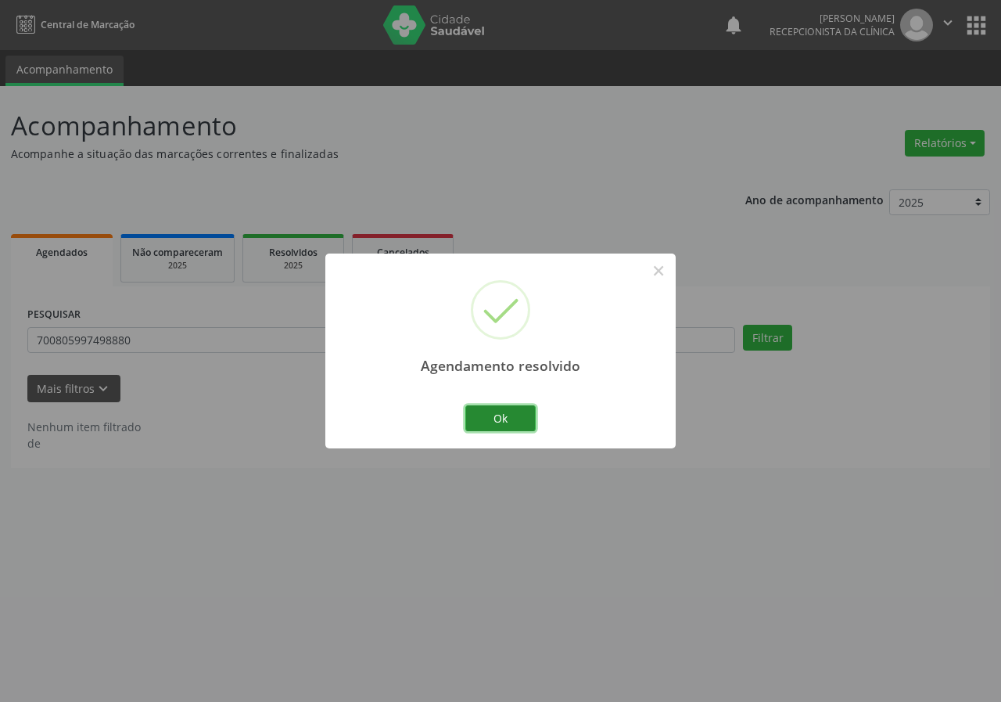
click at [527, 425] on button "Ok" at bounding box center [500, 418] width 70 height 27
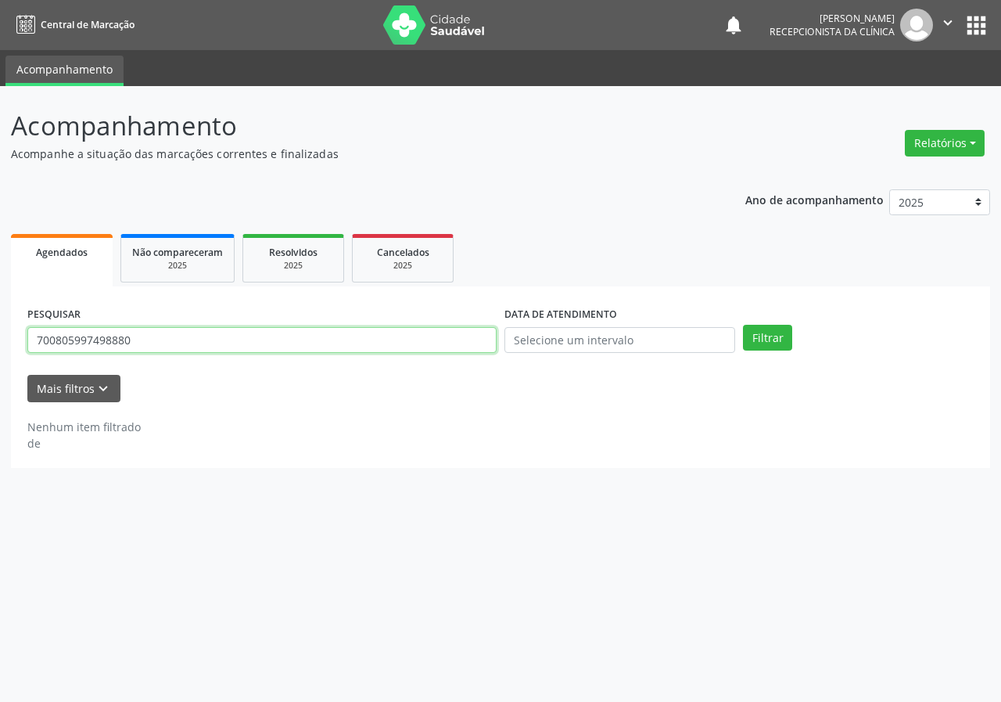
click at [406, 348] on input "700805997498880" at bounding box center [261, 340] width 469 height 27
type input "709802023756899"
click at [743, 325] on button "Filtrar" at bounding box center [767, 338] width 49 height 27
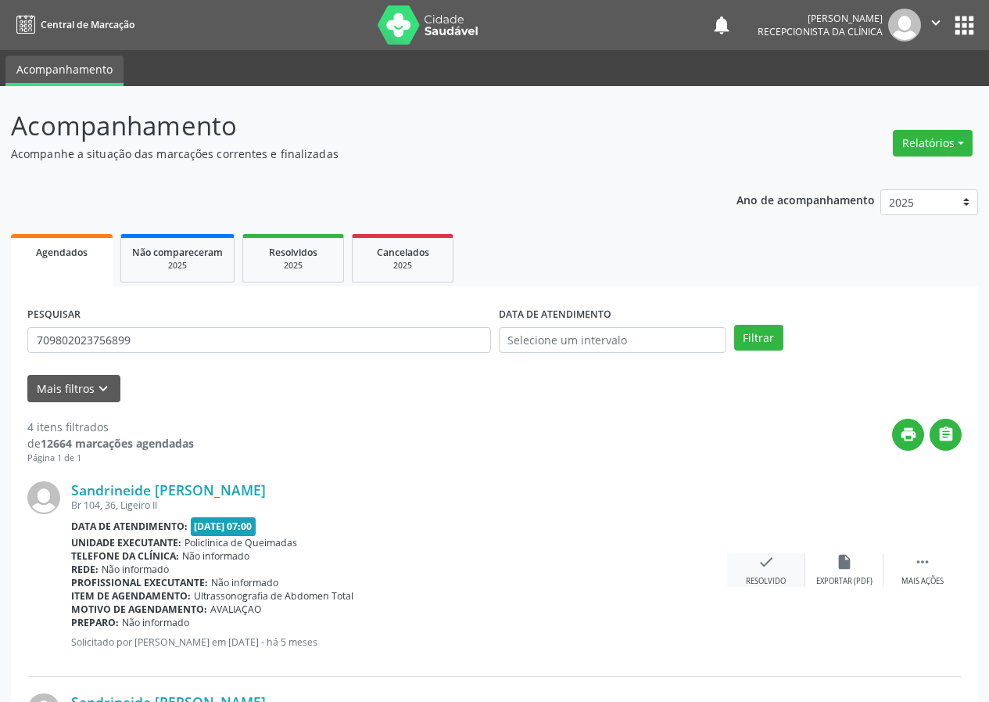
click at [763, 562] on icon "check" at bounding box center [766, 561] width 17 height 17
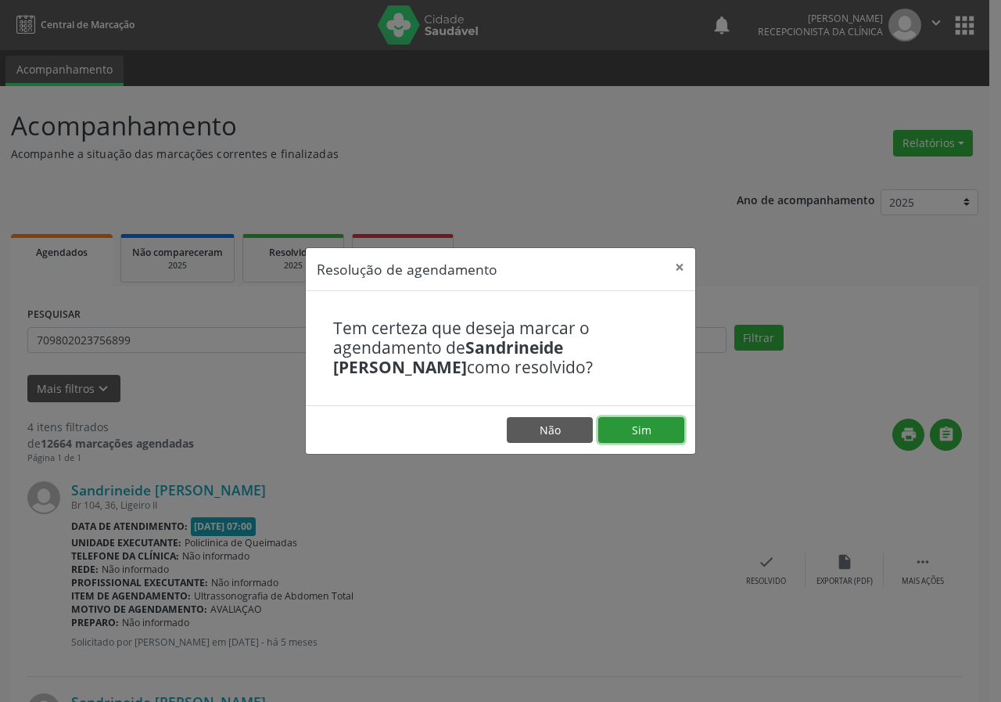
click at [639, 430] on button "Sim" at bounding box center [641, 430] width 86 height 27
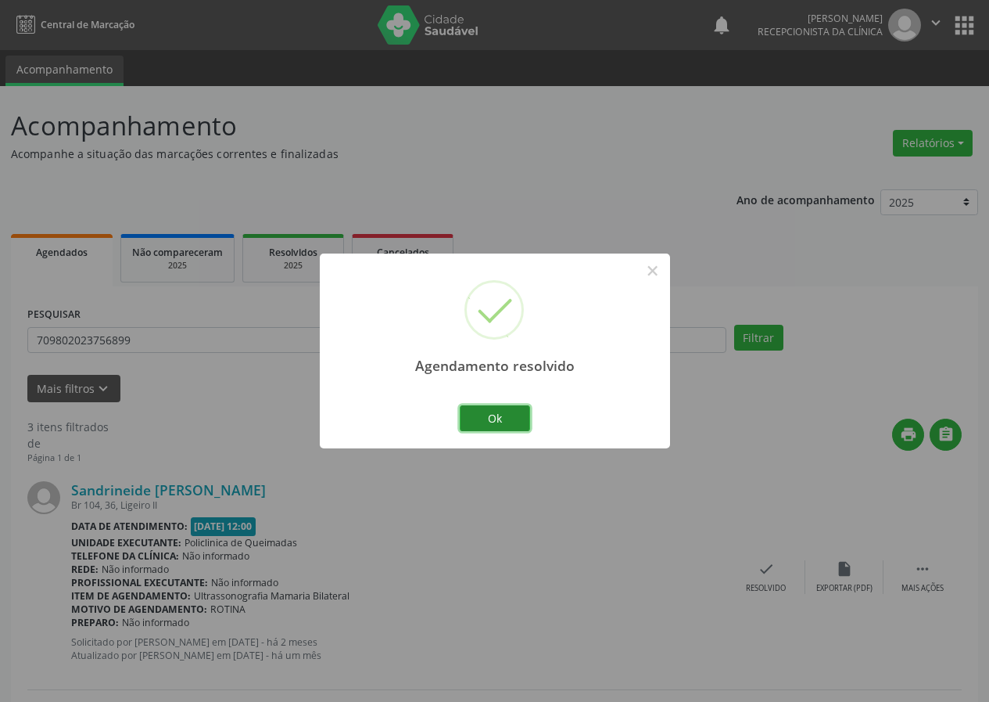
click at [506, 415] on button "Ok" at bounding box center [495, 418] width 70 height 27
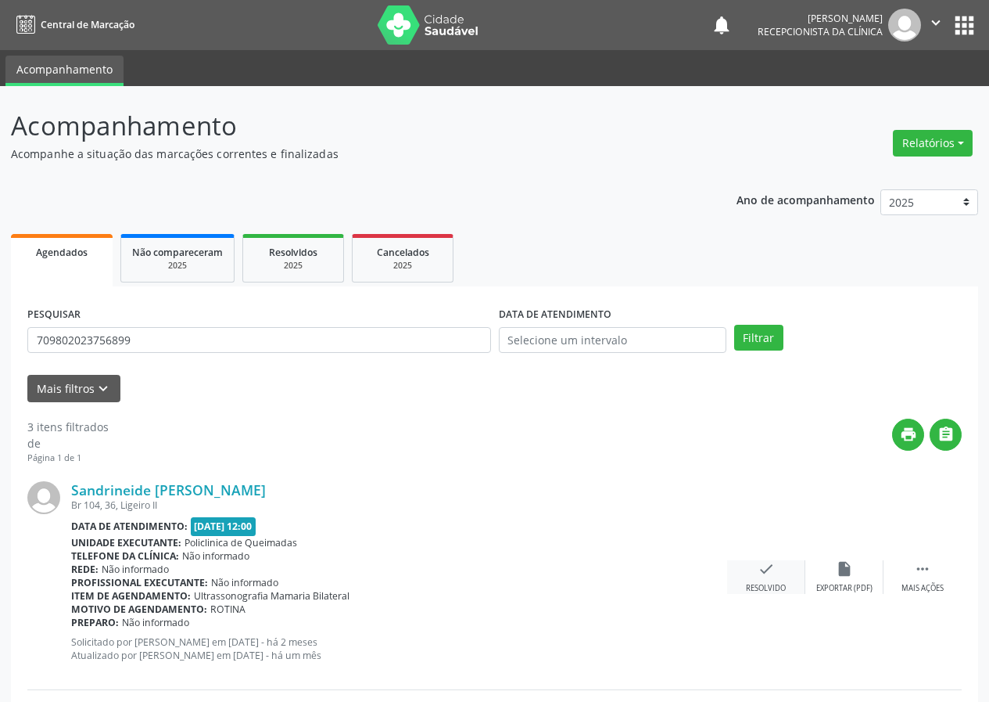
click at [766, 572] on icon "check" at bounding box center [766, 568] width 17 height 17
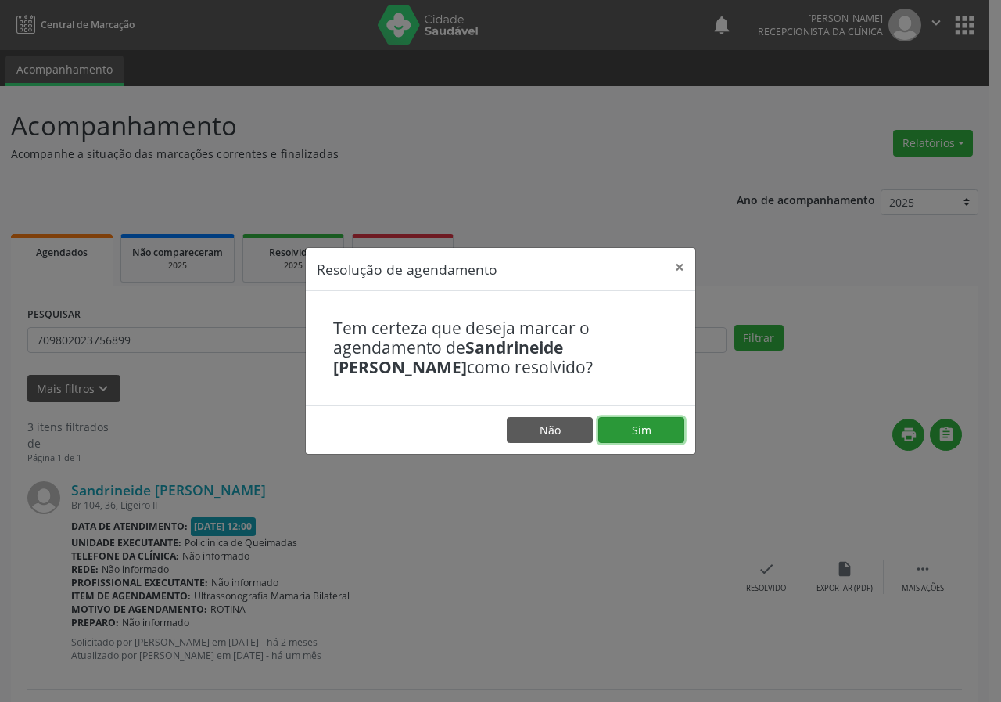
click at [634, 426] on button "Sim" at bounding box center [641, 430] width 86 height 27
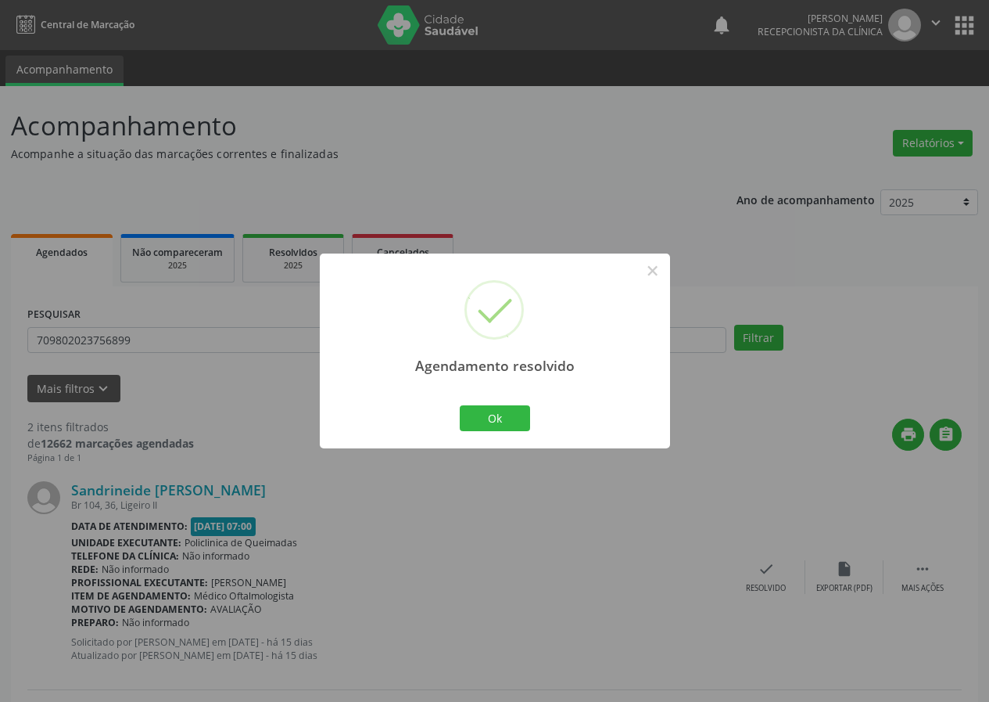
click at [515, 402] on div "Ok Cancel" at bounding box center [494, 417] width 77 height 33
click at [504, 417] on button "Ok" at bounding box center [495, 418] width 70 height 27
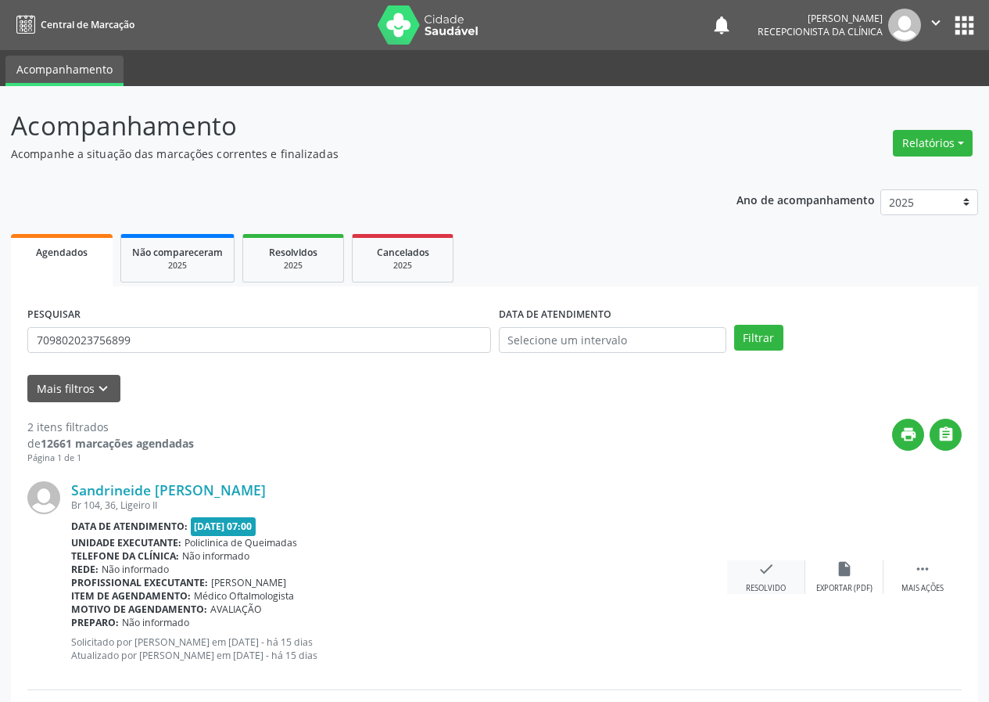
click at [759, 576] on icon "check" at bounding box center [766, 568] width 17 height 17
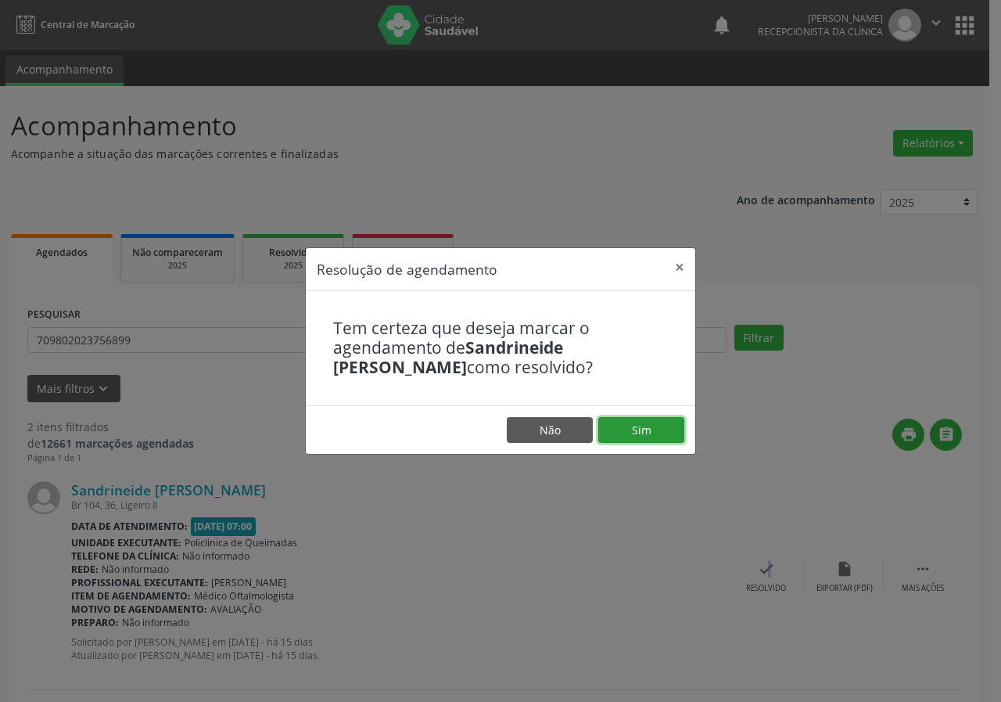
click at [669, 432] on button "Sim" at bounding box center [641, 430] width 86 height 27
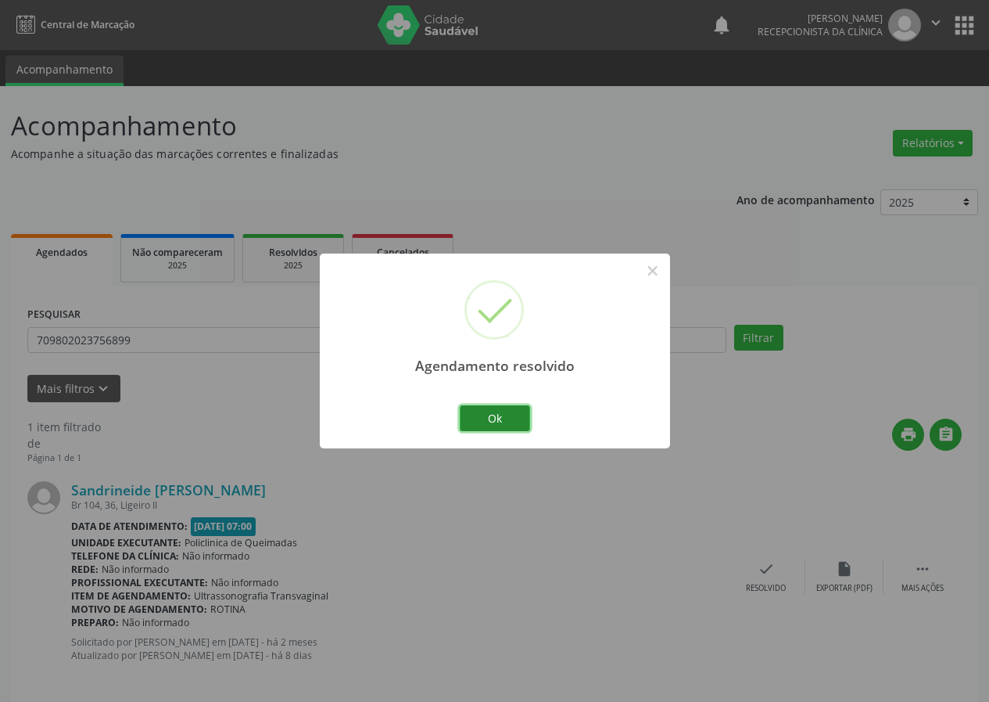
click at [518, 422] on button "Ok" at bounding box center [495, 418] width 70 height 27
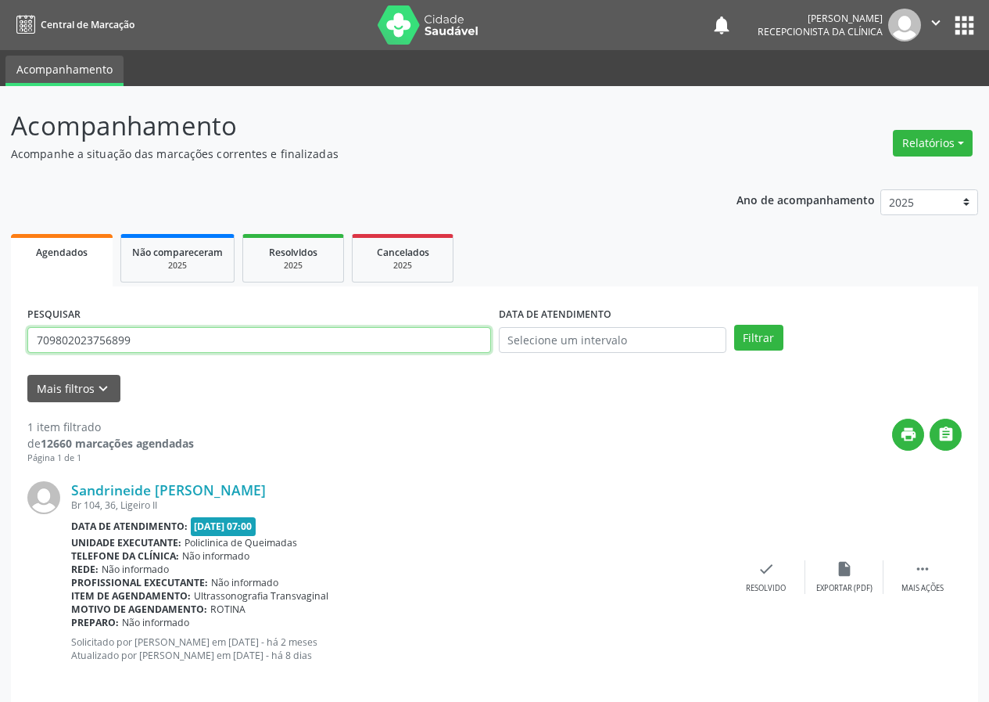
click at [443, 343] on input "709802023756899" at bounding box center [259, 340] width 464 height 27
click at [734, 325] on button "Filtrar" at bounding box center [758, 338] width 49 height 27
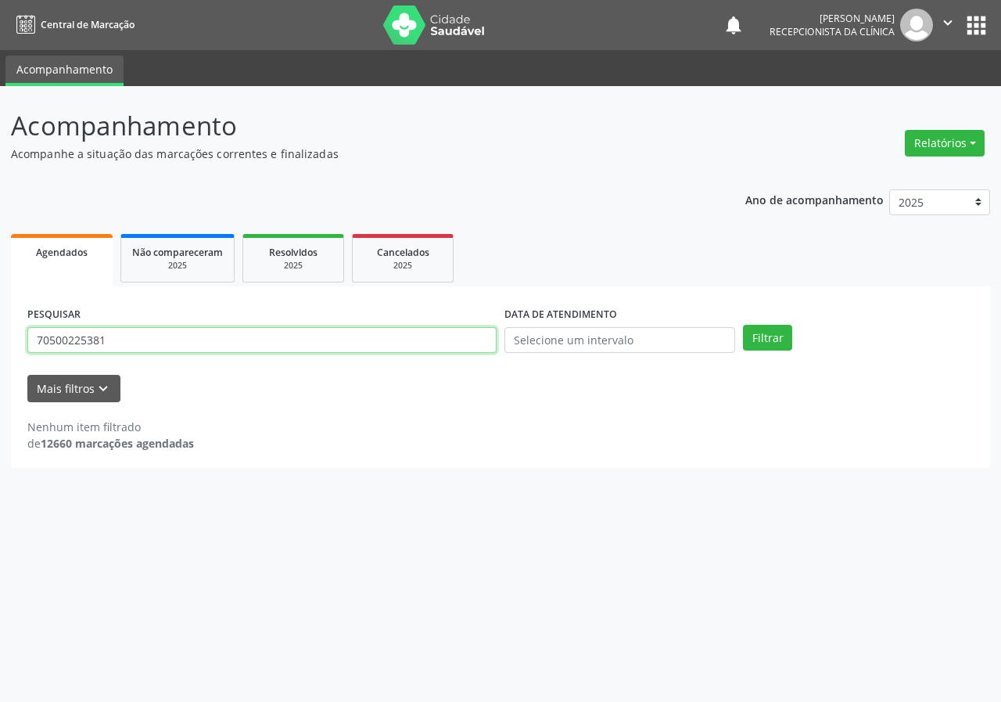
click at [111, 339] on input "70500225381" at bounding box center [261, 340] width 469 height 27
type input "705002253816758"
click at [743, 325] on button "Filtrar" at bounding box center [767, 338] width 49 height 27
click at [142, 343] on input "705002253816758" at bounding box center [261, 340] width 469 height 27
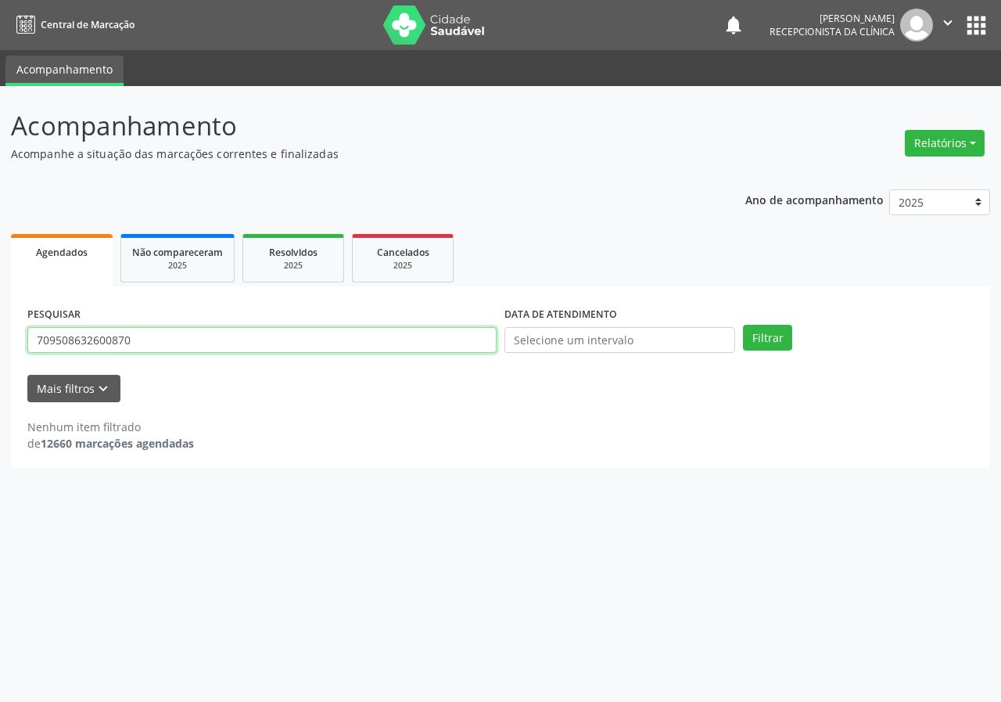
type input "709508632600870"
click at [743, 325] on button "Filtrar" at bounding box center [767, 338] width 49 height 27
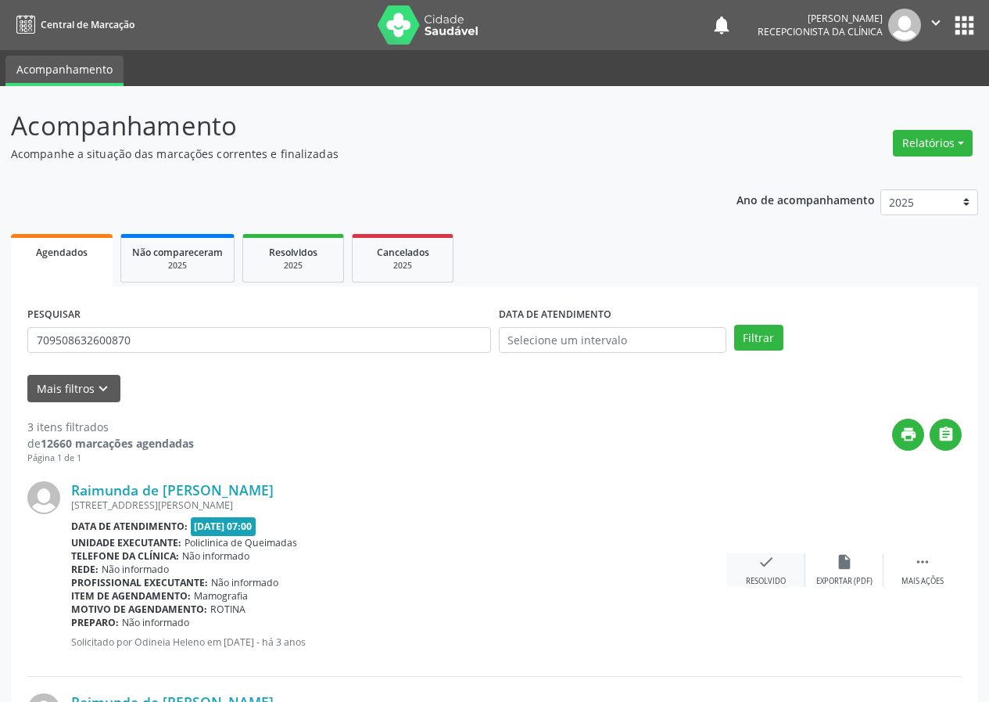
click at [752, 572] on div "check Resolvido" at bounding box center [766, 570] width 78 height 34
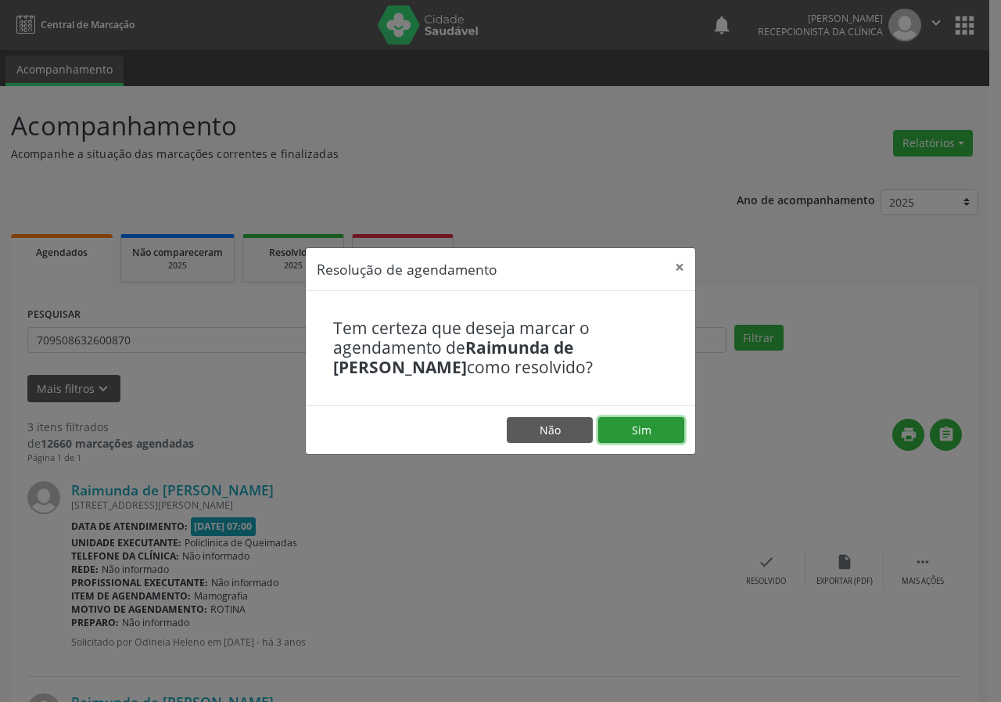
click at [605, 428] on button "Sim" at bounding box center [641, 430] width 86 height 27
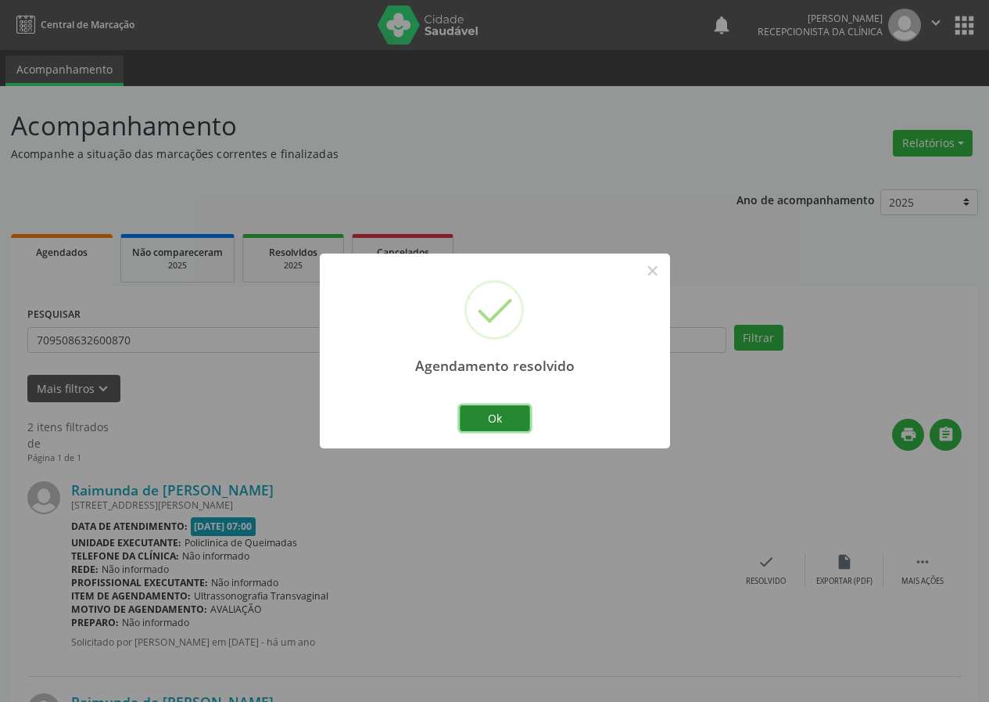
click at [501, 423] on button "Ok" at bounding box center [495, 418] width 70 height 27
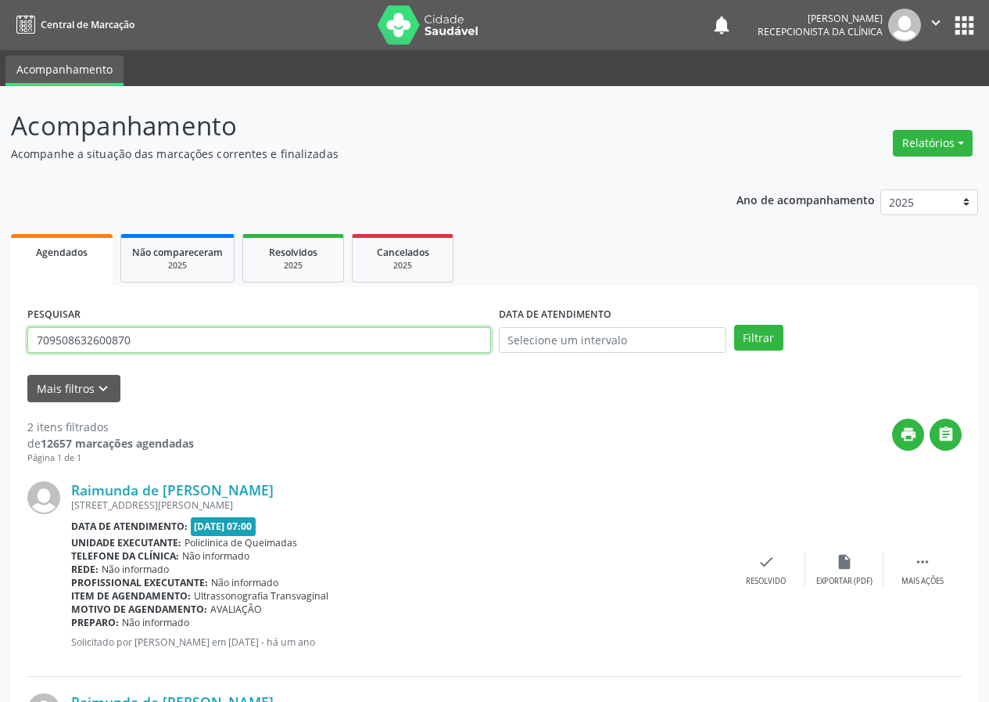
click at [199, 331] on input "709508632600870" at bounding box center [259, 340] width 464 height 27
click at [200, 332] on input "709508632600870" at bounding box center [259, 340] width 464 height 27
type input "704201205361184"
click at [734, 325] on button "Filtrar" at bounding box center [758, 338] width 49 height 27
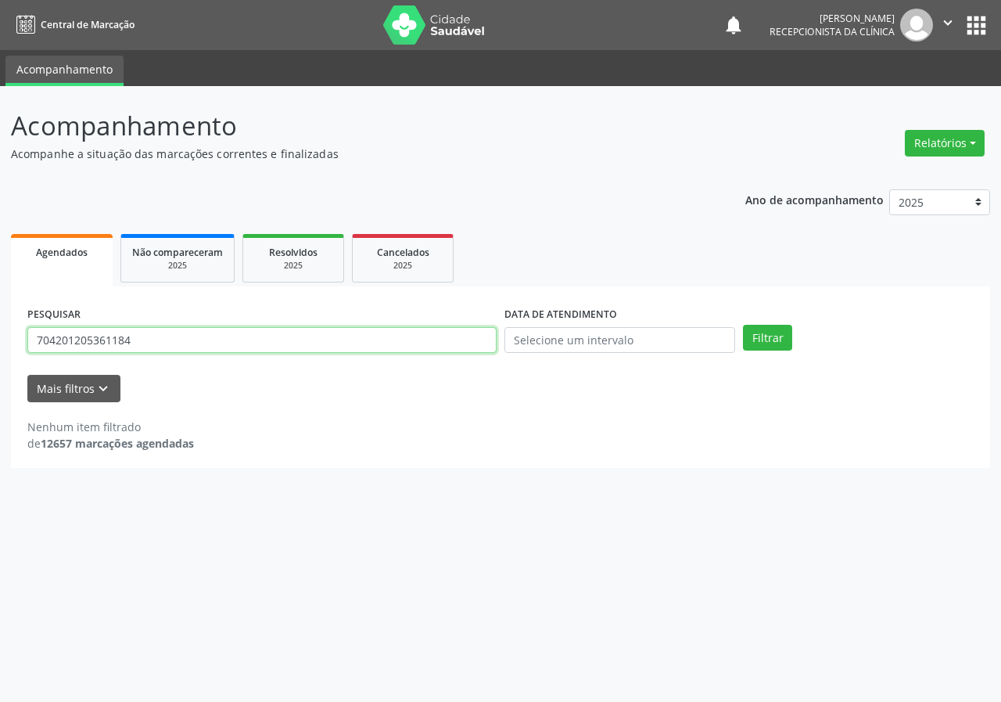
click at [146, 343] on input "704201205361184" at bounding box center [261, 340] width 469 height 27
type input "700507182073552"
click at [743, 325] on button "Filtrar" at bounding box center [767, 338] width 49 height 27
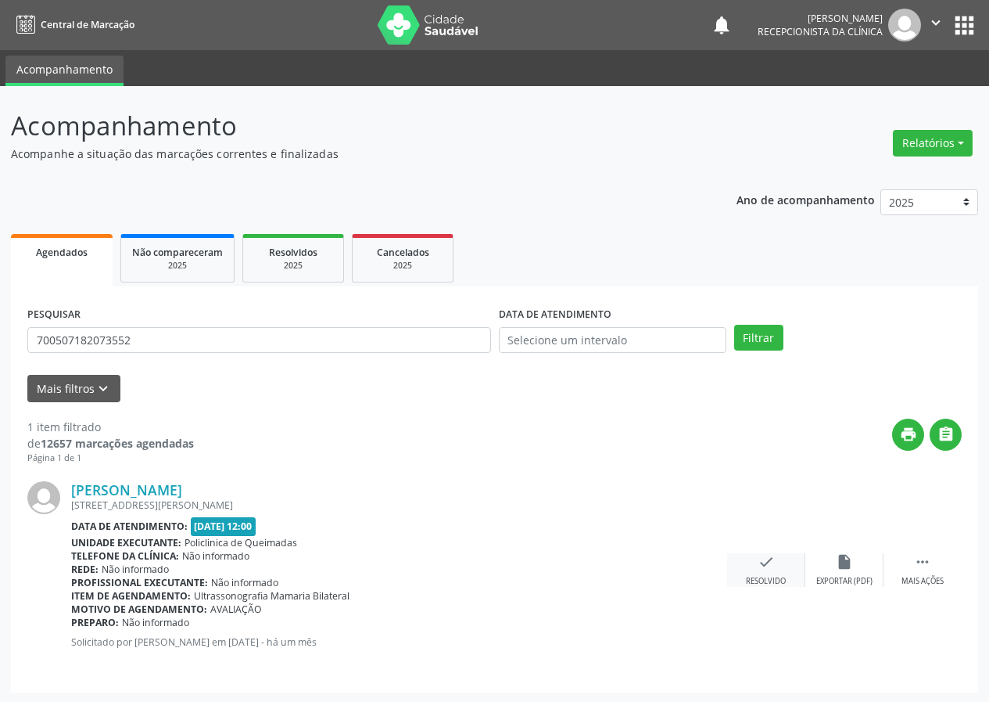
click at [769, 570] on icon "check" at bounding box center [766, 561] width 17 height 17
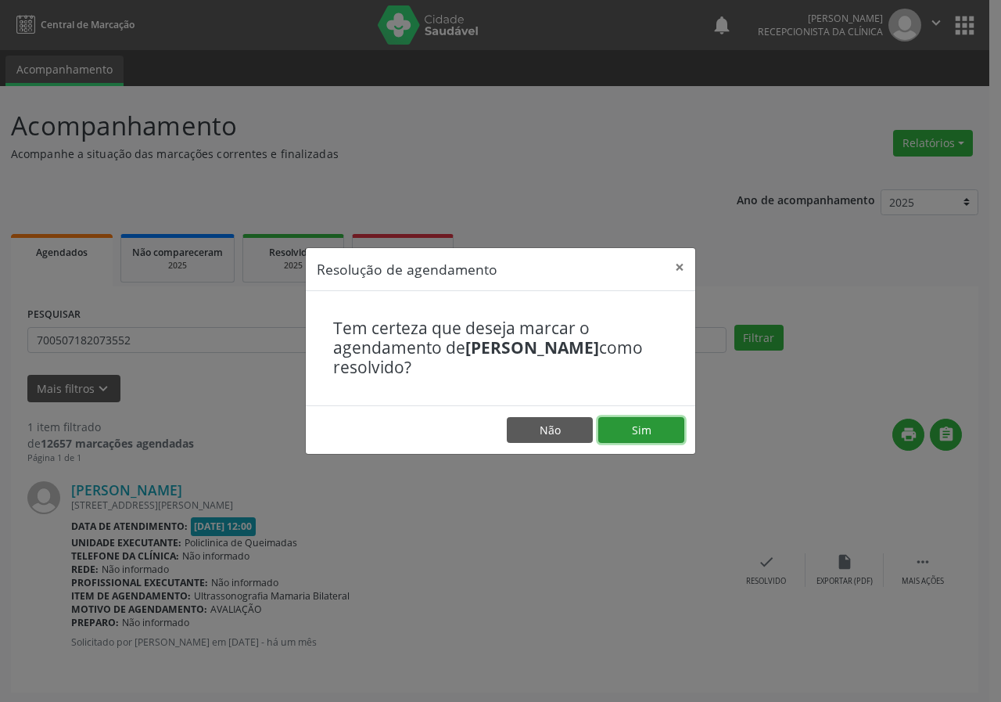
click at [662, 425] on button "Sim" at bounding box center [641, 430] width 86 height 27
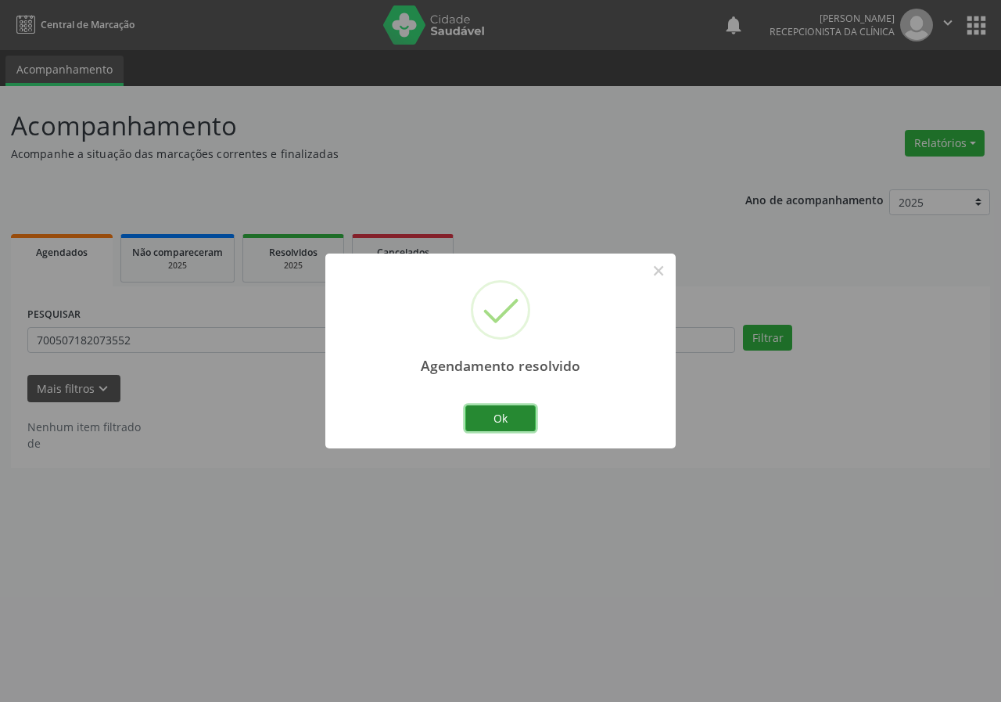
click at [521, 411] on button "Ok" at bounding box center [500, 418] width 70 height 27
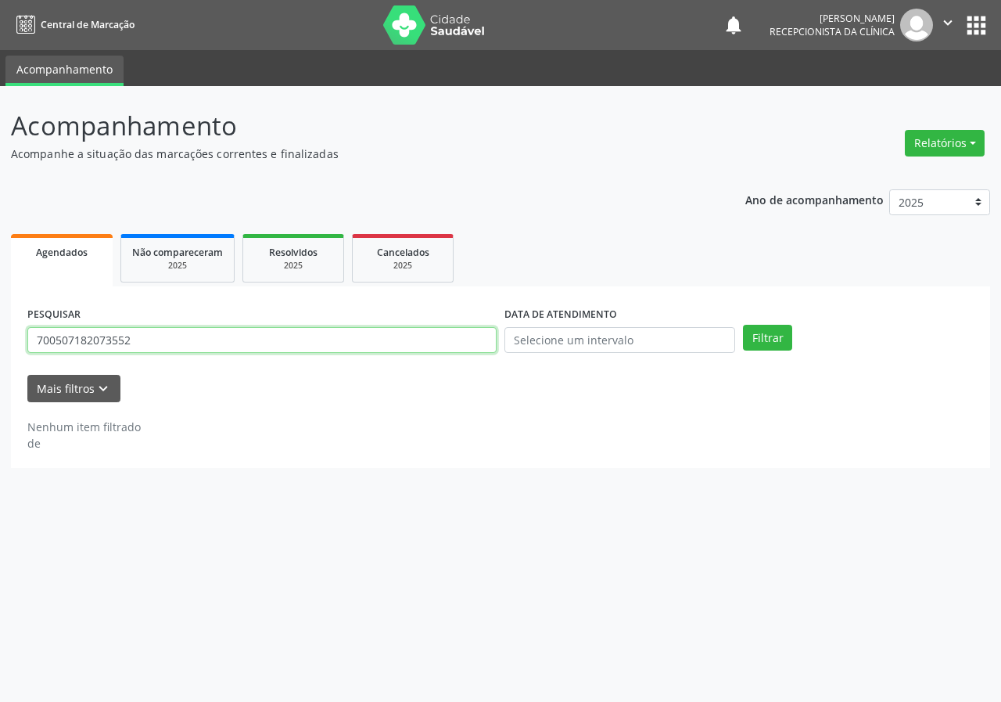
click at [448, 341] on input "700507182073552" at bounding box center [261, 340] width 469 height 27
type input "706404120459888"
click at [743, 325] on button "Filtrar" at bounding box center [767, 338] width 49 height 27
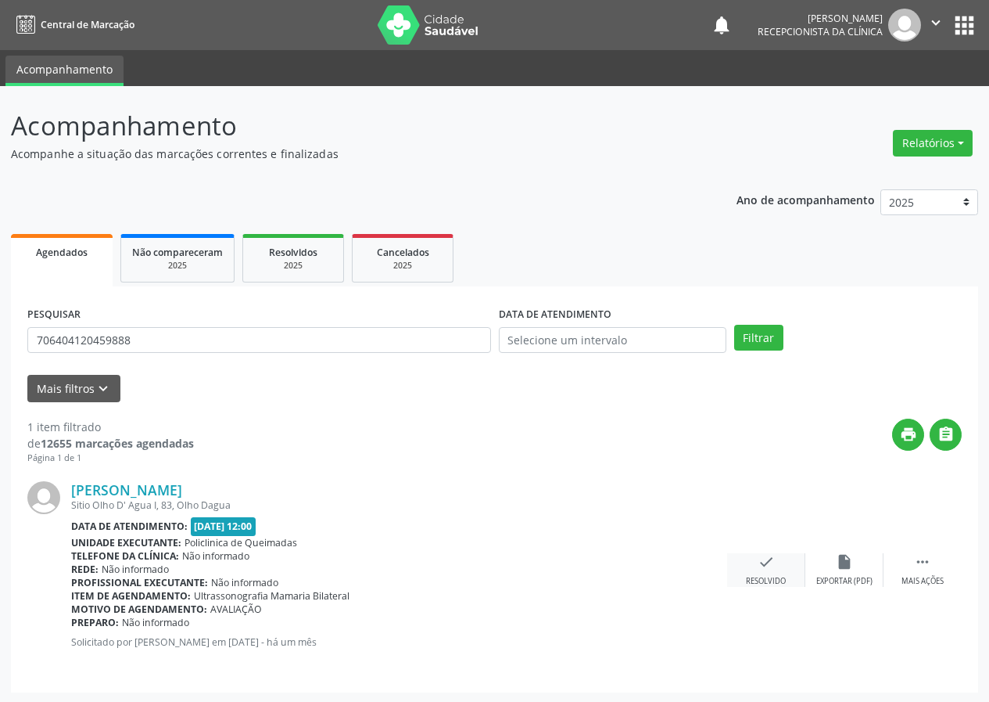
click at [776, 565] on div "check Resolvido" at bounding box center [766, 570] width 78 height 34
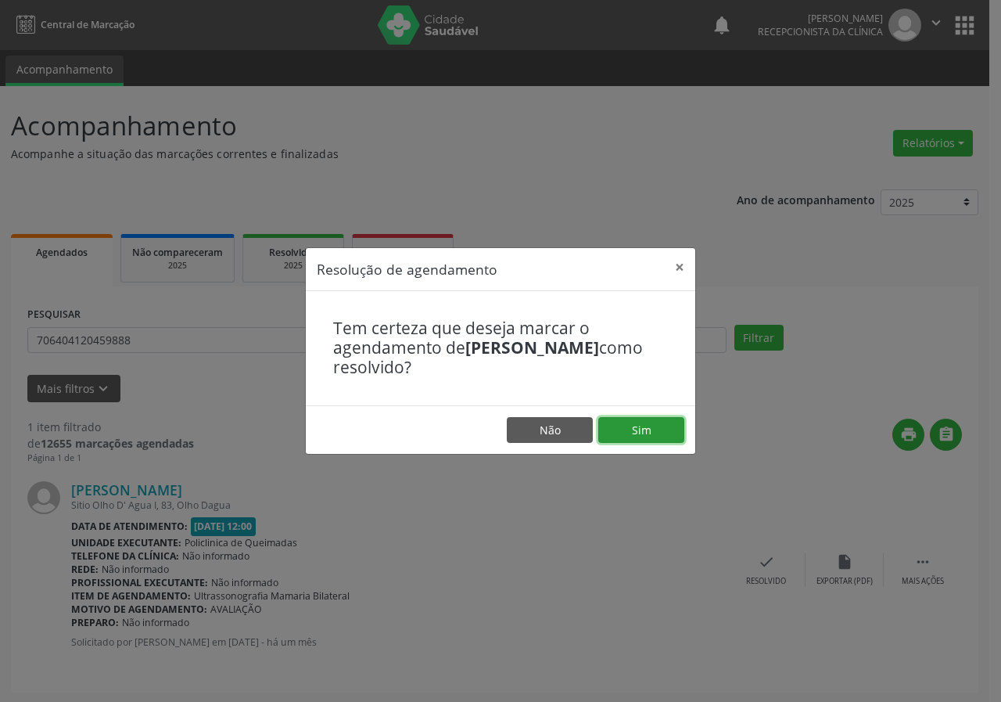
click at [660, 432] on button "Sim" at bounding box center [641, 430] width 86 height 27
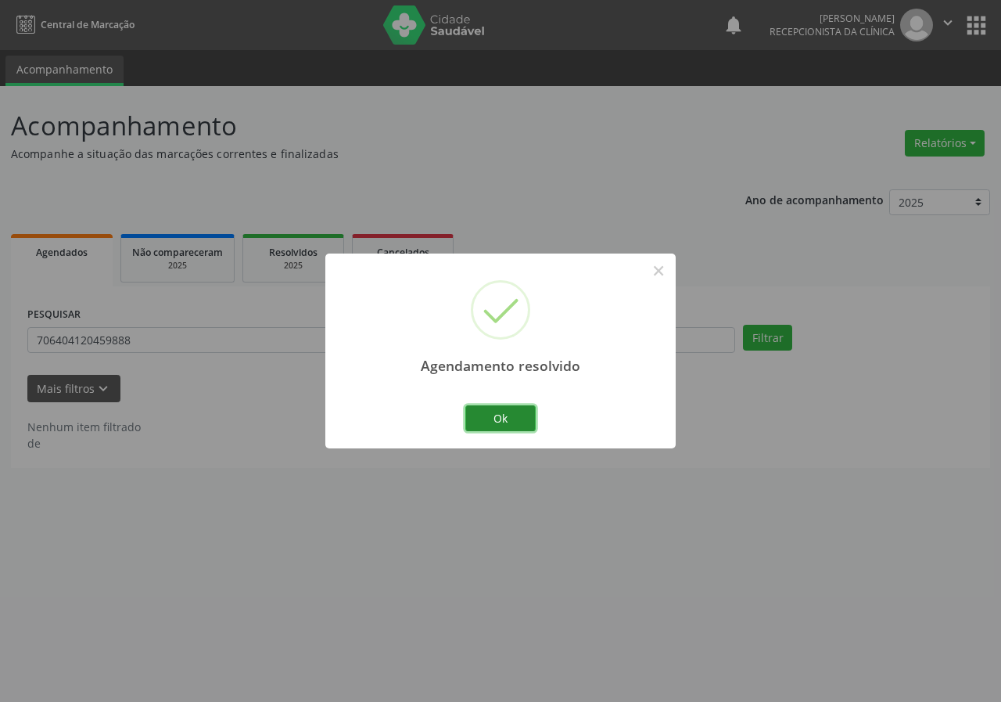
click at [517, 407] on button "Ok" at bounding box center [500, 418] width 70 height 27
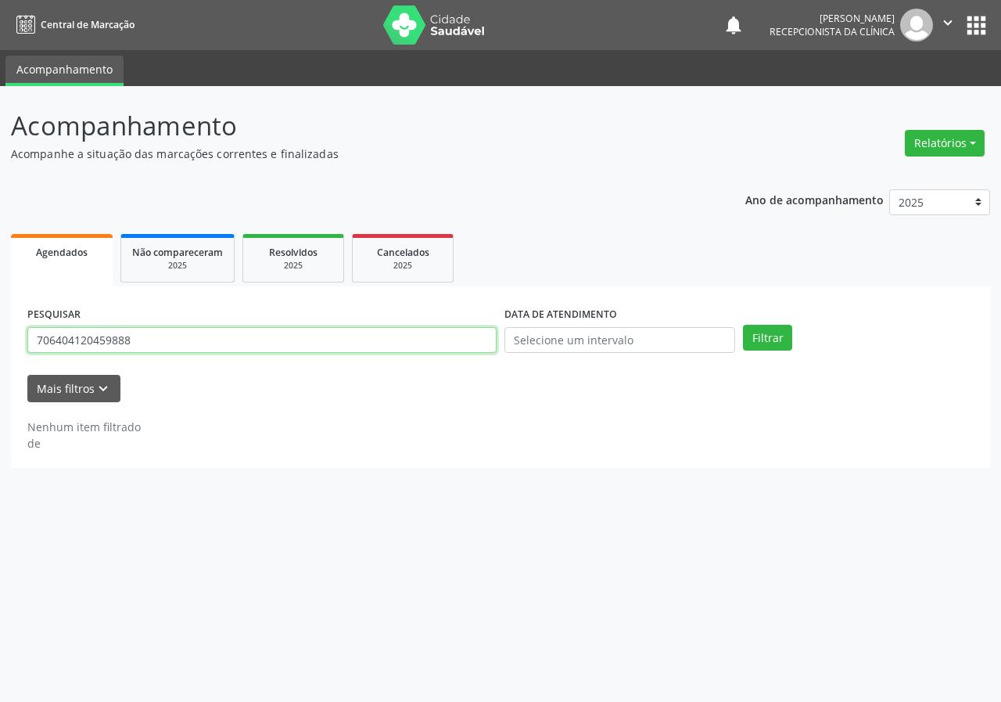
click at [441, 344] on input "706404120459888" at bounding box center [261, 340] width 469 height 27
click at [441, 343] on input "706404120459888" at bounding box center [261, 340] width 469 height 27
type input "700603407675762"
click at [743, 325] on button "Filtrar" at bounding box center [767, 338] width 49 height 27
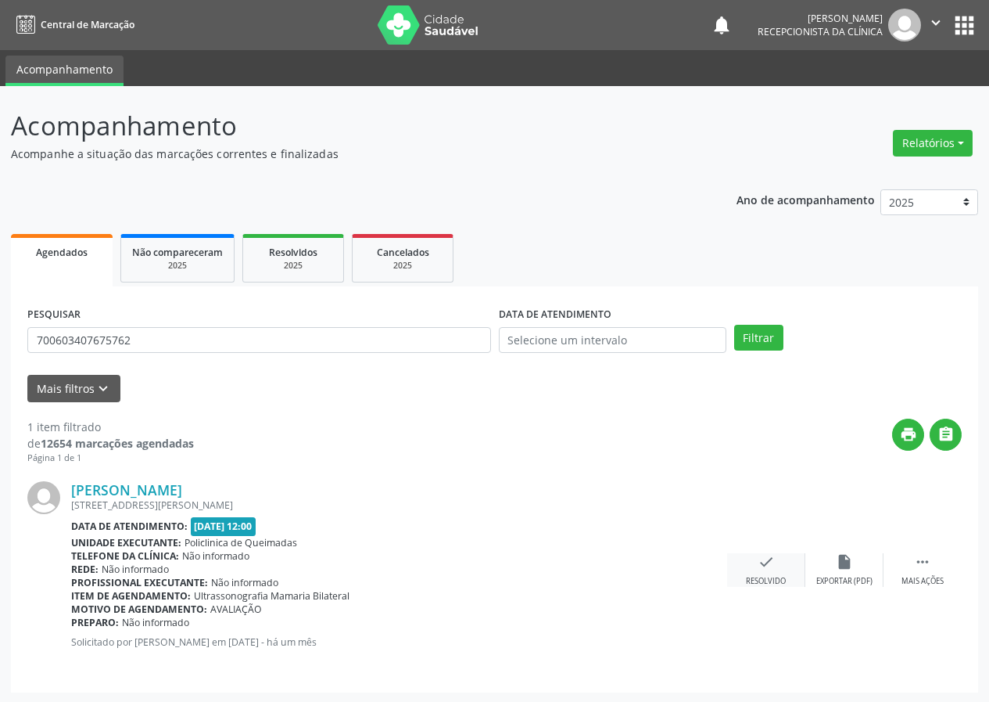
click at [760, 568] on icon "check" at bounding box center [766, 561] width 17 height 17
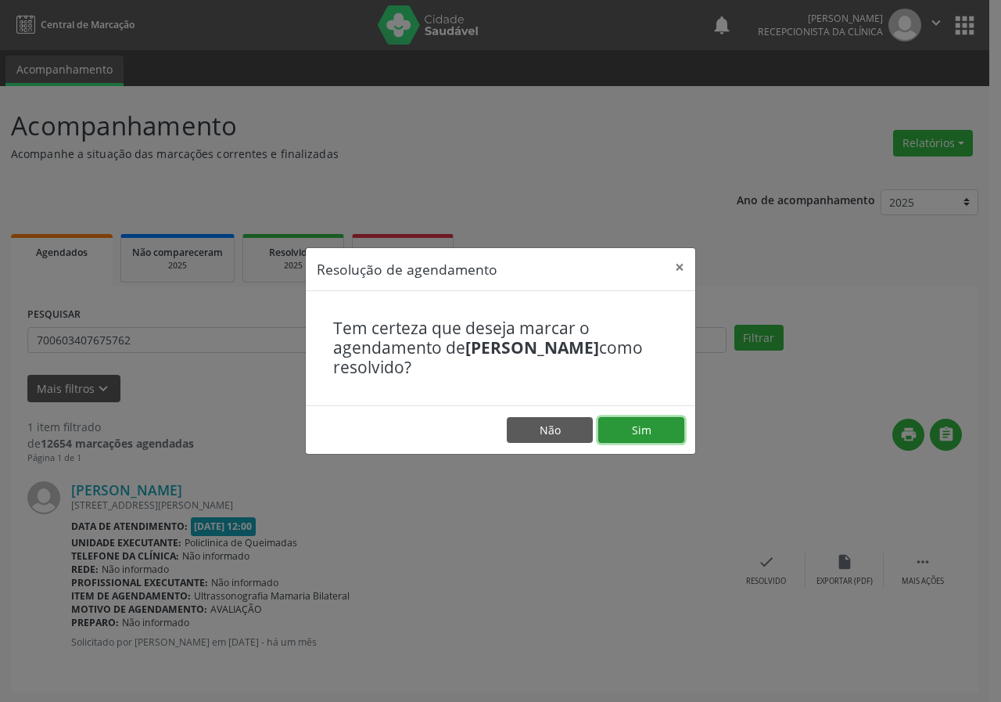
click at [682, 439] on button "Sim" at bounding box center [641, 430] width 86 height 27
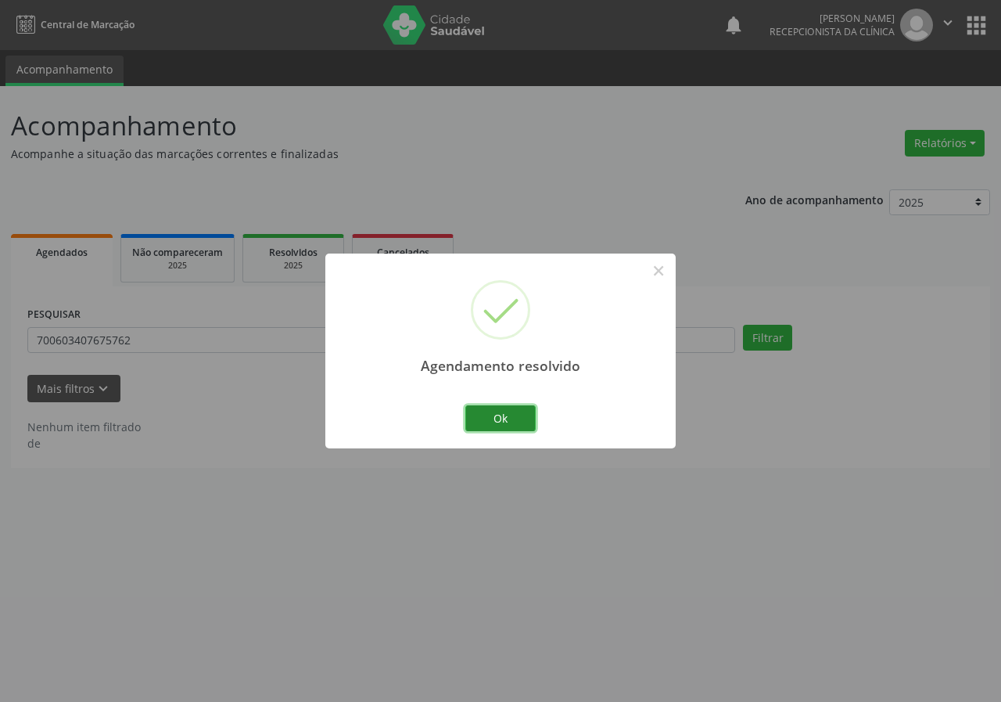
click at [504, 409] on button "Ok" at bounding box center [500, 418] width 70 height 27
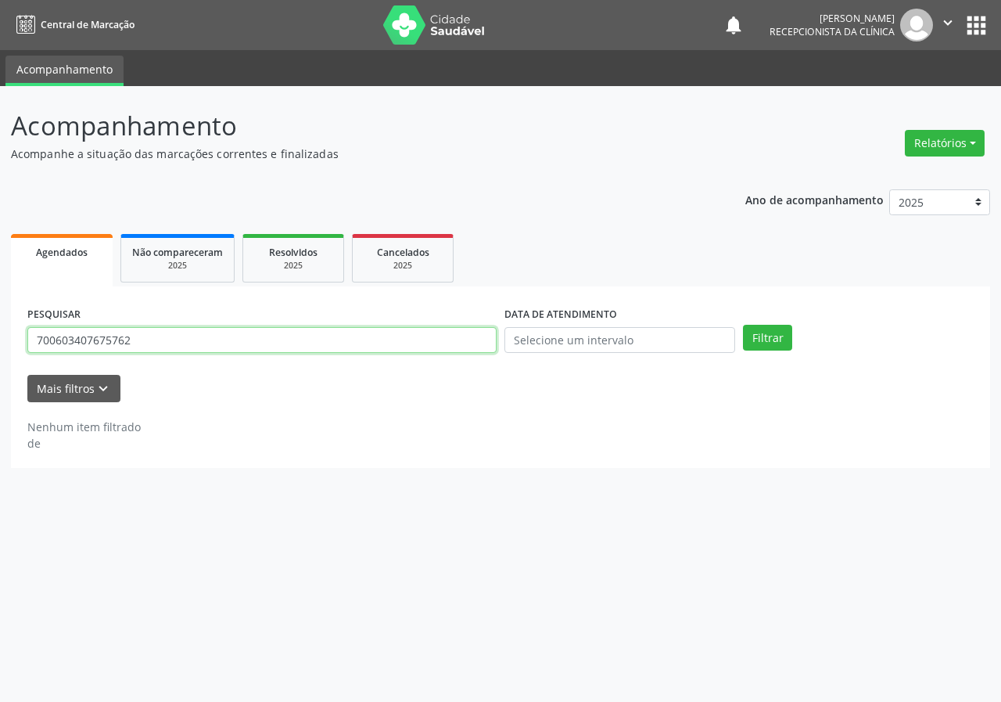
click at [434, 341] on input "700603407675762" at bounding box center [261, 340] width 469 height 27
type input "703009846124170"
click at [743, 325] on button "Filtrar" at bounding box center [767, 338] width 49 height 27
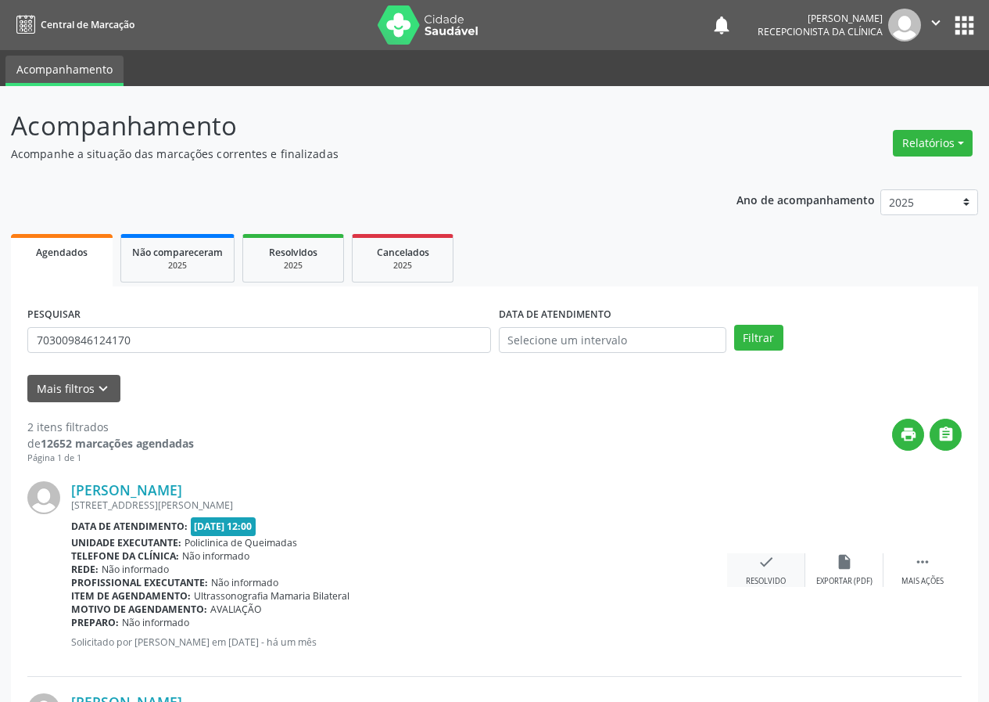
click at [778, 564] on div "check Resolvido" at bounding box center [766, 570] width 78 height 34
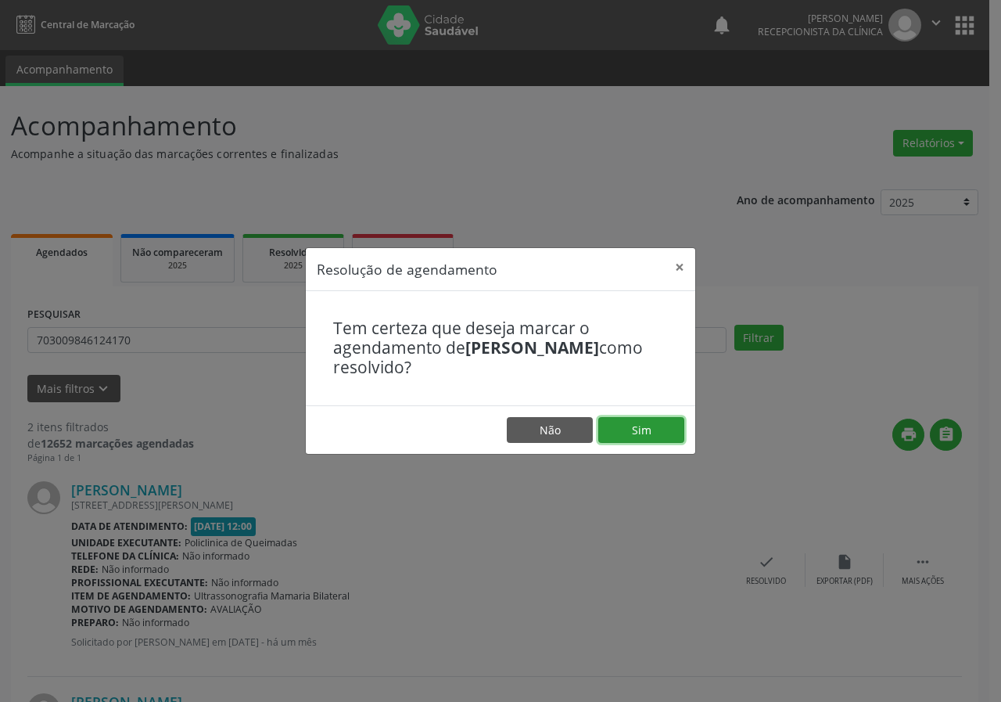
click at [677, 423] on button "Sim" at bounding box center [641, 430] width 86 height 27
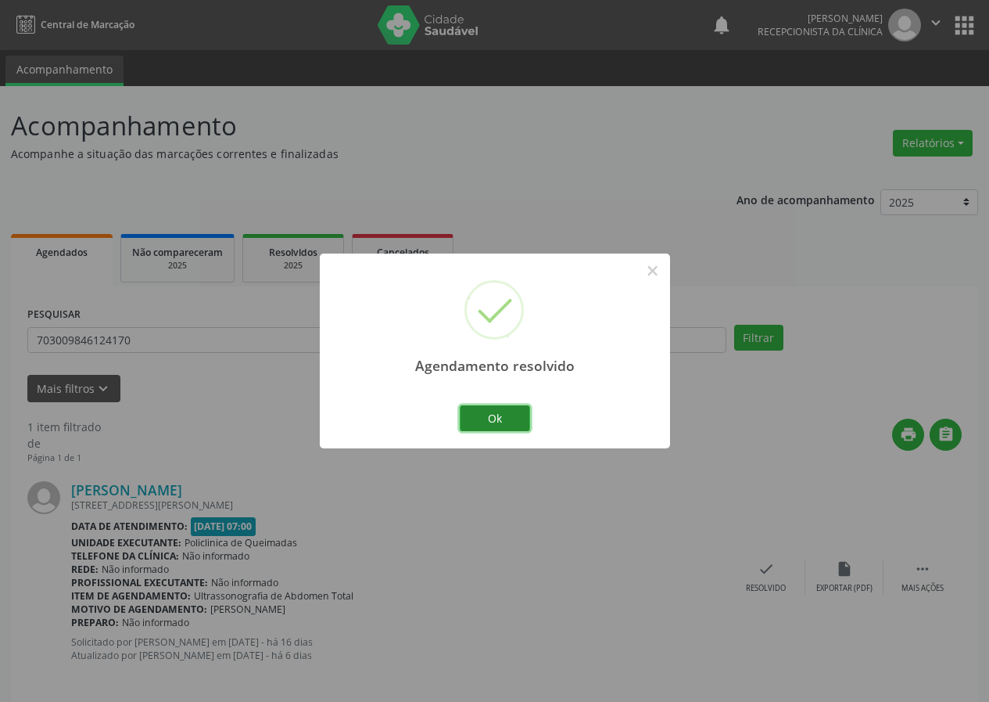
click at [517, 416] on button "Ok" at bounding box center [495, 418] width 70 height 27
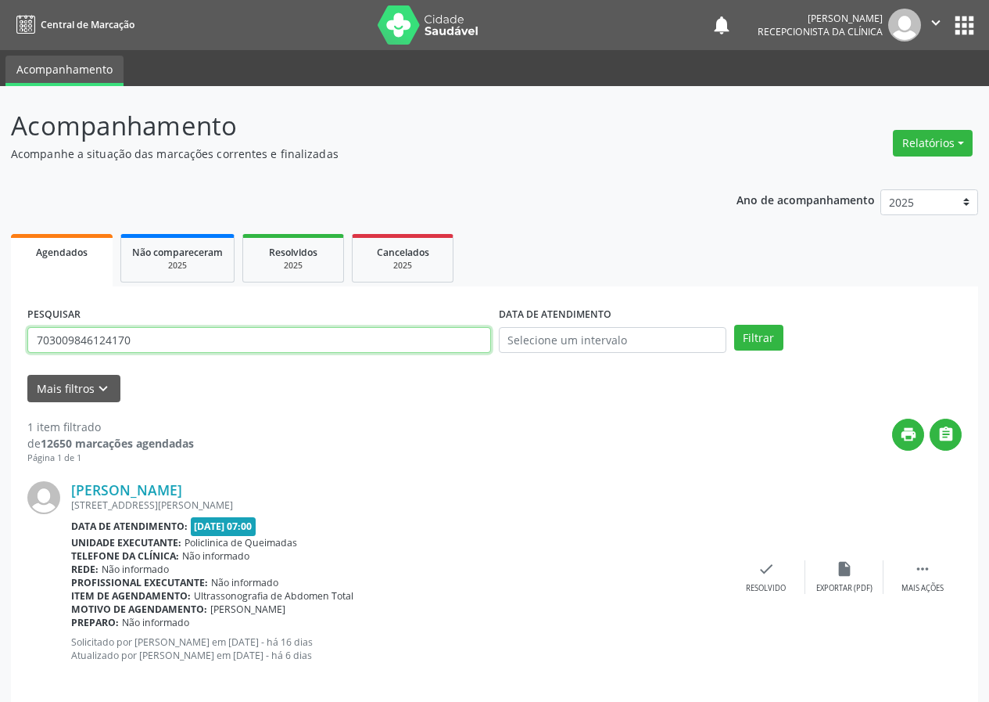
click at [293, 339] on input "703009846124170" at bounding box center [259, 340] width 464 height 27
type input "706705593777915"
click at [734, 325] on button "Filtrar" at bounding box center [758, 338] width 49 height 27
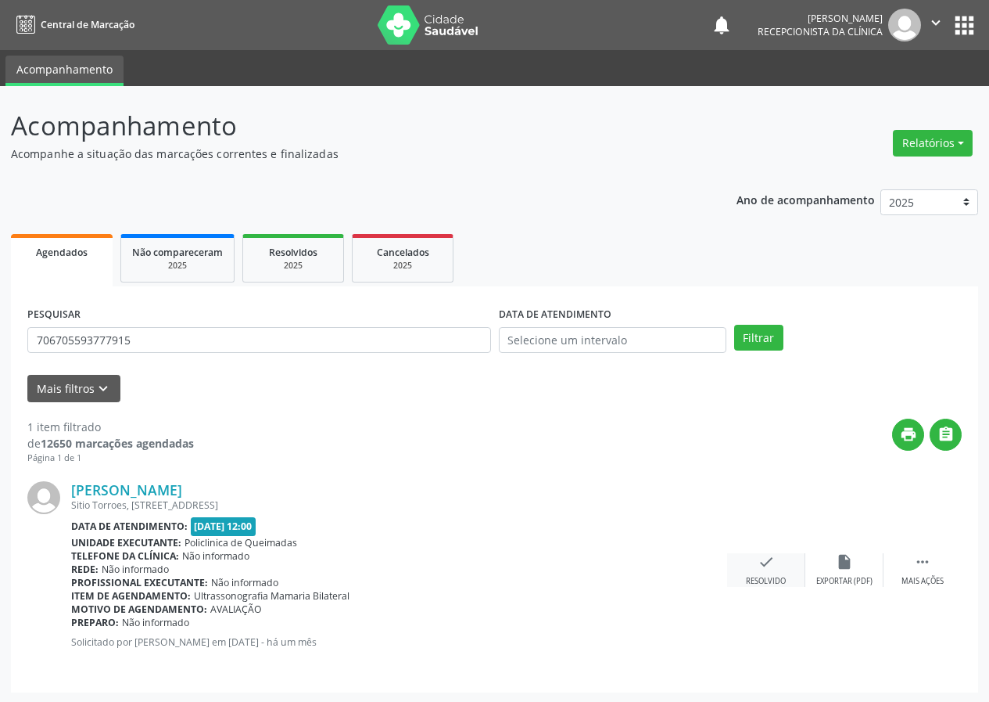
click at [752, 559] on div "check Resolvido" at bounding box center [766, 570] width 78 height 34
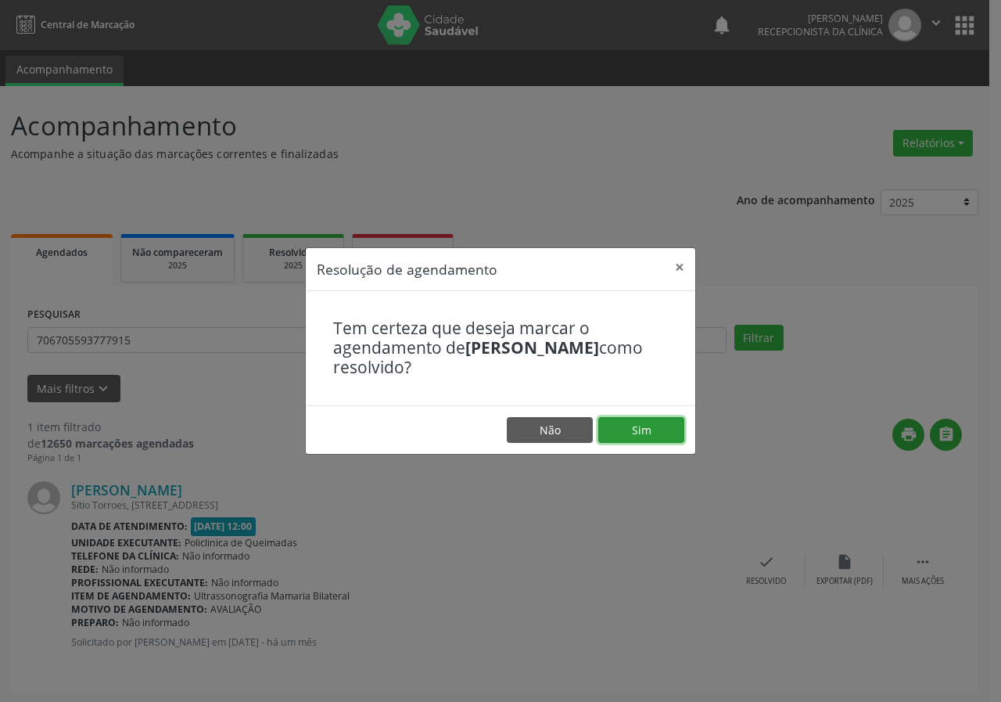
click at [631, 433] on button "Sim" at bounding box center [641, 430] width 86 height 27
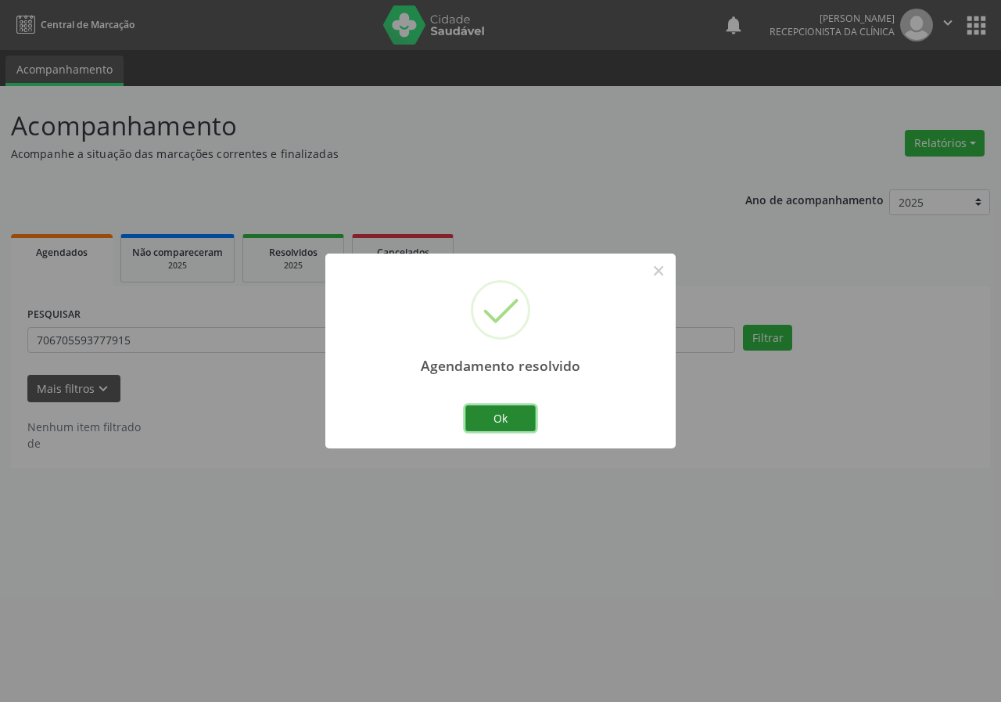
click at [518, 418] on button "Ok" at bounding box center [500, 418] width 70 height 27
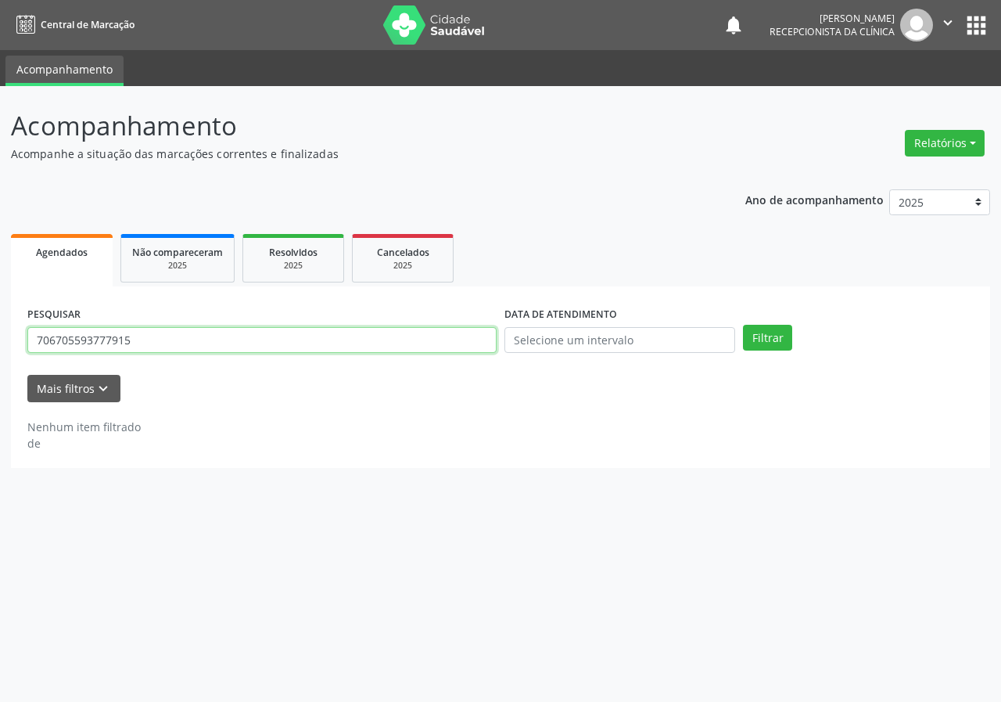
click at [410, 333] on input "706705593777915" at bounding box center [261, 340] width 469 height 27
drag, startPoint x: 410, startPoint y: 333, endPoint x: 474, endPoint y: 303, distance: 71.0
click at [412, 333] on input "706705593777915" at bounding box center [261, 340] width 469 height 27
type input "709002856984418"
click at [743, 325] on button "Filtrar" at bounding box center [767, 338] width 49 height 27
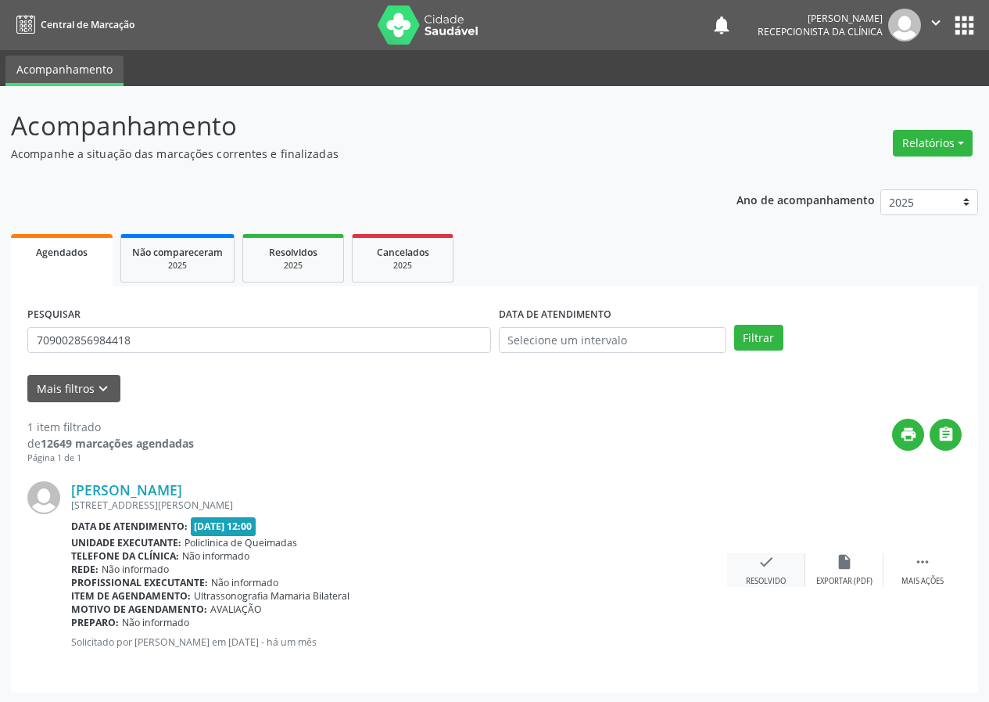
click at [770, 569] on icon "check" at bounding box center [766, 561] width 17 height 17
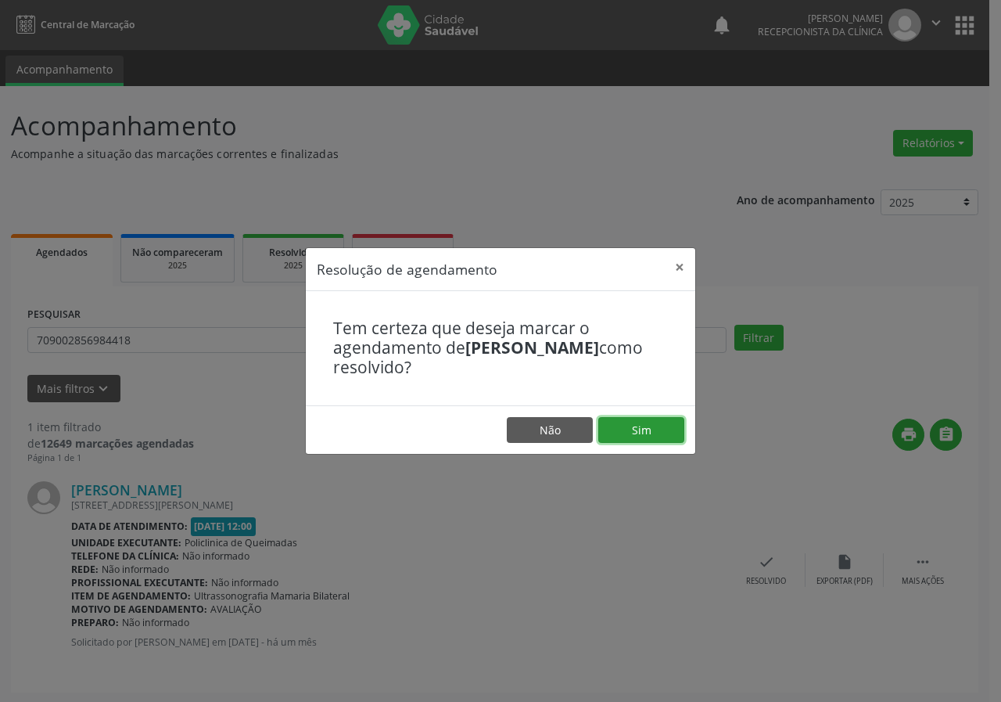
click at [627, 431] on button "Sim" at bounding box center [641, 430] width 86 height 27
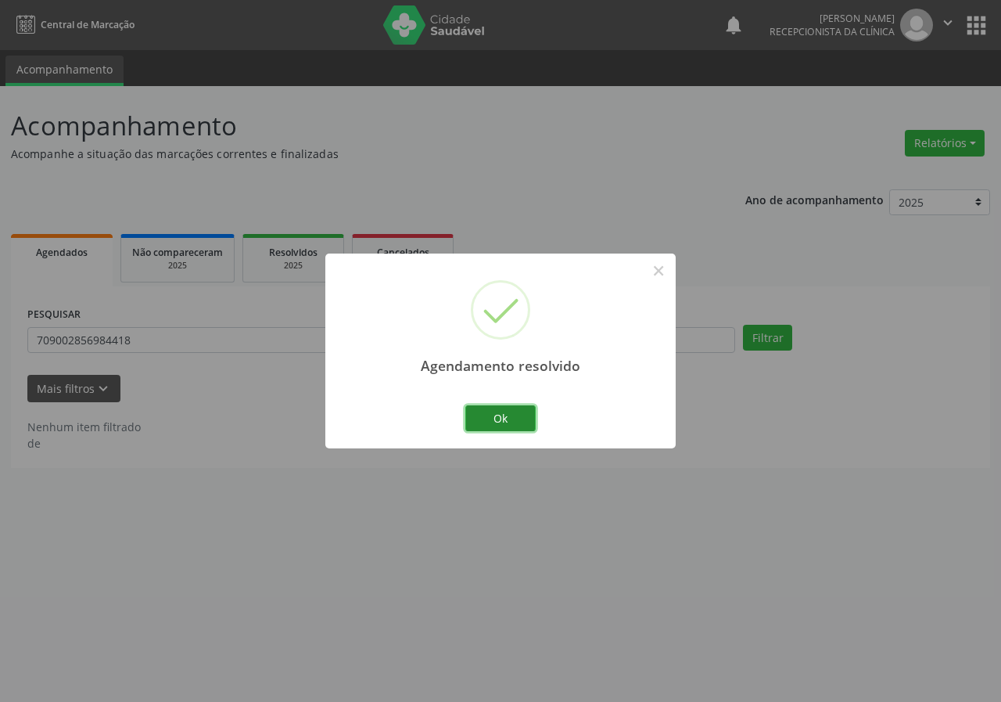
click at [516, 417] on button "Ok" at bounding box center [500, 418] width 70 height 27
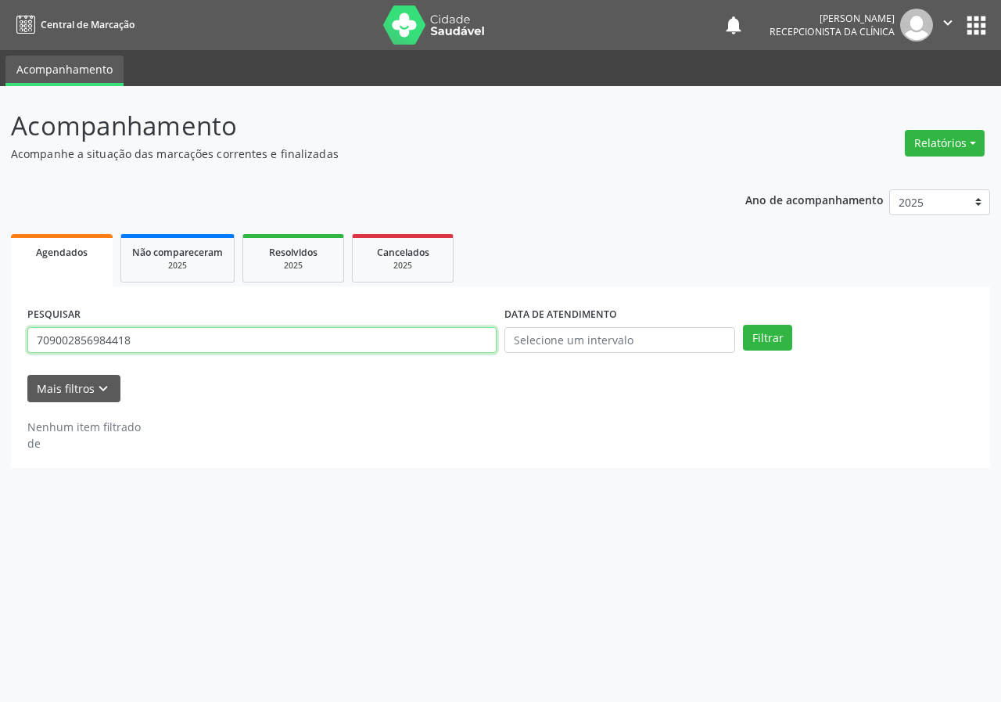
click at [435, 340] on input "709002856984418" at bounding box center [261, 340] width 469 height 27
type input "704106162172879"
click at [743, 325] on button "Filtrar" at bounding box center [767, 338] width 49 height 27
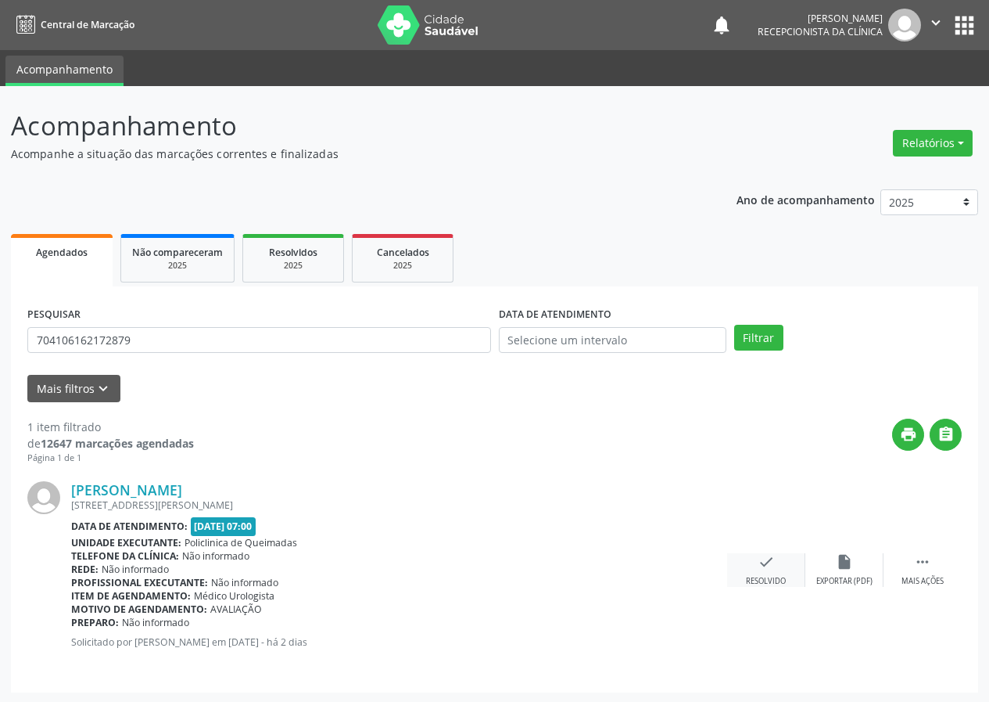
click at [774, 561] on icon "check" at bounding box center [766, 561] width 17 height 17
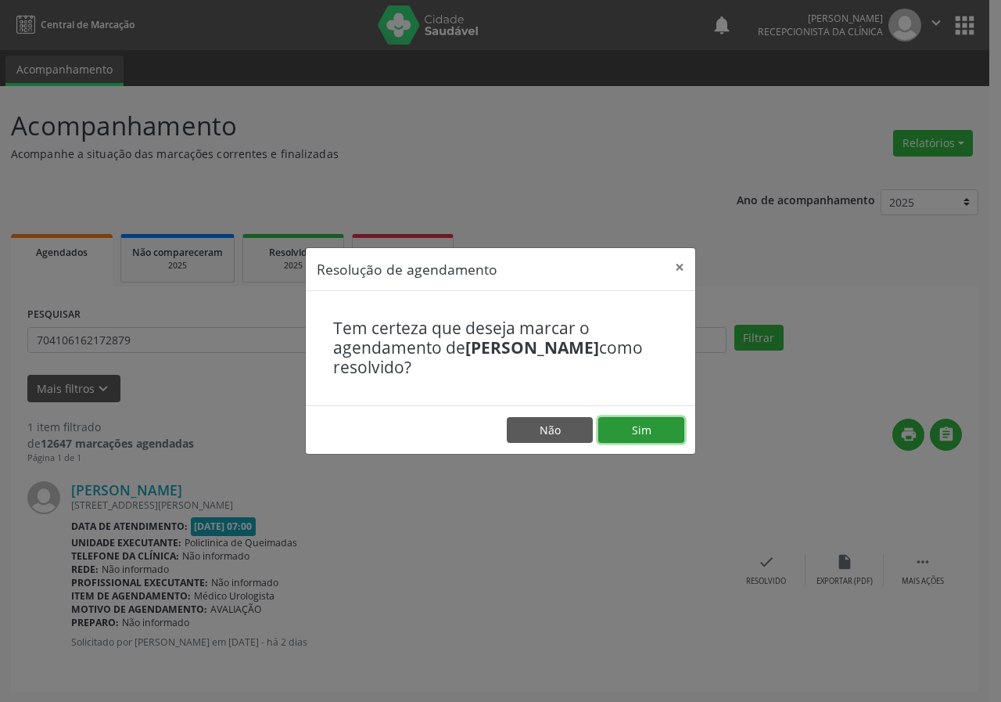
click at [638, 442] on button "Sim" at bounding box center [641, 430] width 86 height 27
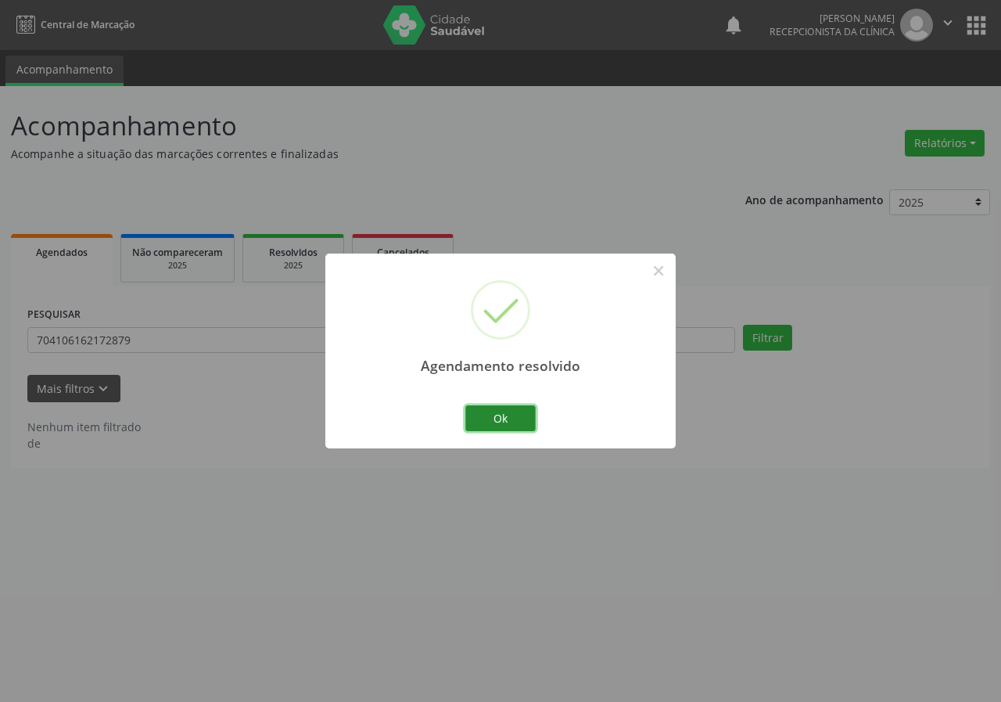
click at [490, 415] on button "Ok" at bounding box center [500, 418] width 70 height 27
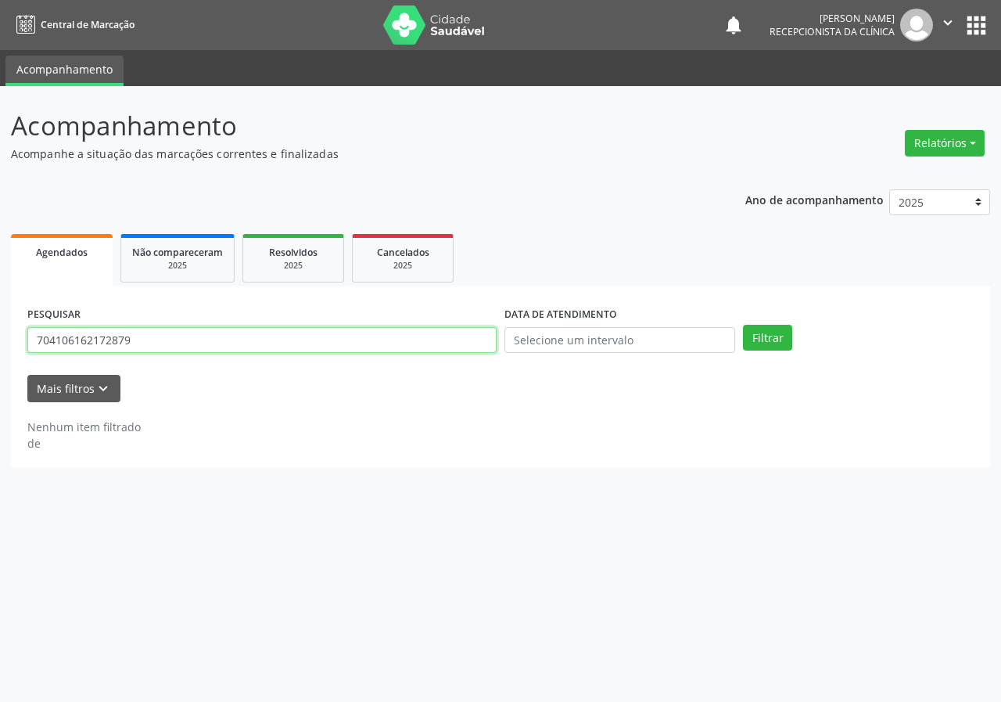
click at [406, 340] on input "704106162172879" at bounding box center [261, 340] width 469 height 27
type input "700000082735101"
click at [743, 325] on button "Filtrar" at bounding box center [767, 338] width 49 height 27
click at [131, 339] on input "700000082735101" at bounding box center [261, 340] width 469 height 27
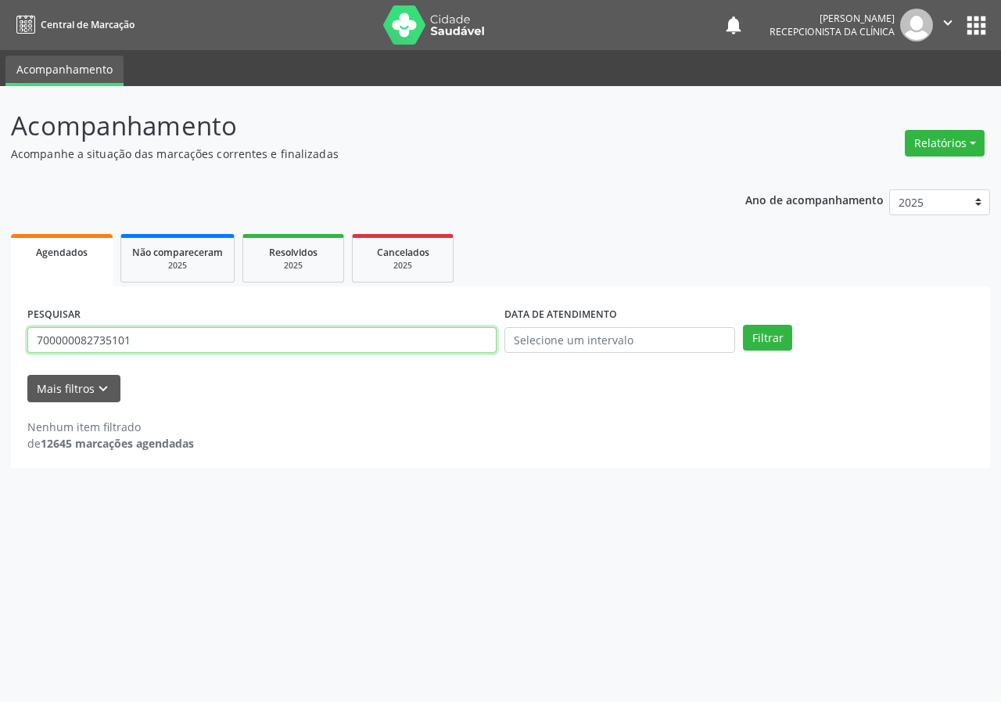
click at [131, 339] on input "700000082735101" at bounding box center [261, 340] width 469 height 27
type input "705608411659216"
click at [743, 325] on button "Filtrar" at bounding box center [767, 338] width 49 height 27
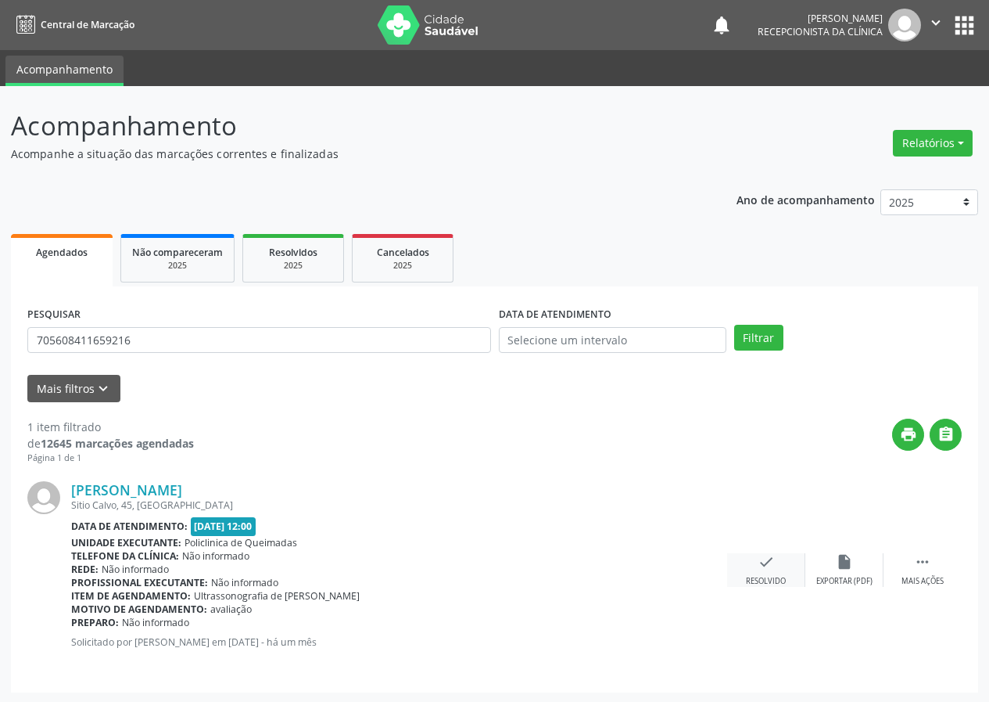
click at [762, 556] on icon "check" at bounding box center [766, 561] width 17 height 17
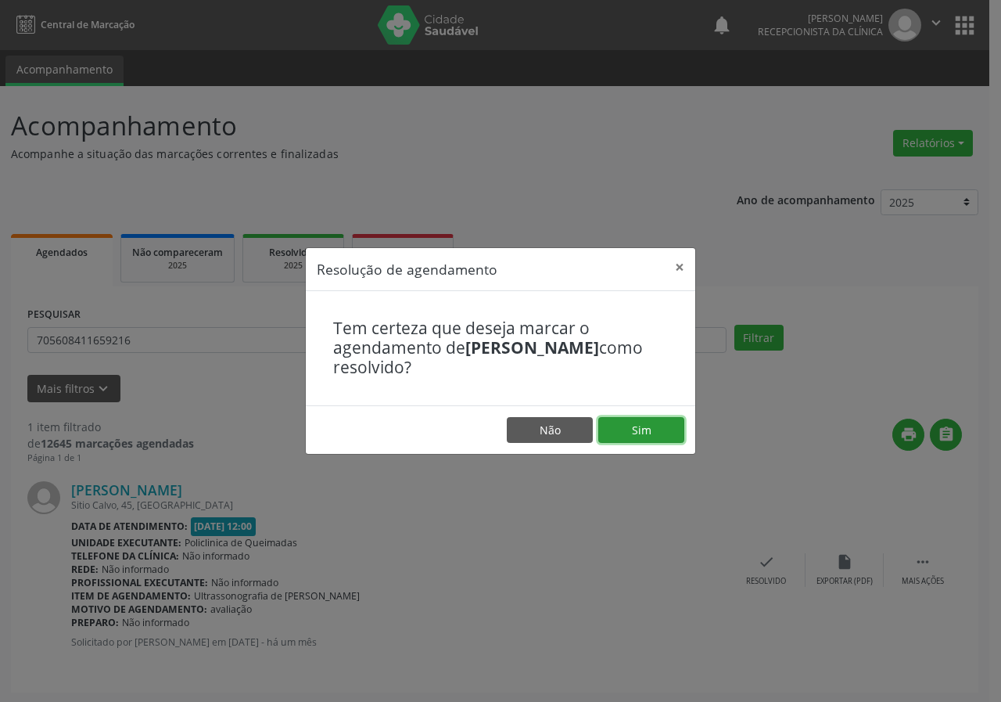
click at [650, 440] on button "Sim" at bounding box center [641, 430] width 86 height 27
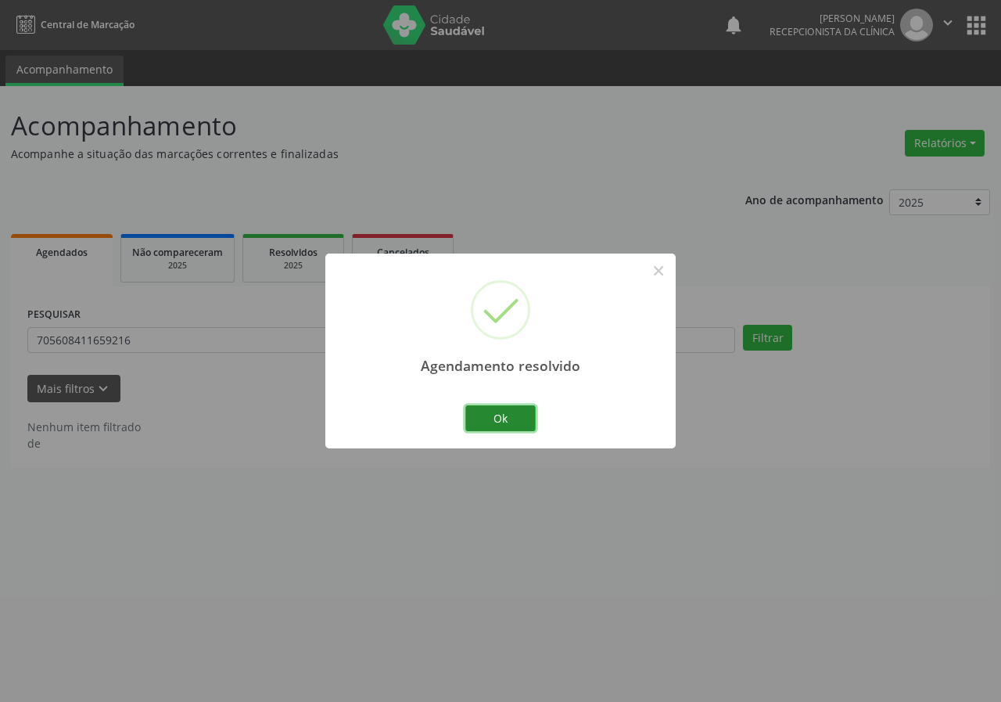
click at [522, 415] on button "Ok" at bounding box center [500, 418] width 70 height 27
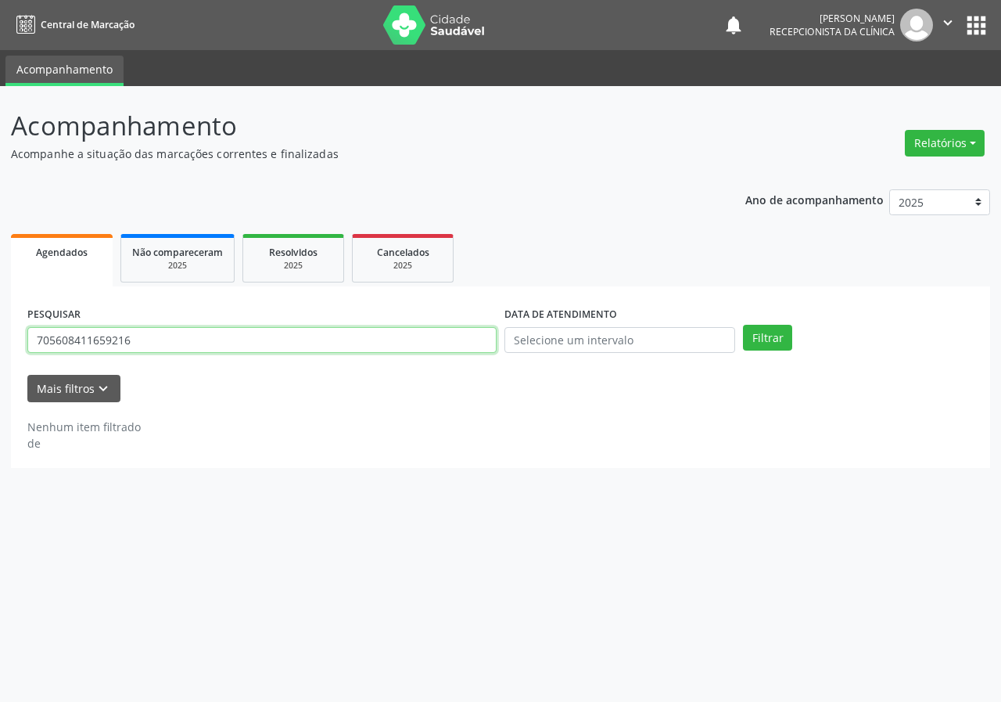
click at [465, 349] on input "705608411659216" at bounding box center [261, 340] width 469 height 27
type input "700003959946001"
click at [743, 325] on button "Filtrar" at bounding box center [767, 338] width 49 height 27
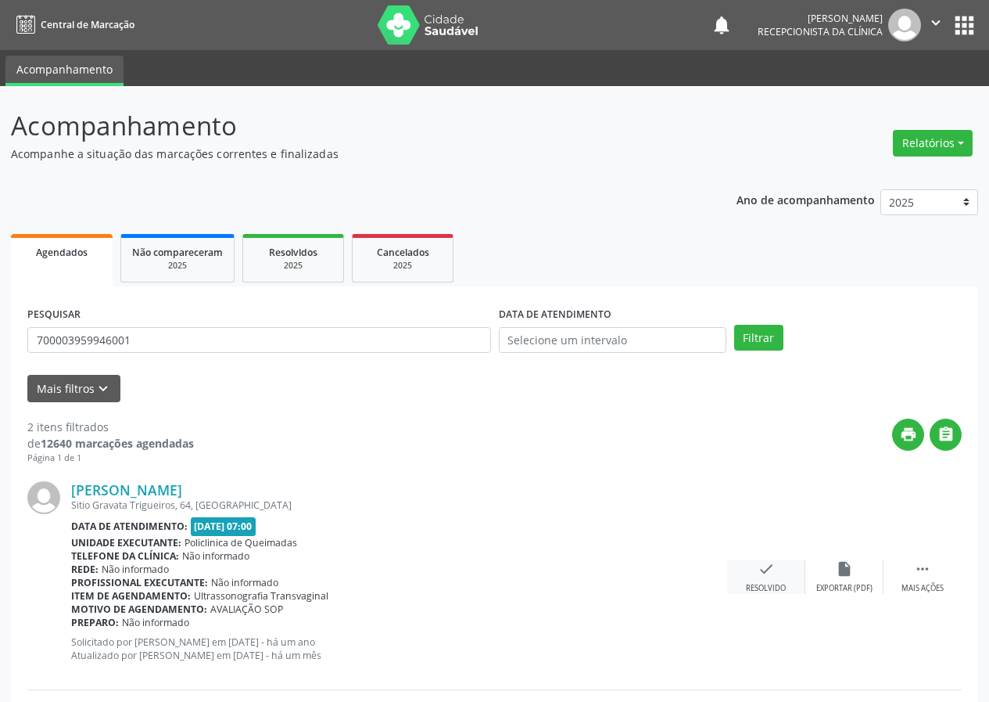
click at [758, 562] on icon "check" at bounding box center [766, 568] width 17 height 17
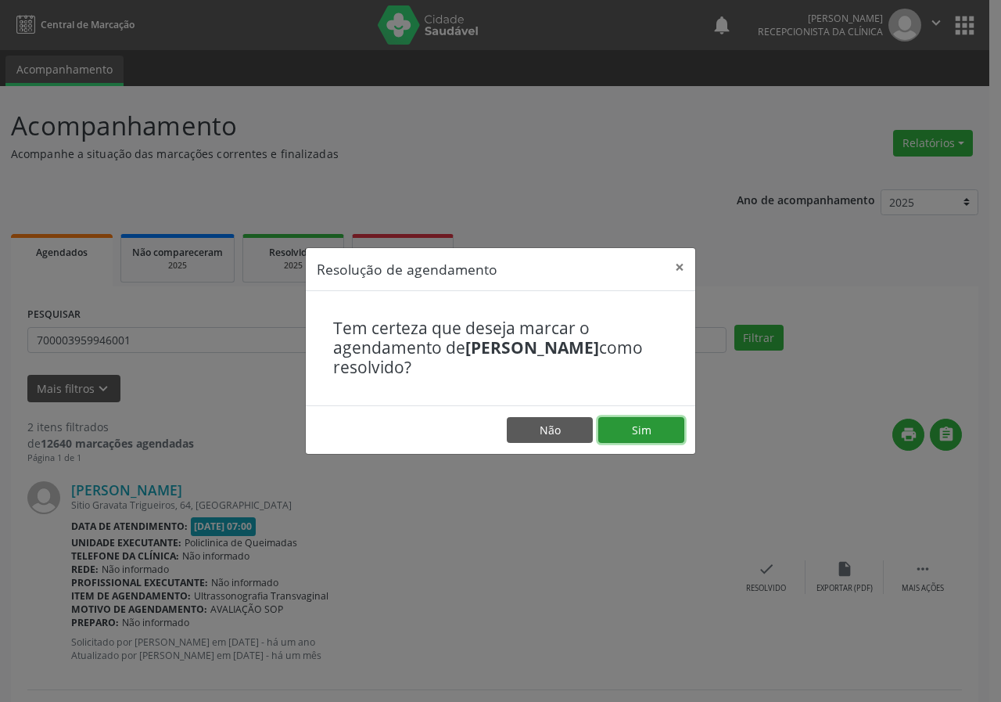
drag, startPoint x: 650, startPoint y: 435, endPoint x: 612, endPoint y: 428, distance: 39.0
click at [650, 434] on button "Sim" at bounding box center [641, 430] width 86 height 27
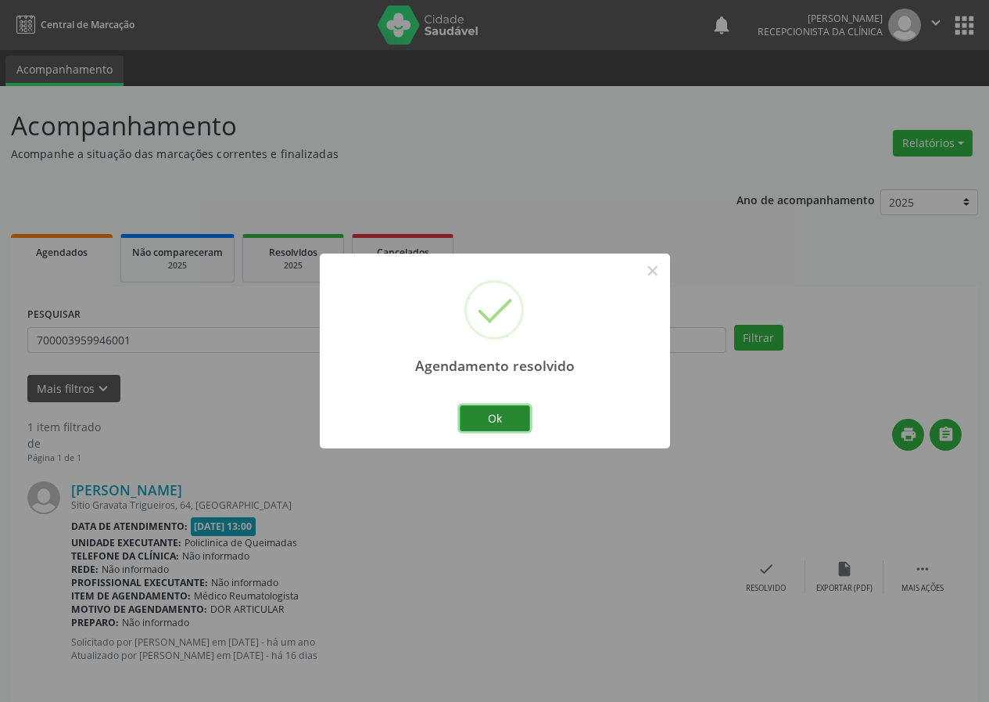
click at [497, 409] on button "Ok" at bounding box center [495, 418] width 70 height 27
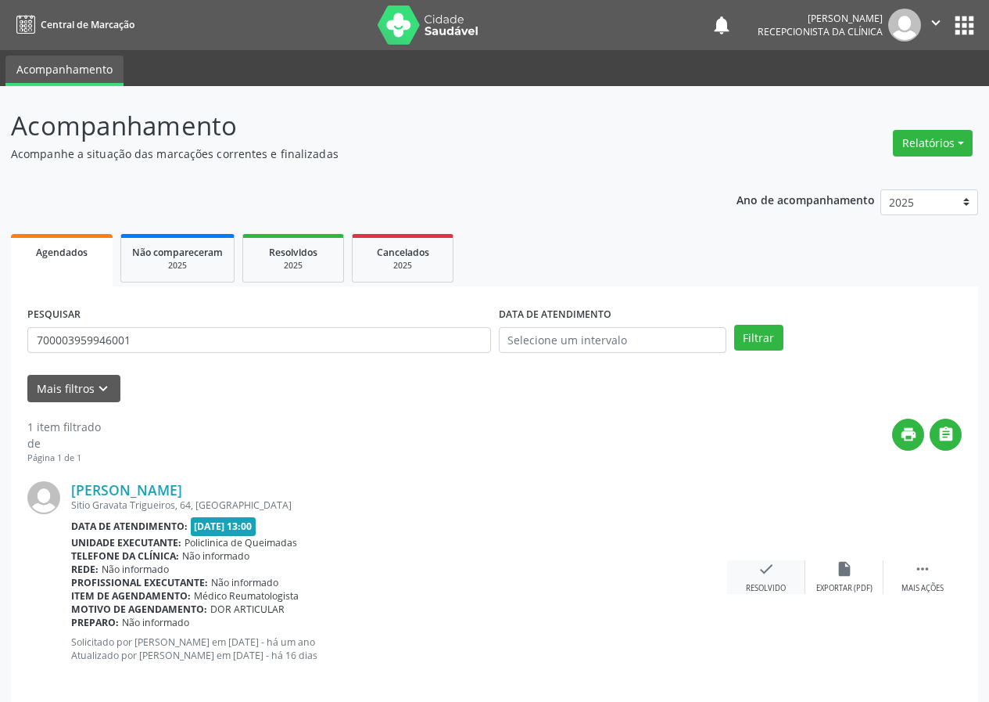
click at [773, 570] on icon "check" at bounding box center [766, 568] width 17 height 17
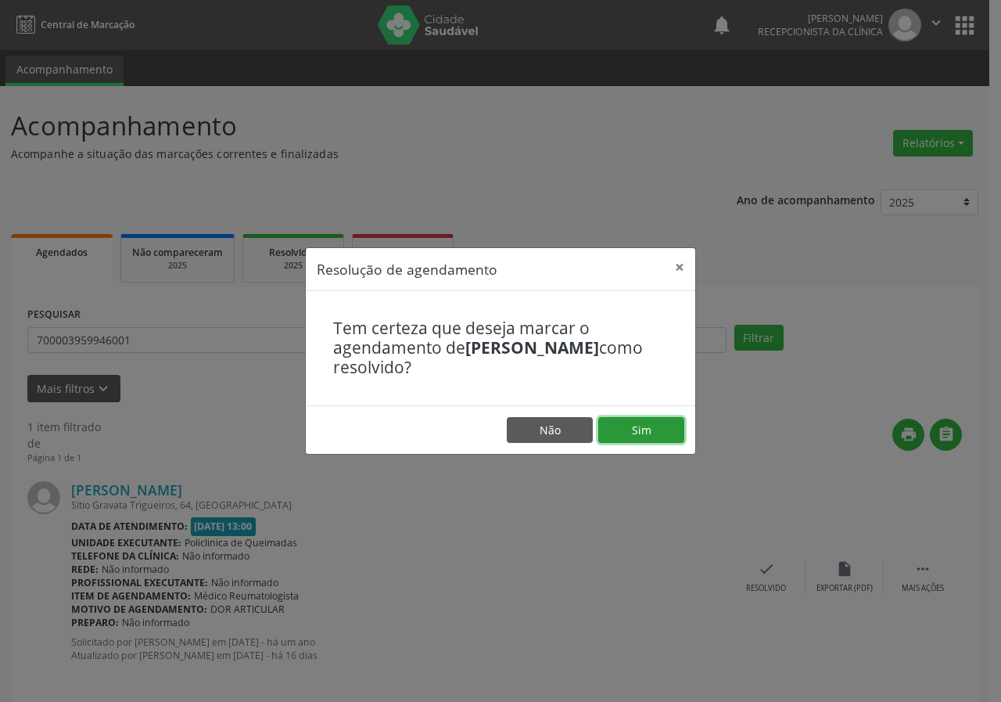
click at [657, 425] on button "Sim" at bounding box center [641, 430] width 86 height 27
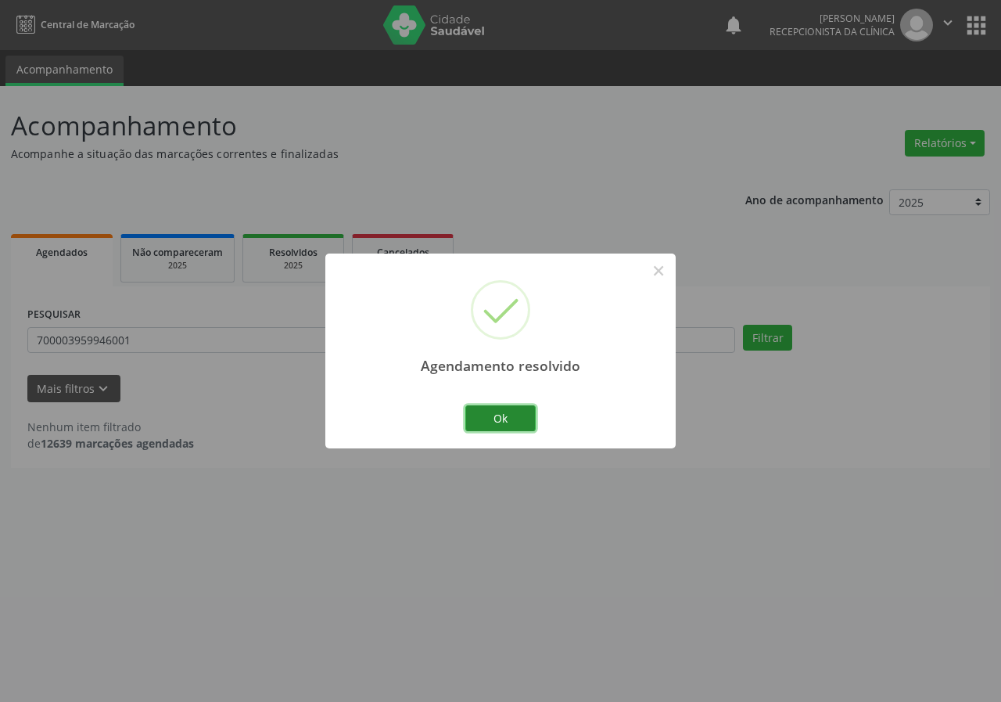
click at [487, 419] on button "Ok" at bounding box center [500, 418] width 70 height 27
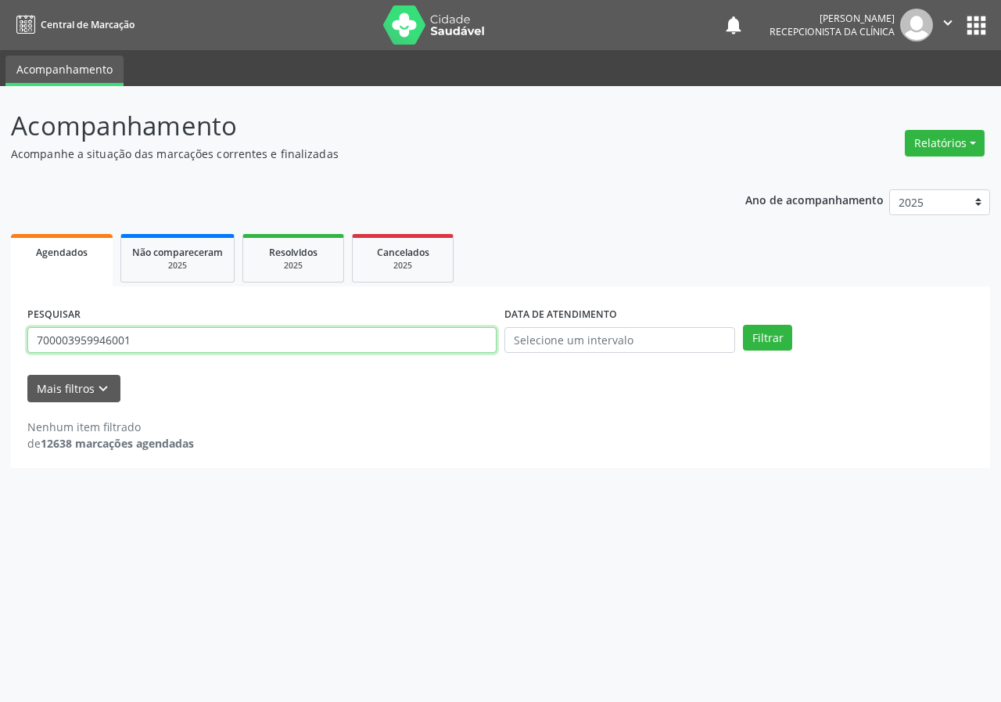
click at [374, 352] on input "700003959946001" at bounding box center [261, 340] width 469 height 27
type input "700000855331008"
click at [743, 325] on button "Filtrar" at bounding box center [767, 338] width 49 height 27
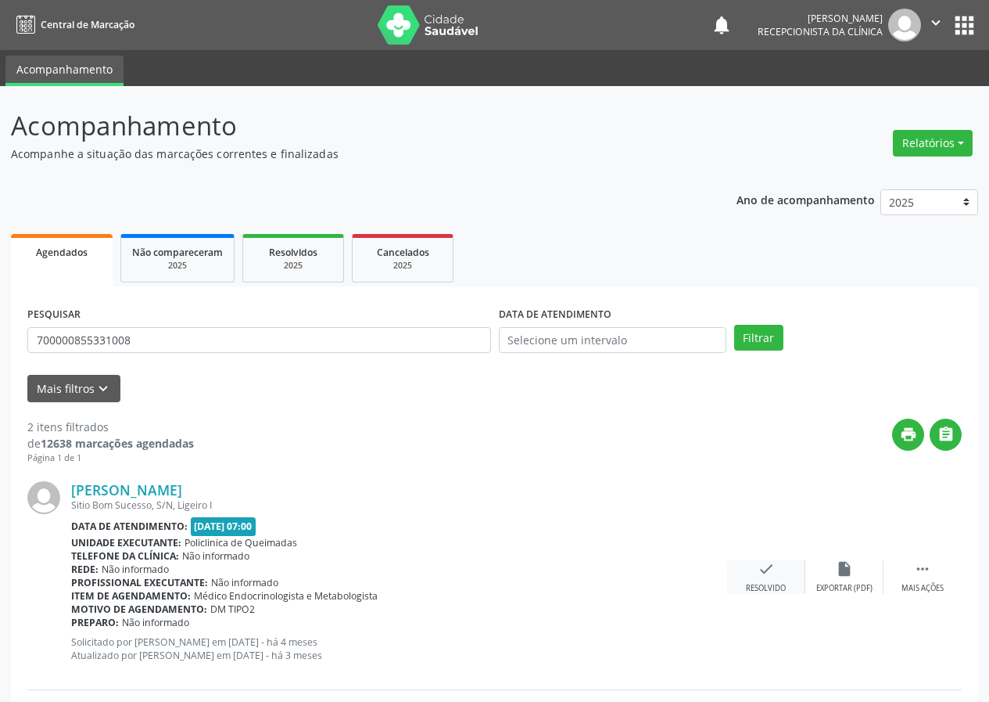
click at [775, 569] on div "check Resolvido" at bounding box center [766, 577] width 78 height 34
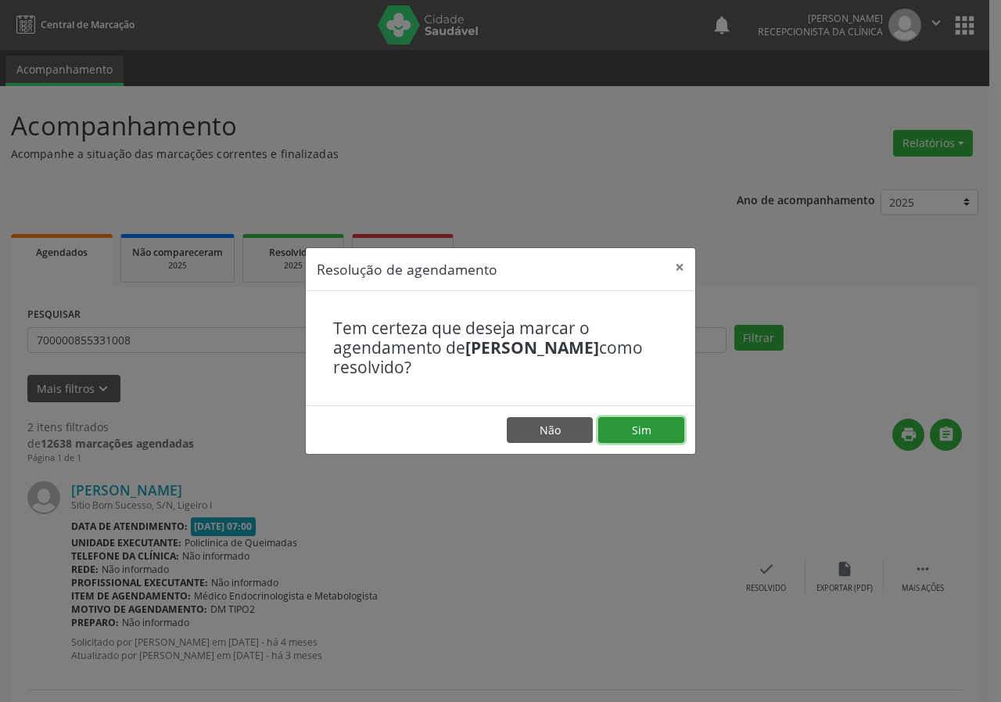
click at [659, 429] on button "Sim" at bounding box center [641, 430] width 86 height 27
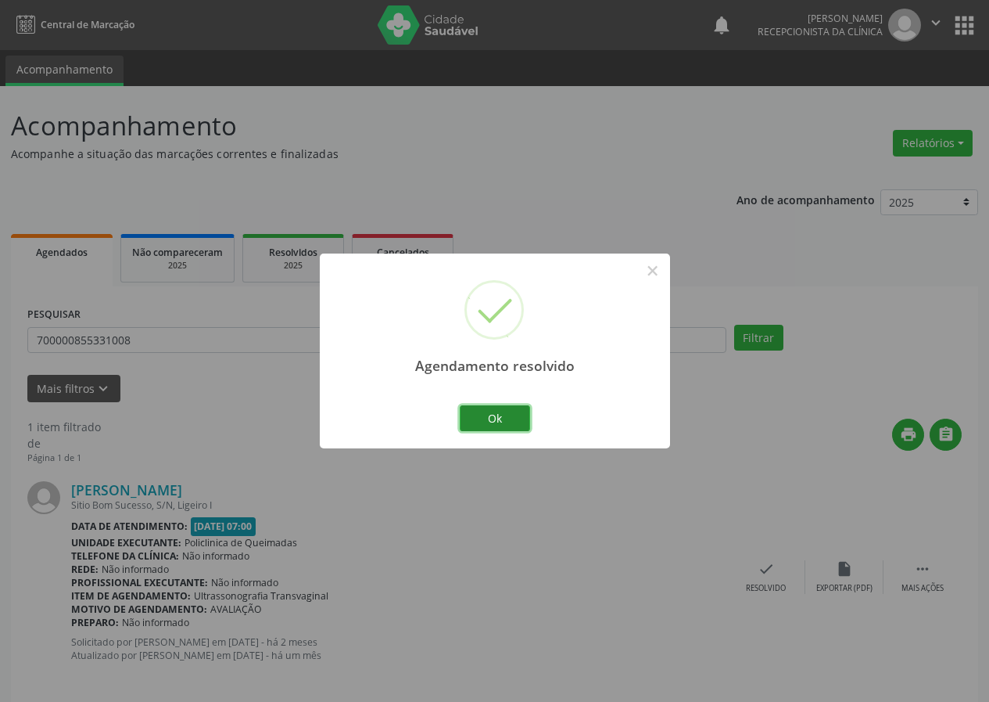
click at [522, 411] on button "Ok" at bounding box center [495, 418] width 70 height 27
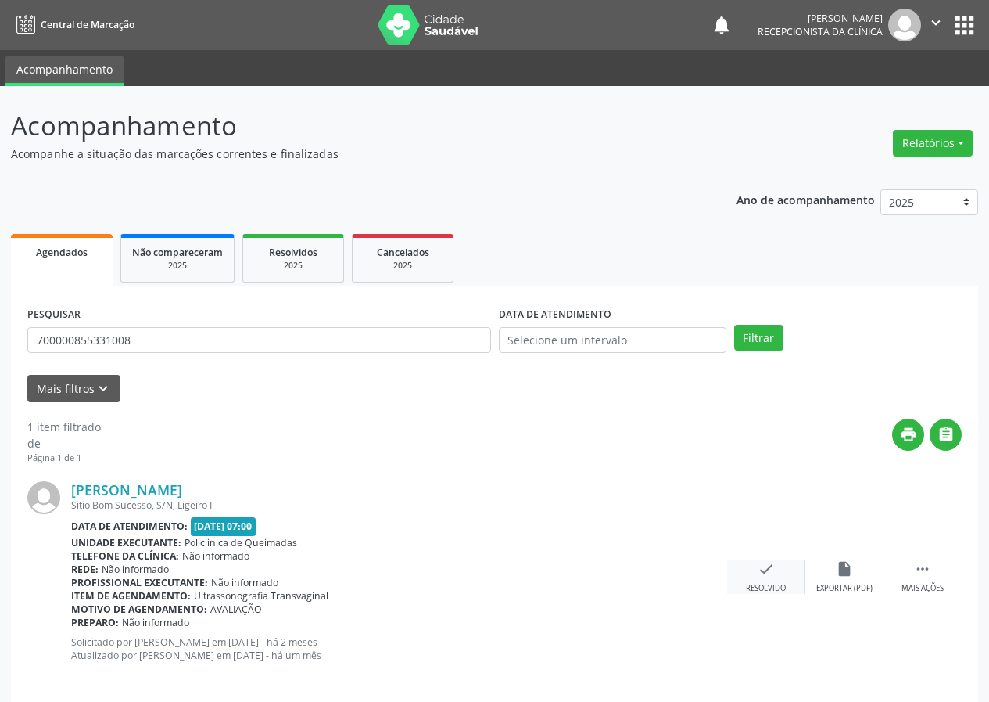
click at [766, 573] on icon "check" at bounding box center [766, 568] width 17 height 17
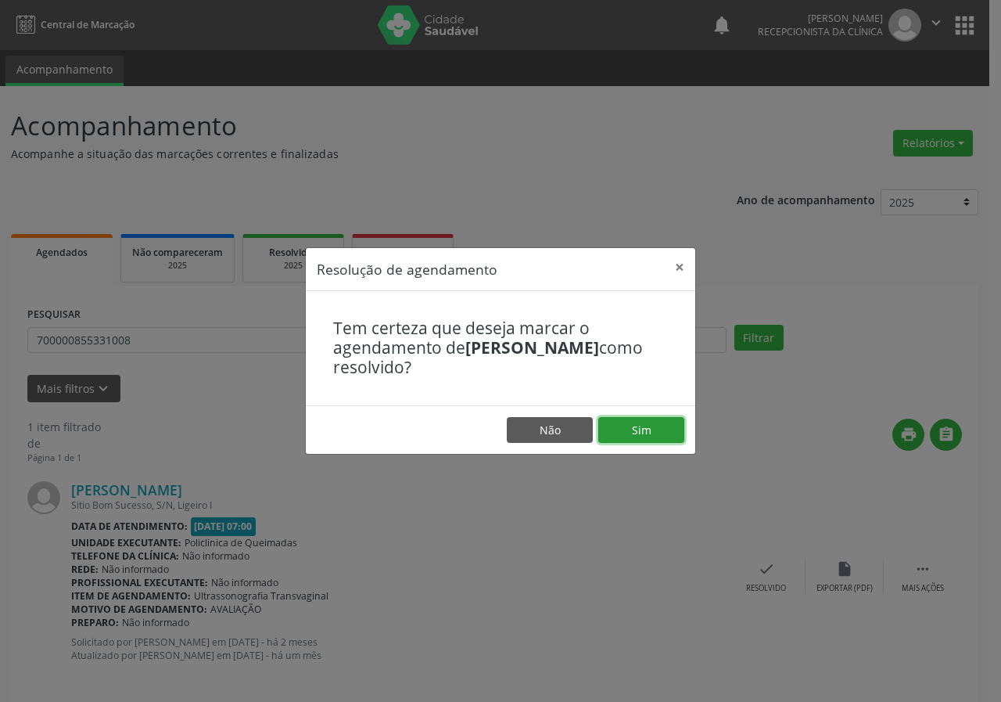
click at [659, 430] on button "Sim" at bounding box center [641, 430] width 86 height 27
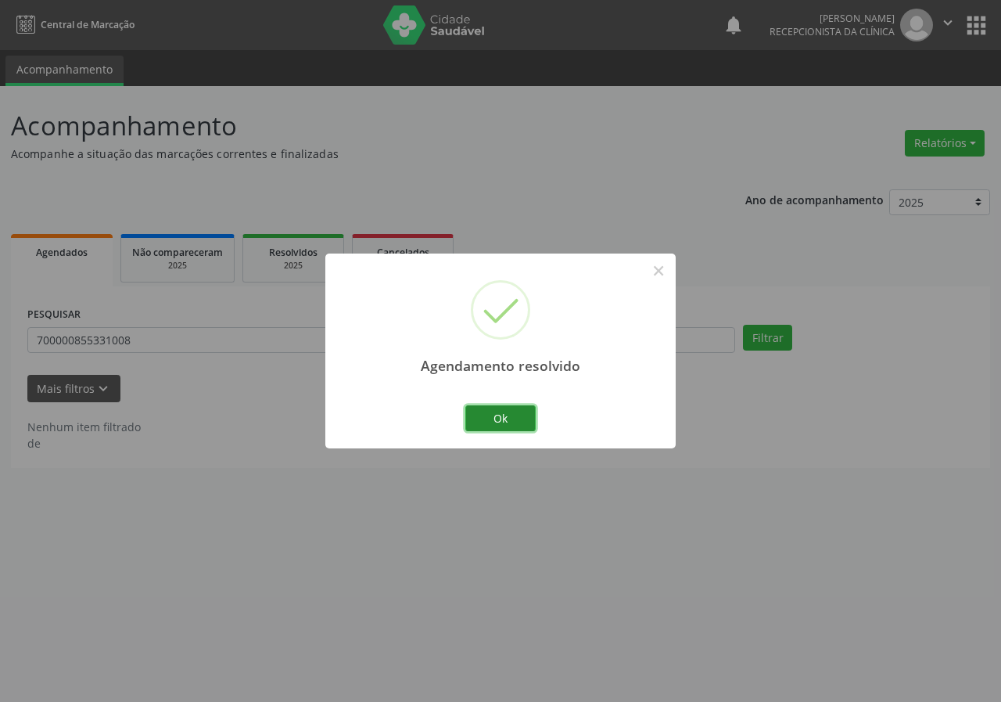
click at [518, 419] on button "Ok" at bounding box center [500, 418] width 70 height 27
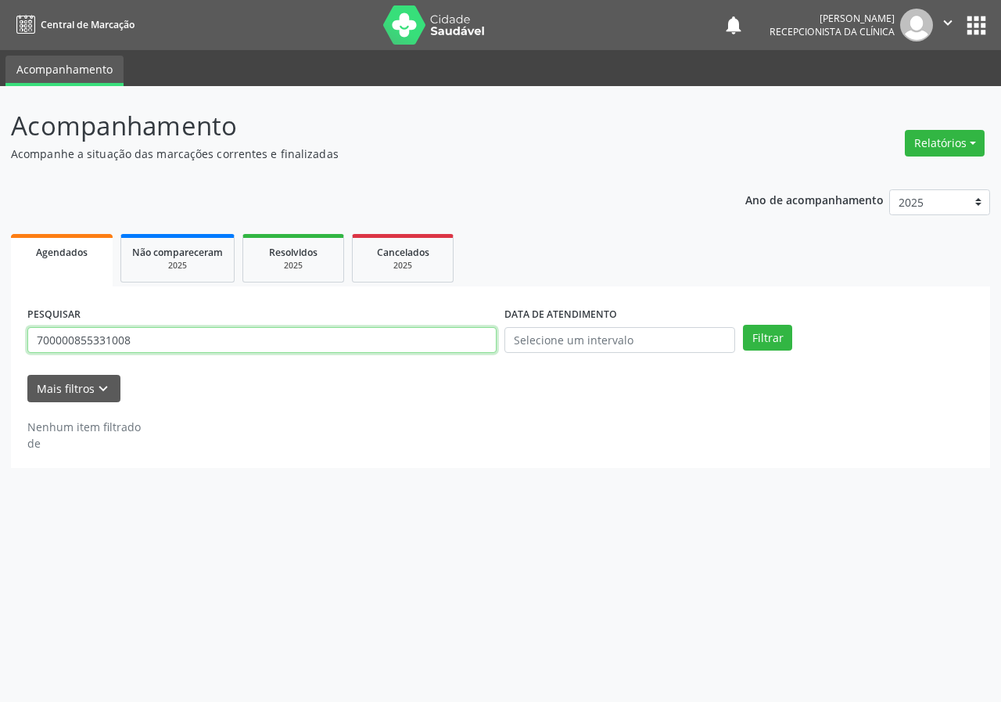
click at [415, 346] on input "700000855331008" at bounding box center [261, 340] width 469 height 27
type input "706409188420582"
click at [743, 325] on button "Filtrar" at bounding box center [767, 338] width 49 height 27
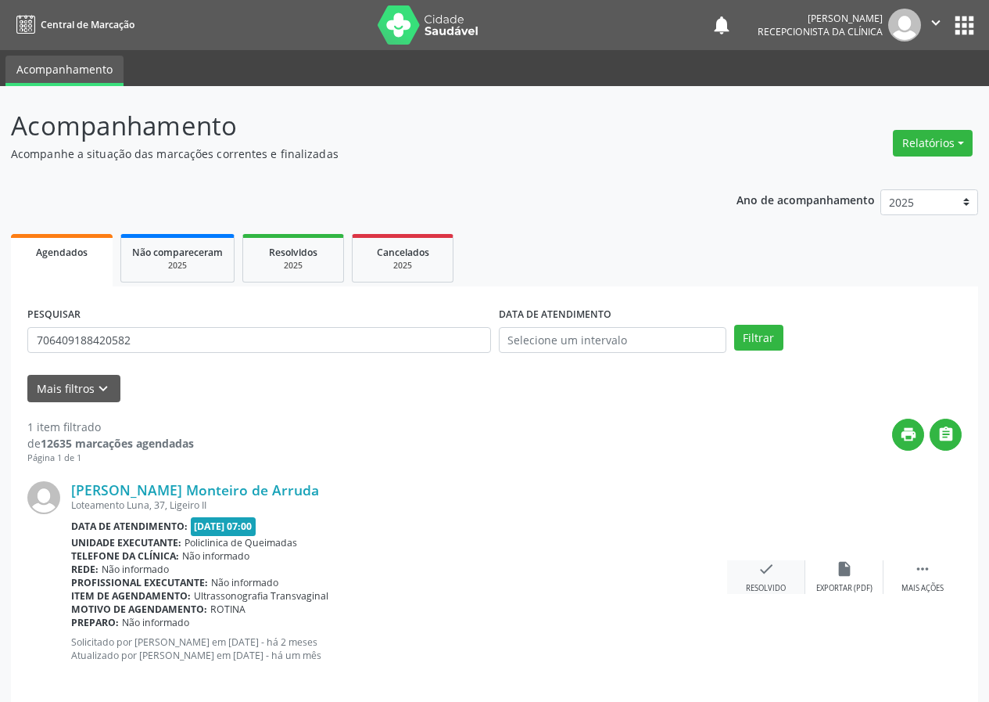
click at [771, 571] on icon "check" at bounding box center [766, 568] width 17 height 17
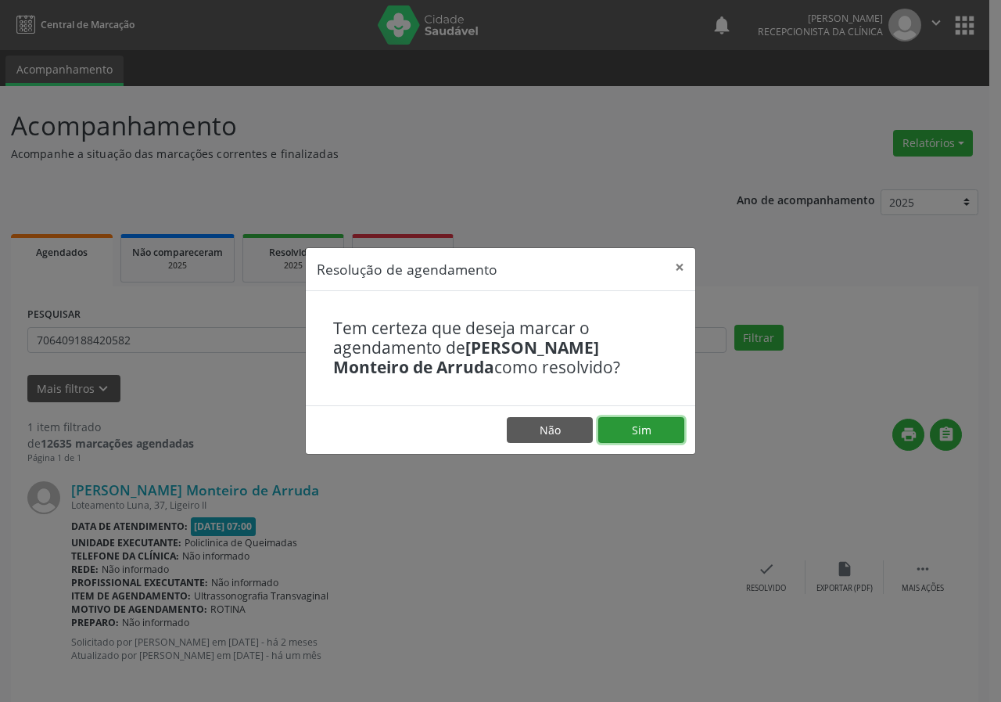
click at [667, 429] on button "Sim" at bounding box center [641, 430] width 86 height 27
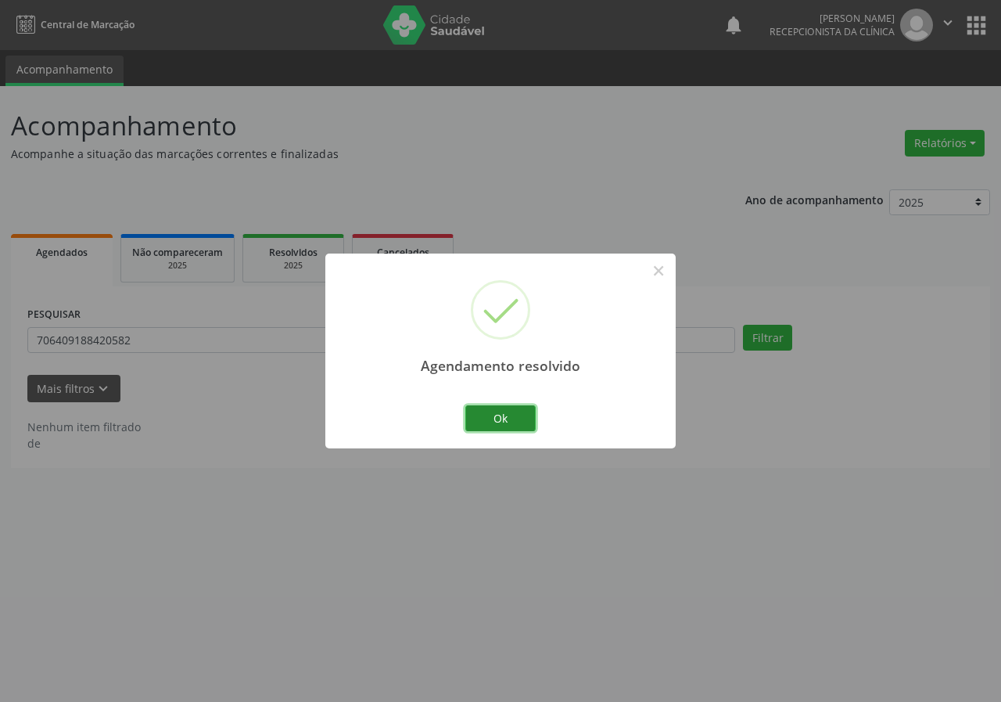
click at [513, 421] on button "Ok" at bounding box center [500, 418] width 70 height 27
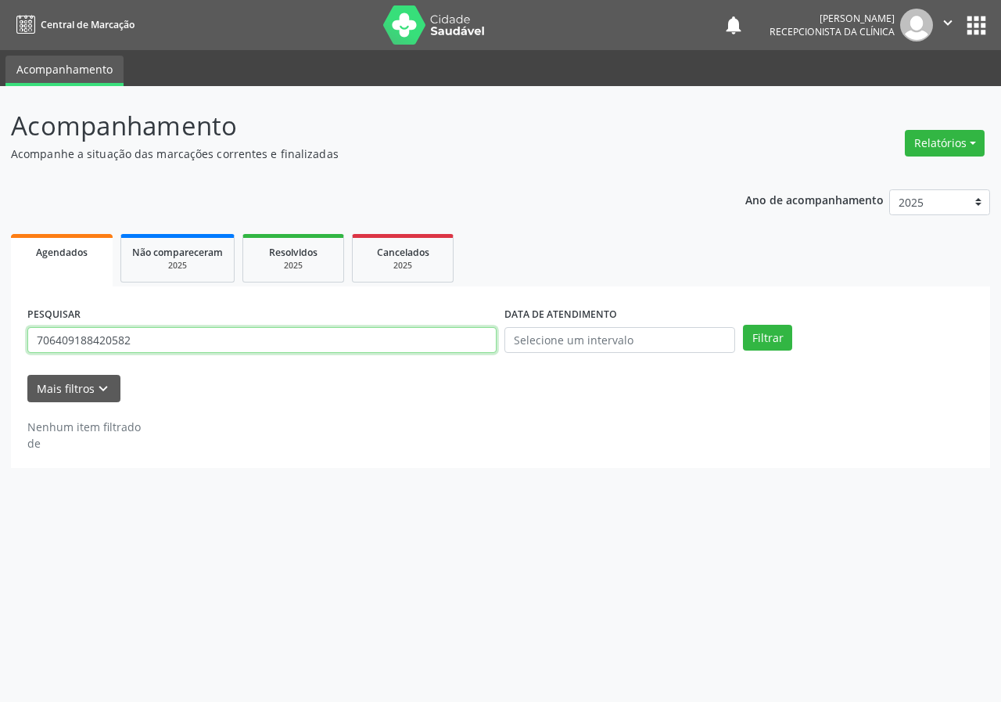
click at [468, 340] on input "706409188420582" at bounding box center [261, 340] width 469 height 27
click at [468, 339] on input "706409188420582" at bounding box center [261, 340] width 469 height 27
type input "709207258103437"
click at [743, 325] on button "Filtrar" at bounding box center [767, 338] width 49 height 27
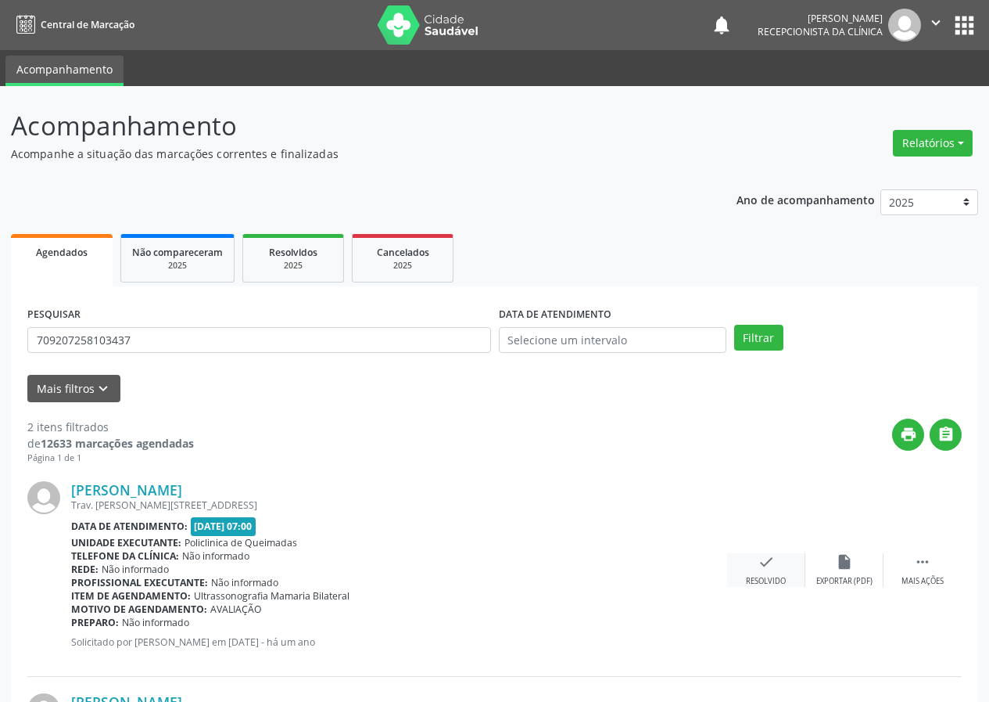
click at [764, 569] on icon "check" at bounding box center [766, 561] width 17 height 17
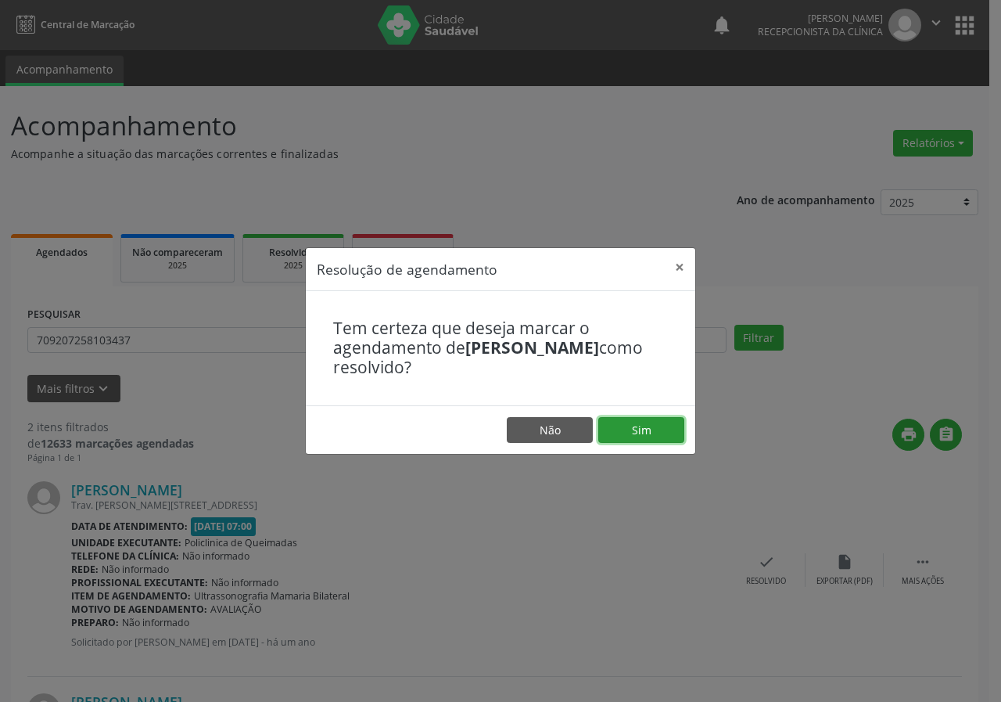
click at [626, 431] on button "Sim" at bounding box center [641, 430] width 86 height 27
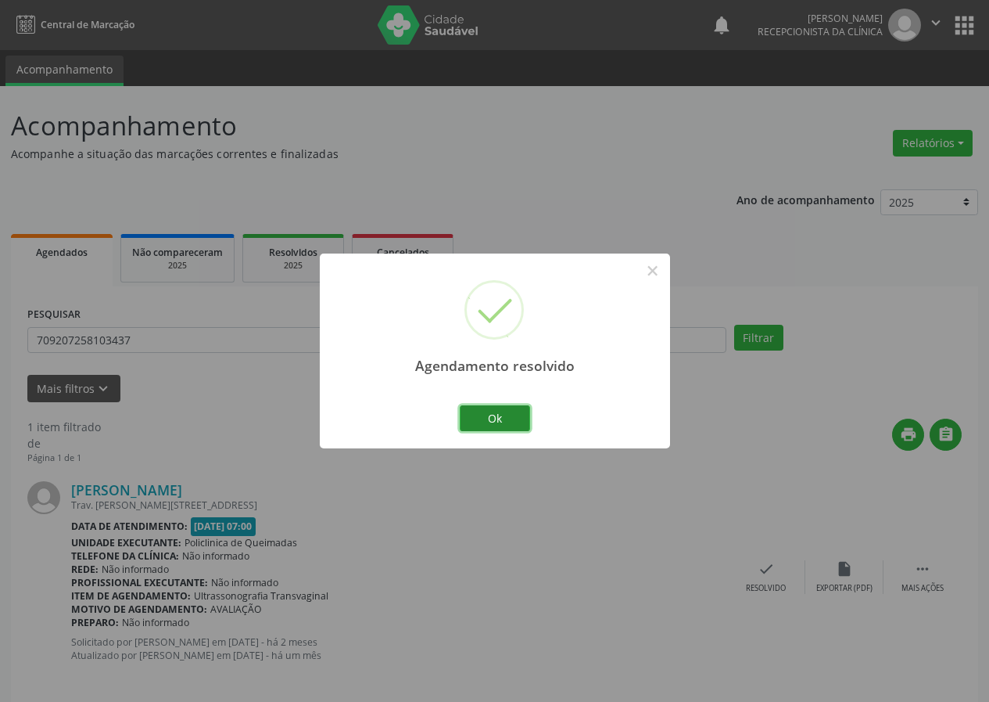
click at [494, 417] on button "Ok" at bounding box center [495, 418] width 70 height 27
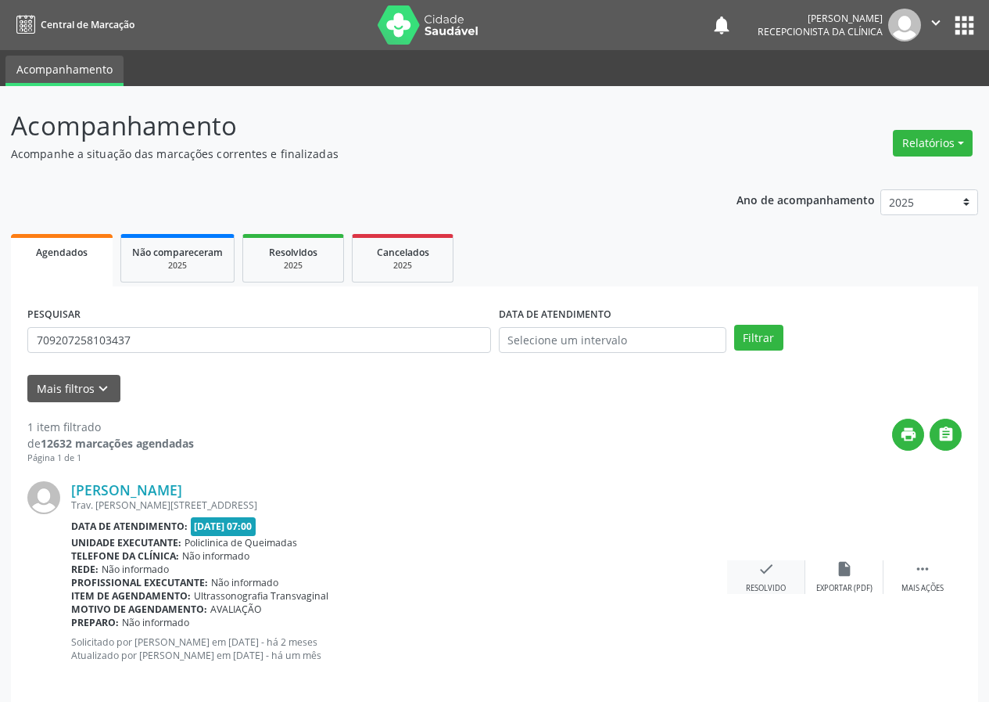
drag, startPoint x: 759, startPoint y: 588, endPoint x: 763, endPoint y: 579, distance: 9.9
click at [763, 579] on div "check Resolvido" at bounding box center [766, 577] width 78 height 34
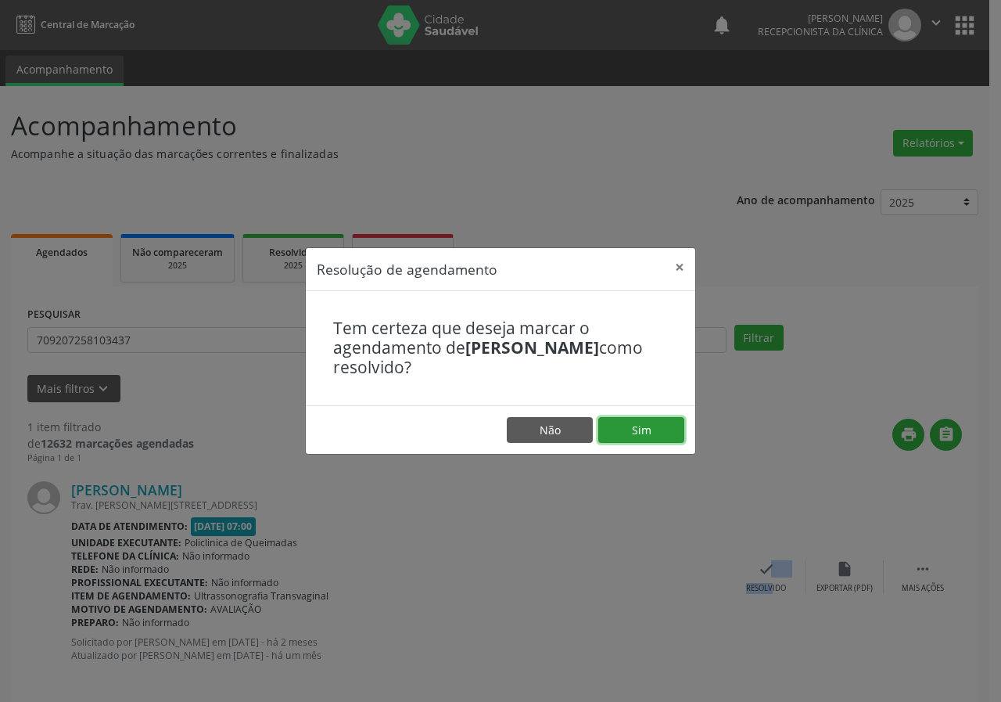
click at [639, 436] on button "Sim" at bounding box center [641, 430] width 86 height 27
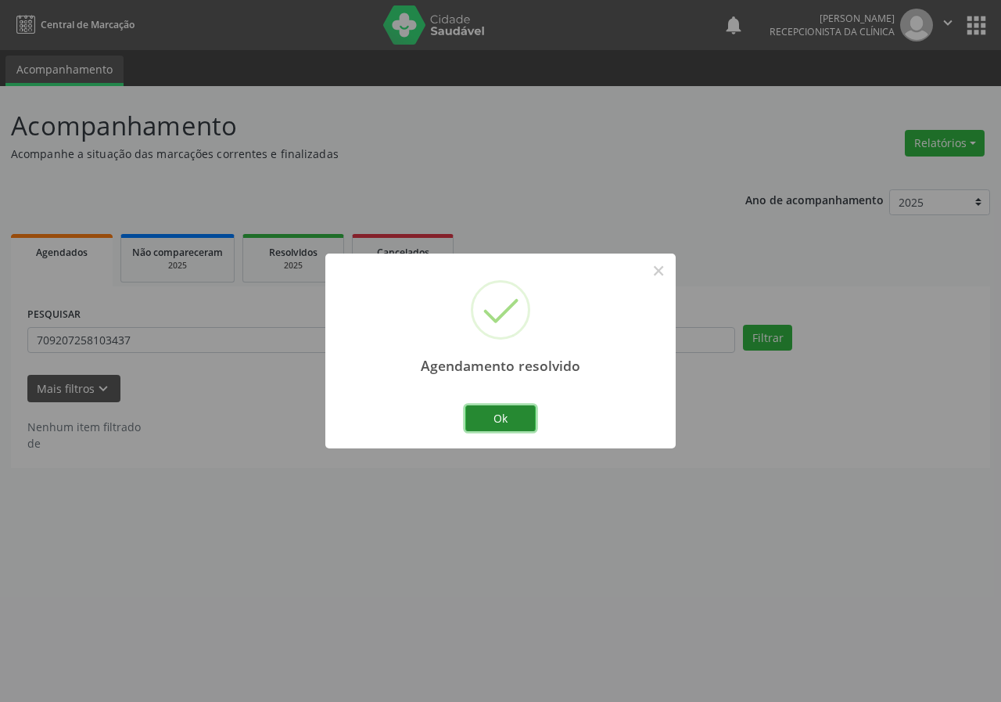
click at [506, 421] on button "Ok" at bounding box center [500, 418] width 70 height 27
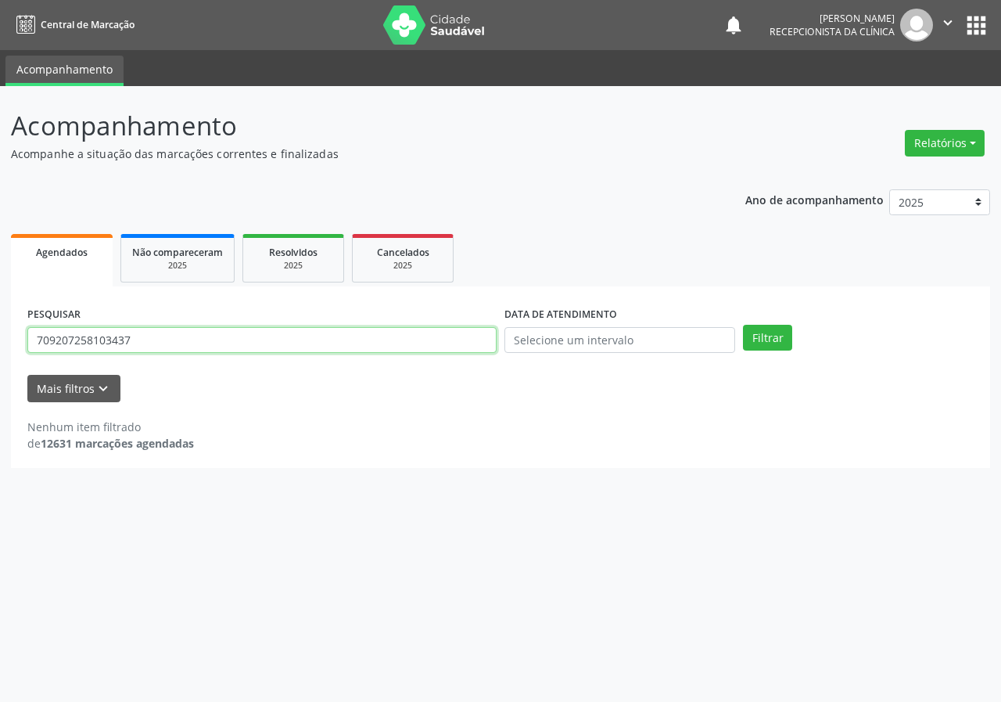
click at [314, 346] on input "709207258103437" at bounding box center [261, 340] width 469 height 27
type input "700503720973557"
click at [743, 325] on button "Filtrar" at bounding box center [767, 338] width 49 height 27
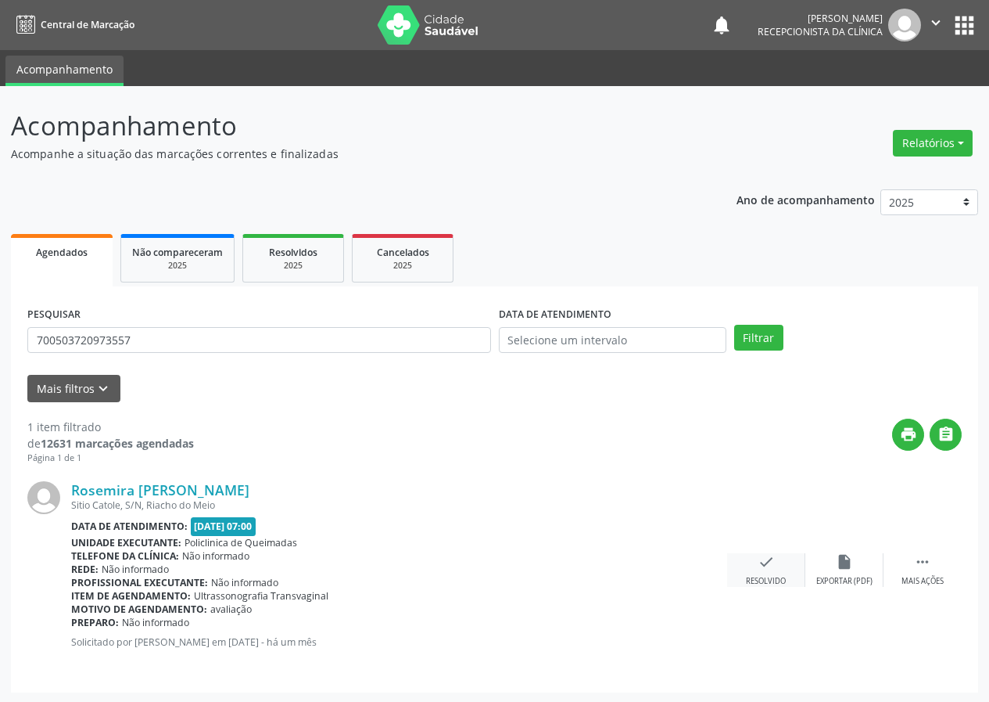
click at [772, 569] on icon "check" at bounding box center [766, 561] width 17 height 17
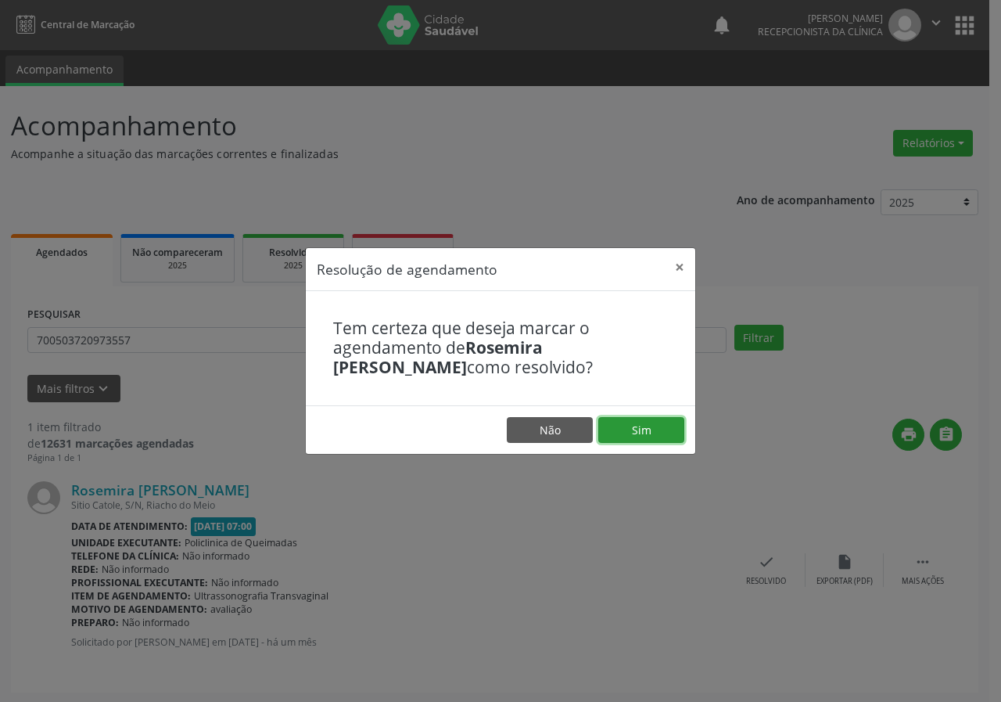
click at [640, 434] on button "Sim" at bounding box center [641, 430] width 86 height 27
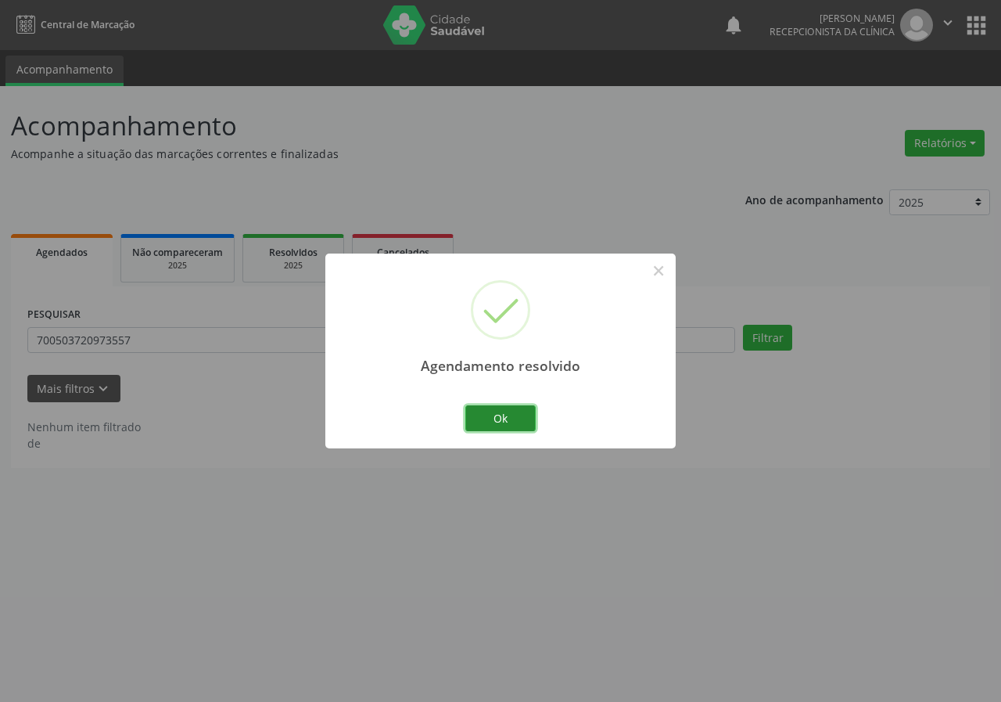
click at [505, 411] on button "Ok" at bounding box center [500, 418] width 70 height 27
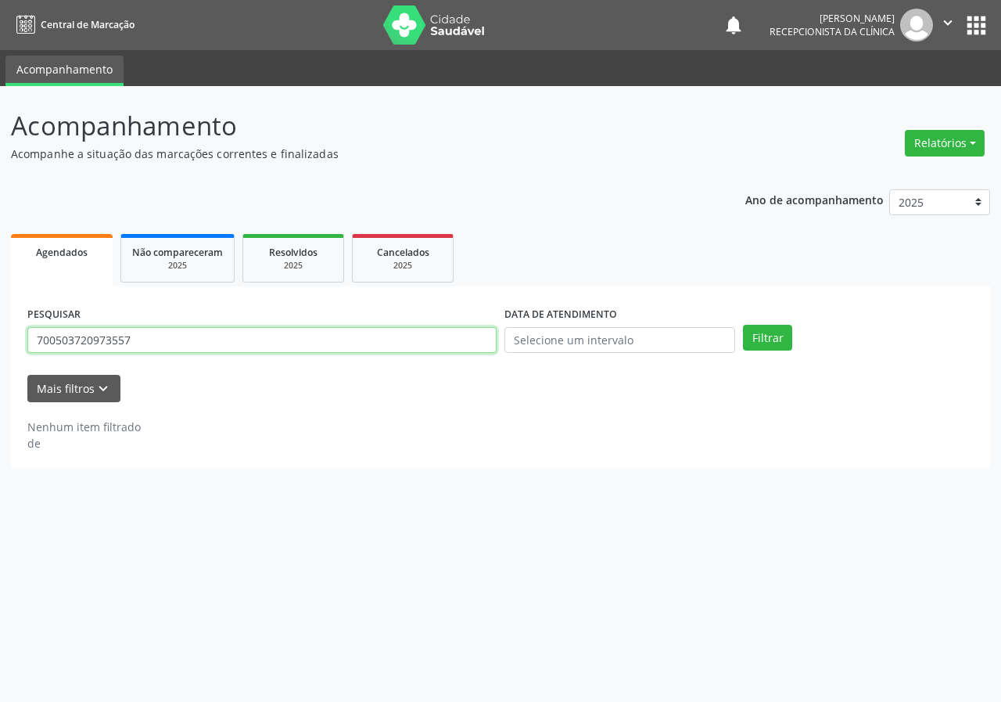
click at [368, 342] on input "700503720973557" at bounding box center [261, 340] width 469 height 27
type input "706509311661693"
click at [743, 325] on button "Filtrar" at bounding box center [767, 338] width 49 height 27
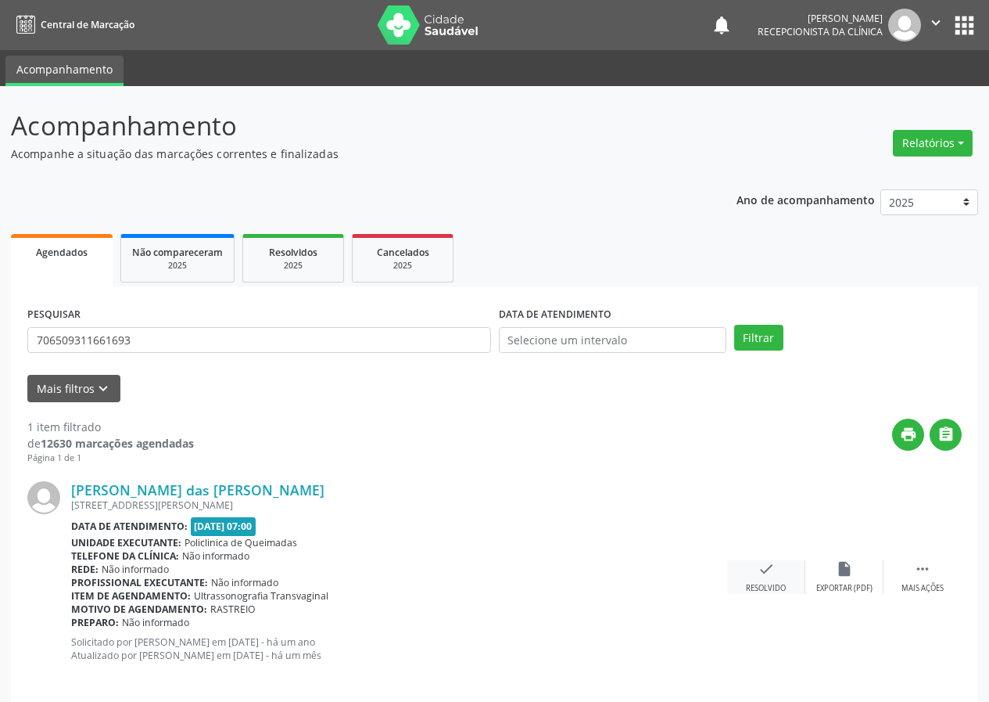
click at [758, 569] on icon "check" at bounding box center [766, 568] width 17 height 17
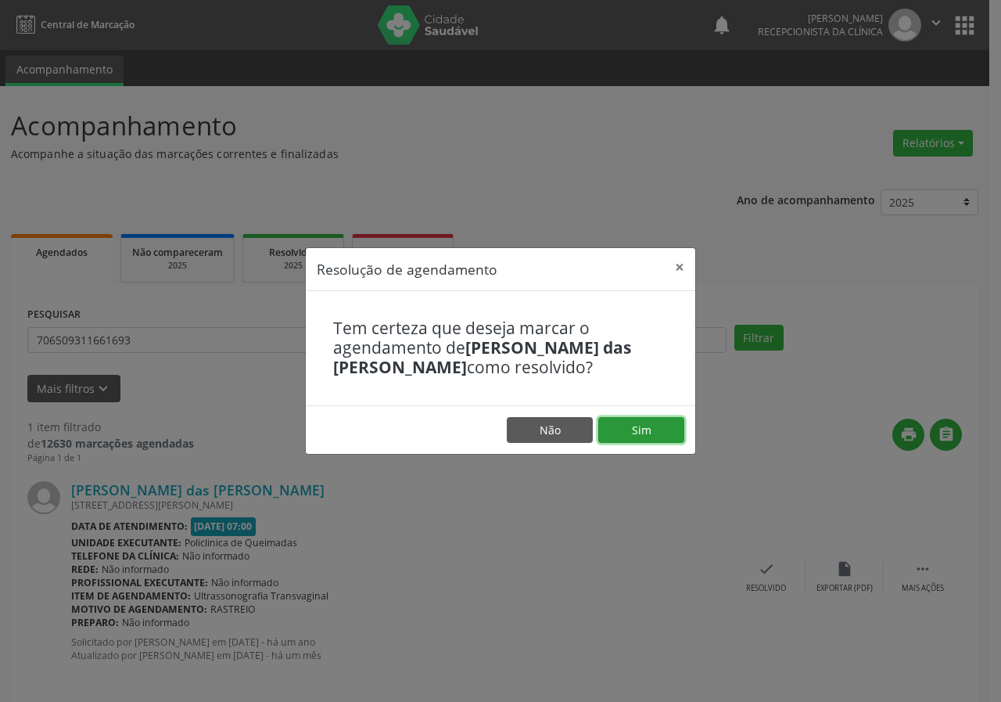
click at [648, 433] on button "Sim" at bounding box center [641, 430] width 86 height 27
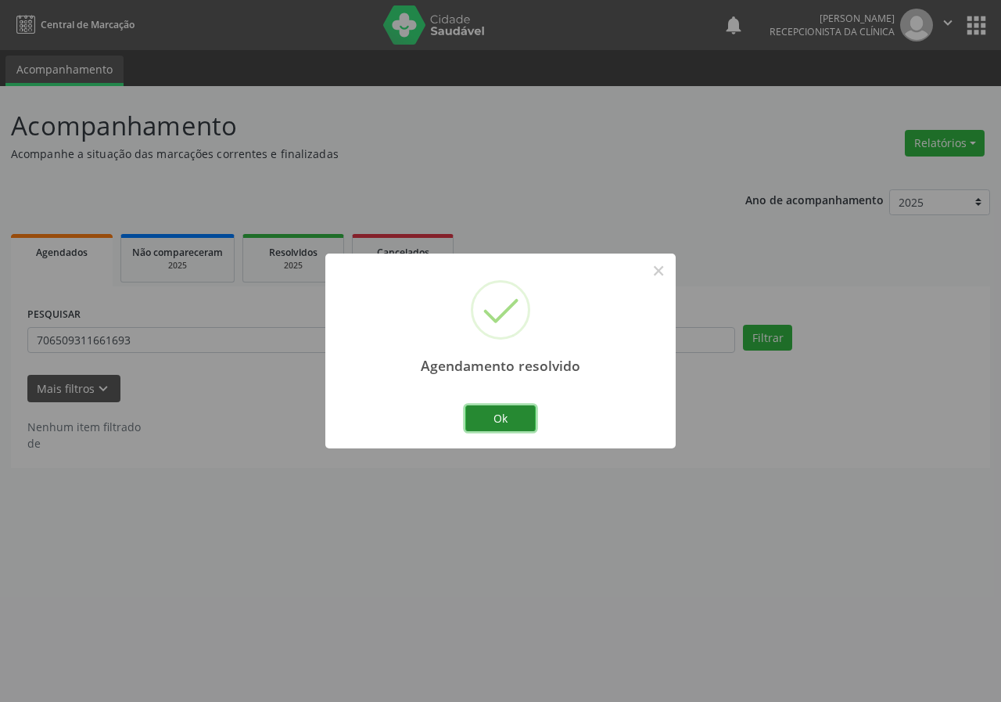
click at [515, 418] on button "Ok" at bounding box center [500, 418] width 70 height 27
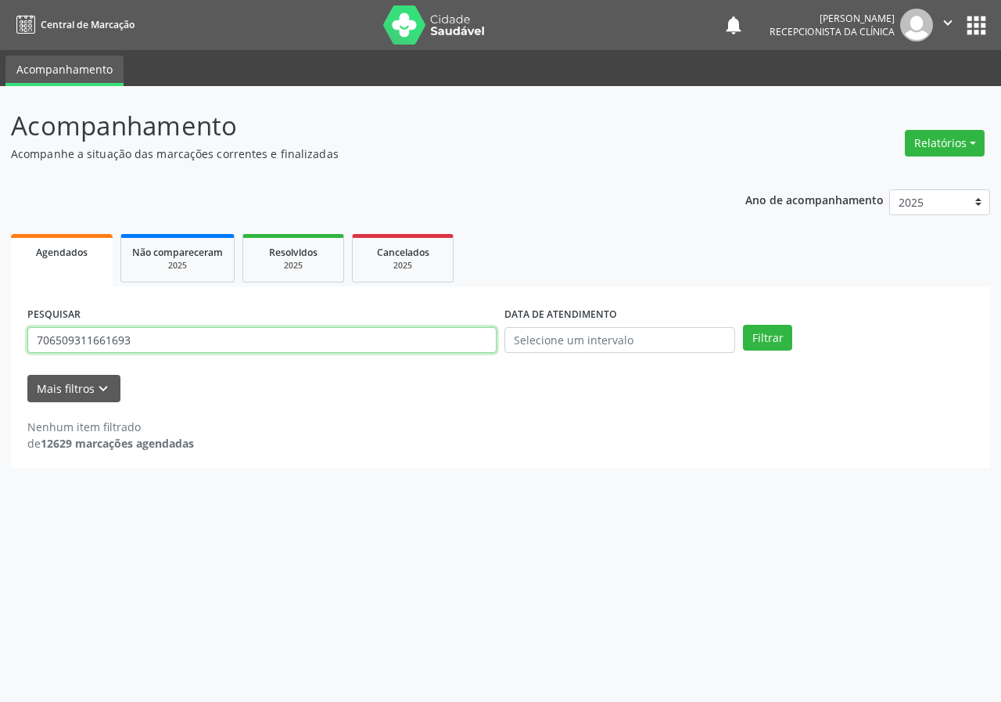
click at [278, 346] on input "706509311661693" at bounding box center [261, 340] width 469 height 27
type input "709005843654514"
click at [743, 325] on button "Filtrar" at bounding box center [767, 338] width 49 height 27
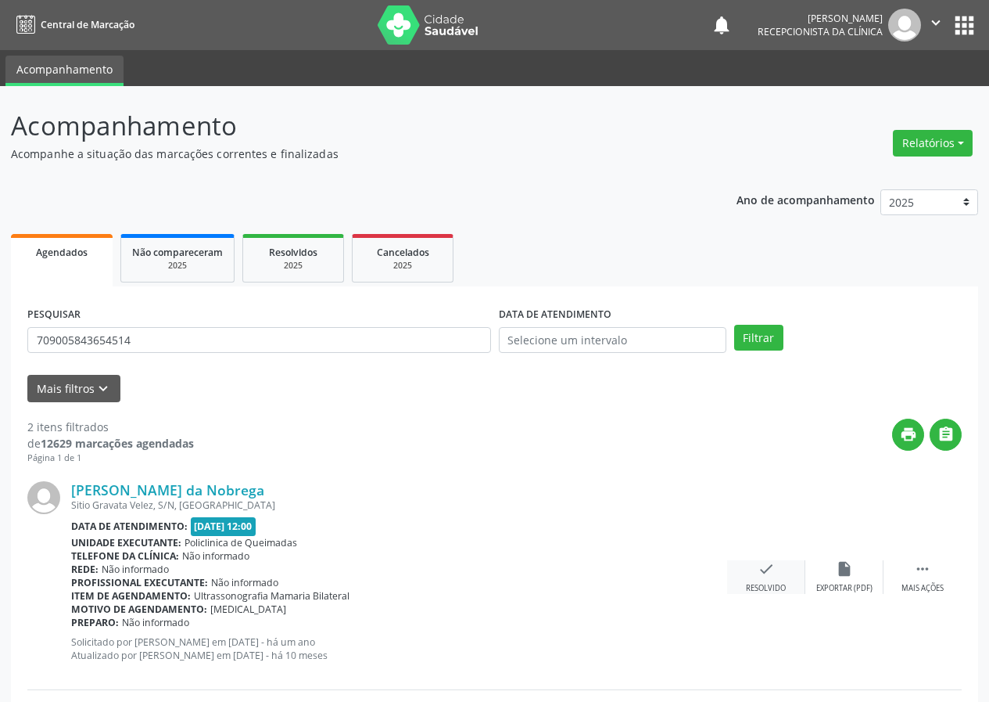
click at [765, 573] on icon "check" at bounding box center [766, 568] width 17 height 17
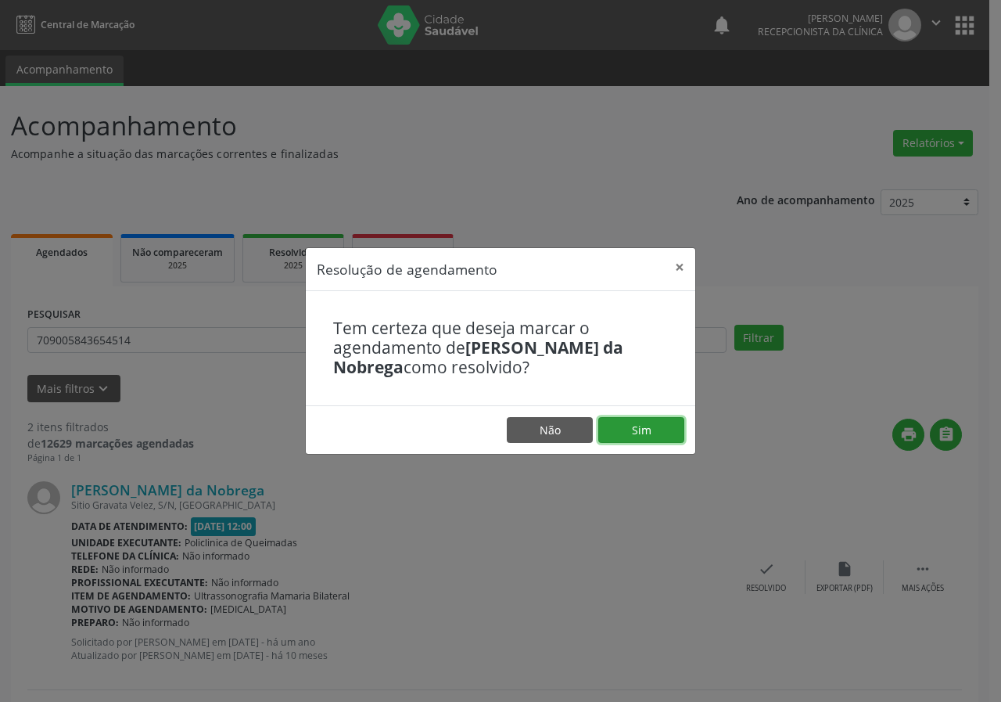
click at [635, 428] on button "Sim" at bounding box center [641, 430] width 86 height 27
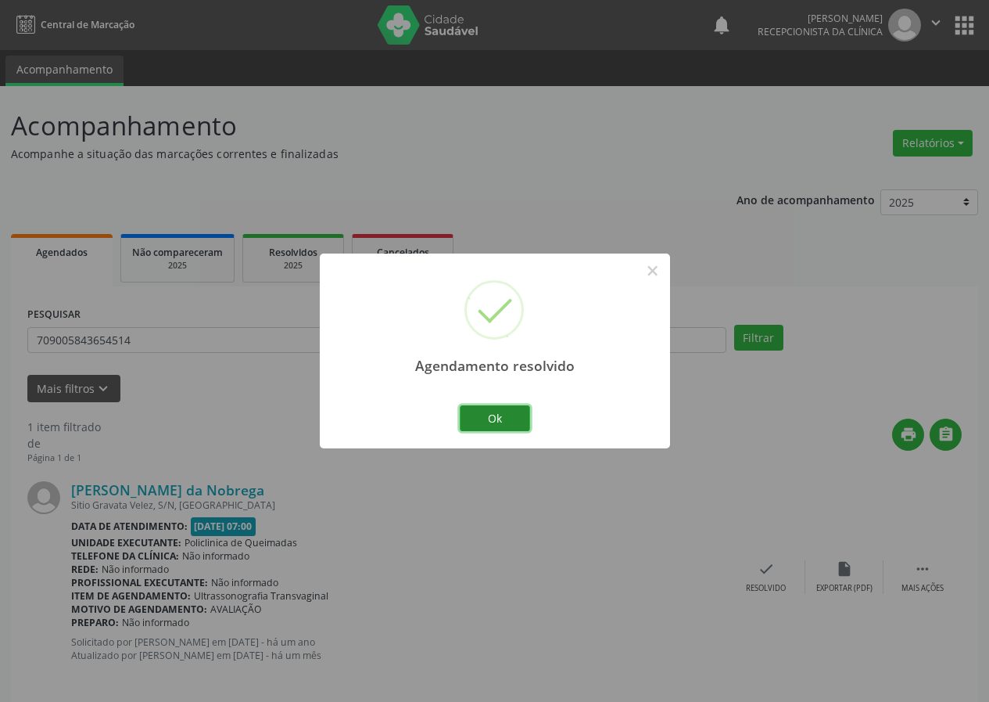
click at [511, 417] on button "Ok" at bounding box center [495, 418] width 70 height 27
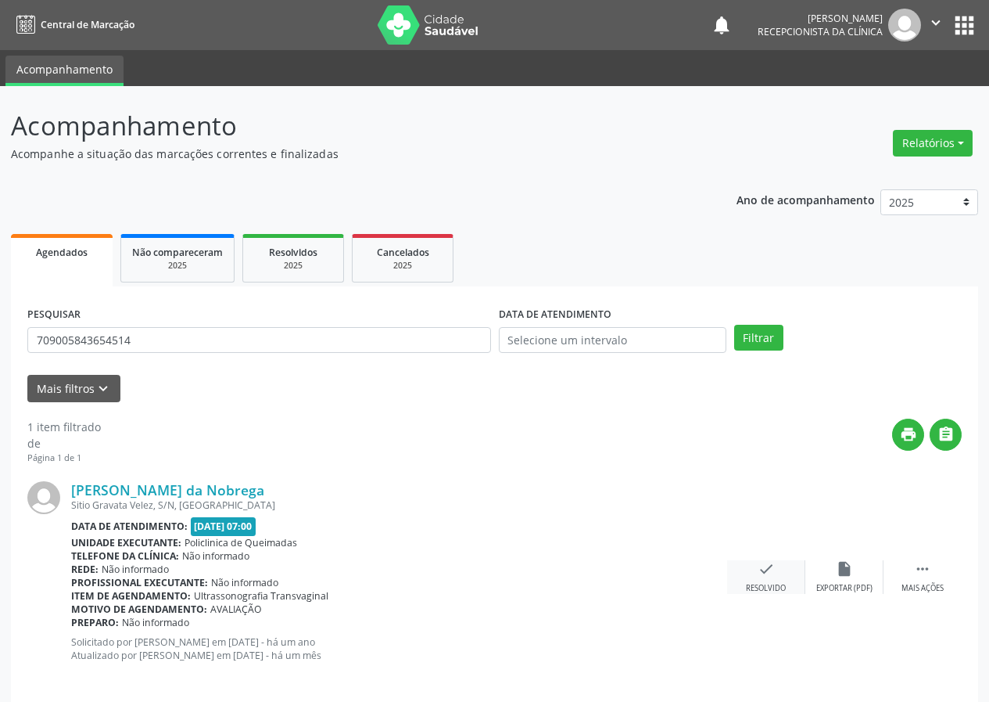
click at [766, 562] on icon "check" at bounding box center [766, 568] width 17 height 17
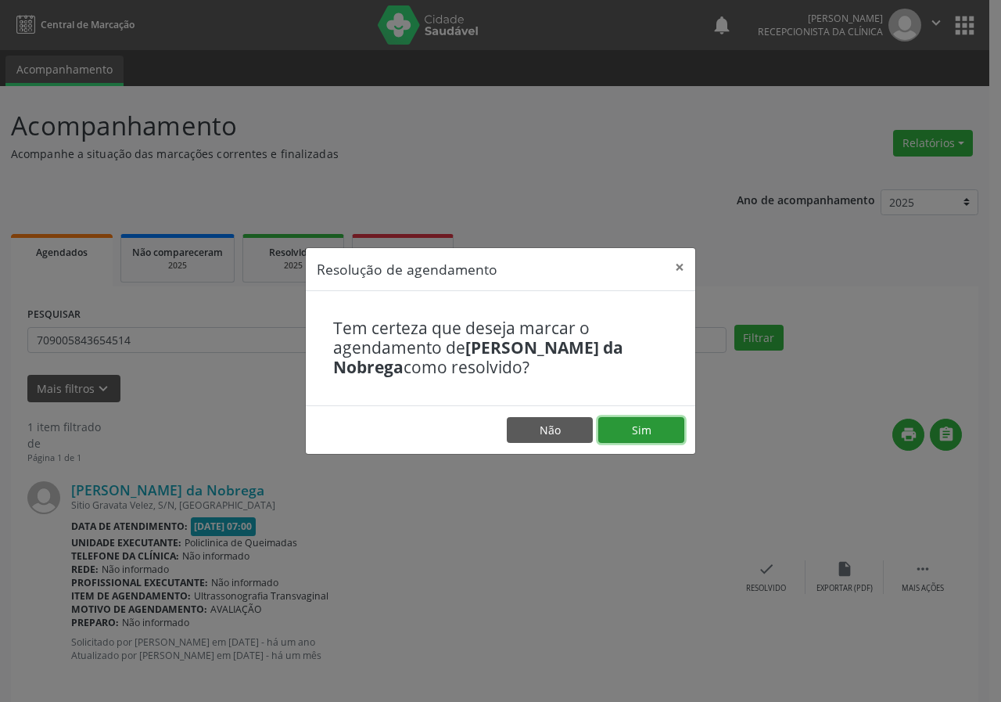
click at [651, 435] on button "Sim" at bounding box center [641, 430] width 86 height 27
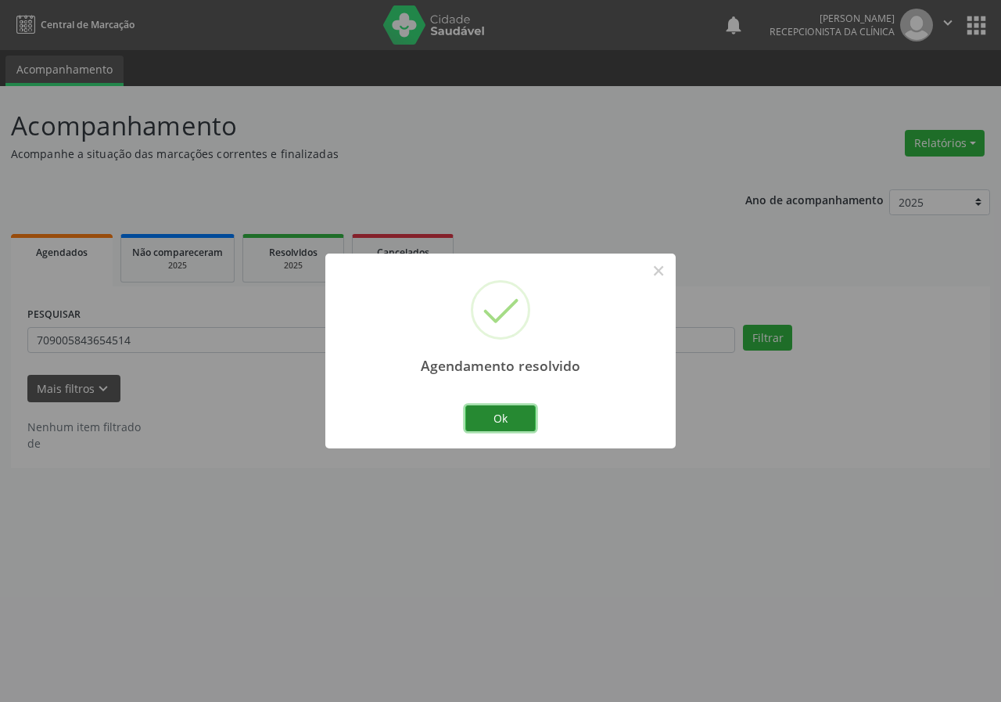
click at [525, 425] on button "Ok" at bounding box center [500, 418] width 70 height 27
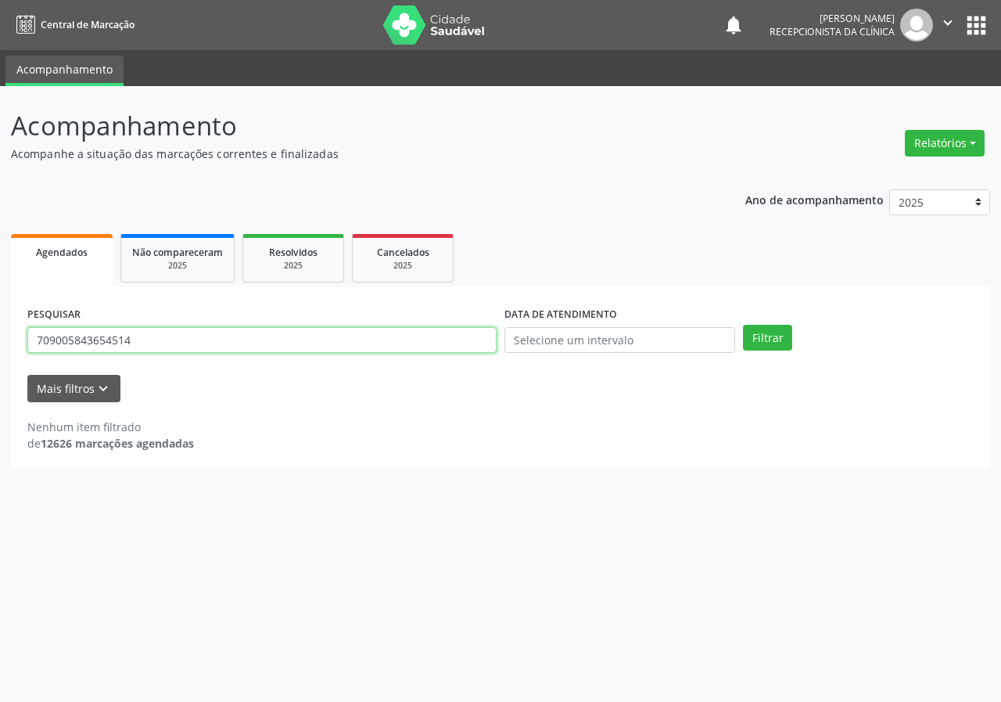
click at [450, 349] on input "709005843654514" at bounding box center [261, 340] width 469 height 27
type input "706208532289462"
click at [743, 325] on button "Filtrar" at bounding box center [767, 338] width 49 height 27
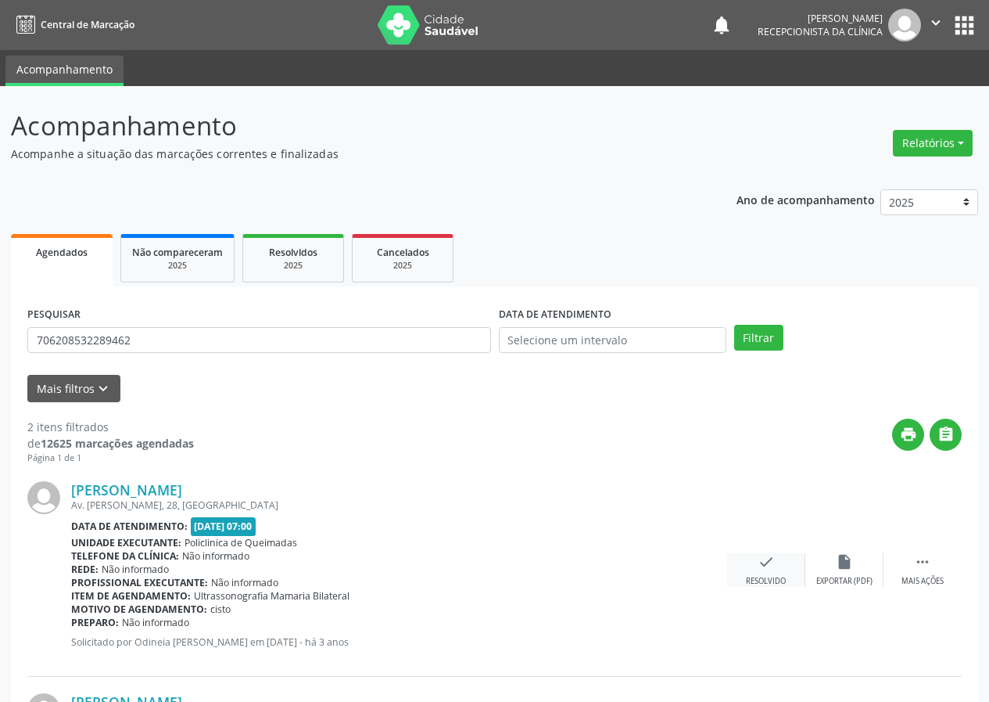
click at [753, 567] on div "check Resolvido" at bounding box center [766, 570] width 78 height 34
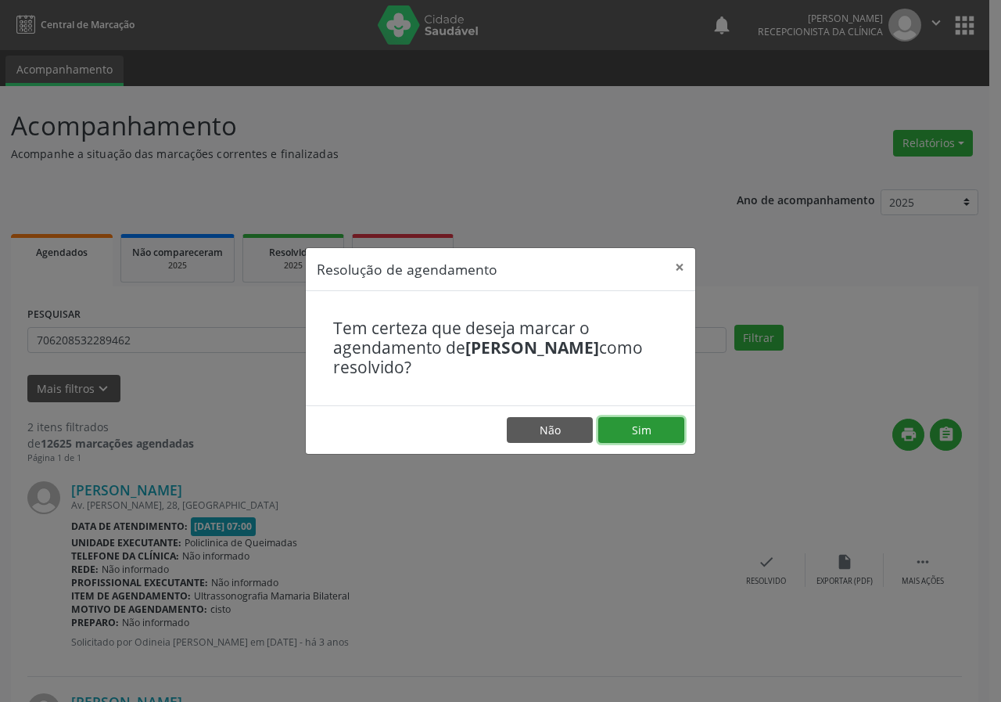
click at [641, 436] on button "Sim" at bounding box center [641, 430] width 86 height 27
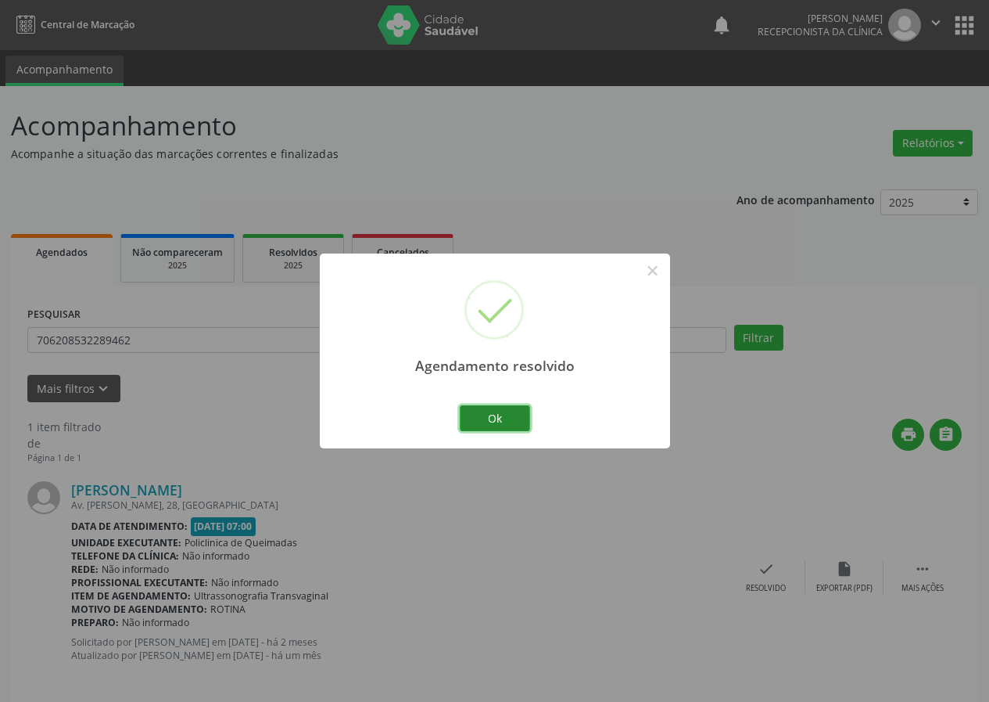
click at [513, 411] on button "Ok" at bounding box center [495, 418] width 70 height 27
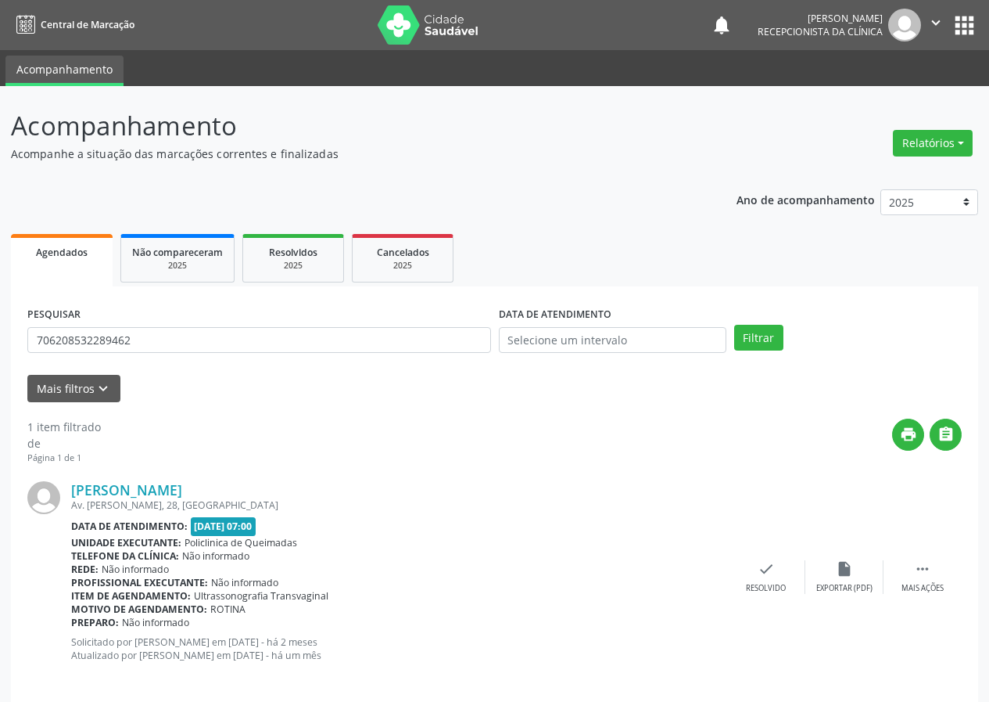
click at [774, 556] on div "[PERSON_NAME] Av. [PERSON_NAME], 28, [GEOGRAPHIC_DATA] Data de atendimento: [DA…" at bounding box center [494, 577] width 935 height 224
click at [756, 578] on div "check Resolvido" at bounding box center [766, 577] width 78 height 34
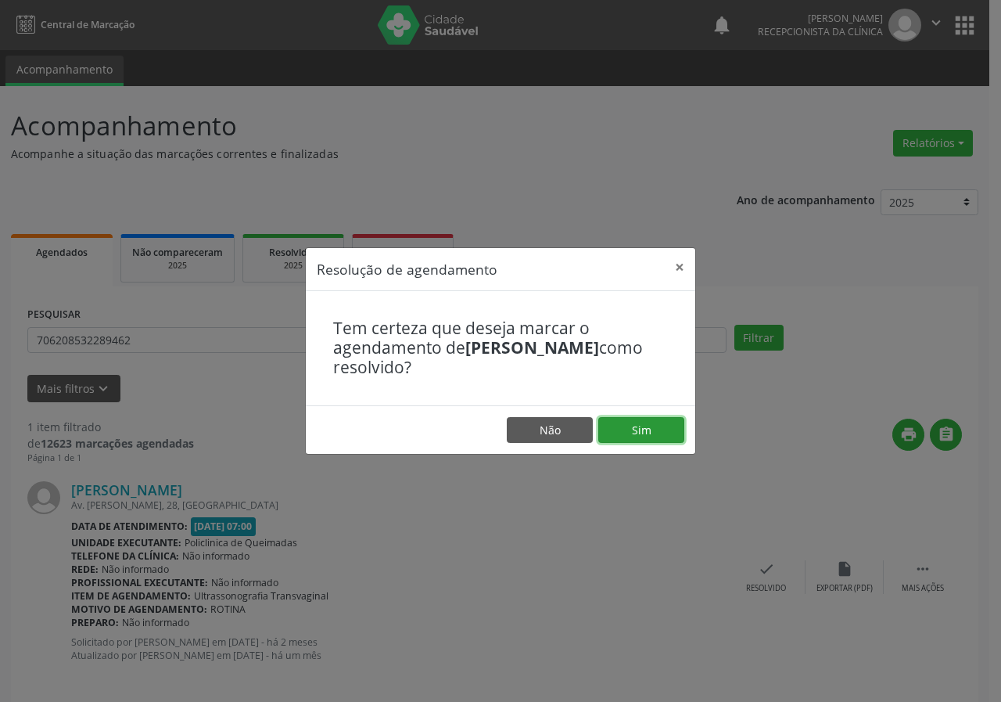
click at [657, 436] on button "Sim" at bounding box center [641, 430] width 86 height 27
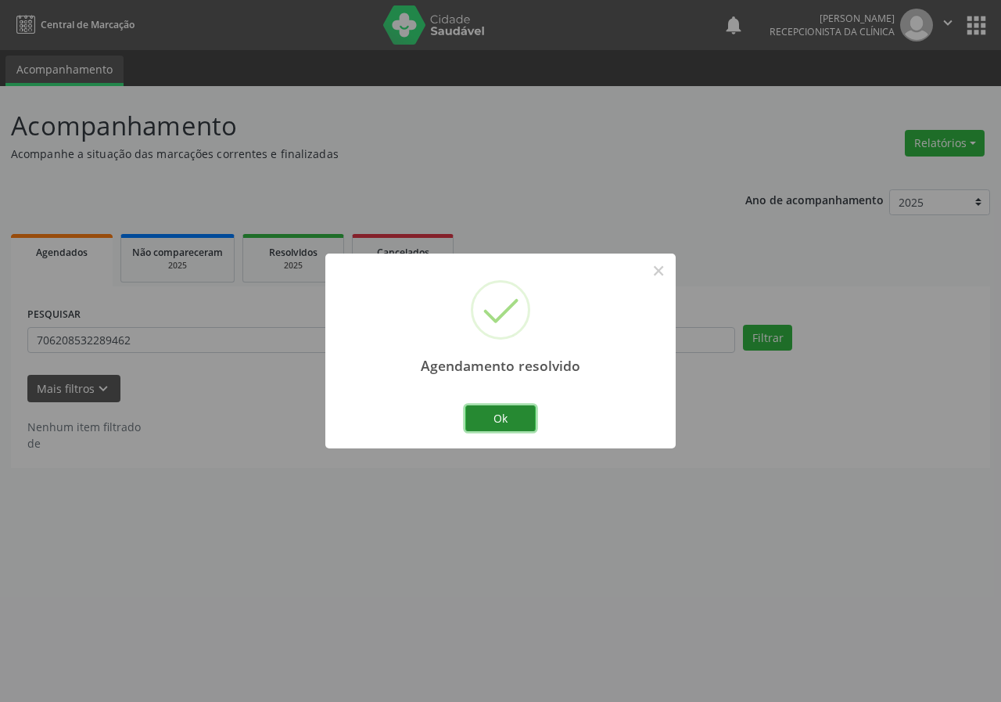
click at [516, 418] on button "Ok" at bounding box center [500, 418] width 70 height 27
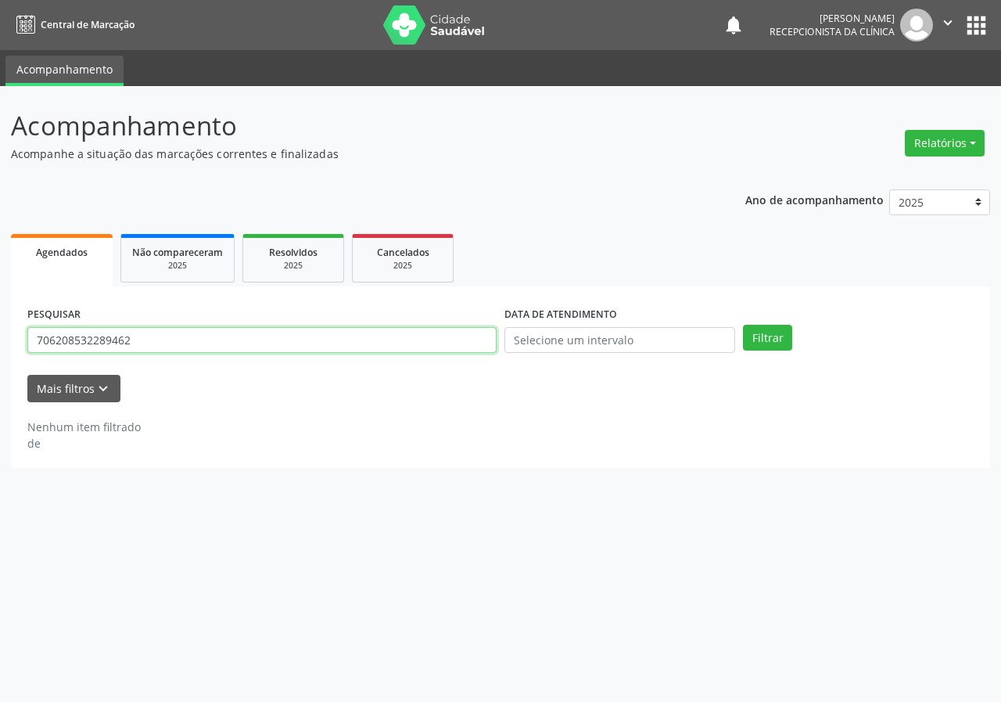
click at [483, 350] on input "706208532289462" at bounding box center [261, 340] width 469 height 27
click at [743, 325] on button "Filtrar" at bounding box center [767, 338] width 49 height 27
click at [146, 342] on input "7086095529845855" at bounding box center [261, 340] width 469 height 27
type input "708609552984585"
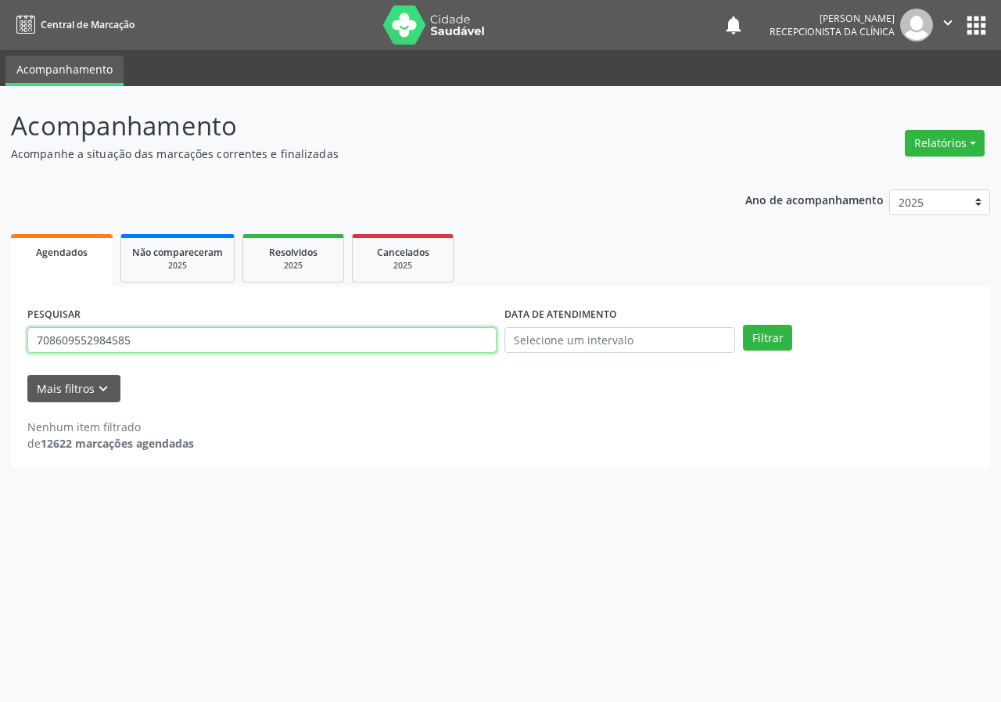
click at [743, 325] on button "Filtrar" at bounding box center [767, 338] width 49 height 27
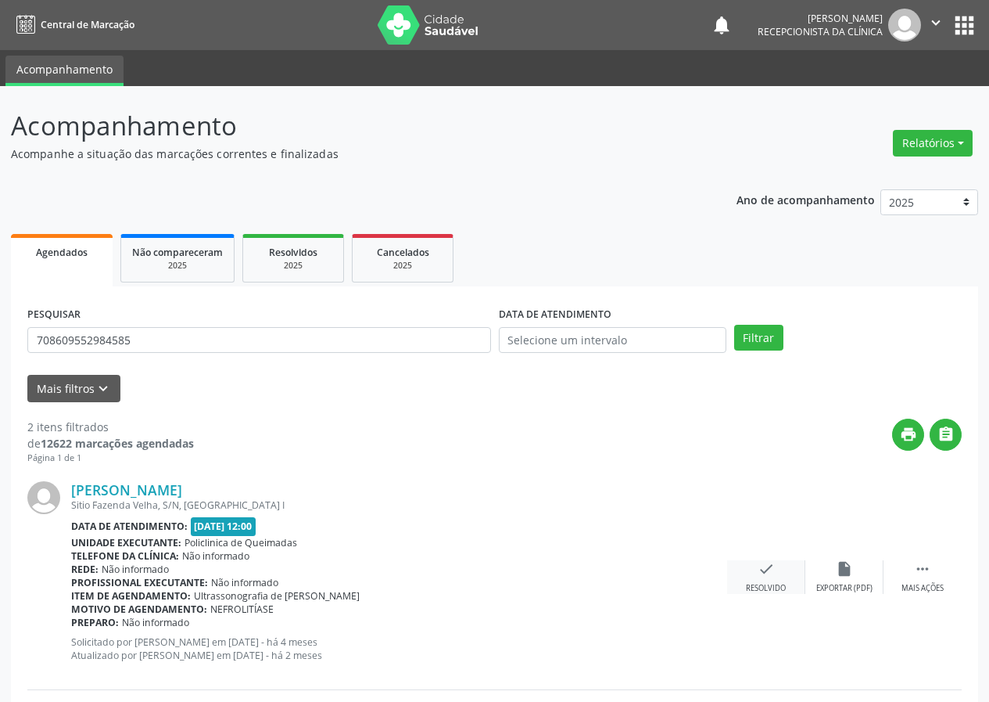
click at [773, 578] on div "check Resolvido" at bounding box center [766, 577] width 78 height 34
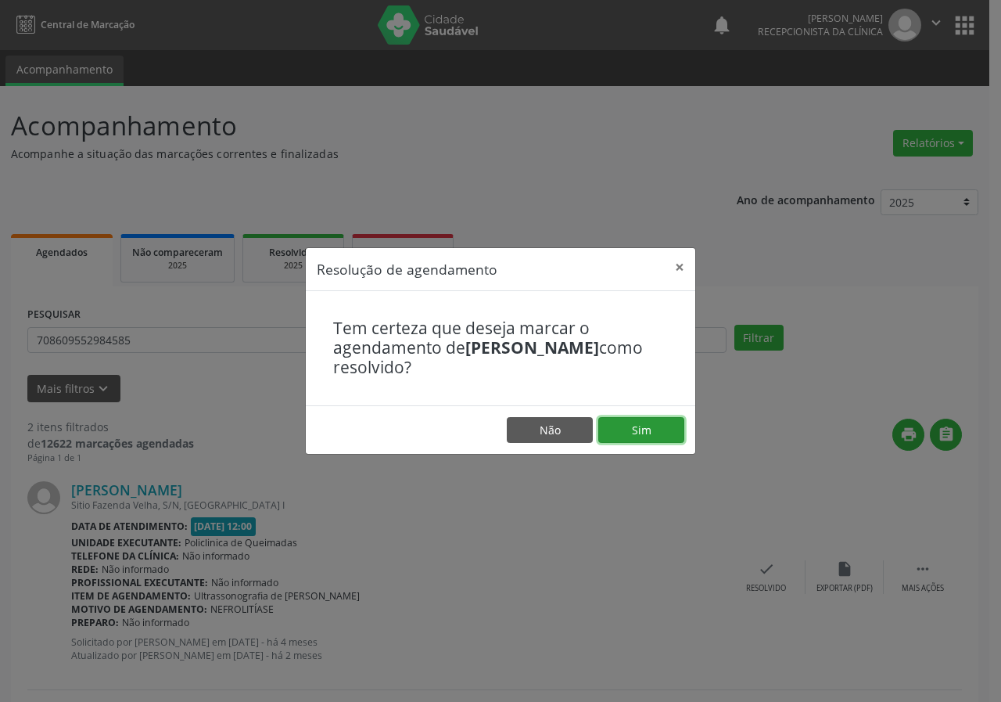
click at [632, 438] on button "Sim" at bounding box center [641, 430] width 86 height 27
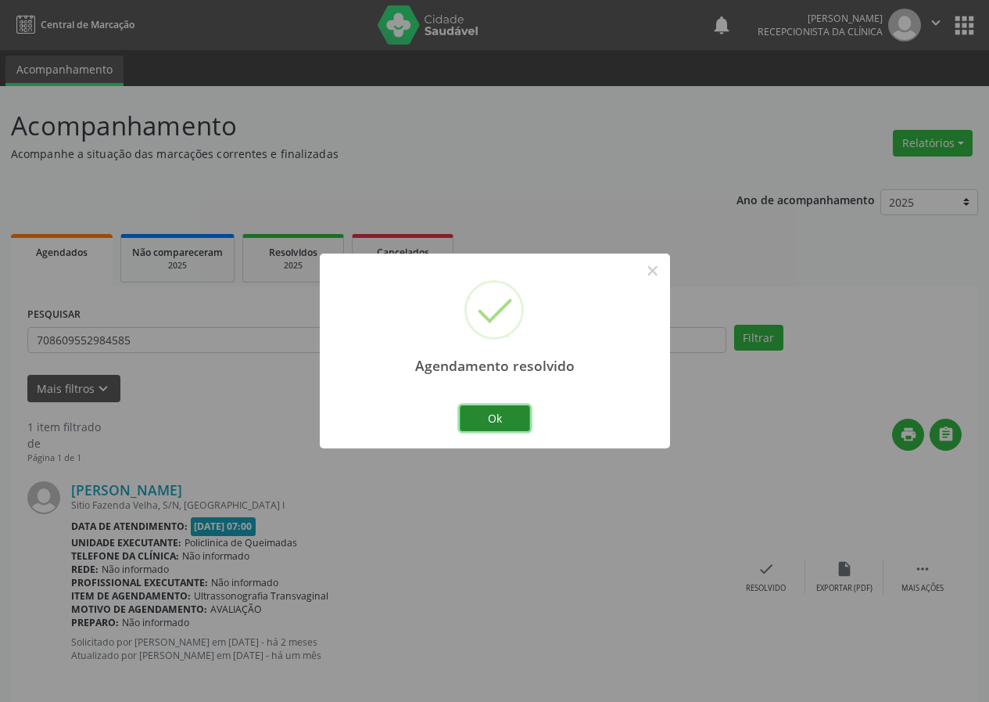
click at [511, 414] on button "Ok" at bounding box center [495, 418] width 70 height 27
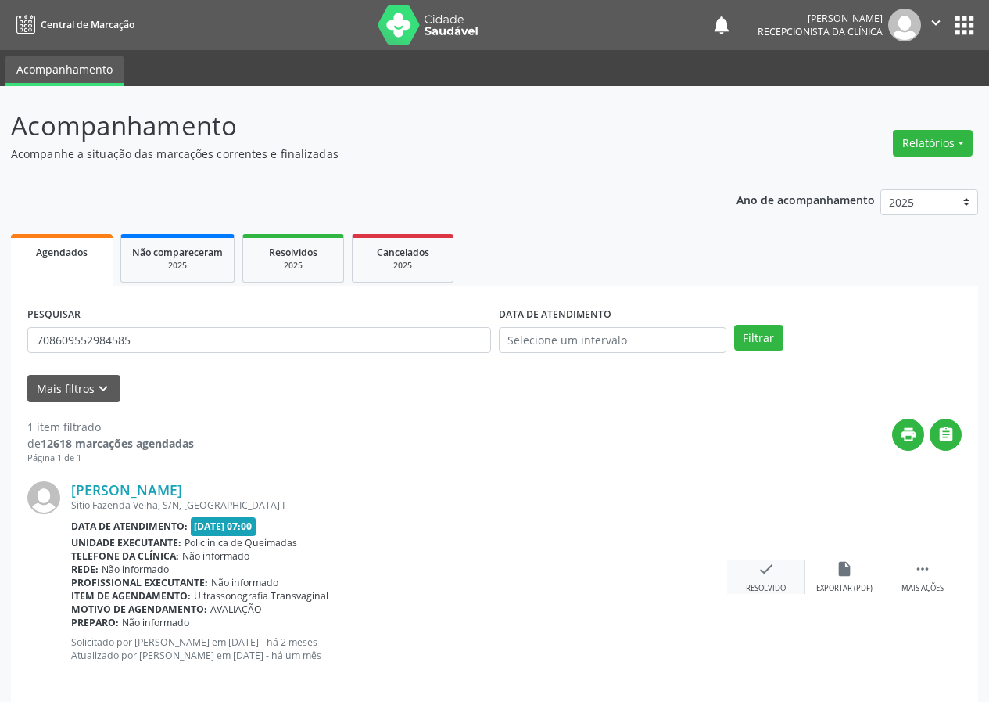
click at [766, 562] on icon "check" at bounding box center [766, 568] width 17 height 17
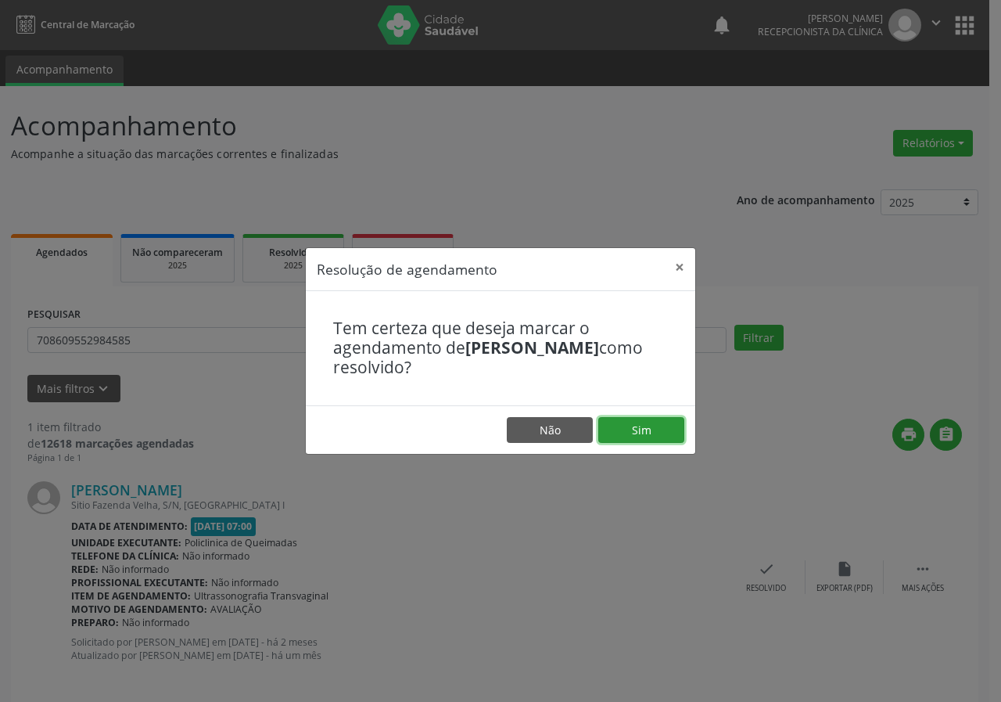
click at [607, 427] on button "Sim" at bounding box center [641, 430] width 86 height 27
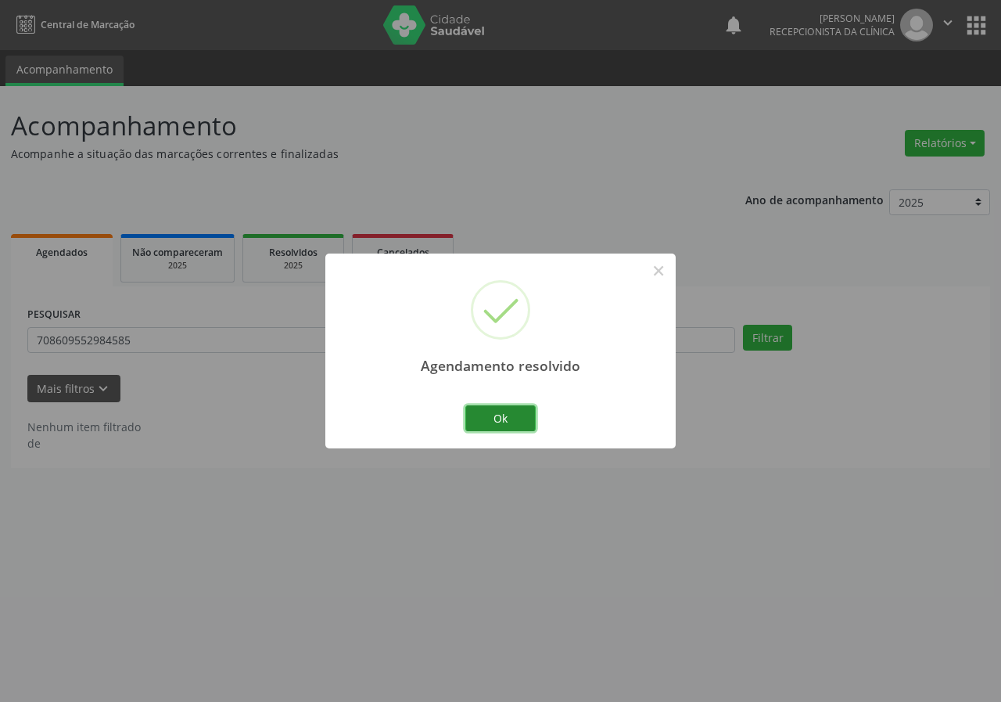
click at [511, 415] on button "Ok" at bounding box center [500, 418] width 70 height 27
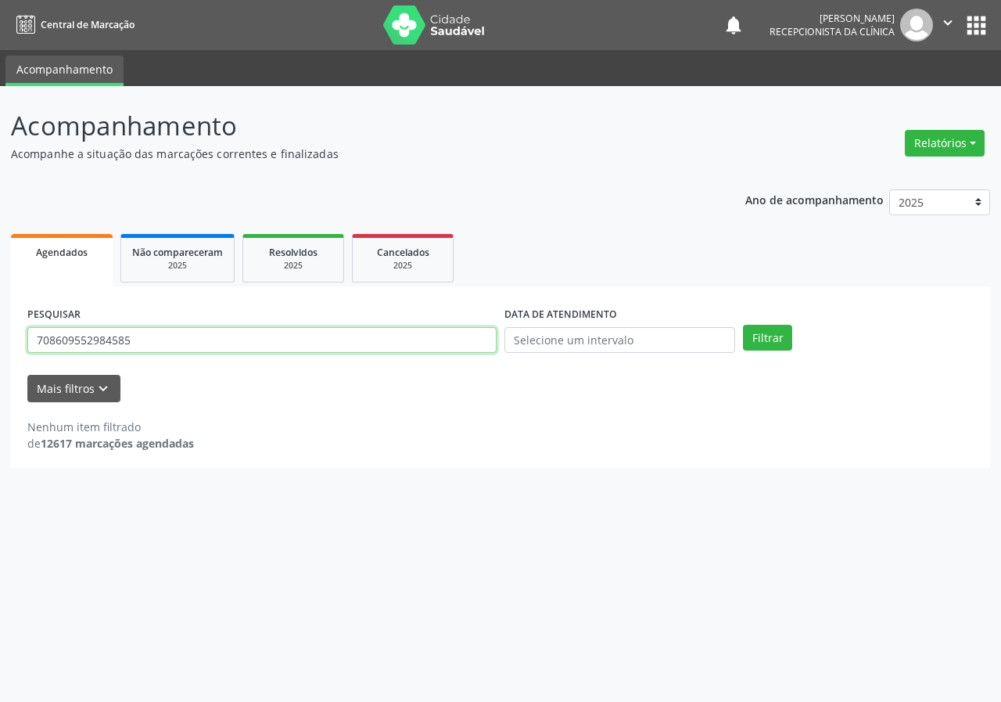
click at [386, 350] on input "708609552984585" at bounding box center [261, 340] width 469 height 27
type input "700004485246307"
click at [743, 325] on button "Filtrar" at bounding box center [767, 338] width 49 height 27
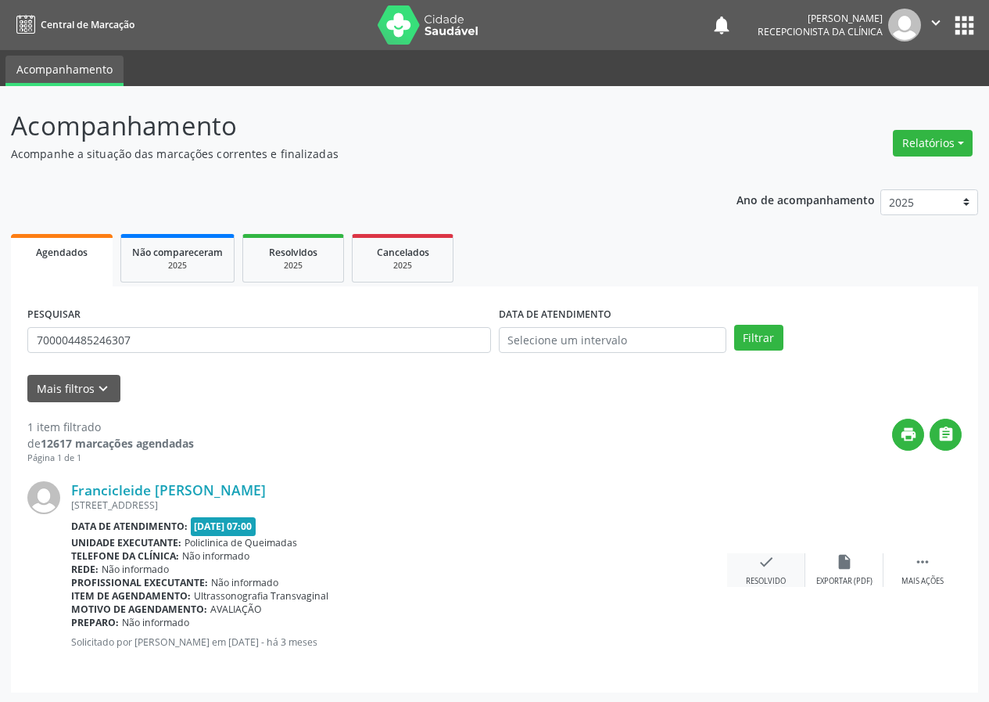
click at [762, 566] on icon "check" at bounding box center [766, 561] width 17 height 17
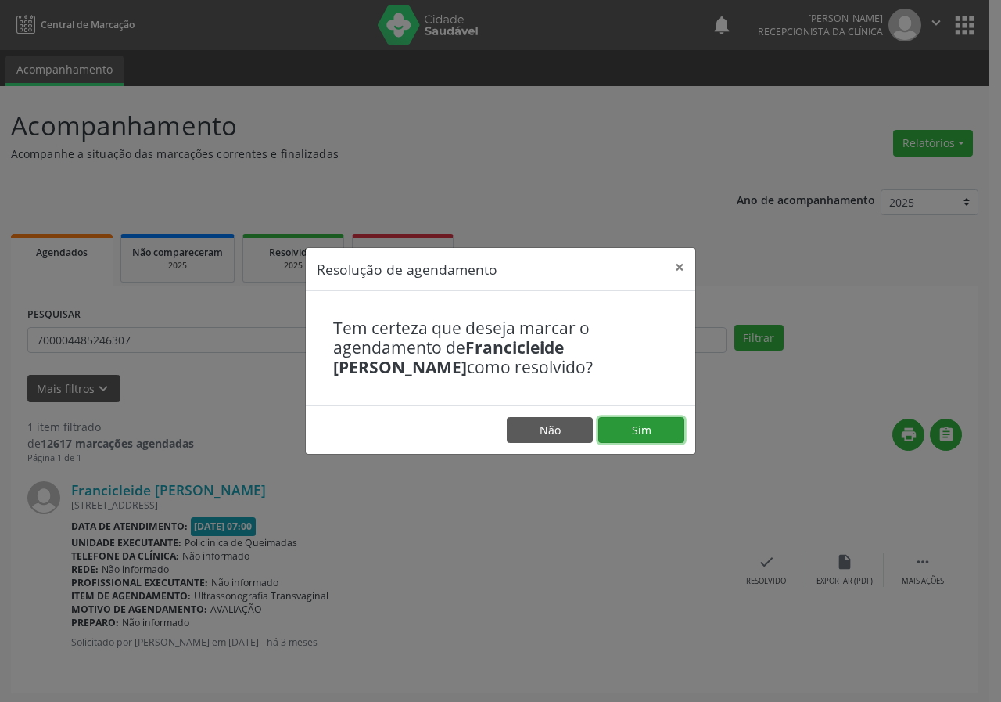
click at [635, 433] on button "Sim" at bounding box center [641, 430] width 86 height 27
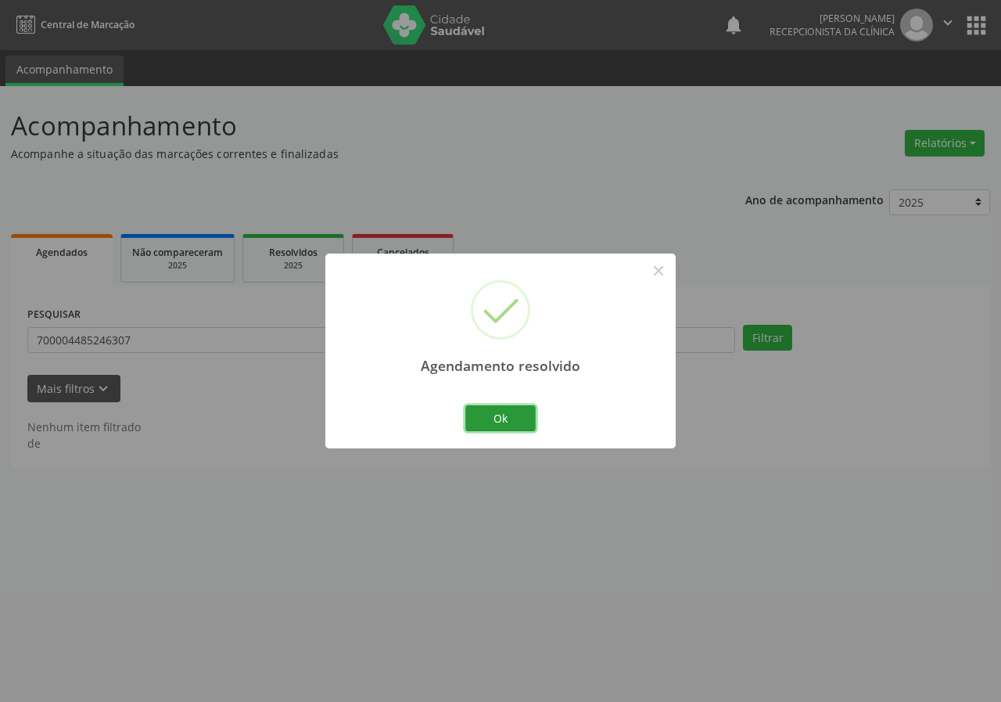
drag, startPoint x: 512, startPoint y: 411, endPoint x: 345, endPoint y: 366, distance: 173.2
click at [494, 403] on div "Ok Cancel" at bounding box center [500, 417] width 77 height 33
click at [498, 415] on button "Ok" at bounding box center [500, 418] width 70 height 27
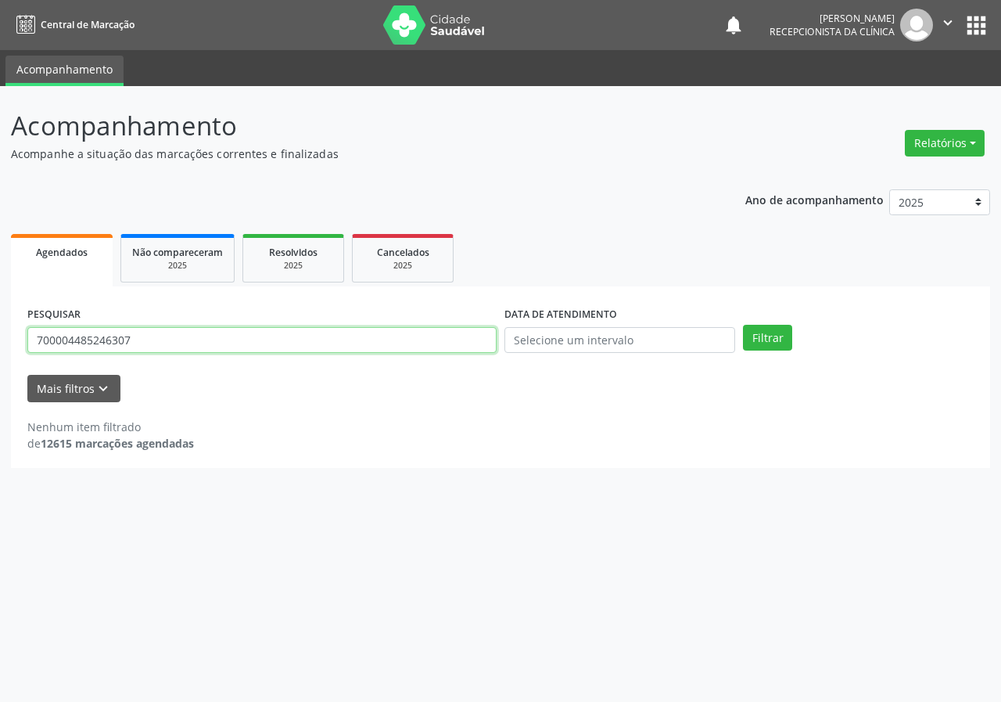
click at [442, 339] on input "700004485246307" at bounding box center [261, 340] width 469 height 27
type input "702300186483110"
click at [743, 325] on button "Filtrar" at bounding box center [767, 338] width 49 height 27
click at [136, 342] on input "702300186483110" at bounding box center [261, 340] width 469 height 27
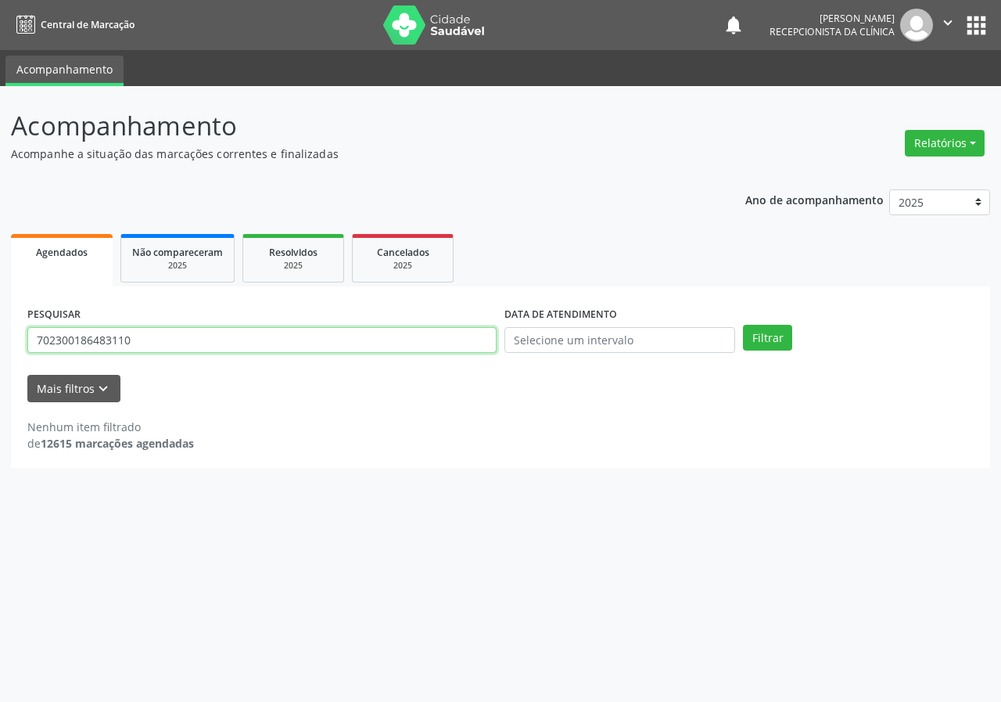
click at [136, 342] on input "702300186483110" at bounding box center [261, 340] width 469 height 27
type input "706501340598298"
click at [743, 325] on button "Filtrar" at bounding box center [767, 338] width 49 height 27
click at [168, 345] on input "706501340598298" at bounding box center [261, 340] width 469 height 27
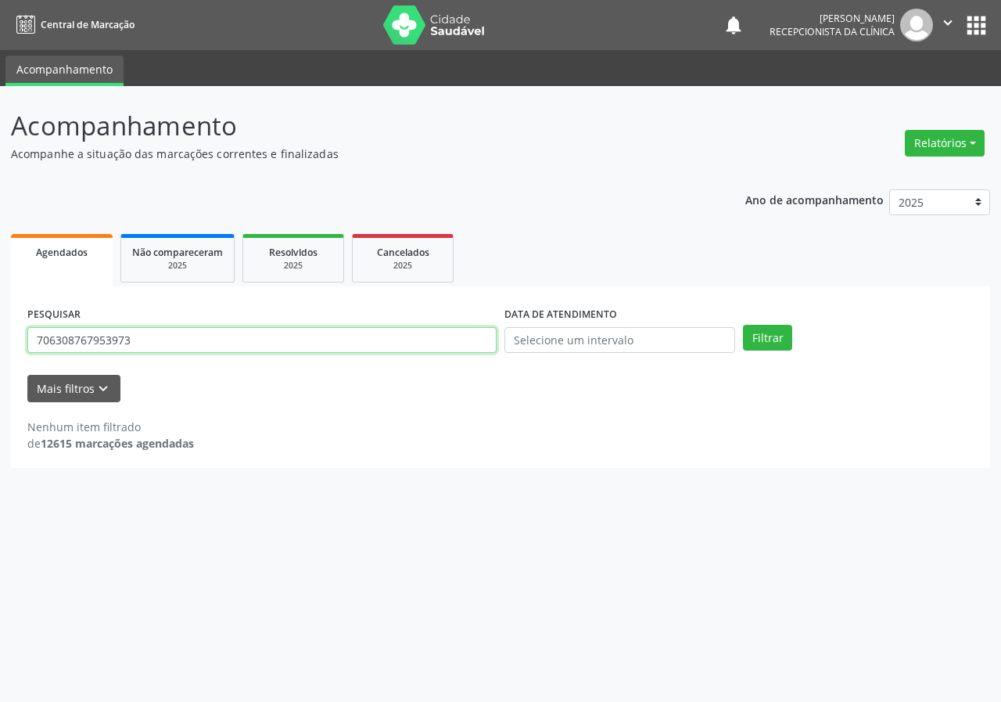
type input "706308767953973"
click at [743, 325] on button "Filtrar" at bounding box center [767, 338] width 49 height 27
click at [138, 343] on input "706308767953973" at bounding box center [261, 340] width 469 height 27
type input "705206477552977"
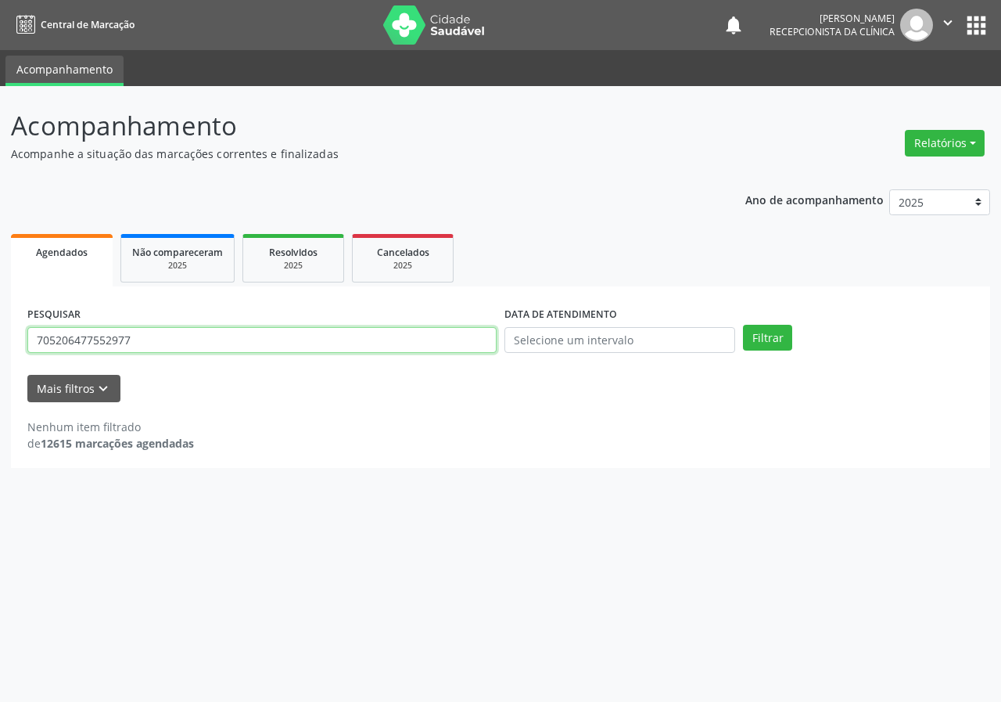
click at [743, 325] on button "Filtrar" at bounding box center [767, 338] width 49 height 27
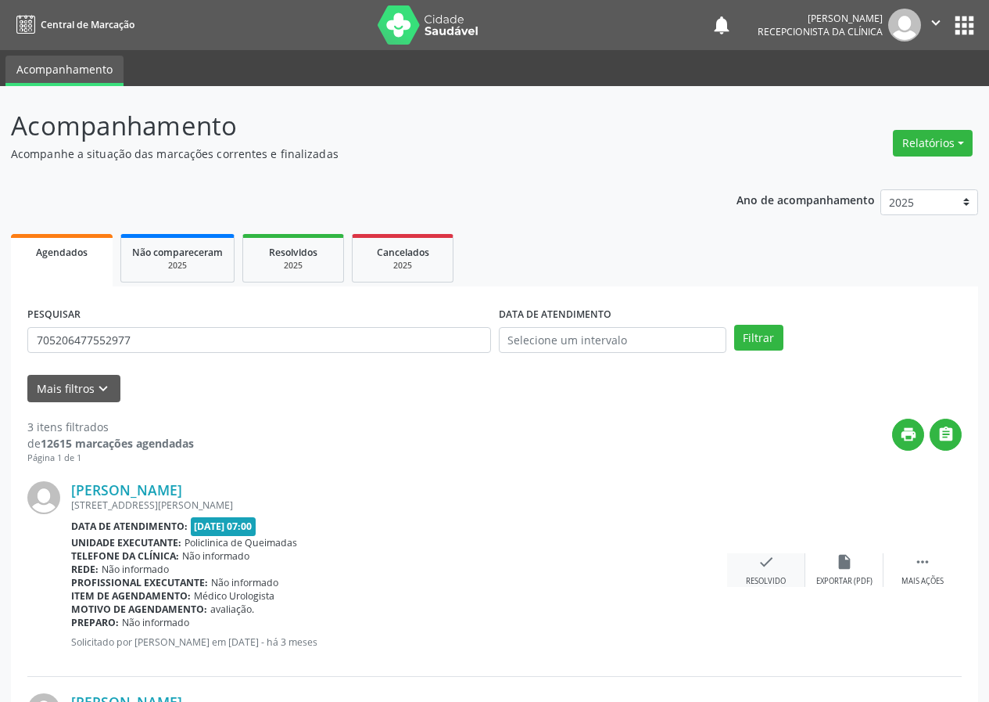
click at [759, 569] on icon "check" at bounding box center [766, 561] width 17 height 17
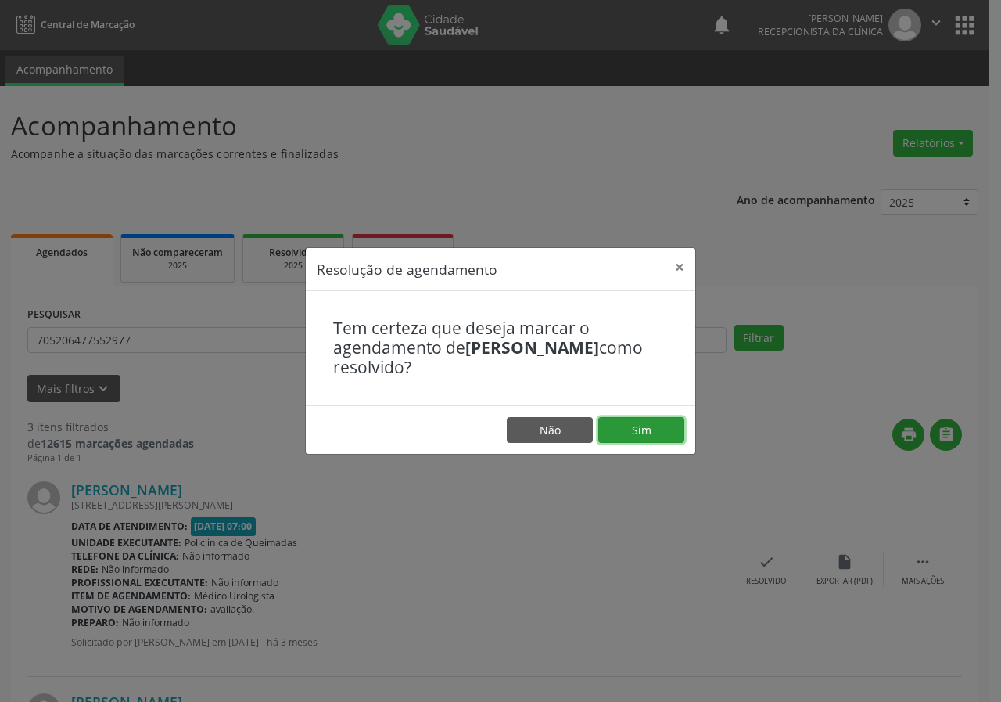
drag, startPoint x: 649, startPoint y: 430, endPoint x: 588, endPoint y: 477, distance: 77.0
click at [649, 431] on button "Sim" at bounding box center [641, 430] width 86 height 27
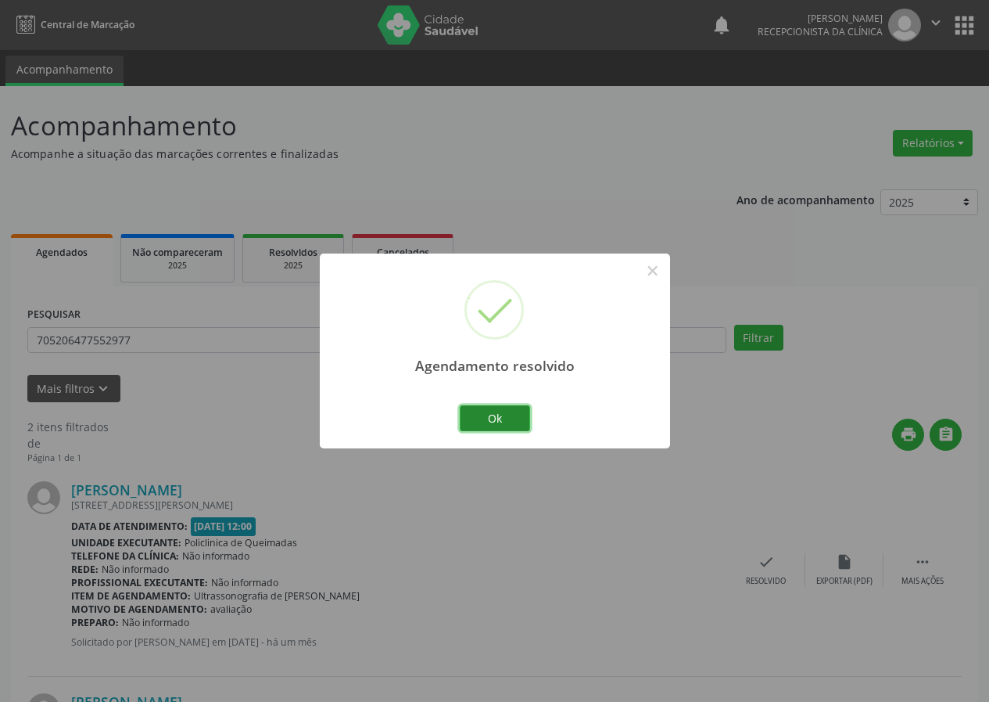
click at [521, 428] on button "Ok" at bounding box center [495, 418] width 70 height 27
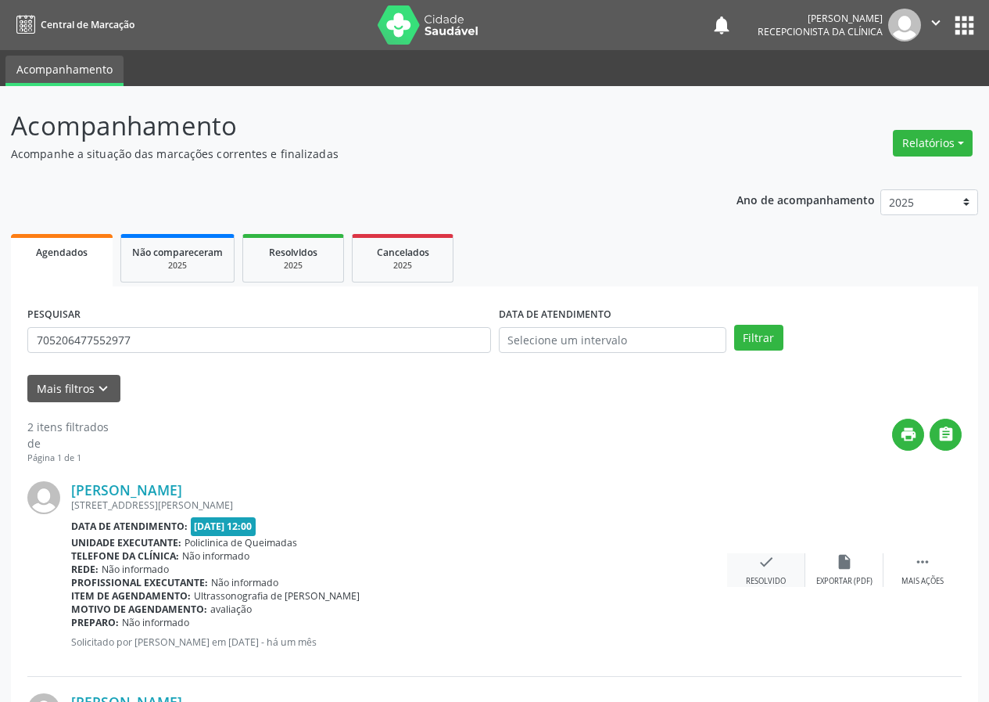
click at [769, 579] on div "Resolvido" at bounding box center [766, 581] width 40 height 11
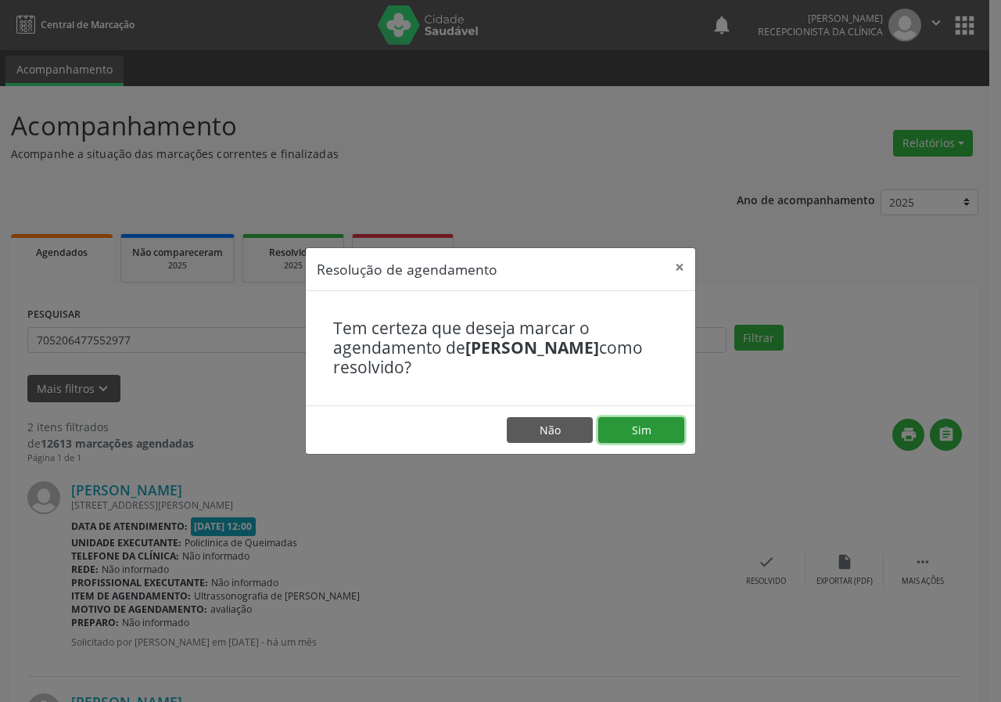
click at [664, 429] on button "Sim" at bounding box center [641, 430] width 86 height 27
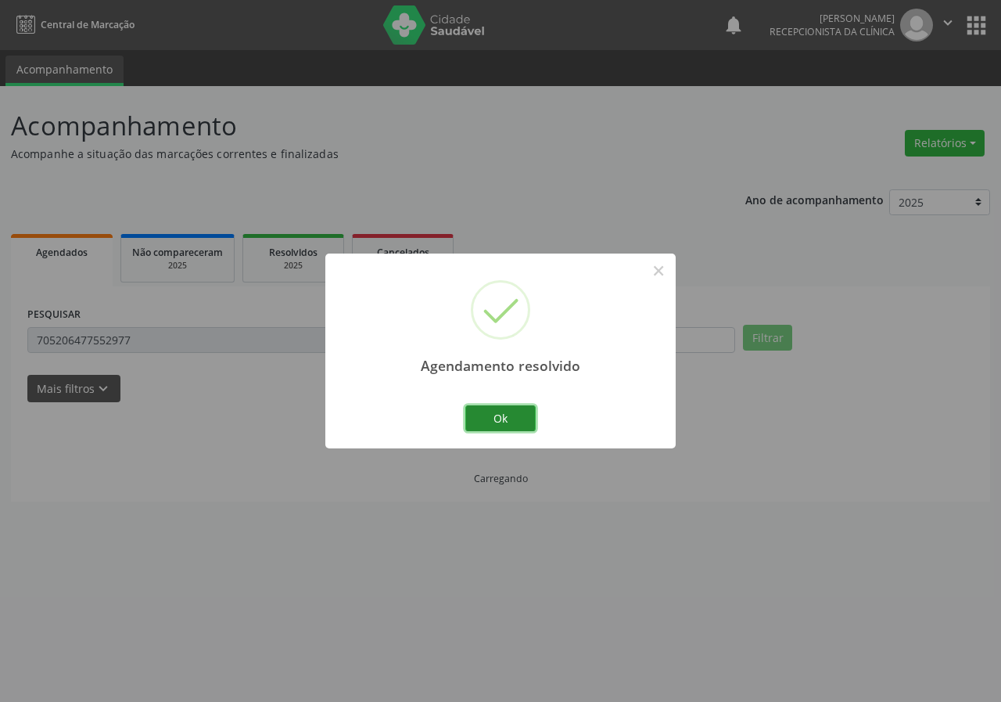
click at [525, 416] on button "Ok" at bounding box center [500, 418] width 70 height 27
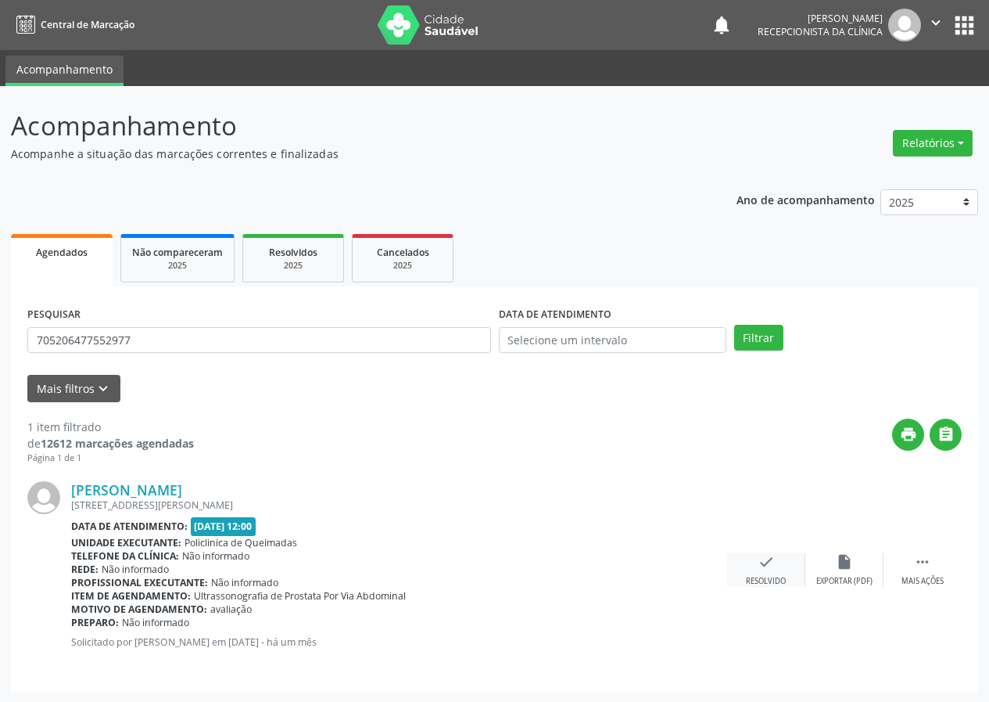
click at [763, 554] on icon "check" at bounding box center [766, 561] width 17 height 17
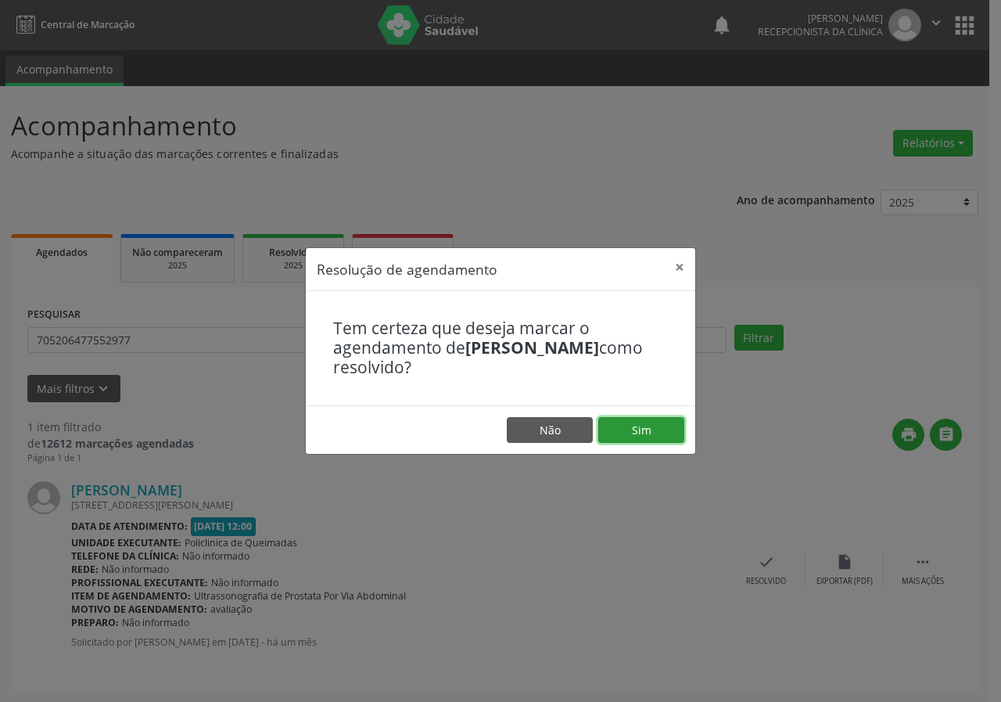
click at [662, 420] on button "Sim" at bounding box center [641, 430] width 86 height 27
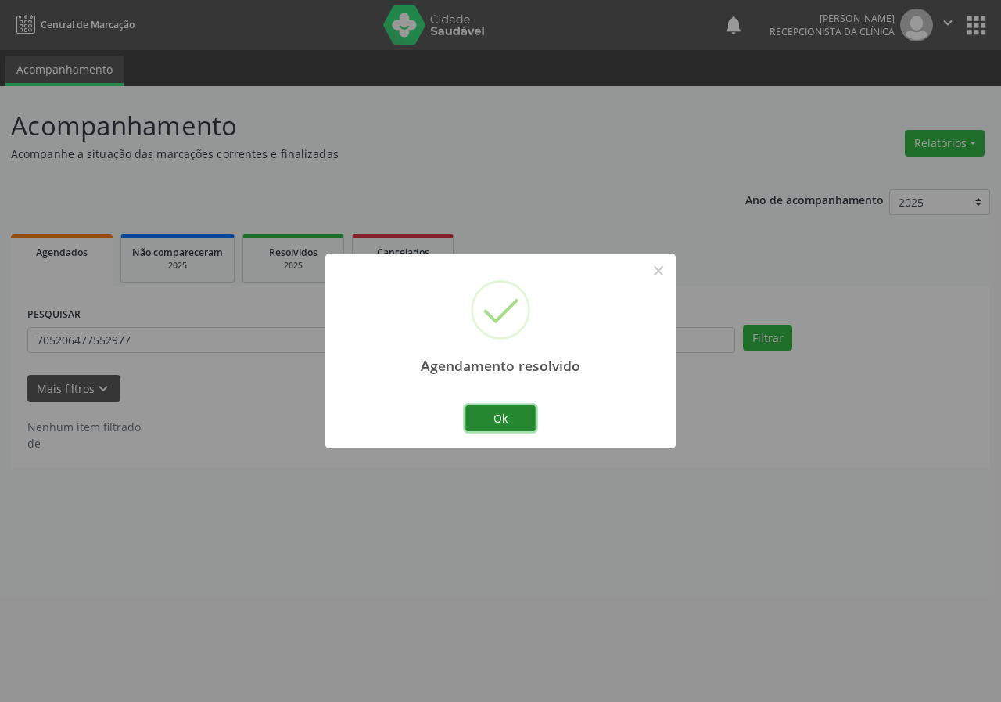
click at [526, 411] on button "Ok" at bounding box center [500, 418] width 70 height 27
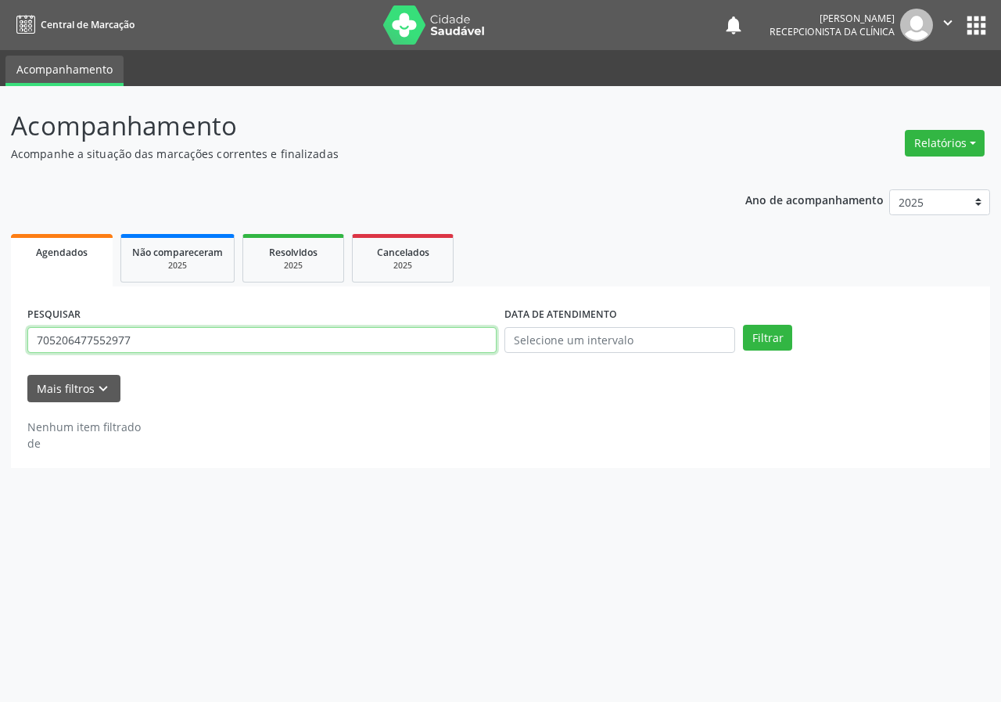
click at [462, 347] on input "705206477552977" at bounding box center [261, 340] width 469 height 27
type input "708603506080185"
click at [743, 325] on button "Filtrar" at bounding box center [767, 338] width 49 height 27
click at [142, 339] on input "708603506080185" at bounding box center [261, 340] width 469 height 27
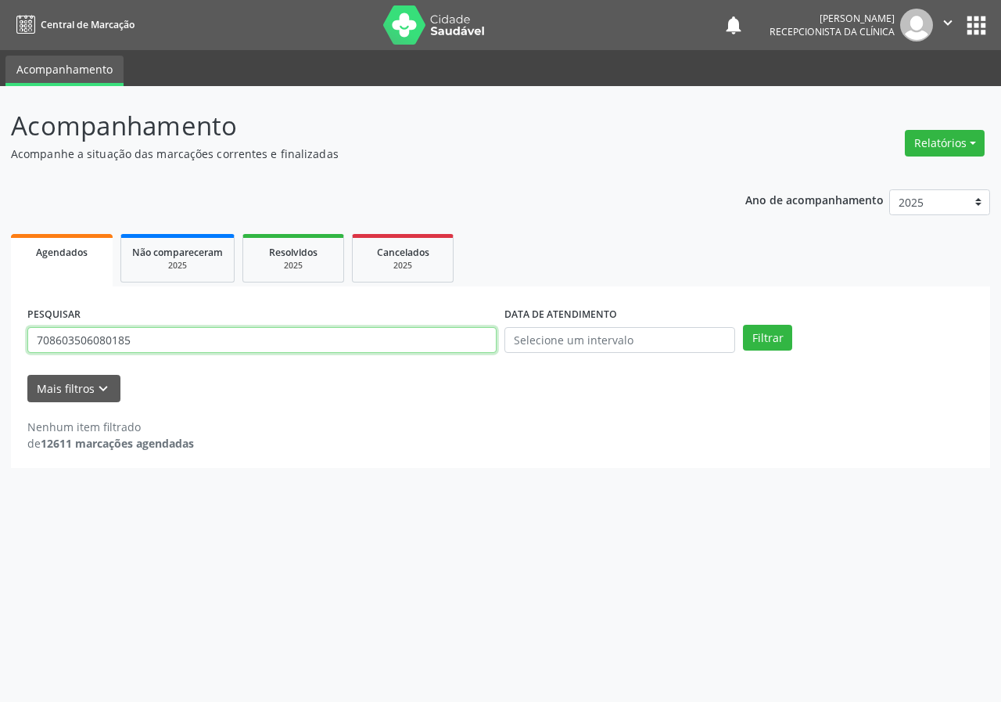
click at [142, 339] on input "708603506080185" at bounding box center [261, 340] width 469 height 27
type input "708008347871620"
click at [743, 325] on button "Filtrar" at bounding box center [767, 338] width 49 height 27
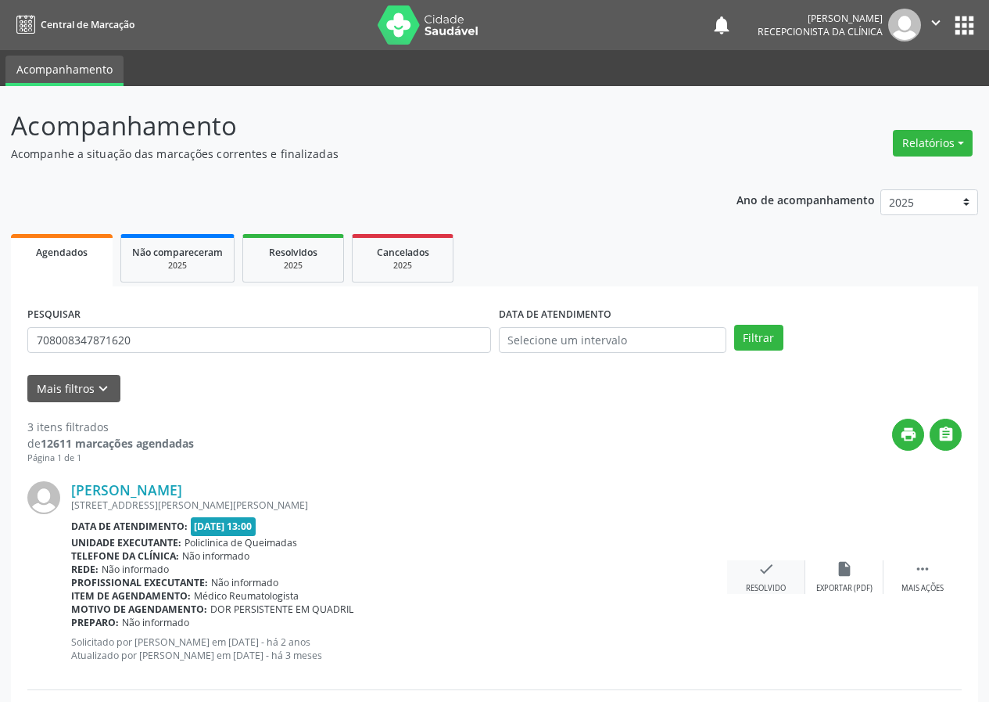
click at [771, 573] on icon "check" at bounding box center [766, 568] width 17 height 17
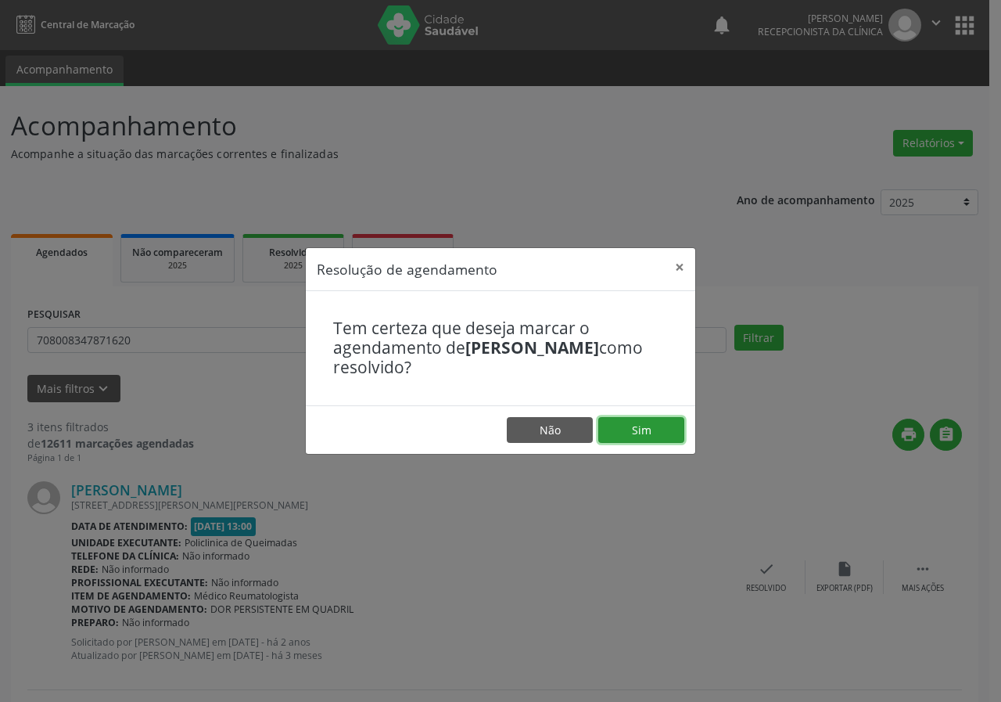
click at [669, 427] on button "Sim" at bounding box center [641, 430] width 86 height 27
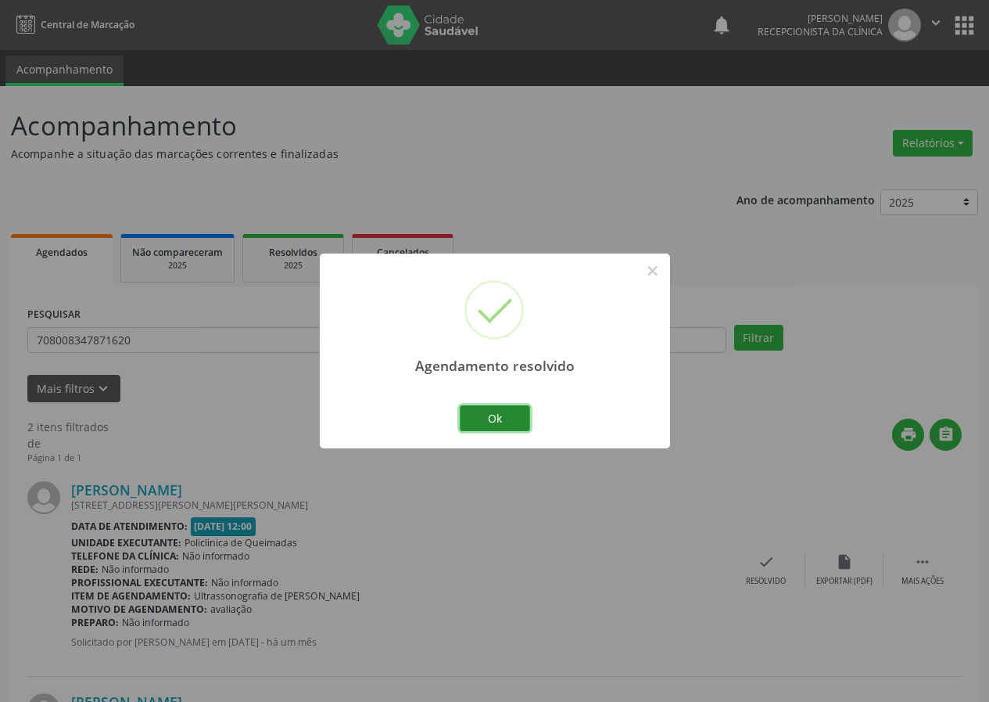
click at [519, 422] on button "Ok" at bounding box center [495, 418] width 70 height 27
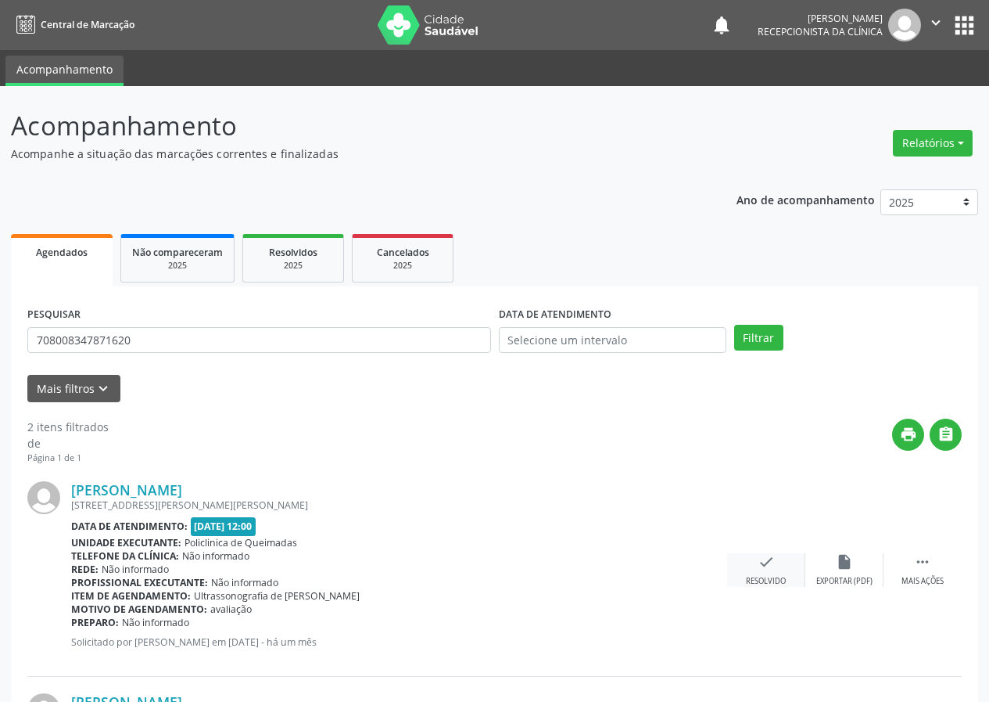
click at [773, 559] on icon "check" at bounding box center [766, 561] width 17 height 17
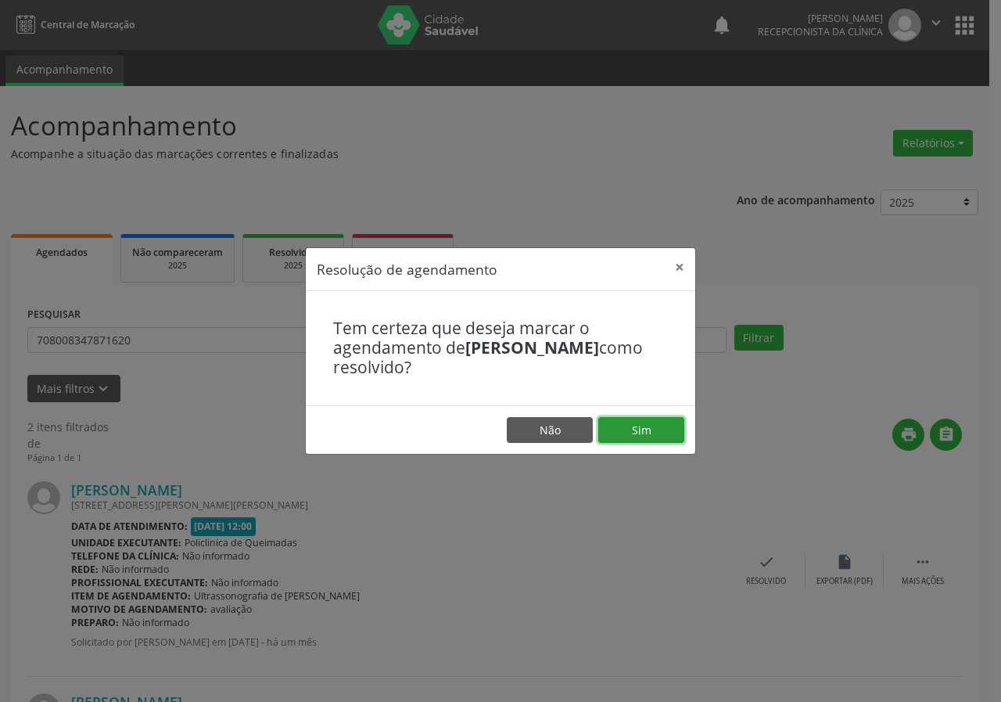
click at [659, 417] on button "Sim" at bounding box center [641, 430] width 86 height 27
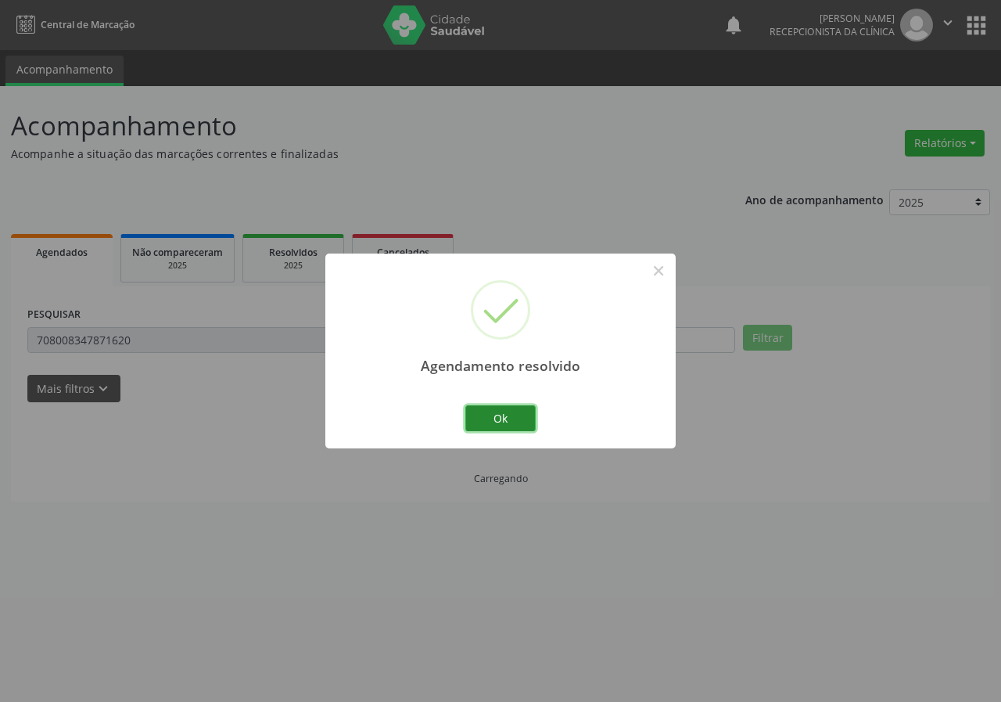
click at [514, 416] on button "Ok" at bounding box center [500, 418] width 70 height 27
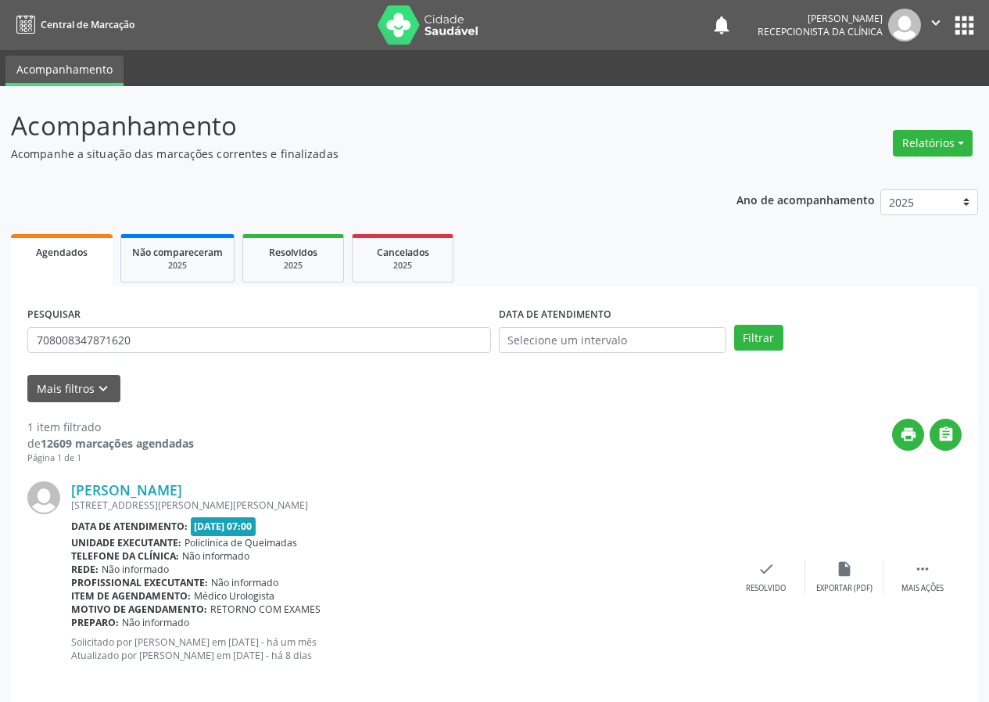
click at [149, 325] on div "PESQUISAR 708008347871620" at bounding box center [259, 333] width 472 height 61
click at [155, 344] on input "708008347871620" at bounding box center [259, 340] width 464 height 27
type input "706002841844548"
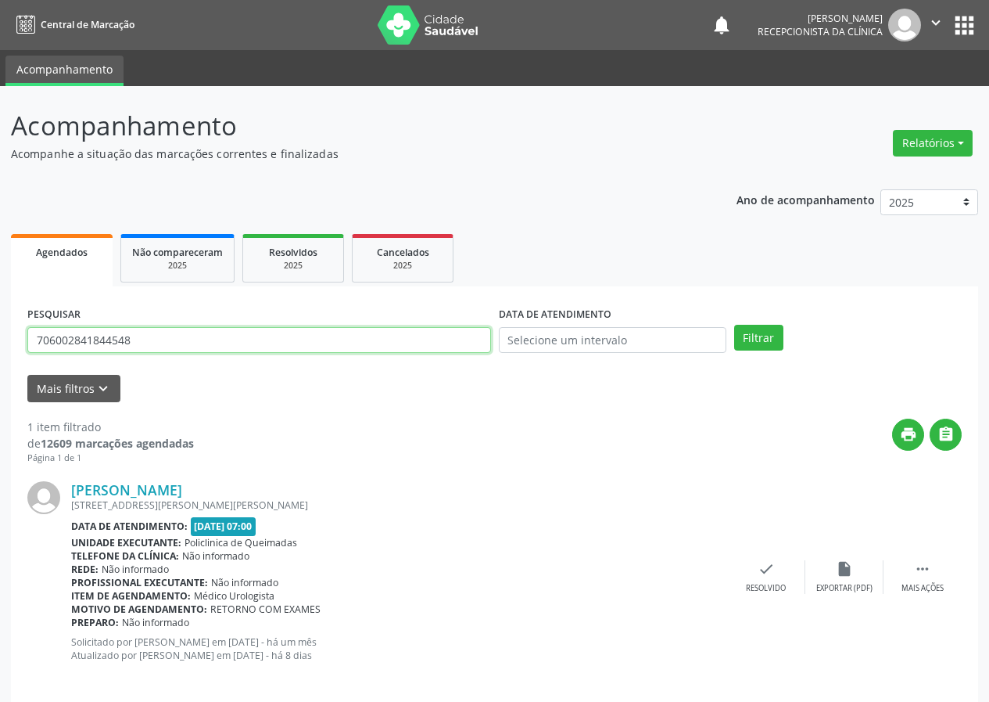
click at [734, 325] on button "Filtrar" at bounding box center [758, 338] width 49 height 27
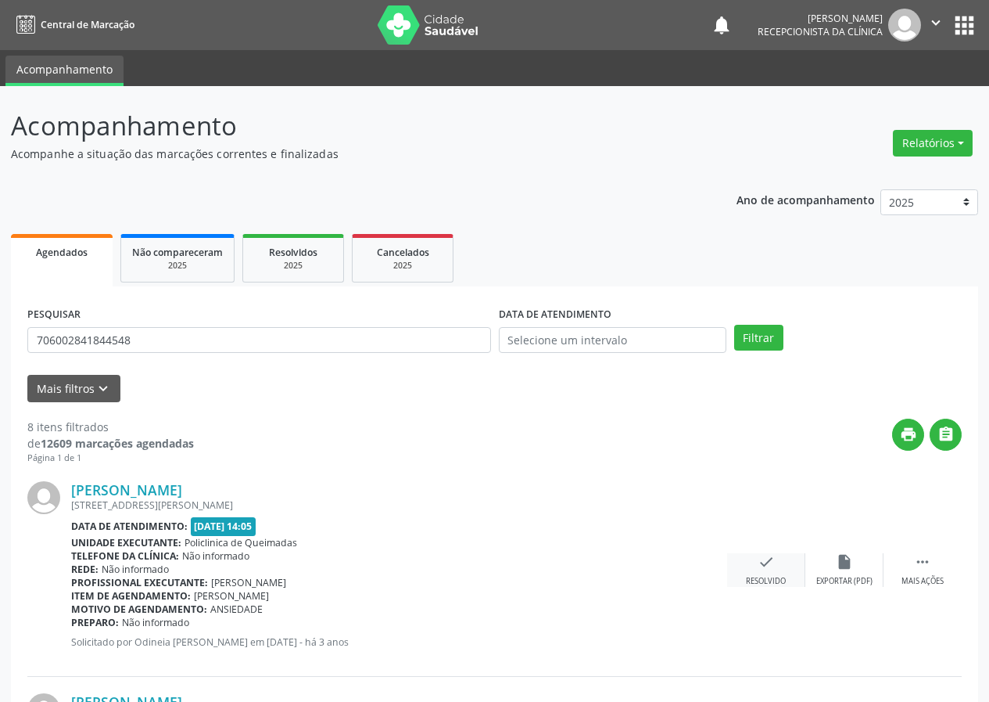
click at [777, 569] on div "check Resolvido" at bounding box center [766, 570] width 78 height 34
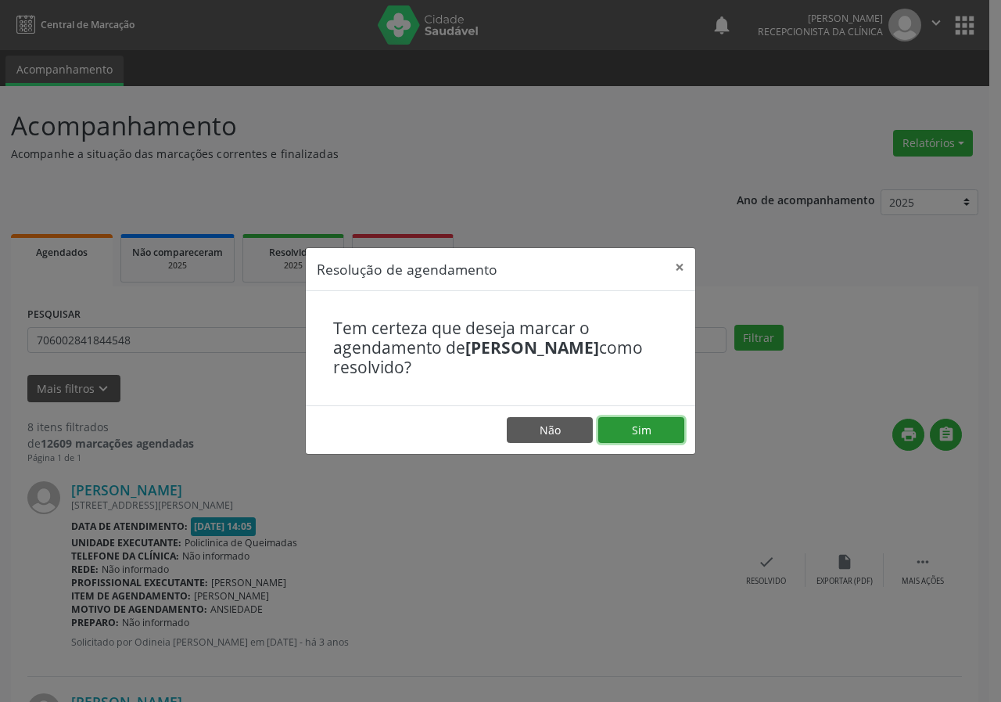
click at [627, 429] on button "Sim" at bounding box center [641, 430] width 86 height 27
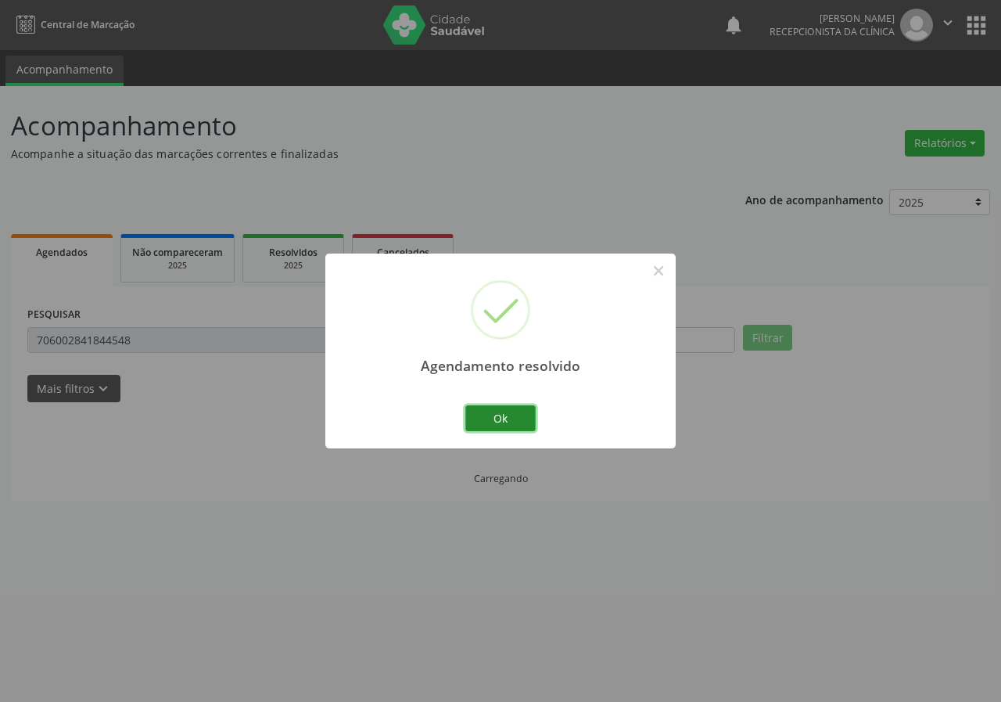
click at [497, 413] on button "Ok" at bounding box center [500, 418] width 70 height 27
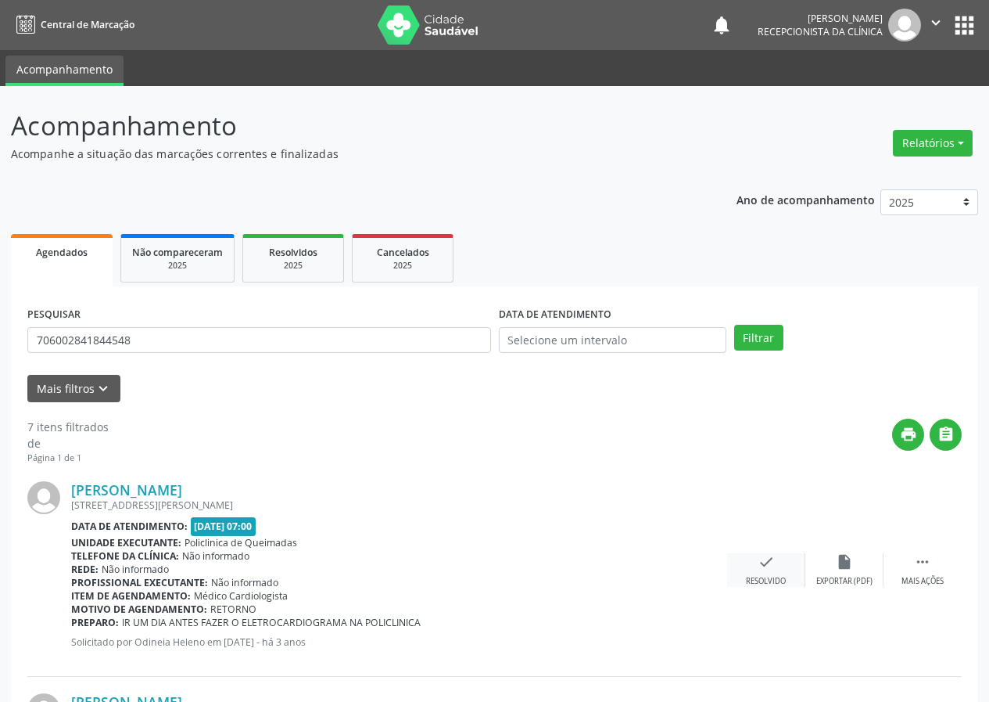
click at [770, 568] on icon "check" at bounding box center [766, 561] width 17 height 17
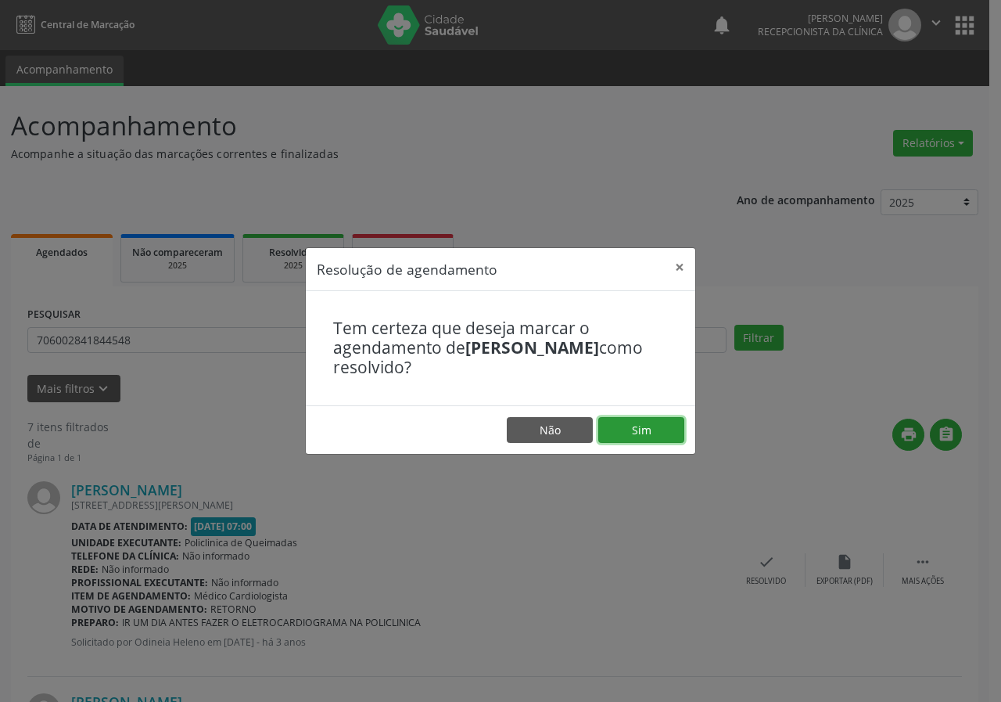
click at [636, 425] on button "Sim" at bounding box center [641, 430] width 86 height 27
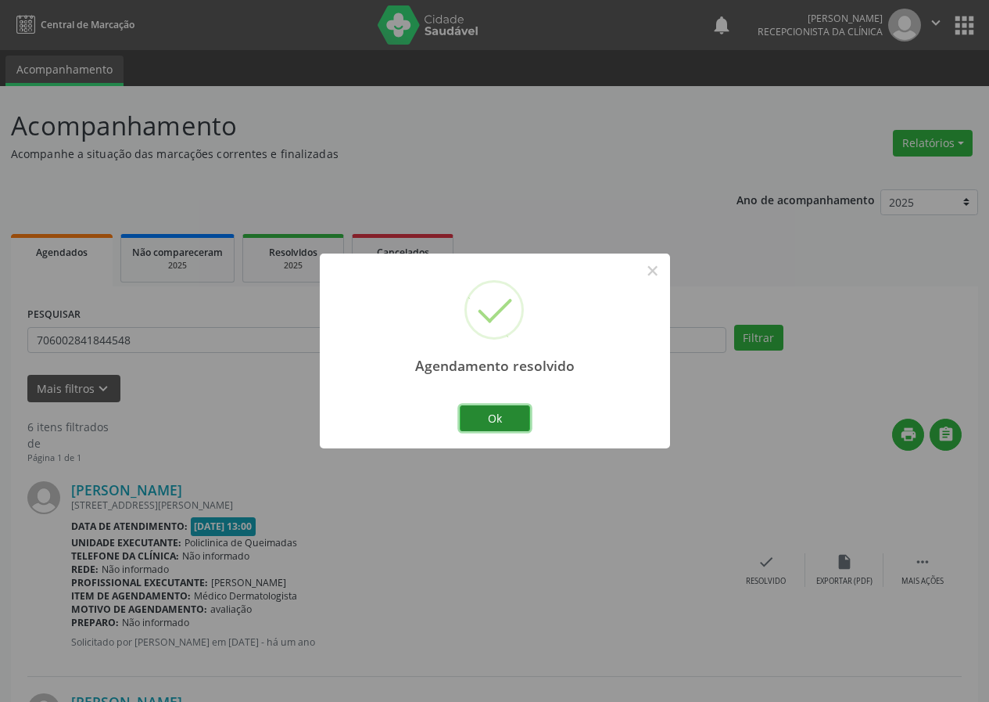
click at [525, 414] on button "Ok" at bounding box center [495, 418] width 70 height 27
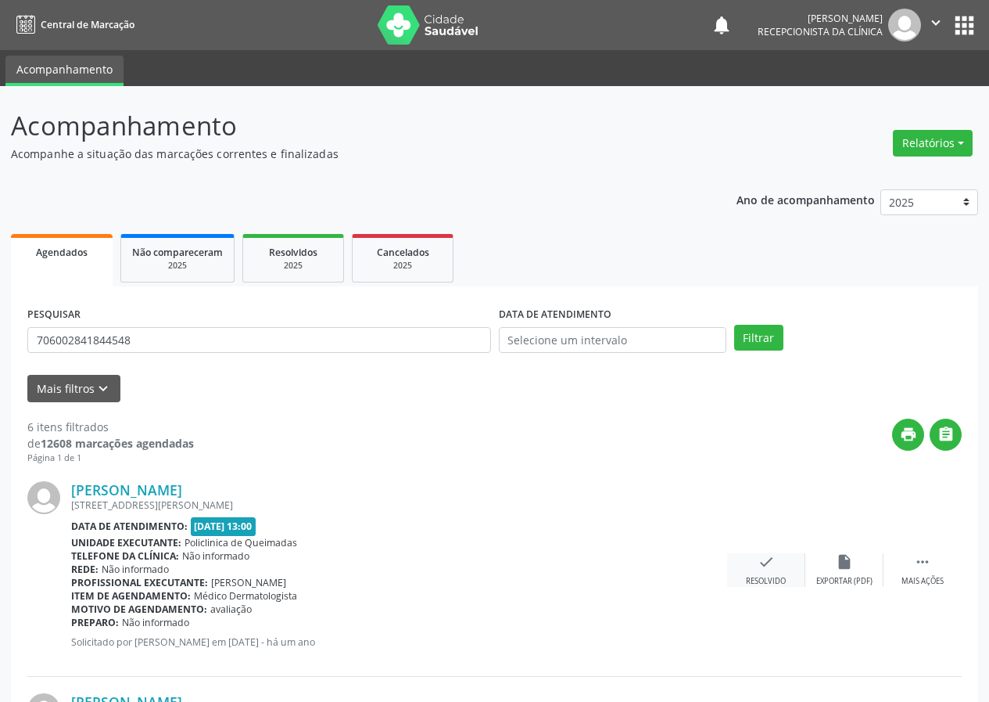
click at [769, 566] on icon "check" at bounding box center [766, 561] width 17 height 17
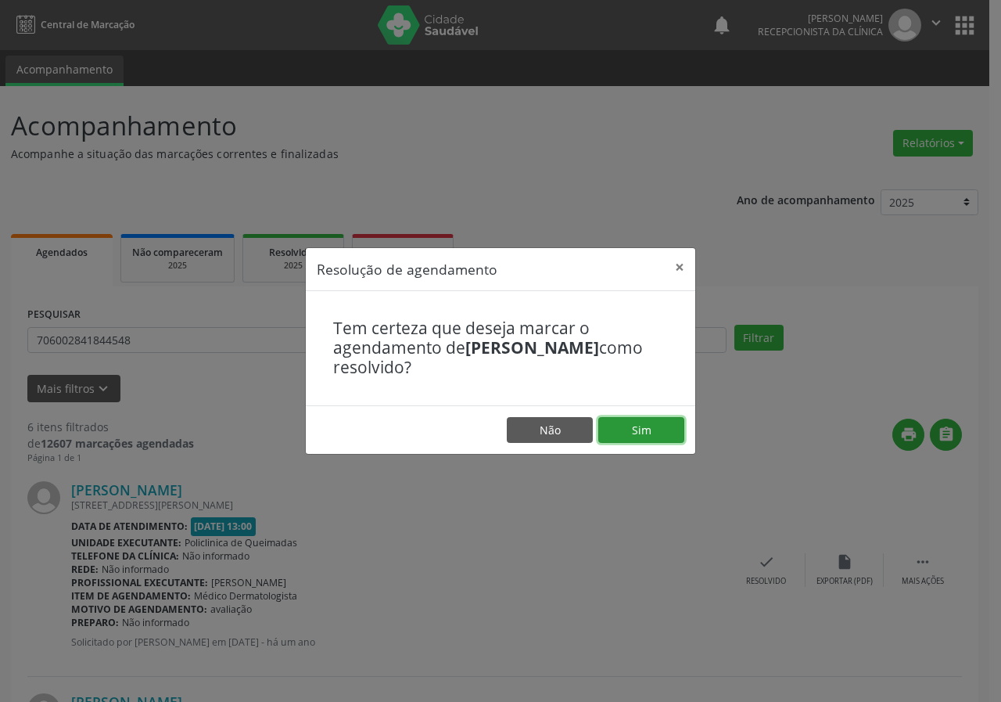
click at [683, 428] on button "Sim" at bounding box center [641, 430] width 86 height 27
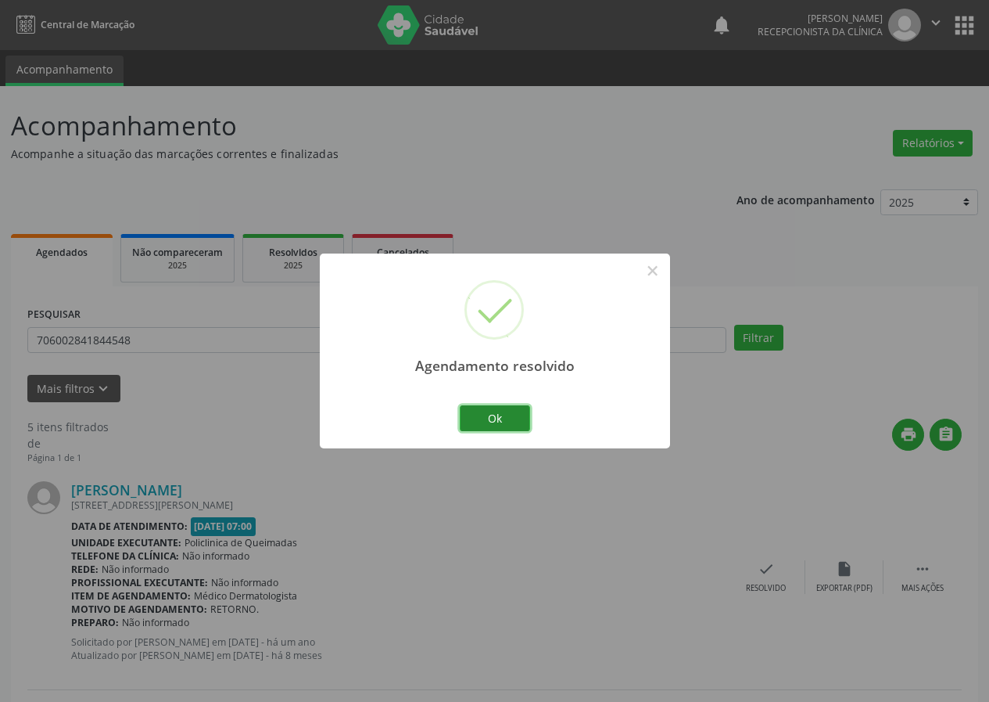
click at [506, 406] on button "Ok" at bounding box center [495, 418] width 70 height 27
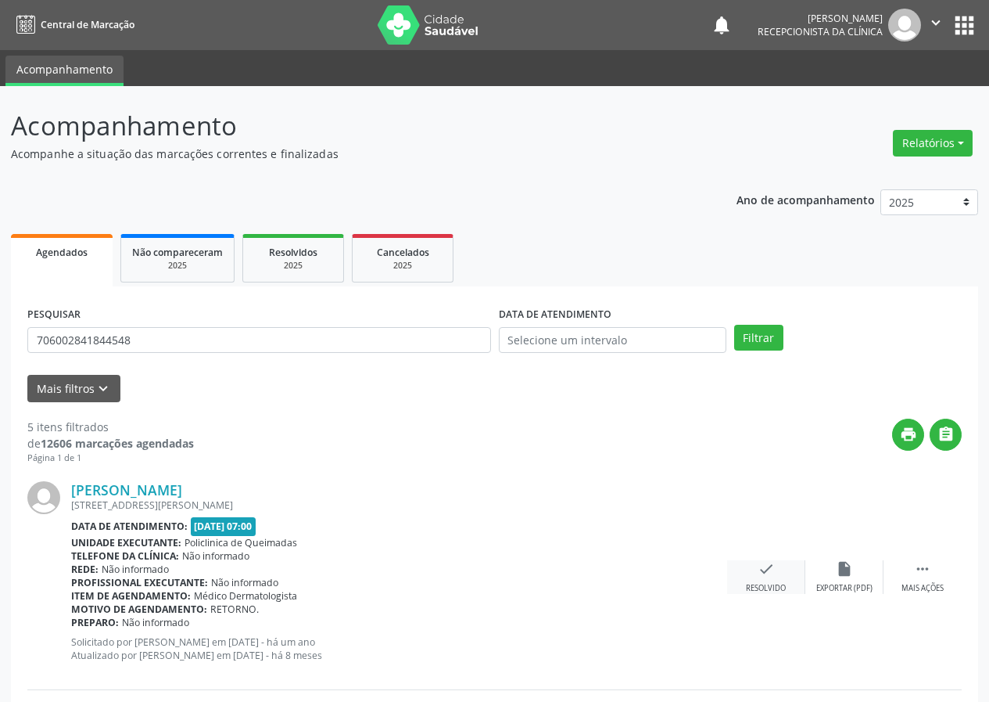
click at [756, 562] on div "check Resolvido" at bounding box center [766, 577] width 78 height 34
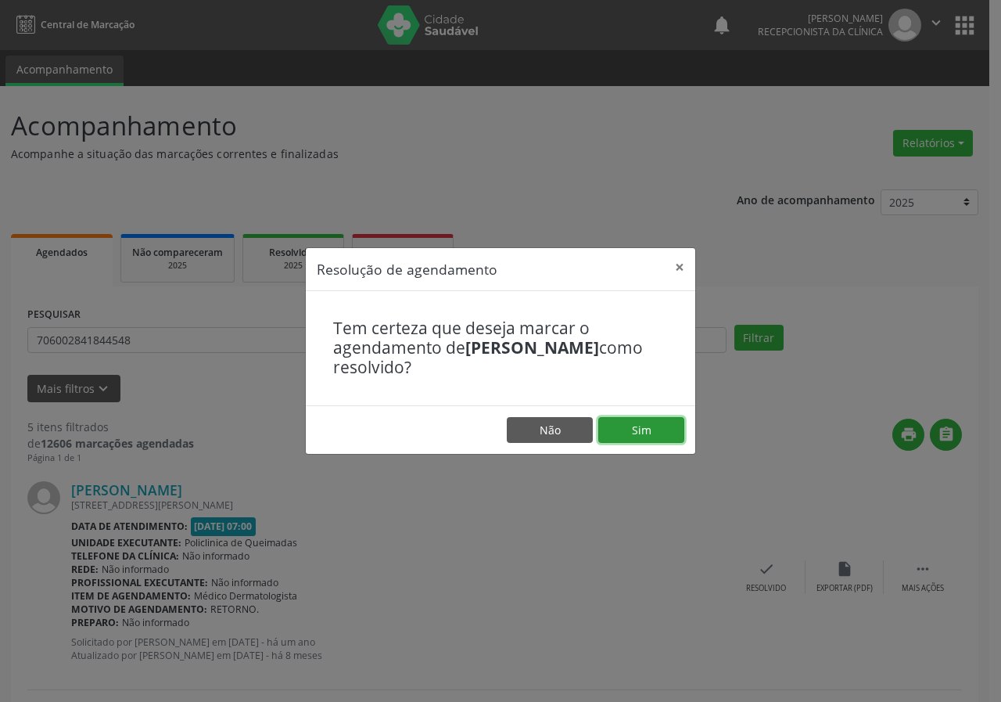
click at [656, 429] on button "Sim" at bounding box center [641, 430] width 86 height 27
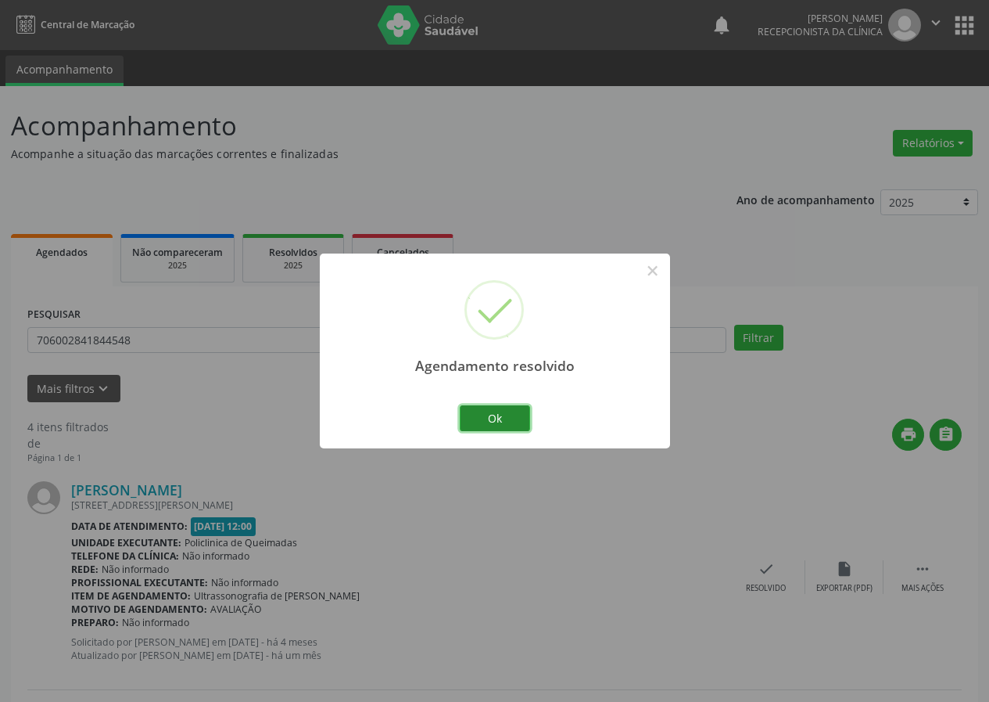
click at [504, 412] on button "Ok" at bounding box center [495, 418] width 70 height 27
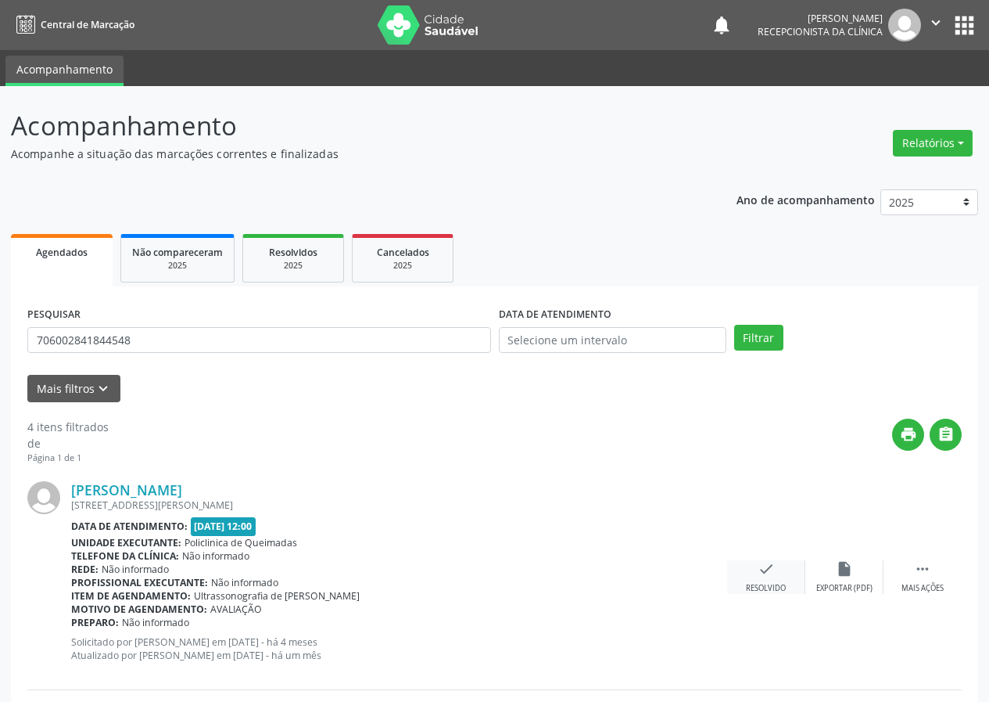
click at [763, 572] on icon "check" at bounding box center [766, 568] width 17 height 17
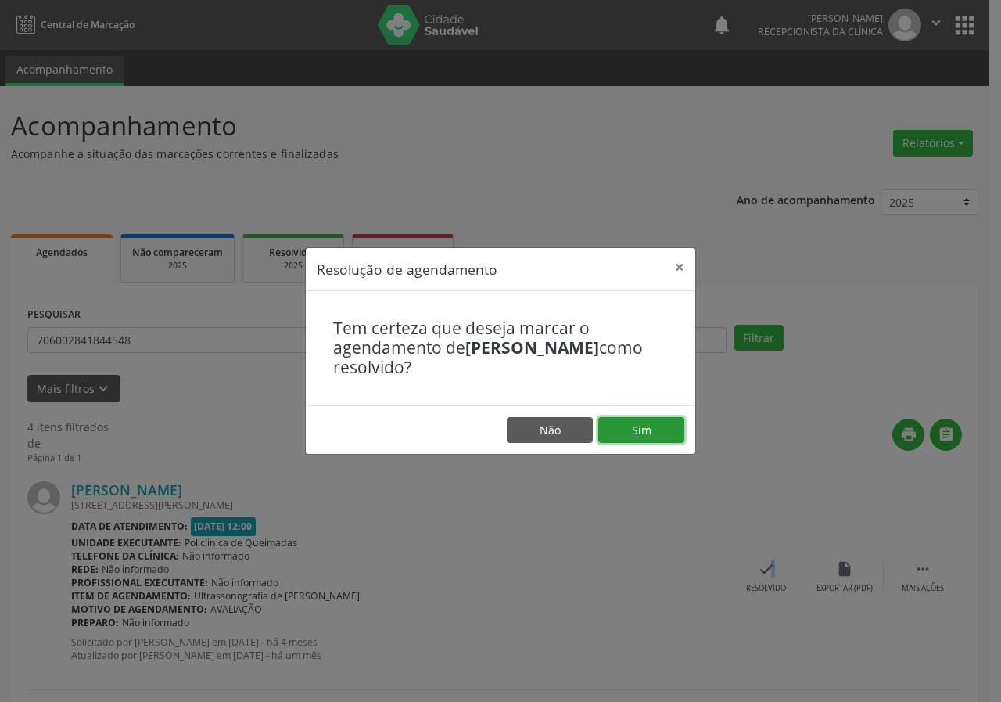
click at [666, 429] on button "Sim" at bounding box center [641, 430] width 86 height 27
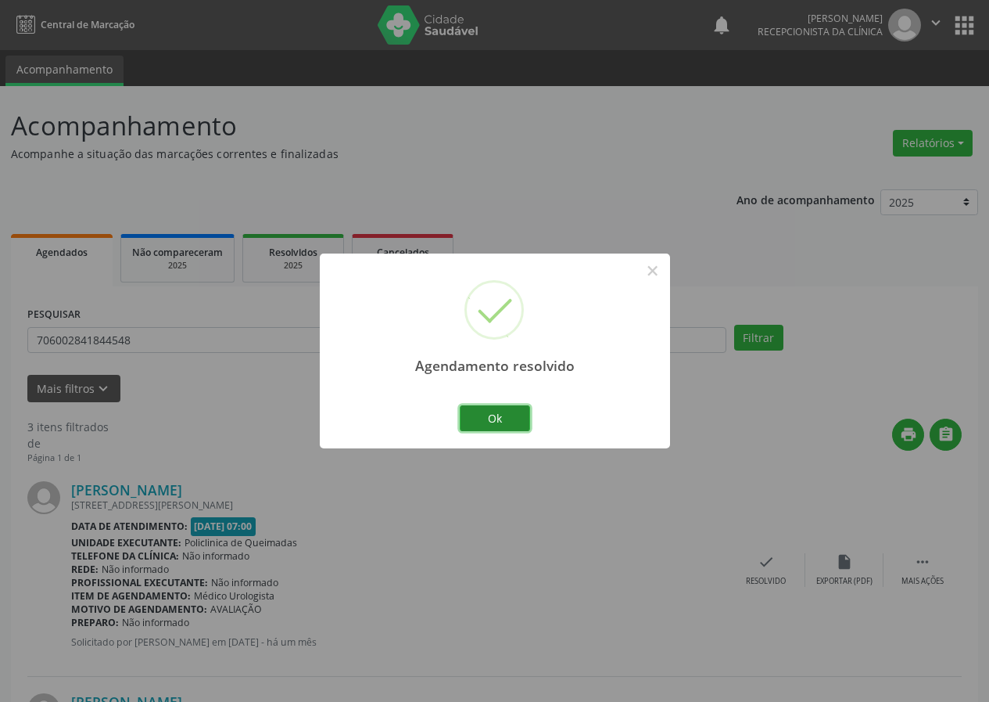
click at [514, 413] on button "Ok" at bounding box center [495, 418] width 70 height 27
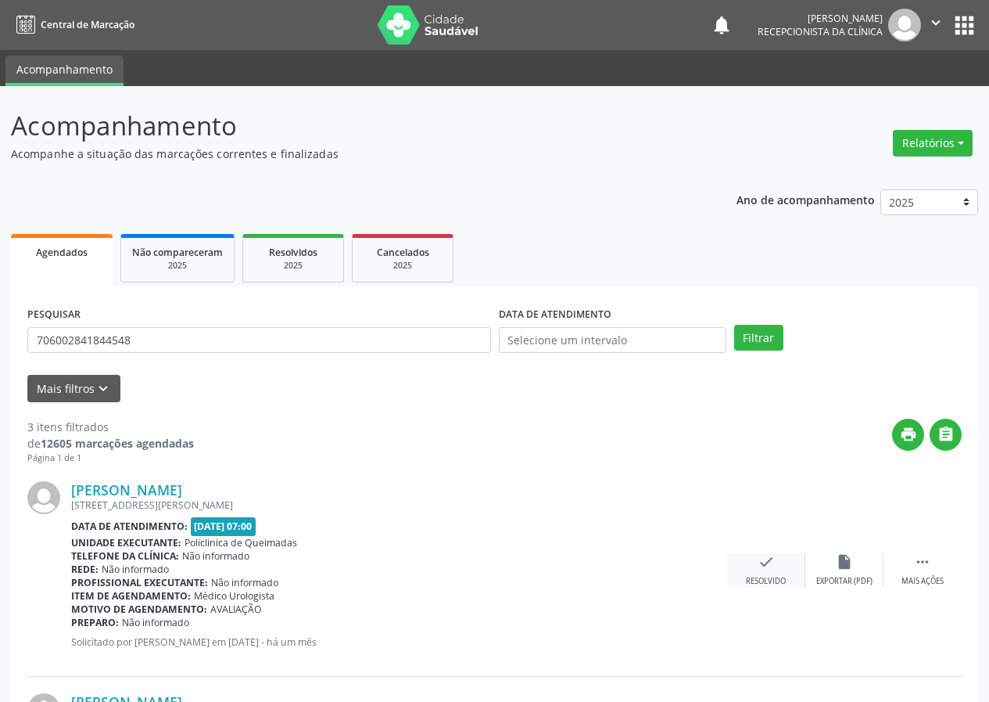
click at [758, 576] on div "Resolvido" at bounding box center [766, 581] width 40 height 11
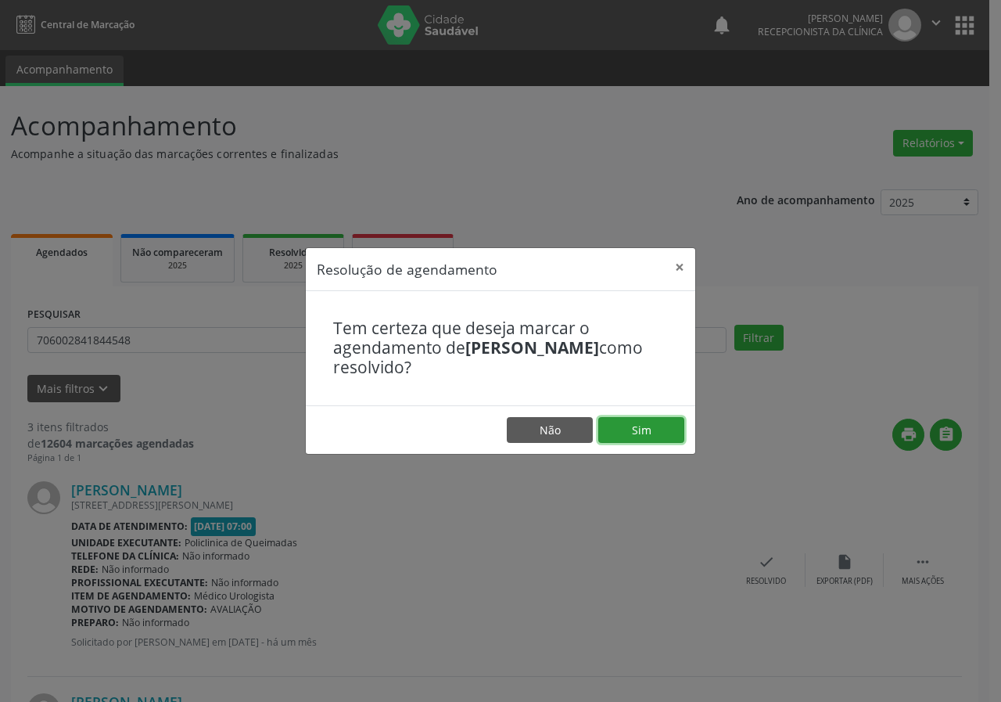
click at [660, 438] on button "Sim" at bounding box center [641, 430] width 86 height 27
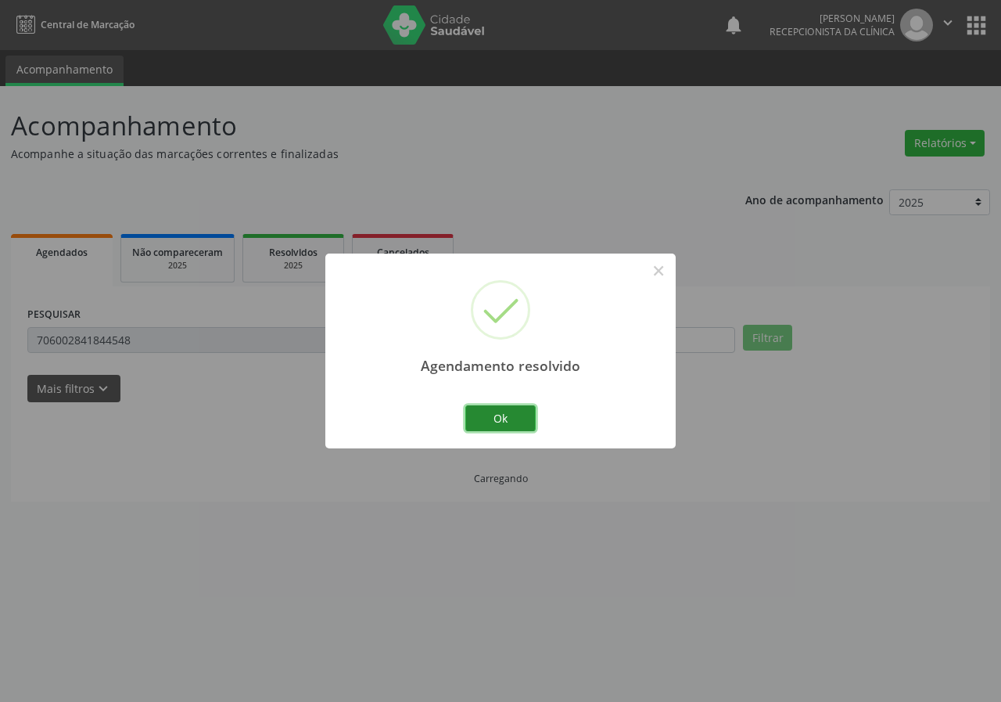
click at [515, 411] on button "Ok" at bounding box center [500, 418] width 70 height 27
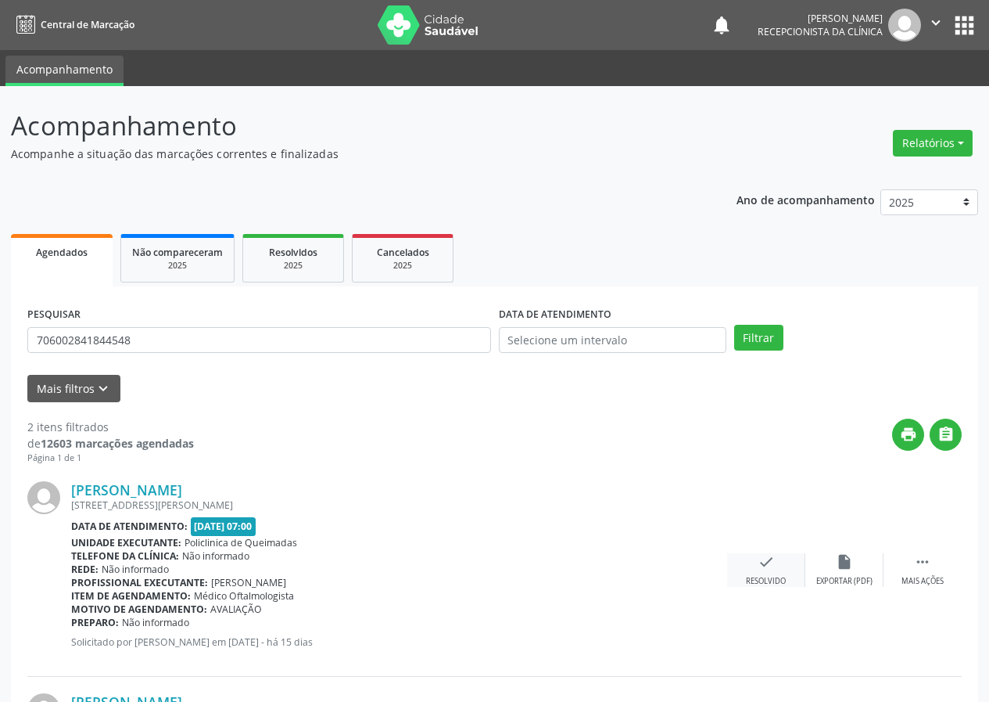
drag, startPoint x: 766, startPoint y: 570, endPoint x: 755, endPoint y: 565, distance: 12.2
click at [755, 565] on div "check Resolvido" at bounding box center [766, 570] width 78 height 34
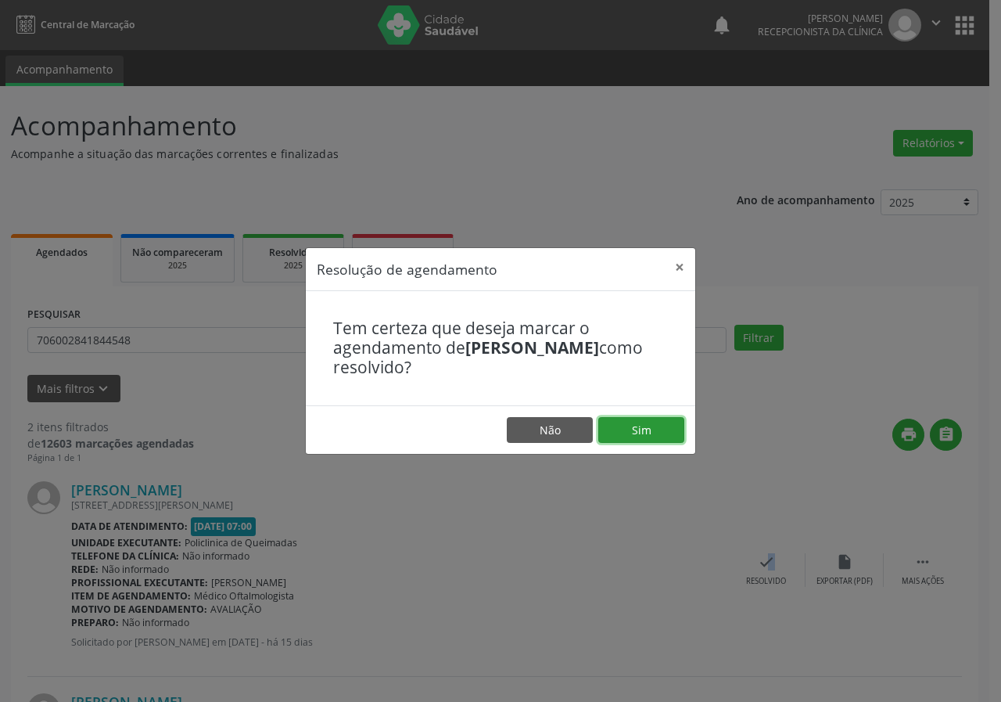
click at [624, 426] on button "Sim" at bounding box center [641, 430] width 86 height 27
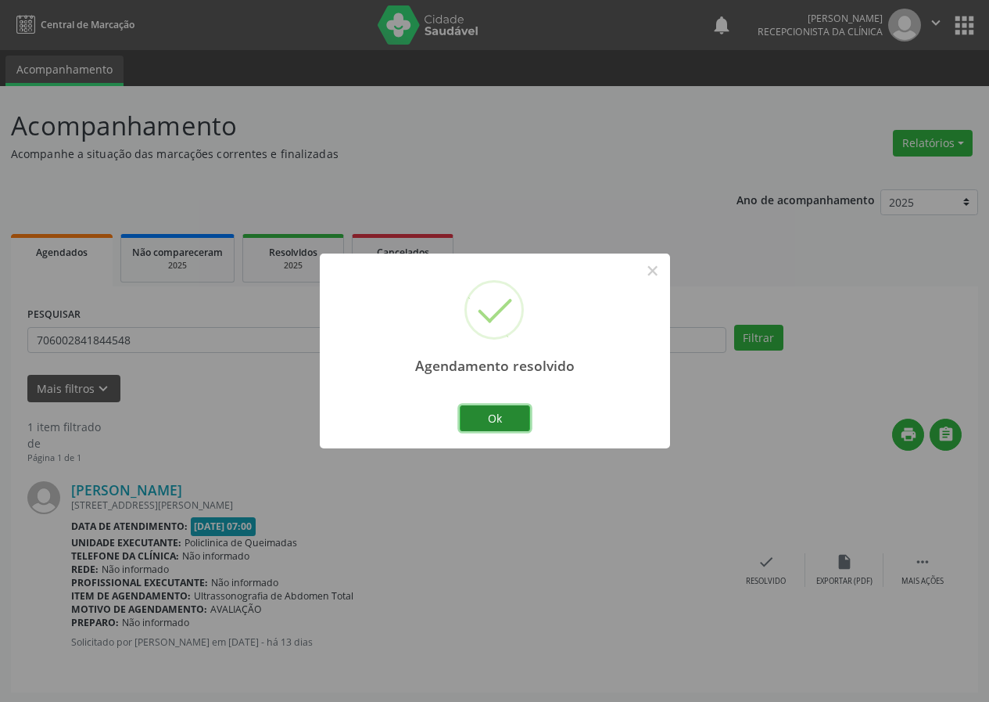
click at [521, 411] on button "Ok" at bounding box center [495, 418] width 70 height 27
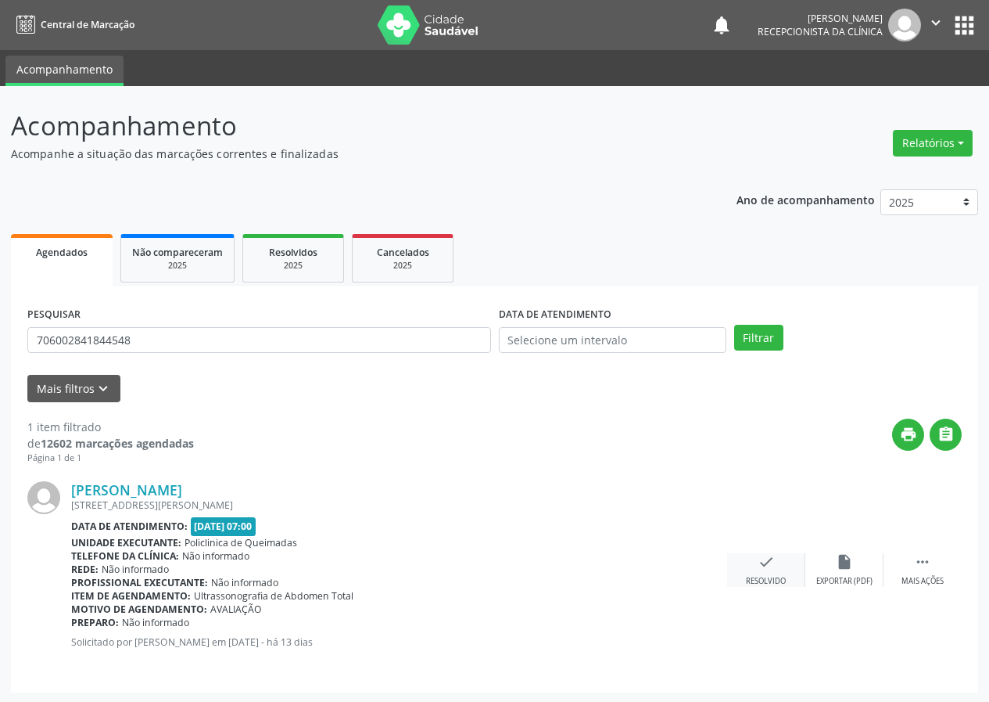
click at [777, 565] on div "check Resolvido" at bounding box center [766, 570] width 78 height 34
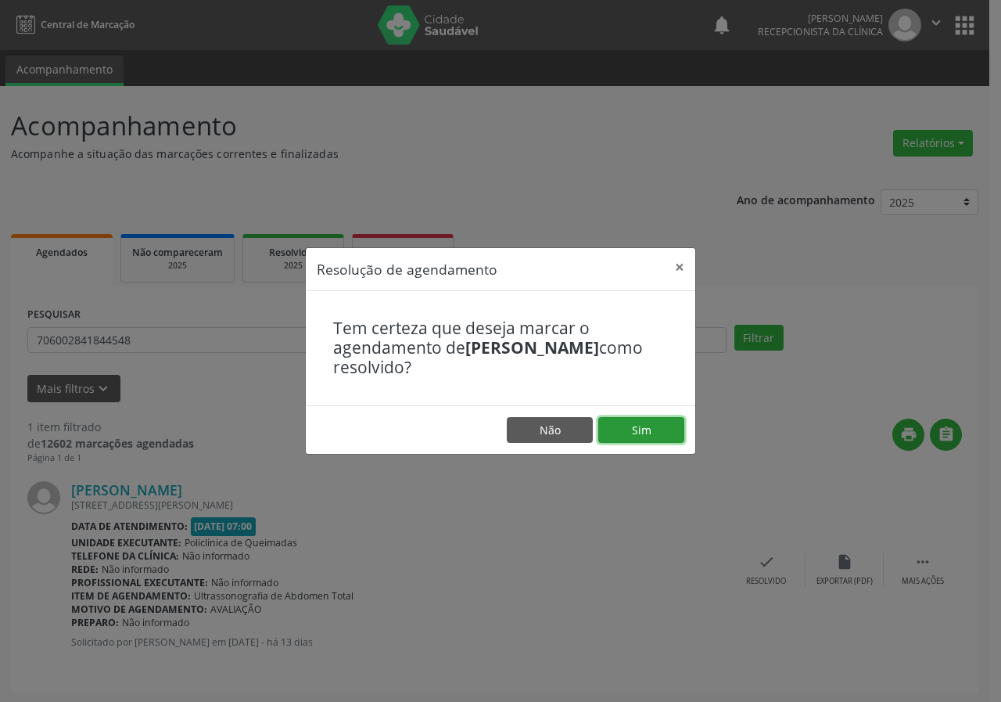
click at [646, 430] on button "Sim" at bounding box center [641, 430] width 86 height 27
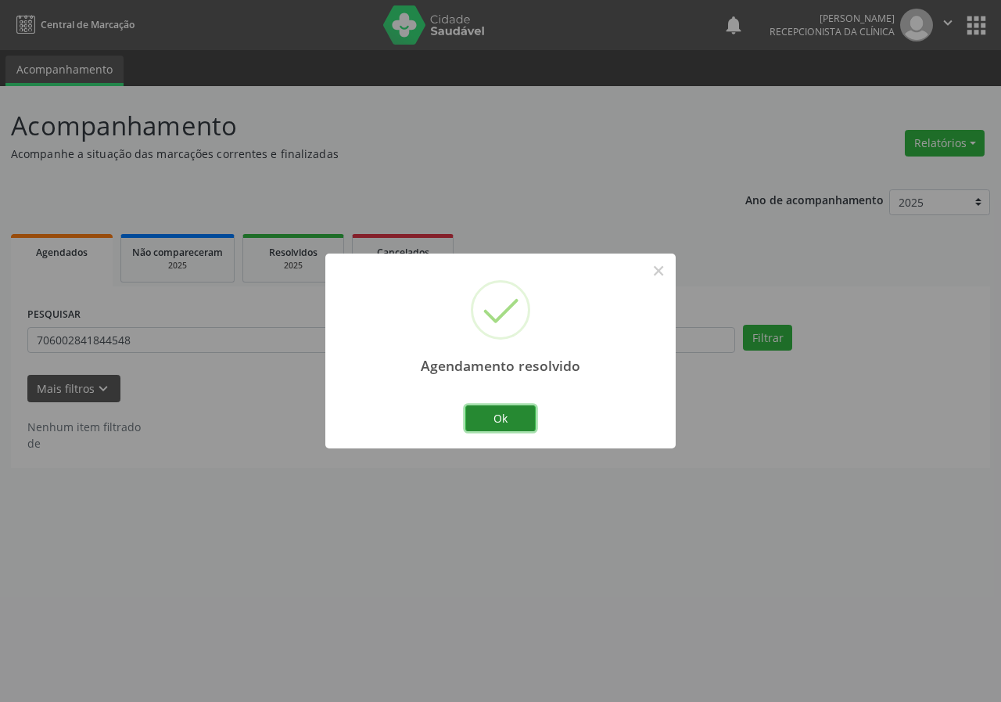
click at [516, 413] on button "Ok" at bounding box center [500, 418] width 70 height 27
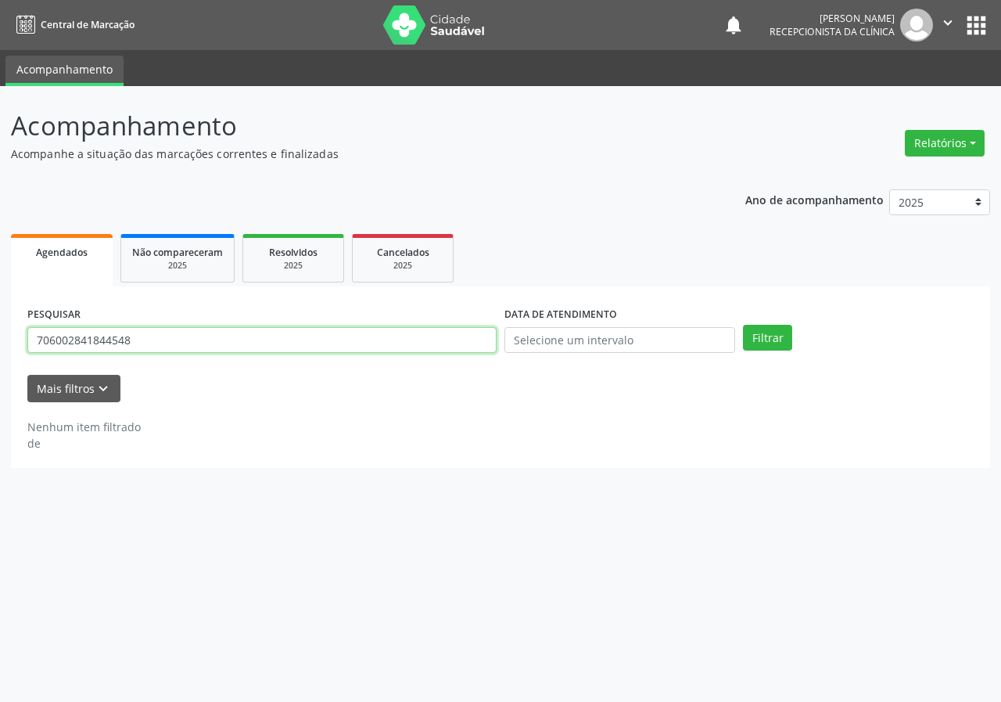
click at [389, 343] on input "706002841844548" at bounding box center [261, 340] width 469 height 27
type input "703606099038535"
click at [743, 325] on button "Filtrar" at bounding box center [767, 338] width 49 height 27
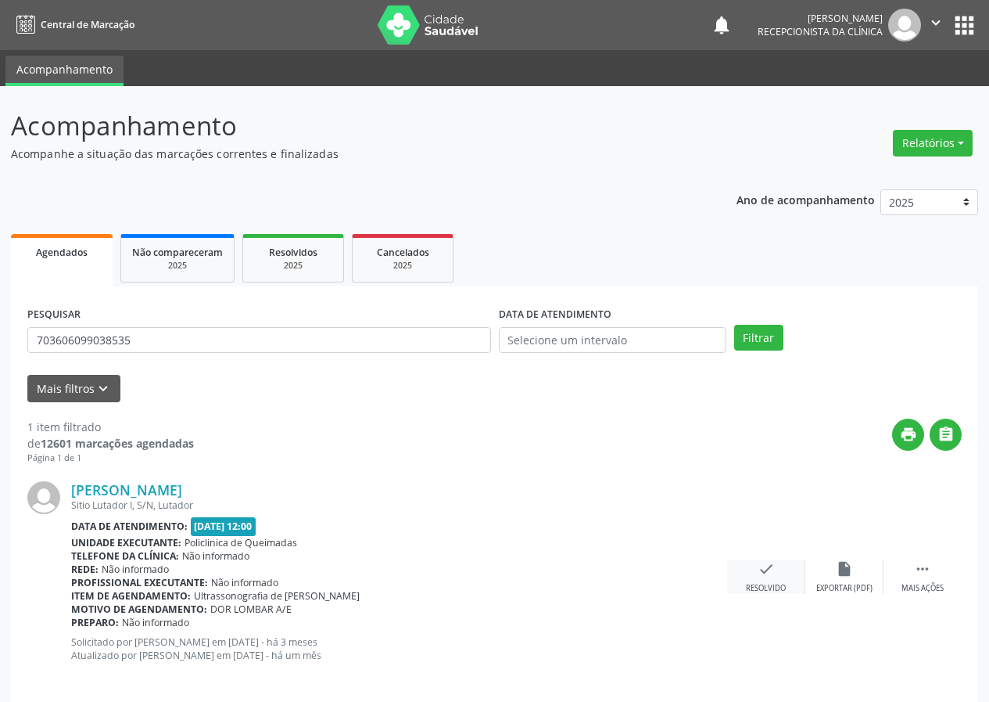
click at [765, 561] on icon "check" at bounding box center [766, 568] width 17 height 17
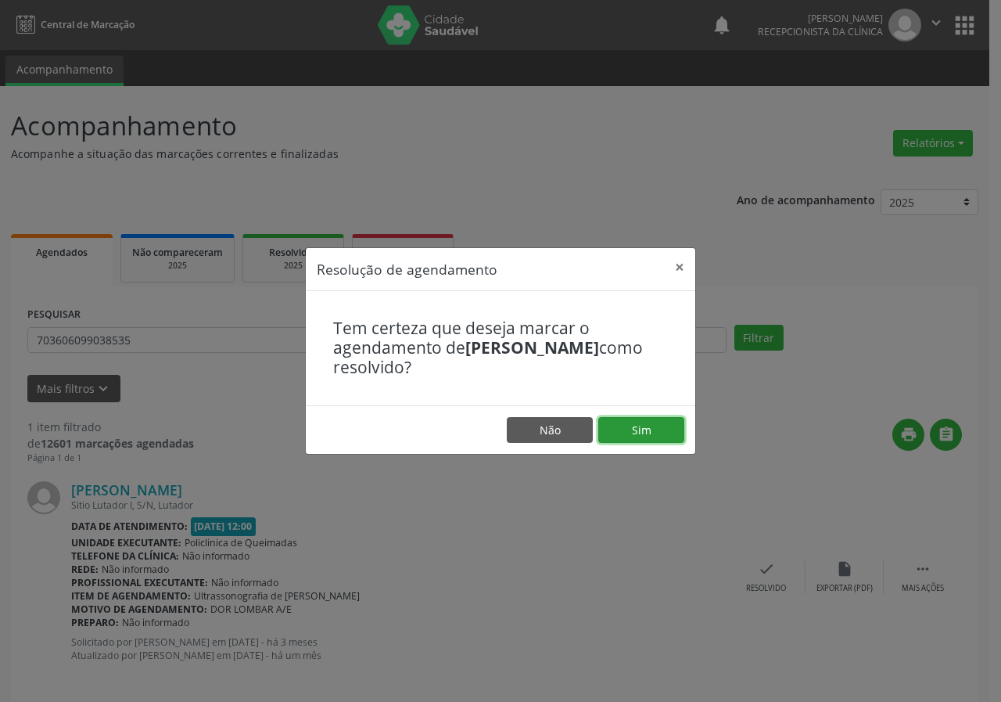
click at [671, 429] on button "Sim" at bounding box center [641, 430] width 86 height 27
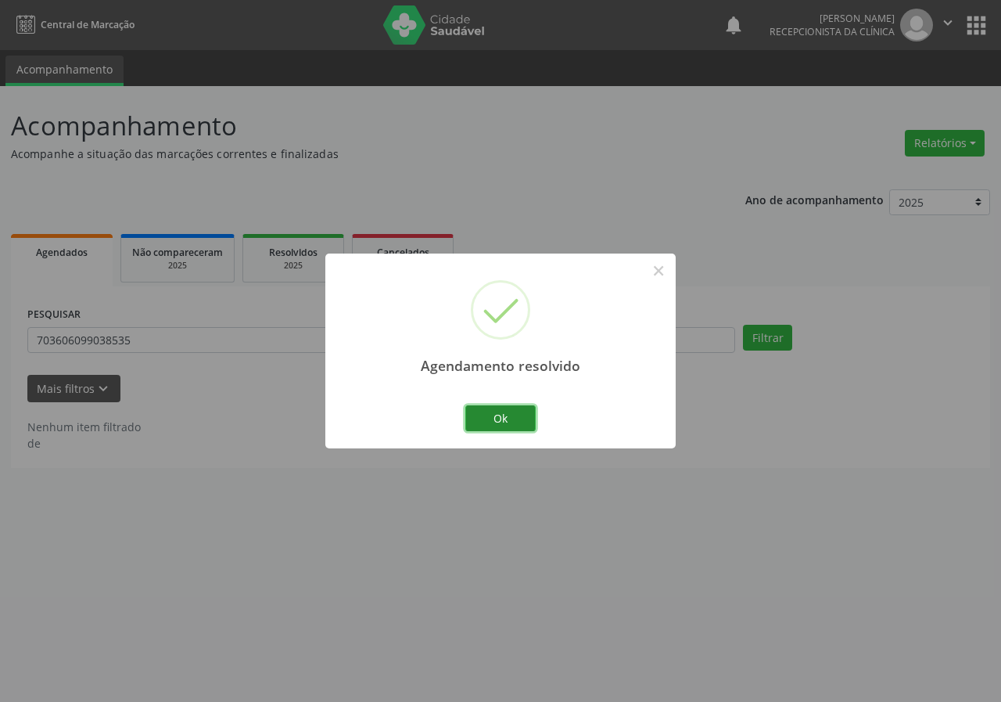
click at [490, 420] on button "Ok" at bounding box center [500, 418] width 70 height 27
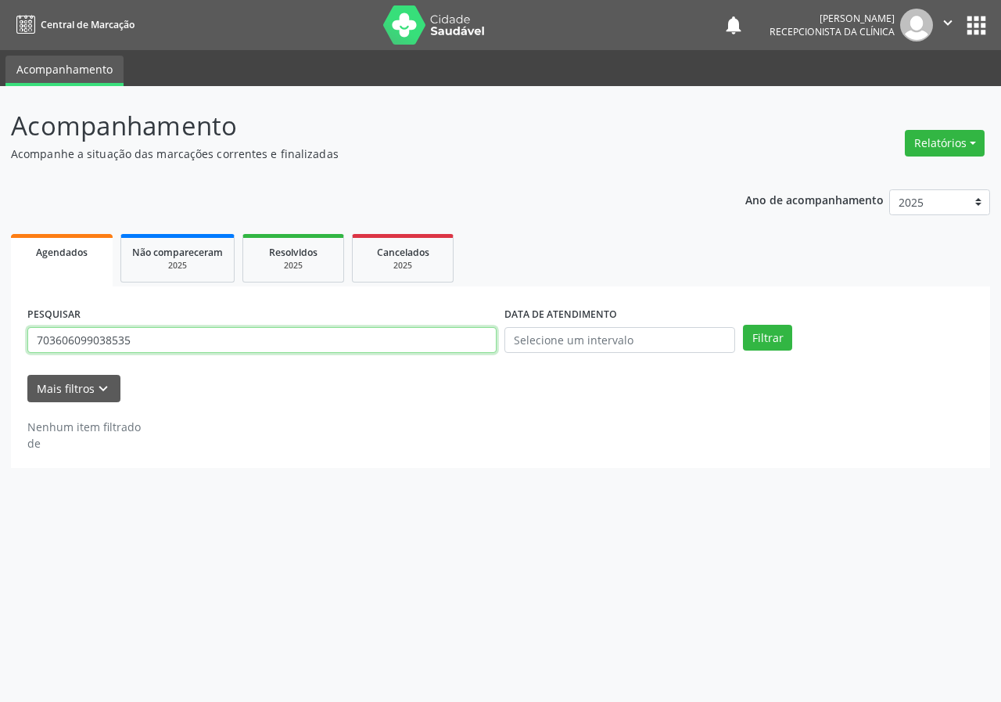
click at [387, 339] on input "703606099038535" at bounding box center [261, 340] width 469 height 27
type input "705002253816758"
click at [743, 325] on button "Filtrar" at bounding box center [767, 338] width 49 height 27
click at [138, 341] on input "705002253816758" at bounding box center [261, 340] width 469 height 27
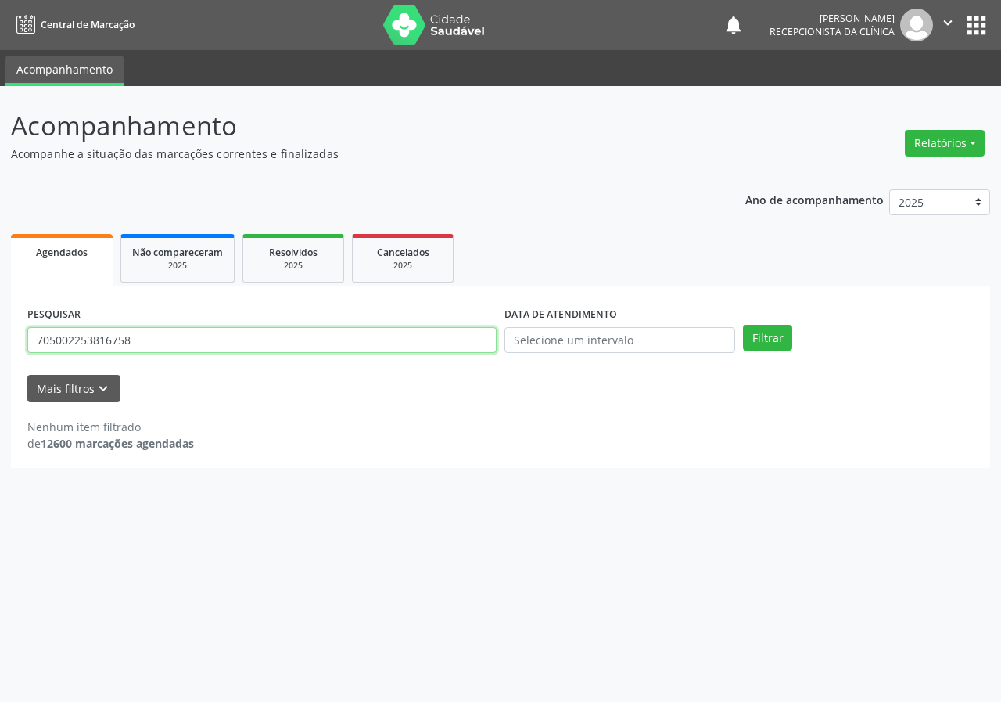
click at [138, 341] on input "705002253816758" at bounding box center [261, 340] width 469 height 27
type input "702804683104761"
click at [743, 325] on button "Filtrar" at bounding box center [767, 338] width 49 height 27
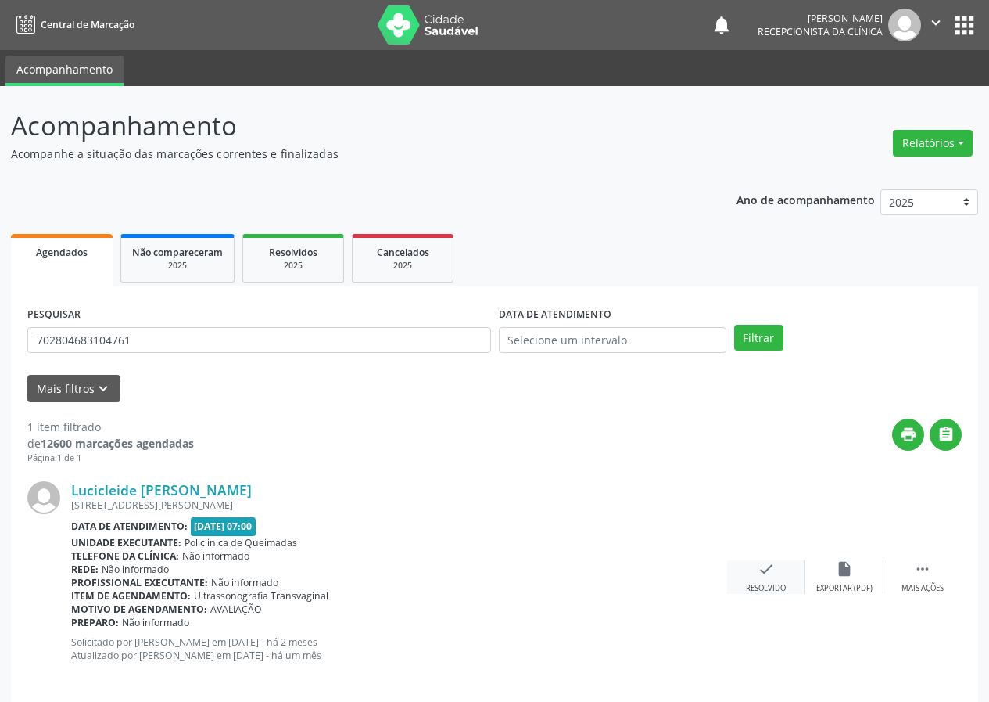
click at [768, 569] on icon "check" at bounding box center [766, 568] width 17 height 17
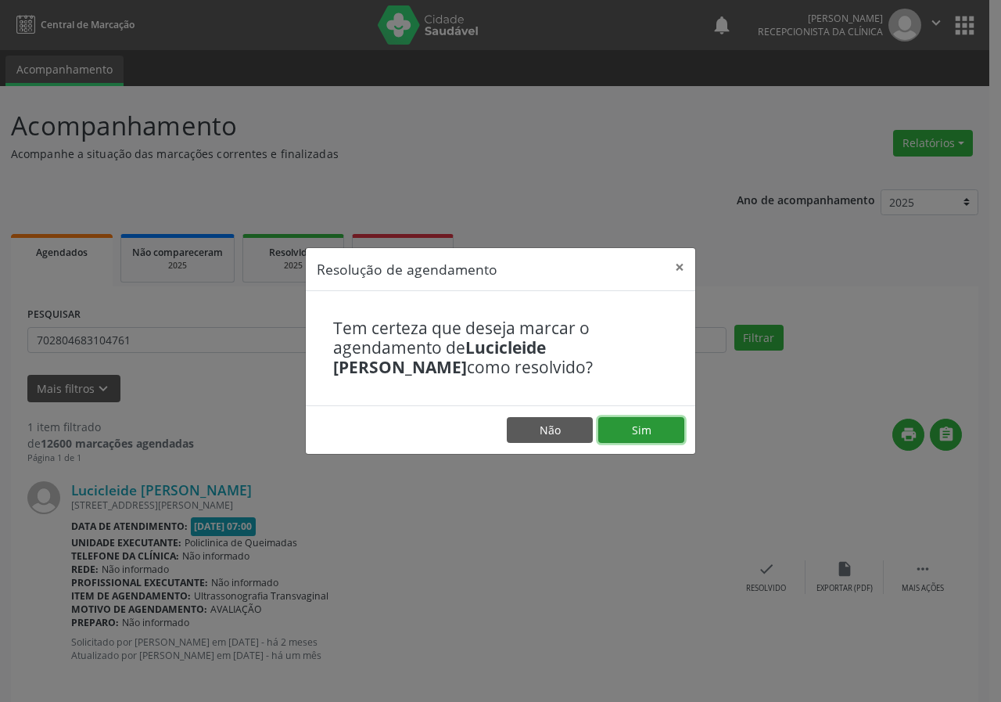
drag, startPoint x: 668, startPoint y: 428, endPoint x: 634, endPoint y: 419, distance: 34.7
click at [667, 427] on button "Sim" at bounding box center [641, 430] width 86 height 27
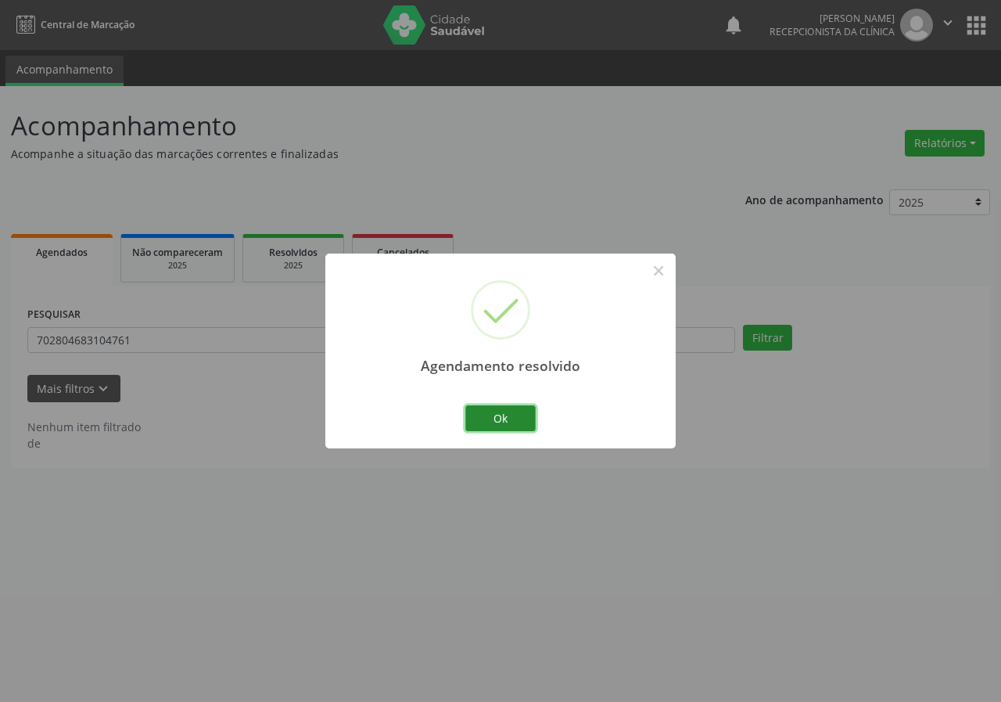
click at [507, 418] on button "Ok" at bounding box center [500, 418] width 70 height 27
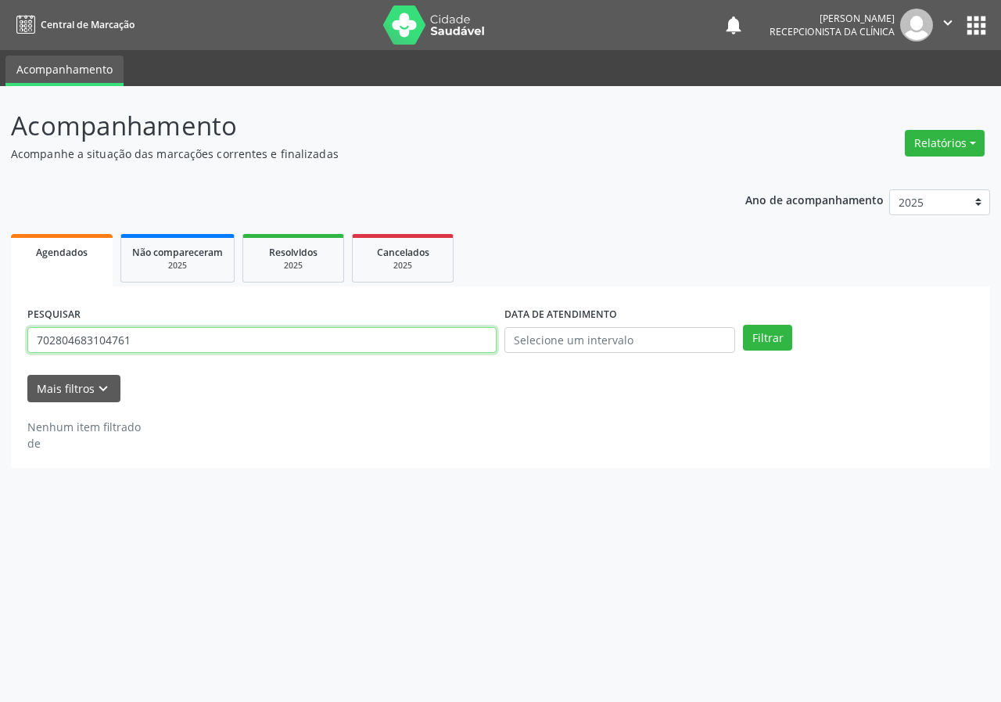
click at [406, 345] on input "702804683104761" at bounding box center [261, 340] width 469 height 27
type input "704802588086446"
click at [743, 325] on button "Filtrar" at bounding box center [767, 338] width 49 height 27
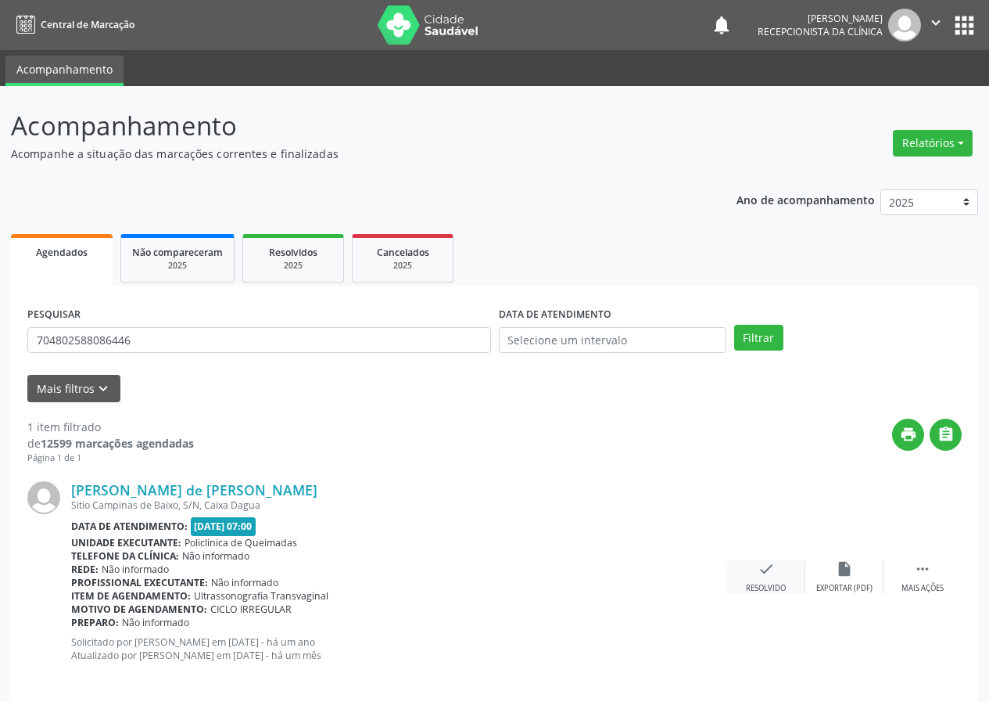
click at [764, 564] on icon "check" at bounding box center [766, 568] width 17 height 17
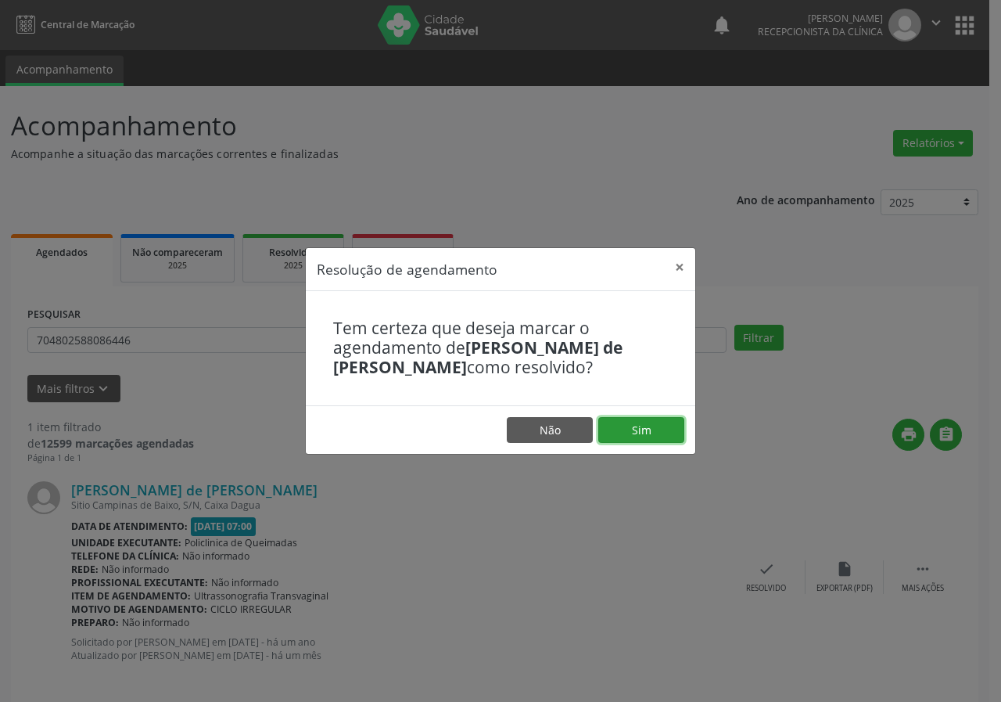
click at [641, 432] on button "Sim" at bounding box center [641, 430] width 86 height 27
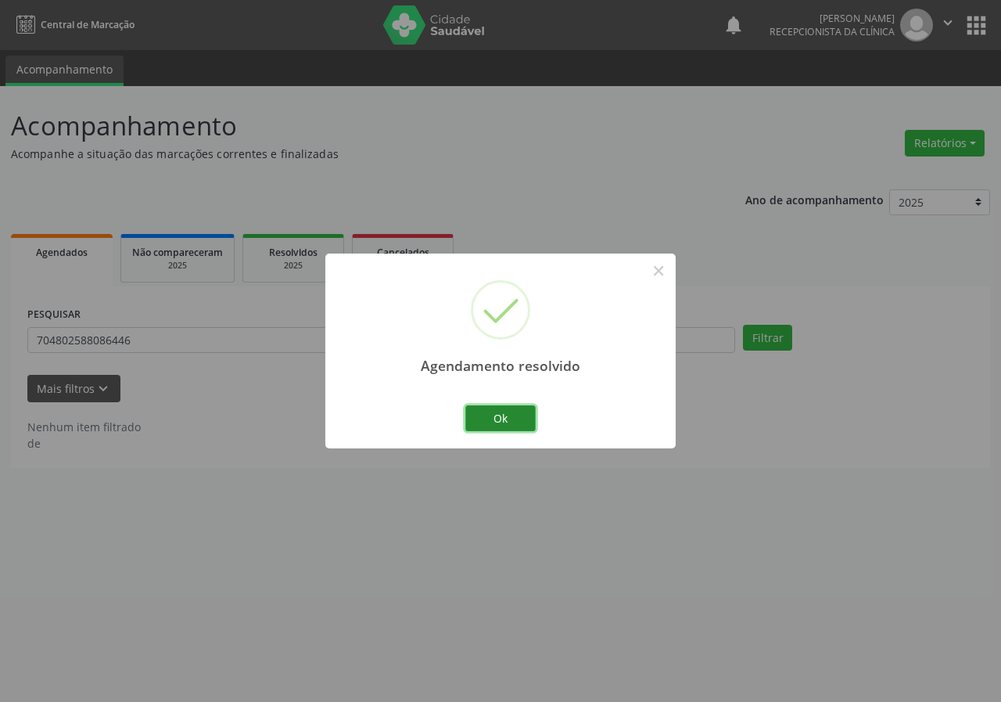
click at [499, 414] on button "Ok" at bounding box center [500, 418] width 70 height 27
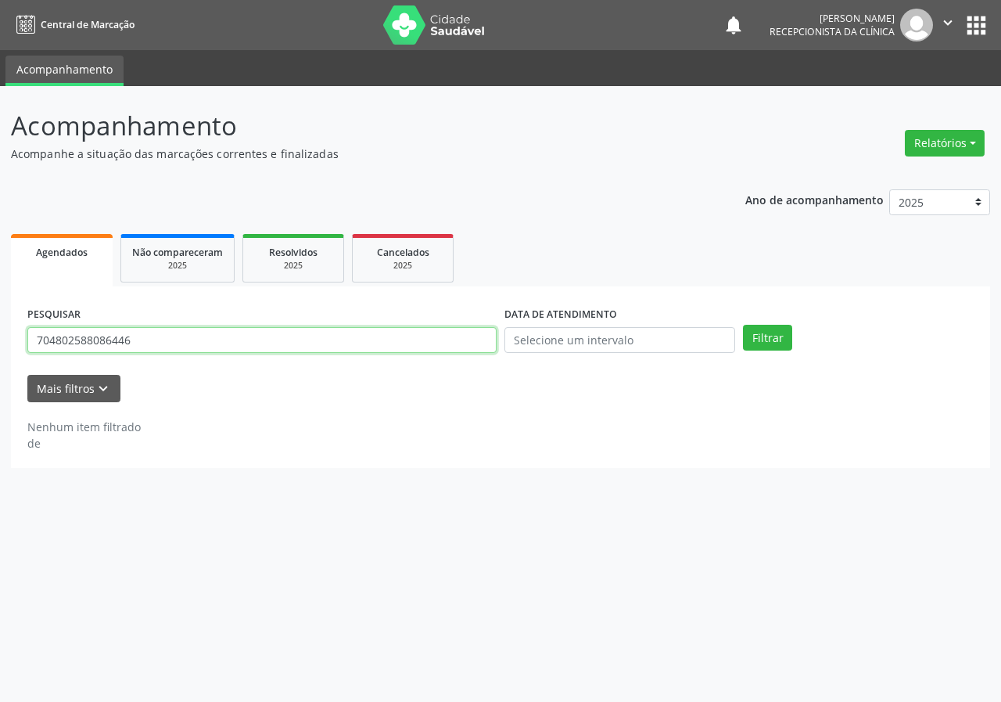
click at [413, 339] on input "704802588086446" at bounding box center [261, 340] width 469 height 27
type input "700009694086900"
click at [743, 325] on button "Filtrar" at bounding box center [767, 338] width 49 height 27
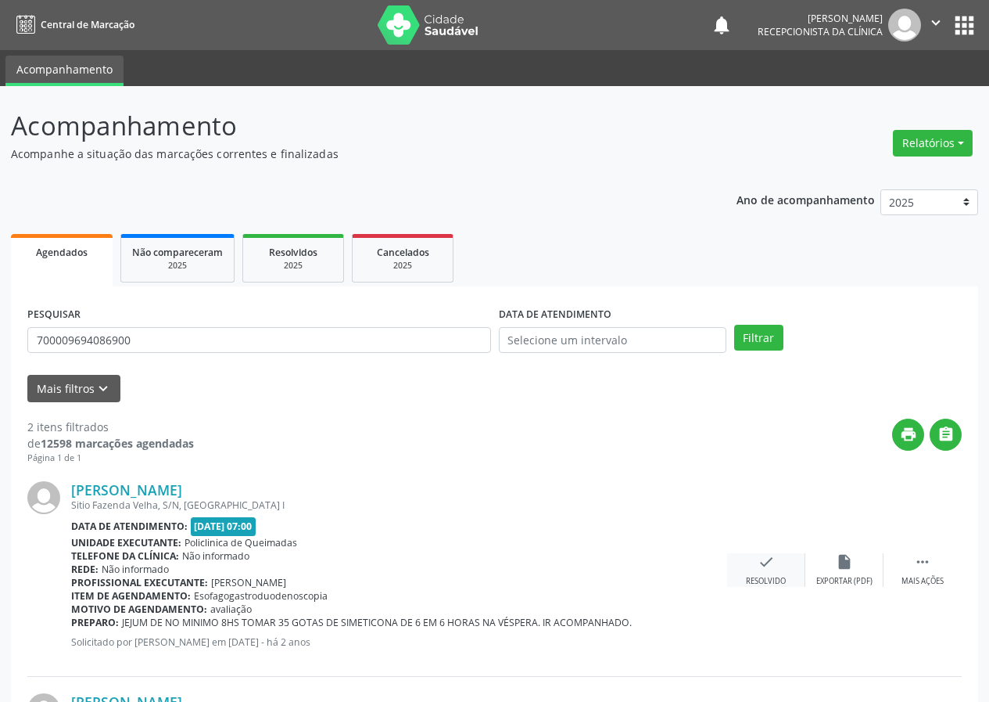
click at [769, 563] on icon "check" at bounding box center [766, 561] width 17 height 17
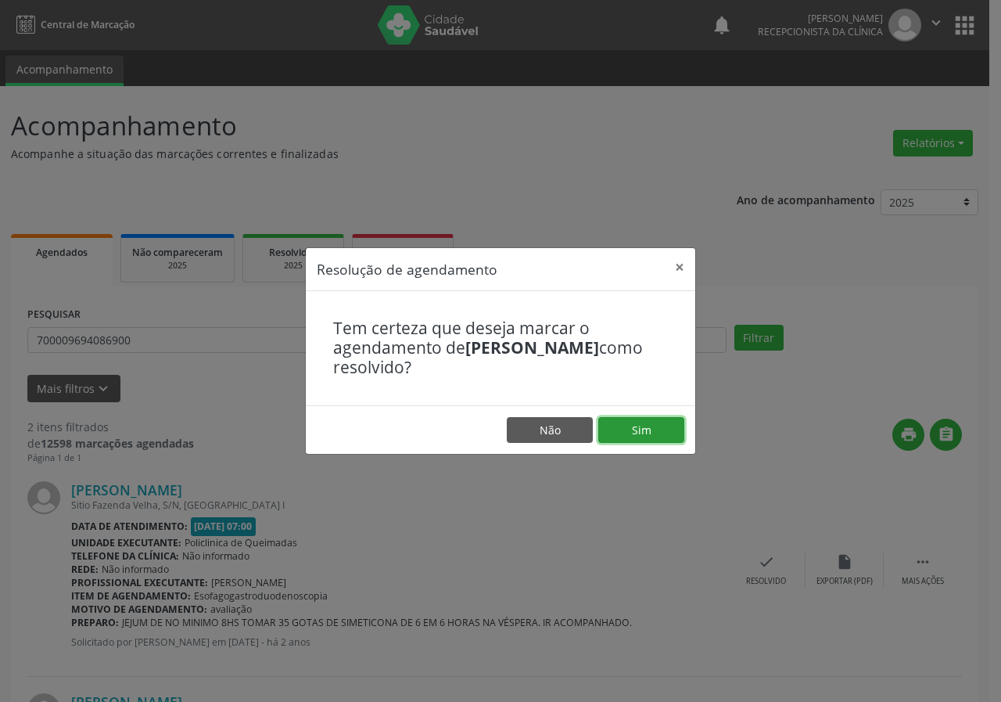
click at [650, 423] on button "Sim" at bounding box center [641, 430] width 86 height 27
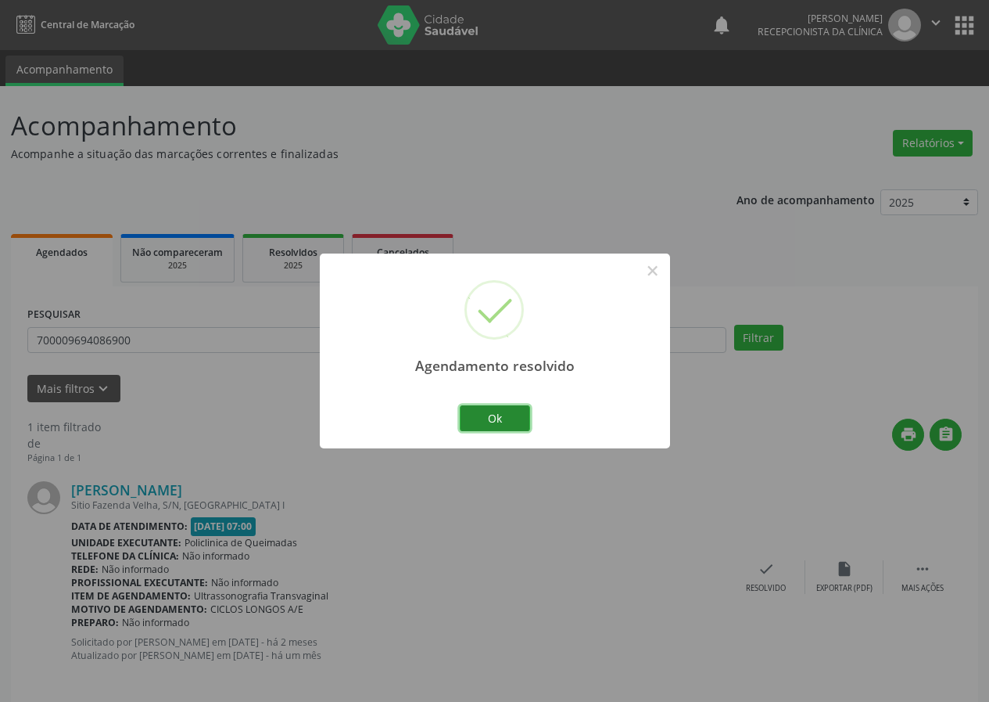
click at [505, 419] on button "Ok" at bounding box center [495, 418] width 70 height 27
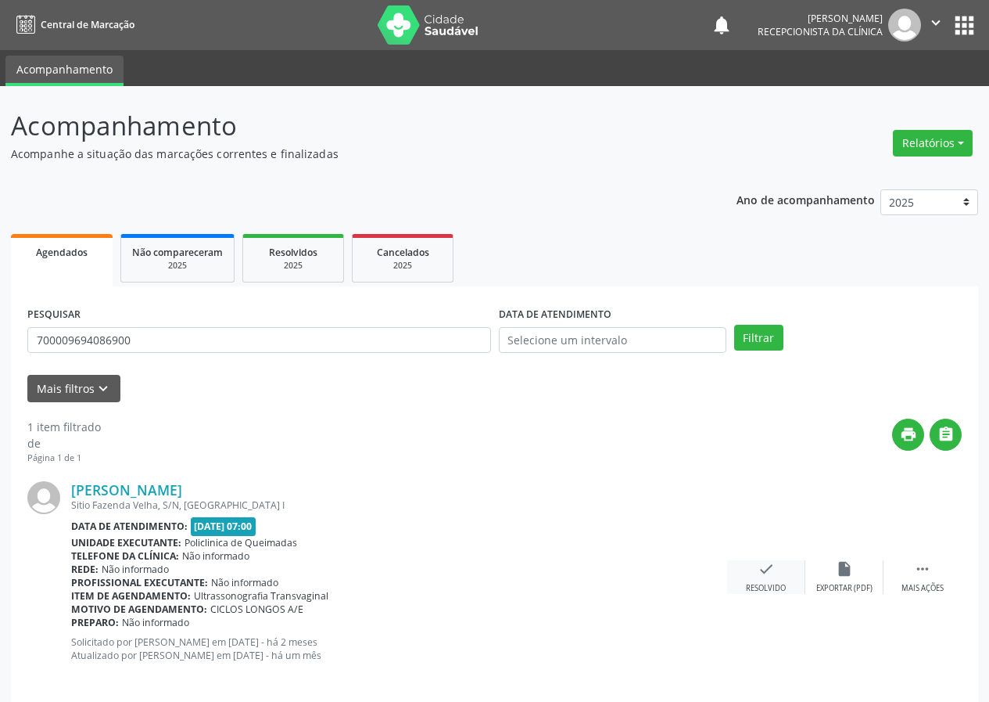
click at [763, 583] on div "Resolvido" at bounding box center [766, 588] width 40 height 11
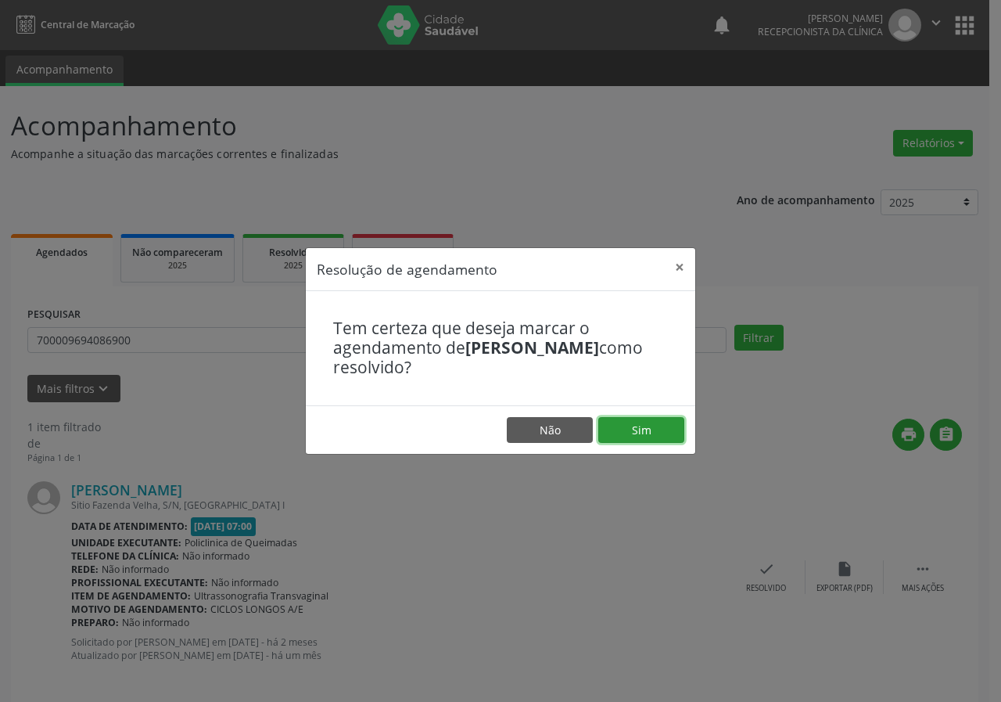
click at [646, 425] on button "Sim" at bounding box center [641, 430] width 86 height 27
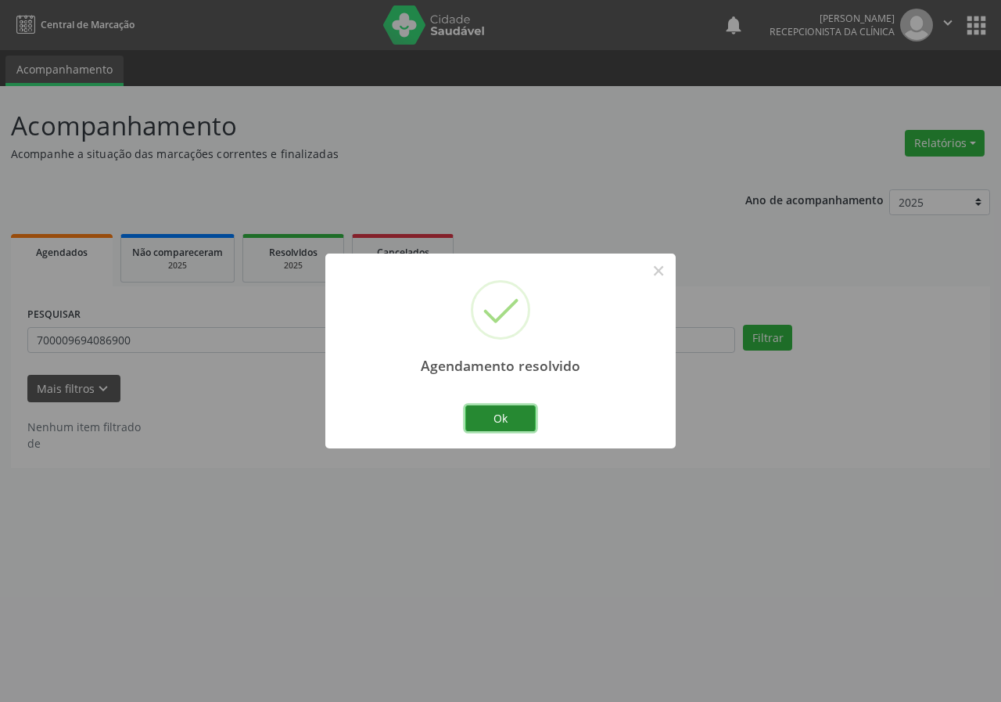
click at [504, 418] on button "Ok" at bounding box center [500, 418] width 70 height 27
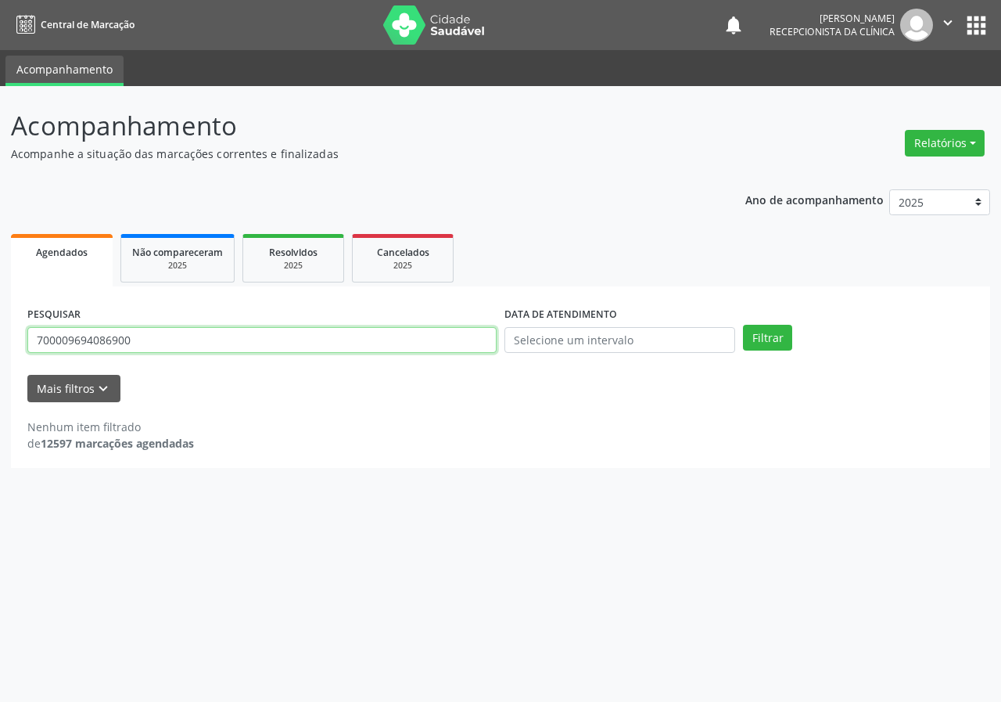
click at [421, 341] on input "700009694086900" at bounding box center [261, 340] width 469 height 27
click at [743, 325] on button "Filtrar" at bounding box center [767, 338] width 49 height 27
click at [53, 340] on input "70504500182659" at bounding box center [261, 340] width 469 height 27
type input "705504500182659"
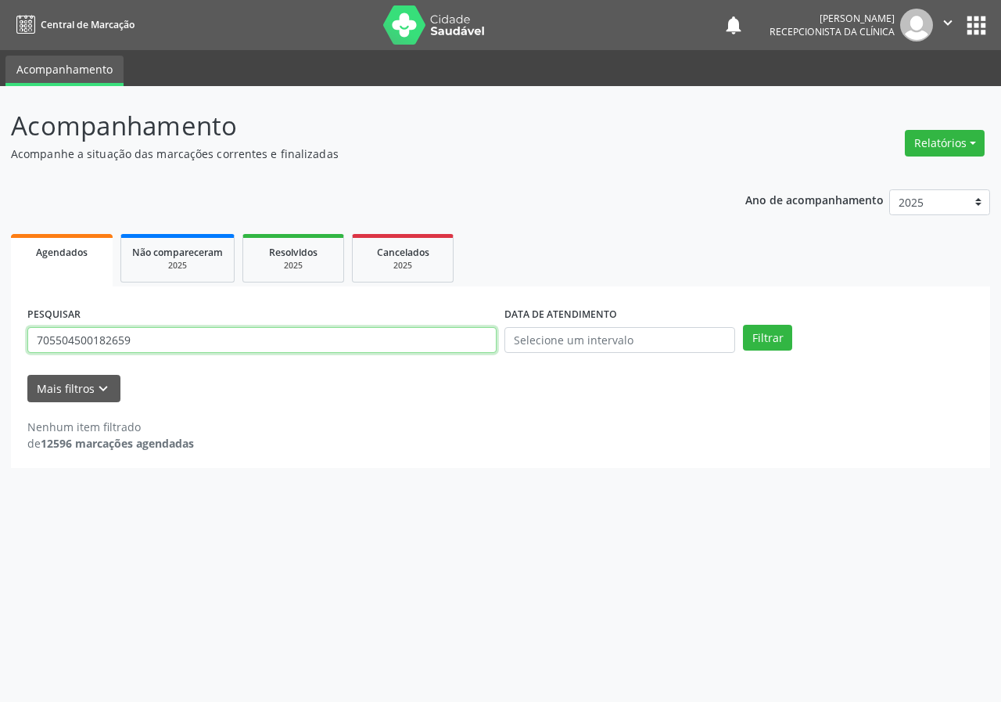
click at [743, 325] on button "Filtrar" at bounding box center [767, 338] width 49 height 27
click at [157, 343] on input "705504500182659" at bounding box center [261, 340] width 469 height 27
type input "708608026243883"
click at [743, 325] on button "Filtrar" at bounding box center [767, 338] width 49 height 27
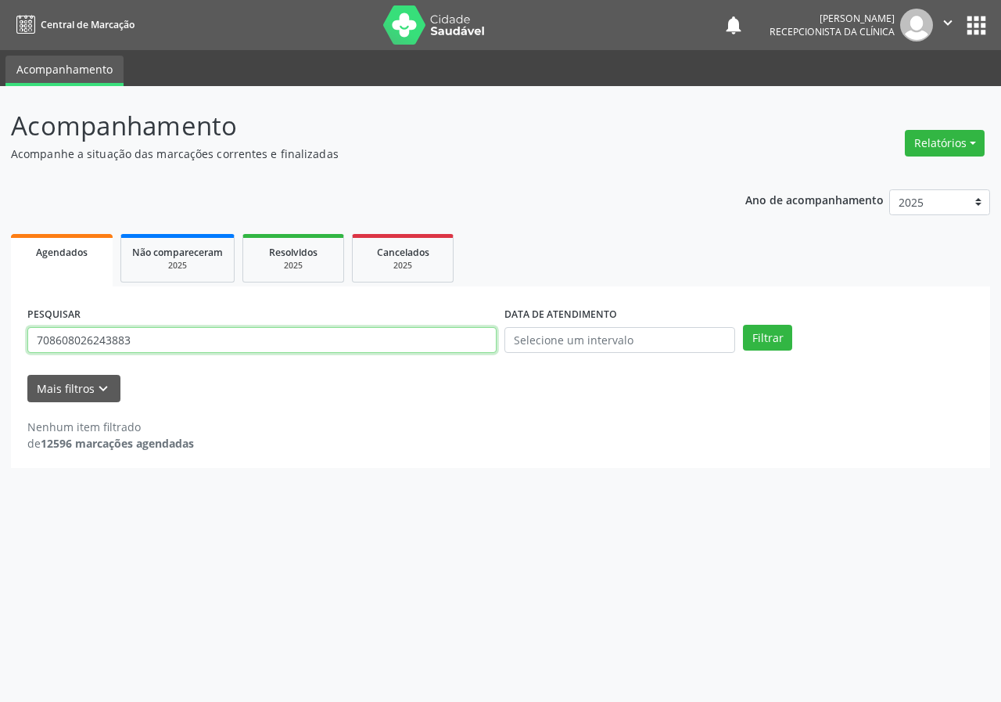
click at [146, 341] on input "708608026243883" at bounding box center [261, 340] width 469 height 27
type input "703404758984900"
click at [743, 325] on button "Filtrar" at bounding box center [767, 338] width 49 height 27
click at [135, 344] on input "703404758984900" at bounding box center [261, 340] width 469 height 27
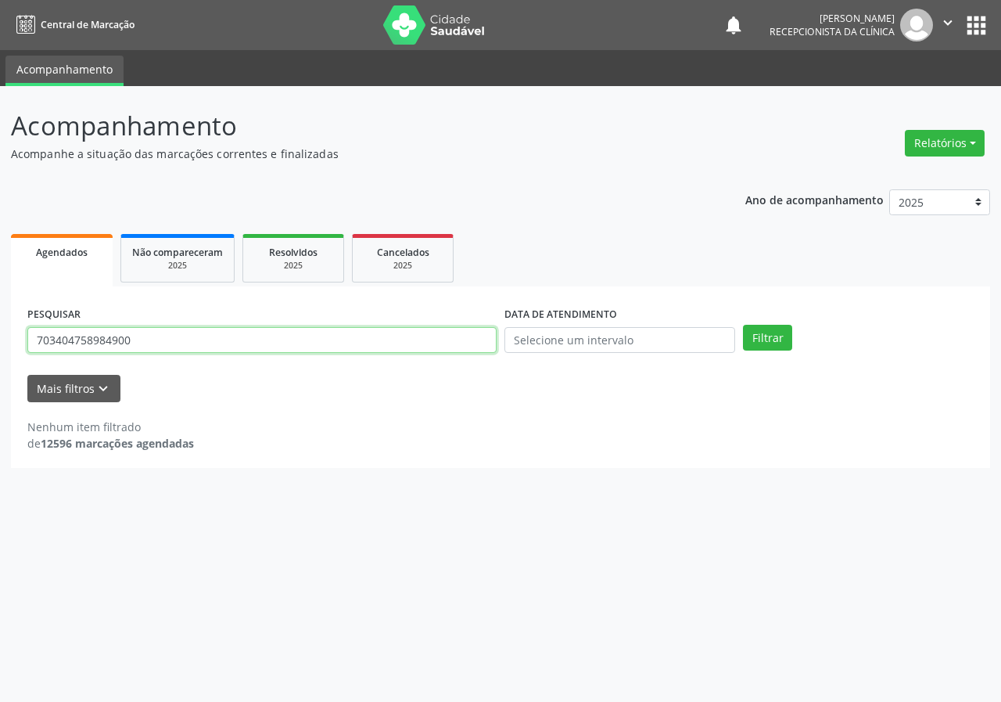
click at [135, 344] on input "703404758984900" at bounding box center [261, 340] width 469 height 27
click at [743, 325] on button "Filtrar" at bounding box center [767, 338] width 49 height 27
click at [144, 343] on input "700004839602408" at bounding box center [261, 340] width 469 height 27
type input "700004839602403"
click at [743, 325] on button "Filtrar" at bounding box center [767, 338] width 49 height 27
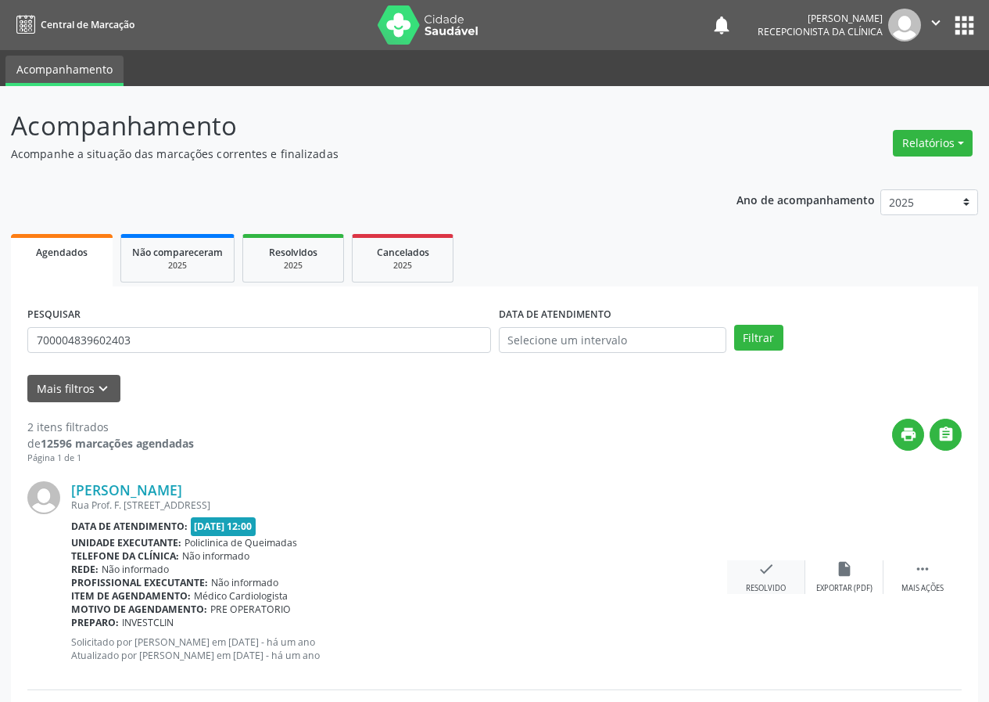
click at [759, 567] on icon "check" at bounding box center [766, 568] width 17 height 17
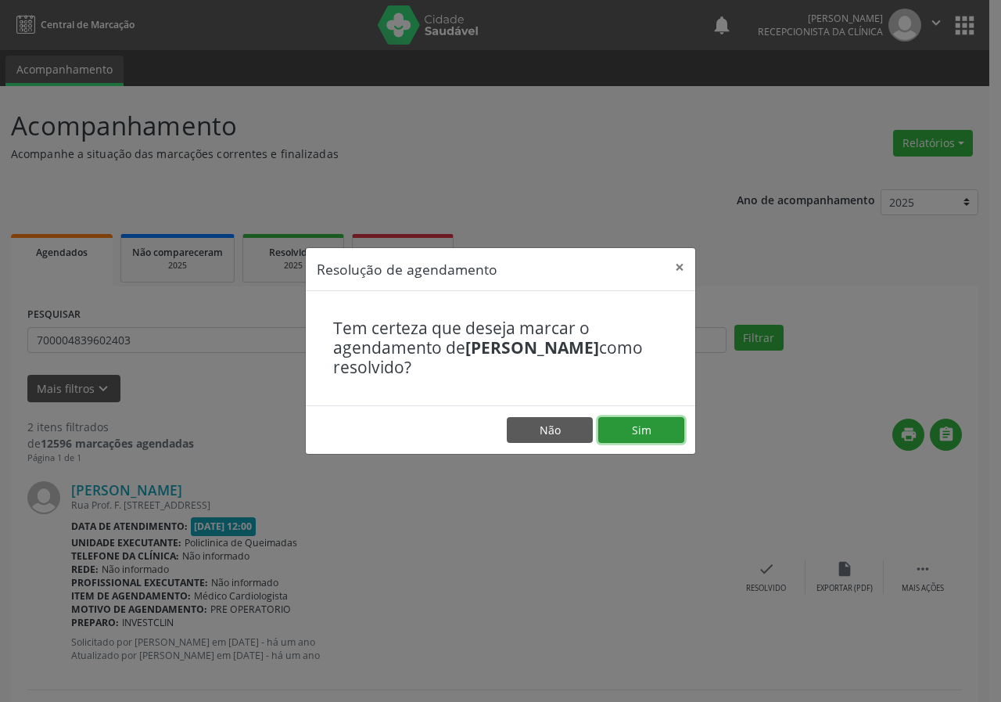
click at [623, 432] on button "Sim" at bounding box center [641, 430] width 86 height 27
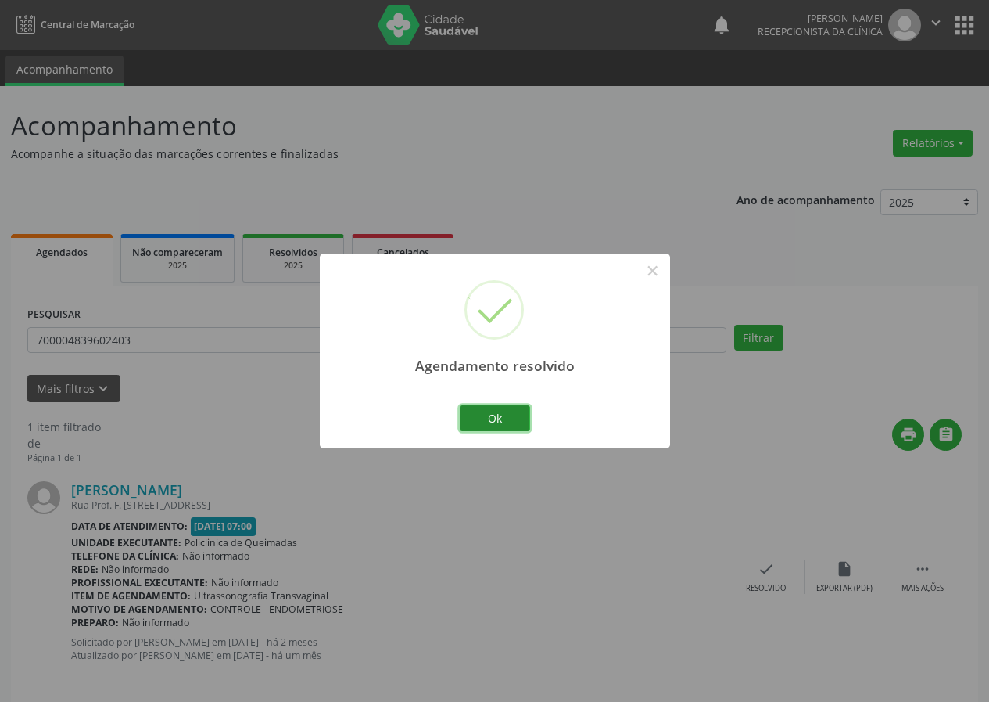
click at [525, 410] on button "Ok" at bounding box center [495, 418] width 70 height 27
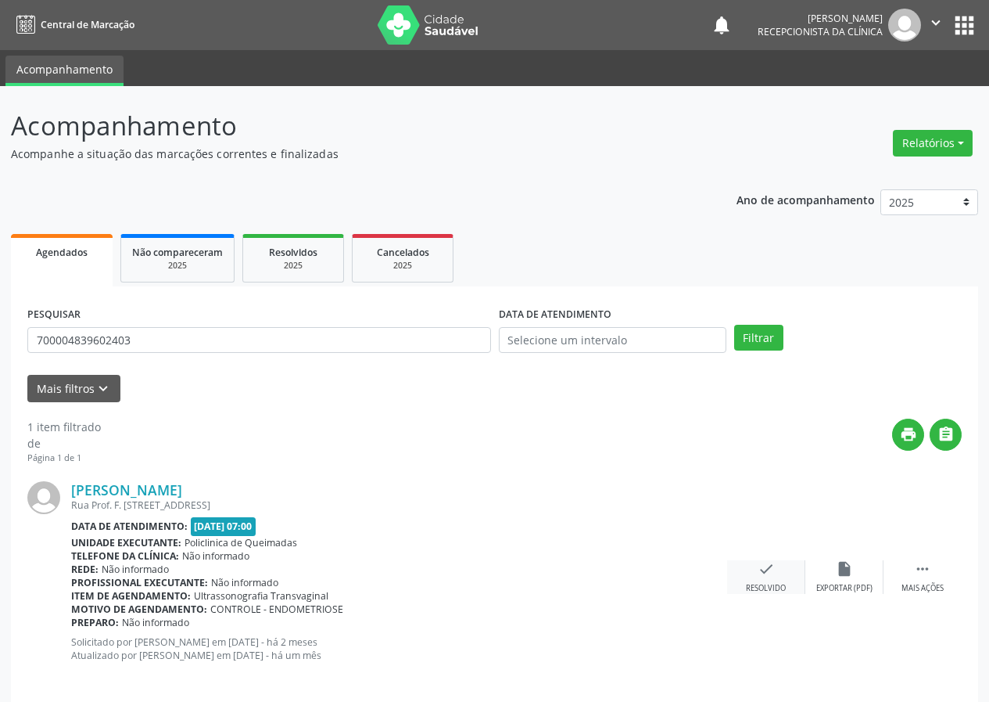
click at [760, 577] on div "check Resolvido" at bounding box center [766, 577] width 78 height 34
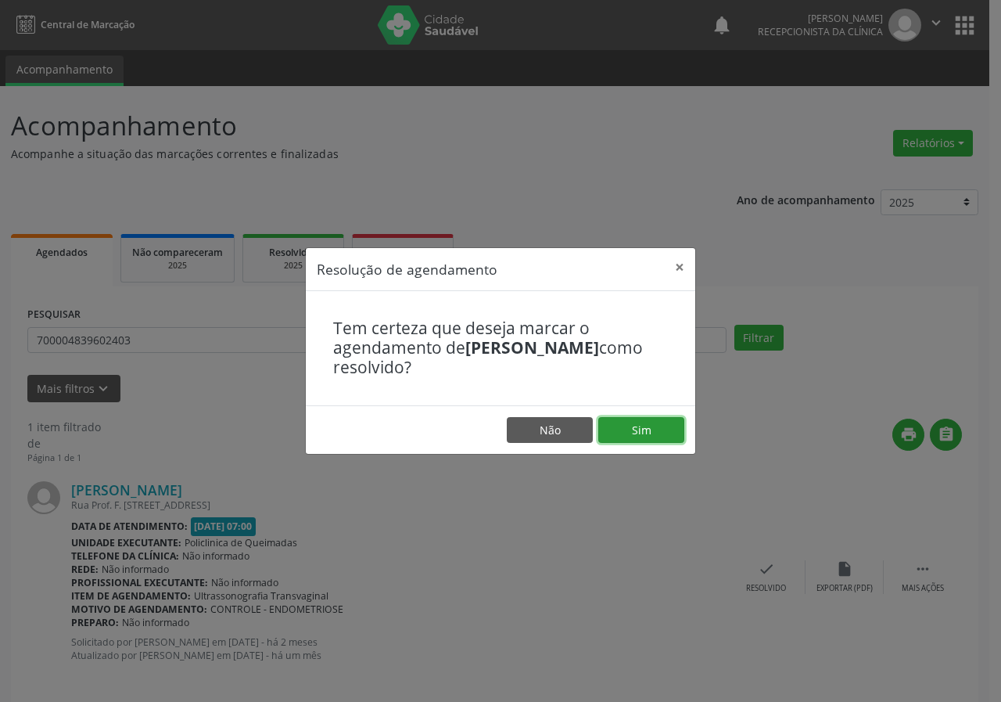
click at [658, 417] on button "Sim" at bounding box center [641, 430] width 86 height 27
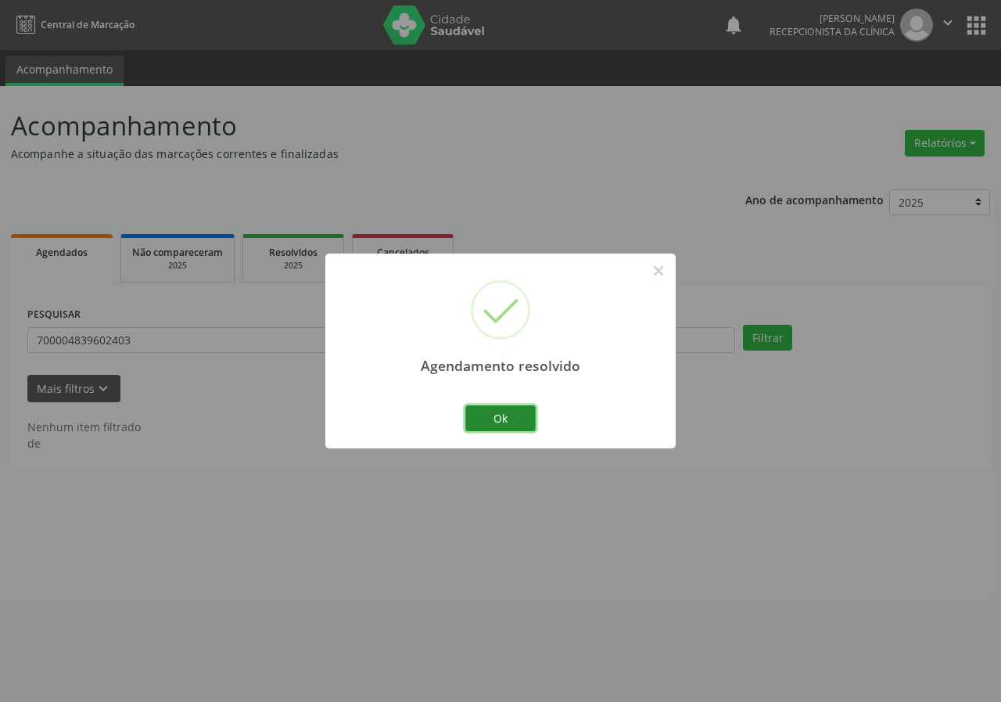
click at [508, 418] on button "Ok" at bounding box center [500, 418] width 70 height 27
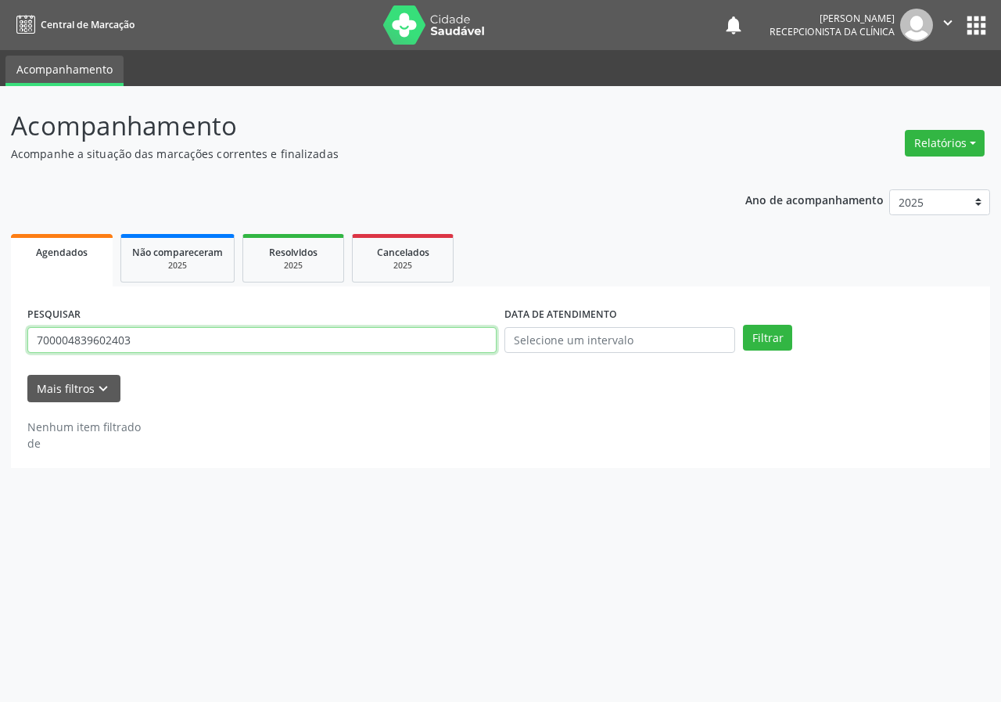
click at [261, 336] on input "700004839602403" at bounding box center [261, 340] width 469 height 27
type input "705006427897255"
click at [743, 325] on button "Filtrar" at bounding box center [767, 338] width 49 height 27
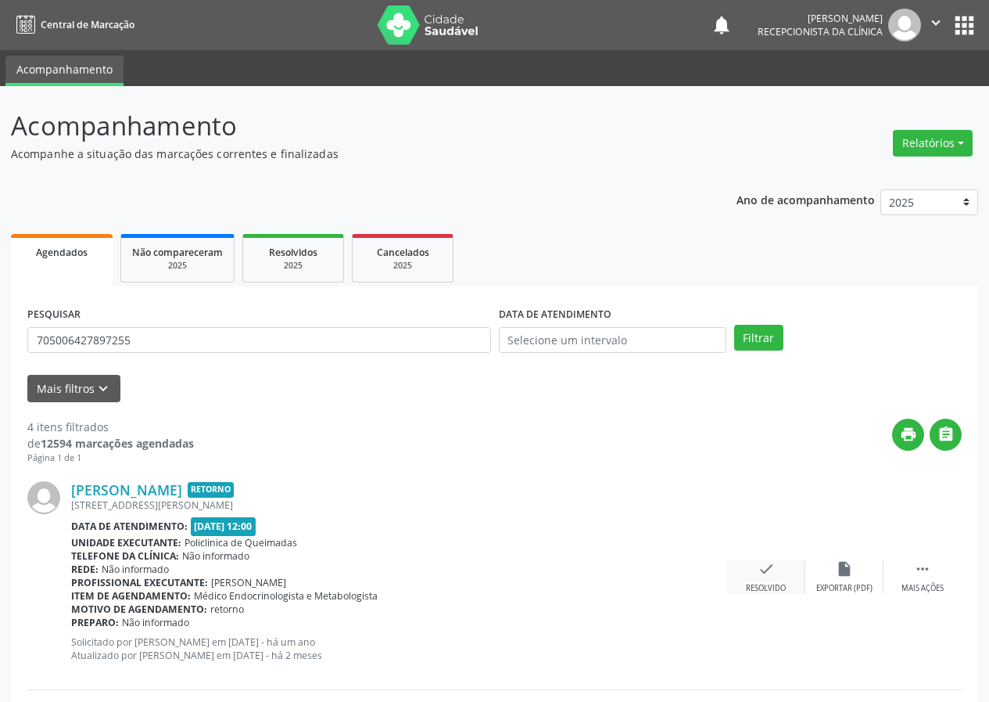
click at [768, 577] on div "check Resolvido" at bounding box center [766, 577] width 78 height 34
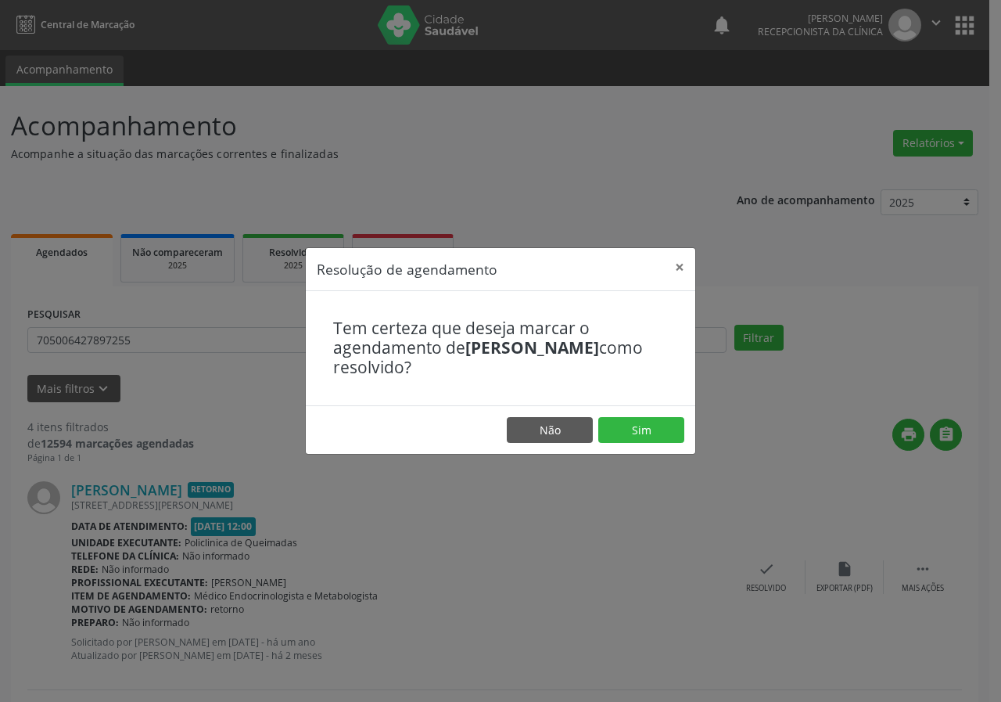
click at [649, 415] on footer "Não Sim" at bounding box center [500, 429] width 389 height 49
click at [650, 421] on button "Sim" at bounding box center [641, 430] width 86 height 27
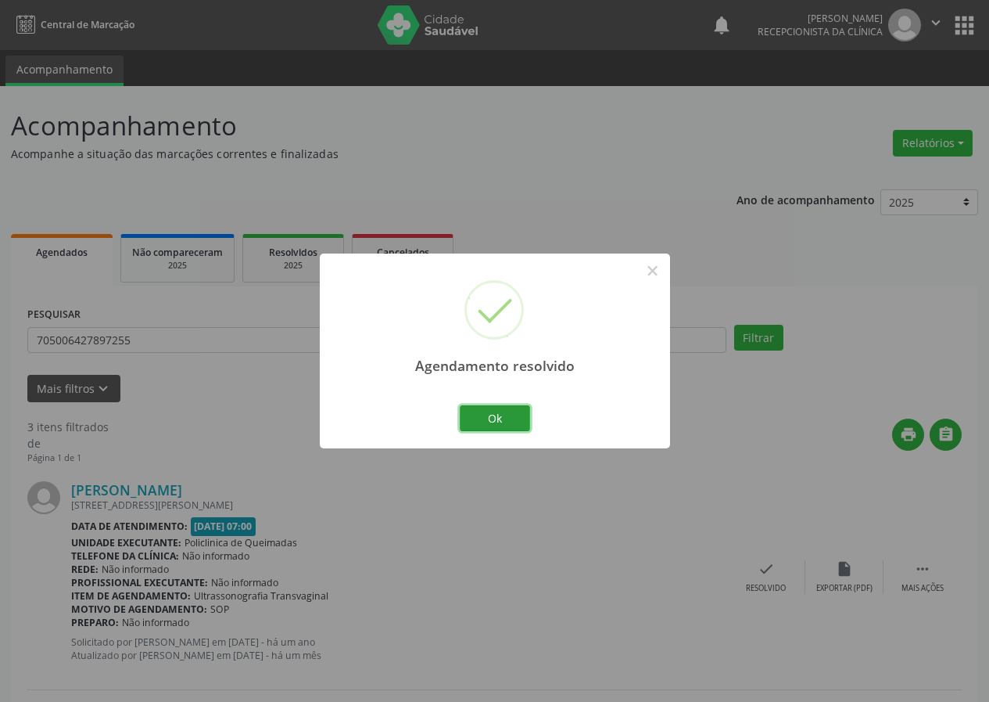
drag, startPoint x: 527, startPoint y: 417, endPoint x: 515, endPoint y: 416, distance: 11.8
click at [527, 416] on button "Ok" at bounding box center [495, 418] width 70 height 27
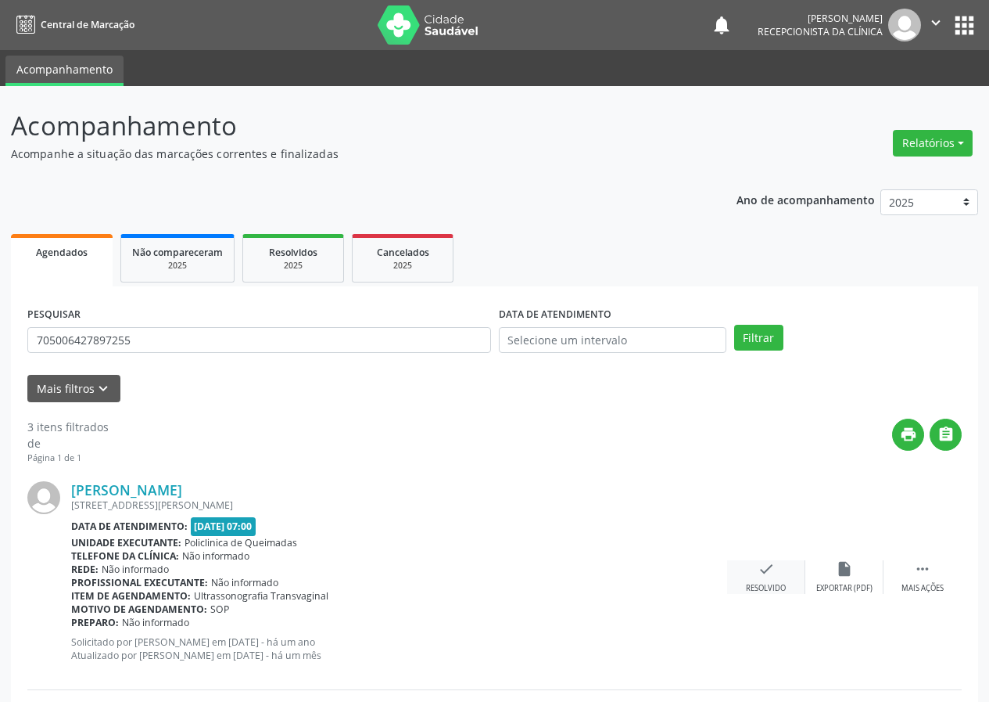
click at [769, 565] on icon "check" at bounding box center [766, 568] width 17 height 17
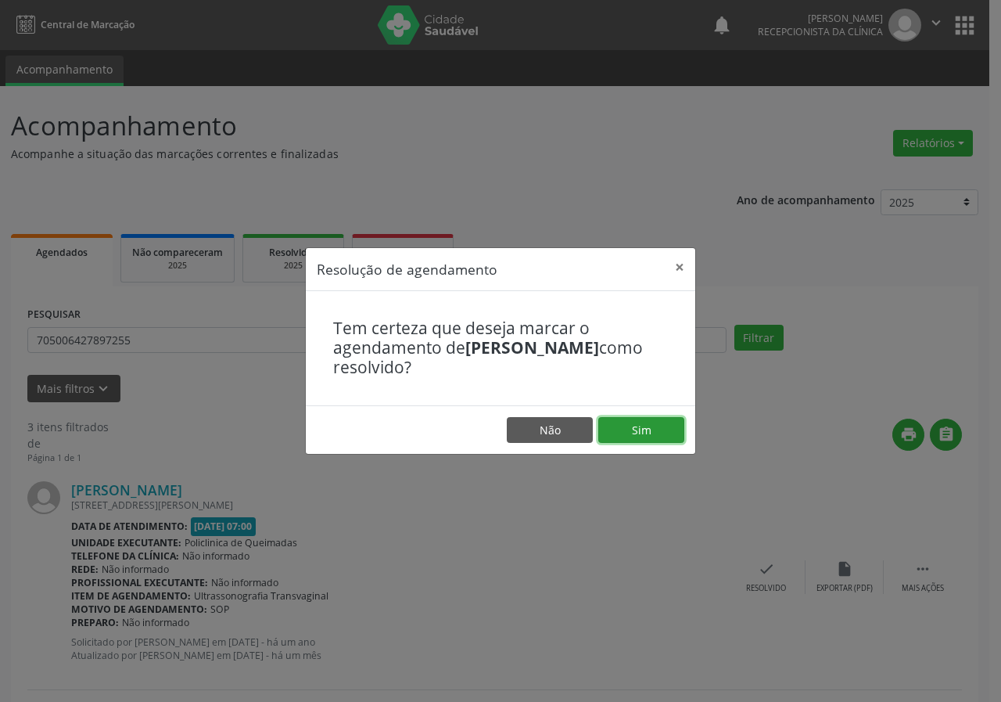
click at [675, 423] on button "Sim" at bounding box center [641, 430] width 86 height 27
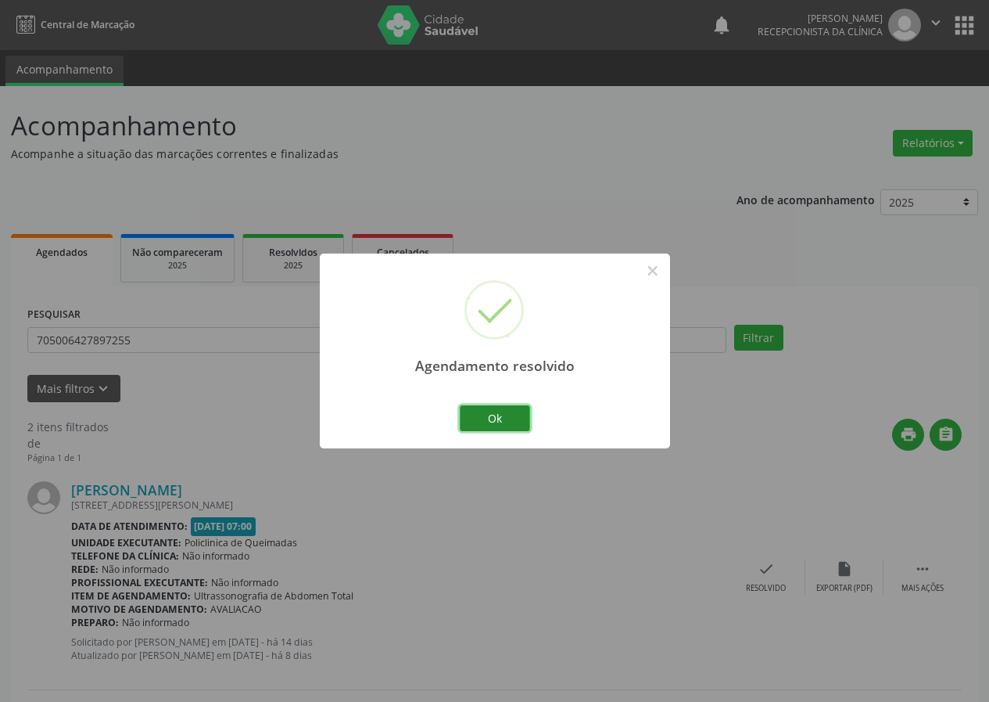
click at [518, 426] on button "Ok" at bounding box center [495, 418] width 70 height 27
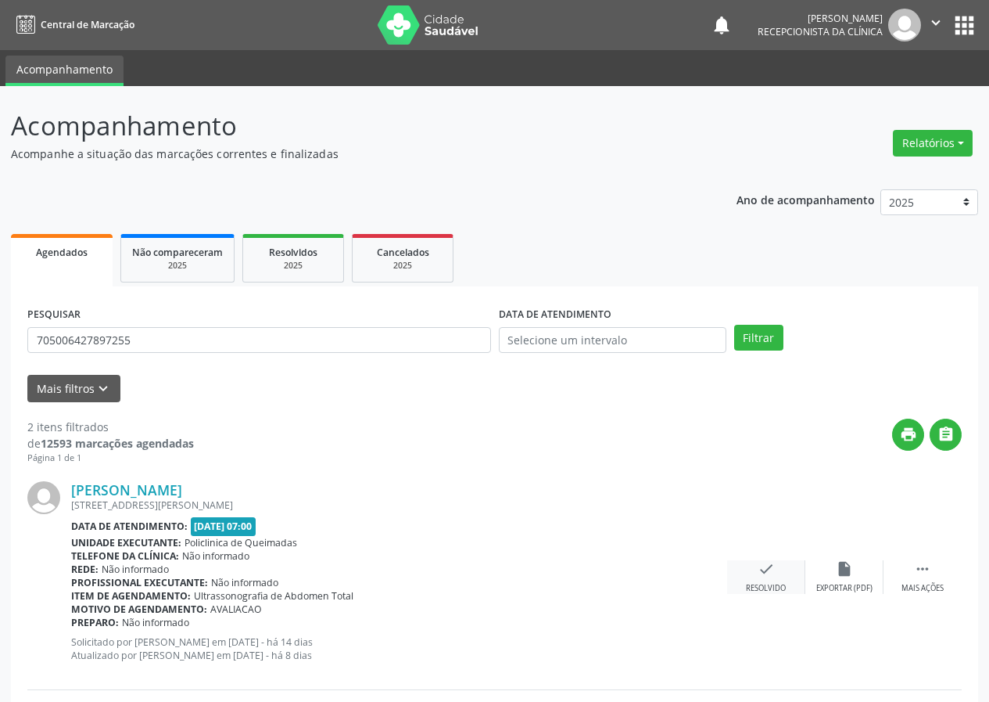
click at [774, 581] on div "check Resolvido" at bounding box center [766, 577] width 78 height 34
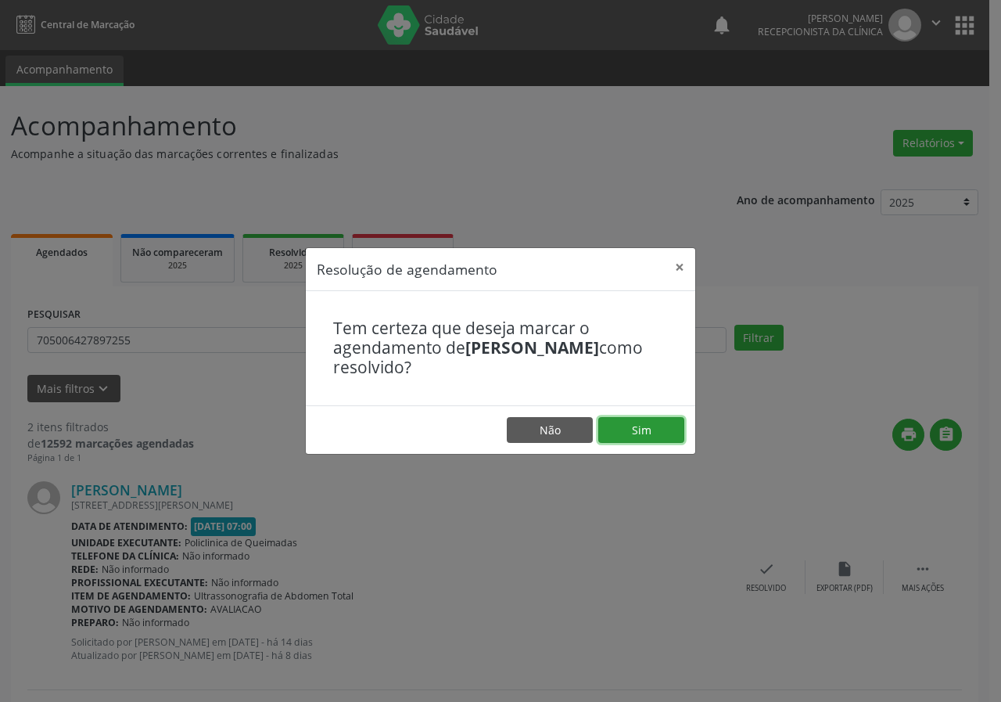
click at [646, 433] on button "Sim" at bounding box center [641, 430] width 86 height 27
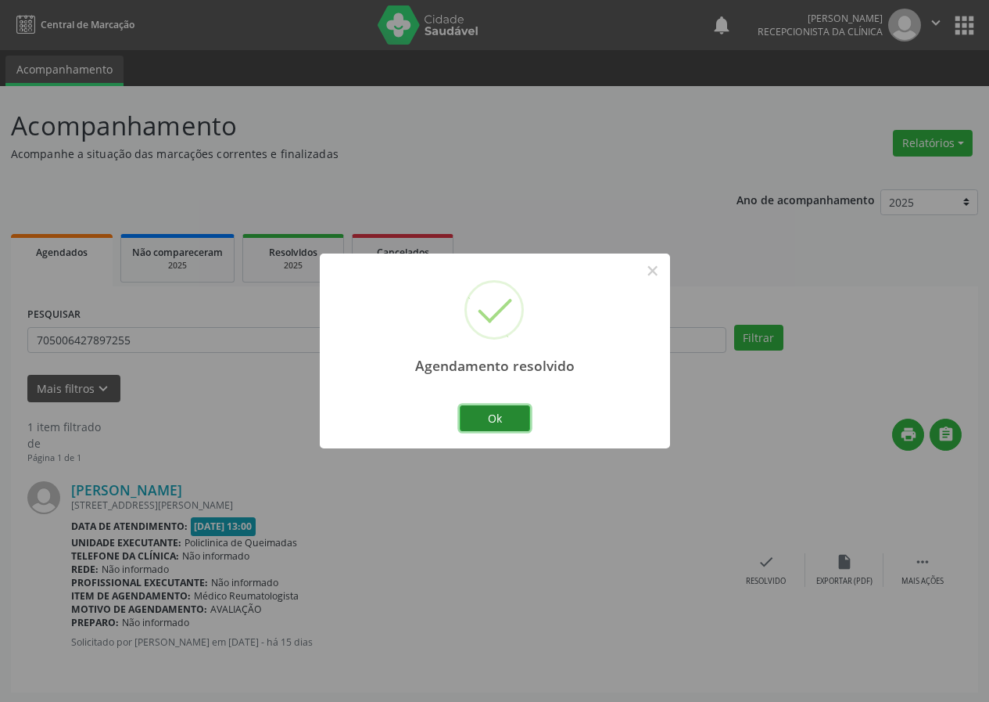
click at [529, 418] on button "Ok" at bounding box center [495, 418] width 70 height 27
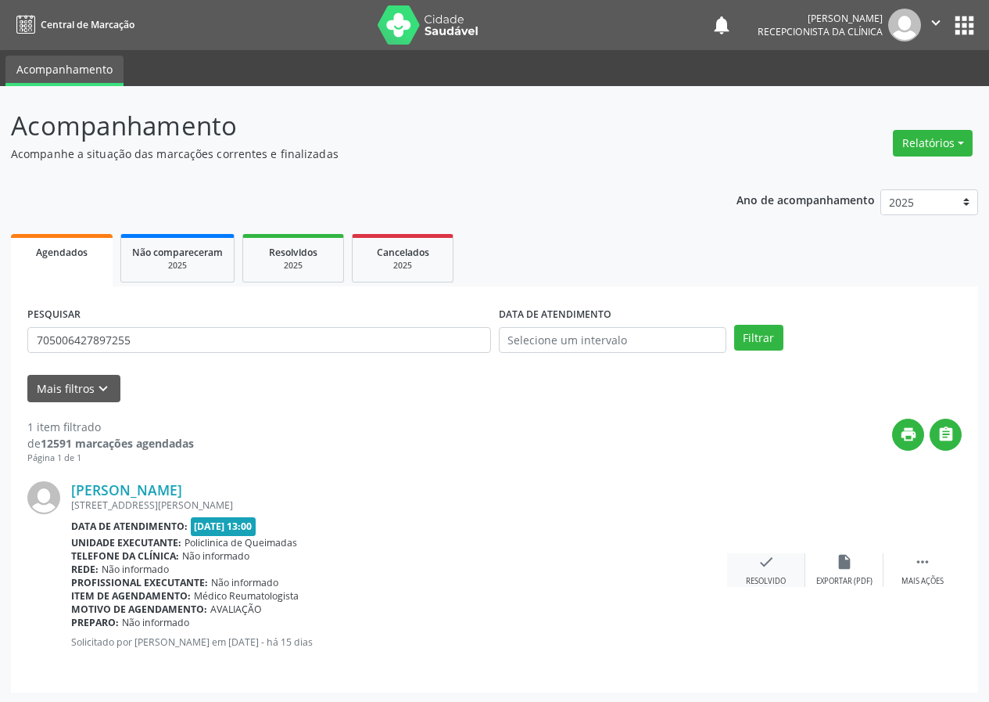
click at [757, 573] on div "check Resolvido" at bounding box center [766, 570] width 78 height 34
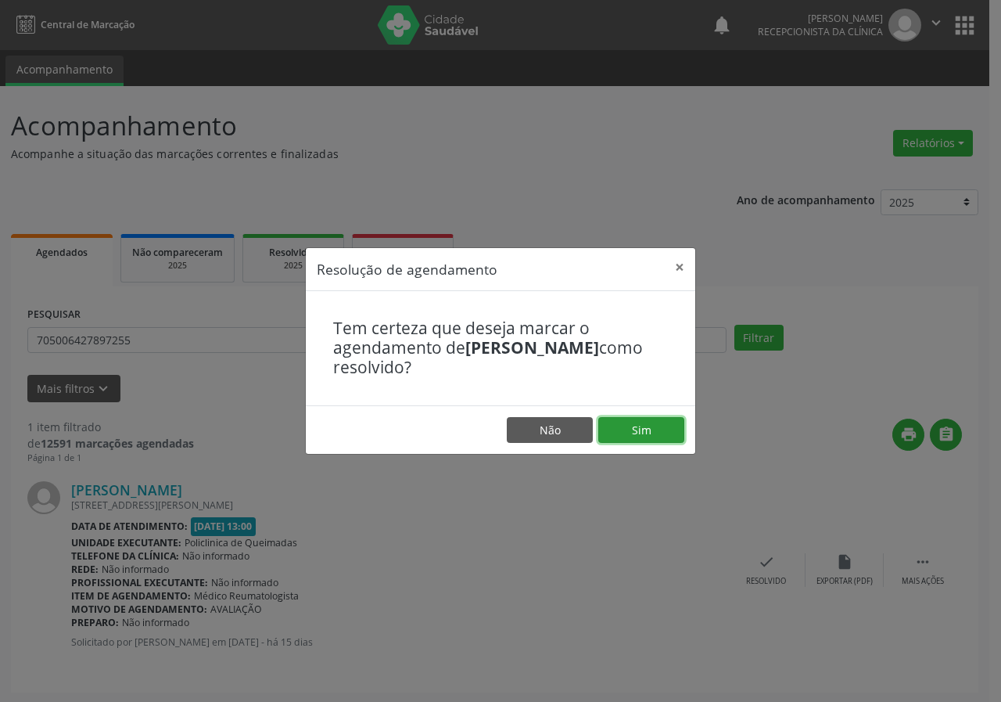
click at [631, 430] on button "Sim" at bounding box center [641, 430] width 86 height 27
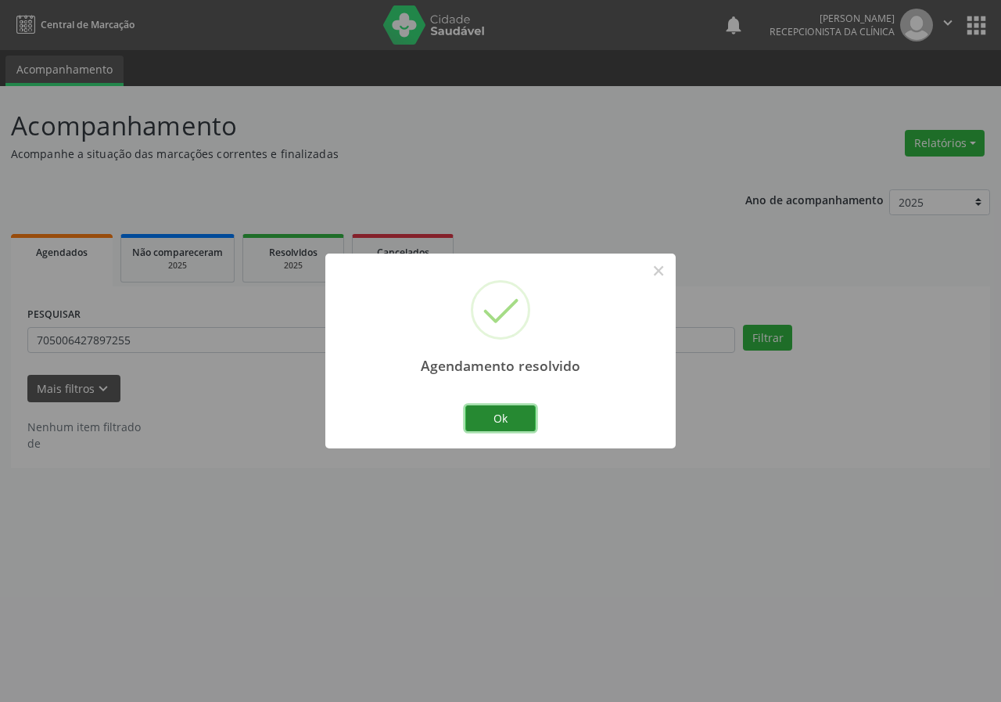
click at [492, 414] on button "Ok" at bounding box center [500, 418] width 70 height 27
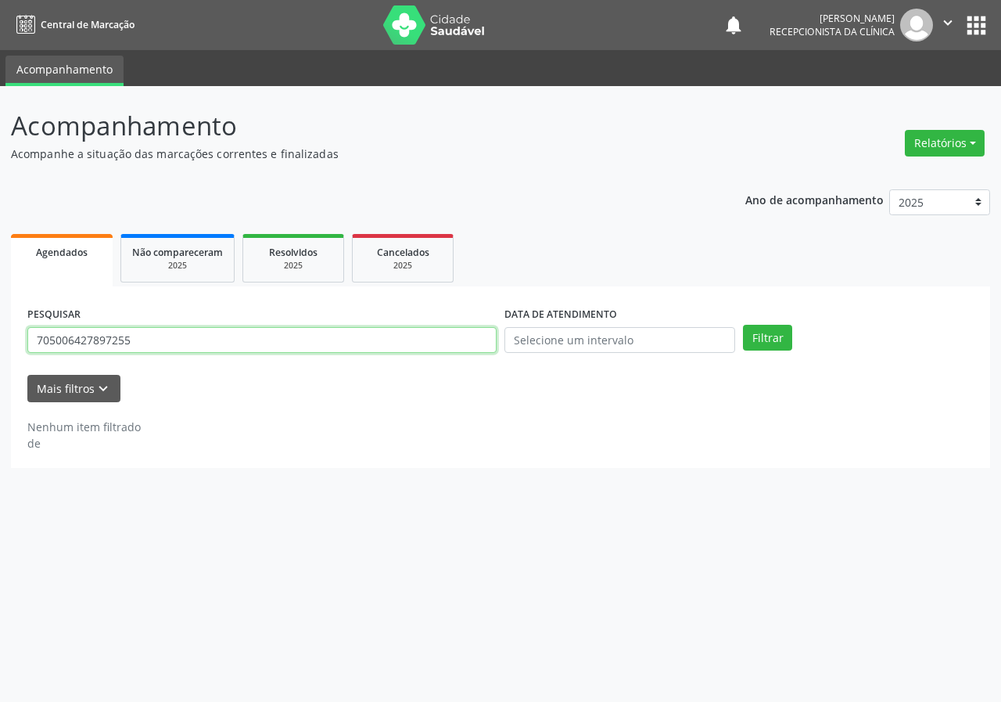
click at [455, 343] on input "705006427897255" at bounding box center [261, 340] width 469 height 27
type input "706006843158645"
click at [743, 325] on button "Filtrar" at bounding box center [767, 338] width 49 height 27
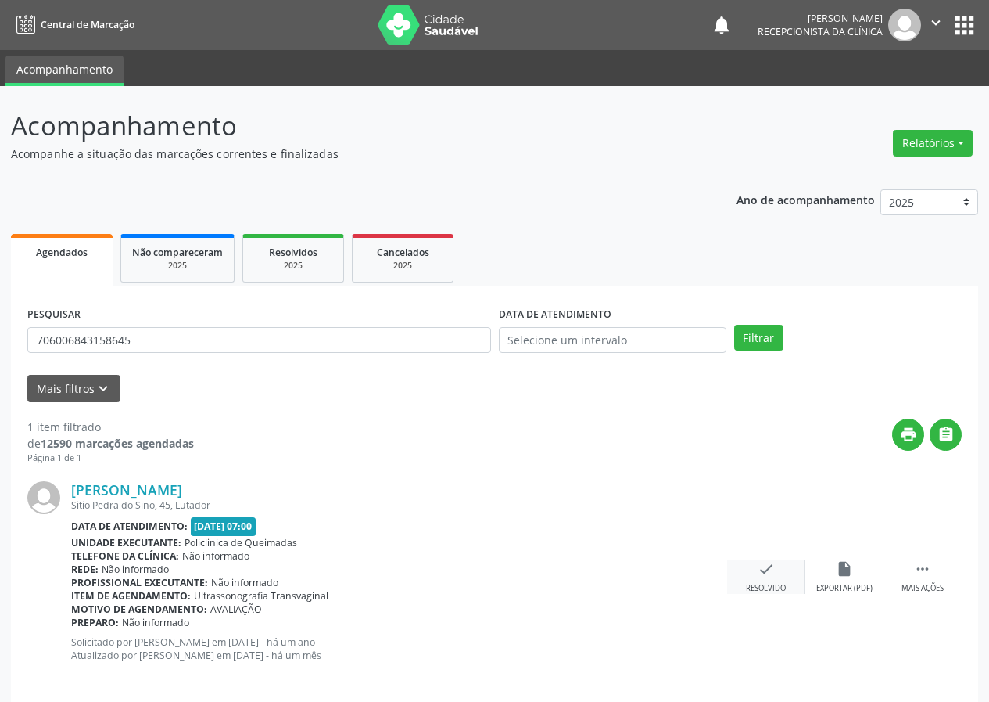
click at [766, 569] on icon "check" at bounding box center [766, 568] width 17 height 17
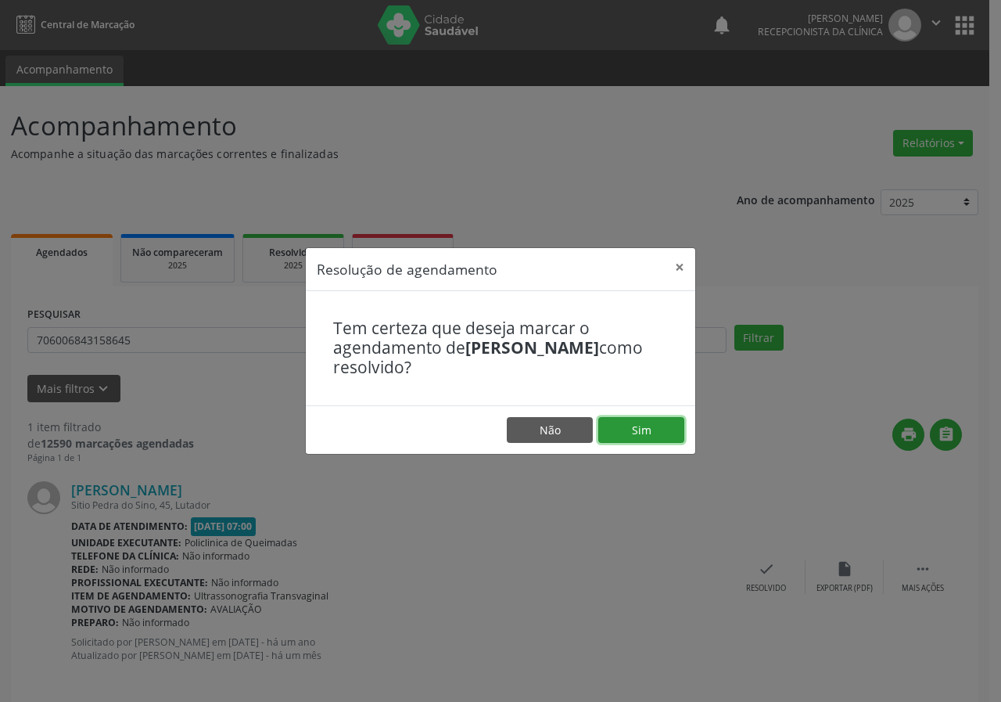
click at [662, 429] on button "Sim" at bounding box center [641, 430] width 86 height 27
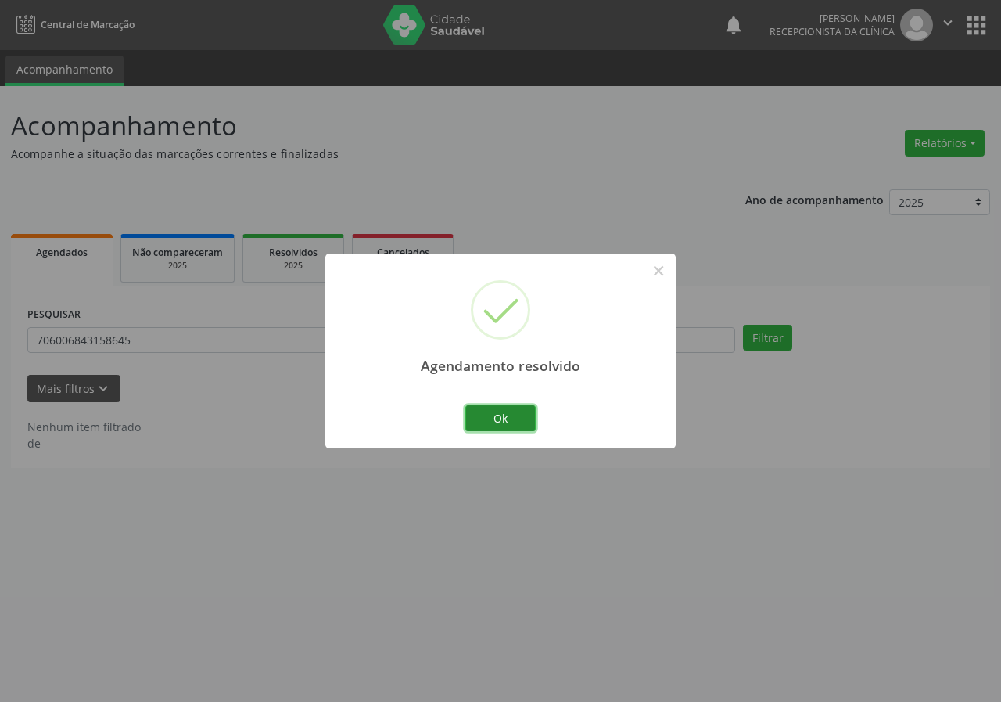
click at [492, 416] on button "Ok" at bounding box center [500, 418] width 70 height 27
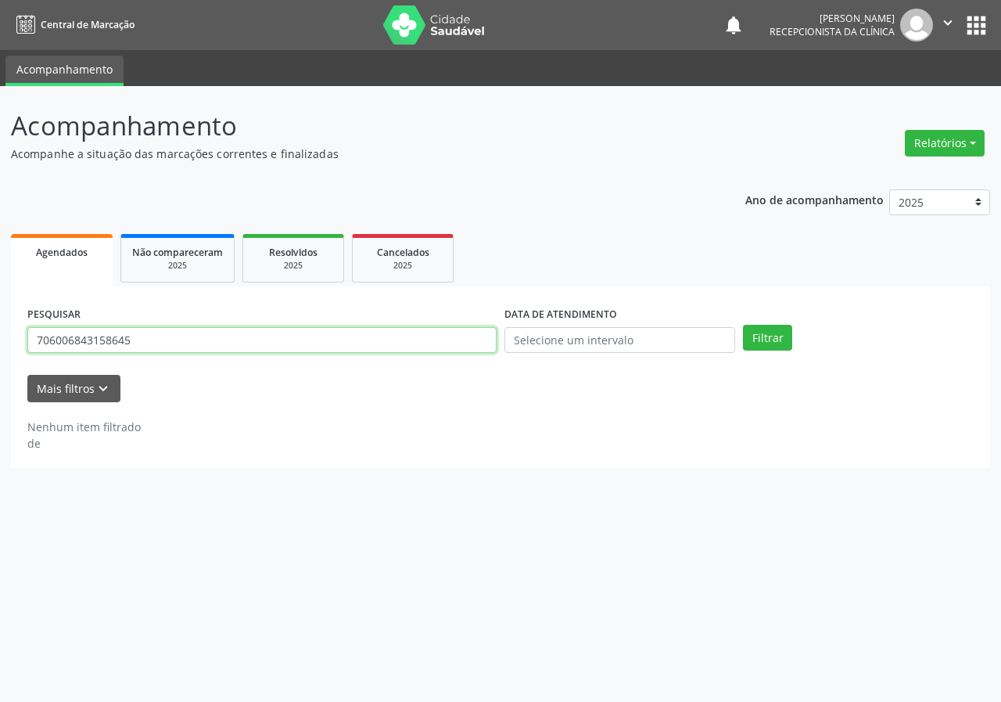
click at [446, 349] on input "706006843158645" at bounding box center [261, 340] width 469 height 27
type input "700408471685044"
click at [743, 325] on button "Filtrar" at bounding box center [767, 338] width 49 height 27
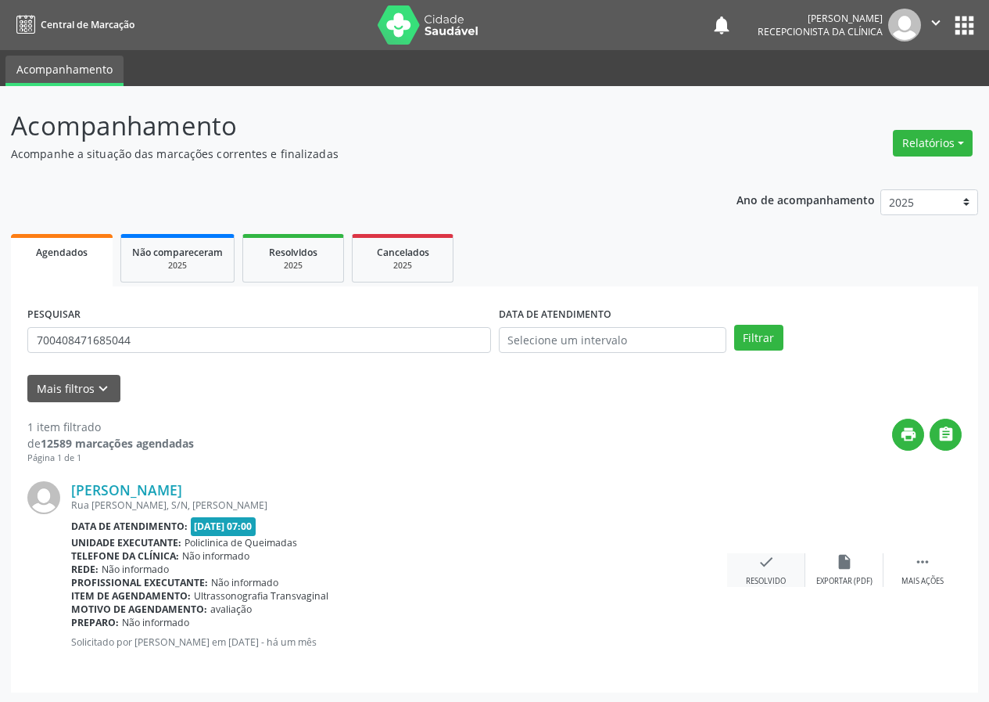
click at [756, 565] on div "check Resolvido" at bounding box center [766, 570] width 78 height 34
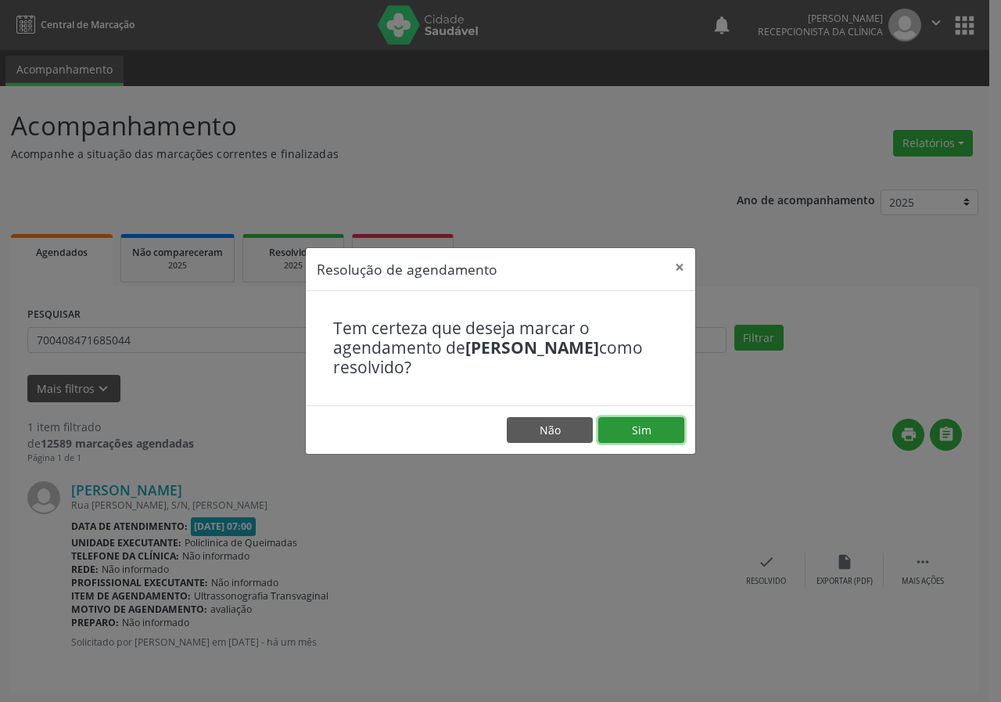
click at [652, 425] on button "Sim" at bounding box center [641, 430] width 86 height 27
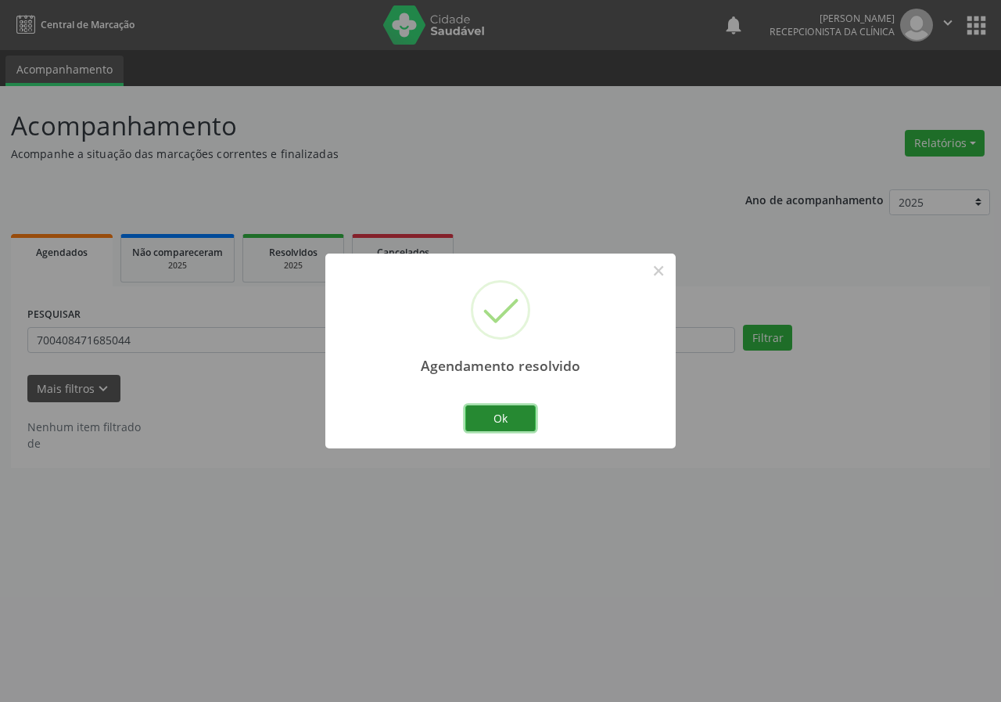
click at [508, 417] on button "Ok" at bounding box center [500, 418] width 70 height 27
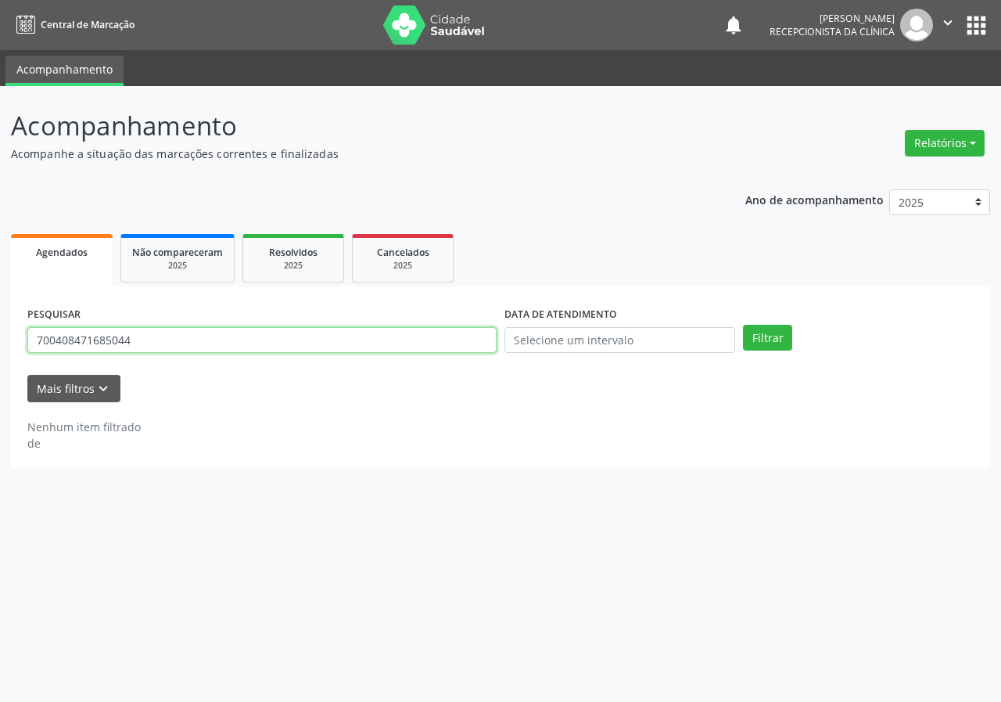
click at [455, 343] on input "700408471685044" at bounding box center [261, 340] width 469 height 27
type input "700504907607555"
click at [743, 325] on button "Filtrar" at bounding box center [767, 338] width 49 height 27
click at [143, 342] on input "700504907607555" at bounding box center [261, 340] width 469 height 27
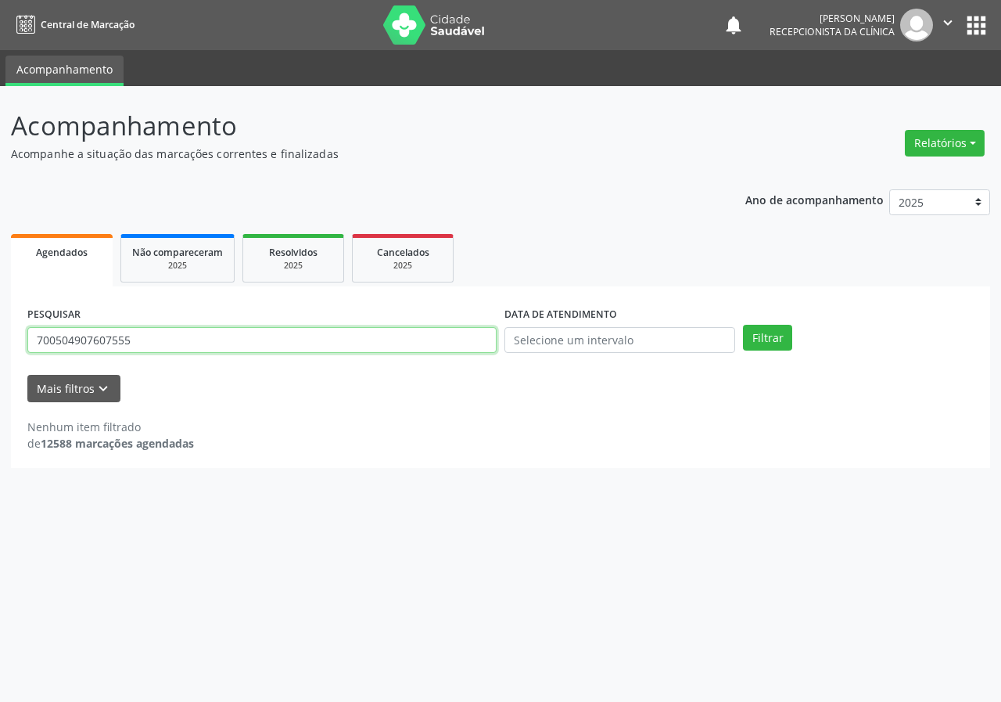
click at [143, 342] on input "700504907607555" at bounding box center [261, 340] width 469 height 27
click at [743, 325] on button "Filtrar" at bounding box center [767, 338] width 49 height 27
click at [106, 339] on input "705002233740455" at bounding box center [261, 340] width 469 height 27
type input "705002233760455"
click at [743, 325] on button "Filtrar" at bounding box center [767, 338] width 49 height 27
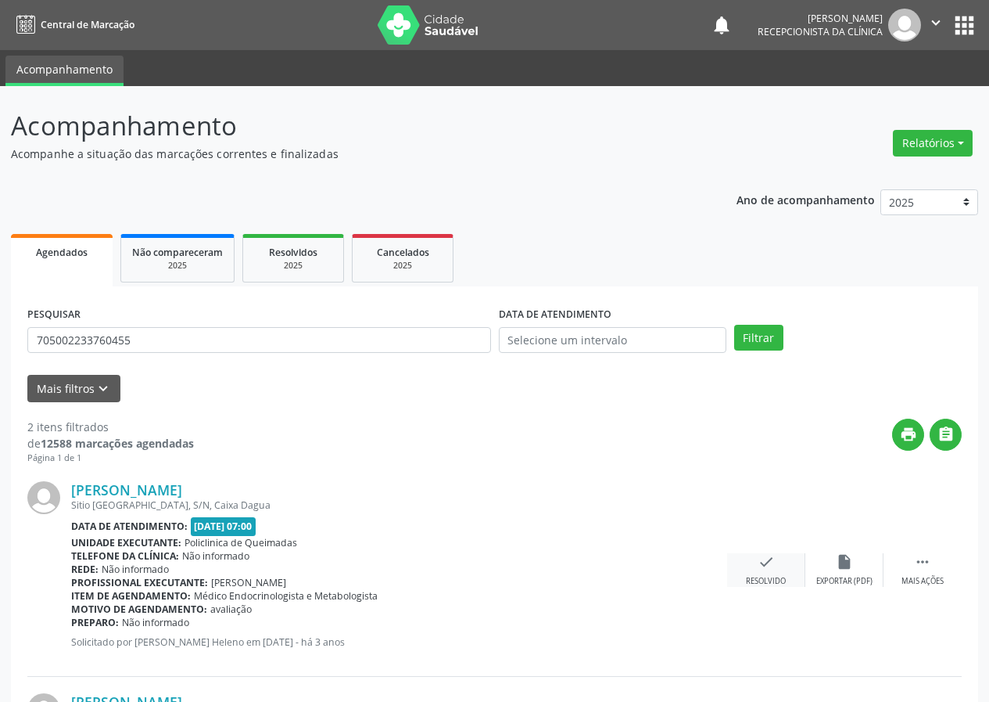
click at [756, 570] on div "check Resolvido" at bounding box center [766, 570] width 78 height 34
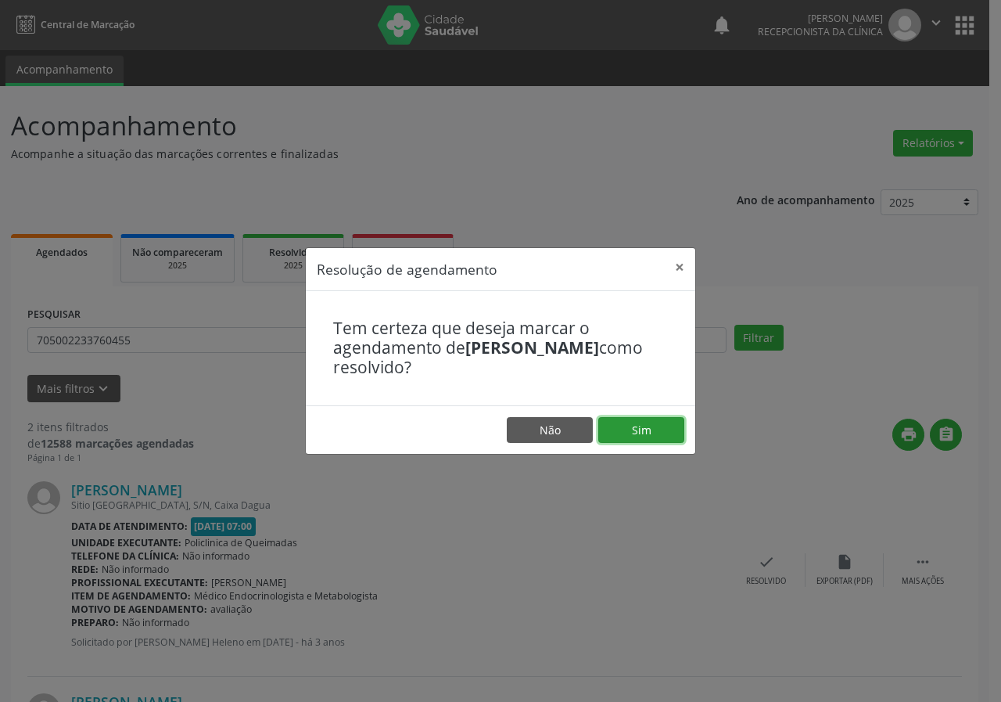
click at [655, 435] on button "Sim" at bounding box center [641, 430] width 86 height 27
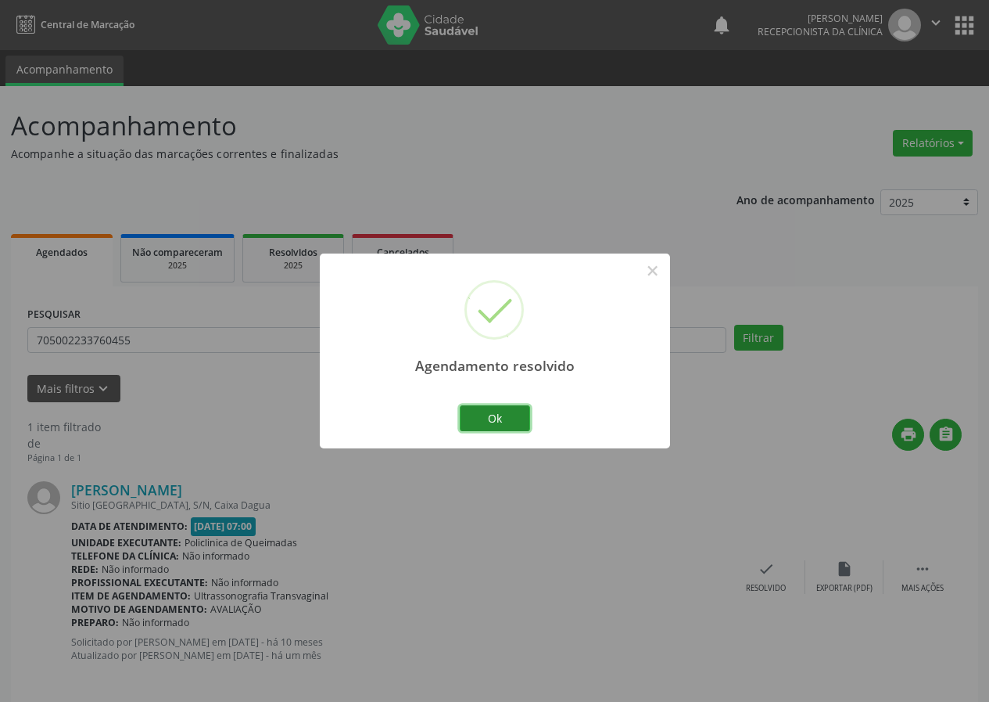
click at [522, 411] on button "Ok" at bounding box center [495, 418] width 70 height 27
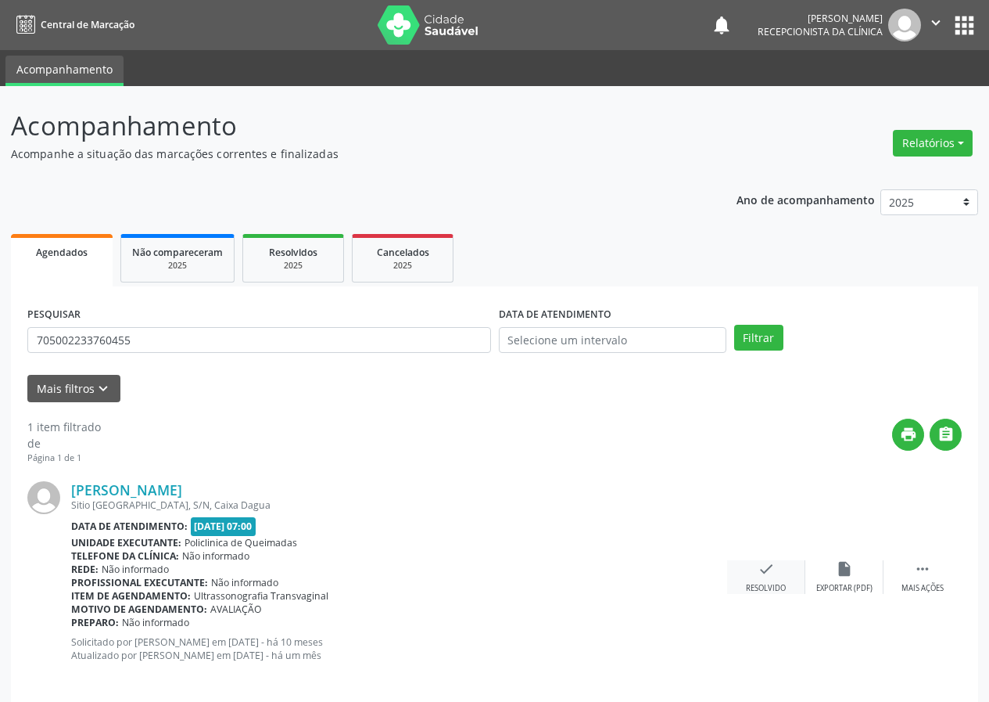
click at [772, 573] on icon "check" at bounding box center [766, 568] width 17 height 17
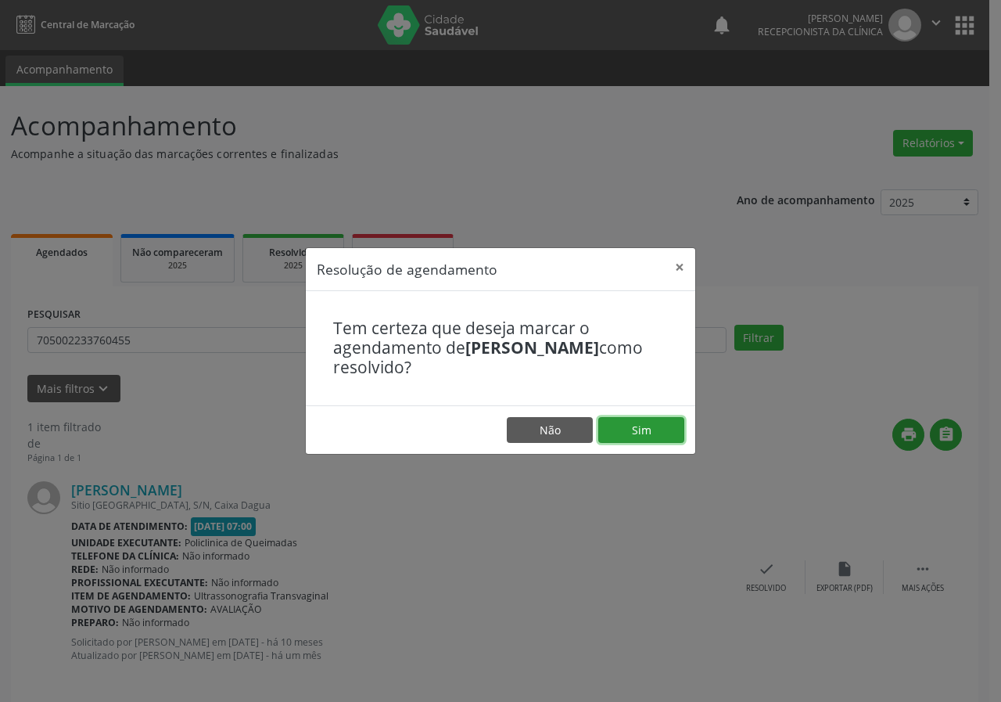
click at [627, 426] on button "Sim" at bounding box center [641, 430] width 86 height 27
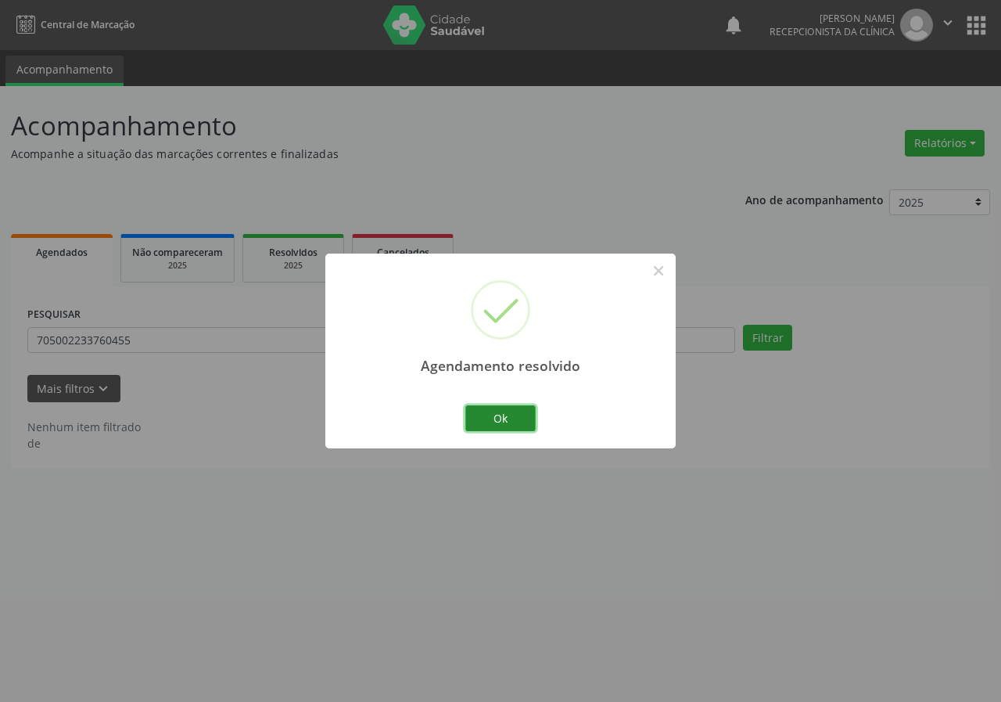
click at [494, 419] on button "Ok" at bounding box center [500, 418] width 70 height 27
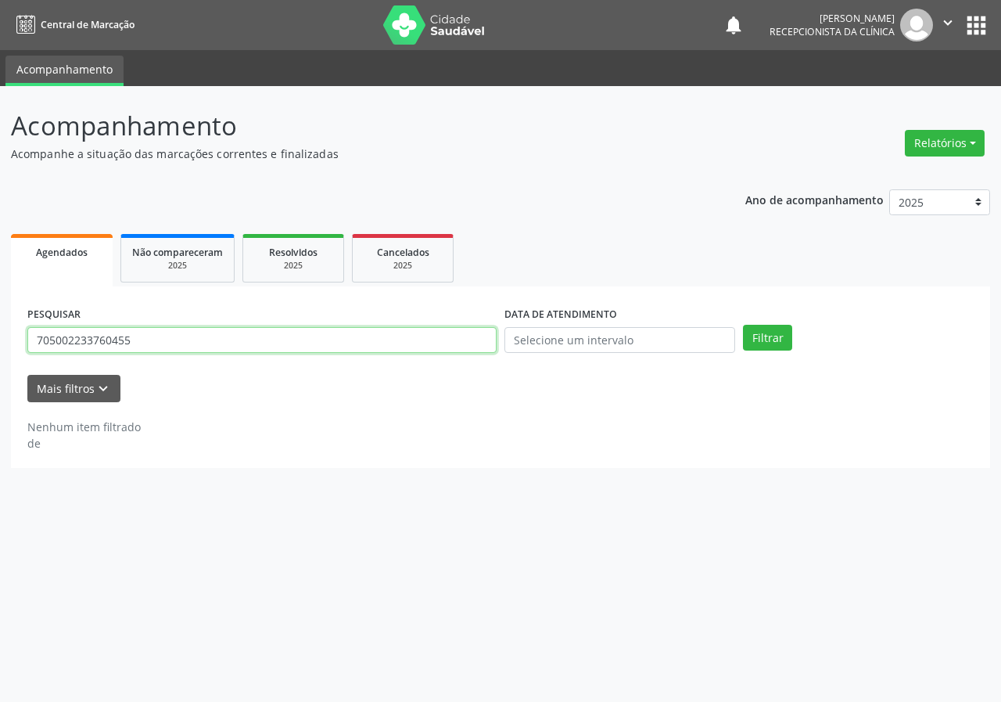
click at [396, 332] on input "705002233760455" at bounding box center [261, 340] width 469 height 27
